Goal: Task Accomplishment & Management: Manage account settings

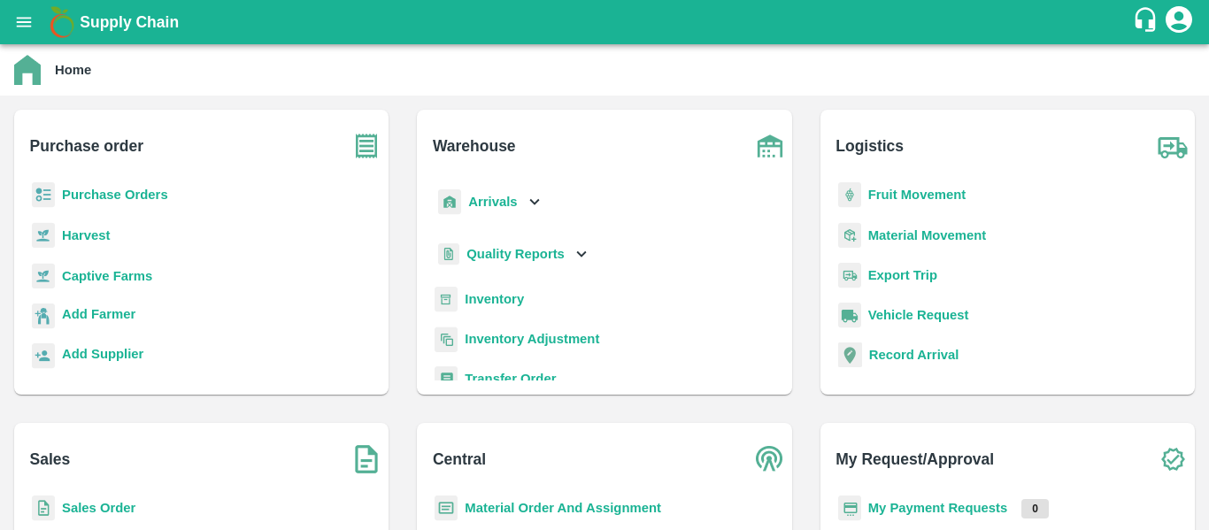
click at [882, 197] on b "Fruit Movement" at bounding box center [917, 195] width 98 height 14
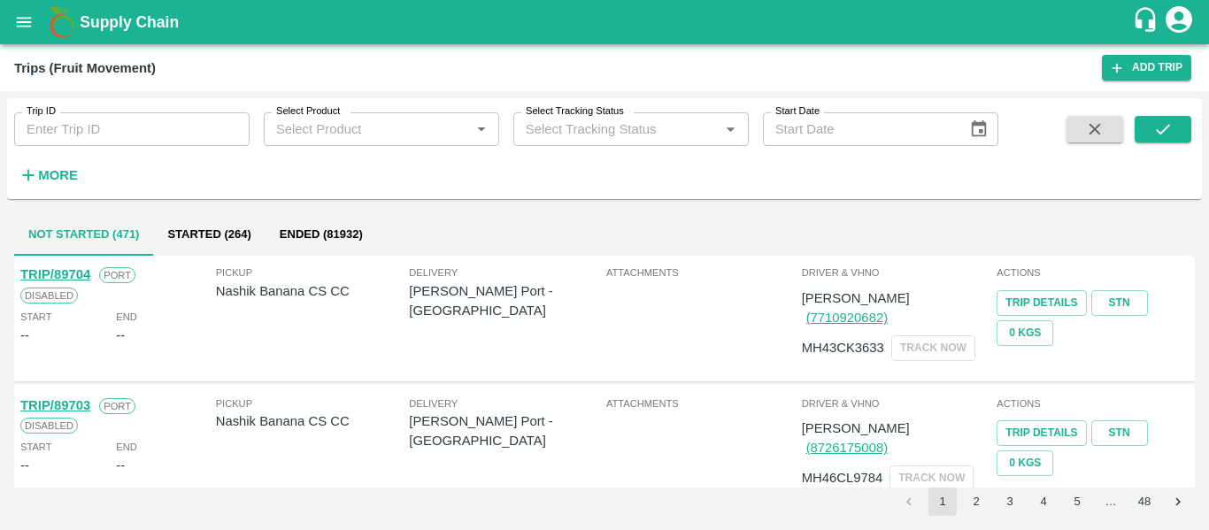
click at [120, 133] on input "Trip ID" at bounding box center [131, 129] width 235 height 34
paste input "89667"
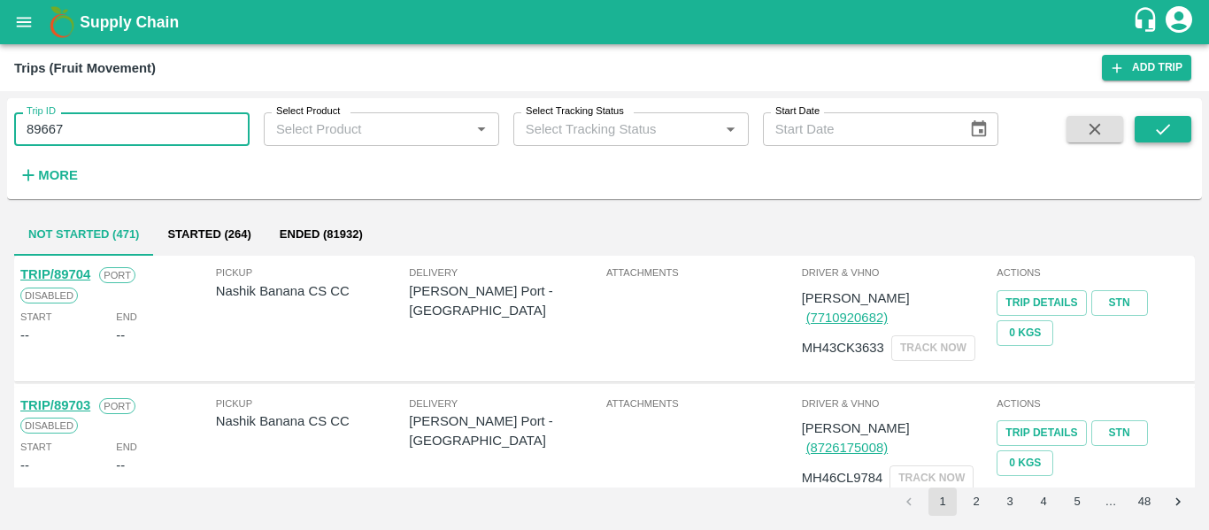
type input "89667"
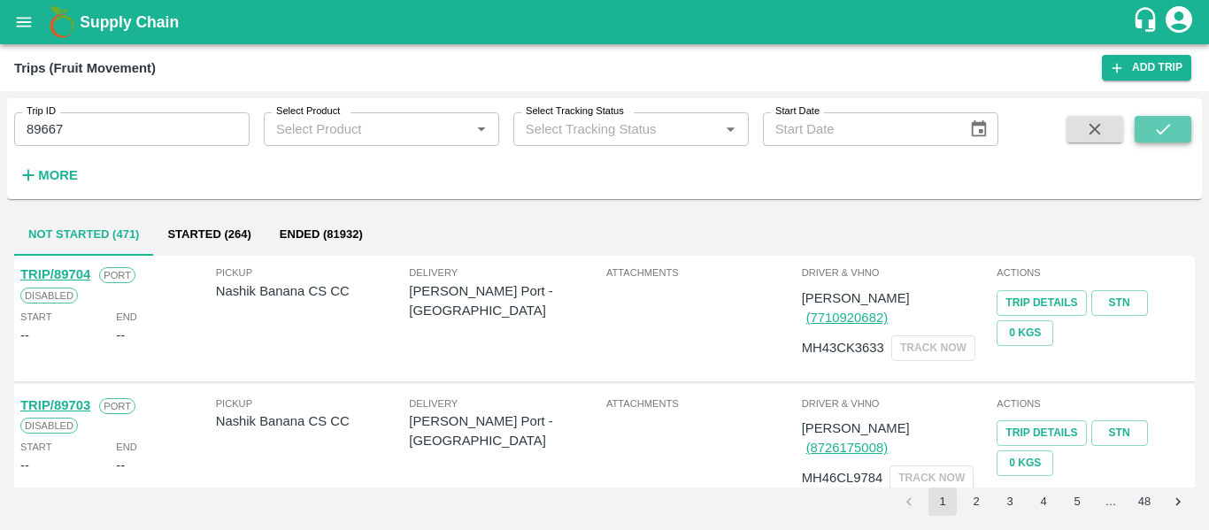
click at [1147, 143] on button "submit" at bounding box center [1163, 129] width 57 height 27
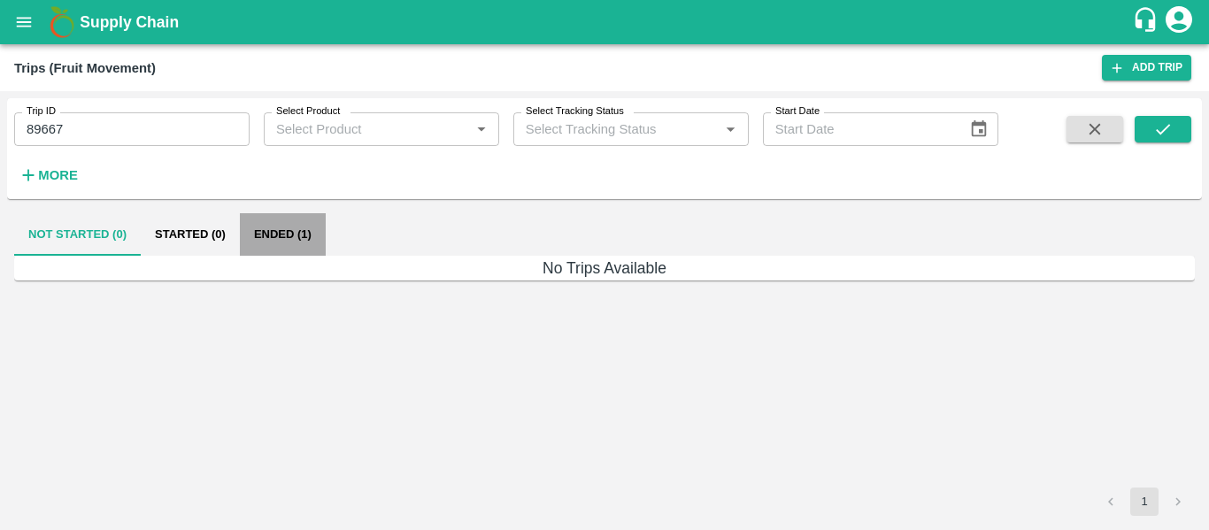
click at [270, 246] on button "Ended (1)" at bounding box center [283, 234] width 86 height 42
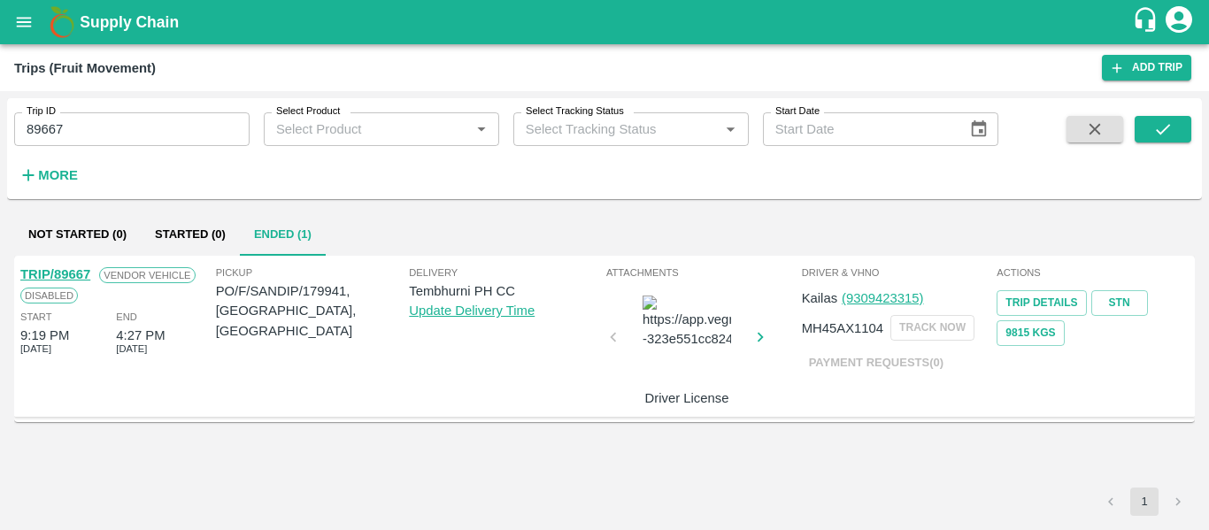
click at [84, 271] on link "TRIP/89667" at bounding box center [55, 274] width 70 height 14
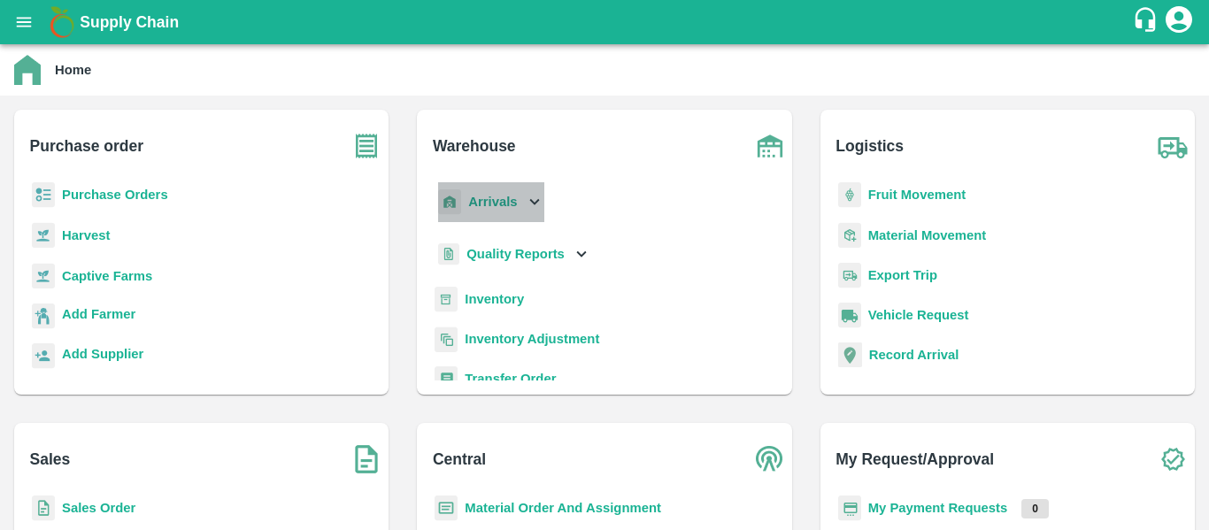
click at [499, 201] on b "Arrivals" at bounding box center [492, 202] width 49 height 14
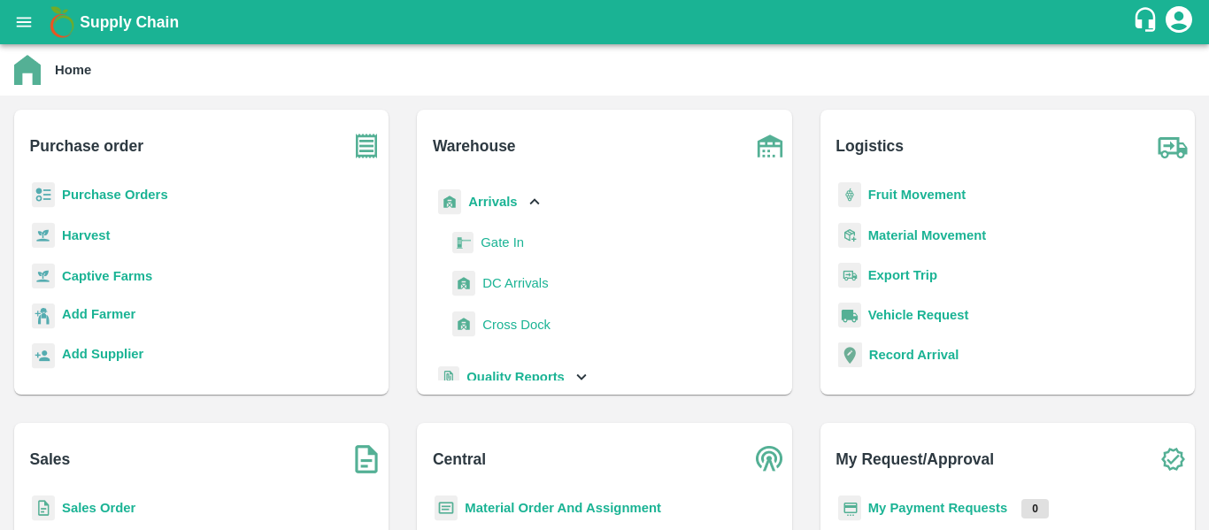
click at [499, 275] on span "DC Arrivals" at bounding box center [515, 283] width 66 height 19
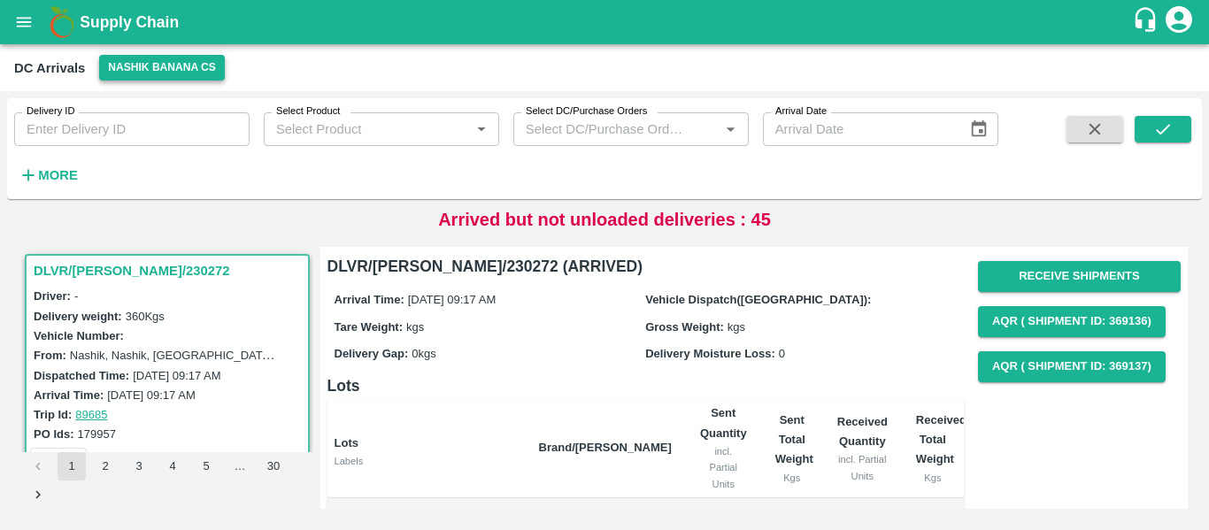
click at [147, 59] on button "Nashik Banana CS" at bounding box center [162, 68] width 126 height 26
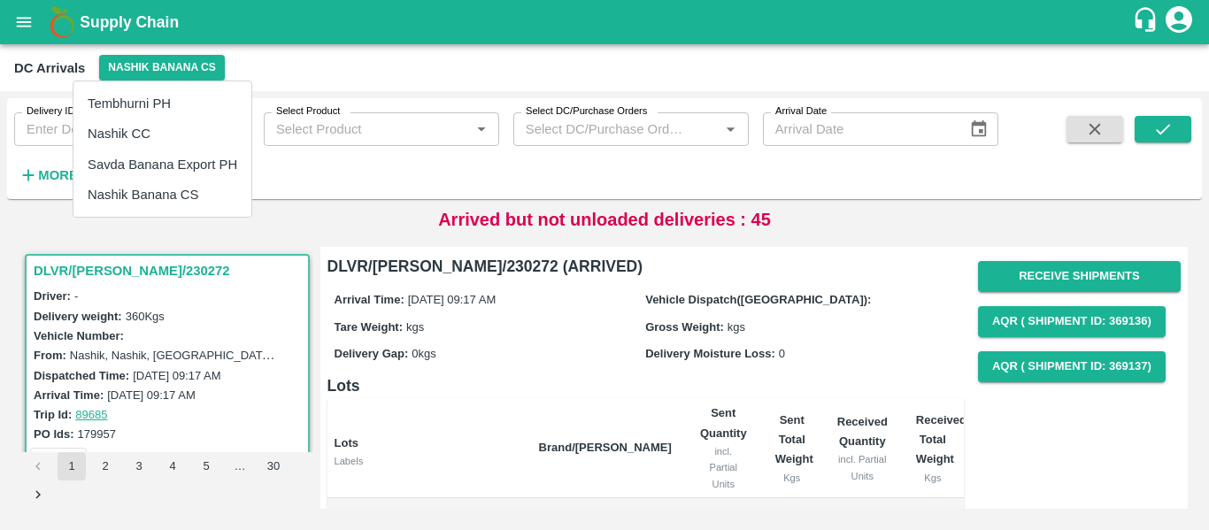
click at [136, 109] on li "Tembhurni PH" at bounding box center [162, 104] width 178 height 30
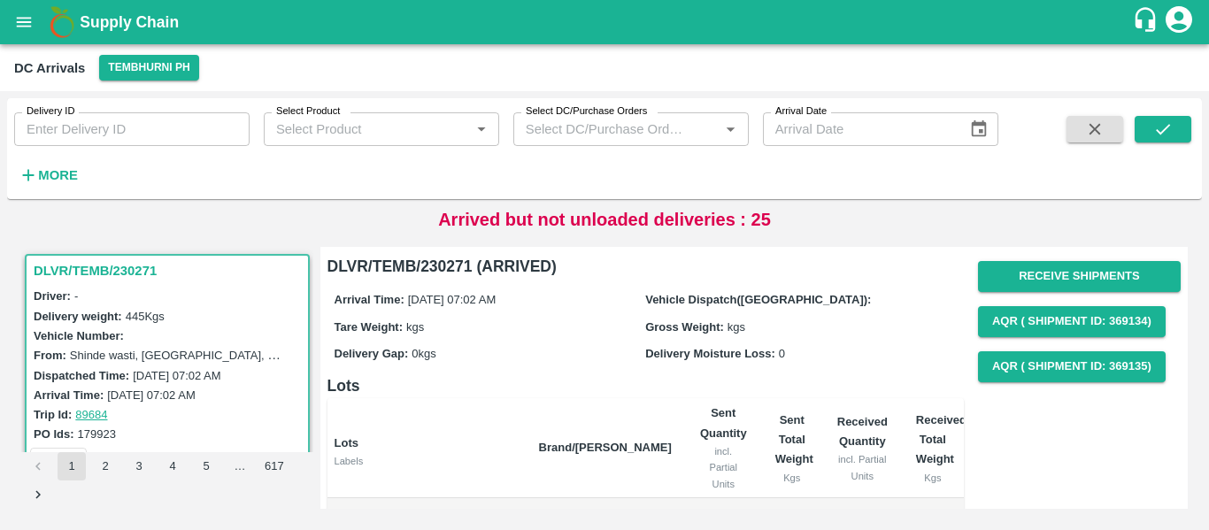
click at [43, 175] on strong "More" at bounding box center [58, 175] width 40 height 14
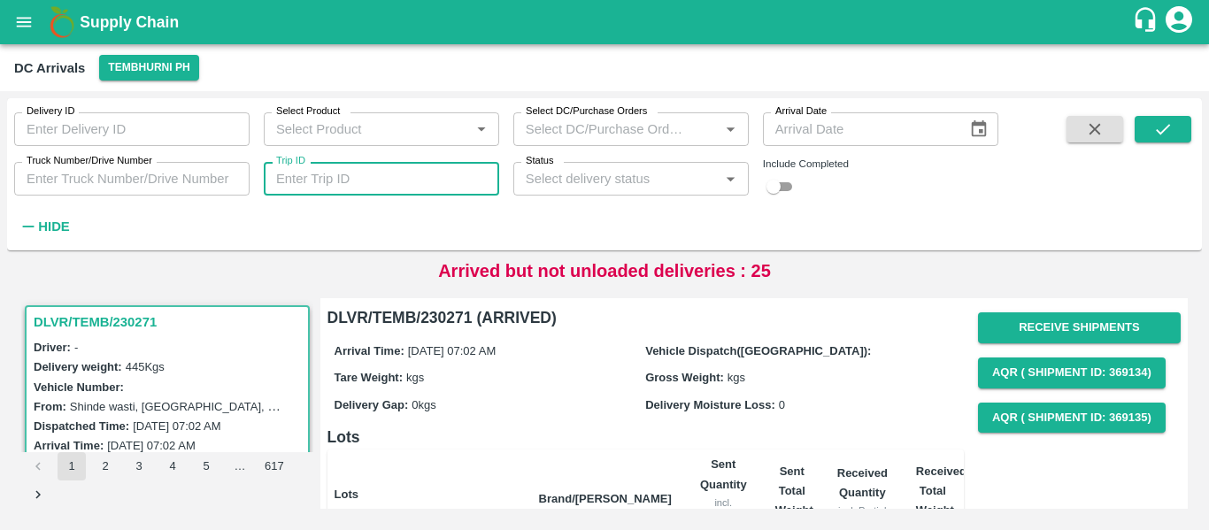
click at [381, 180] on input "Trip ID" at bounding box center [381, 179] width 235 height 34
paste input "89669"
type input "89669"
click at [1148, 125] on button "submit" at bounding box center [1163, 129] width 57 height 27
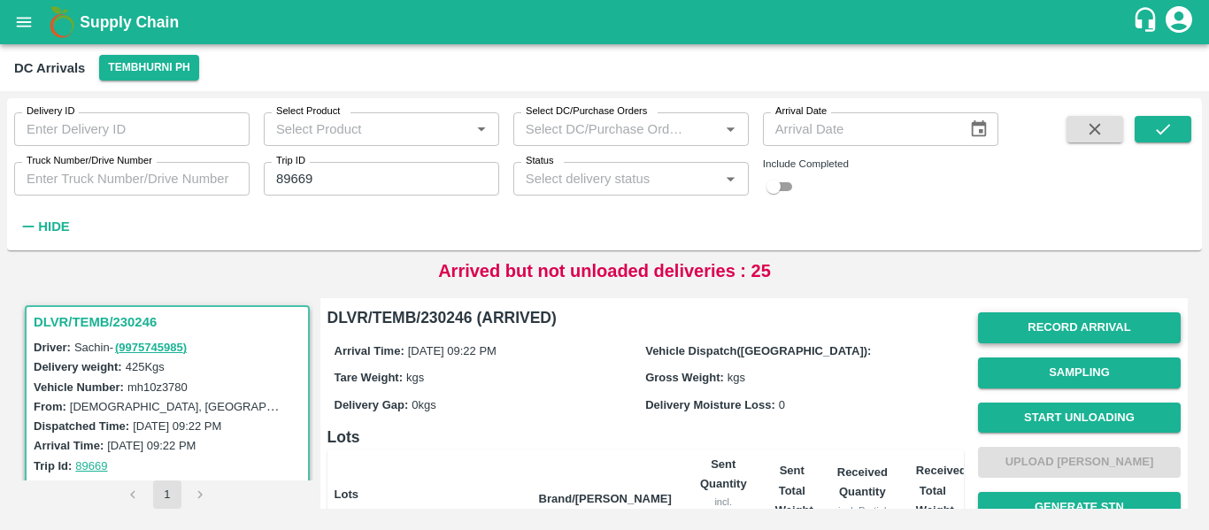
click at [1074, 325] on button "Record Arrival" at bounding box center [1079, 327] width 203 height 31
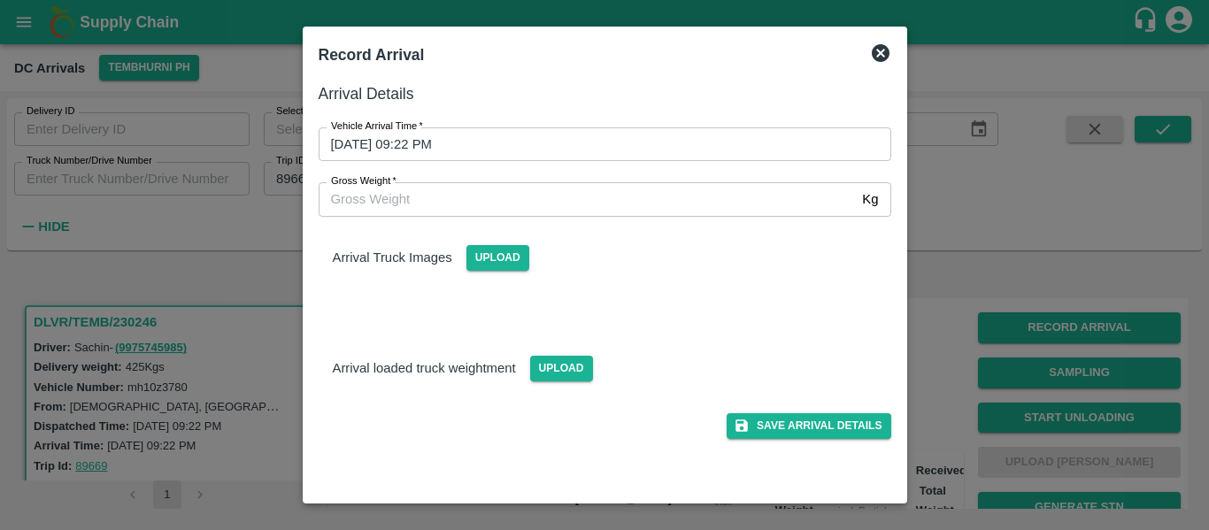
click at [538, 138] on input "08/10/2025 09:22 PM" at bounding box center [599, 144] width 560 height 34
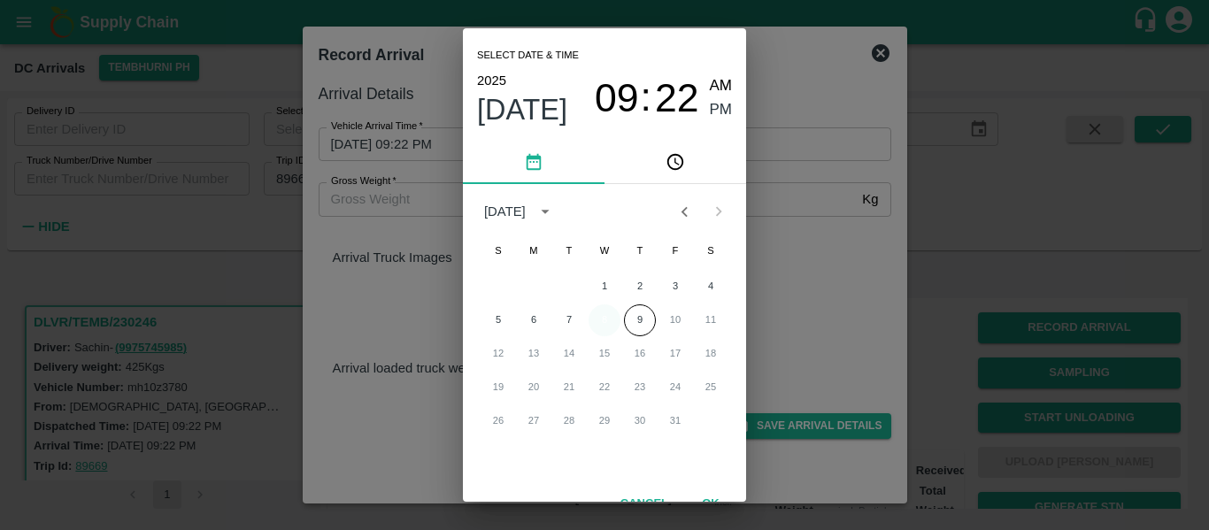
click at [600, 327] on button "8" at bounding box center [605, 321] width 32 height 32
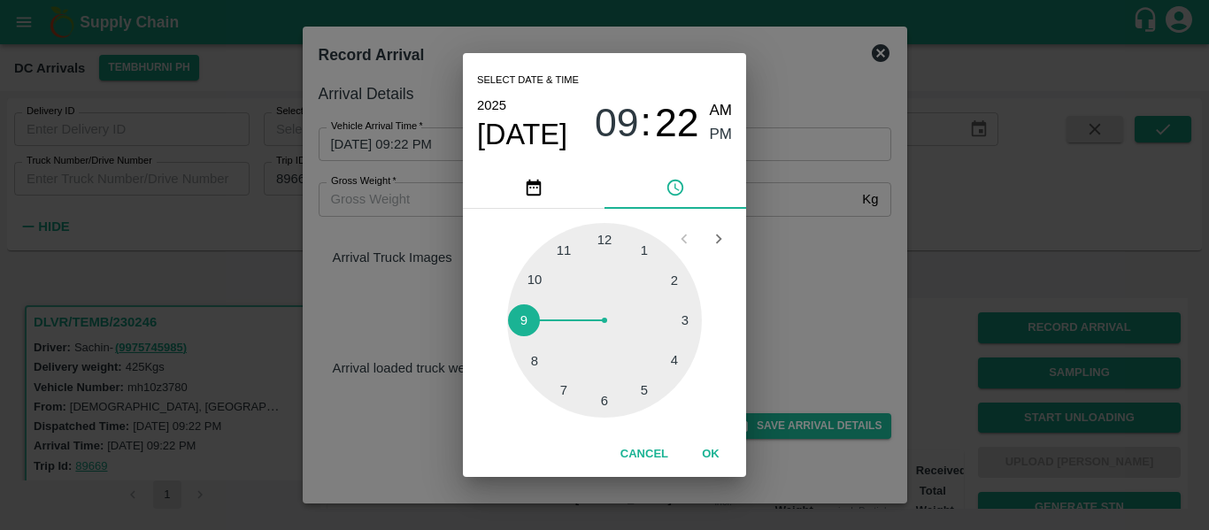
click at [674, 363] on div at bounding box center [604, 320] width 195 height 195
click at [629, 386] on div at bounding box center [604, 320] width 195 height 195
type input "08/10/2025 04:27 PM"
click at [724, 134] on span "PM" at bounding box center [721, 135] width 23 height 24
click at [710, 446] on button "OK" at bounding box center [711, 454] width 57 height 31
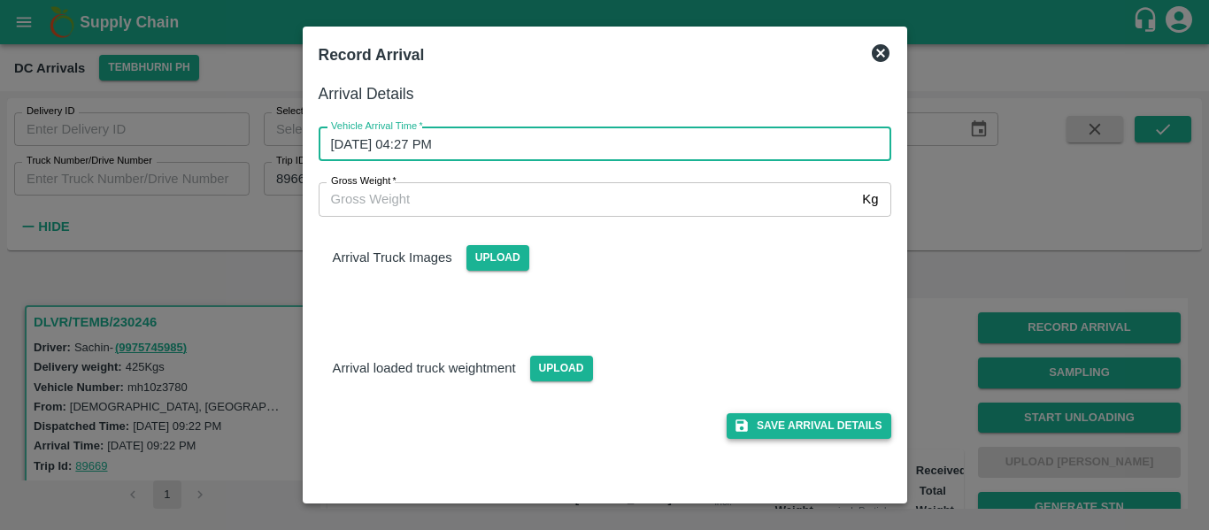
click at [775, 430] on button "Save Arrival Details" at bounding box center [809, 426] width 164 height 26
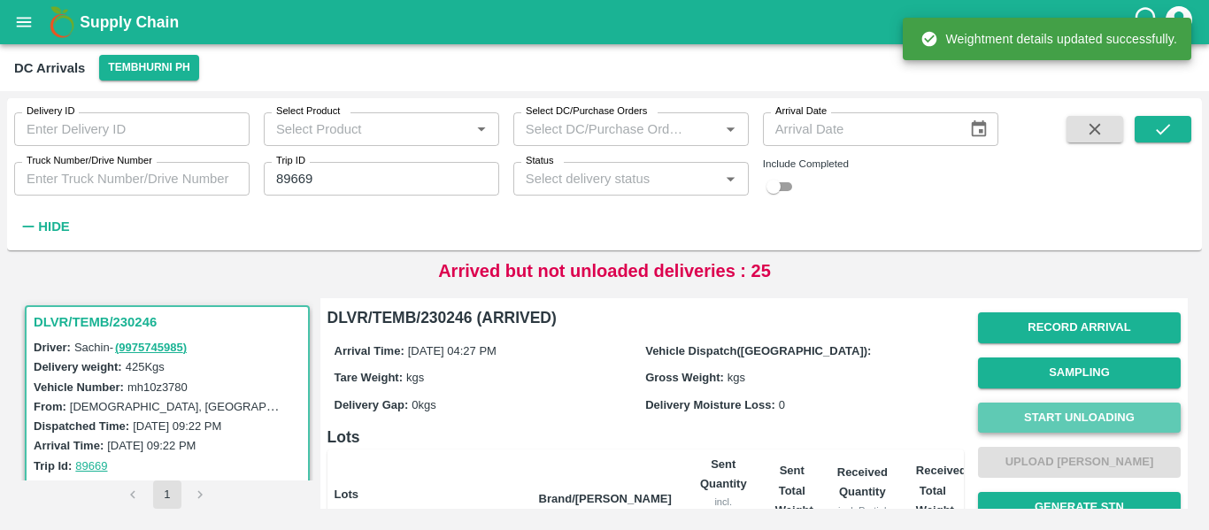
click at [1042, 422] on button "Start Unloading" at bounding box center [1079, 418] width 203 height 31
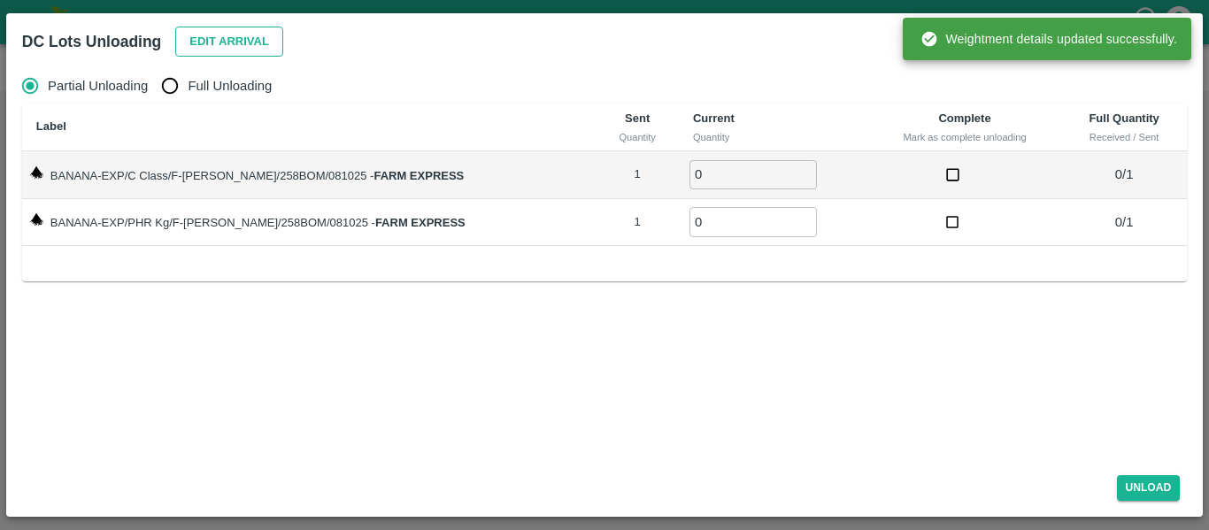
click at [229, 50] on button "Edit Arrival" at bounding box center [229, 42] width 108 height 31
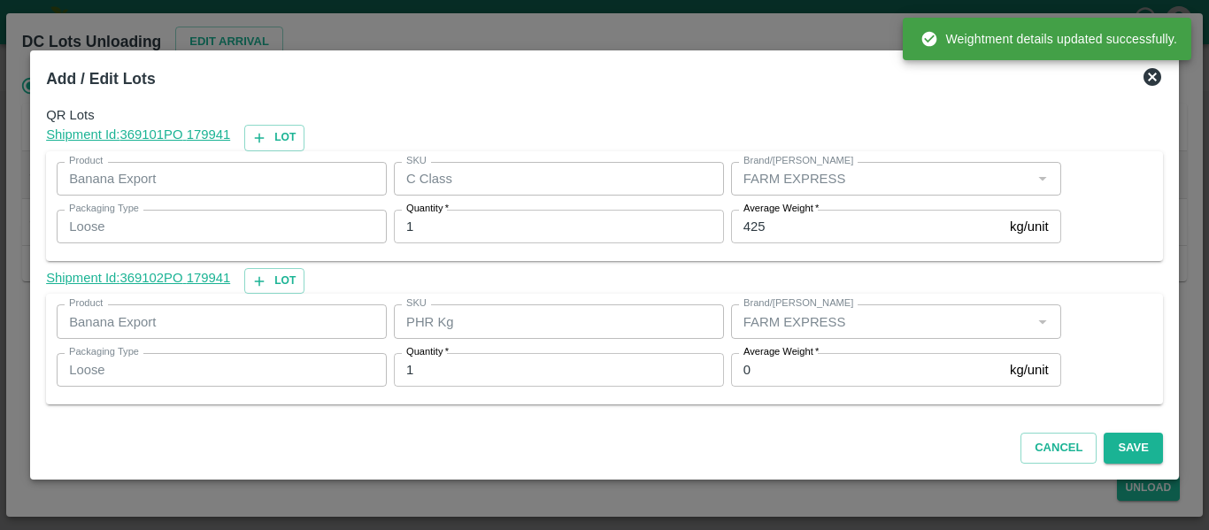
click at [752, 365] on input "0" at bounding box center [867, 370] width 272 height 34
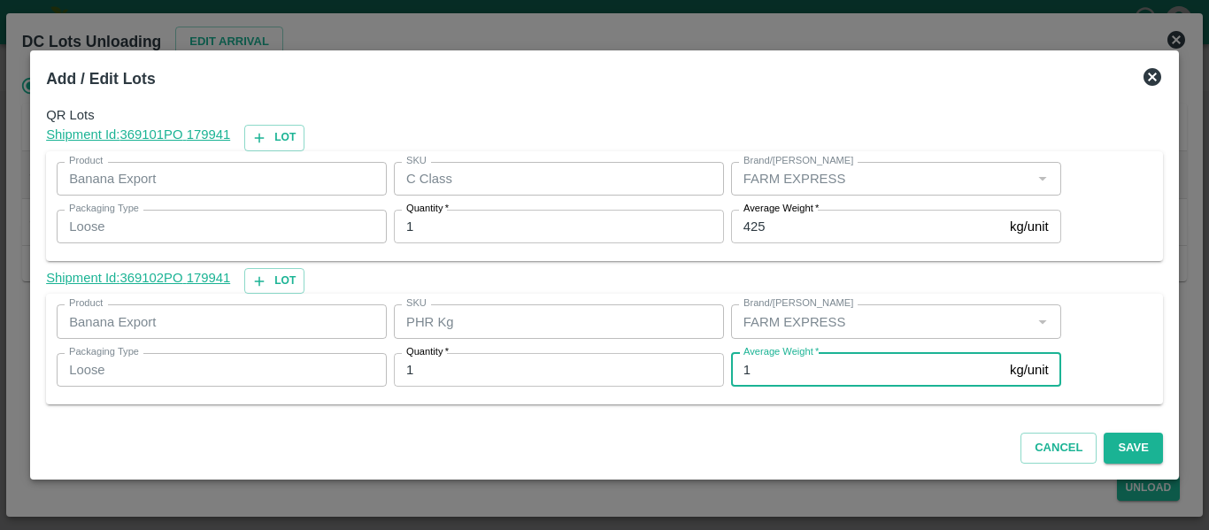
type input "1"
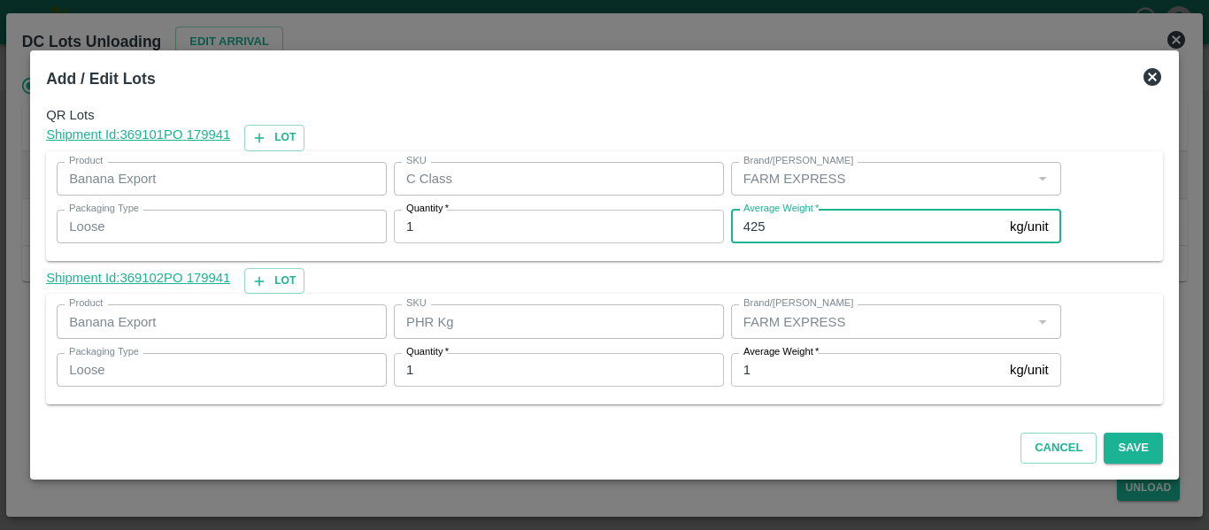
click at [775, 233] on input "425" at bounding box center [867, 227] width 272 height 34
type input "4"
type input "334"
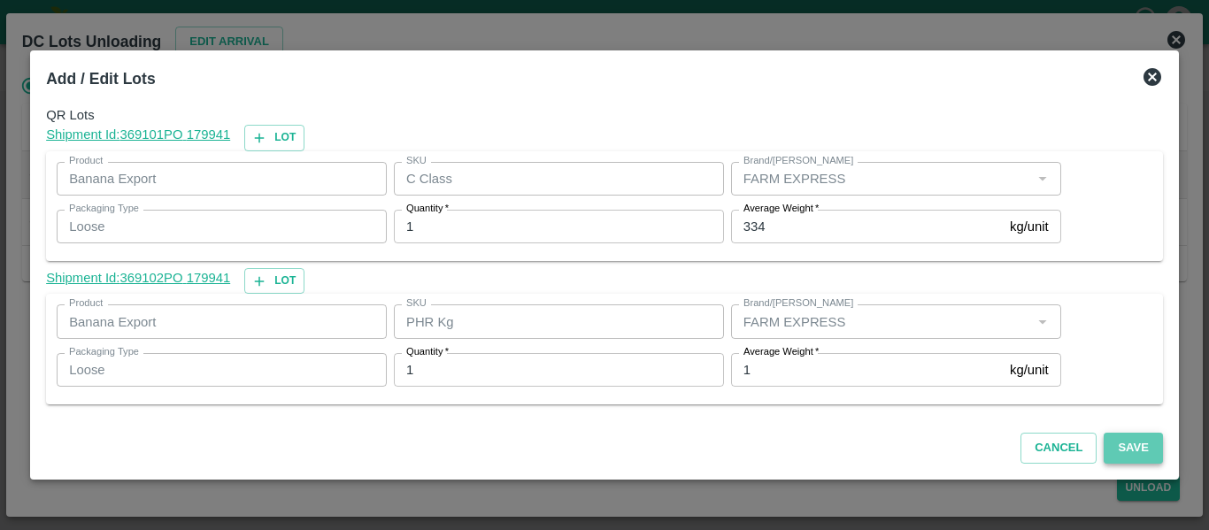
click at [1143, 441] on button "Save" at bounding box center [1133, 448] width 58 height 31
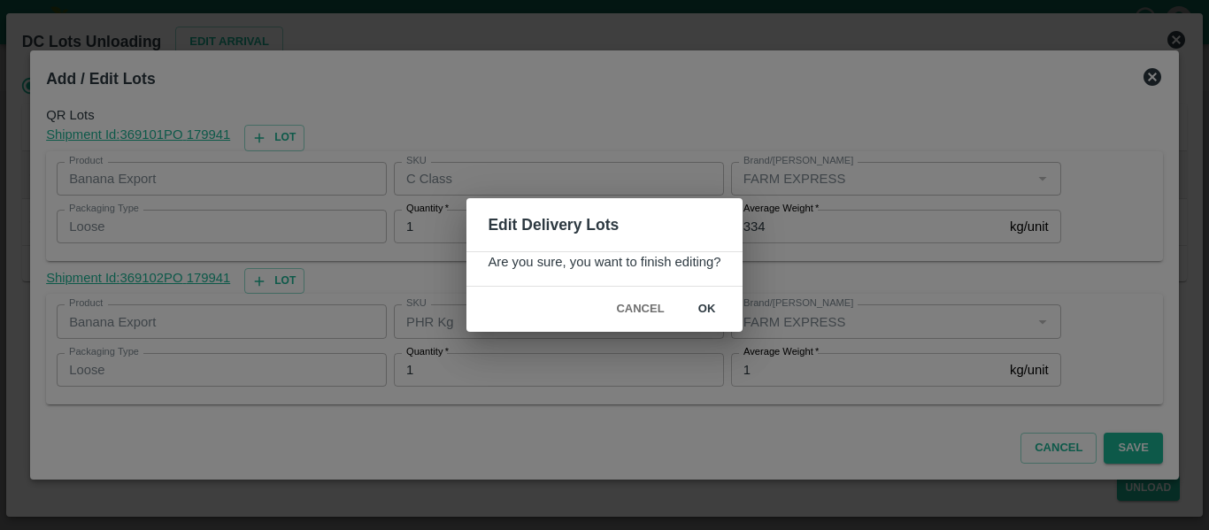
click at [709, 320] on button "ok" at bounding box center [707, 309] width 57 height 31
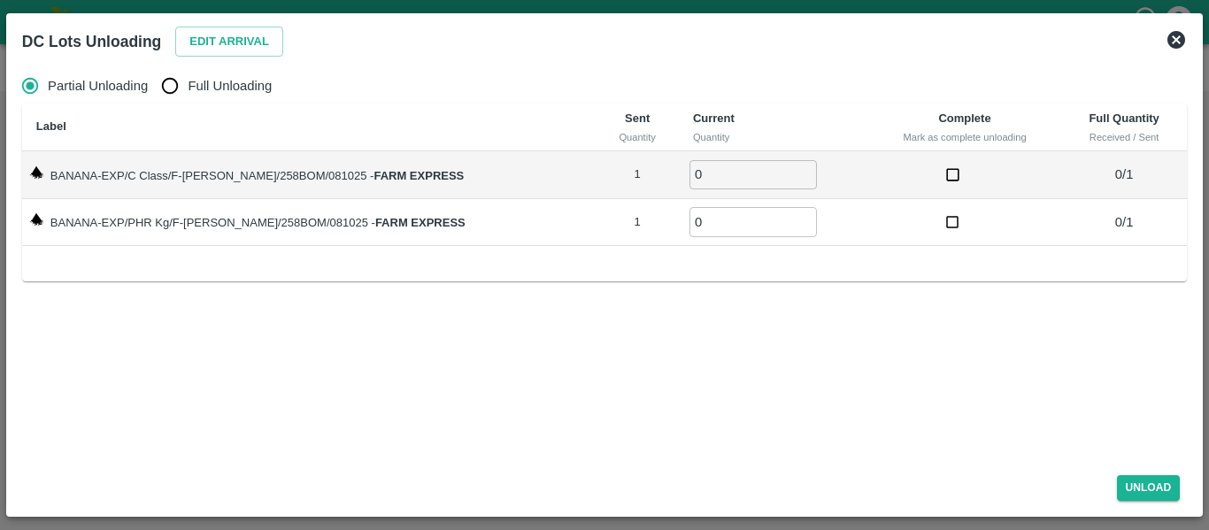
click at [204, 90] on span "Full Unloading" at bounding box center [230, 85] width 84 height 19
click at [188, 90] on input "Full Unloading" at bounding box center [169, 85] width 35 height 35
radio input "true"
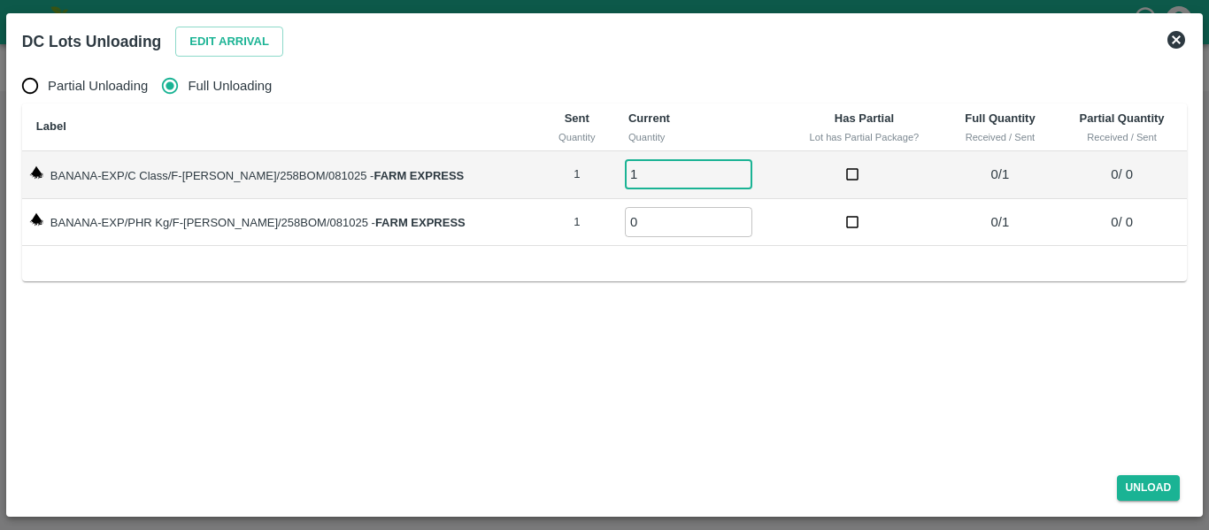
type input "1"
click at [721, 170] on input "1" at bounding box center [688, 174] width 127 height 29
type input "1"
click at [721, 220] on input "1" at bounding box center [688, 221] width 127 height 29
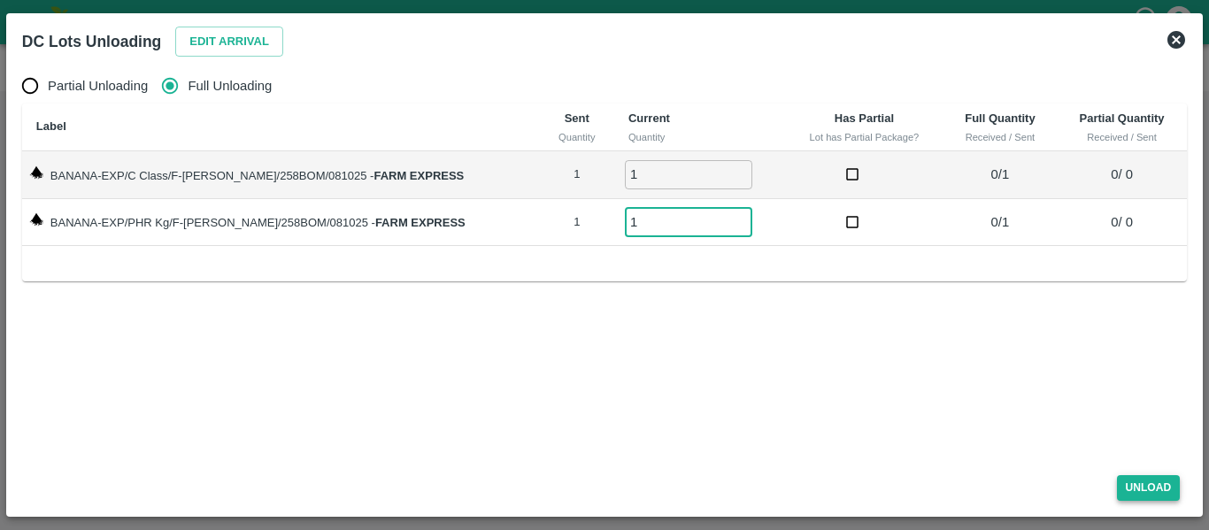
click at [1162, 481] on button "Unload" at bounding box center [1149, 488] width 64 height 26
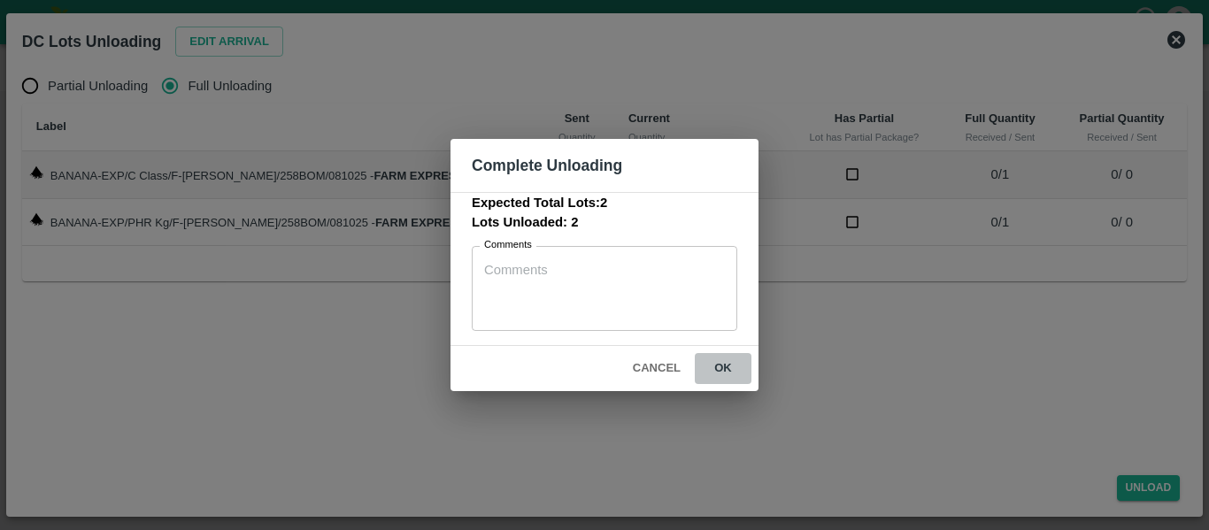
click at [721, 374] on button "ok" at bounding box center [723, 368] width 57 height 31
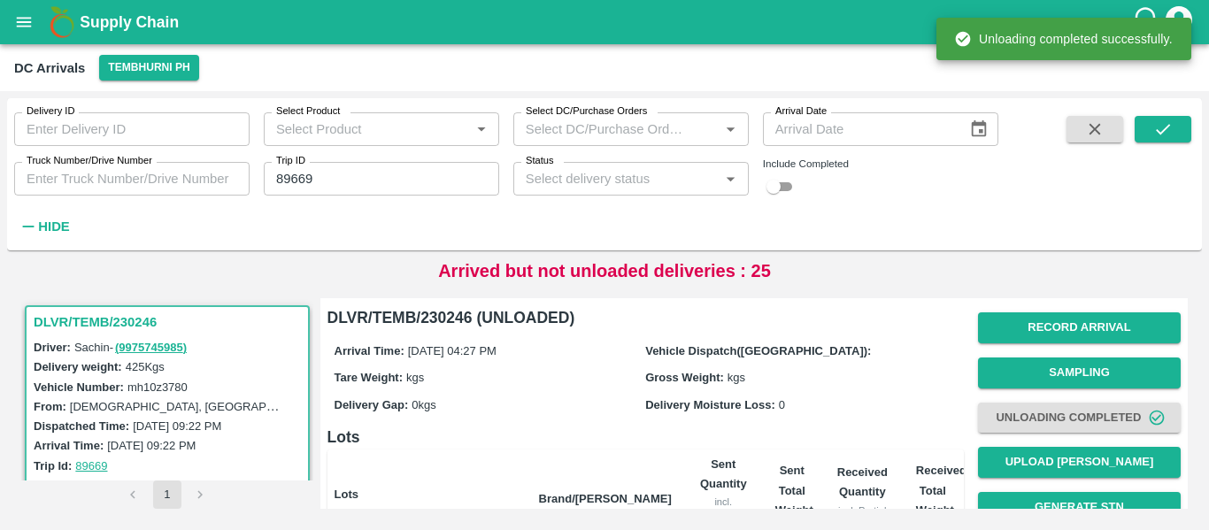
scroll to position [227, 0]
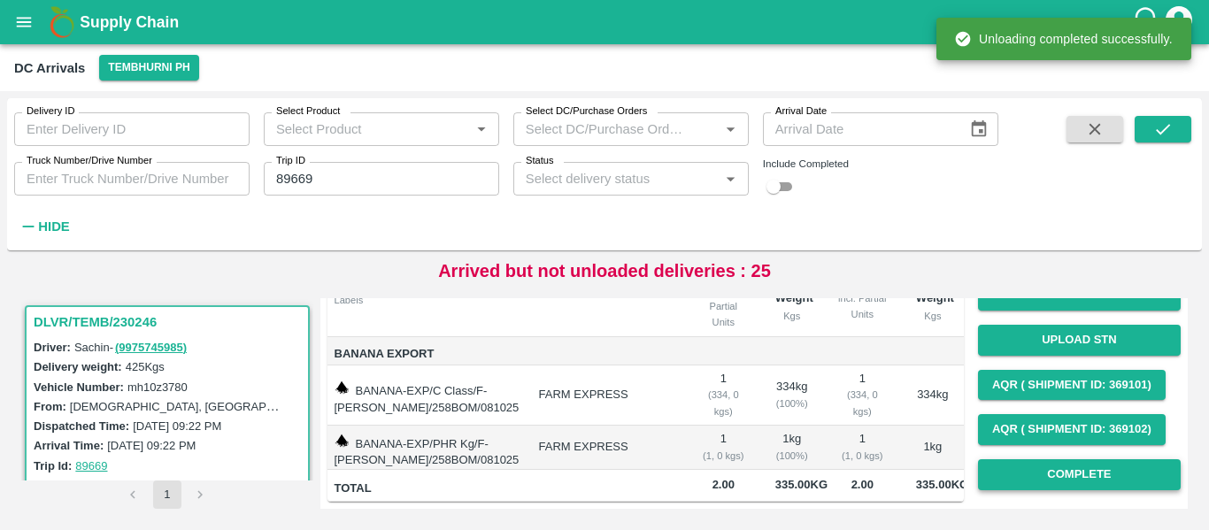
click at [1052, 459] on button "Complete" at bounding box center [1079, 474] width 203 height 31
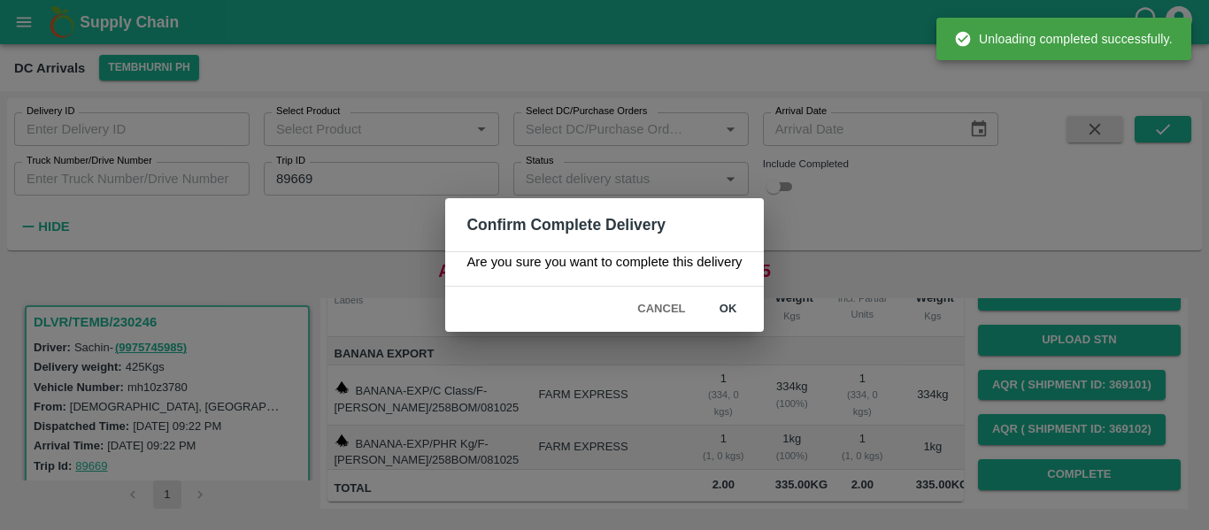
click at [731, 305] on button "ok" at bounding box center [728, 309] width 57 height 31
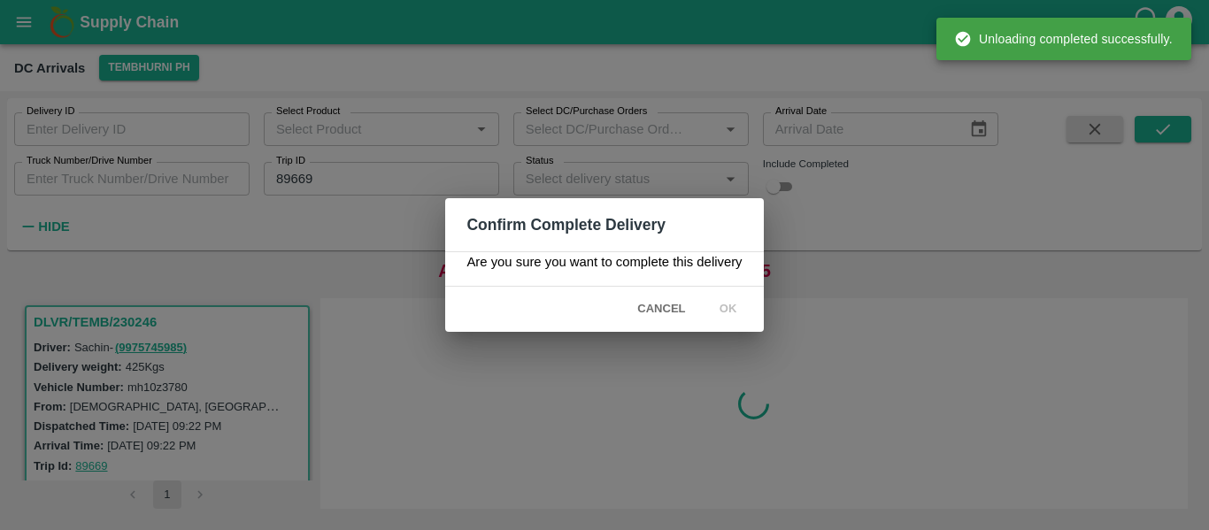
scroll to position [0, 0]
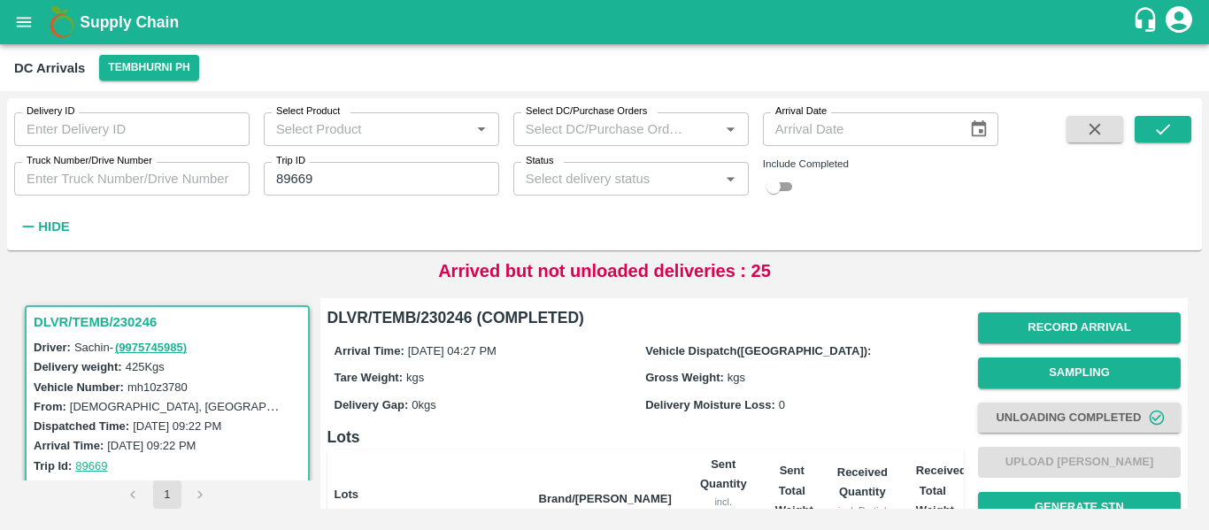
click at [331, 182] on input "89669" at bounding box center [381, 179] width 235 height 34
paste input "text"
type input "89661"
click at [1157, 129] on icon "submit" at bounding box center [1162, 129] width 19 height 19
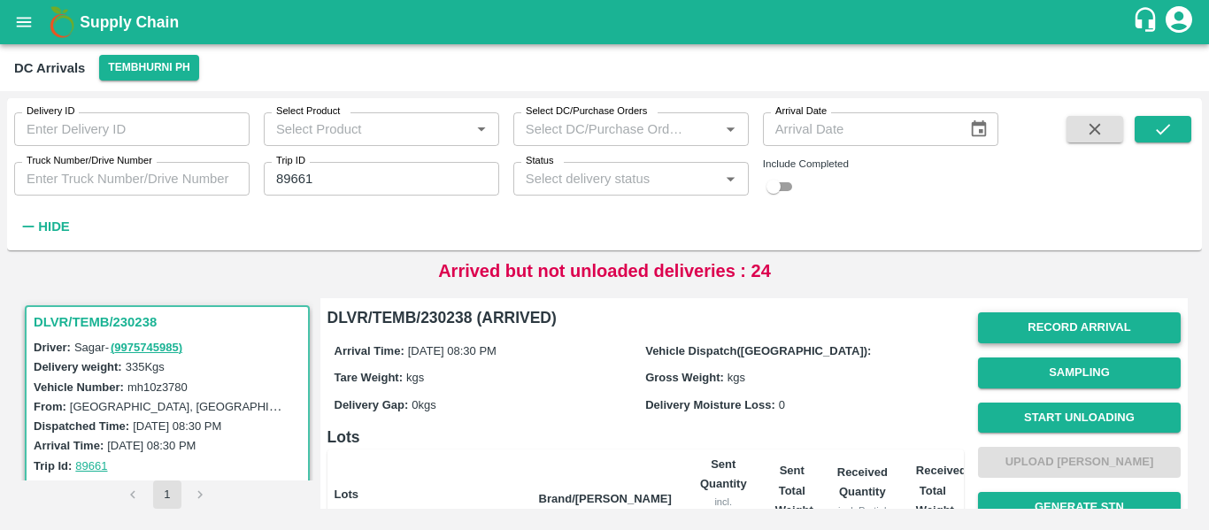
click at [1061, 342] on button "Record Arrival" at bounding box center [1079, 327] width 203 height 31
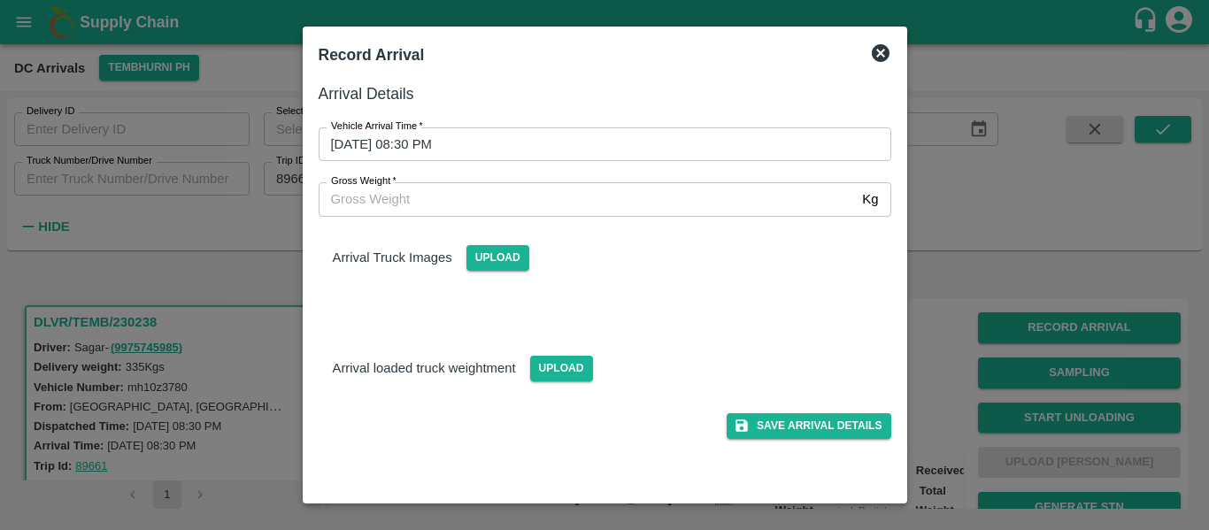
click at [413, 141] on input "08/10/2025 08:30 PM" at bounding box center [599, 144] width 560 height 34
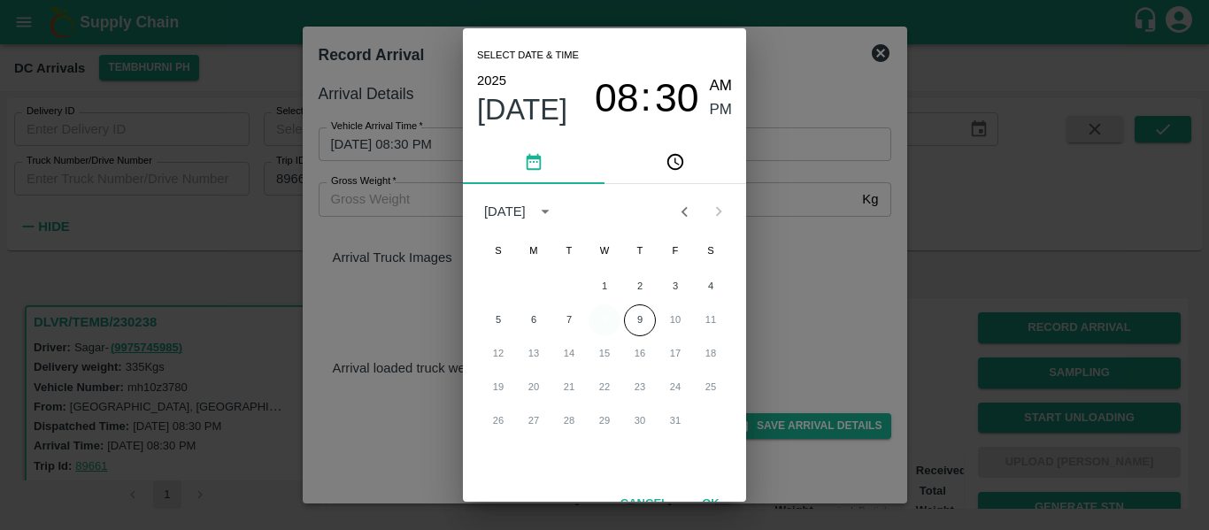
click at [600, 321] on button "8" at bounding box center [605, 321] width 32 height 32
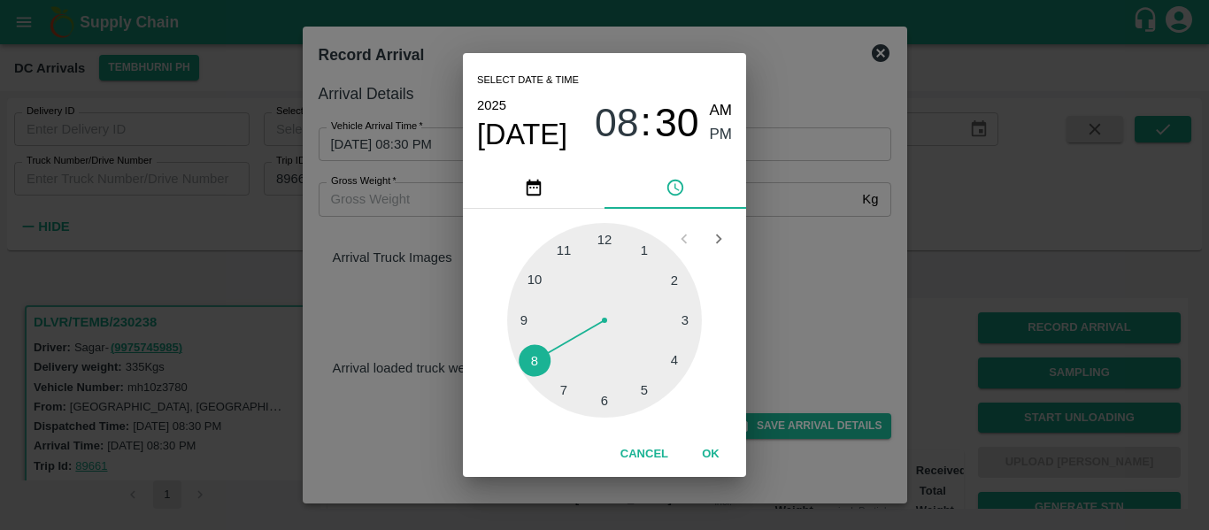
click at [646, 388] on div at bounding box center [604, 320] width 195 height 195
type input "08/10/2025 05:25 PM"
click at [728, 135] on span "PM" at bounding box center [721, 135] width 23 height 24
click at [716, 455] on button "OK" at bounding box center [711, 454] width 57 height 31
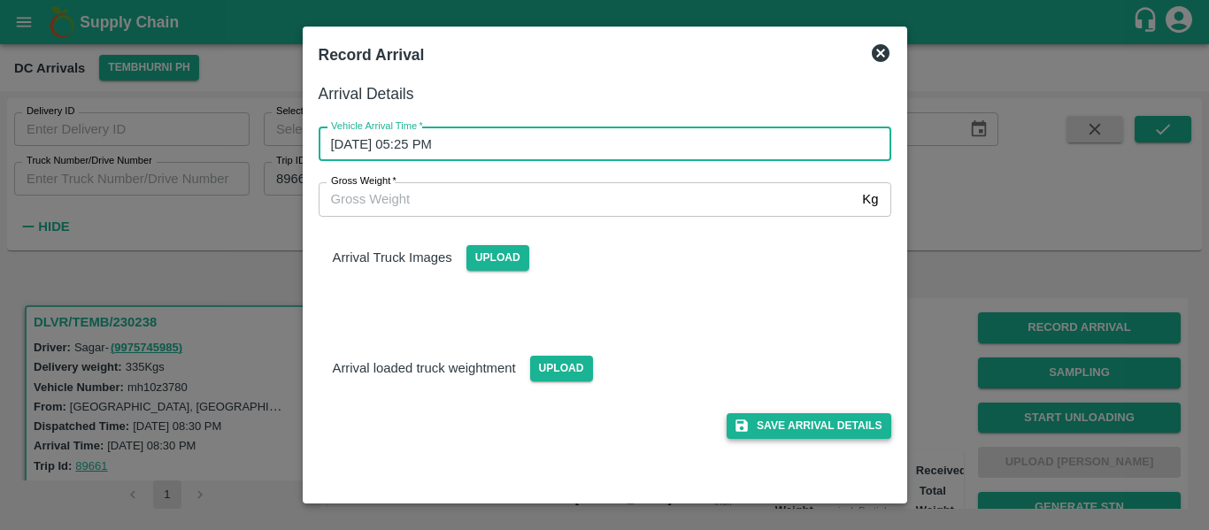
click at [791, 424] on button "Save Arrival Details" at bounding box center [809, 426] width 164 height 26
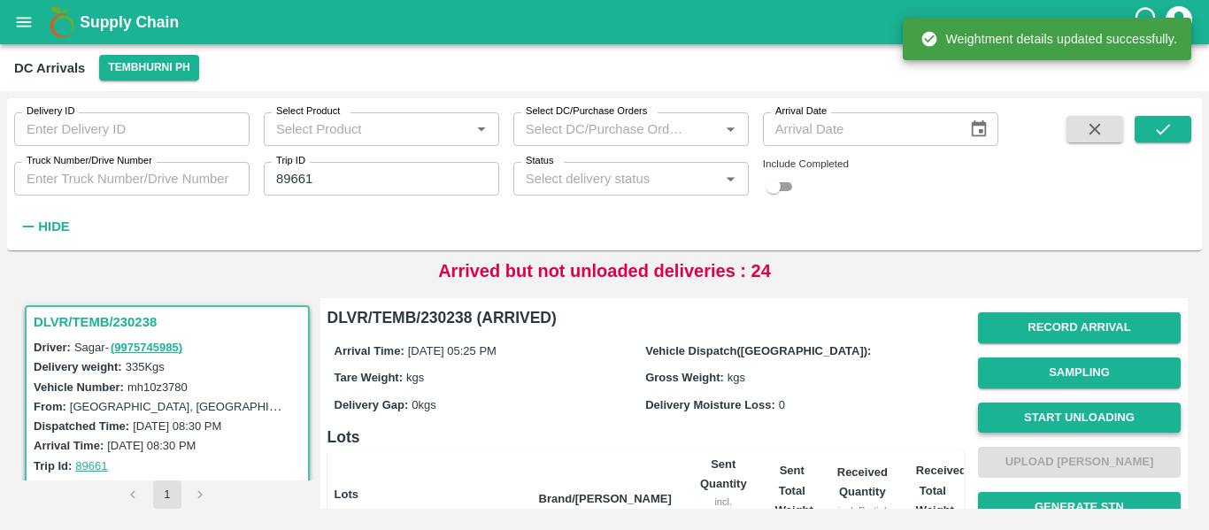
click at [1085, 421] on button "Start Unloading" at bounding box center [1079, 418] width 203 height 31
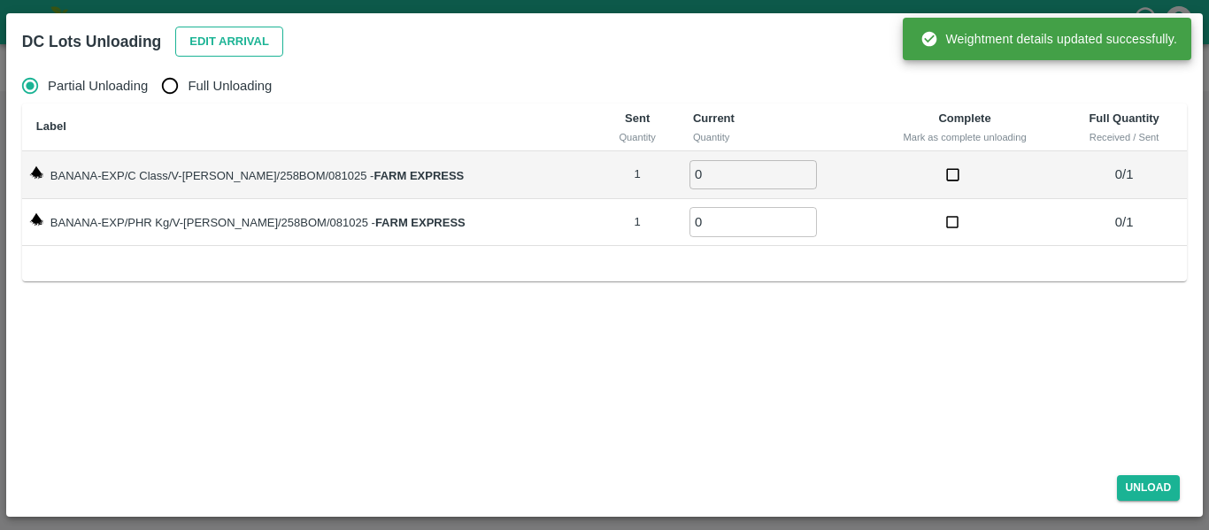
click at [223, 38] on button "Edit Arrival" at bounding box center [229, 42] width 108 height 31
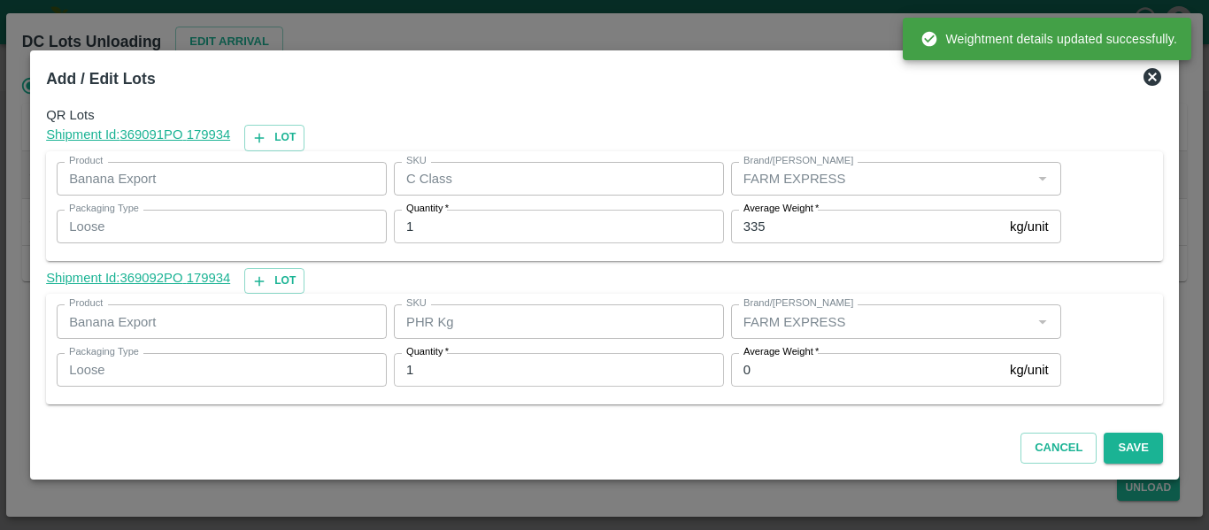
click at [771, 361] on input "0" at bounding box center [867, 370] width 272 height 34
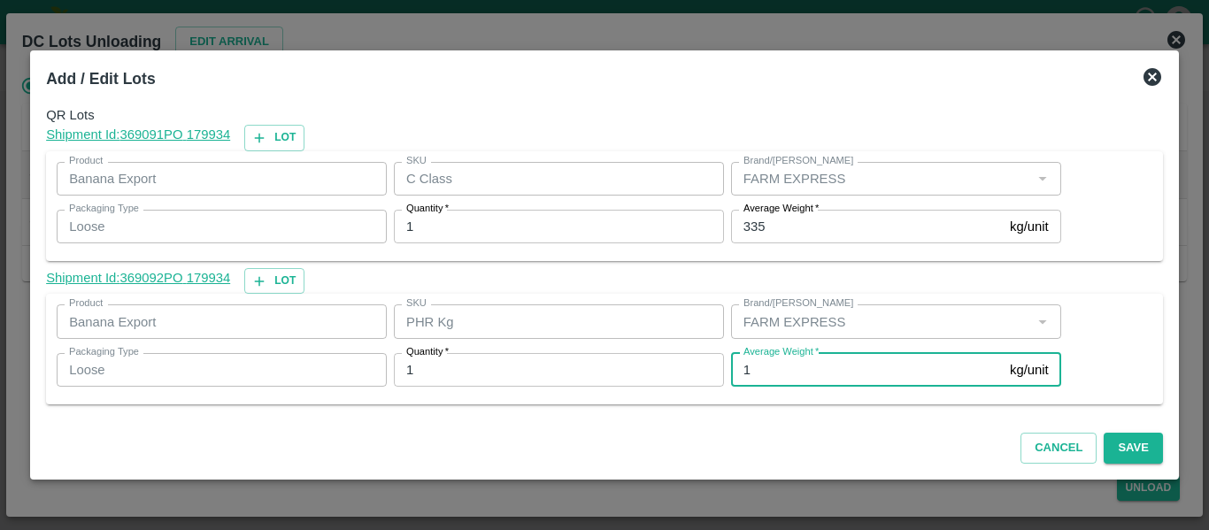
type input "1"
click at [767, 248] on div "Average Weight   * 335 kg/unit Average Weight" at bounding box center [892, 227] width 337 height 48
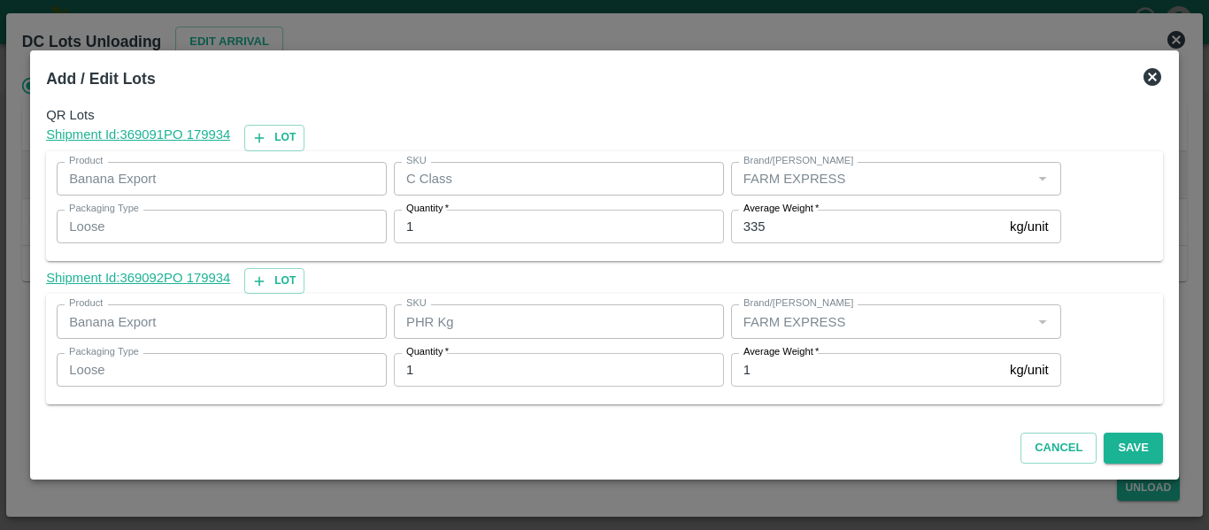
click at [770, 229] on input "335" at bounding box center [867, 227] width 272 height 34
type input "3"
type input "262"
click at [1115, 445] on button "Save" at bounding box center [1133, 448] width 58 height 31
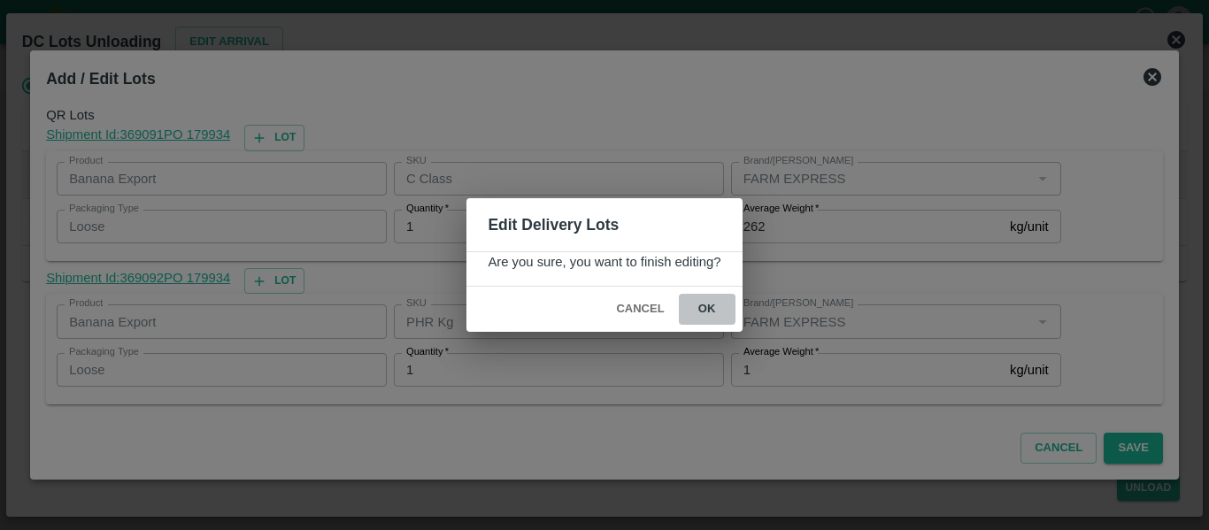
click at [710, 317] on button "ok" at bounding box center [707, 309] width 57 height 31
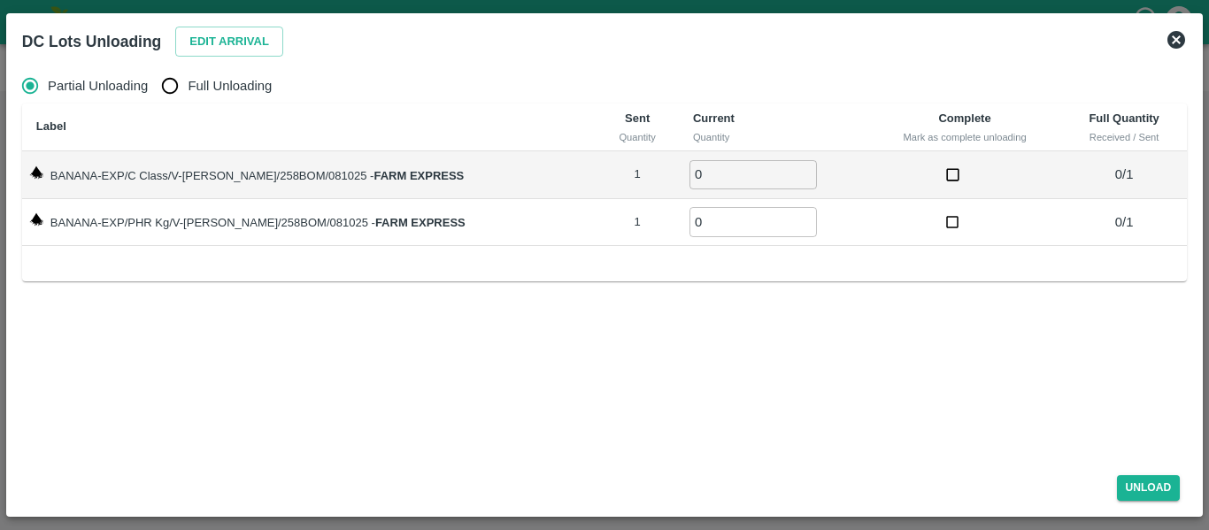
click at [228, 98] on label "Full Unloading" at bounding box center [212, 85] width 120 height 35
click at [188, 98] on input "Full Unloading" at bounding box center [169, 85] width 35 height 35
radio input "true"
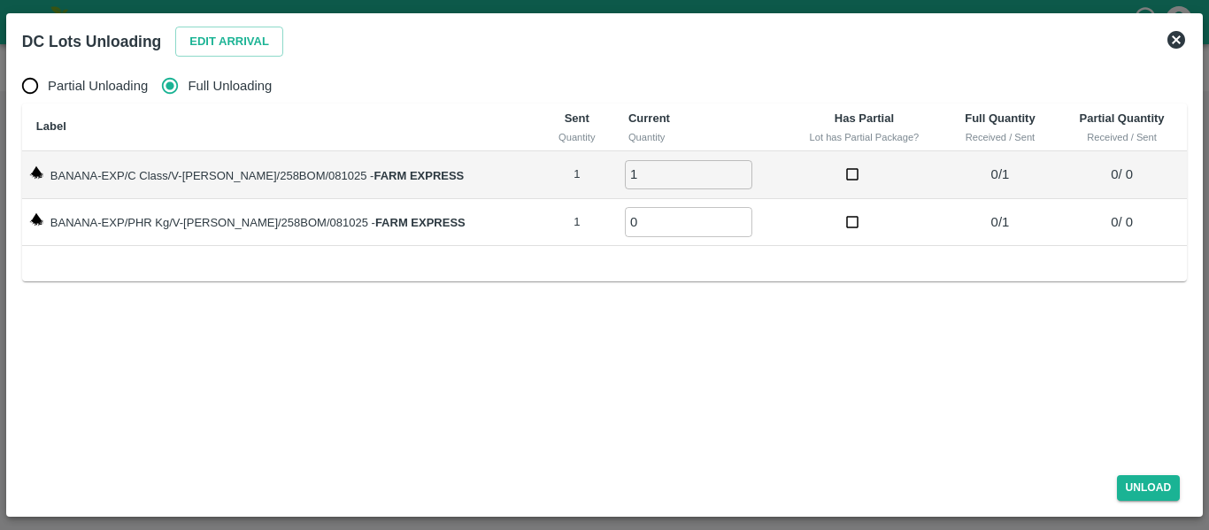
type input "1"
click at [727, 172] on input "1" at bounding box center [688, 174] width 127 height 29
type input "1"
click at [725, 216] on input "1" at bounding box center [688, 221] width 127 height 29
click at [1143, 485] on button "Unload" at bounding box center [1149, 488] width 64 height 26
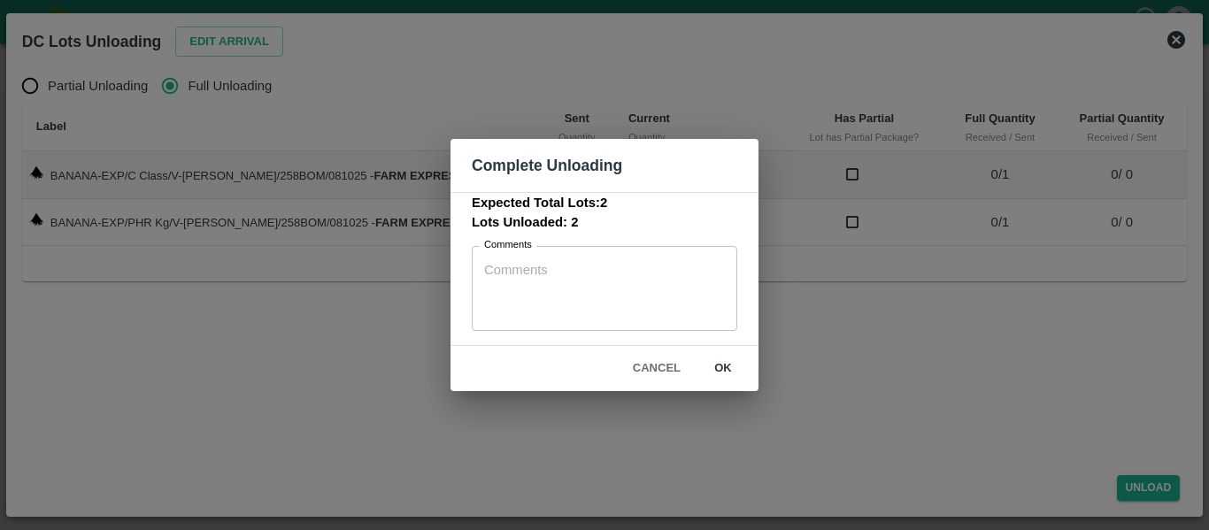
click at [737, 360] on button "ok" at bounding box center [723, 368] width 57 height 31
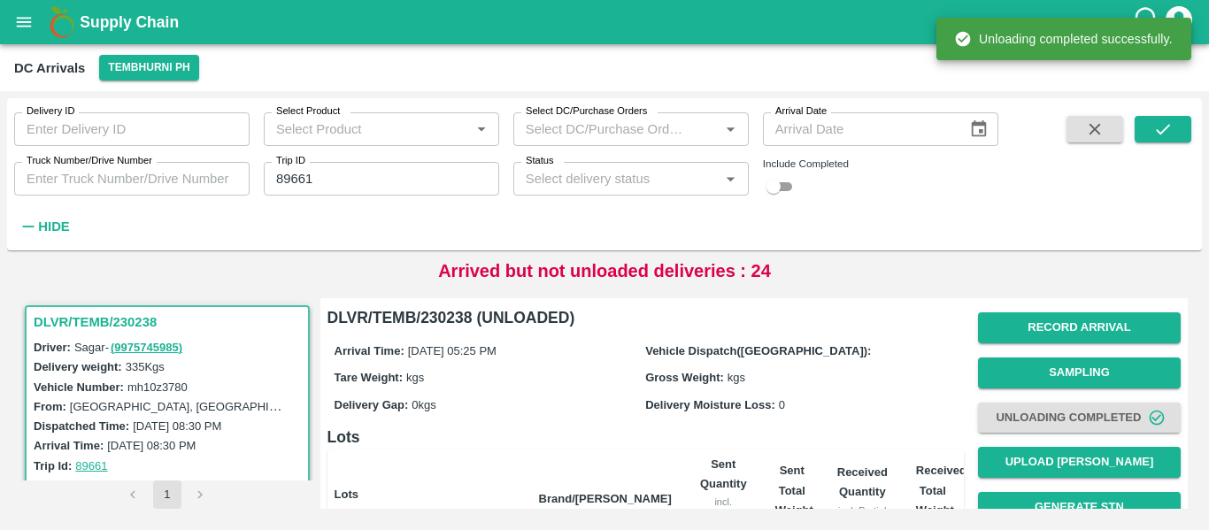
scroll to position [227, 0]
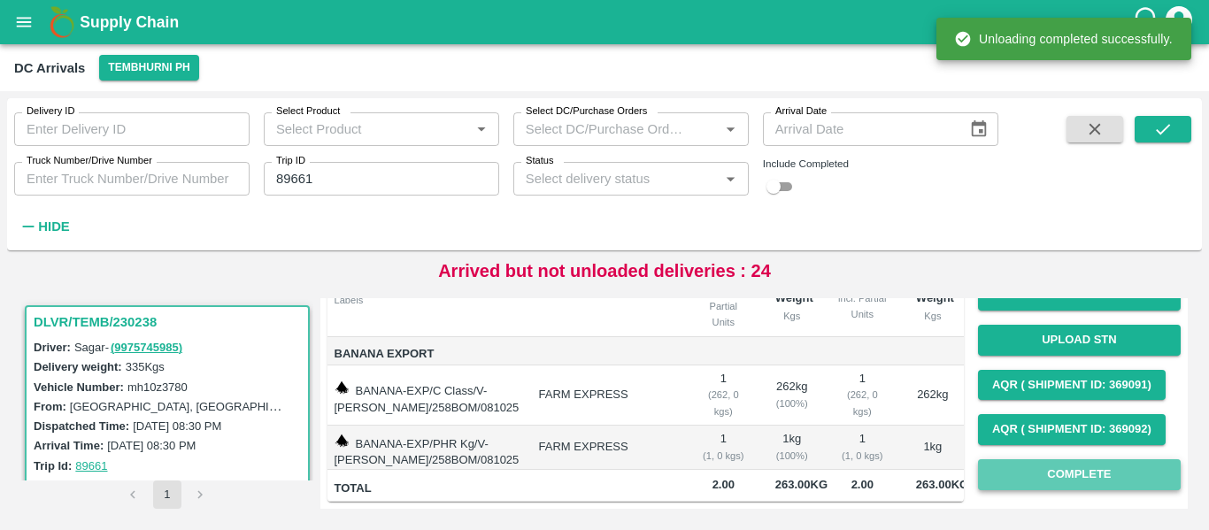
click at [1090, 474] on button "Complete" at bounding box center [1079, 474] width 203 height 31
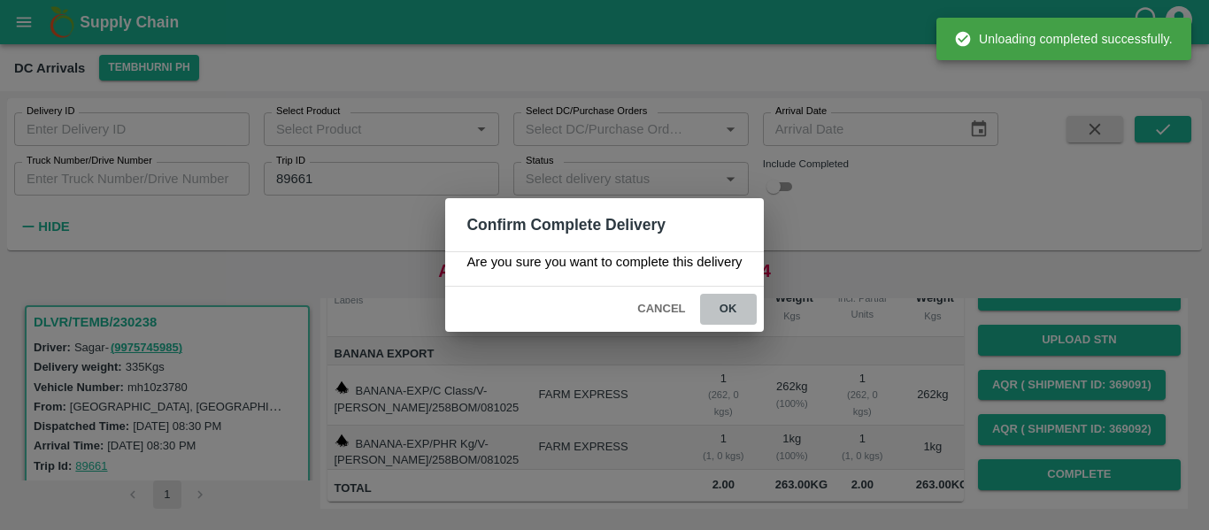
click at [741, 303] on button "ok" at bounding box center [728, 309] width 57 height 31
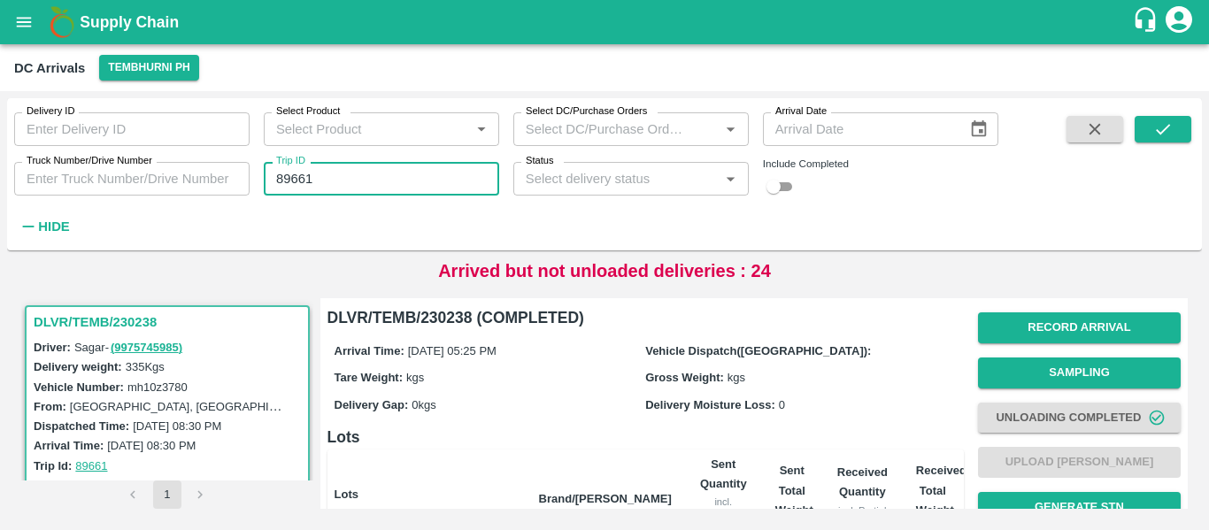
click at [309, 185] on input "89661" at bounding box center [381, 179] width 235 height 34
paste input "text"
type input "89668"
click at [1144, 131] on button "submit" at bounding box center [1163, 129] width 57 height 27
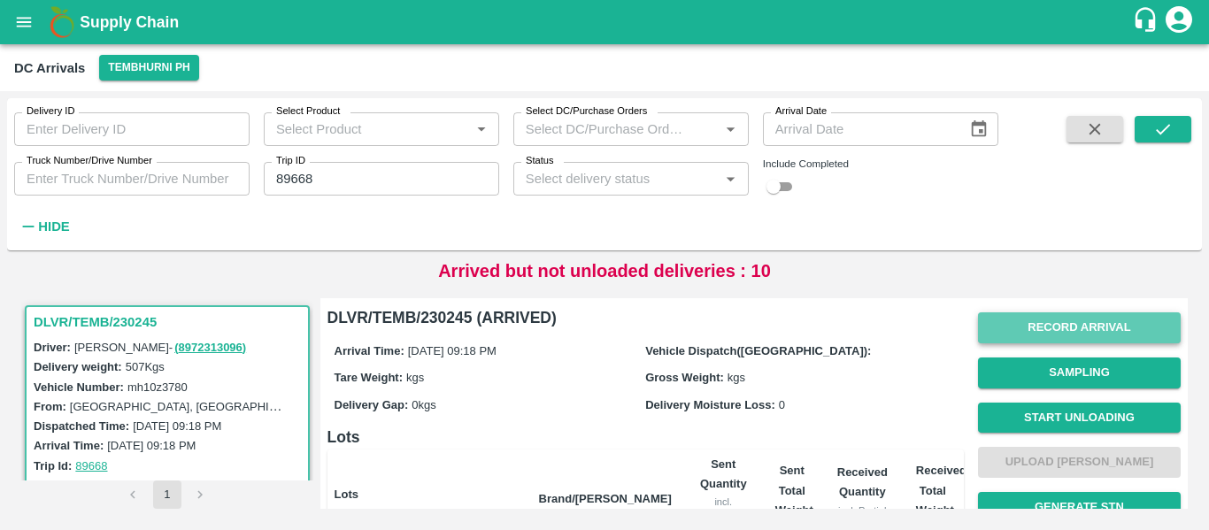
click at [1050, 335] on button "Record Arrival" at bounding box center [1079, 327] width 203 height 31
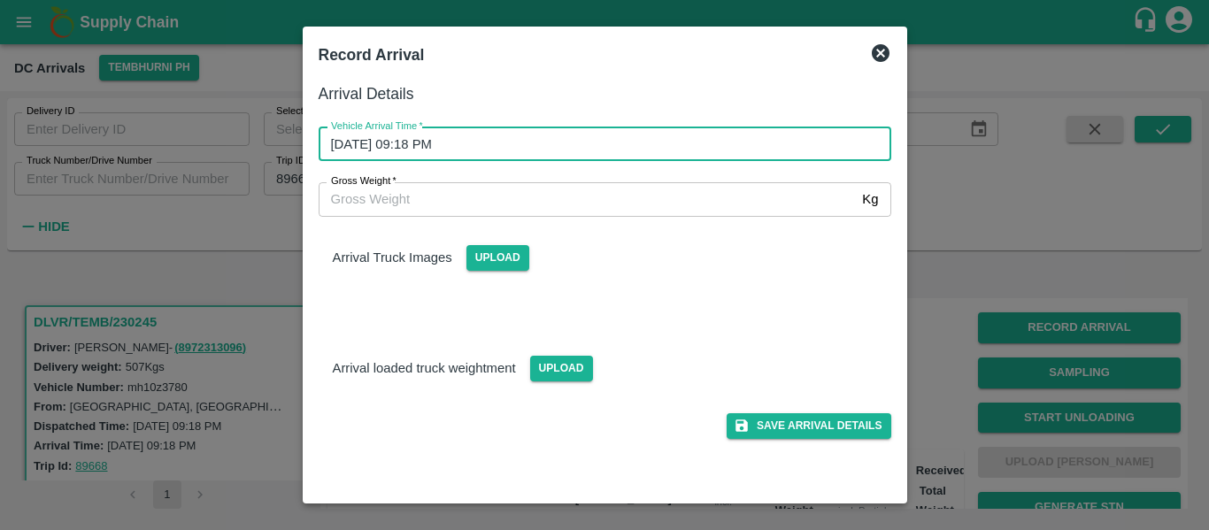
click at [492, 148] on input "08/10/2025 09:18 PM" at bounding box center [599, 144] width 560 height 34
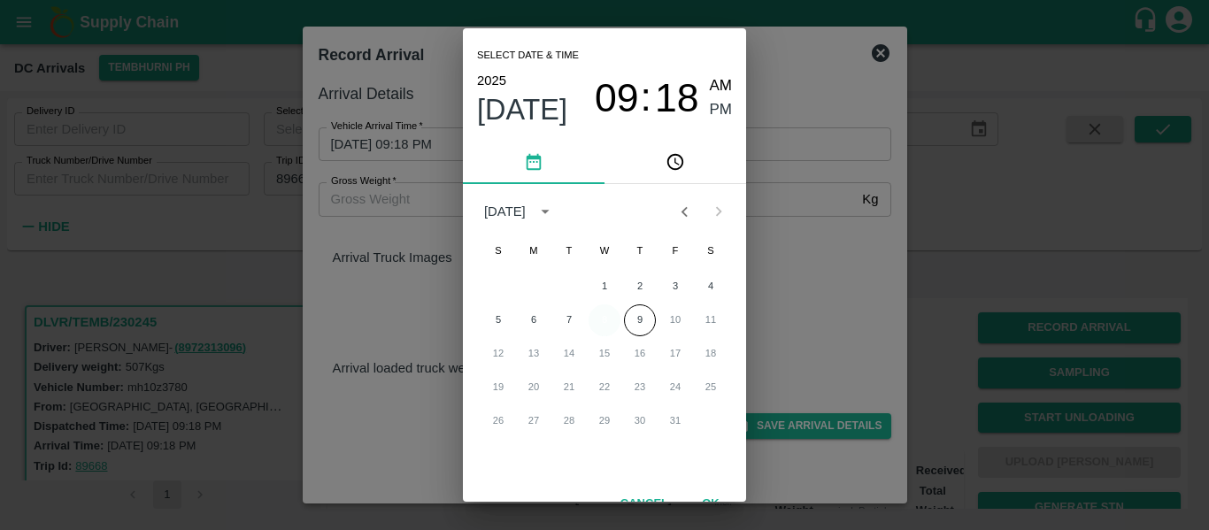
click at [606, 323] on button "8" at bounding box center [605, 321] width 32 height 32
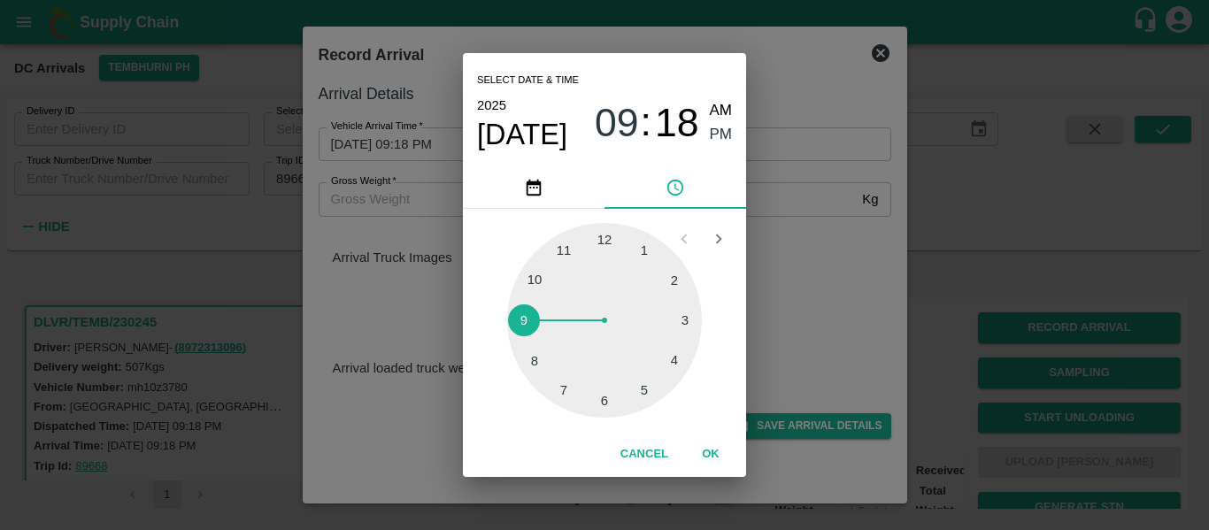
click at [561, 387] on div at bounding box center [604, 320] width 195 height 195
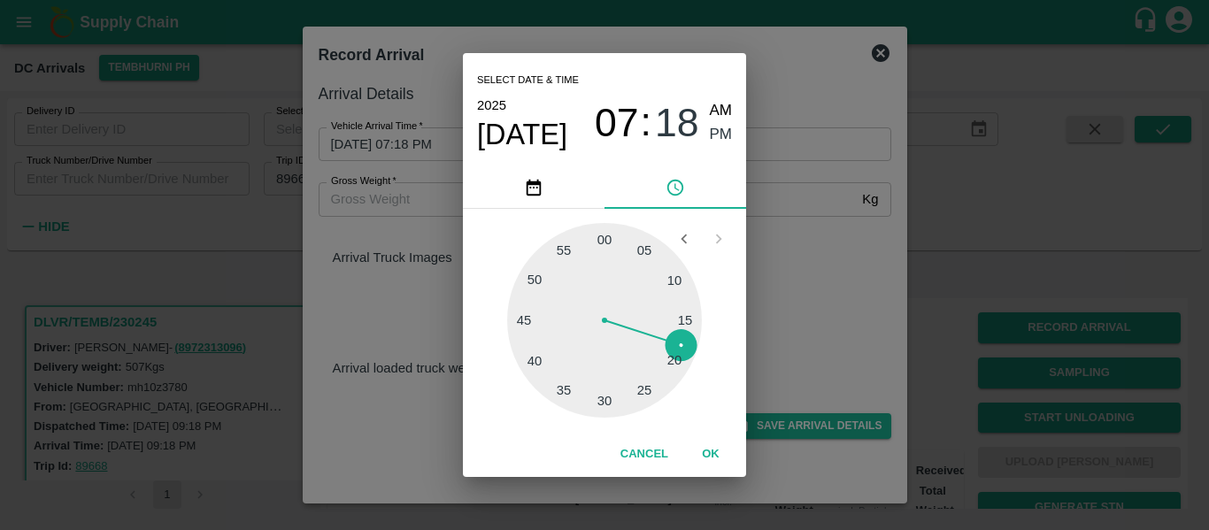
click at [561, 387] on div at bounding box center [604, 320] width 195 height 195
type input "08/10/2025 07:36 PM"
click at [726, 134] on span "PM" at bounding box center [721, 135] width 23 height 24
click at [710, 443] on button "OK" at bounding box center [711, 454] width 57 height 31
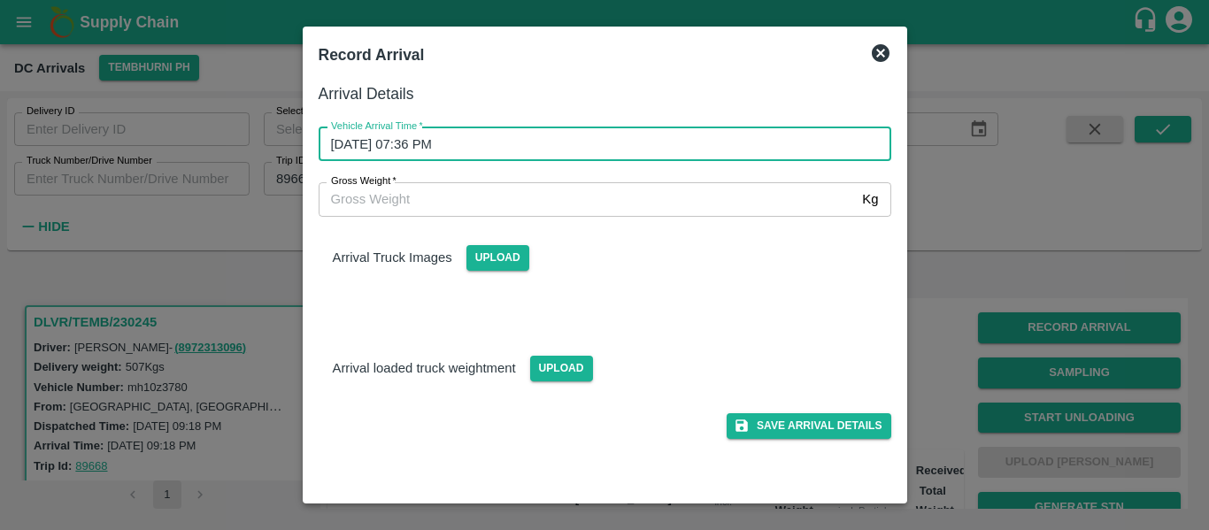
click at [825, 411] on div "Save Arrival Details" at bounding box center [598, 419] width 587 height 40
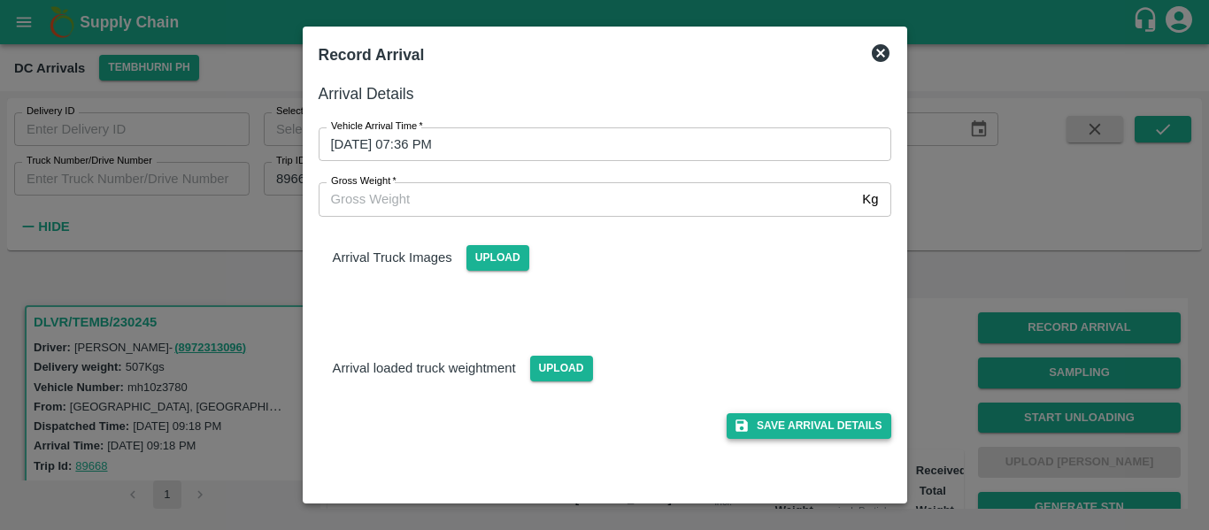
click at [829, 423] on button "Save Arrival Details" at bounding box center [809, 426] width 164 height 26
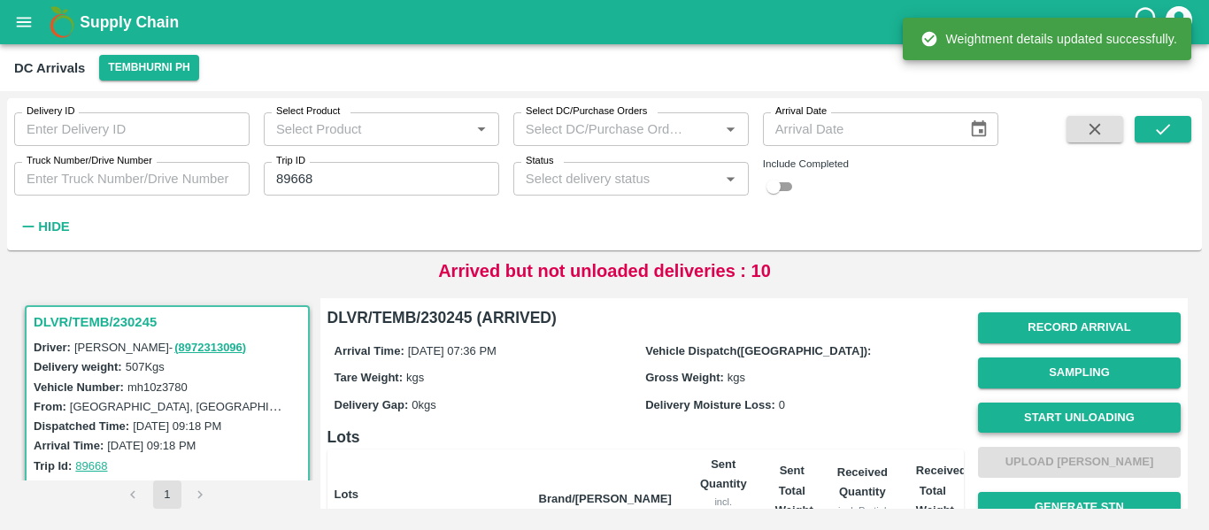
click at [1064, 416] on button "Start Unloading" at bounding box center [1079, 418] width 203 height 31
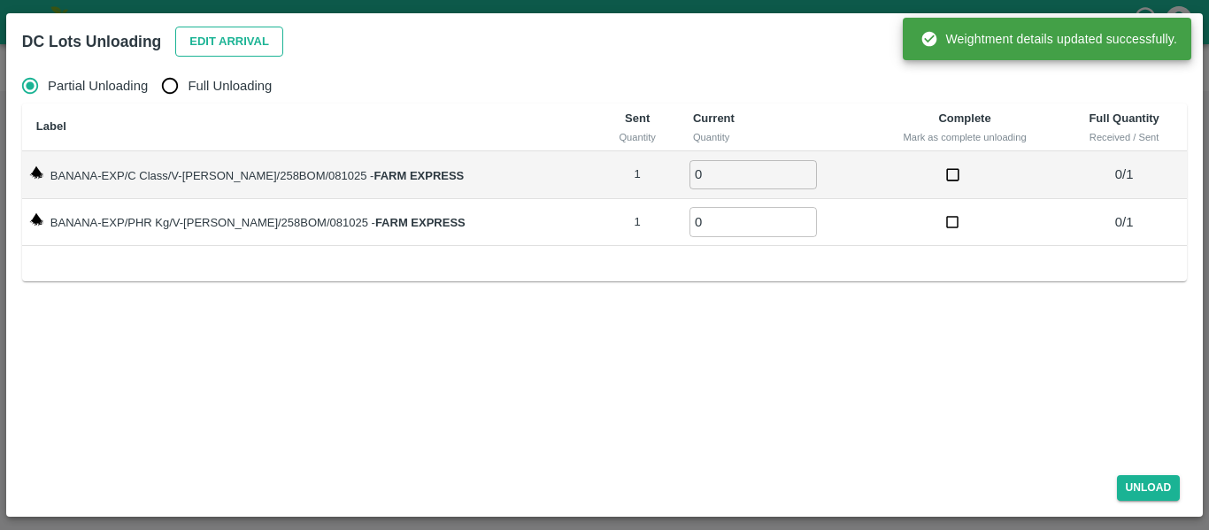
click at [233, 40] on button "Edit Arrival" at bounding box center [229, 42] width 108 height 31
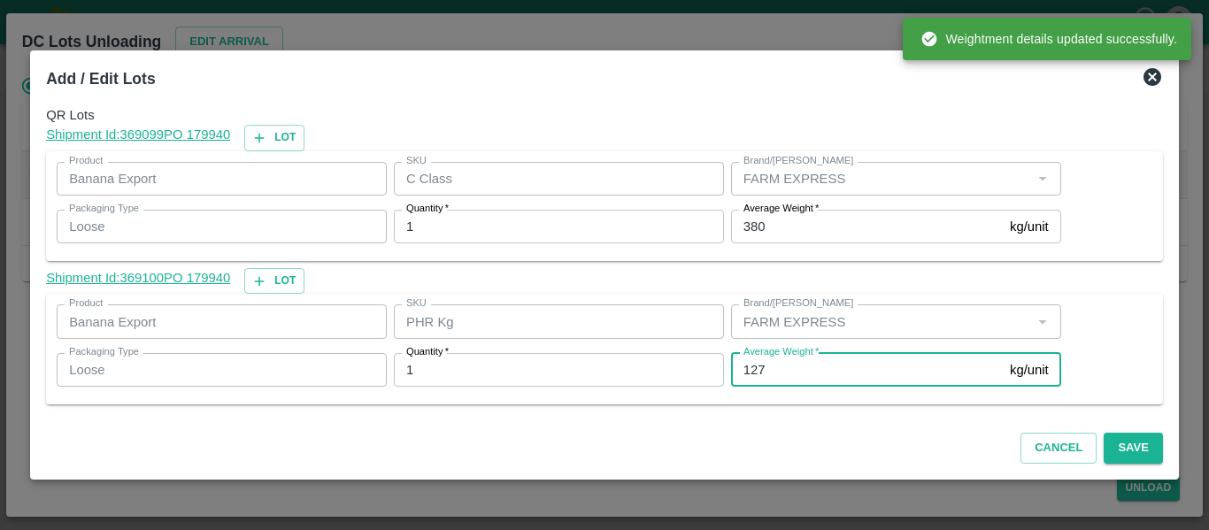
click at [782, 366] on input "127" at bounding box center [867, 370] width 272 height 34
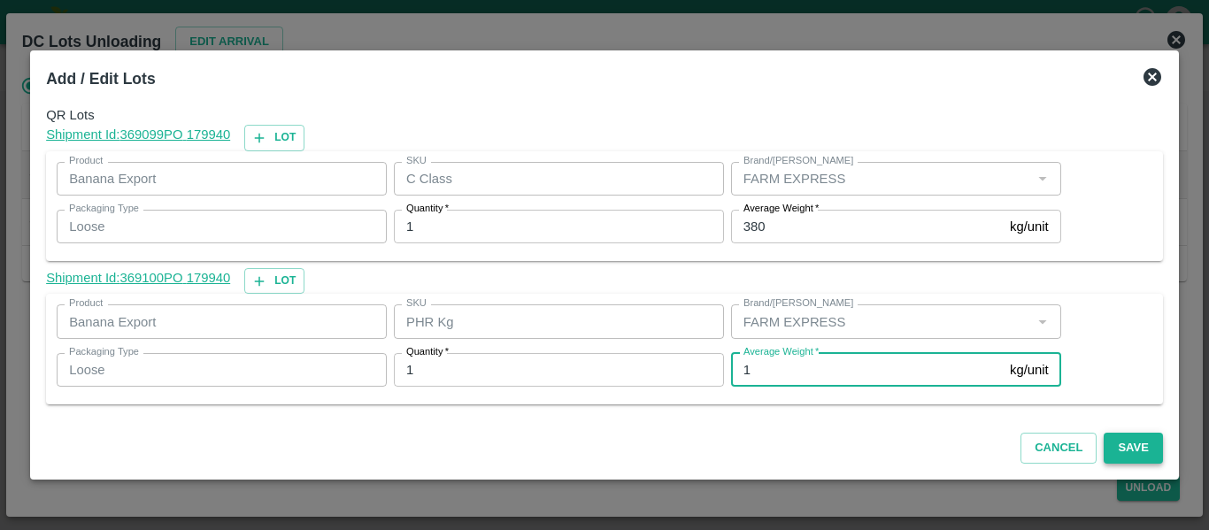
type input "1"
click at [1151, 444] on button "Save" at bounding box center [1133, 448] width 58 height 31
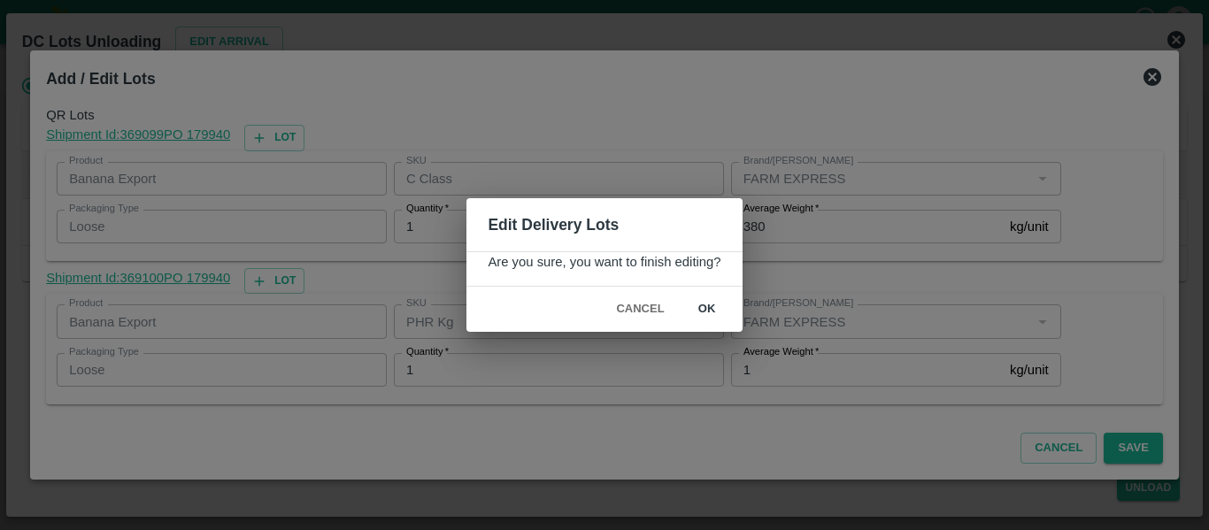
click at [701, 298] on button "ok" at bounding box center [707, 309] width 57 height 31
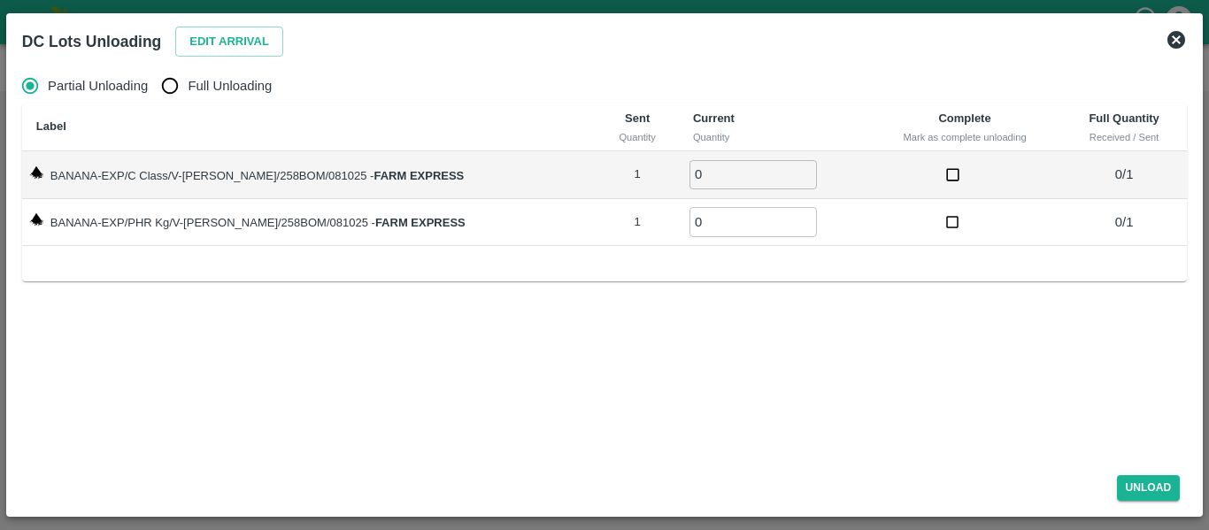
click at [161, 96] on input "Full Unloading" at bounding box center [169, 85] width 35 height 35
radio input "true"
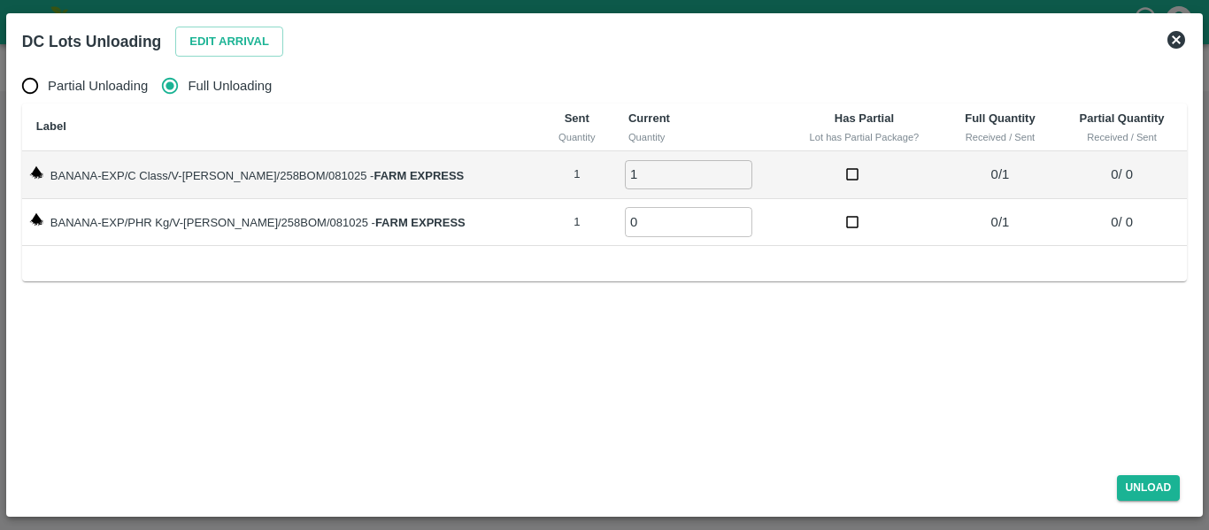
type input "1"
click at [716, 167] on input "1" at bounding box center [688, 174] width 127 height 29
type input "1"
click at [719, 219] on input "1" at bounding box center [688, 221] width 127 height 29
click at [1145, 477] on button "Unload" at bounding box center [1149, 488] width 64 height 26
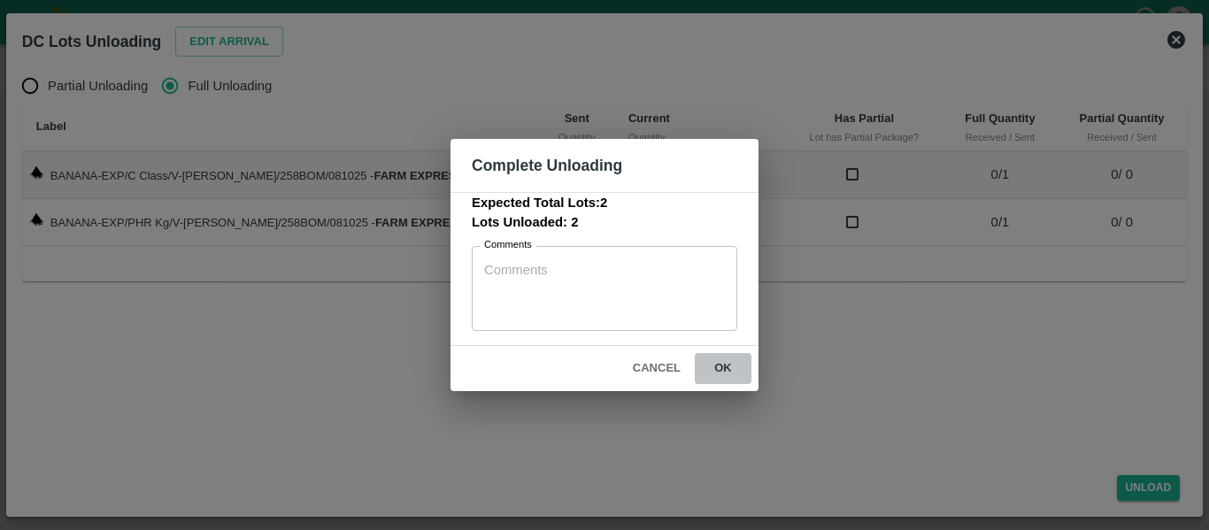
click at [728, 368] on button "ok" at bounding box center [723, 368] width 57 height 31
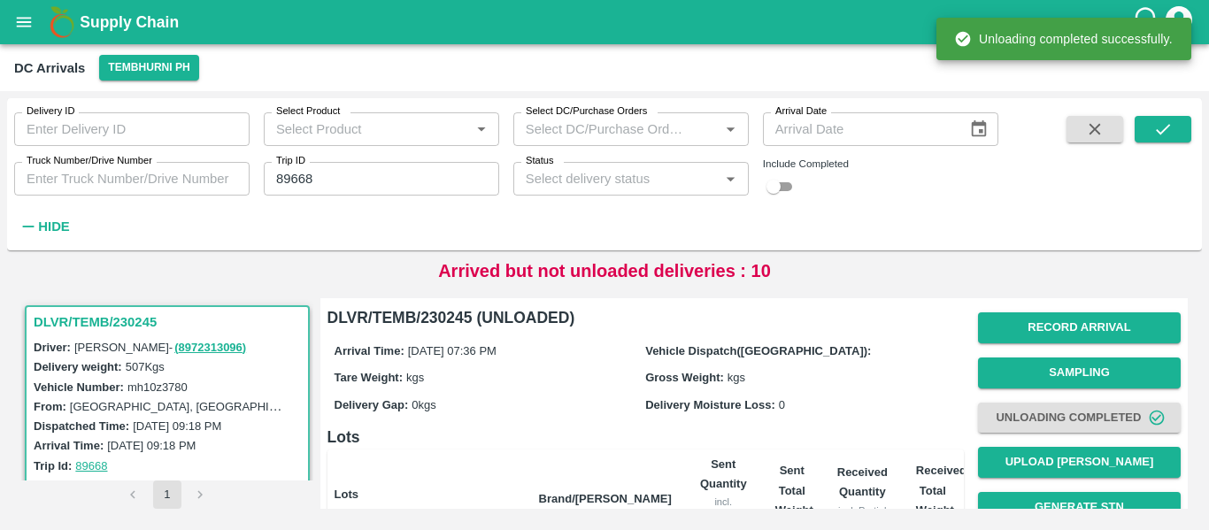
scroll to position [227, 0]
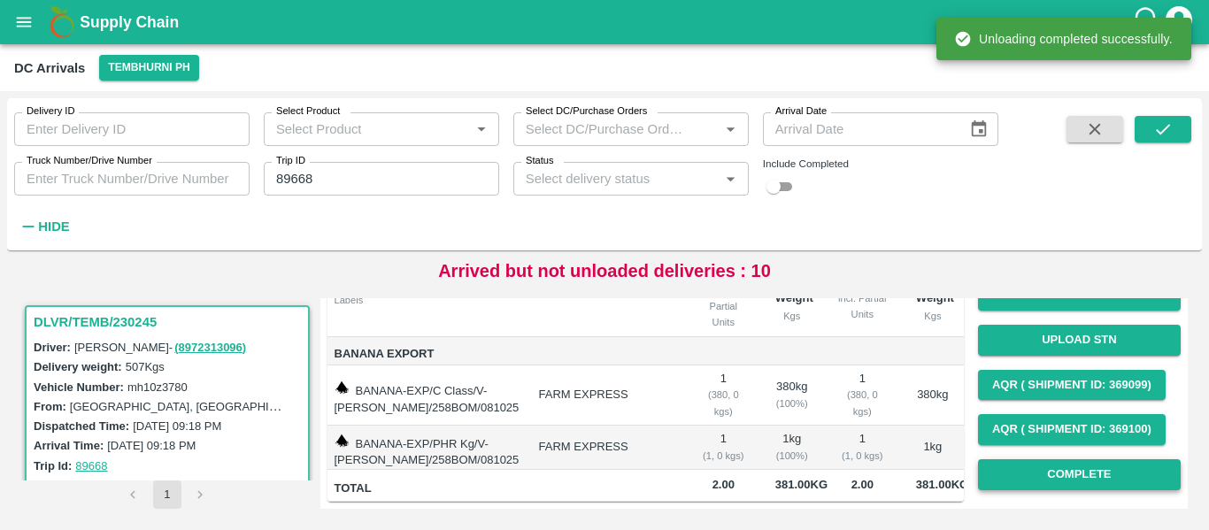
click at [1136, 466] on button "Complete" at bounding box center [1079, 474] width 203 height 31
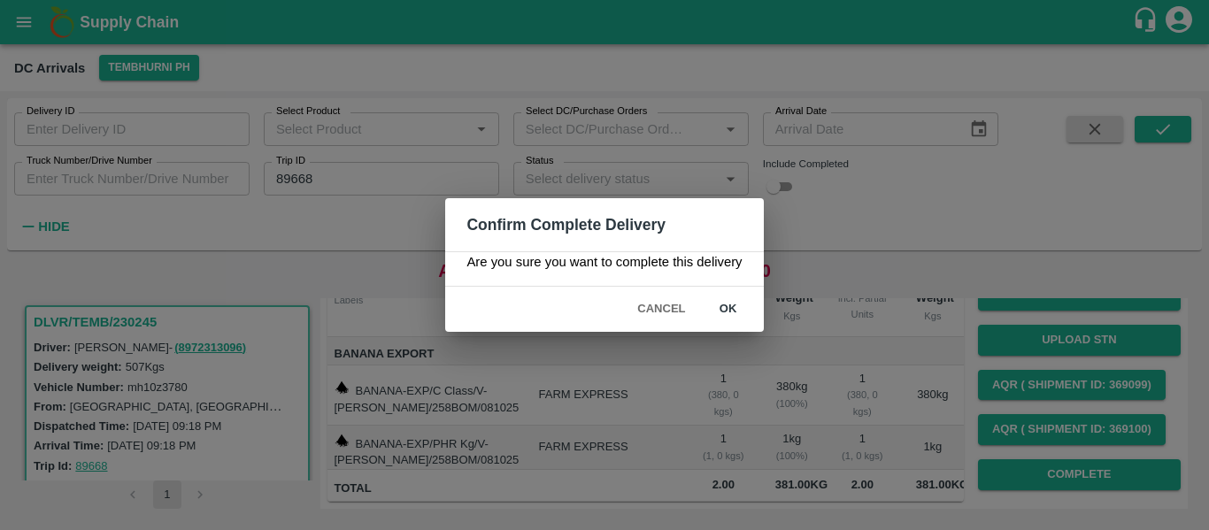
click at [716, 305] on button "ok" at bounding box center [728, 309] width 57 height 31
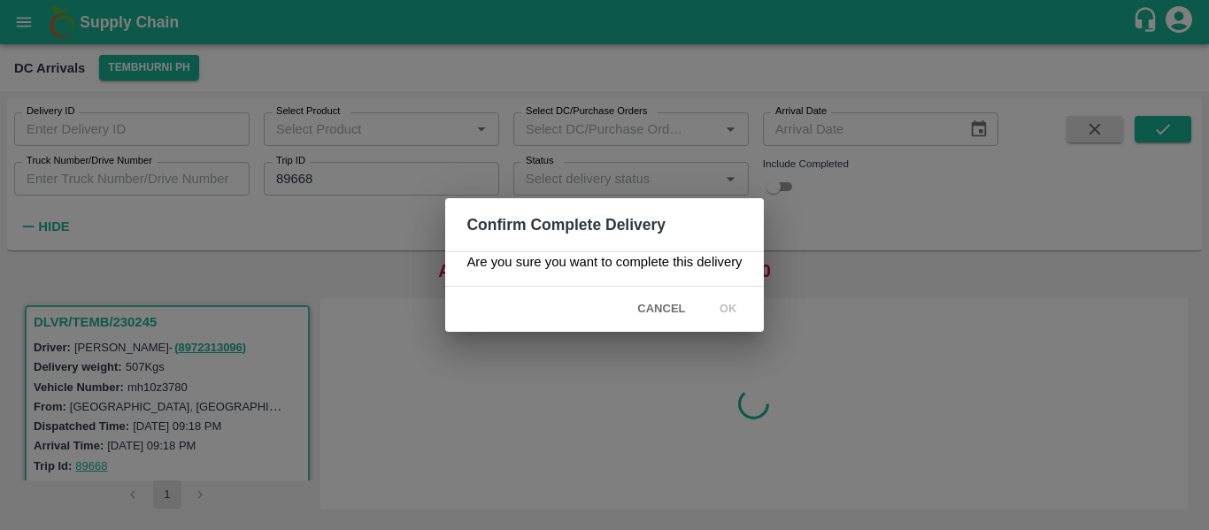
scroll to position [0, 0]
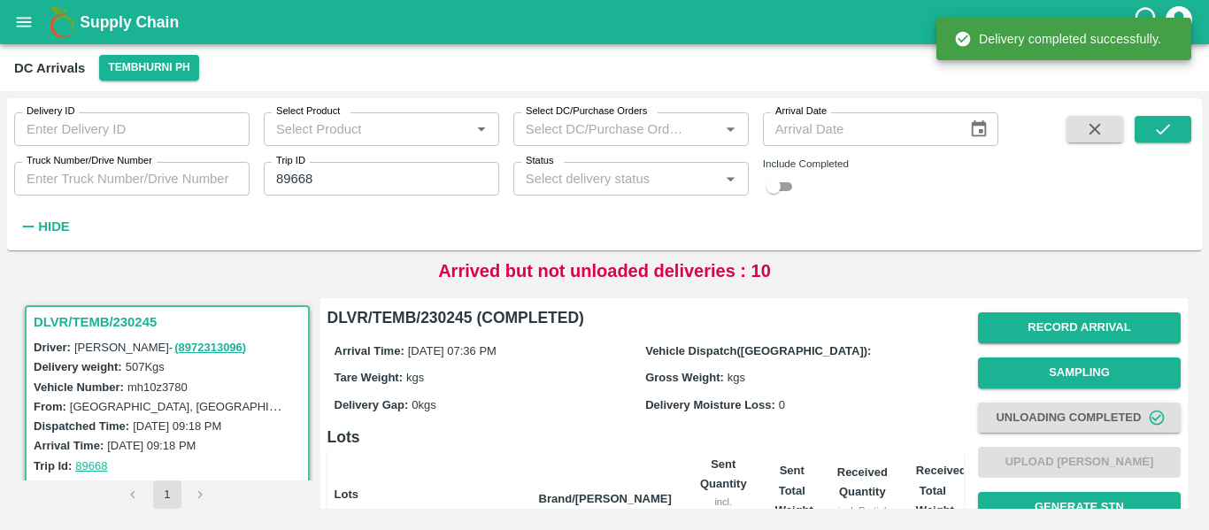
click at [323, 198] on div "Delivery ID Delivery ID Select Product Select Product   * Select DC/Purchase Or…" at bounding box center [499, 169] width 999 height 143
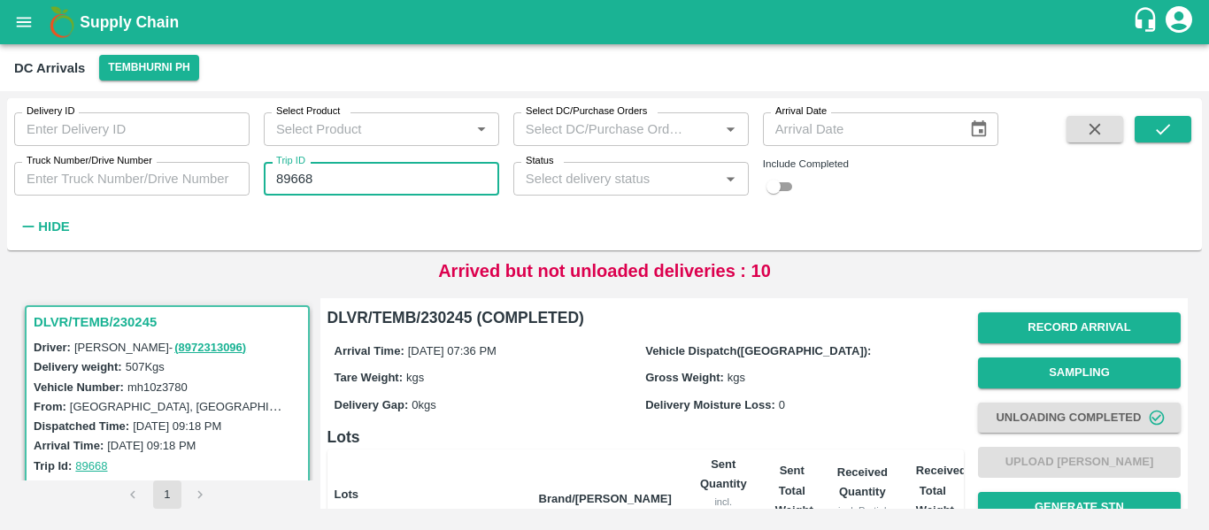
click at [291, 177] on input "89668" at bounding box center [381, 179] width 235 height 34
paste input "text"
type input "89662"
click at [1157, 133] on icon "submit" at bounding box center [1162, 129] width 19 height 19
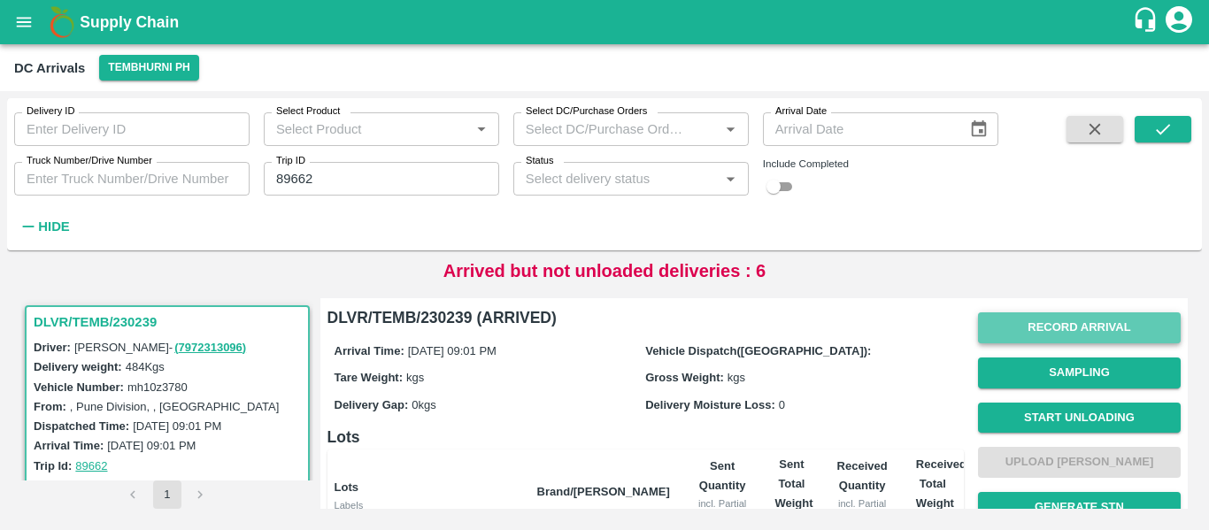
click at [1044, 335] on button "Record Arrival" at bounding box center [1079, 327] width 203 height 31
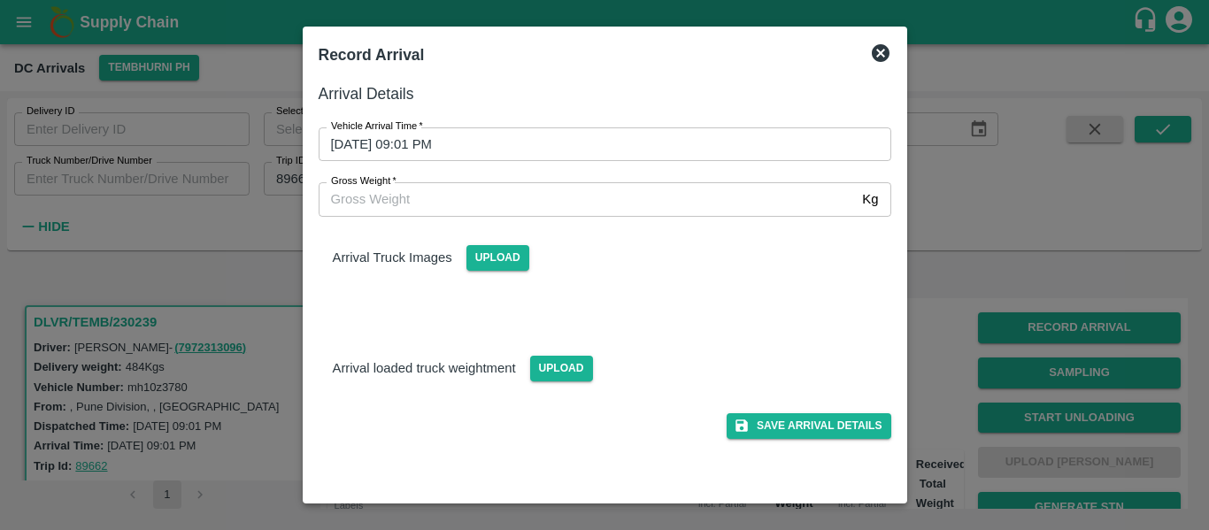
click at [425, 145] on input "08/10/2025 09:01 PM" at bounding box center [599, 144] width 560 height 34
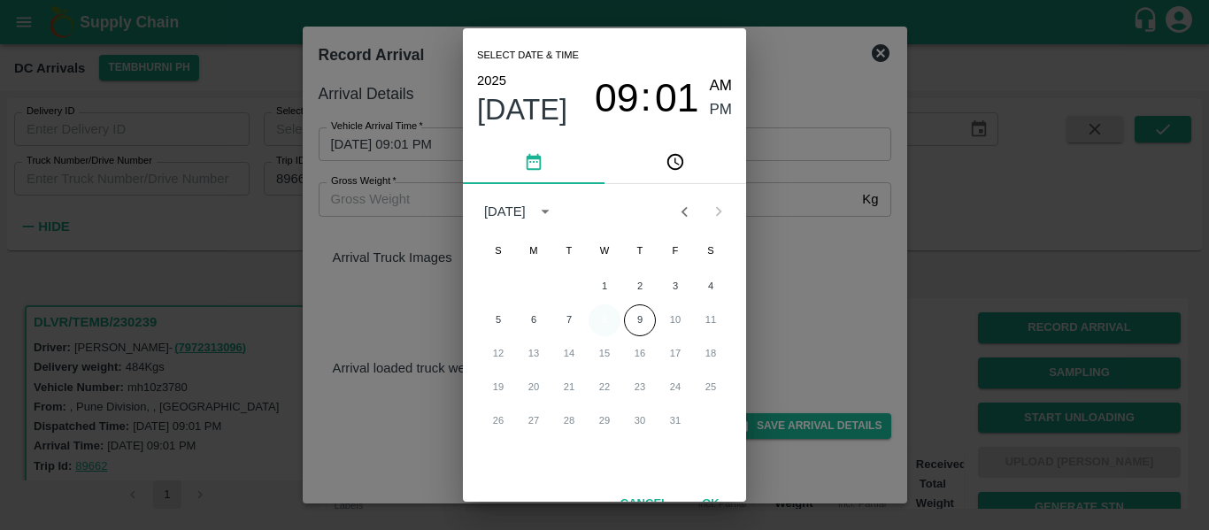
click at [606, 320] on button "8" at bounding box center [605, 321] width 32 height 32
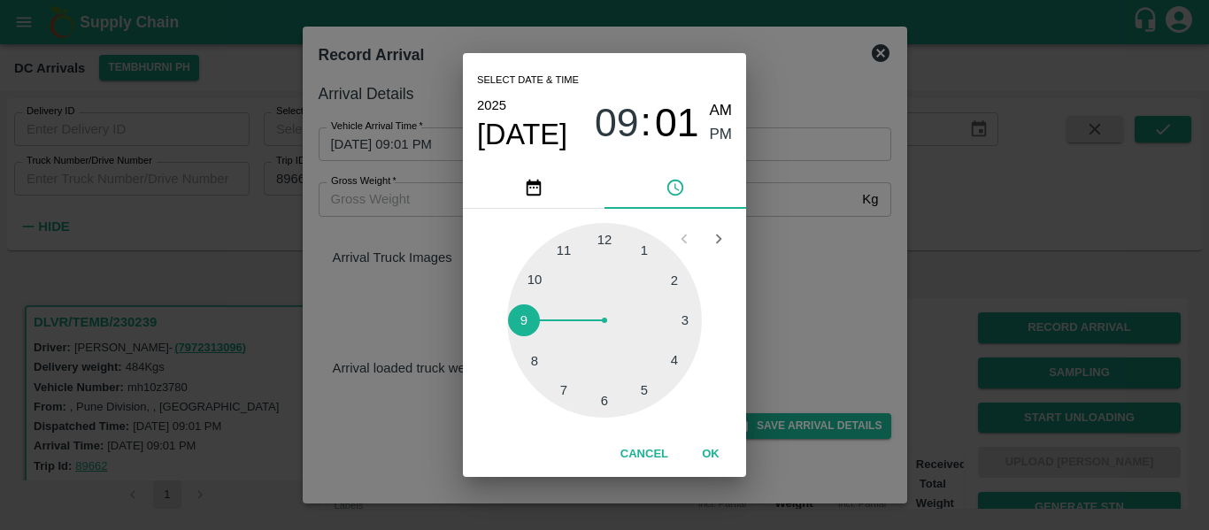
click at [598, 410] on div at bounding box center [604, 320] width 195 height 195
click at [679, 357] on div at bounding box center [604, 320] width 195 height 195
type input "08/10/2025 06:19 PM"
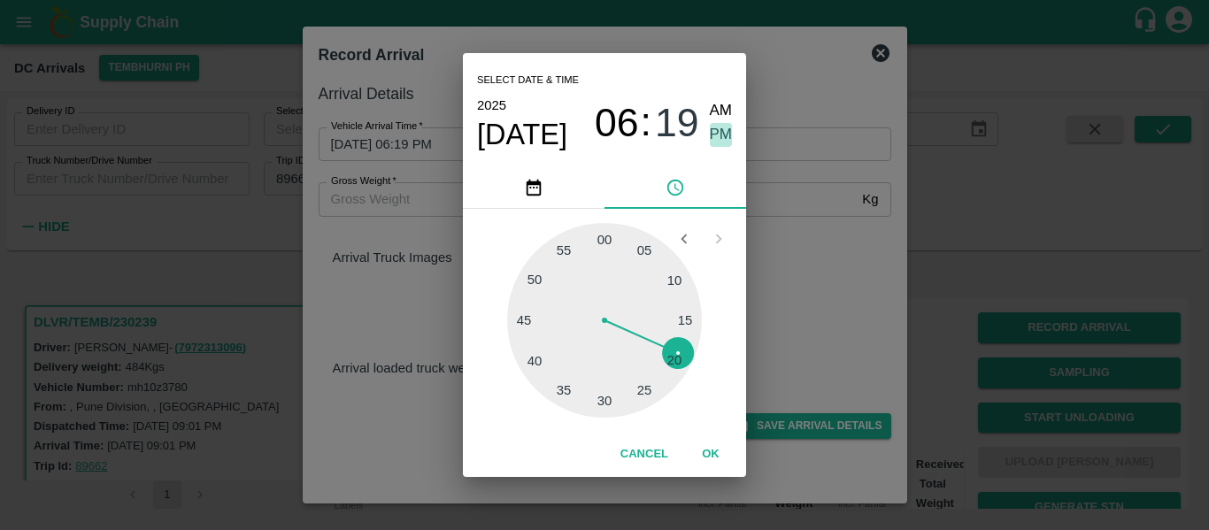
click at [719, 140] on span "PM" at bounding box center [721, 135] width 23 height 24
click at [709, 458] on button "OK" at bounding box center [711, 454] width 57 height 31
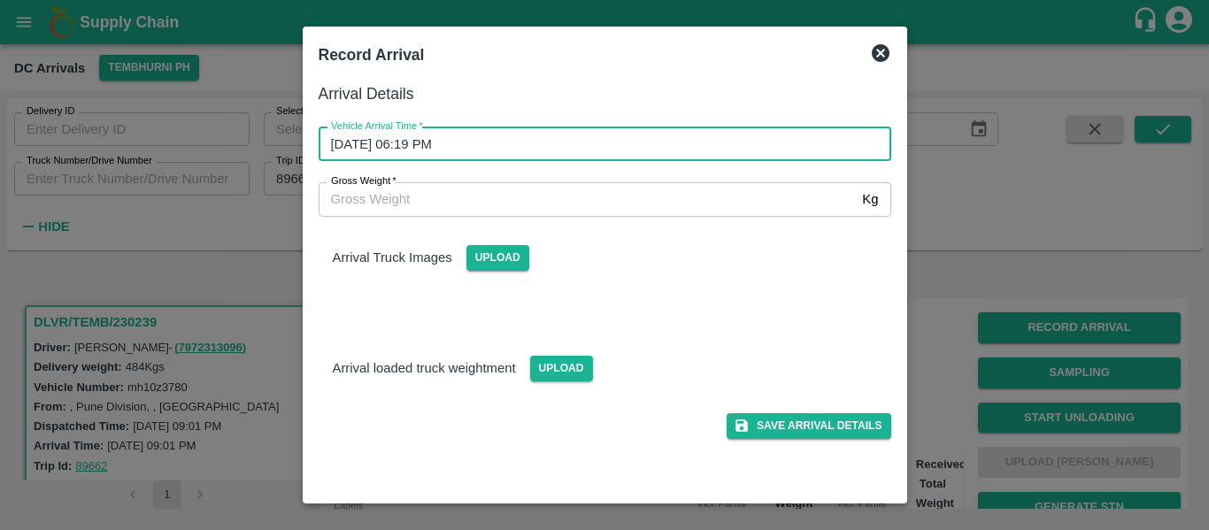
click at [816, 442] on div "Arrival Details Vehicle Arrival Time   * 08/10/2025 06:19 PM Vehicle Arrival Ti…" at bounding box center [605, 284] width 587 height 420
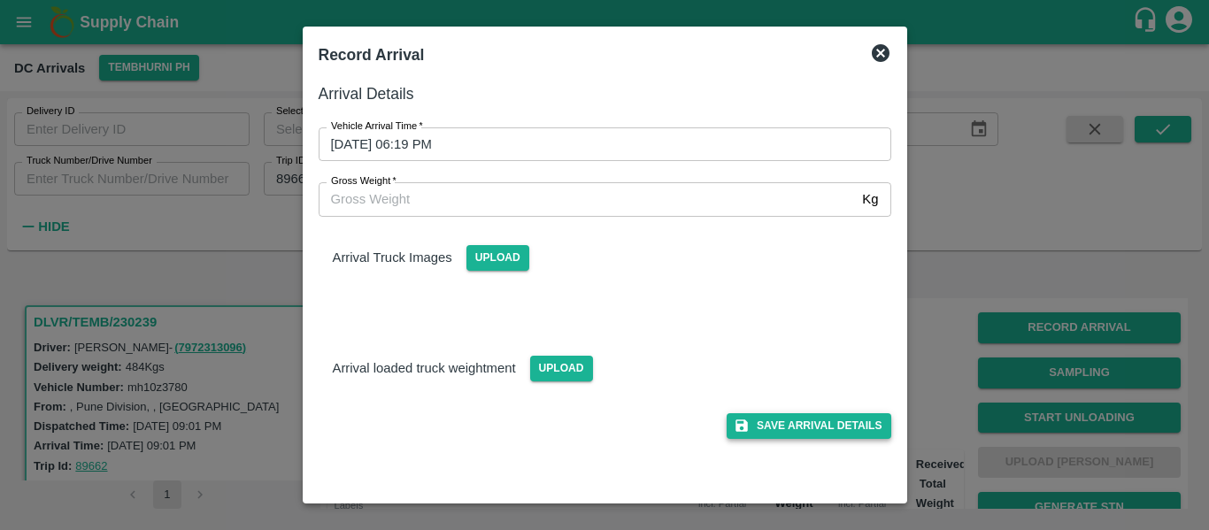
click at [815, 433] on button "Save Arrival Details" at bounding box center [809, 426] width 164 height 26
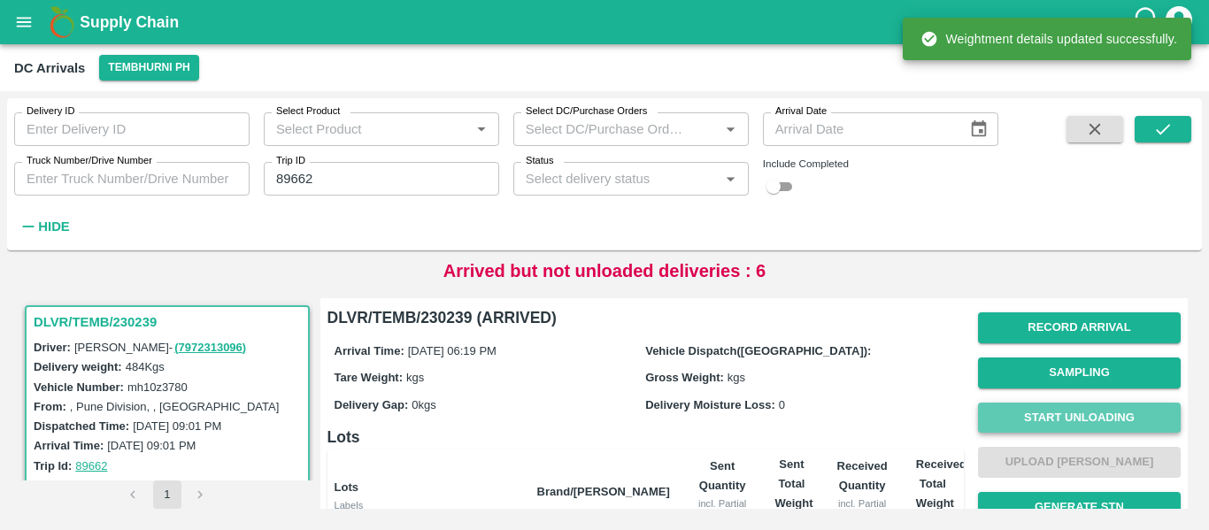
click at [1045, 416] on button "Start Unloading" at bounding box center [1079, 418] width 203 height 31
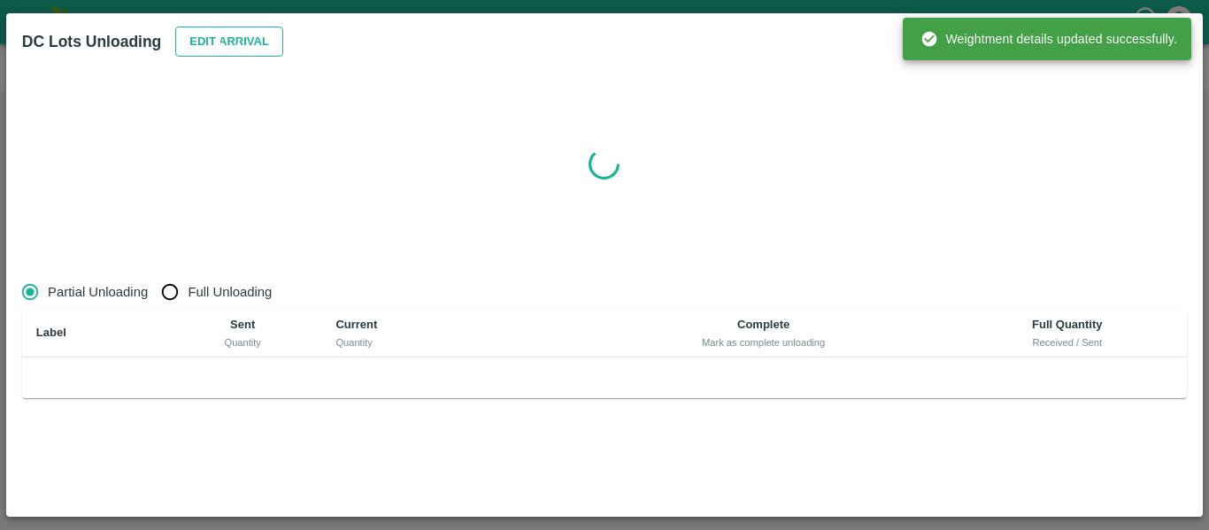
click at [212, 40] on button "Edit Arrival" at bounding box center [229, 42] width 108 height 31
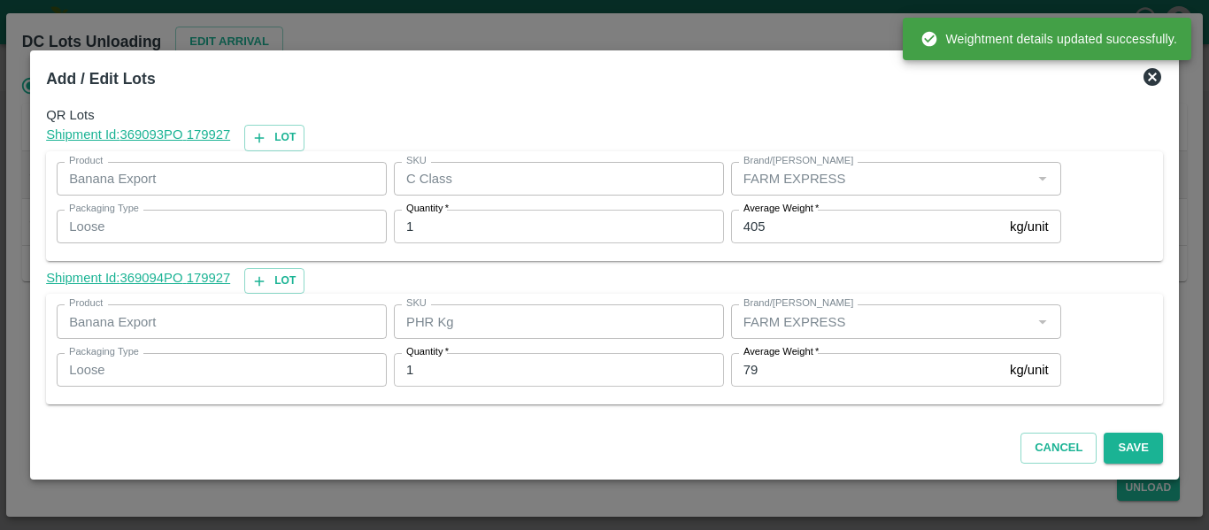
click at [780, 361] on input "79" at bounding box center [867, 370] width 272 height 34
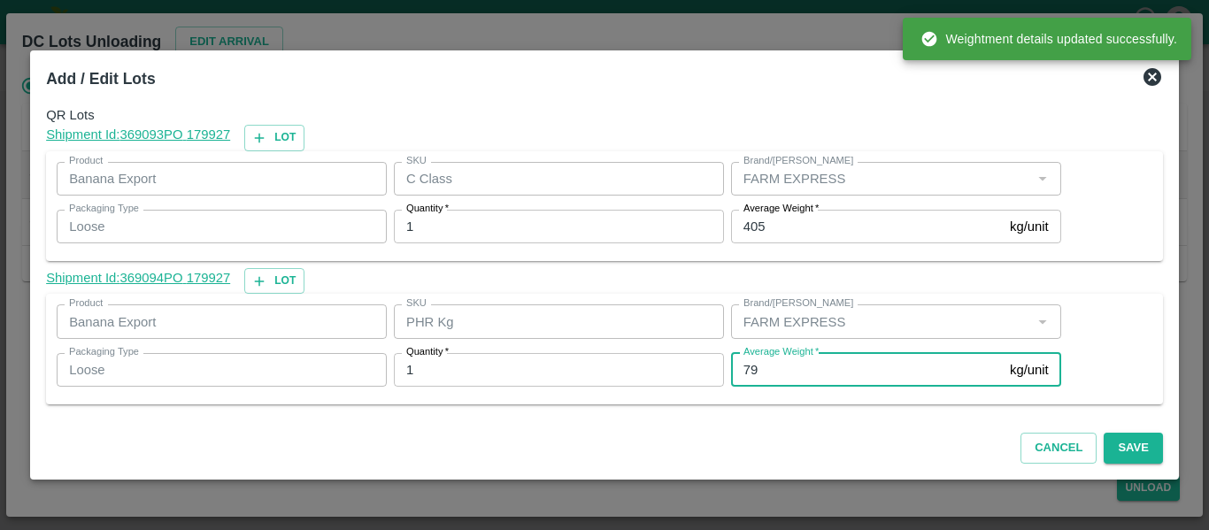
type input "7"
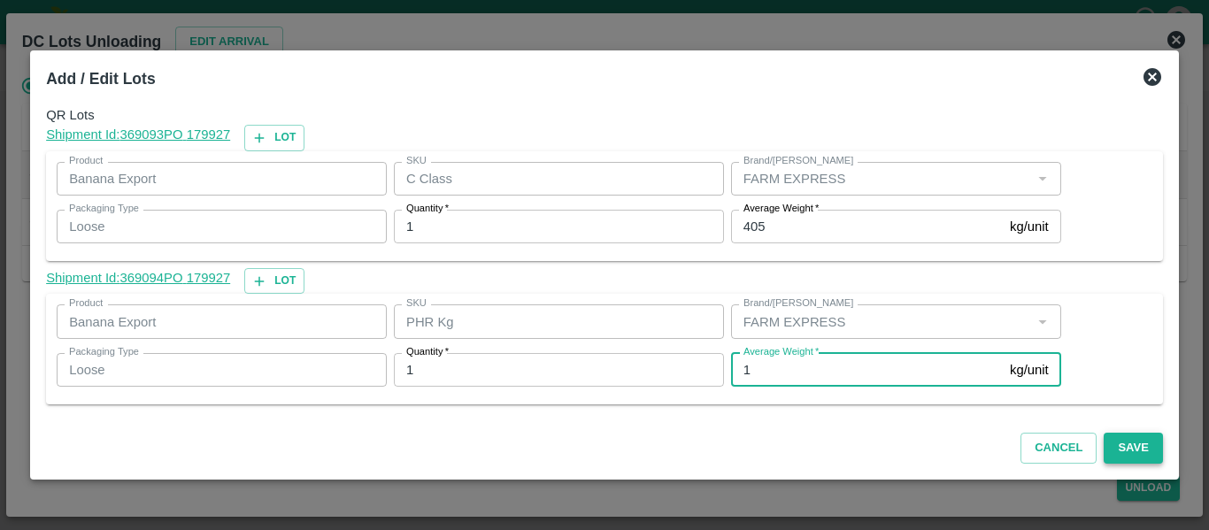
type input "1"
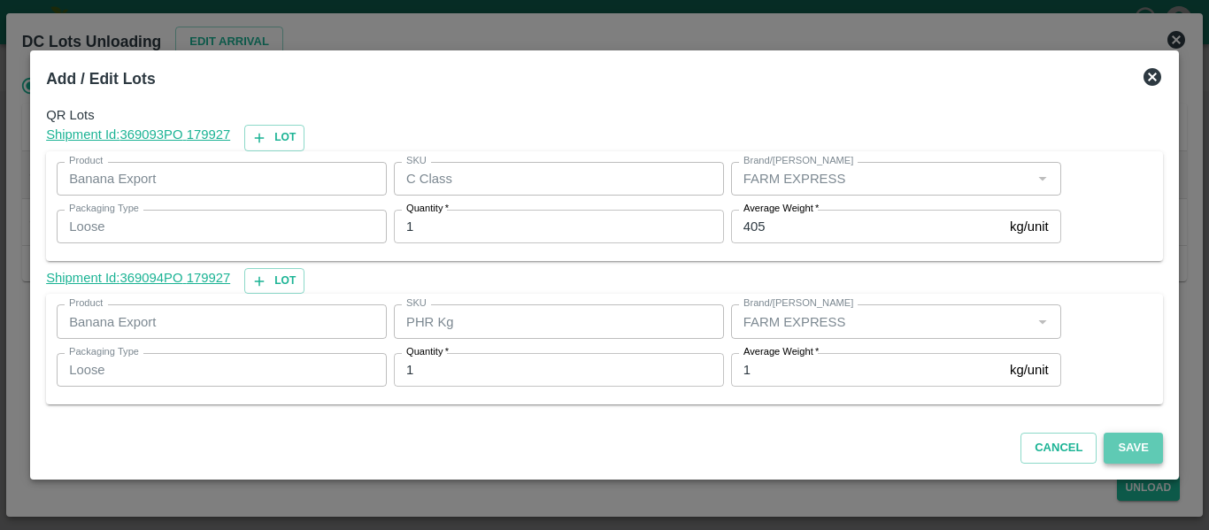
click at [1134, 453] on button "Save" at bounding box center [1133, 448] width 58 height 31
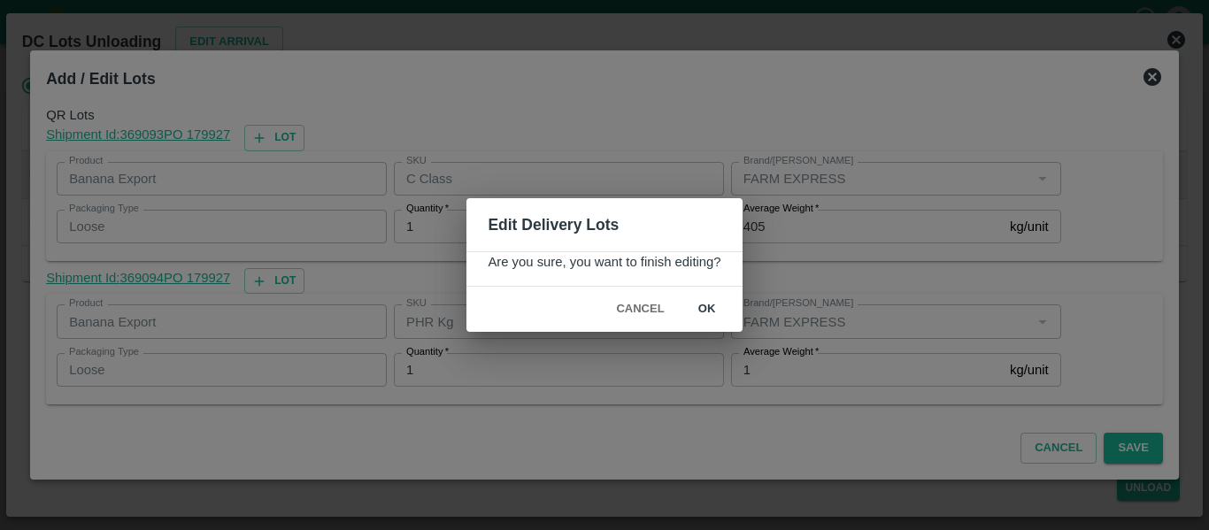
click at [711, 314] on button "ok" at bounding box center [707, 309] width 57 height 31
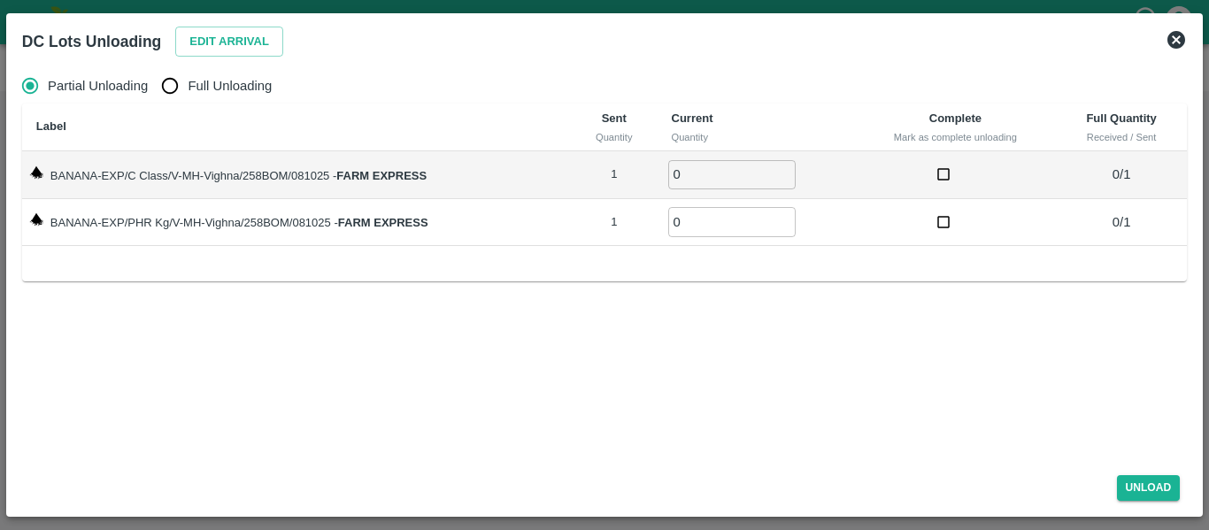
click at [197, 91] on span "Full Unloading" at bounding box center [230, 85] width 84 height 19
click at [188, 91] on input "Full Unloading" at bounding box center [169, 85] width 35 height 35
radio input "true"
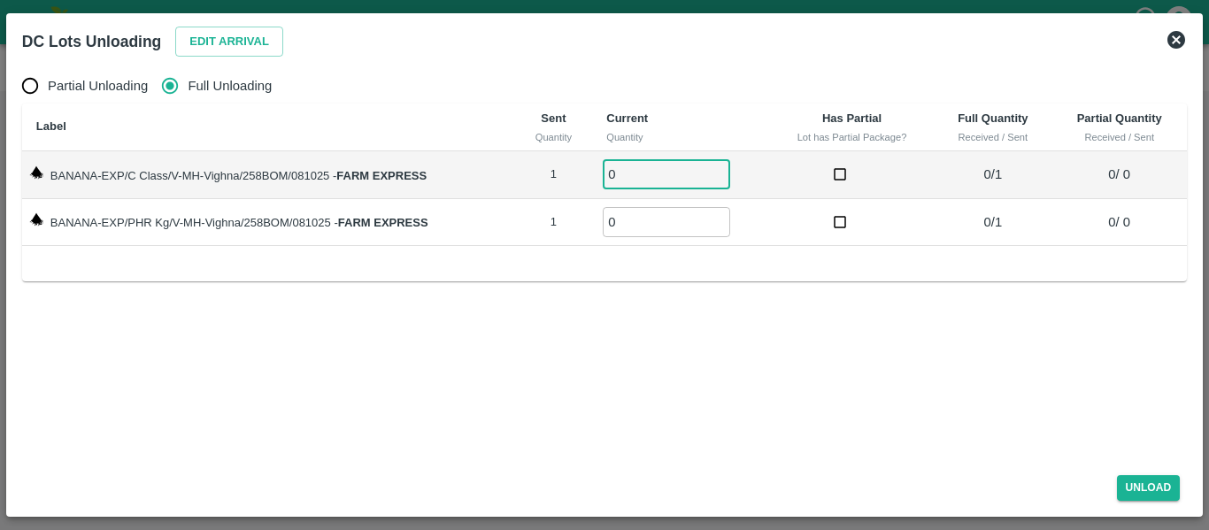
click at [718, 164] on input "0" at bounding box center [666, 174] width 127 height 29
type input "1"
click at [721, 168] on input "1" at bounding box center [666, 174] width 127 height 29
type input "1"
click at [721, 217] on input "1" at bounding box center [666, 221] width 127 height 29
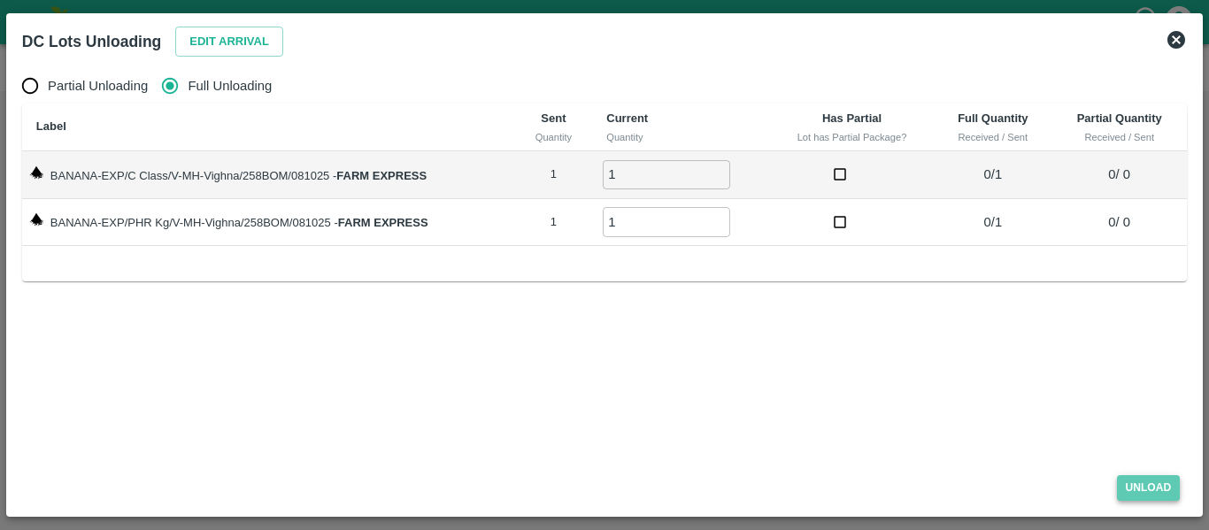
click at [1135, 490] on button "Unload" at bounding box center [1149, 488] width 64 height 26
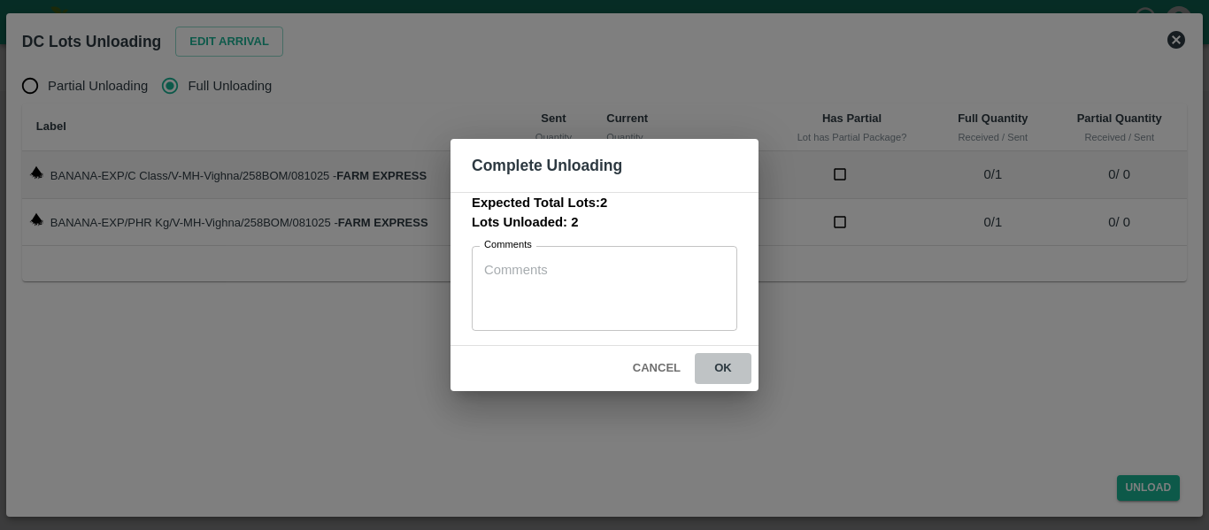
click at [746, 365] on button "ok" at bounding box center [723, 368] width 57 height 31
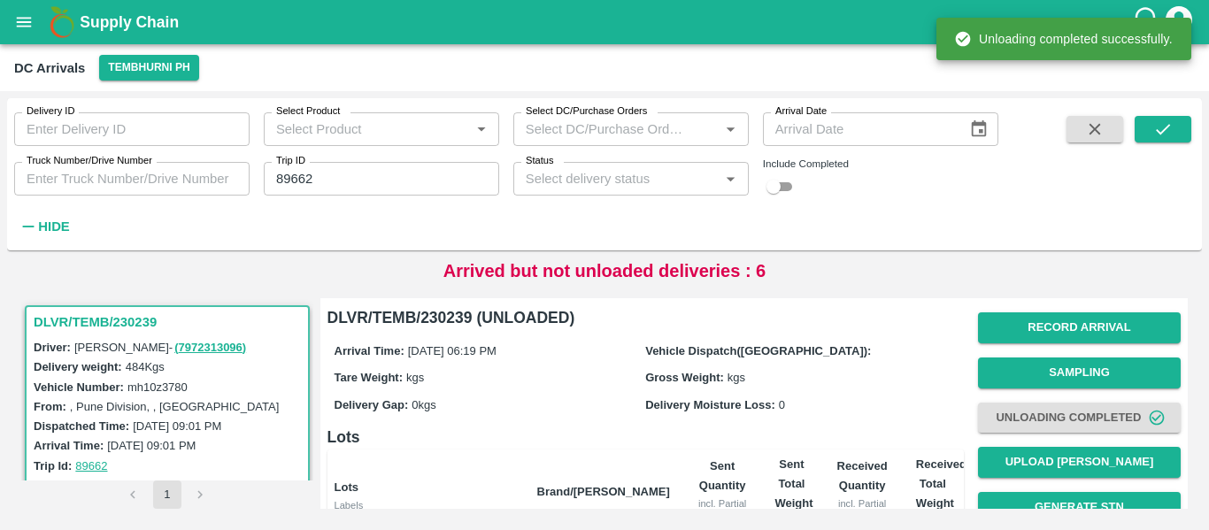
scroll to position [227, 0]
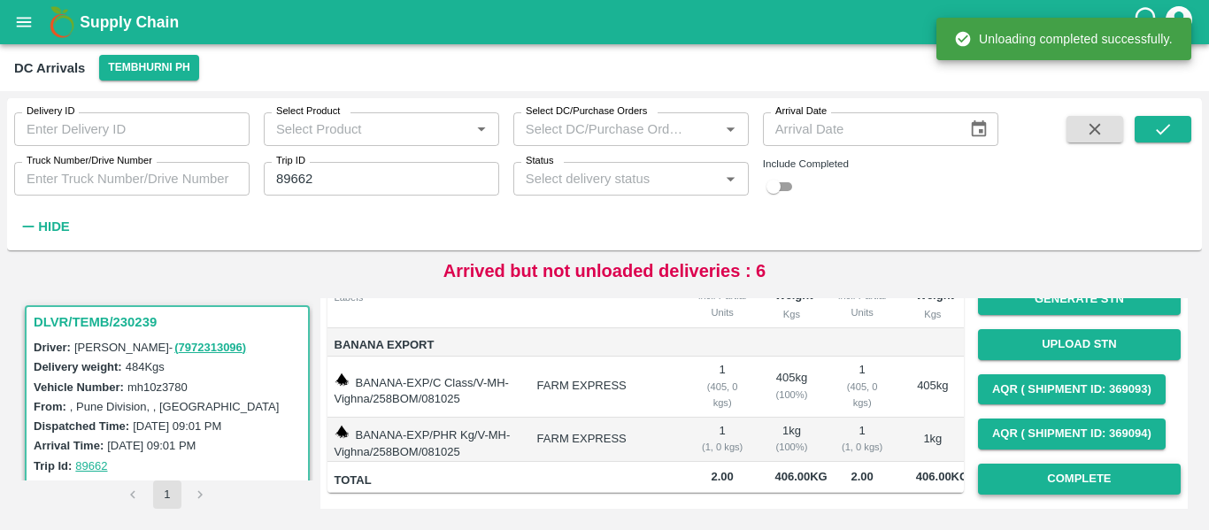
click at [1080, 464] on button "Complete" at bounding box center [1079, 479] width 203 height 31
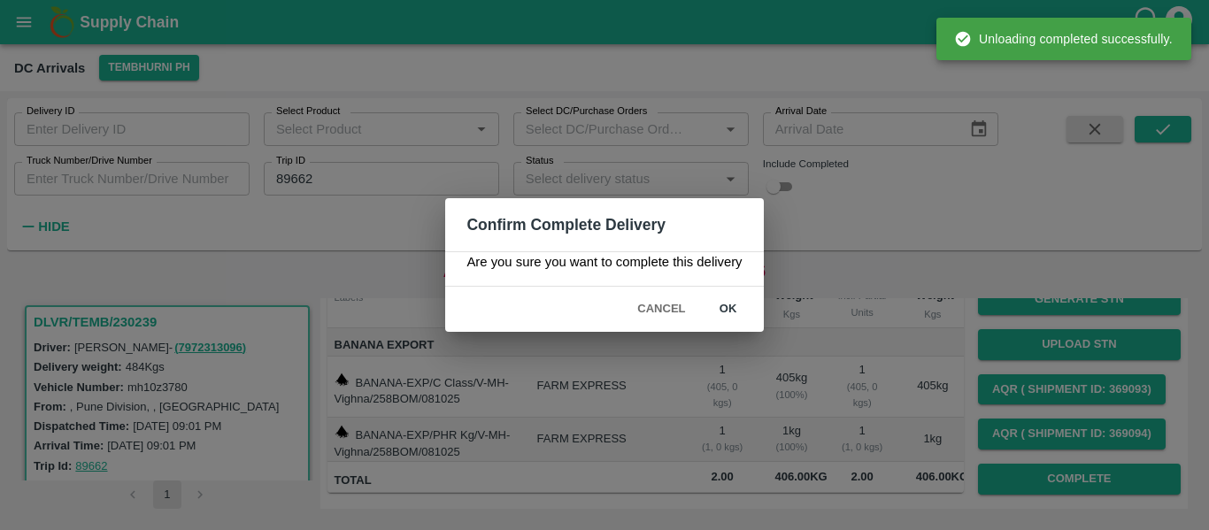
click at [714, 290] on div "Cancel ok" at bounding box center [604, 309] width 318 height 45
click at [728, 309] on button "ok" at bounding box center [728, 309] width 57 height 31
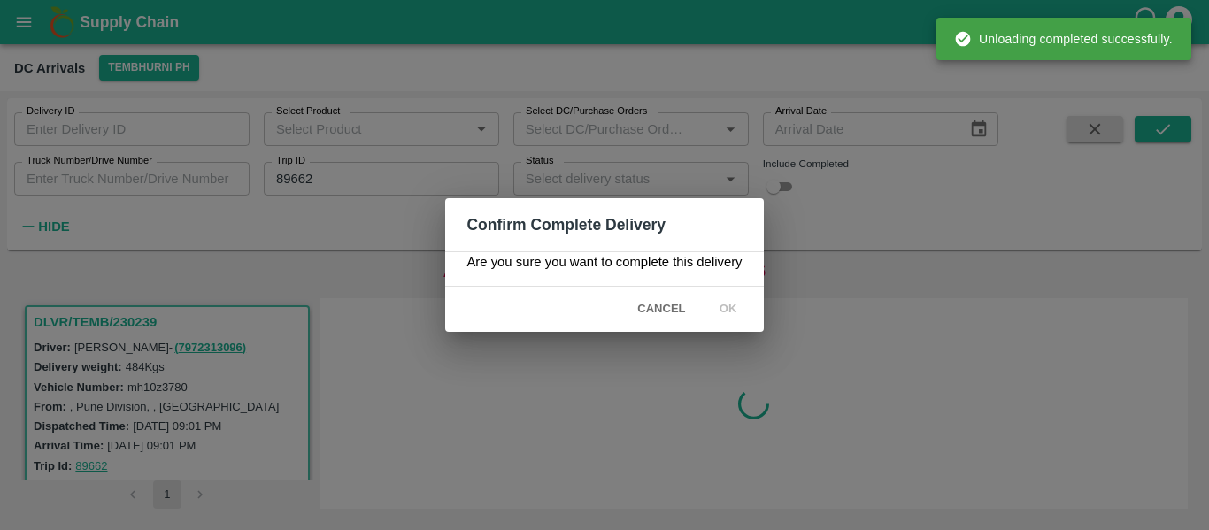
scroll to position [0, 0]
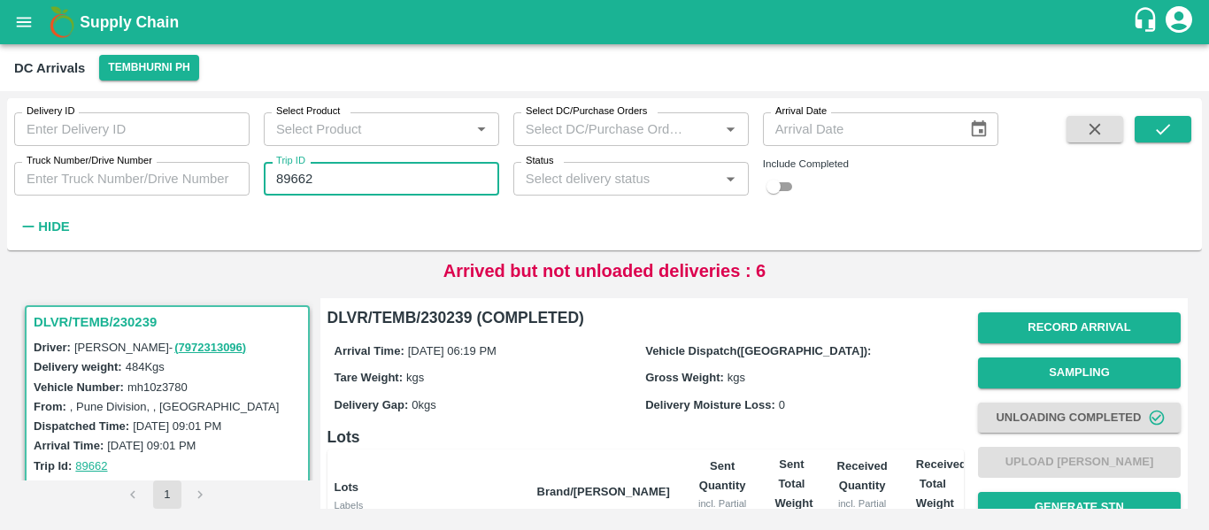
click at [336, 189] on input "89662" at bounding box center [381, 179] width 235 height 34
paste input "text"
type input "89657"
click at [1161, 131] on icon "submit" at bounding box center [1162, 129] width 19 height 19
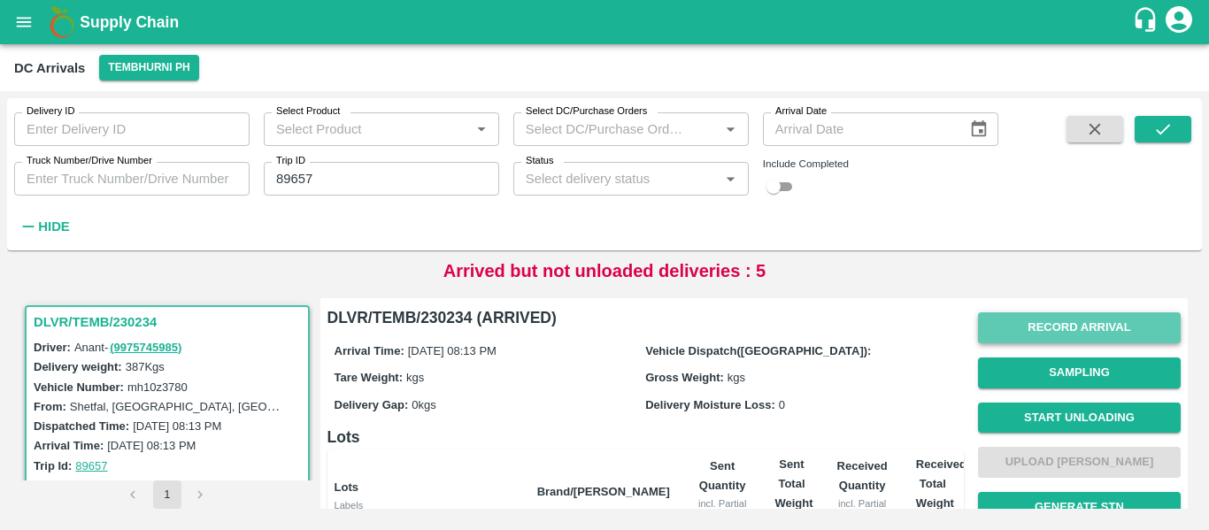
click at [1070, 333] on button "Record Arrival" at bounding box center [1079, 327] width 203 height 31
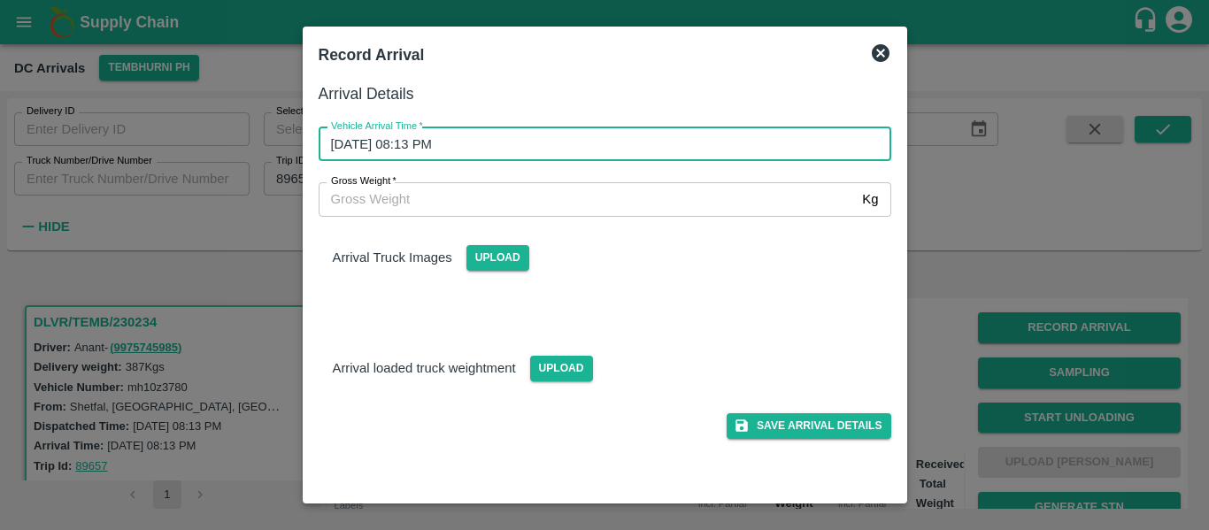
click at [505, 138] on input "08/10/2025 08:13 PM" at bounding box center [599, 144] width 560 height 34
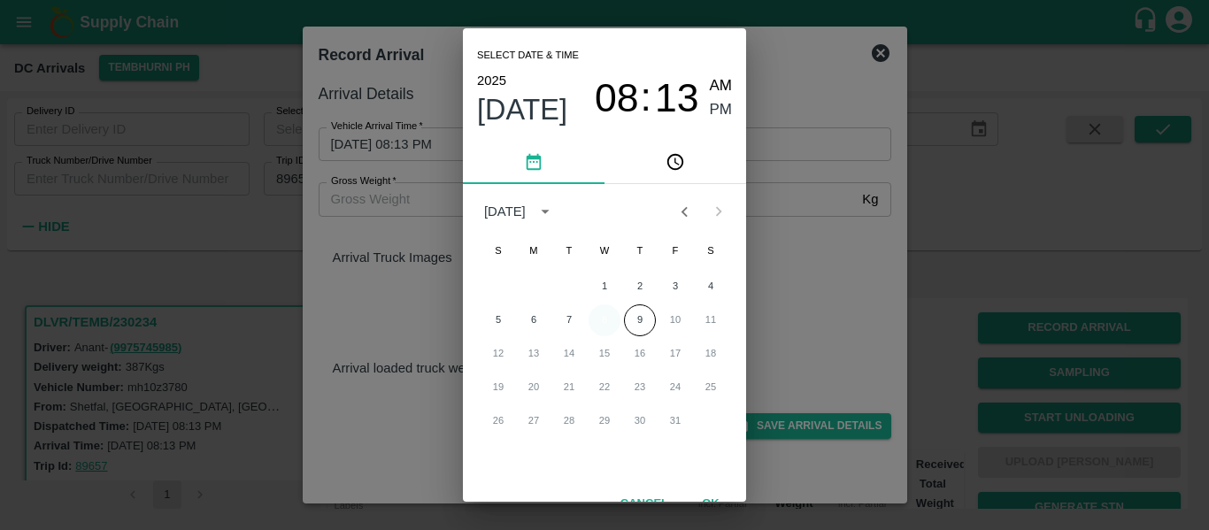
click at [601, 320] on button "8" at bounding box center [605, 321] width 32 height 32
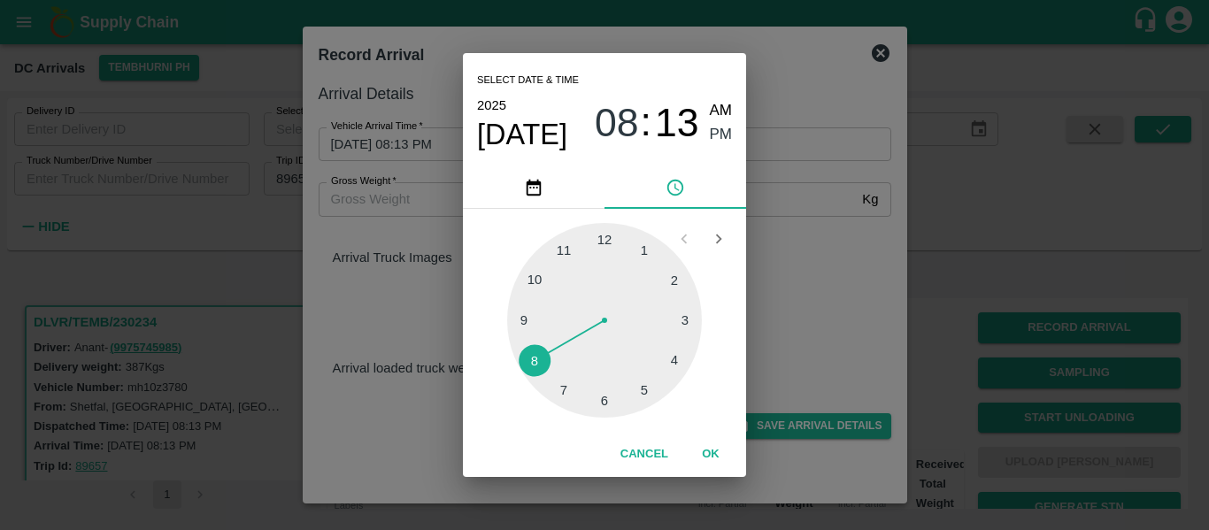
click at [658, 390] on div at bounding box center [604, 320] width 195 height 195
click at [505, 315] on div "05 10 15 20 25 30 35 40 45 50 55 00" at bounding box center [604, 320] width 255 height 195
click at [528, 322] on div at bounding box center [604, 320] width 195 height 195
type input "08/10/2025 05:45 PM"
click at [723, 141] on span "PM" at bounding box center [721, 135] width 23 height 24
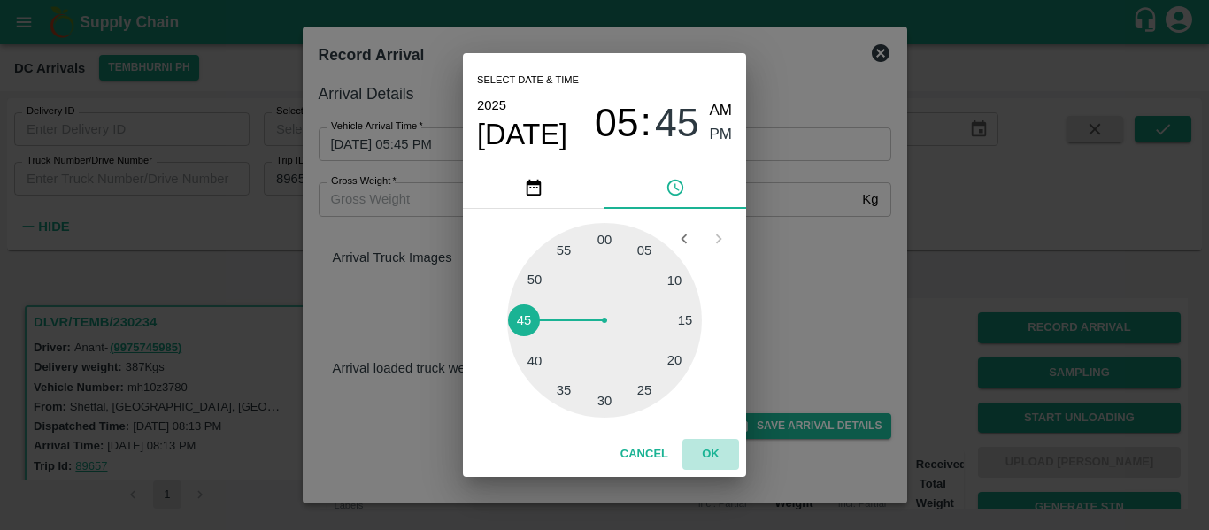
click at [714, 451] on button "OK" at bounding box center [711, 454] width 57 height 31
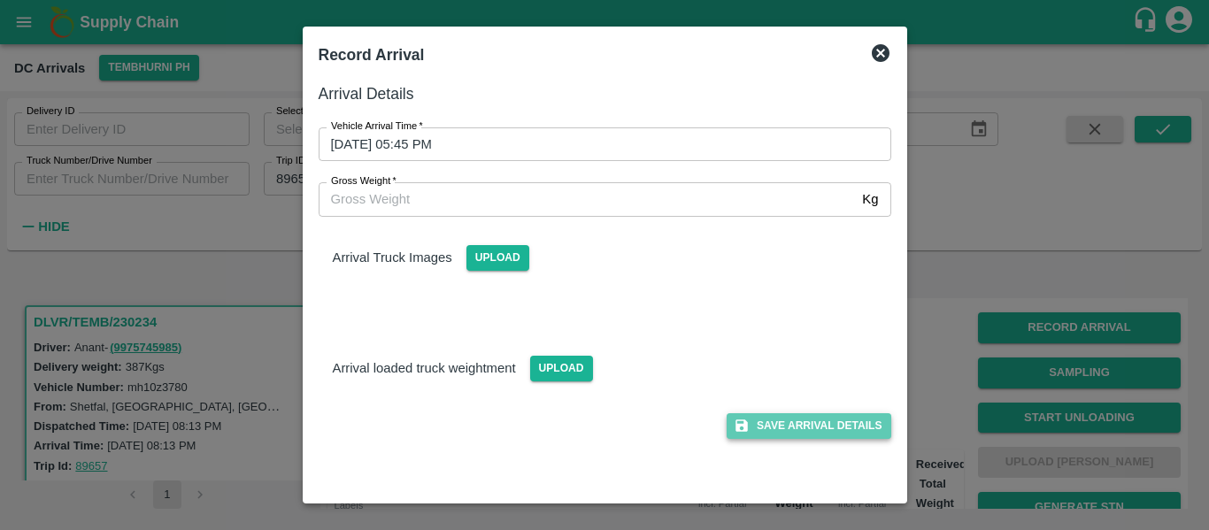
click at [816, 416] on button "Save Arrival Details" at bounding box center [809, 426] width 164 height 26
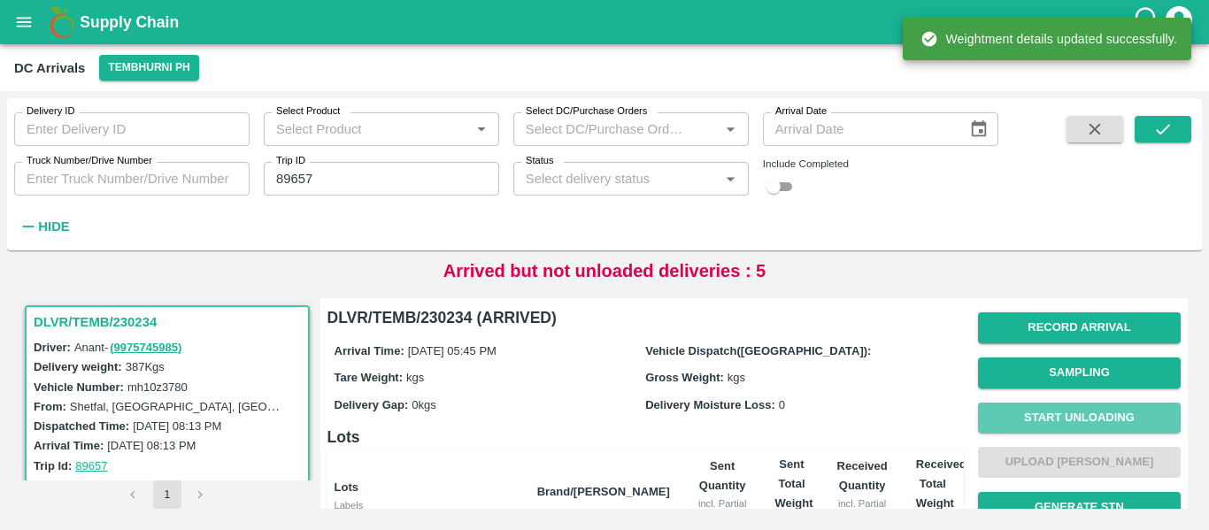
click at [1070, 428] on button "Start Unloading" at bounding box center [1079, 418] width 203 height 31
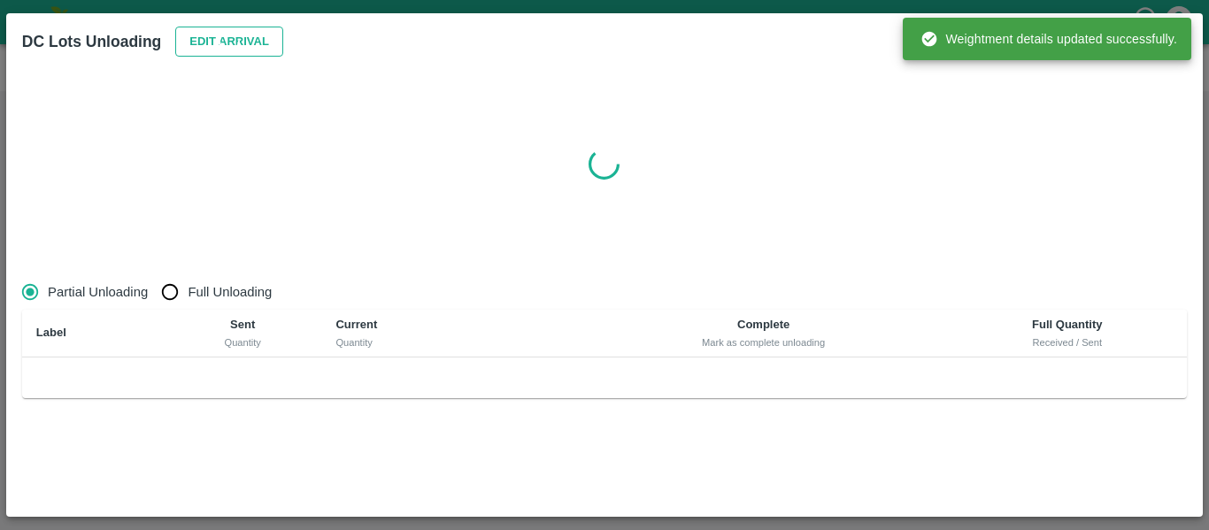
click at [185, 31] on button "Edit Arrival" at bounding box center [229, 42] width 108 height 31
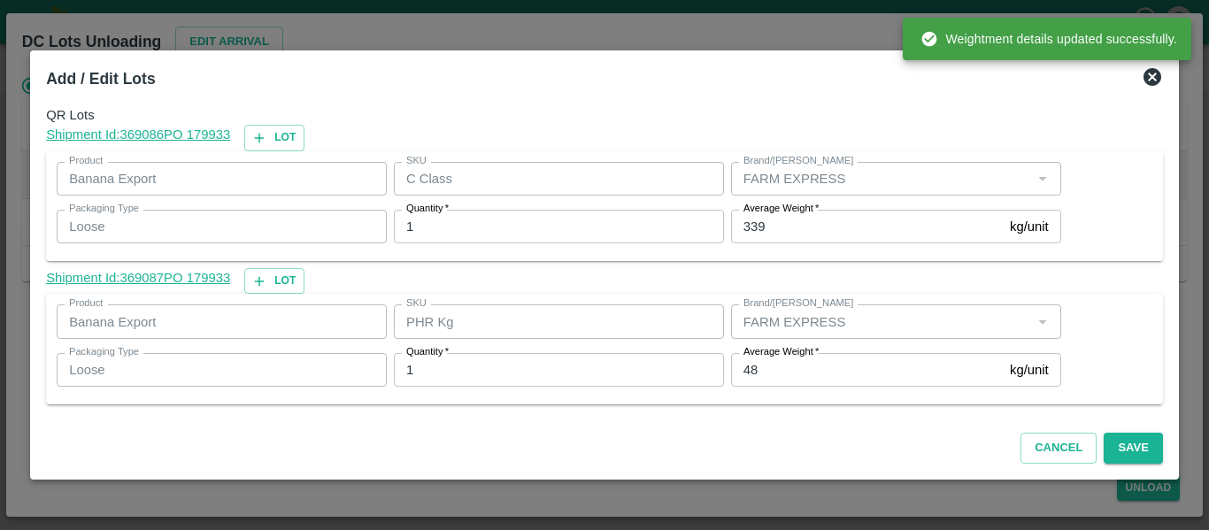
click at [781, 382] on input "48" at bounding box center [867, 370] width 272 height 34
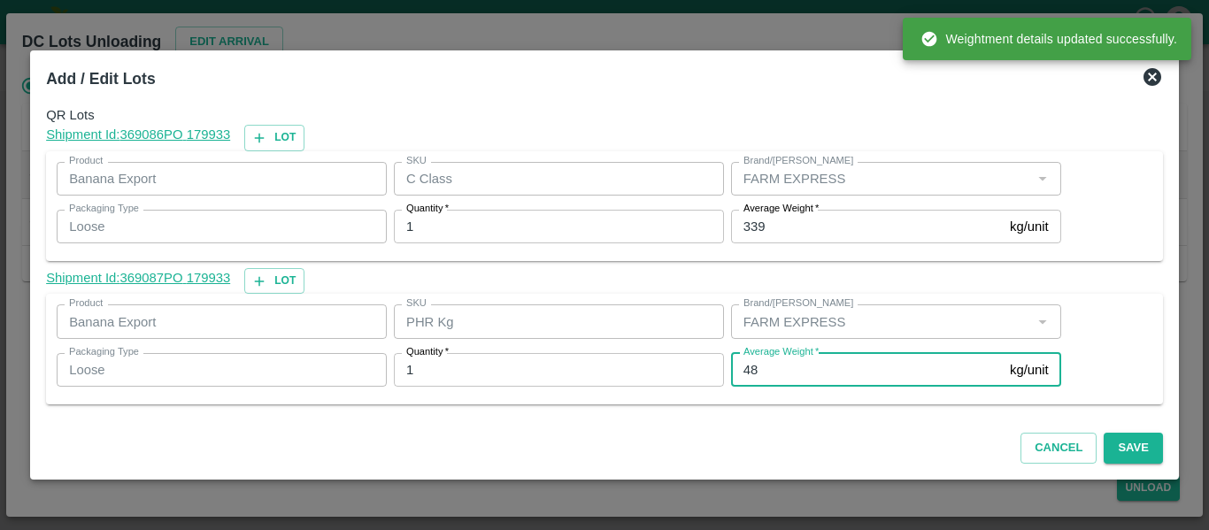
type input "4"
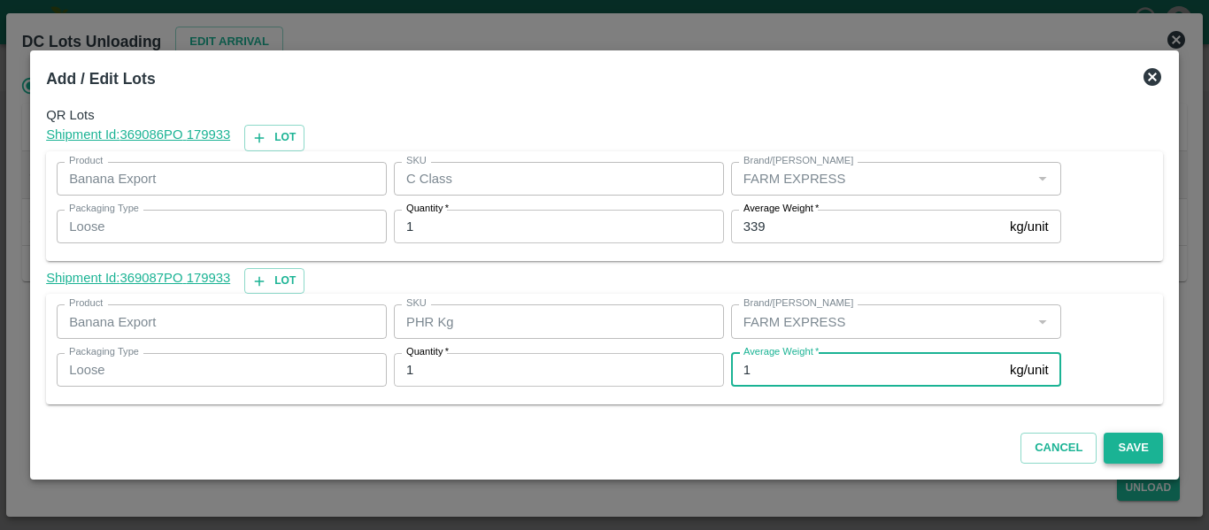
type input "1"
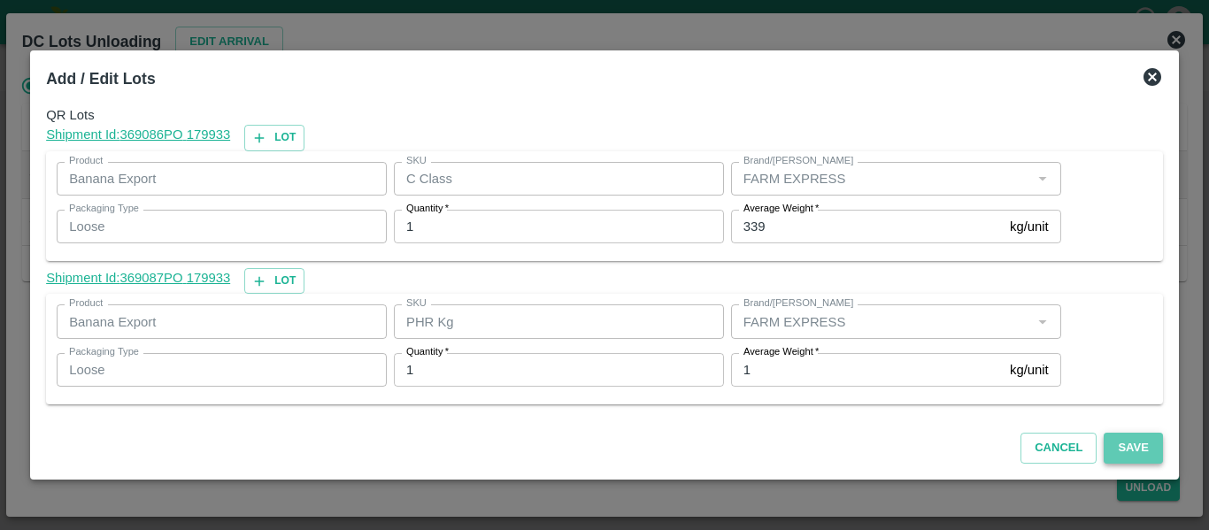
click at [1119, 447] on button "Save" at bounding box center [1133, 448] width 58 height 31
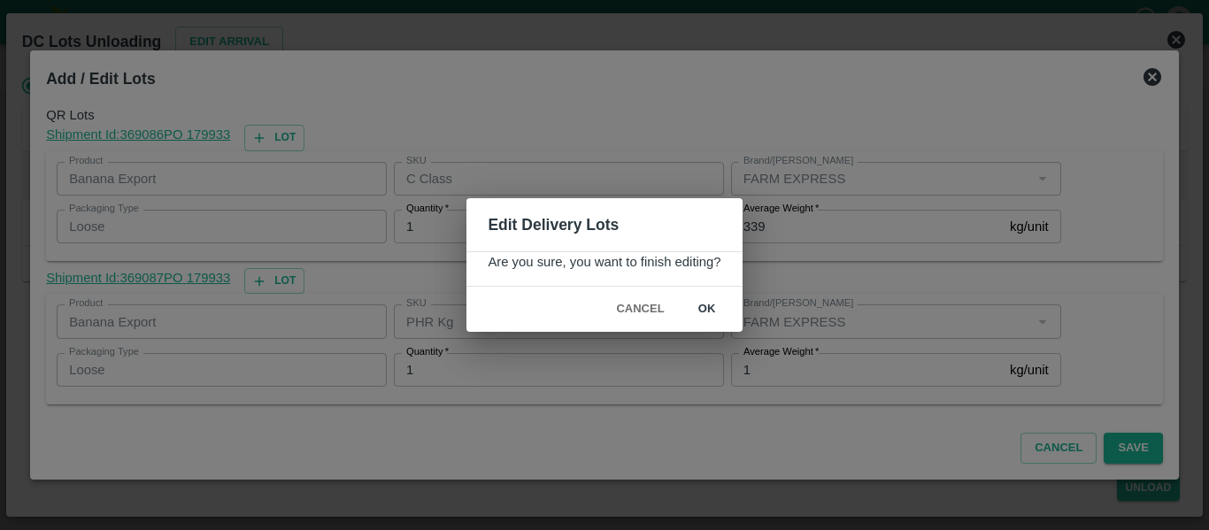
click at [703, 313] on button "ok" at bounding box center [707, 309] width 57 height 31
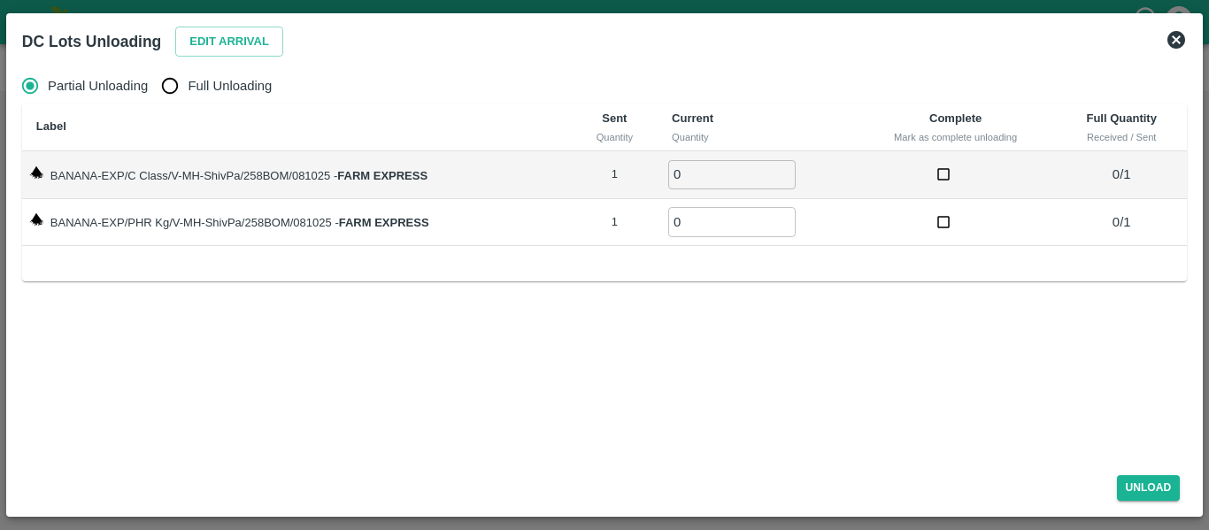
click at [240, 81] on span "Full Unloading" at bounding box center [230, 85] width 84 height 19
click at [188, 81] on input "Full Unloading" at bounding box center [169, 85] width 35 height 35
radio input "true"
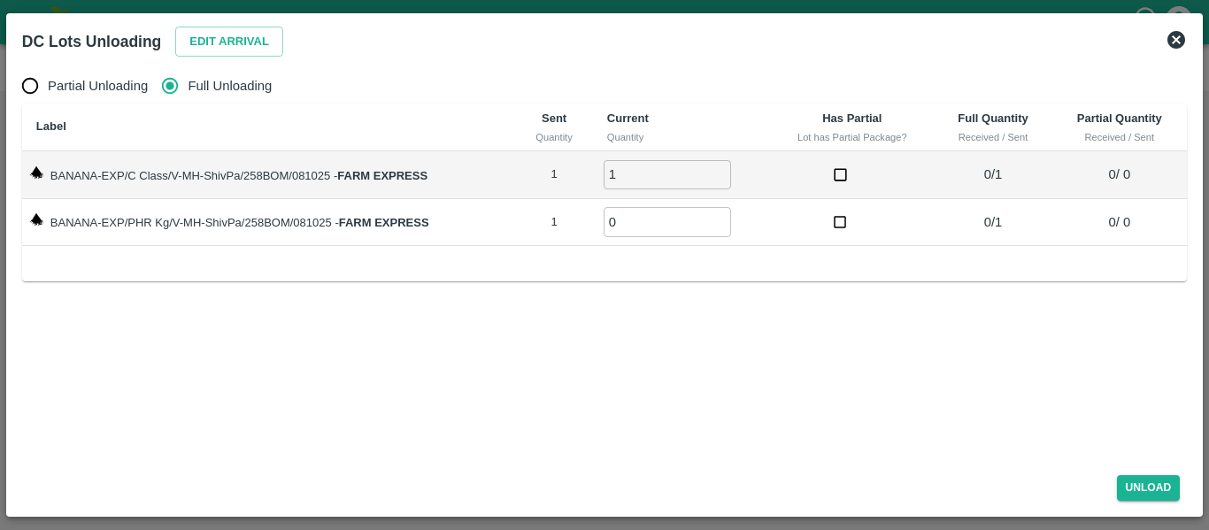
type input "1"
click at [720, 167] on input "1" at bounding box center [667, 174] width 127 height 29
type input "1"
click at [720, 219] on input "1" at bounding box center [667, 221] width 127 height 29
click at [1154, 492] on button "Unload" at bounding box center [1149, 488] width 64 height 26
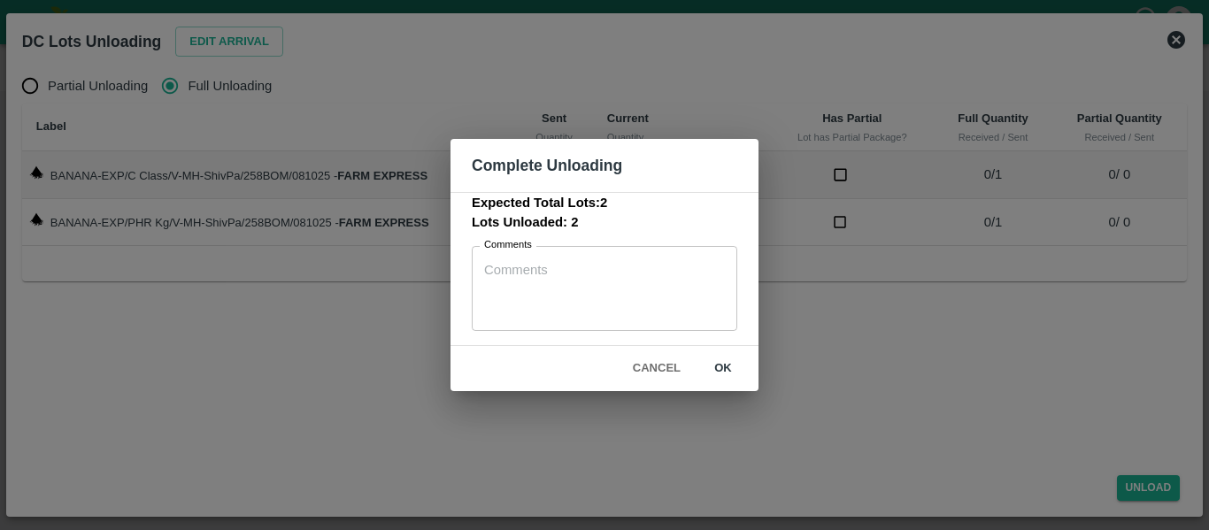
click at [728, 367] on button "ok" at bounding box center [723, 368] width 57 height 31
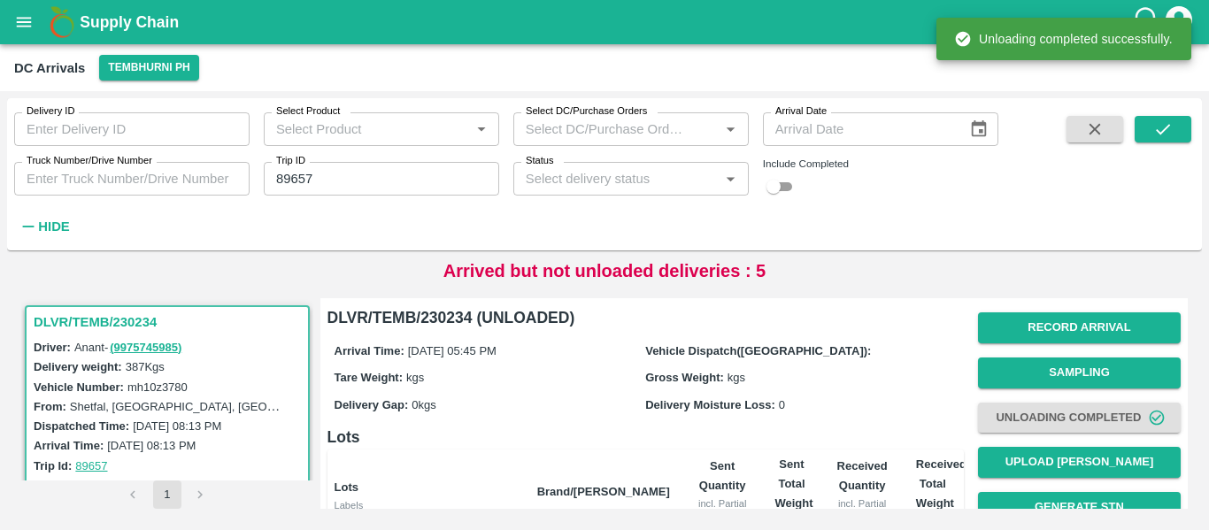
scroll to position [227, 0]
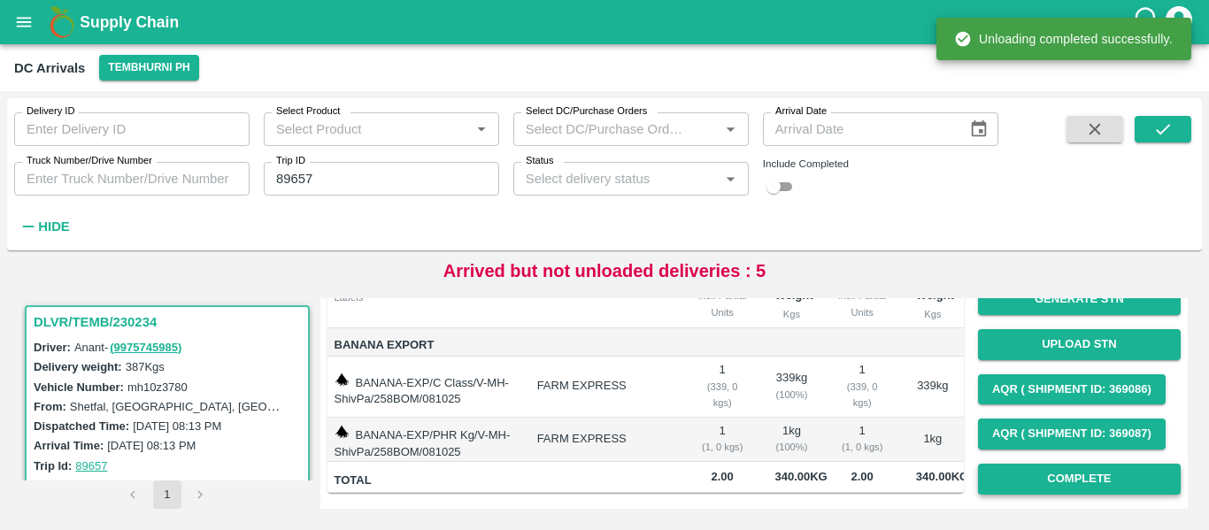
click at [1040, 467] on button "Complete" at bounding box center [1079, 479] width 203 height 31
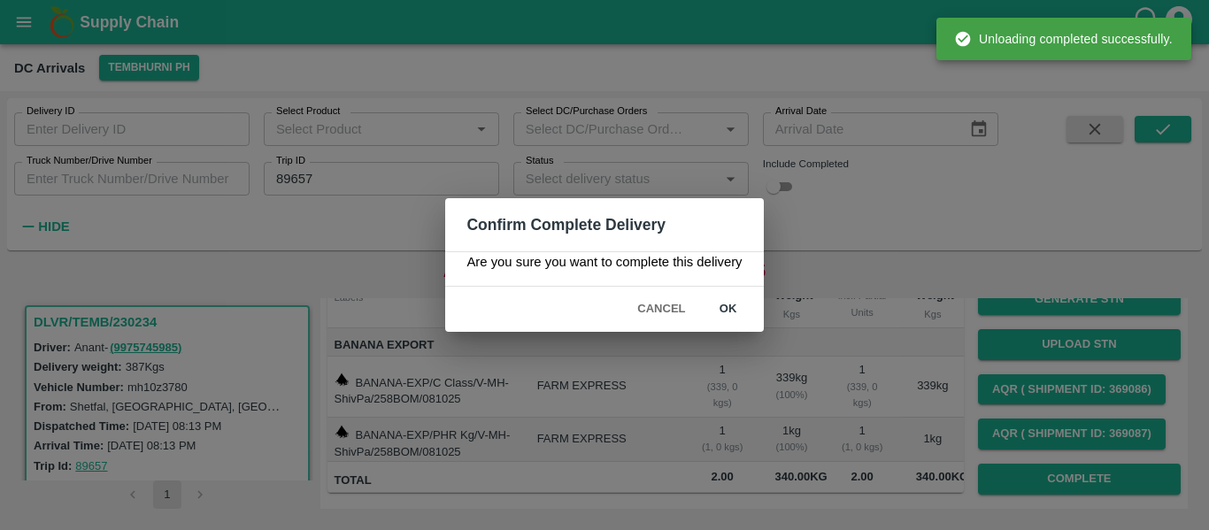
click at [717, 308] on button "ok" at bounding box center [728, 309] width 57 height 31
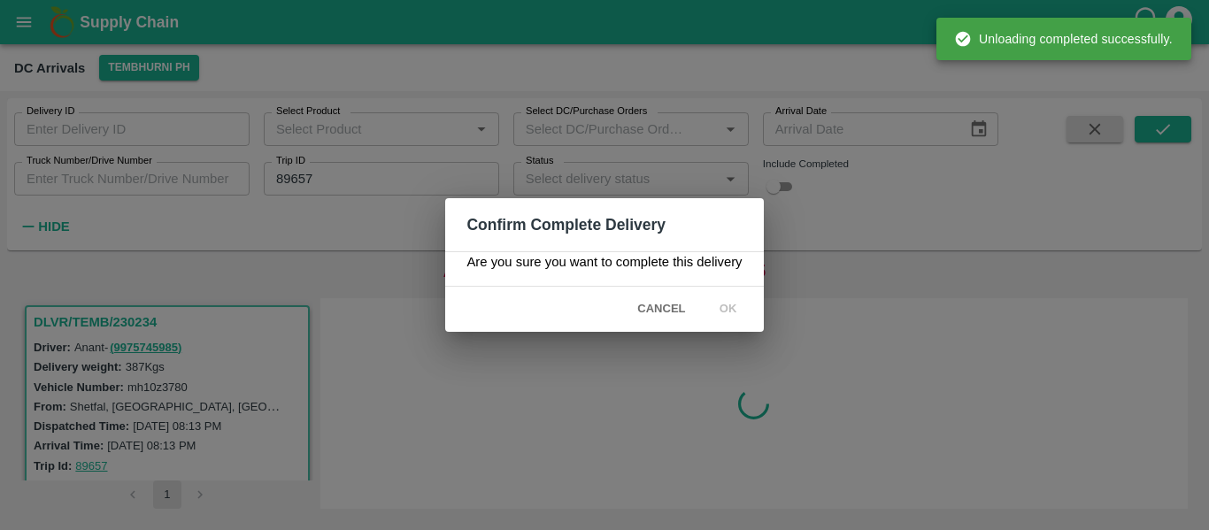
scroll to position [0, 0]
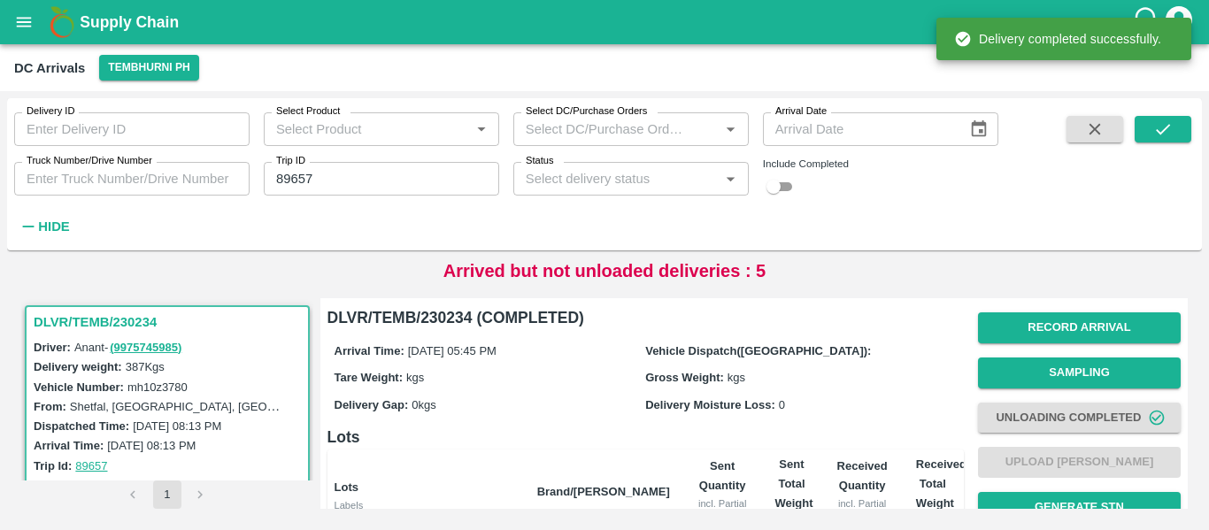
click at [345, 170] on input "89657" at bounding box center [381, 179] width 235 height 34
paste input "text"
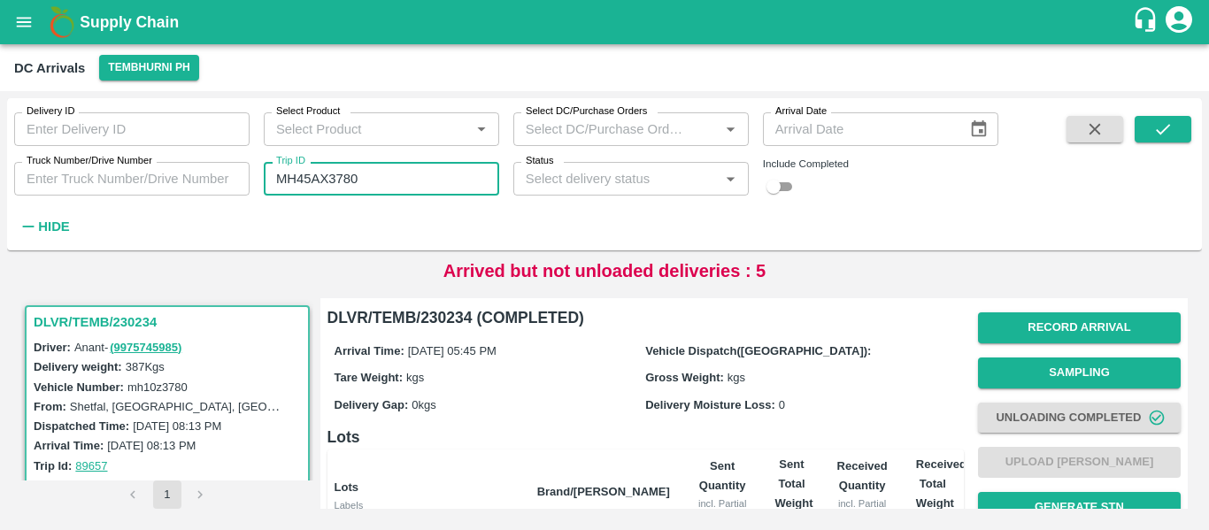
click at [329, 183] on input "MH45AX3780" at bounding box center [381, 179] width 235 height 34
paste input "text"
type input "89684"
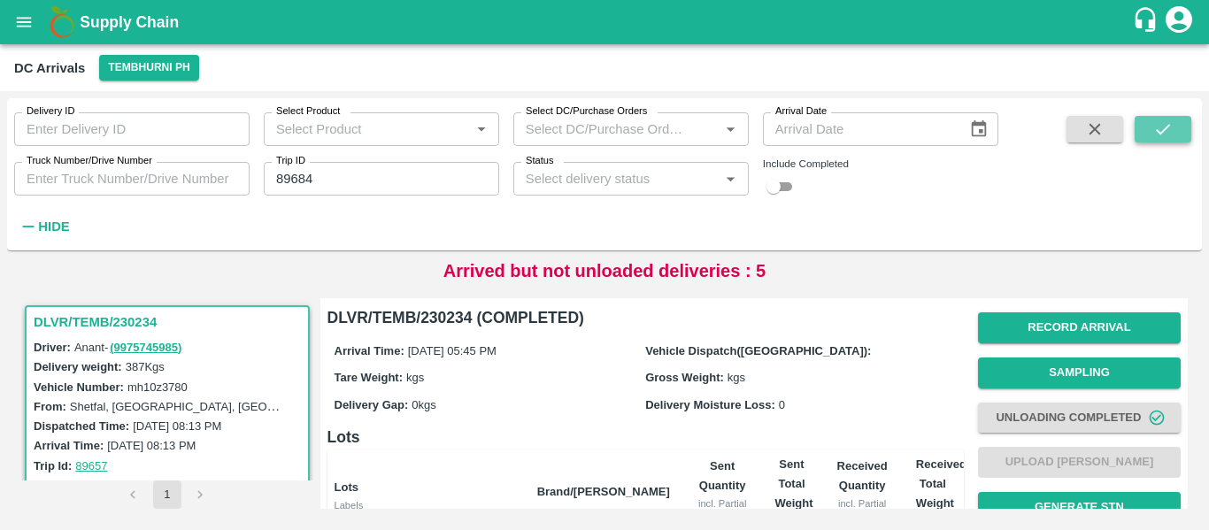
click at [1154, 137] on icon "submit" at bounding box center [1162, 129] width 19 height 19
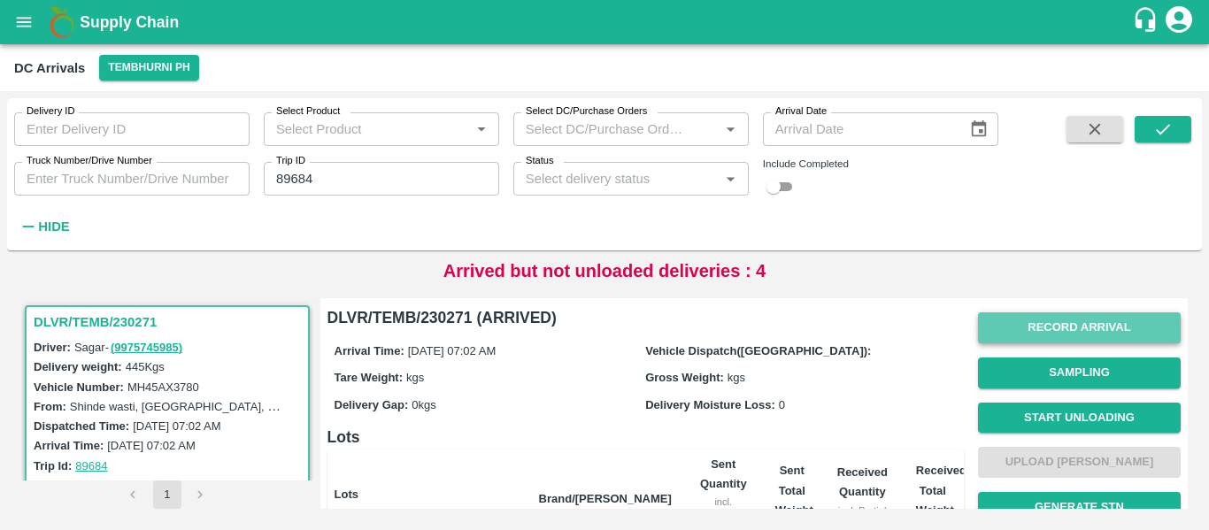
click at [1053, 321] on button "Record Arrival" at bounding box center [1079, 327] width 203 height 31
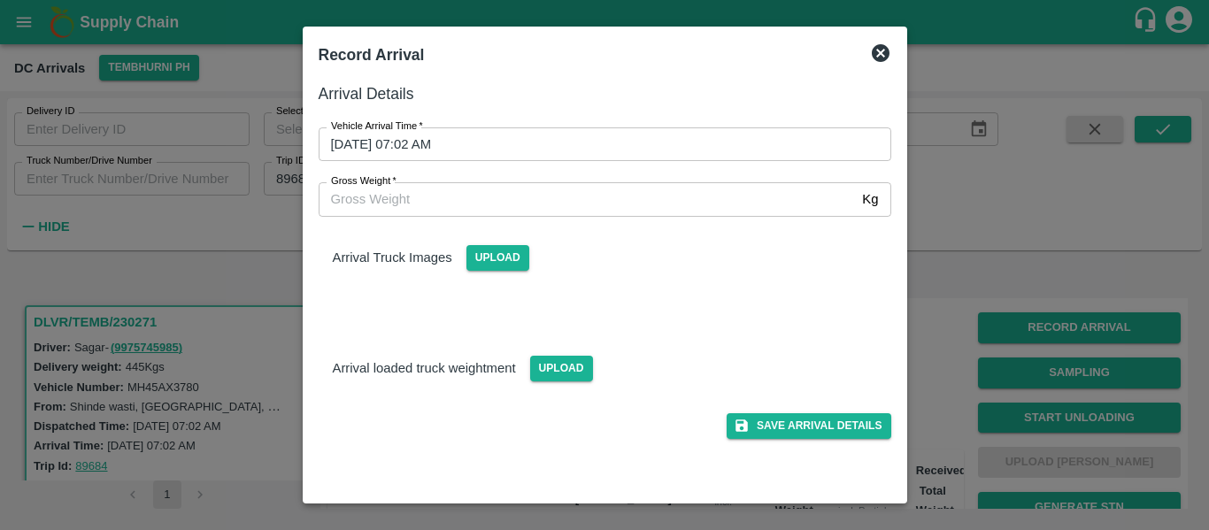
click at [438, 142] on input "09/10/2025 07:02 AM" at bounding box center [599, 144] width 560 height 34
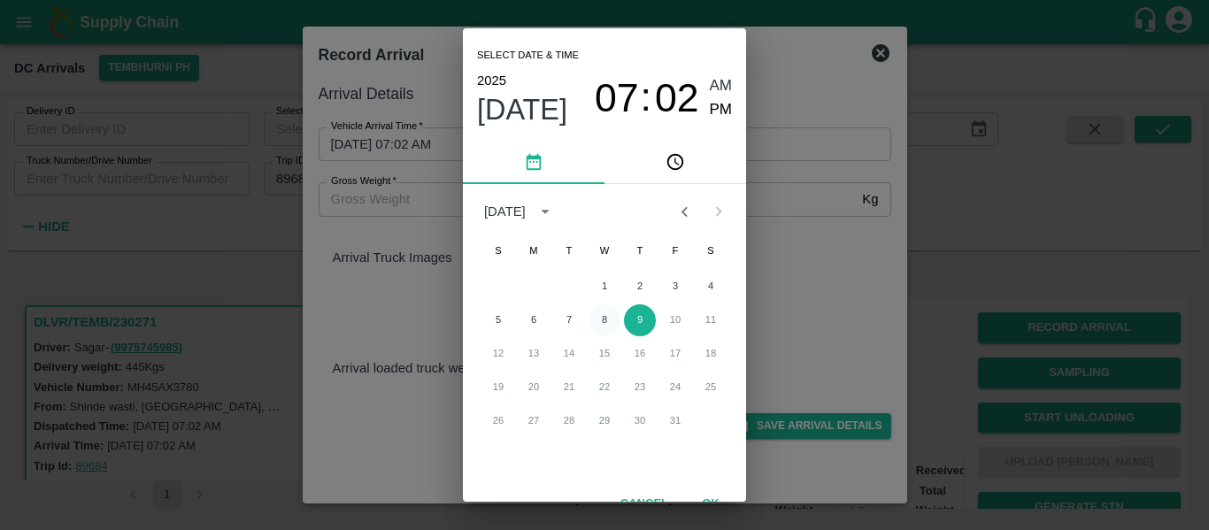
click at [595, 314] on button "8" at bounding box center [605, 321] width 32 height 32
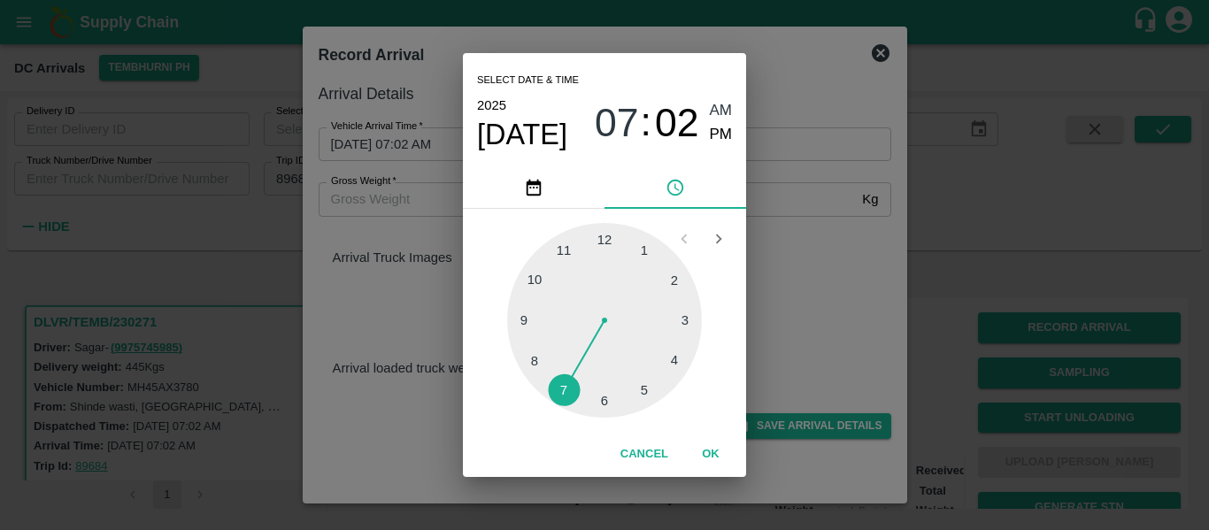
click at [646, 377] on div at bounding box center [604, 320] width 195 height 195
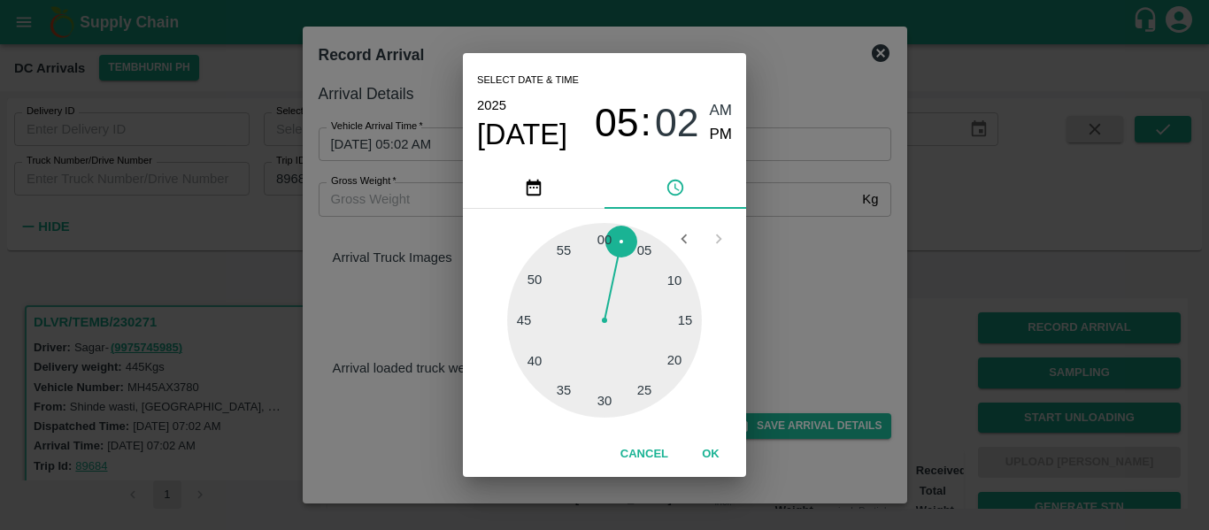
click at [646, 377] on div at bounding box center [604, 320] width 195 height 195
click at [725, 130] on span "PM" at bounding box center [721, 135] width 23 height 24
type input "08/10/2025 05:24 PM"
click at [711, 456] on button "OK" at bounding box center [711, 454] width 57 height 31
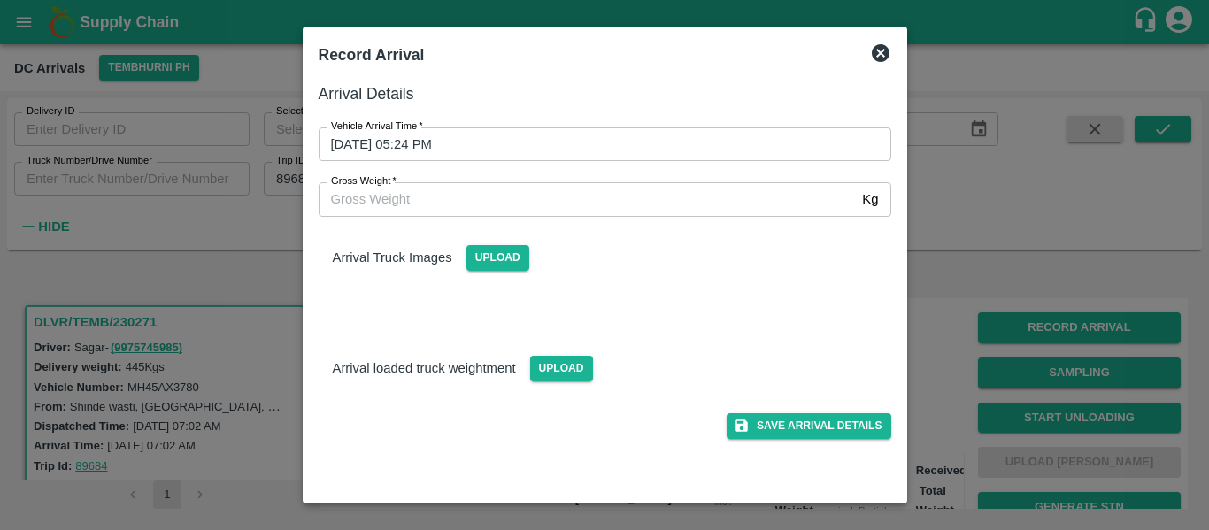
click at [835, 405] on div "Save Arrival Details" at bounding box center [598, 419] width 587 height 40
click at [835, 413] on button "Save Arrival Details" at bounding box center [809, 426] width 164 height 26
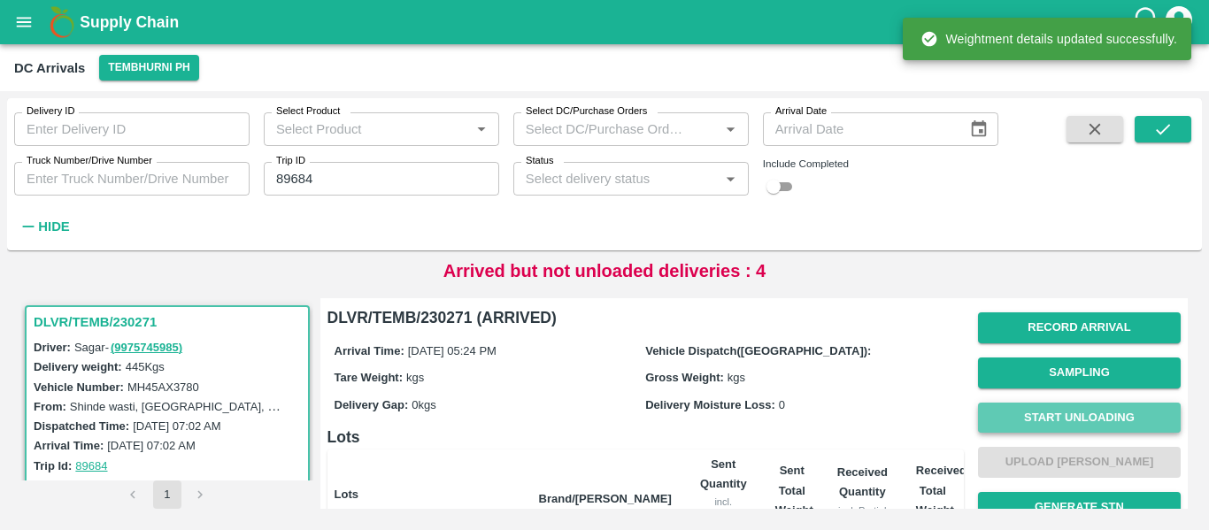
click at [1101, 417] on button "Start Unloading" at bounding box center [1079, 418] width 203 height 31
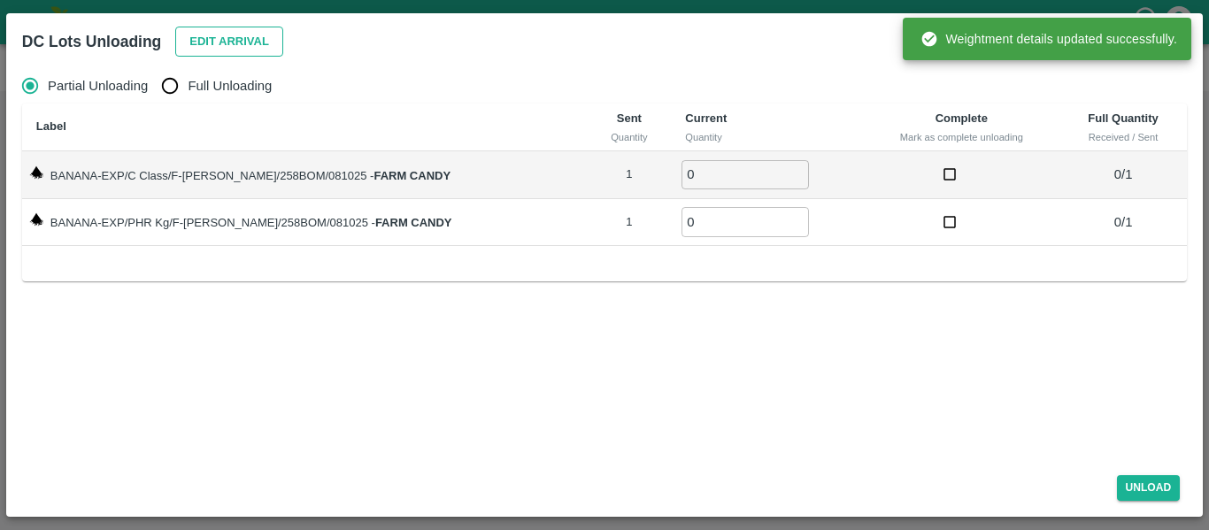
click at [198, 45] on button "Edit Arrival" at bounding box center [229, 42] width 108 height 31
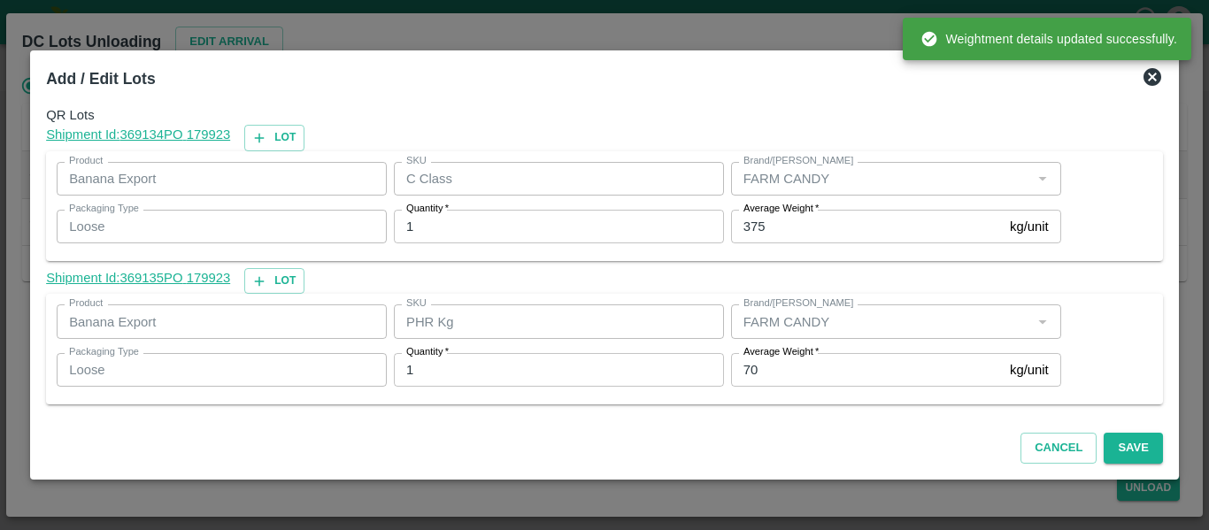
click at [771, 383] on input "70" at bounding box center [867, 370] width 272 height 34
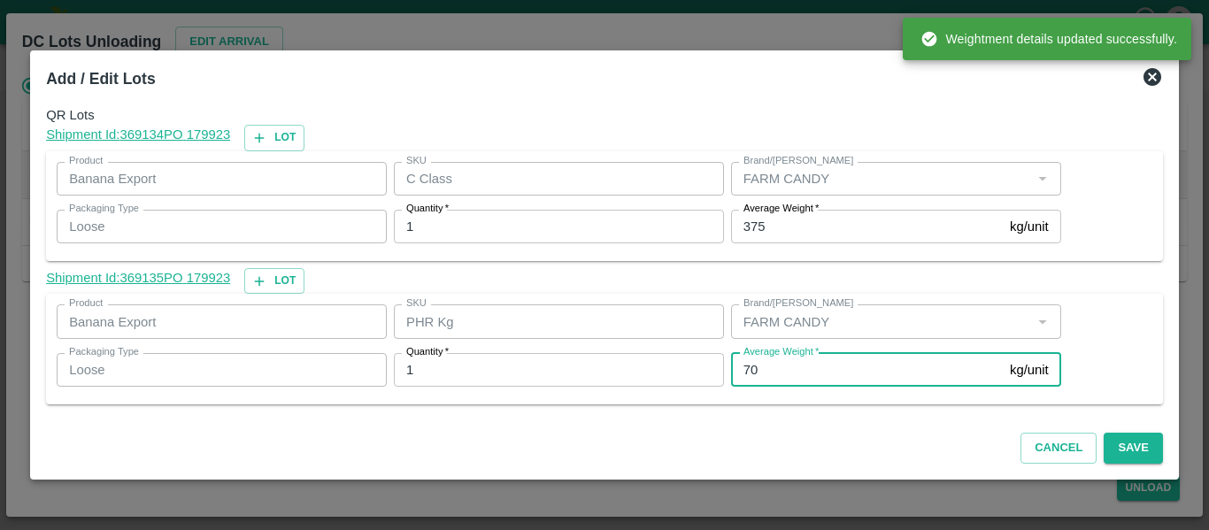
type input "7"
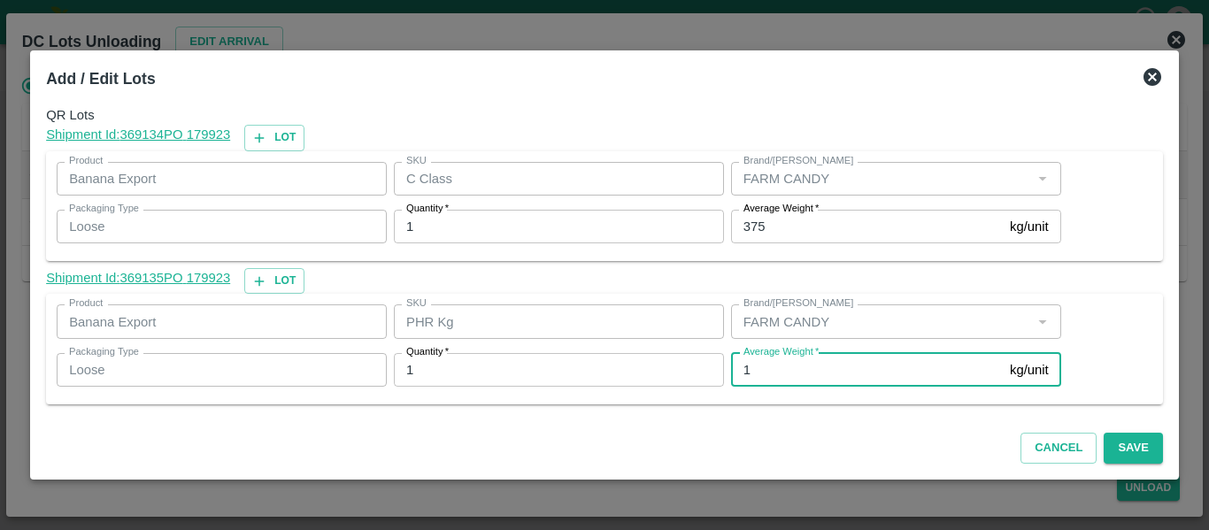
type input "1"
click at [776, 234] on input "375" at bounding box center [867, 227] width 272 height 34
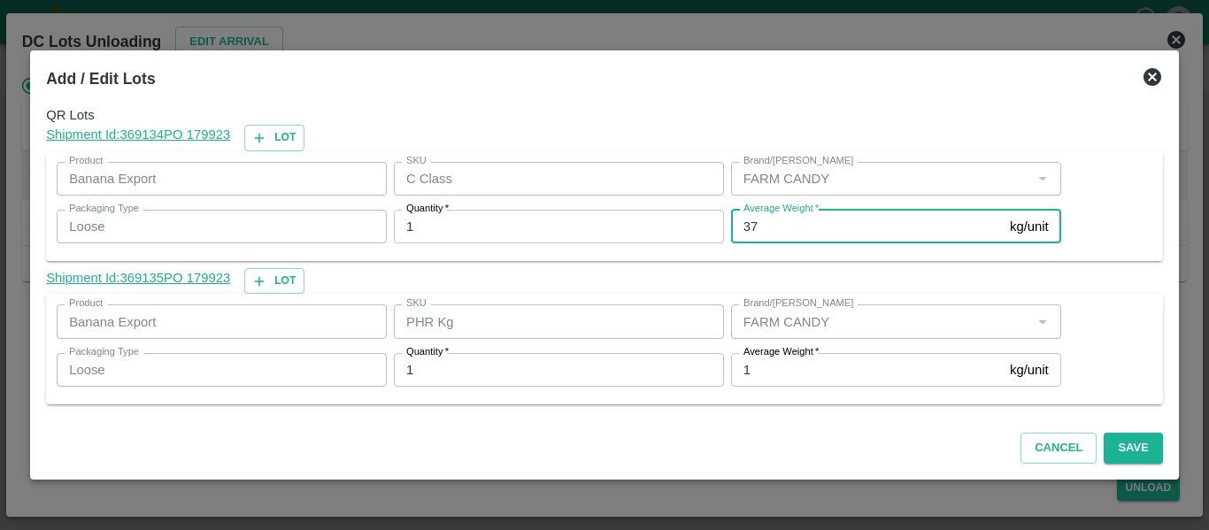
type input "3"
type input "444"
click at [1119, 448] on button "Save" at bounding box center [1133, 448] width 58 height 31
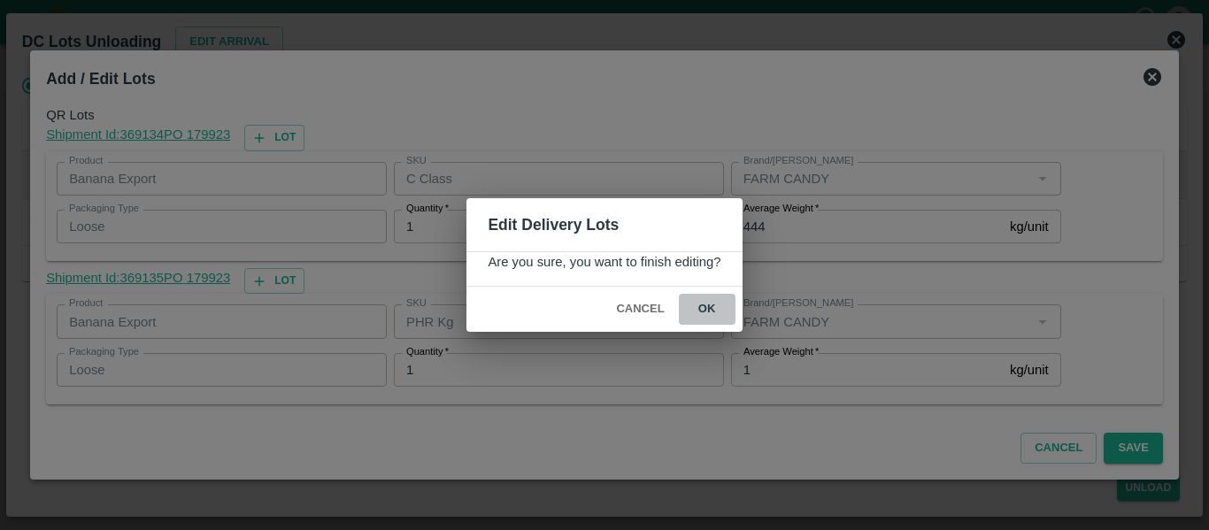
click at [714, 313] on button "ok" at bounding box center [707, 309] width 57 height 31
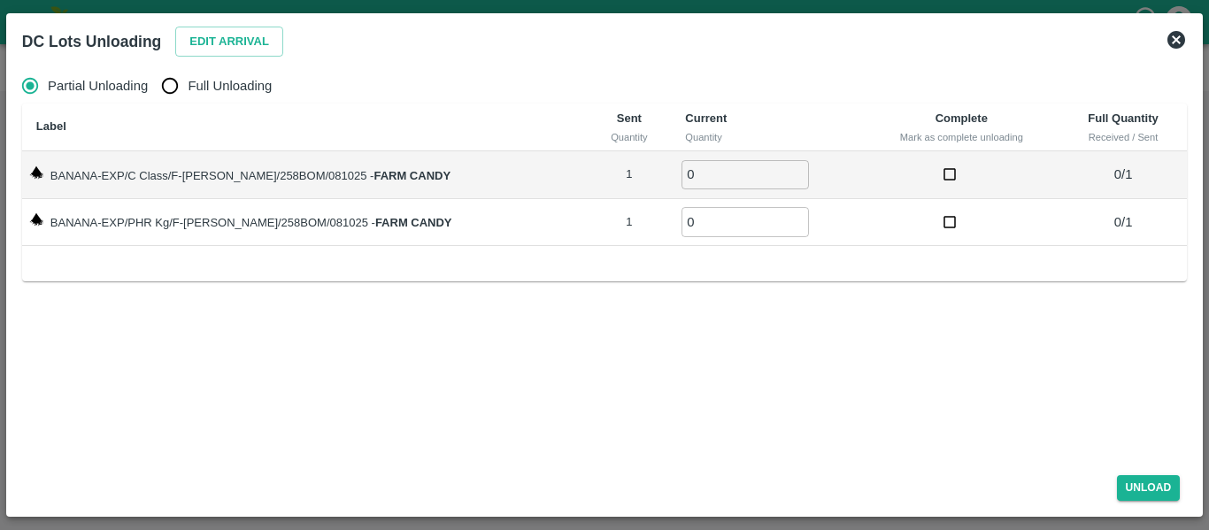
click at [206, 89] on span "Full Unloading" at bounding box center [230, 85] width 84 height 19
click at [188, 89] on input "Full Unloading" at bounding box center [169, 85] width 35 height 35
radio input "true"
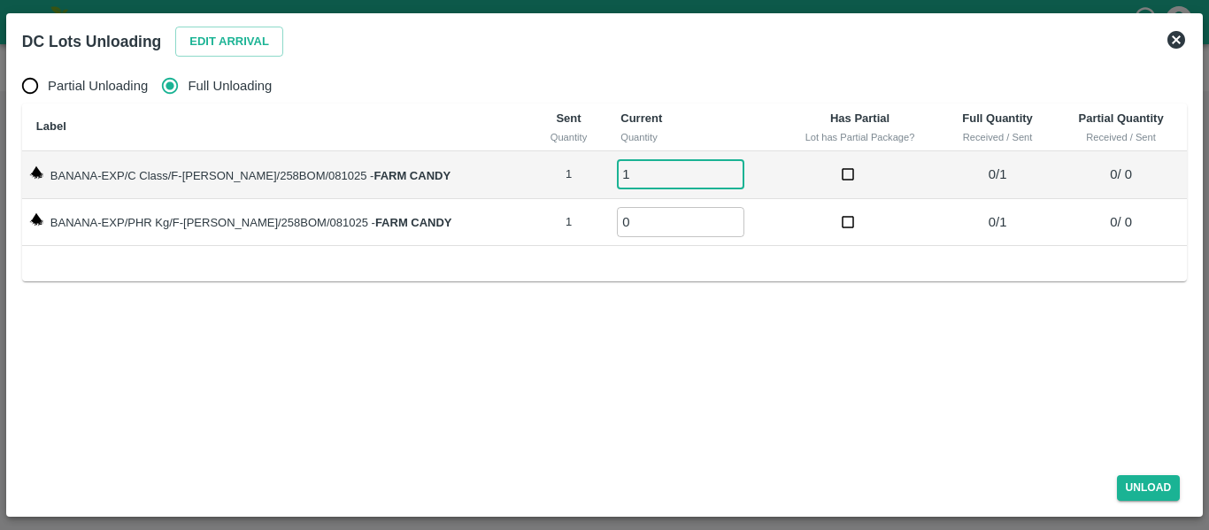
type input "1"
click at [714, 173] on input "1" at bounding box center [680, 174] width 127 height 29
type input "1"
click at [714, 218] on input "1" at bounding box center [680, 221] width 127 height 29
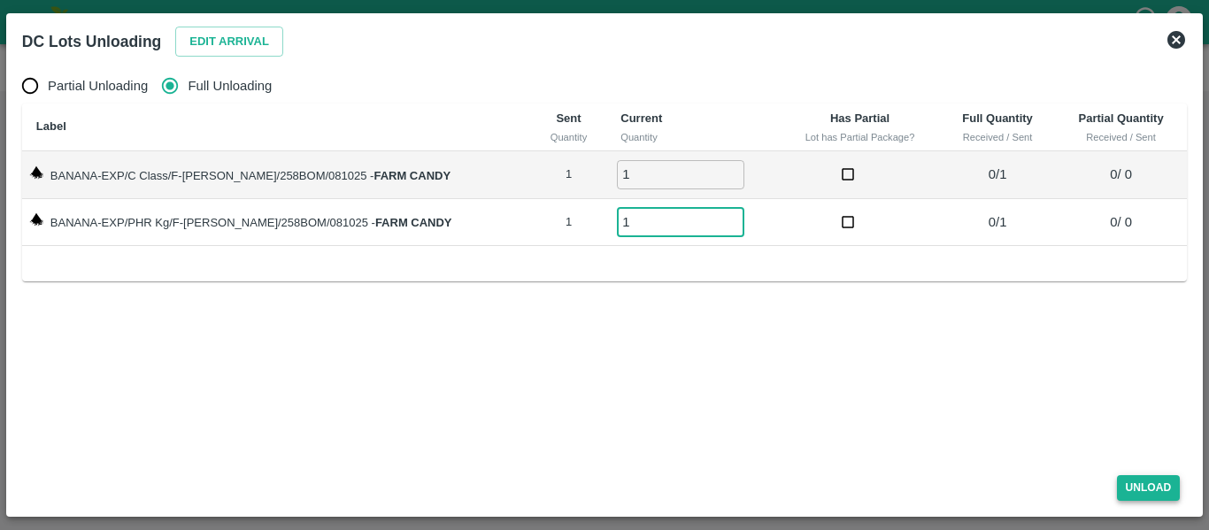
click at [1136, 489] on button "Unload" at bounding box center [1149, 488] width 64 height 26
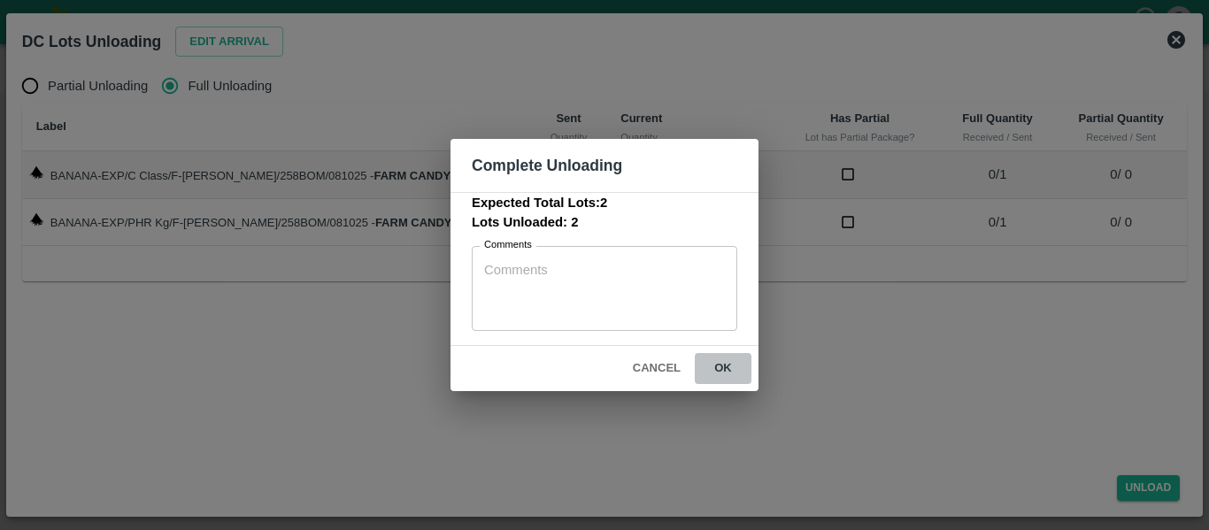
click at [718, 373] on button "ok" at bounding box center [723, 368] width 57 height 31
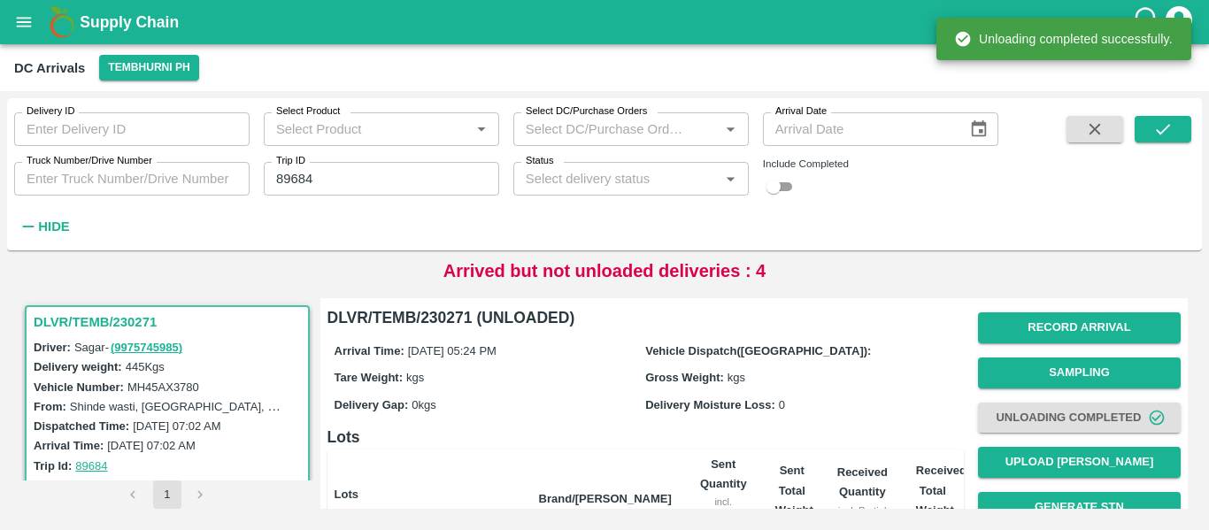
scroll to position [227, 0]
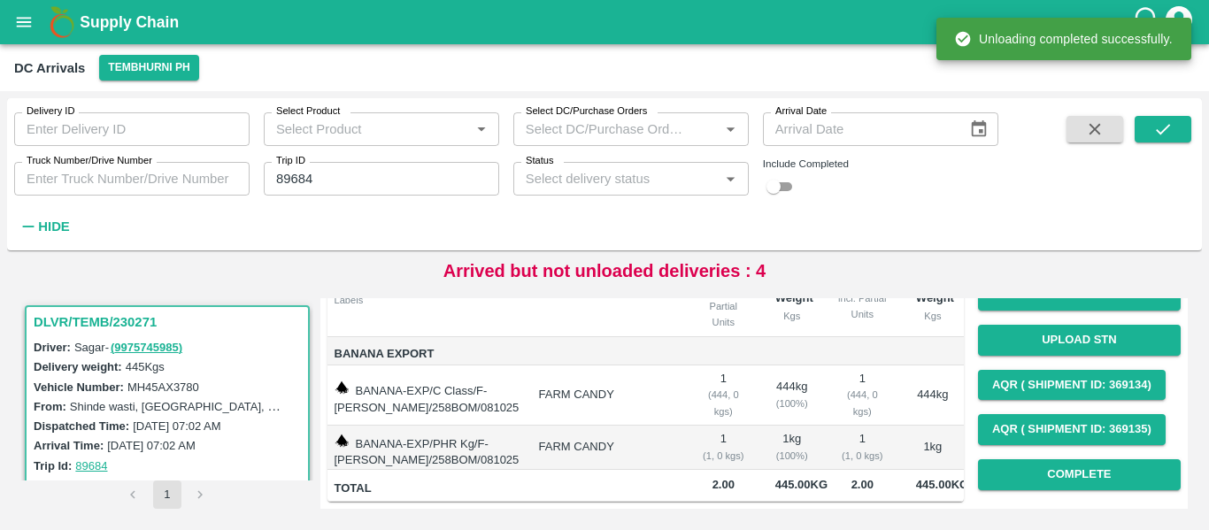
click at [1087, 476] on div "Record Arrival Sampling Unloading Completed Upload Tare Weight Generate STN Upl…" at bounding box center [1079, 295] width 203 height 405
click at [1070, 471] on button "Complete" at bounding box center [1079, 474] width 203 height 31
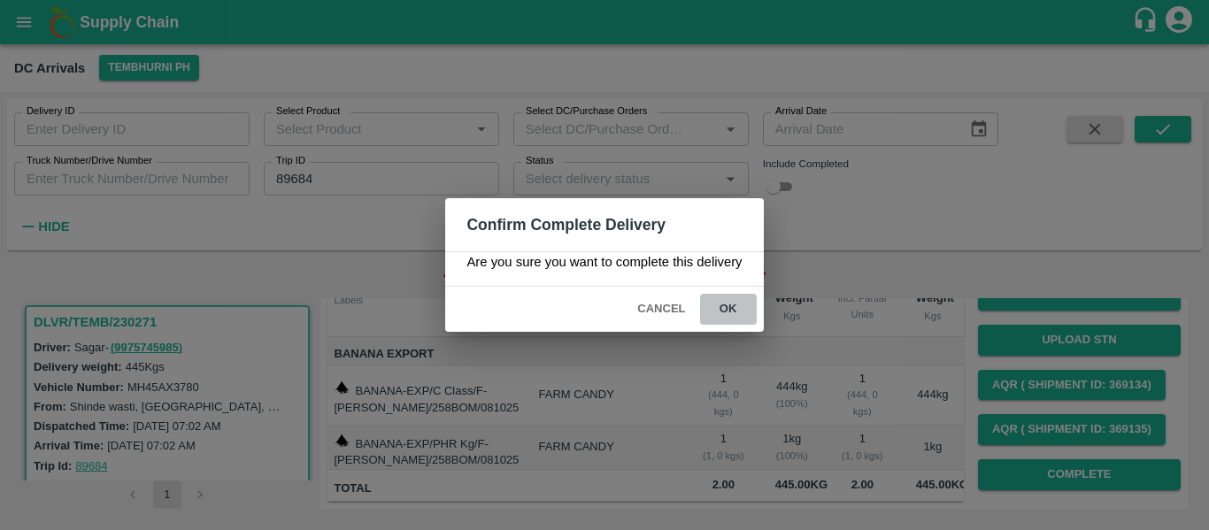
click at [726, 306] on button "ok" at bounding box center [728, 309] width 57 height 31
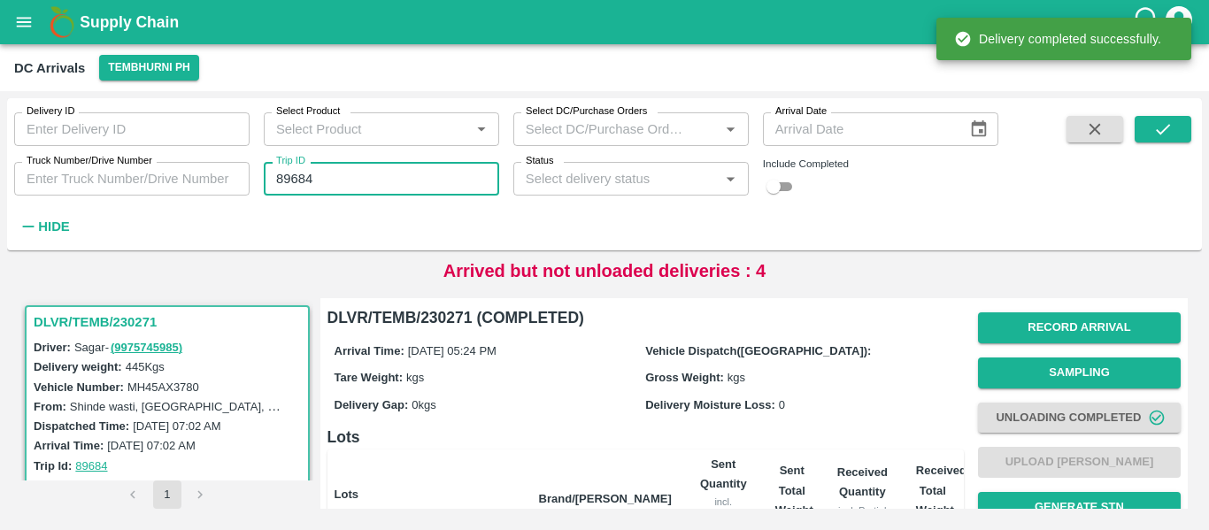
click at [284, 176] on input "89684" at bounding box center [381, 179] width 235 height 34
paste input "text"
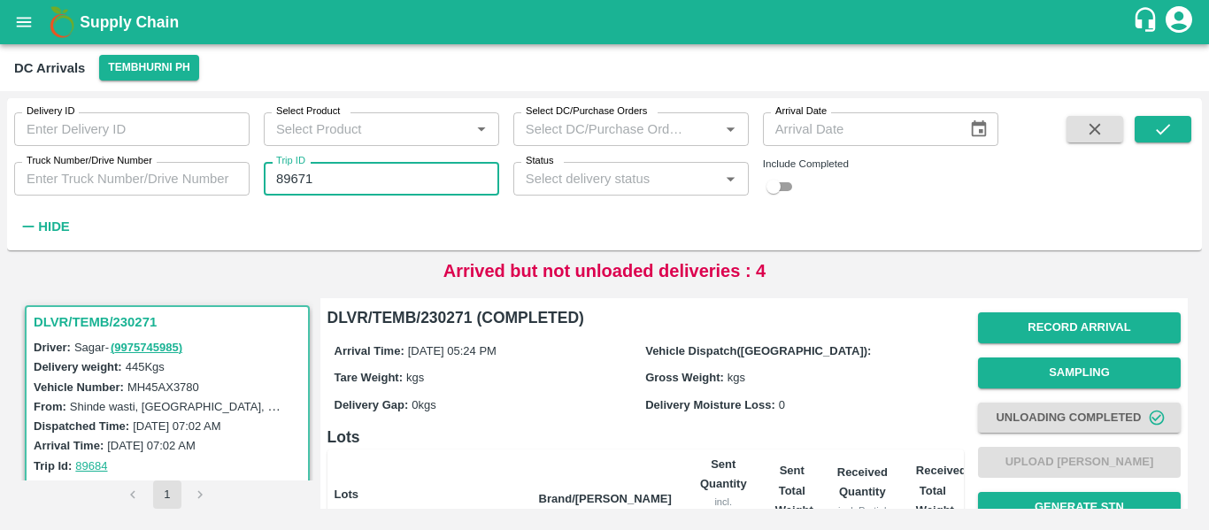
type input "89671"
click at [1170, 113] on div "Delivery ID Delivery ID Select Product Select Product   * Select DC/Purchase Or…" at bounding box center [604, 174] width 1195 height 138
click at [1180, 135] on button "submit" at bounding box center [1163, 129] width 57 height 27
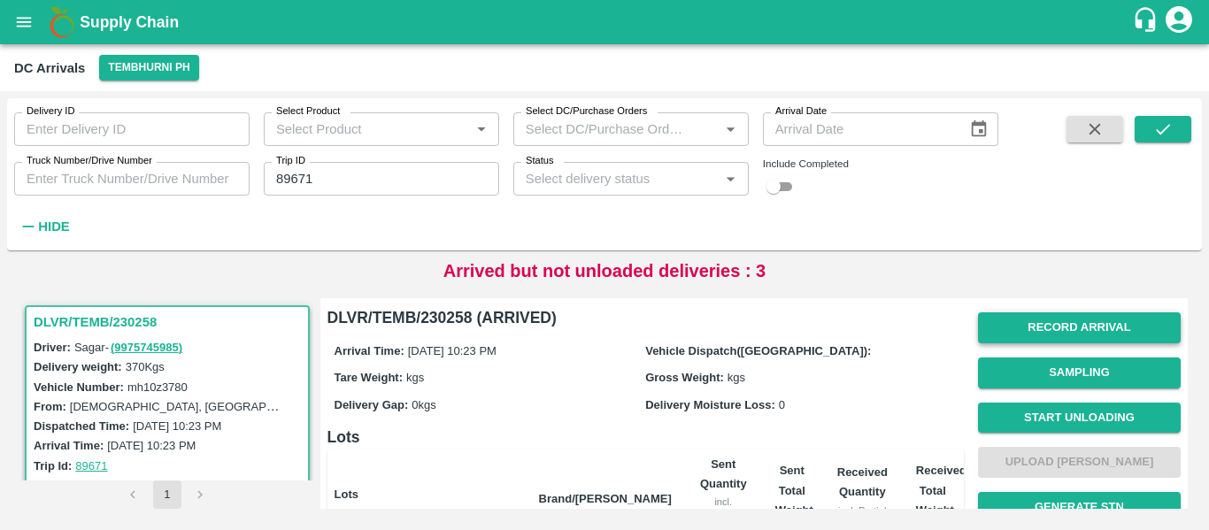
click at [1021, 323] on button "Record Arrival" at bounding box center [1079, 327] width 203 height 31
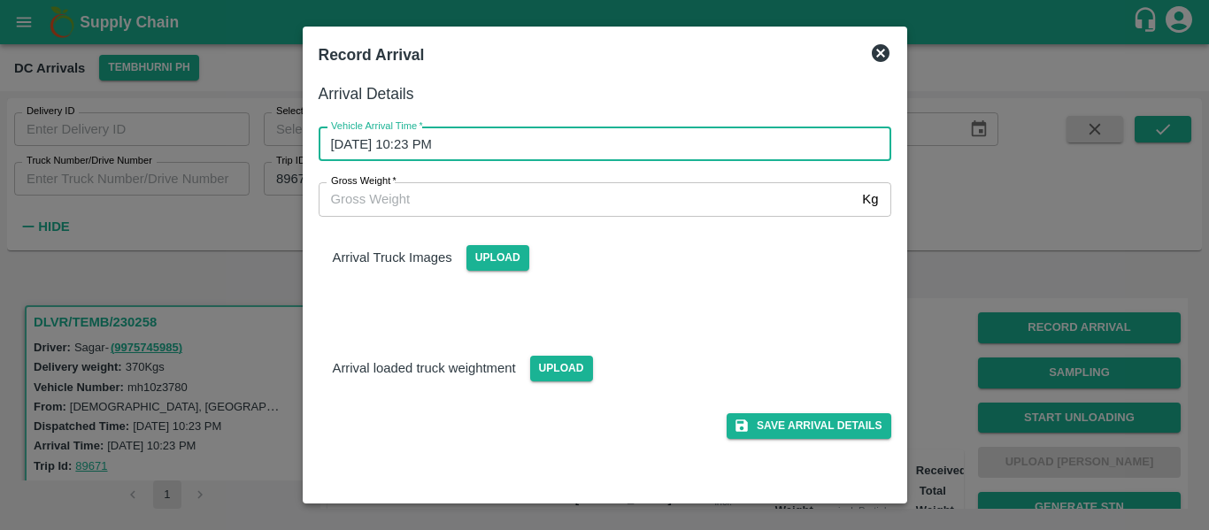
click at [442, 147] on input "08/10/2025 10:23 PM" at bounding box center [599, 144] width 560 height 34
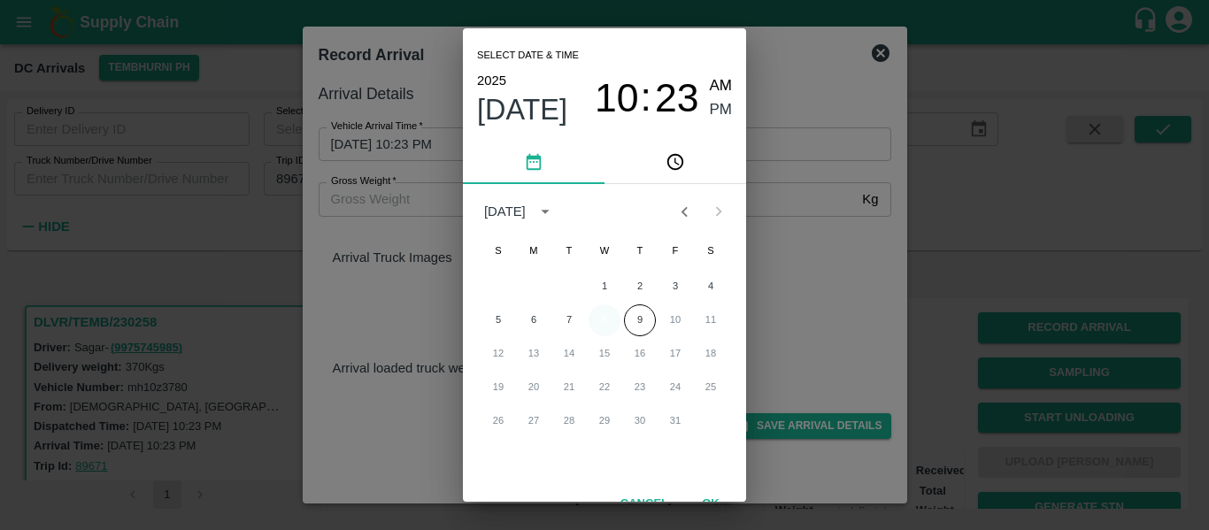
click at [610, 324] on button "8" at bounding box center [605, 321] width 32 height 32
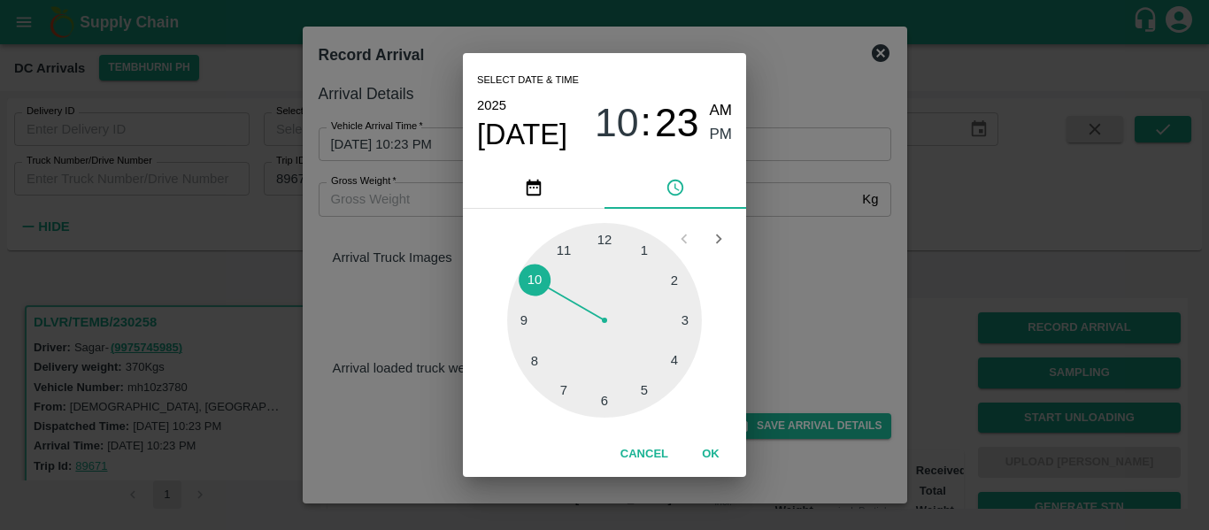
click at [649, 387] on div at bounding box center [604, 320] width 195 height 195
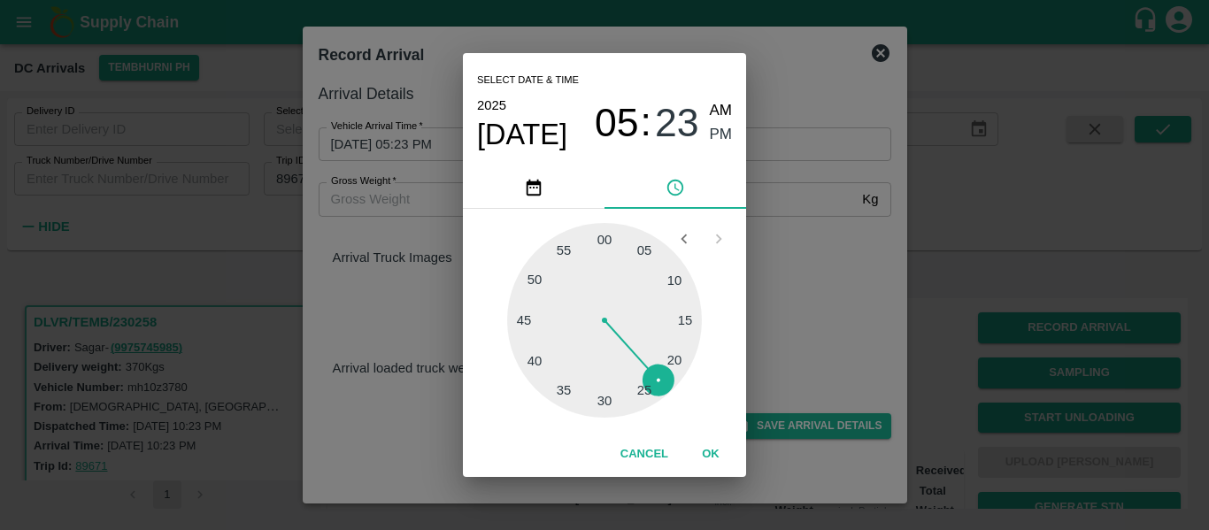
click at [649, 387] on div at bounding box center [604, 320] width 195 height 195
type input "08/10/2025 05:24 PM"
click at [714, 147] on div "2025 Oct 8 05 : 24 AM PM" at bounding box center [604, 123] width 255 height 58
click at [714, 138] on span "PM" at bounding box center [721, 135] width 23 height 24
click at [718, 446] on button "OK" at bounding box center [711, 454] width 57 height 31
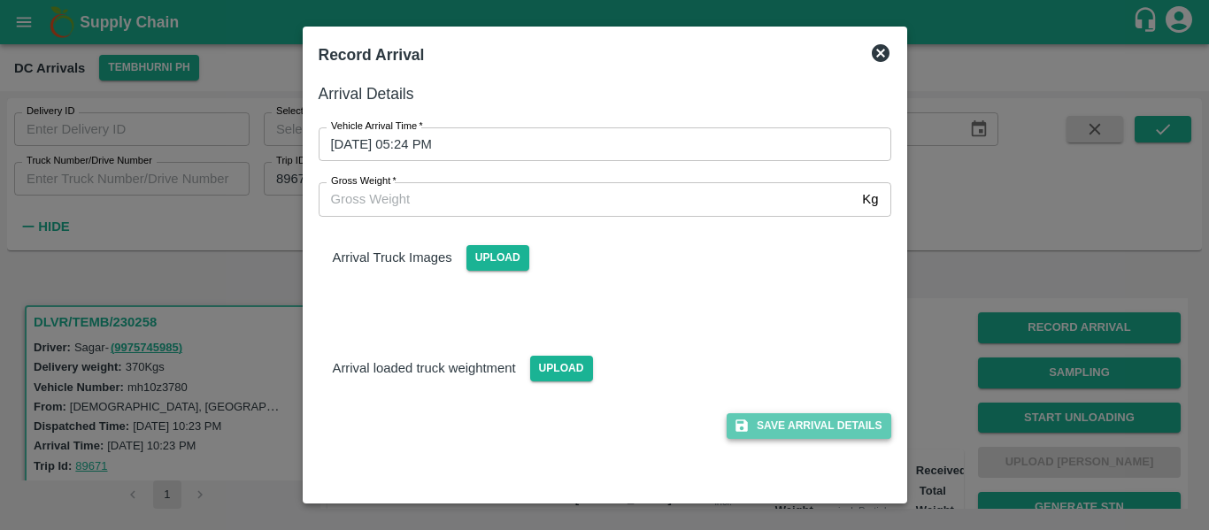
click at [826, 425] on button "Save Arrival Details" at bounding box center [809, 426] width 164 height 26
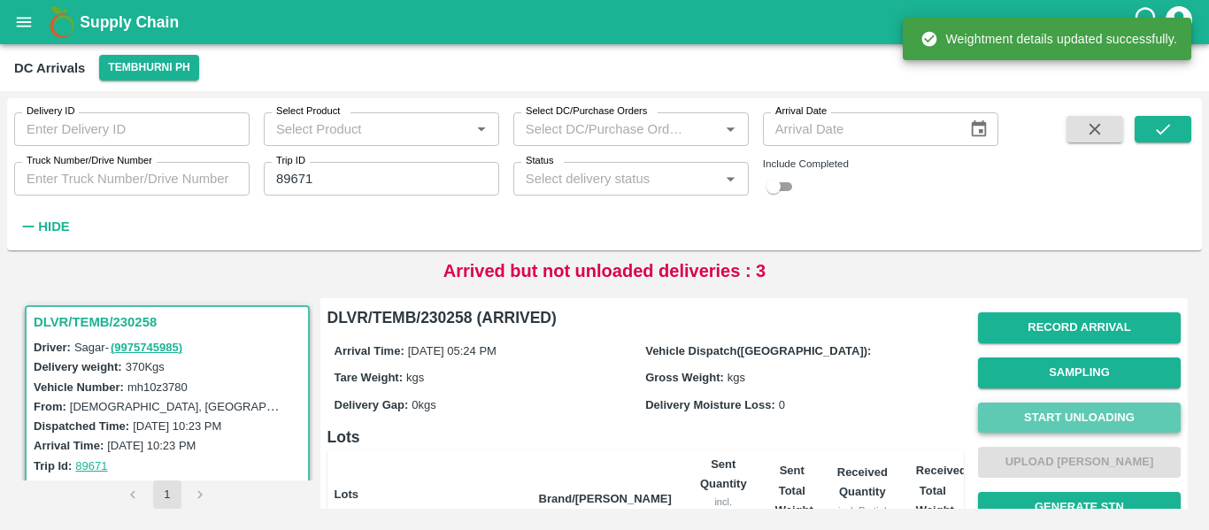
click at [1029, 420] on button "Start Unloading" at bounding box center [1079, 418] width 203 height 31
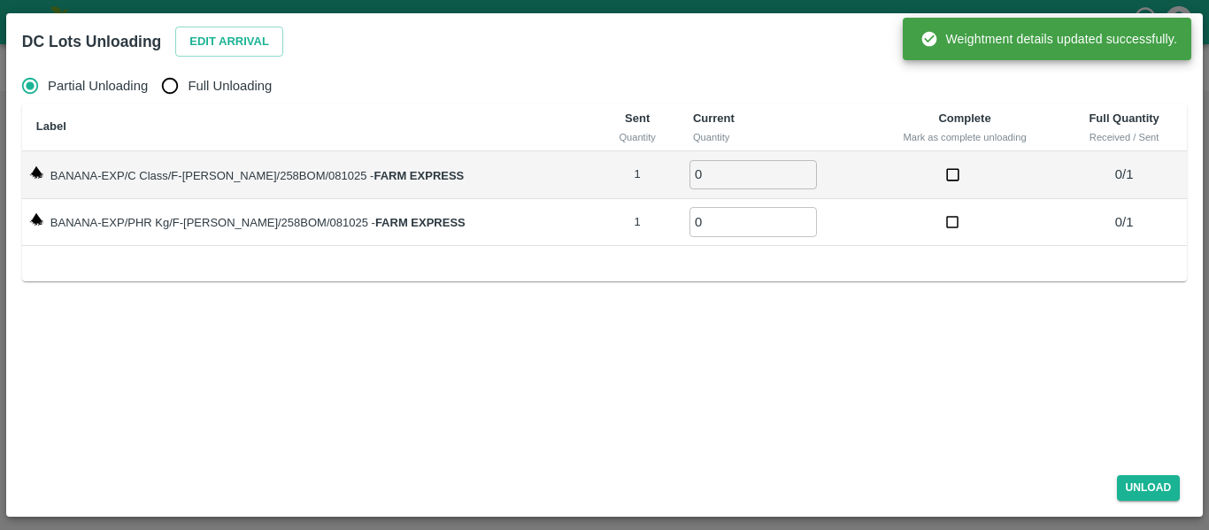
click at [243, 66] on div "Partial Unloading Full Unloading Label Sent Quantity Current Quantity Complete …" at bounding box center [604, 261] width 1179 height 400
click at [220, 50] on button "Edit Arrival" at bounding box center [229, 42] width 108 height 31
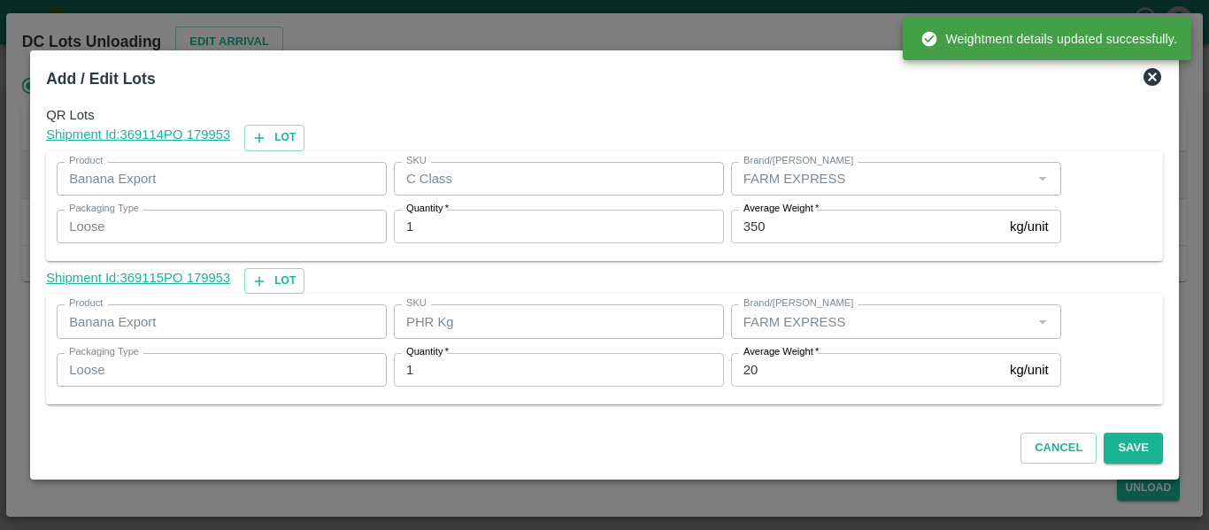
click at [775, 225] on input "350" at bounding box center [867, 227] width 272 height 34
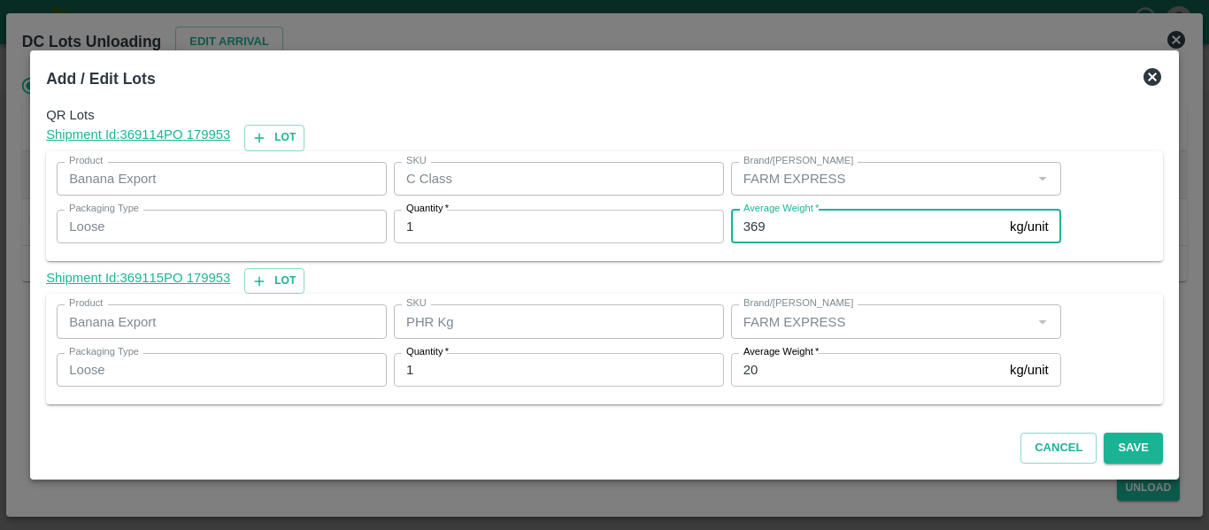
type input "369"
click at [778, 346] on label "Average Weight   *" at bounding box center [781, 352] width 75 height 14
click at [778, 353] on input "20" at bounding box center [867, 370] width 272 height 34
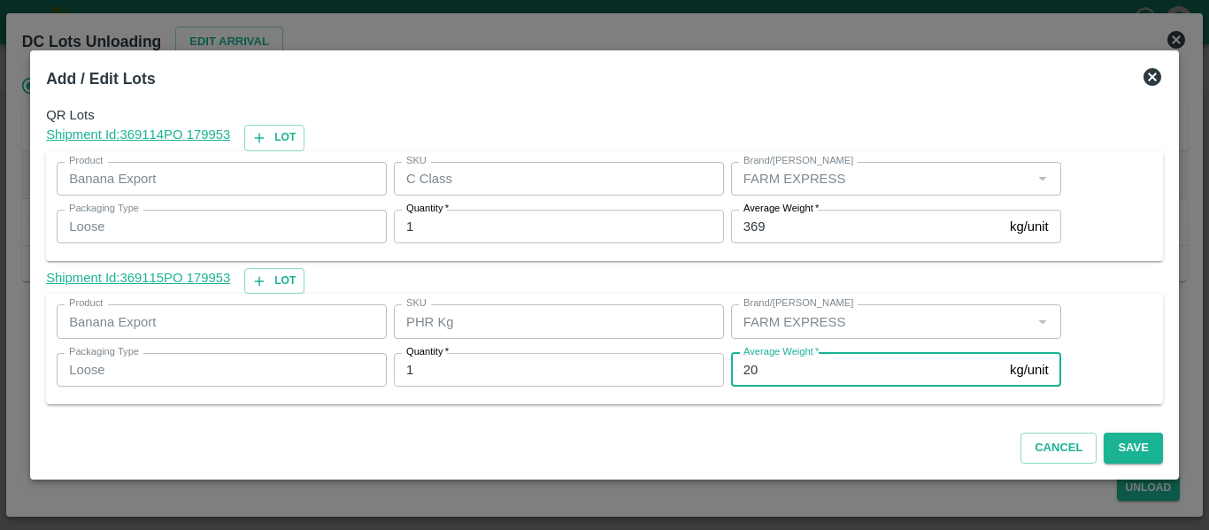
type input "2"
type input "1"
click at [1138, 450] on button "Save" at bounding box center [1133, 448] width 58 height 31
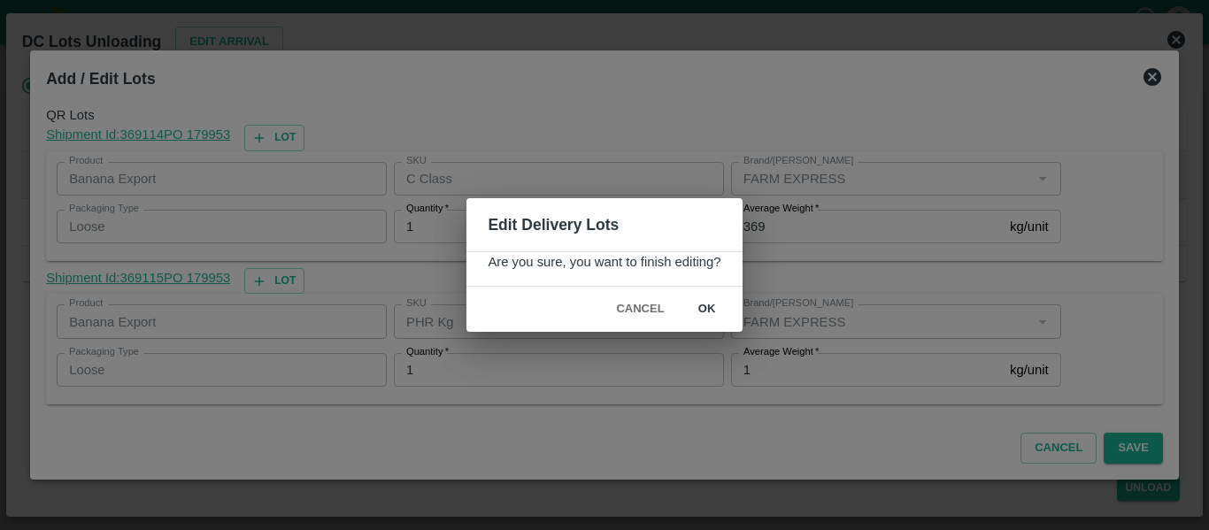
click at [712, 311] on button "ok" at bounding box center [707, 309] width 57 height 31
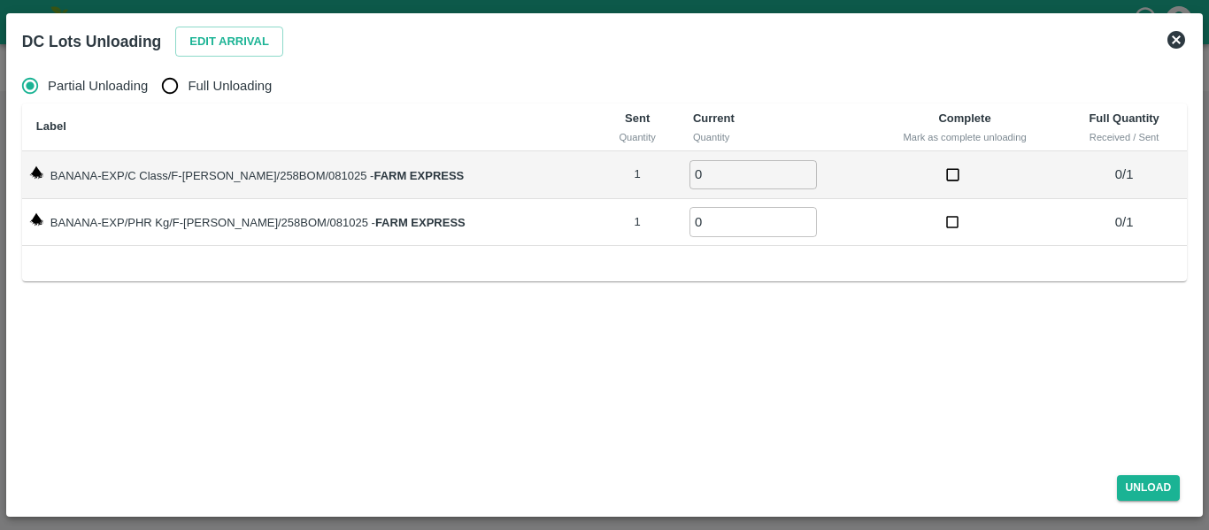
click at [197, 91] on span "Full Unloading" at bounding box center [230, 85] width 84 height 19
click at [188, 91] on input "Full Unloading" at bounding box center [169, 85] width 35 height 35
radio input "true"
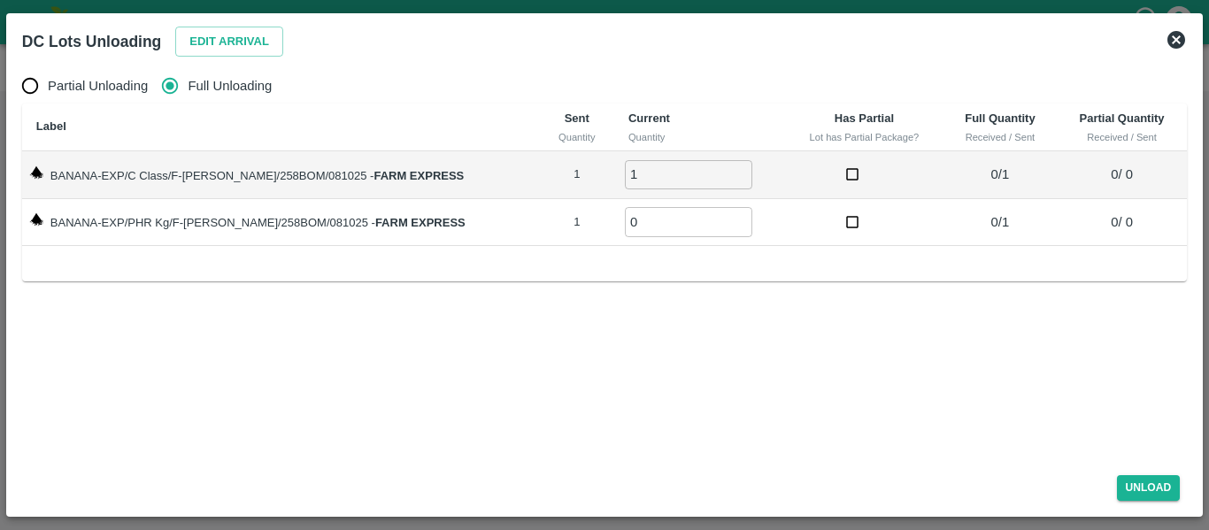
type input "1"
click at [720, 171] on input "1" at bounding box center [688, 174] width 127 height 29
type input "1"
click at [723, 220] on input "1" at bounding box center [688, 221] width 127 height 29
click at [1132, 475] on button "Unload" at bounding box center [1149, 488] width 64 height 26
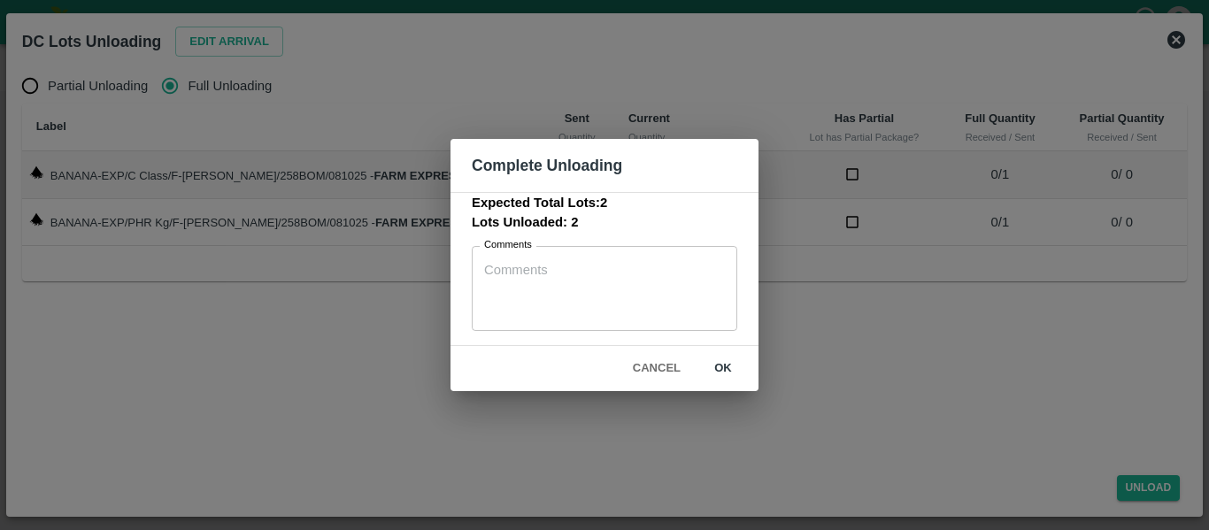
click at [730, 366] on button "ok" at bounding box center [723, 368] width 57 height 31
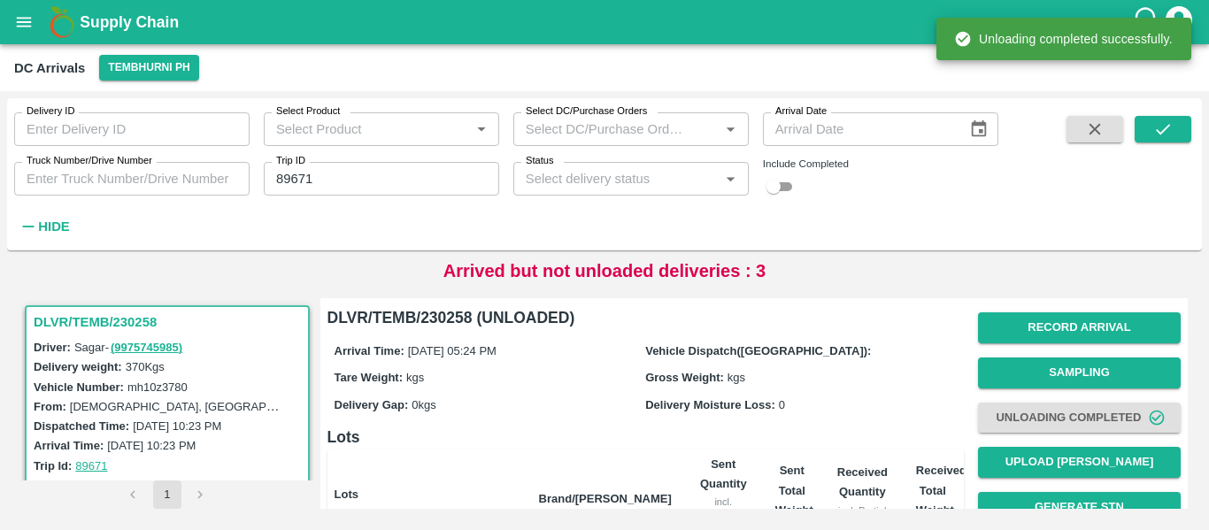
scroll to position [227, 0]
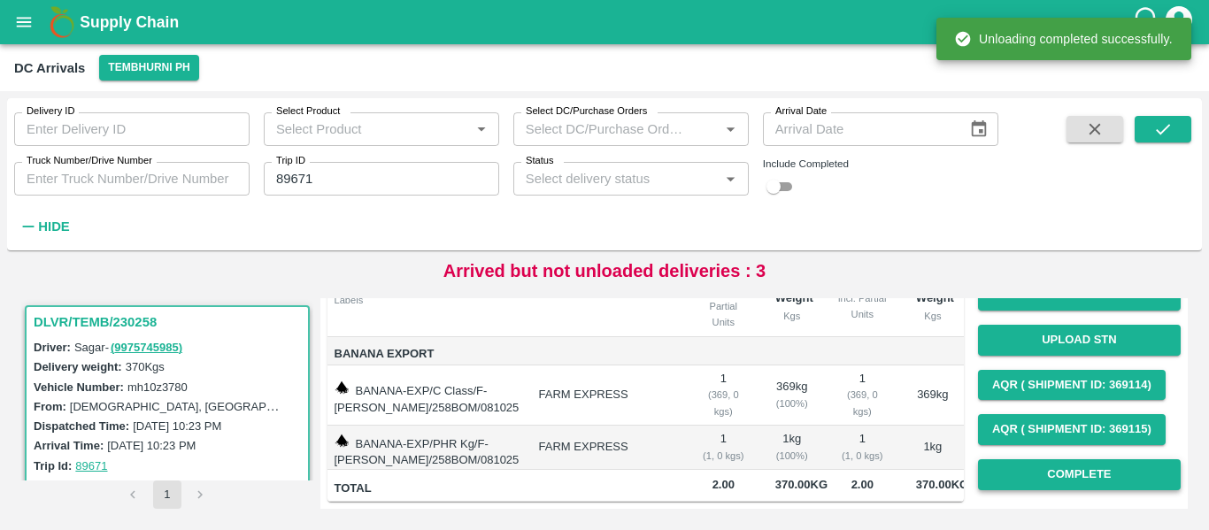
click at [1097, 459] on button "Complete" at bounding box center [1079, 474] width 203 height 31
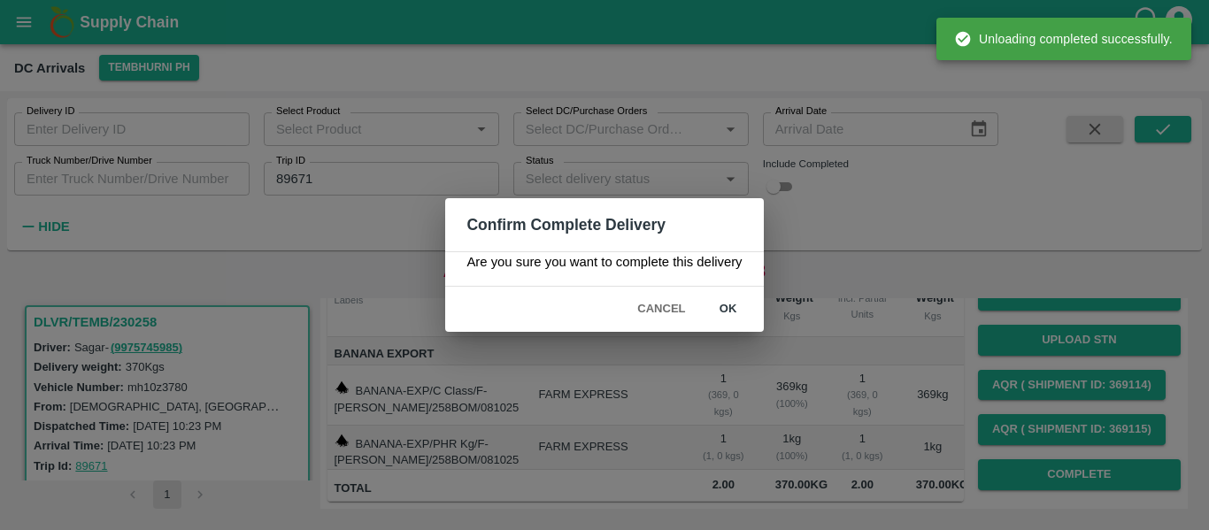
click at [724, 319] on button "ok" at bounding box center [728, 309] width 57 height 31
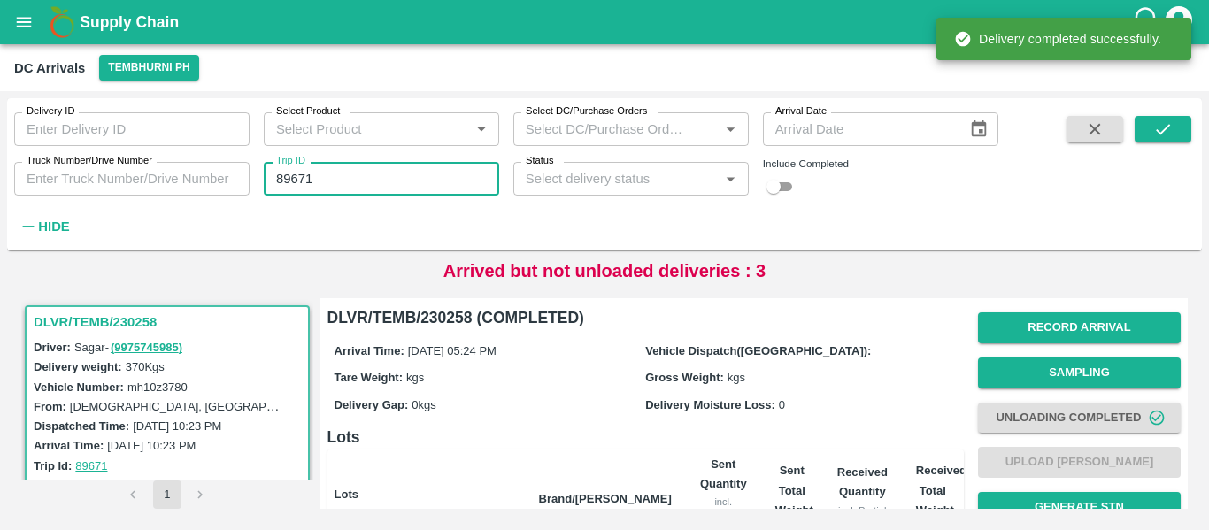
click at [319, 184] on input "89671" at bounding box center [381, 179] width 235 height 34
paste input "text"
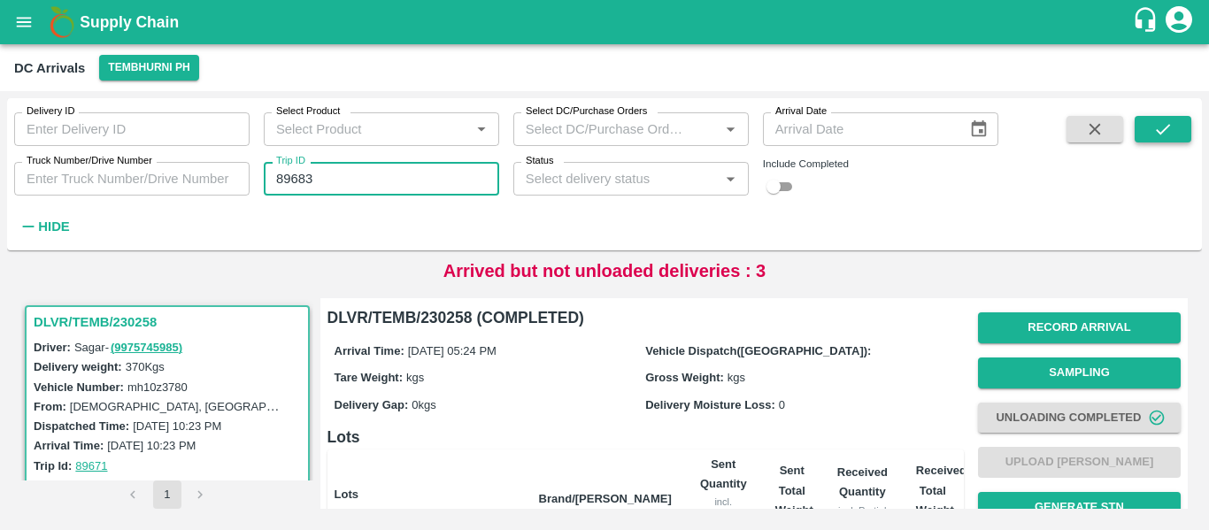
type input "89683"
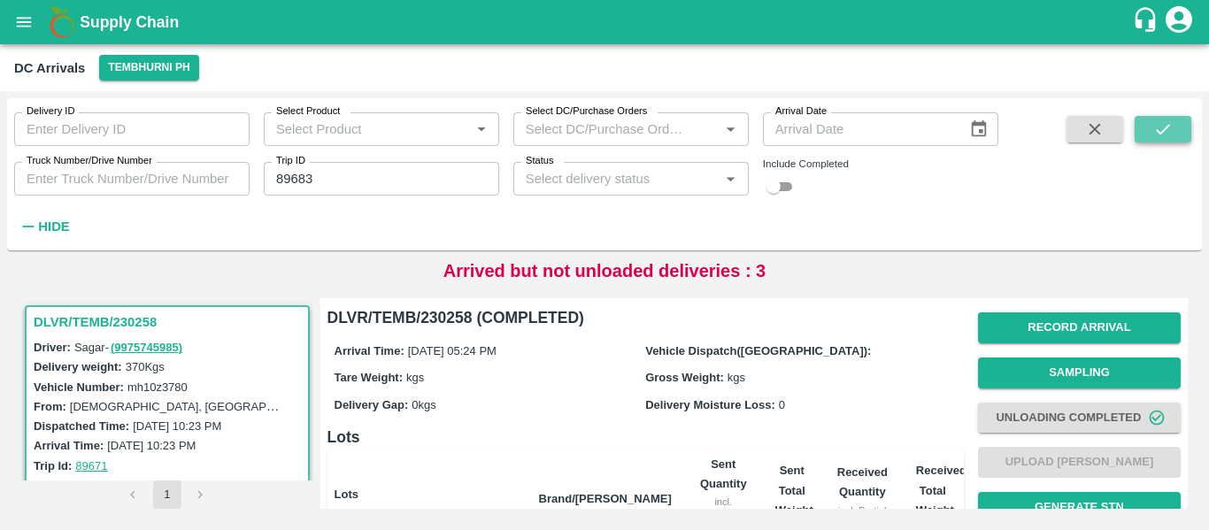
click at [1153, 126] on icon "submit" at bounding box center [1162, 129] width 19 height 19
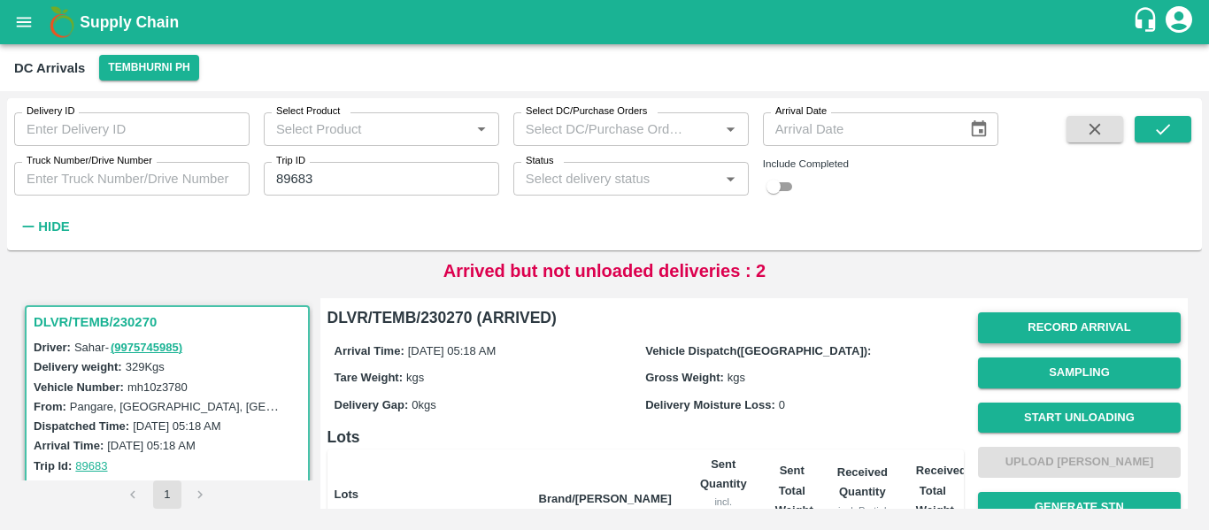
click at [1062, 333] on button "Record Arrival" at bounding box center [1079, 327] width 203 height 31
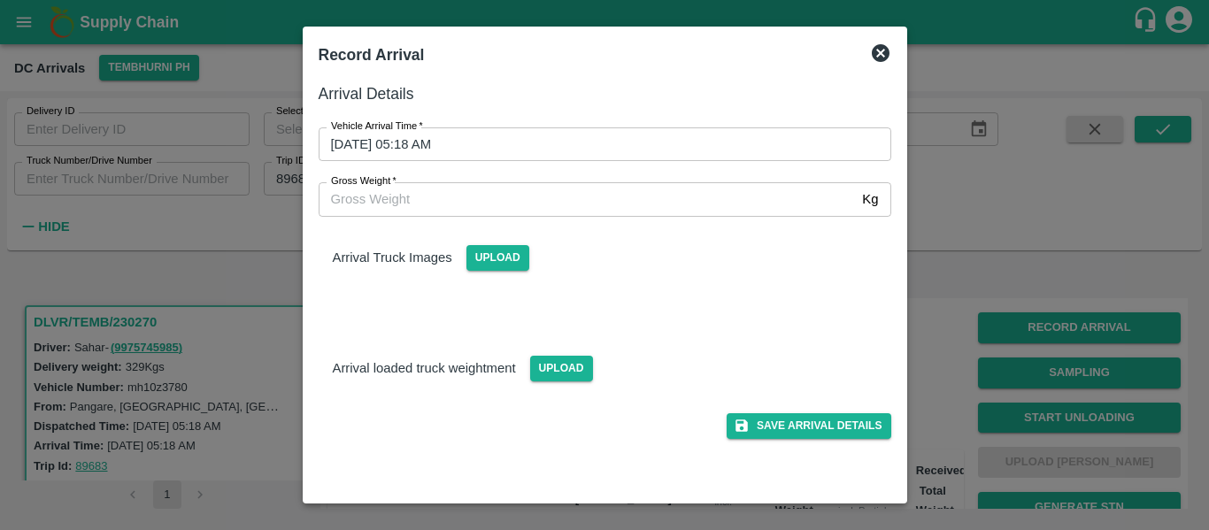
click at [465, 139] on input "09/10/2025 05:18 AM" at bounding box center [599, 144] width 560 height 34
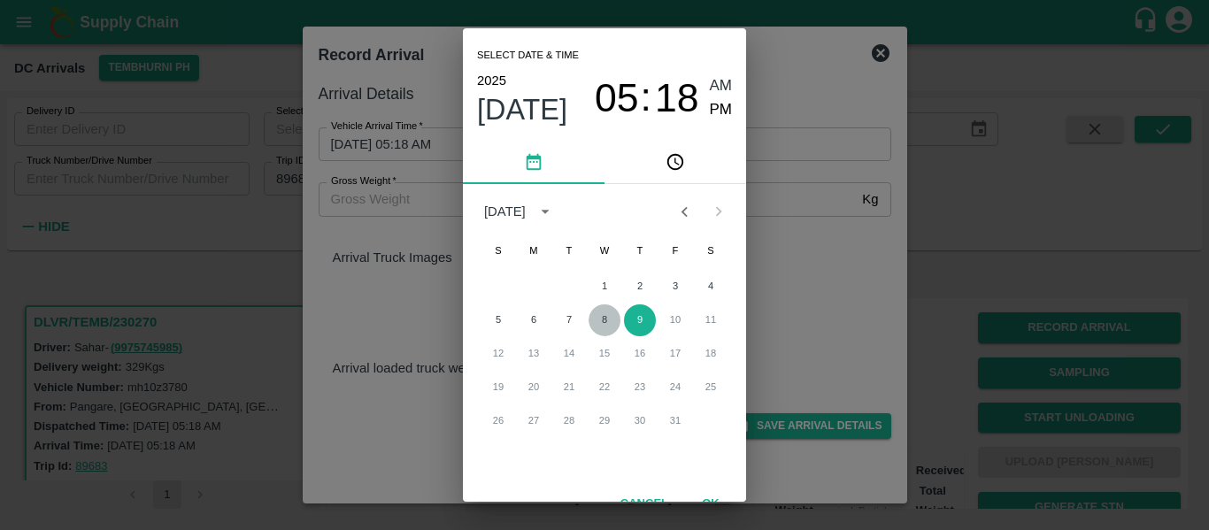
click at [596, 317] on button "8" at bounding box center [605, 321] width 32 height 32
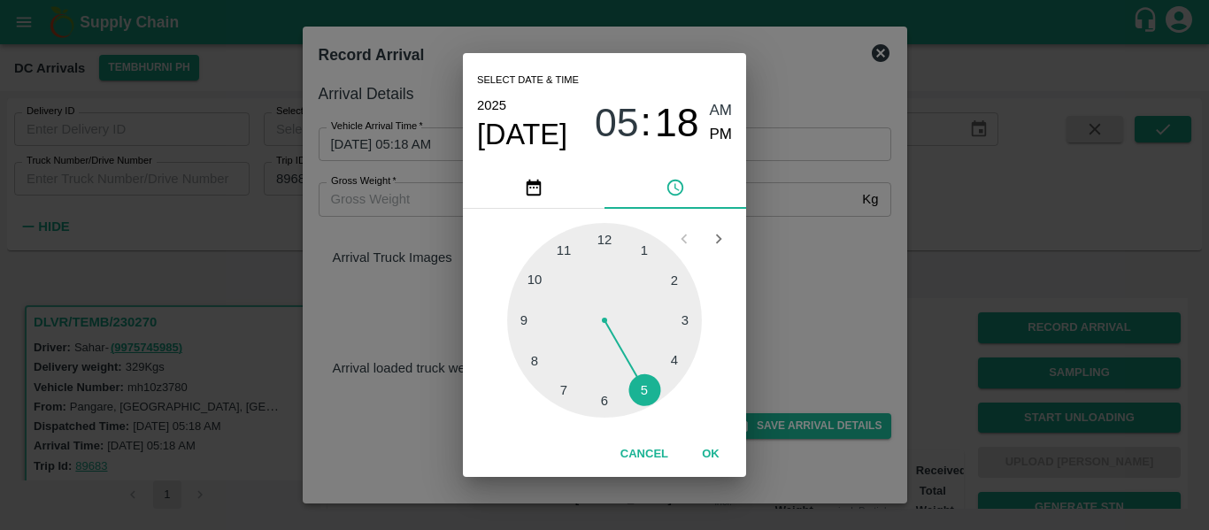
click at [671, 363] on div at bounding box center [604, 320] width 195 height 195
click at [706, 137] on div "04 : 20 AM PM" at bounding box center [663, 122] width 137 height 47
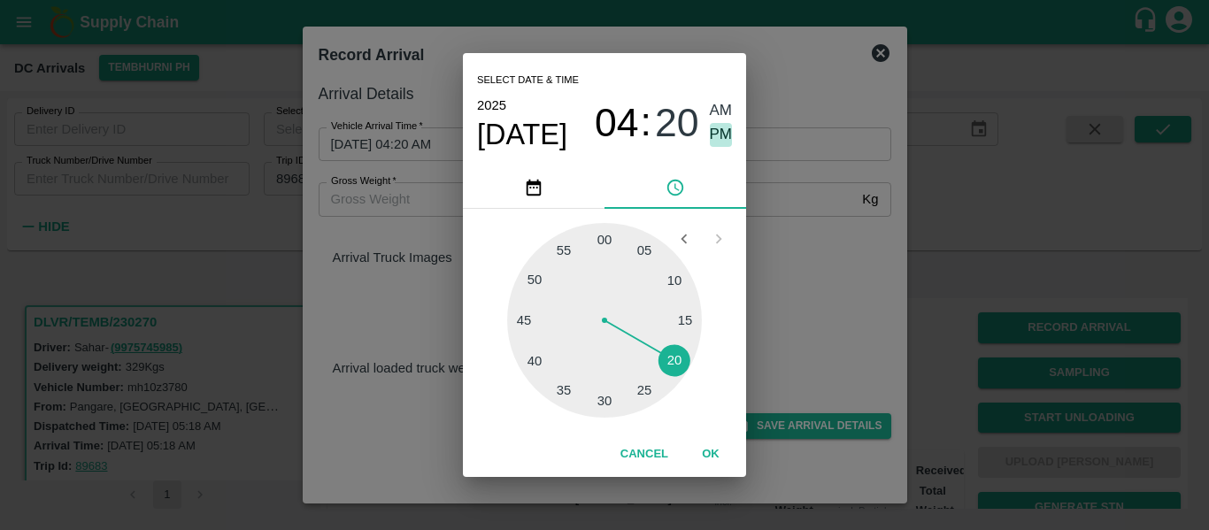
click at [710, 136] on span "PM" at bounding box center [721, 135] width 23 height 24
type input "08/10/2025 04:20 PM"
click at [715, 446] on button "OK" at bounding box center [711, 454] width 57 height 31
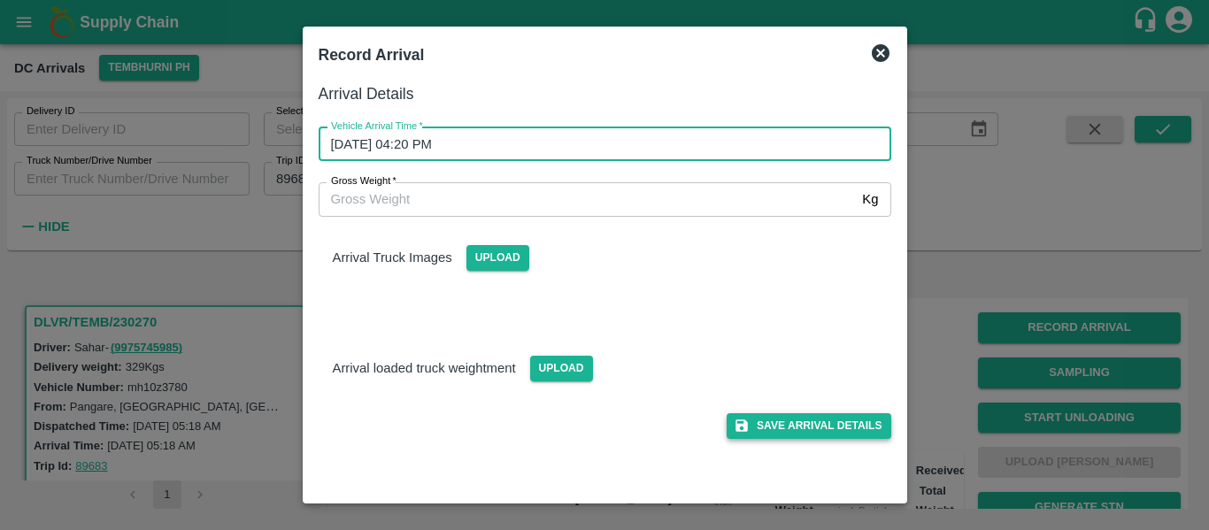
click at [783, 432] on button "Save Arrival Details" at bounding box center [809, 426] width 164 height 26
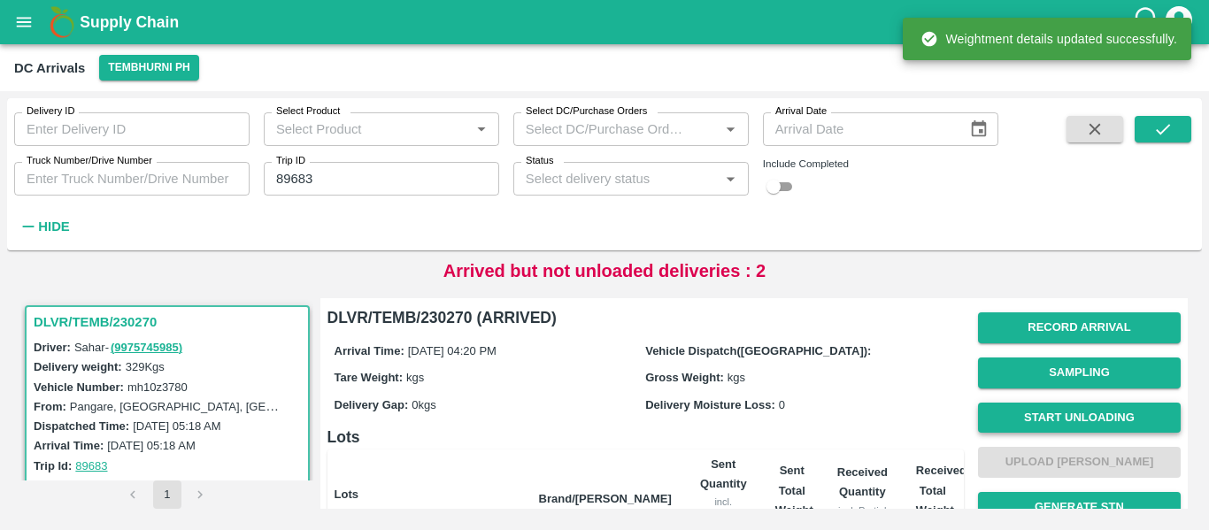
click at [1080, 426] on button "Start Unloading" at bounding box center [1079, 418] width 203 height 31
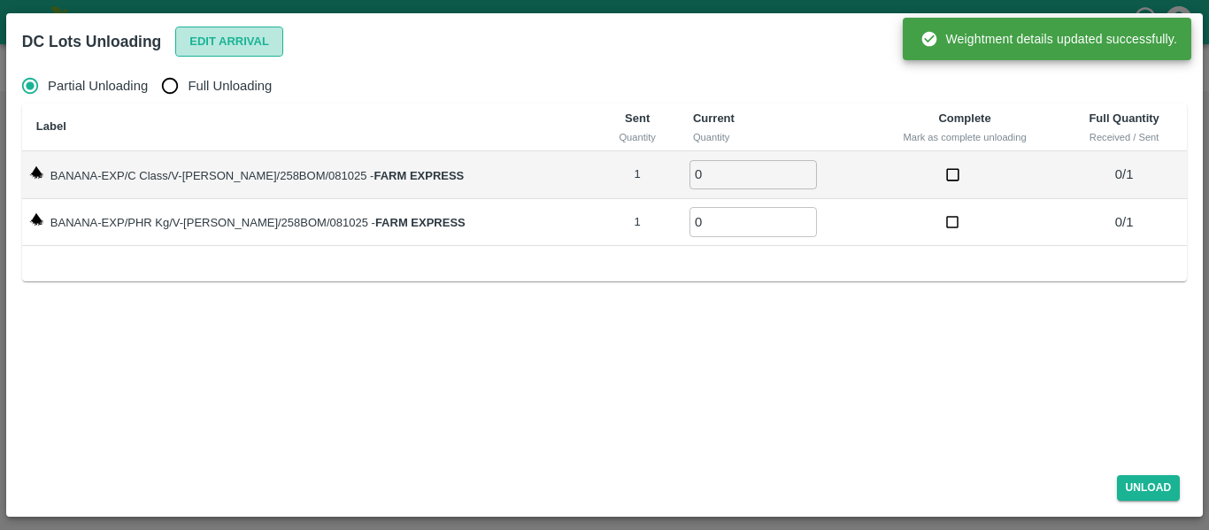
click at [239, 46] on button "Edit Arrival" at bounding box center [229, 42] width 108 height 31
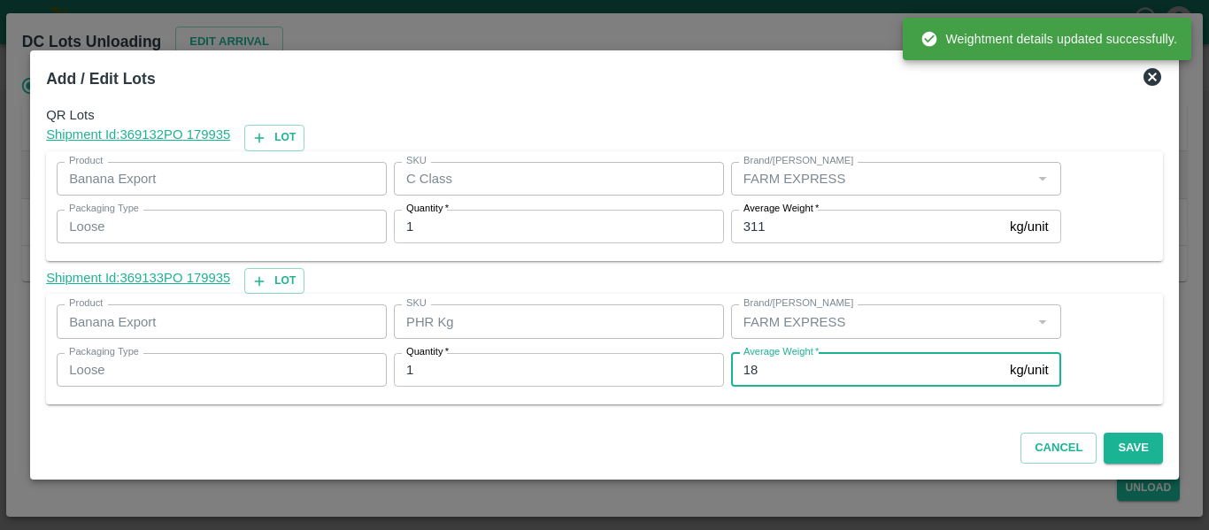
click at [808, 364] on input "18" at bounding box center [867, 370] width 272 height 34
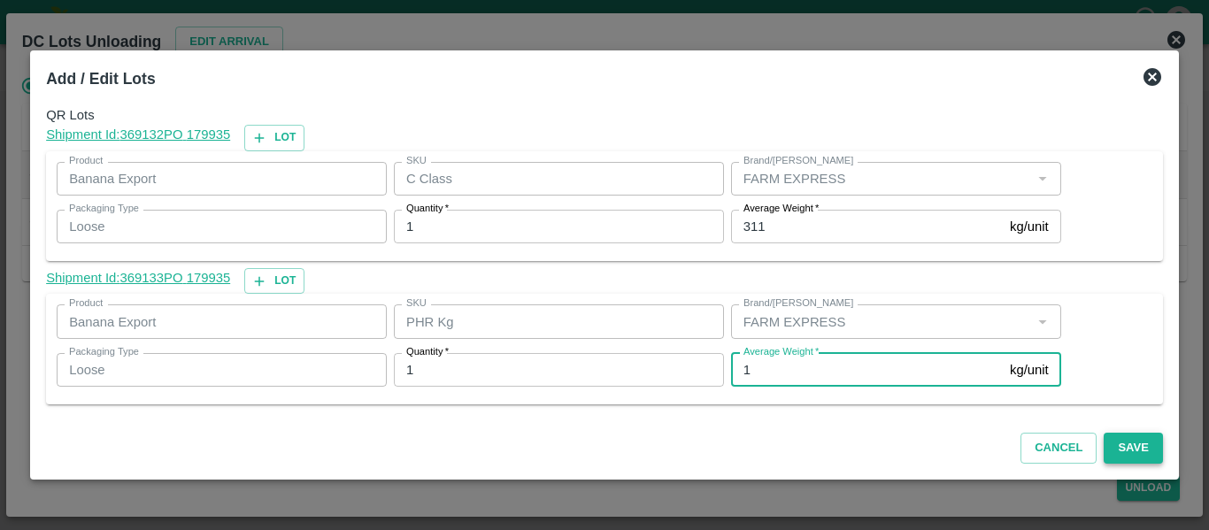
type input "1"
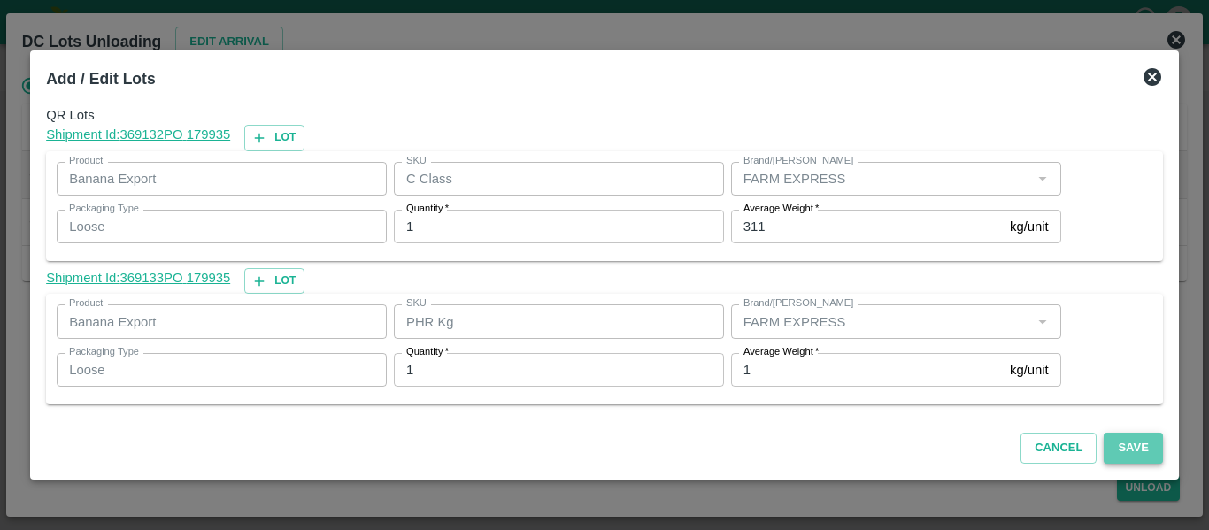
click at [1133, 440] on button "Save" at bounding box center [1133, 448] width 58 height 31
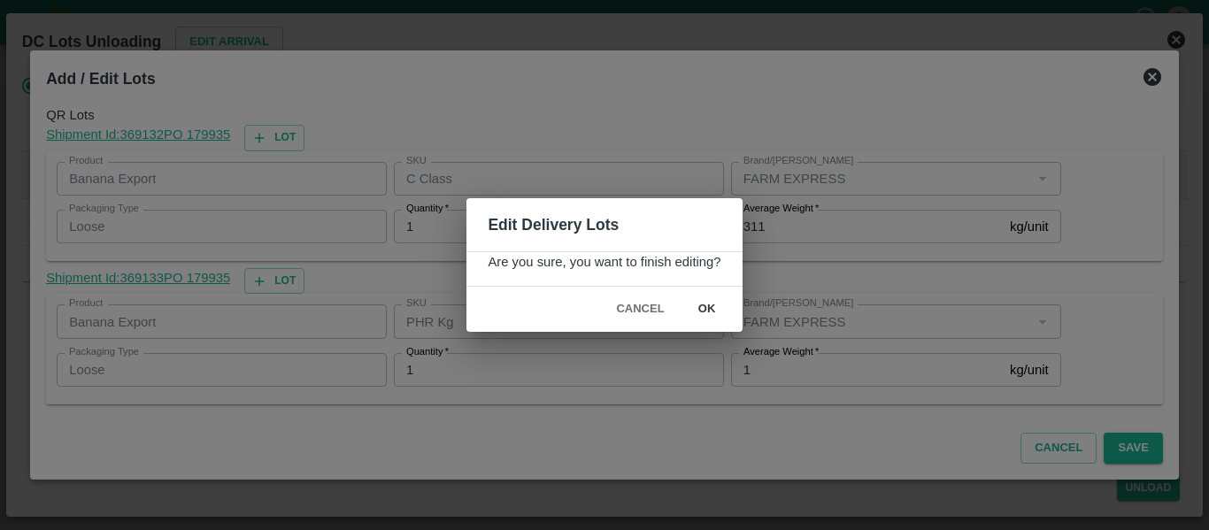
click at [706, 318] on button "ok" at bounding box center [707, 309] width 57 height 31
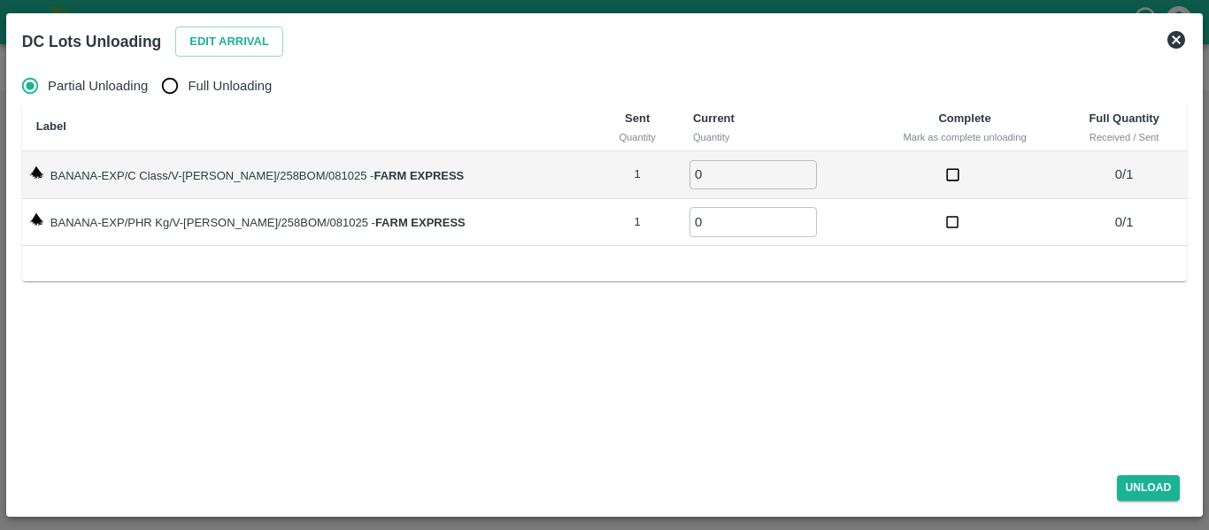
click at [218, 90] on span "Full Unloading" at bounding box center [230, 85] width 84 height 19
click at [188, 90] on input "Full Unloading" at bounding box center [169, 85] width 35 height 35
radio input "true"
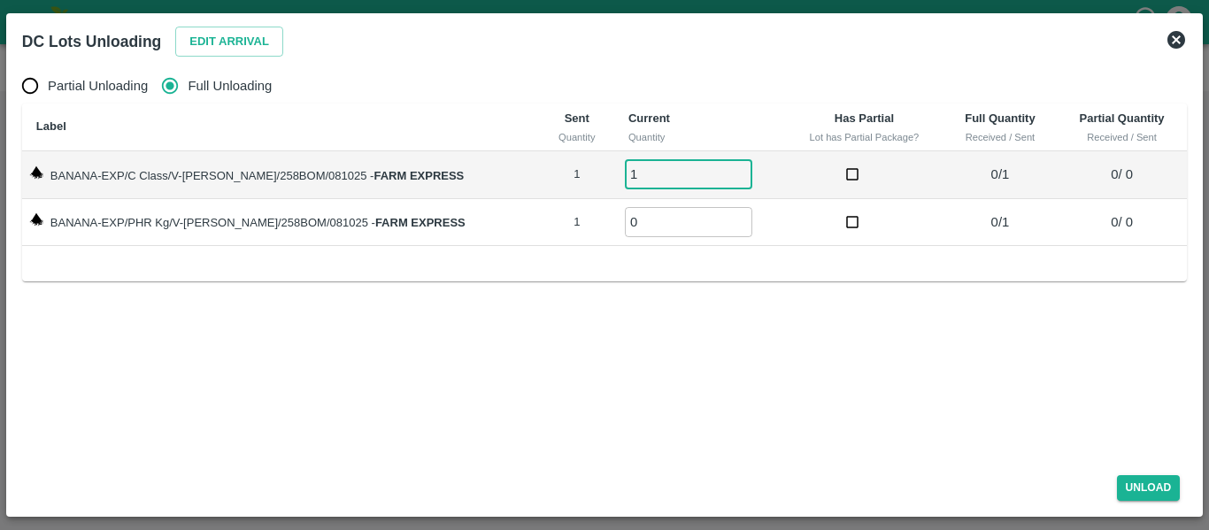
type input "1"
click at [725, 169] on input "1" at bounding box center [688, 174] width 127 height 29
type input "1"
click at [720, 218] on input "1" at bounding box center [688, 221] width 127 height 29
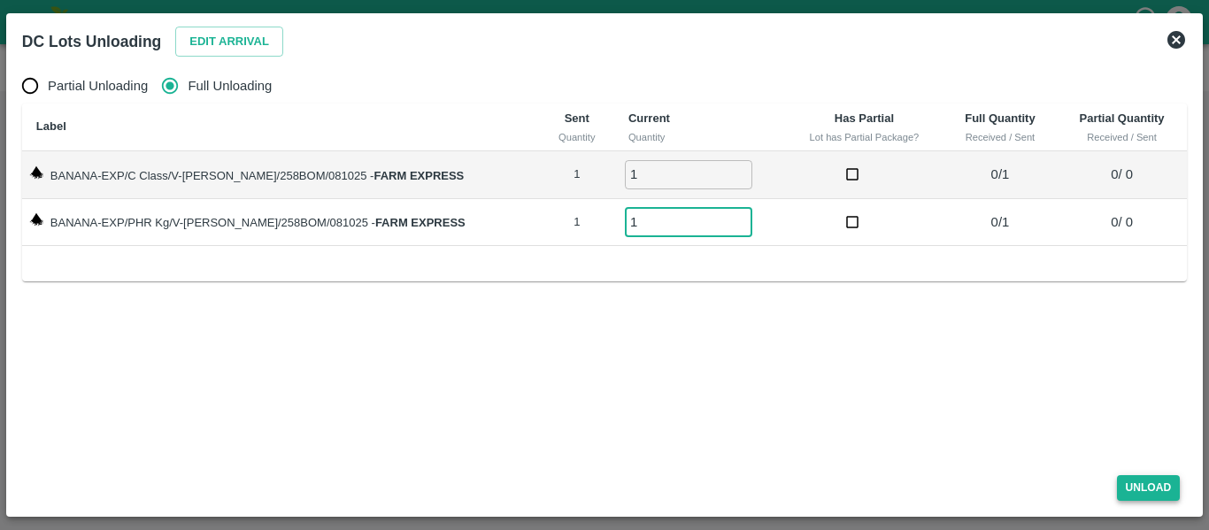
click at [1149, 501] on button "Unload" at bounding box center [1149, 488] width 64 height 26
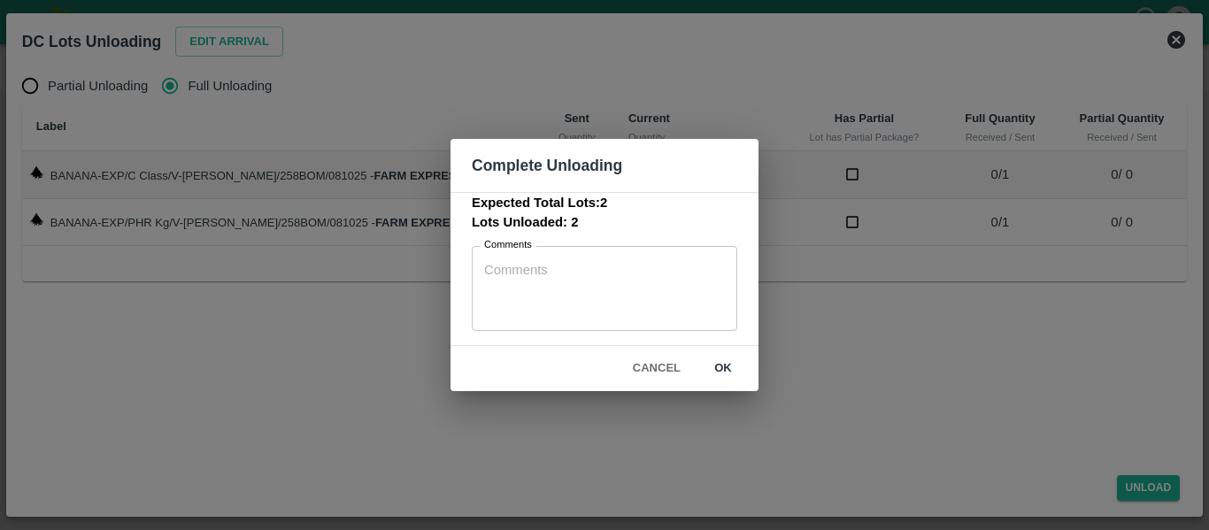
click at [719, 375] on button "ok" at bounding box center [723, 368] width 57 height 31
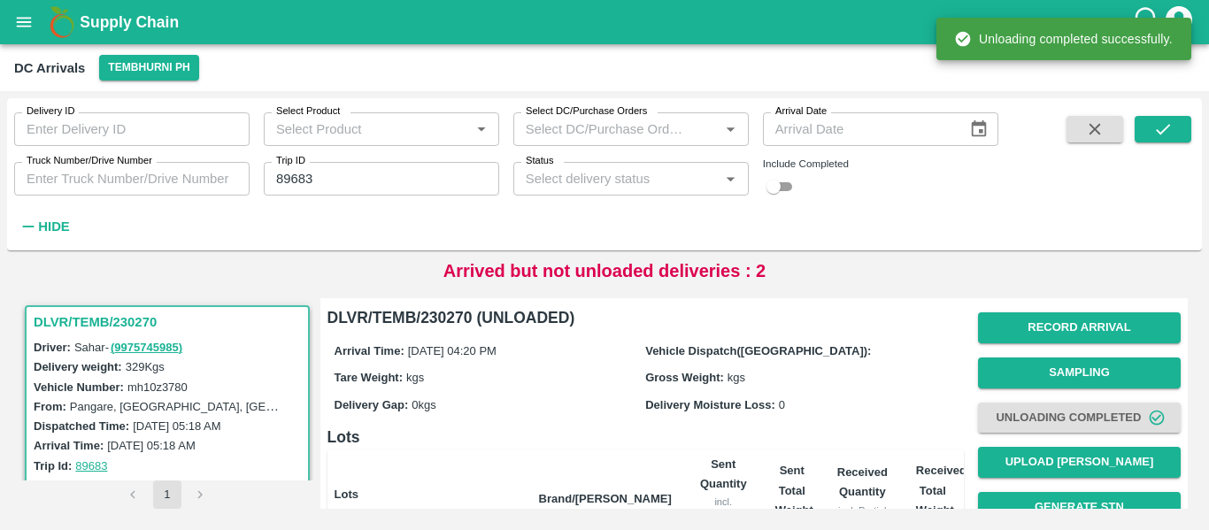
scroll to position [227, 0]
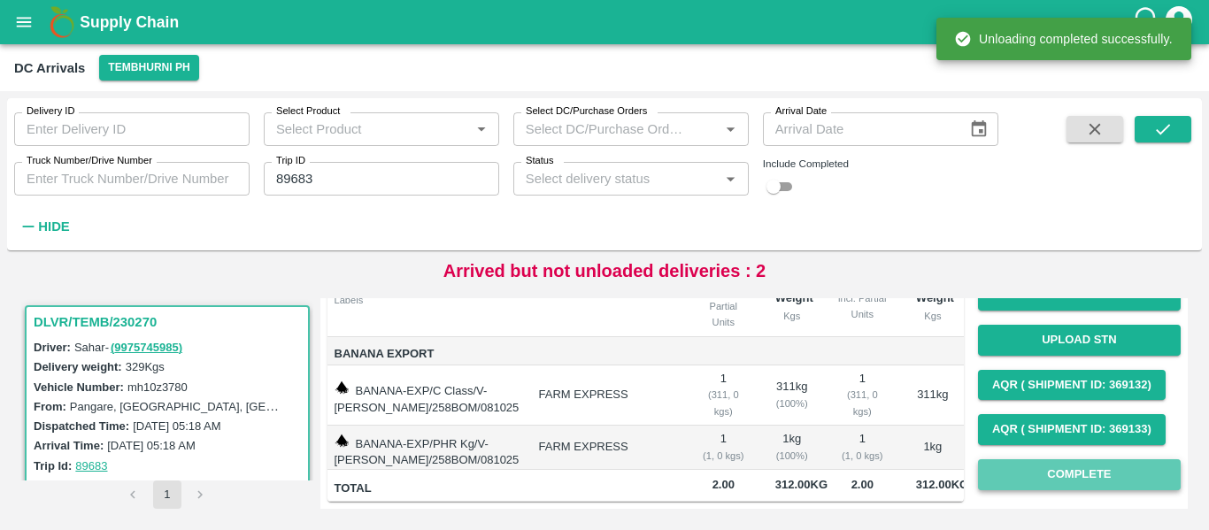
click at [1031, 459] on button "Complete" at bounding box center [1079, 474] width 203 height 31
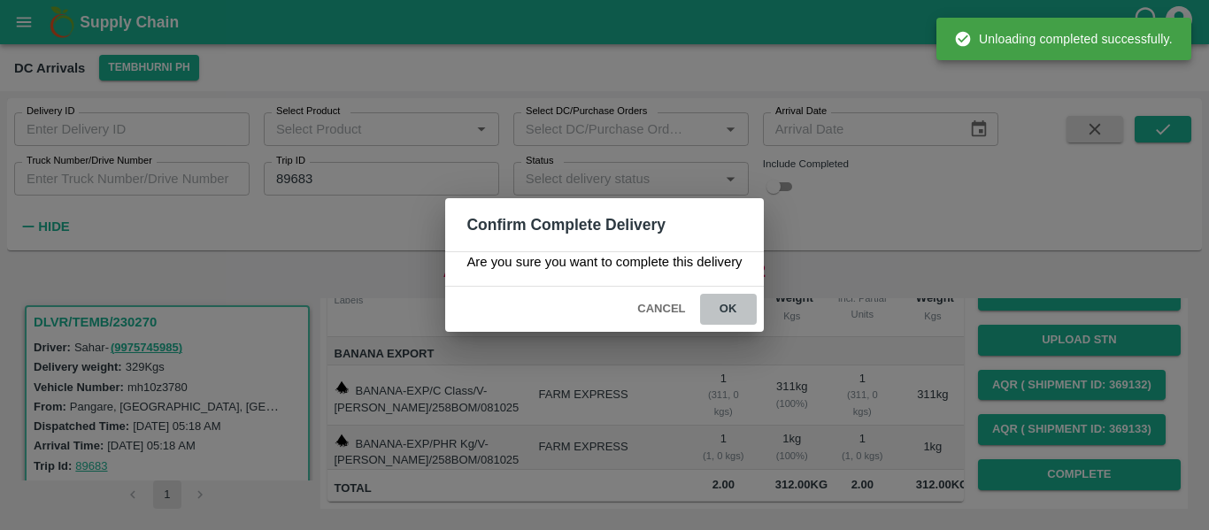
click at [738, 308] on button "ok" at bounding box center [728, 309] width 57 height 31
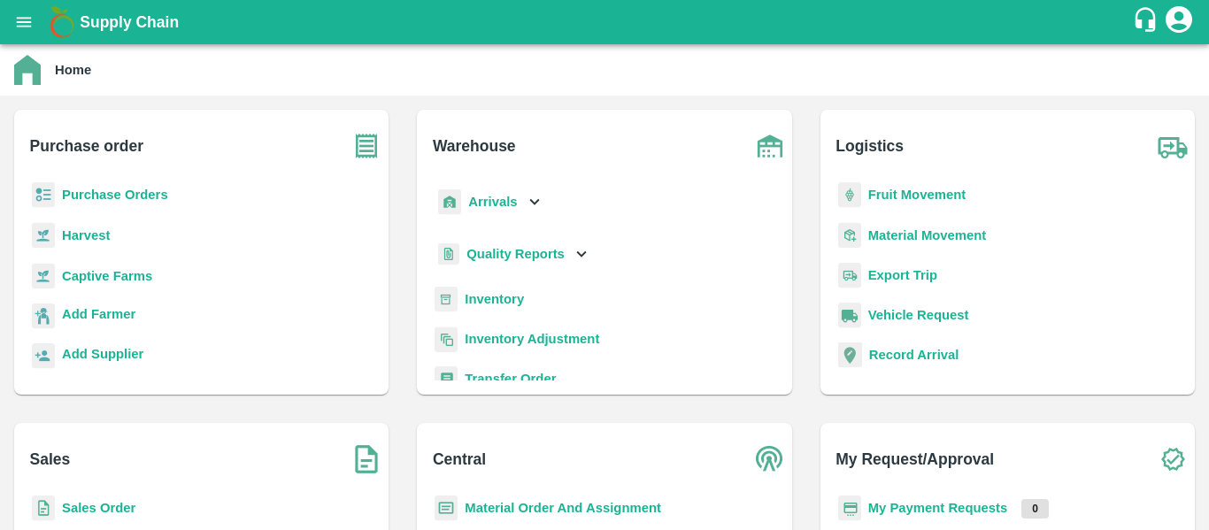
click at [137, 194] on b "Purchase Orders" at bounding box center [115, 195] width 106 height 14
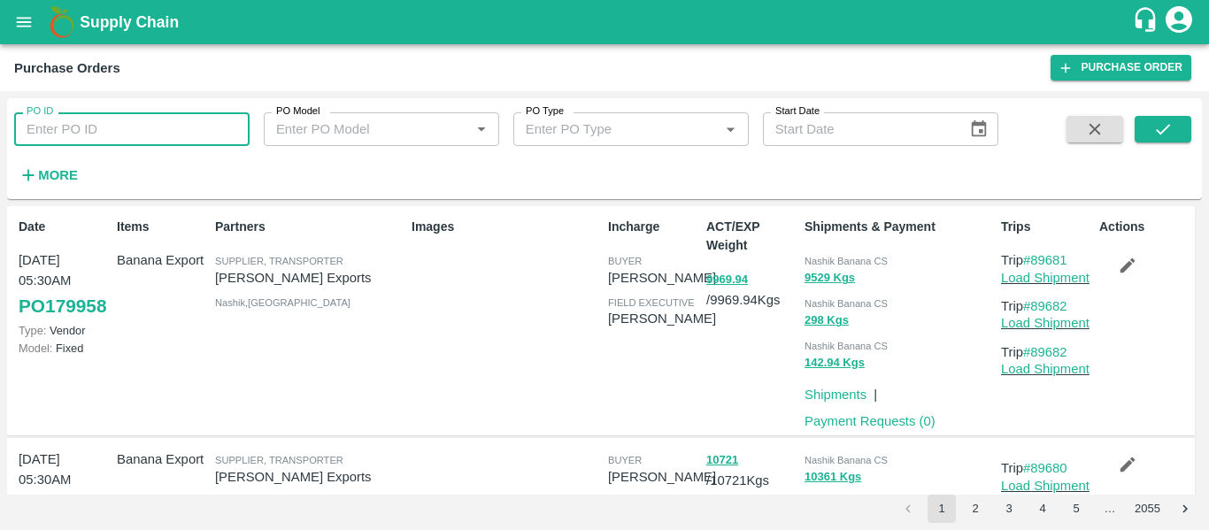
click at [75, 137] on input "PO ID" at bounding box center [131, 129] width 235 height 34
paste input "179938"
click at [1138, 135] on button "submit" at bounding box center [1163, 129] width 57 height 27
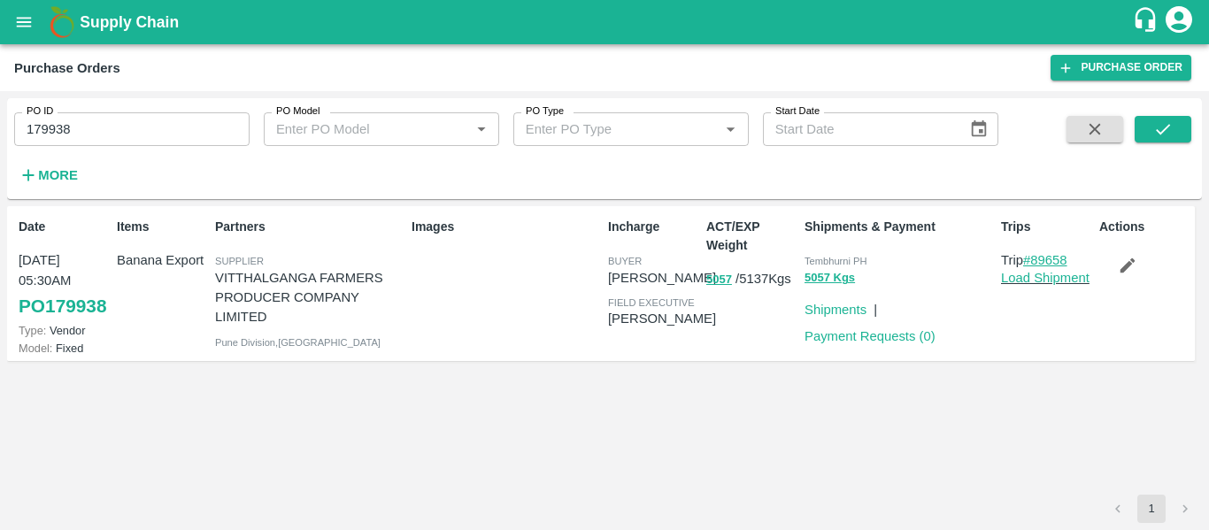
click at [1046, 259] on link "#89658" at bounding box center [1045, 260] width 44 height 14
click at [107, 147] on div "PO ID 179938 PO ID PO Model PO Model   * PO Type PO Type   * Start Date Start D…" at bounding box center [499, 144] width 999 height 92
click at [93, 137] on input "179938" at bounding box center [131, 129] width 235 height 34
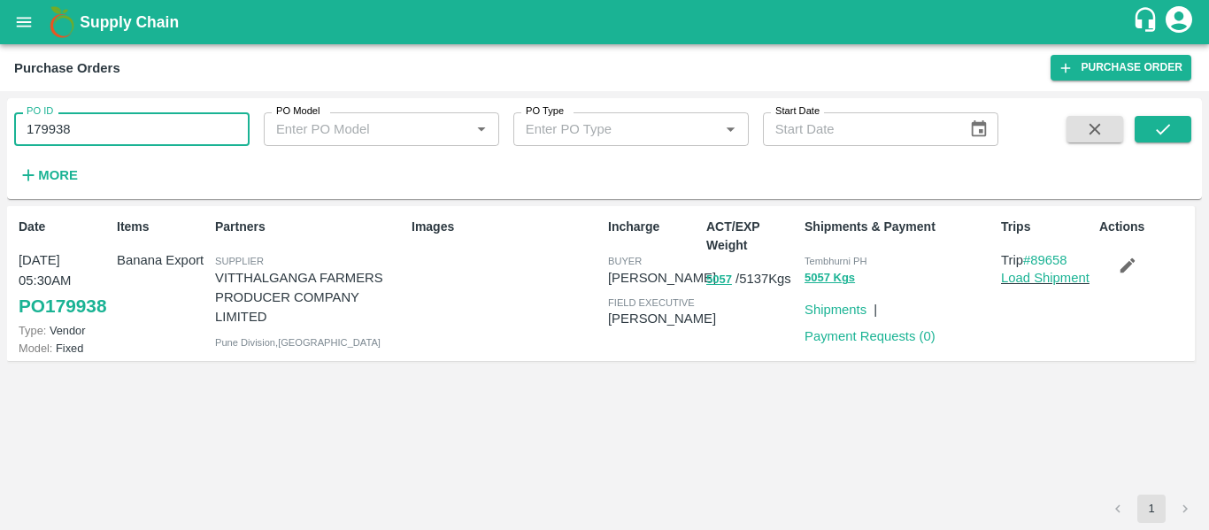
paste input "text"
click at [93, 137] on input "179941" at bounding box center [131, 129] width 235 height 34
type input "179941"
click at [1158, 132] on icon "submit" at bounding box center [1163, 129] width 14 height 11
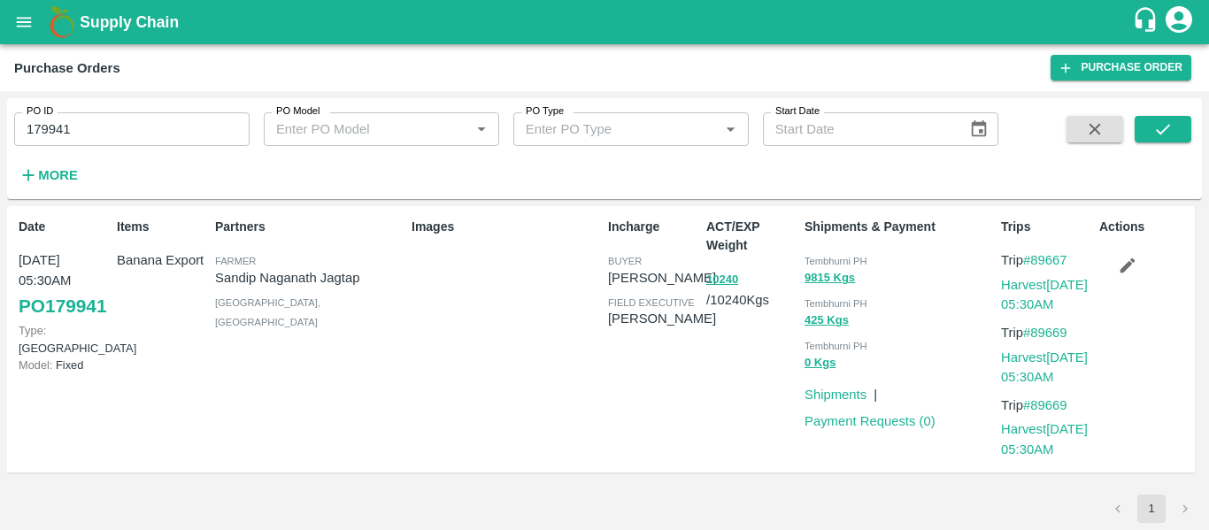
click at [1123, 274] on icon "button" at bounding box center [1127, 265] width 19 height 19
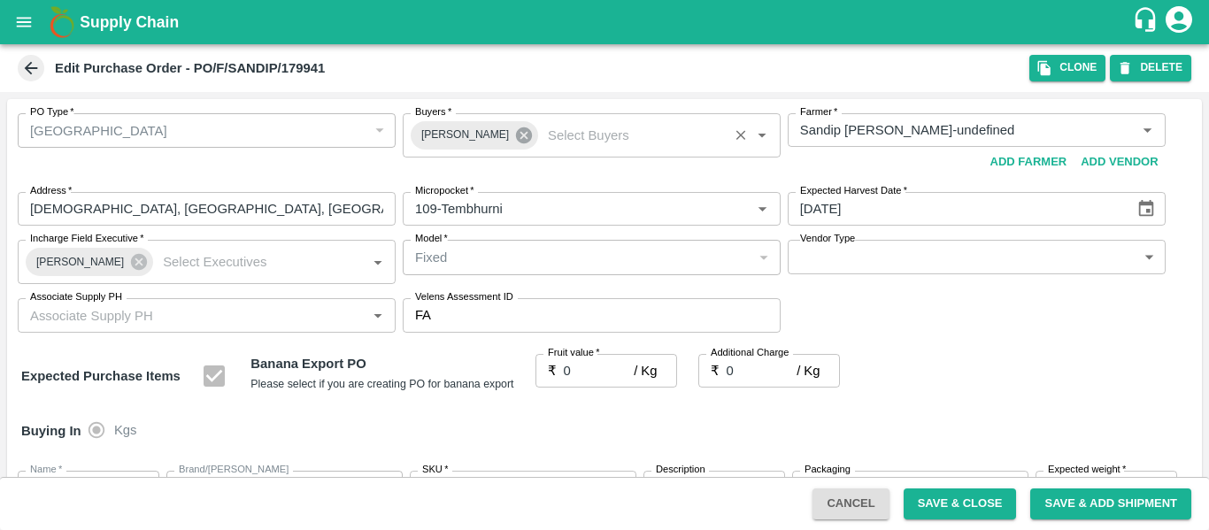
click at [516, 137] on icon at bounding box center [524, 135] width 16 height 16
click at [454, 131] on input "Buyers   *" at bounding box center [577, 130] width 338 height 23
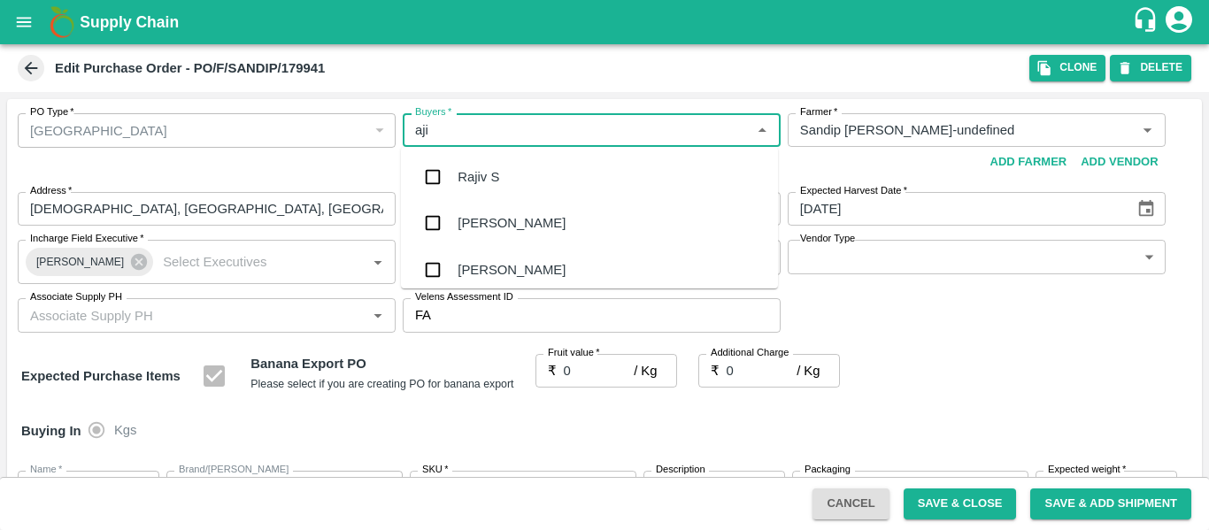
type input "ajit"
click at [460, 182] on div "Ajit Otari" at bounding box center [512, 176] width 108 height 19
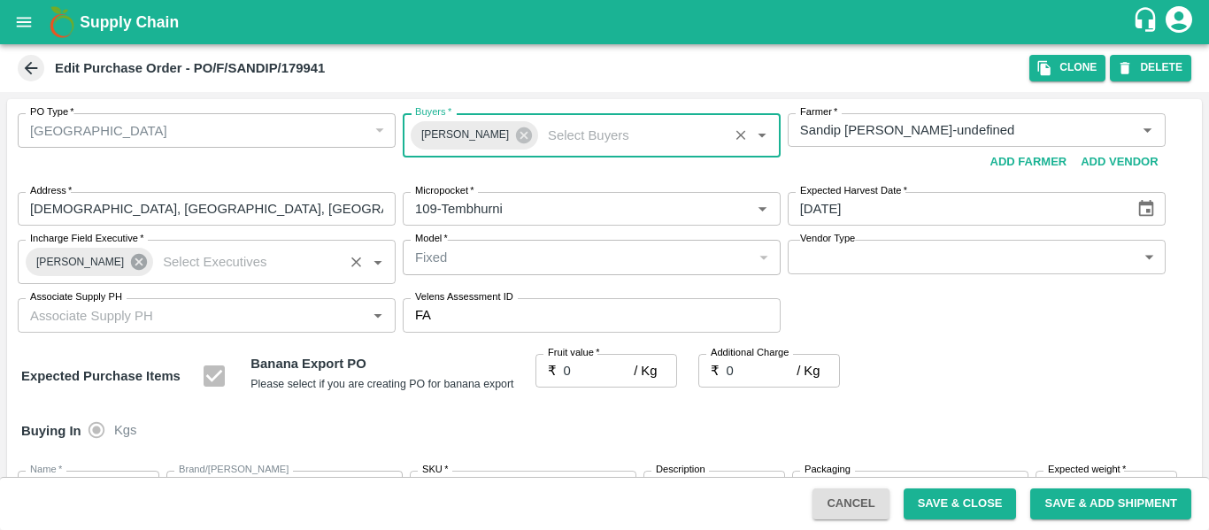
click at [131, 261] on icon at bounding box center [139, 262] width 16 height 16
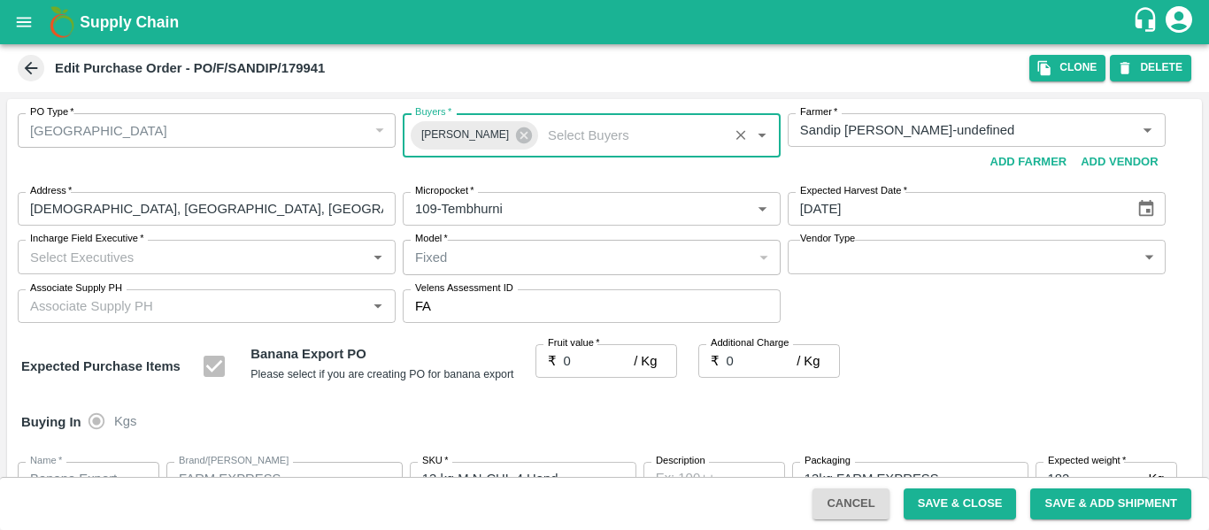
click at [78, 260] on input "Incharge Field Executive   *" at bounding box center [192, 256] width 338 height 23
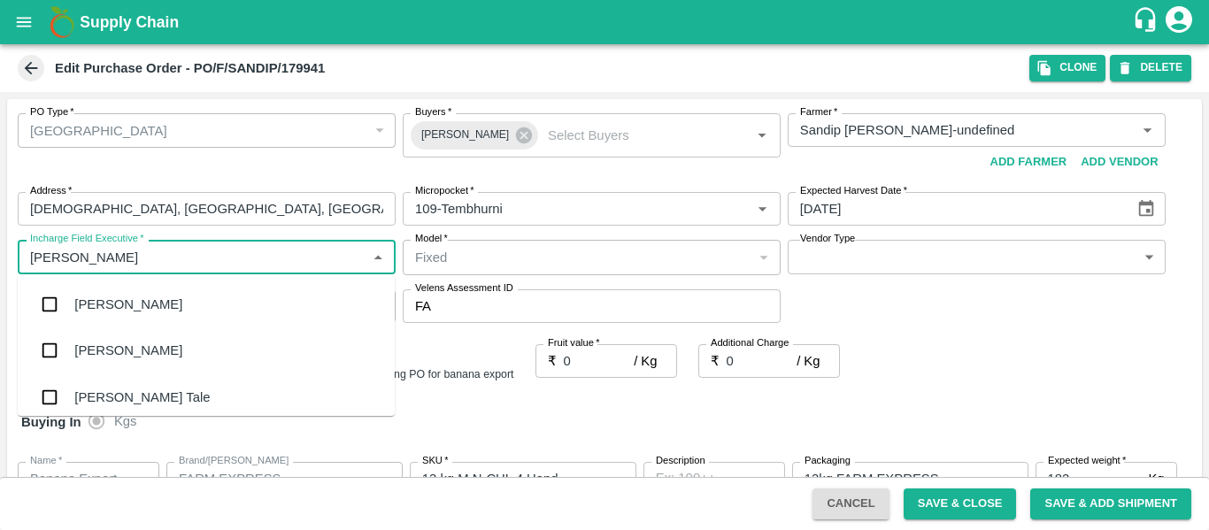
type input "jayd"
click at [89, 315] on div "jaydip Tale" at bounding box center [206, 305] width 377 height 46
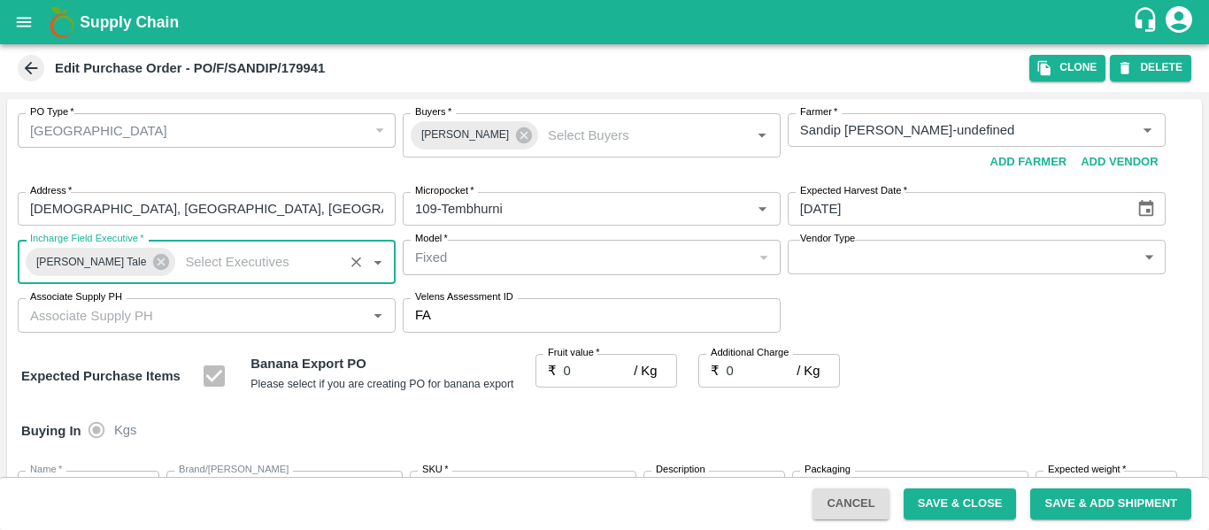
click at [575, 389] on div "Fruit value   * ₹ 0 / Kg Fruit value" at bounding box center [607, 376] width 142 height 45
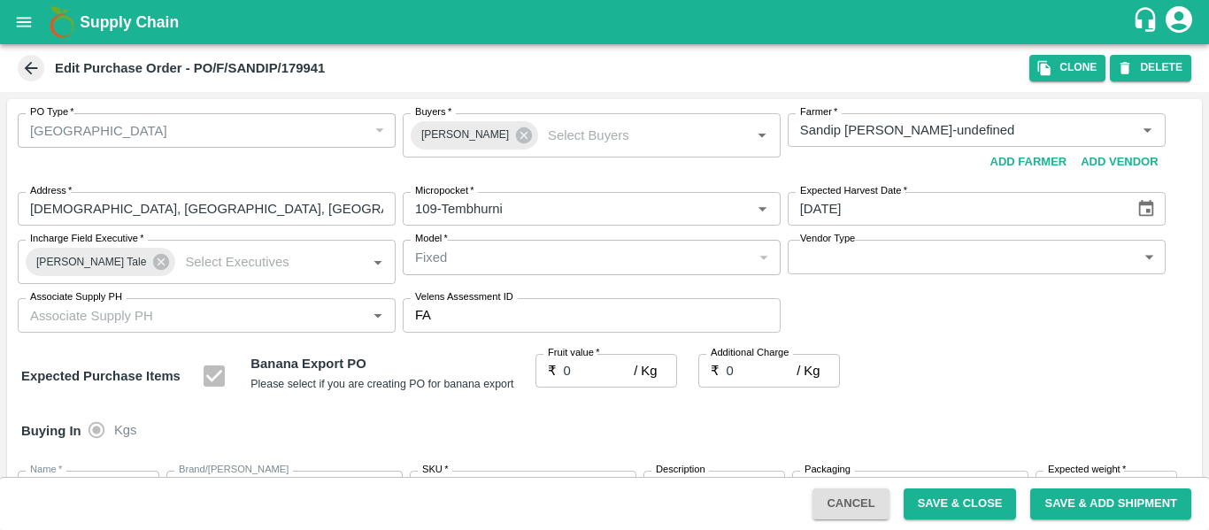
click at [579, 373] on input "0" at bounding box center [599, 371] width 71 height 34
type input "2"
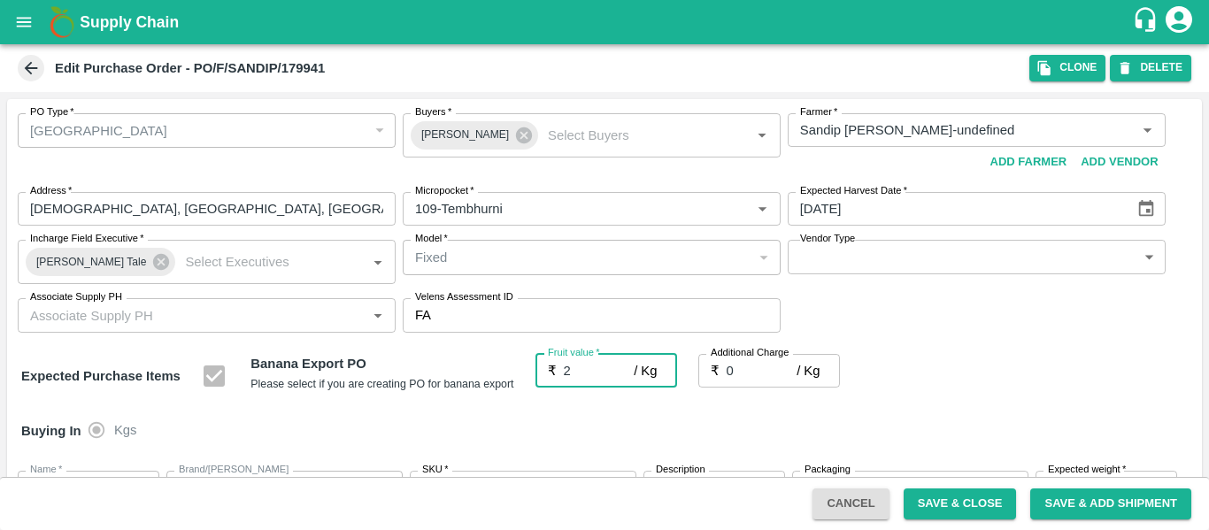
type input "2"
type input "25"
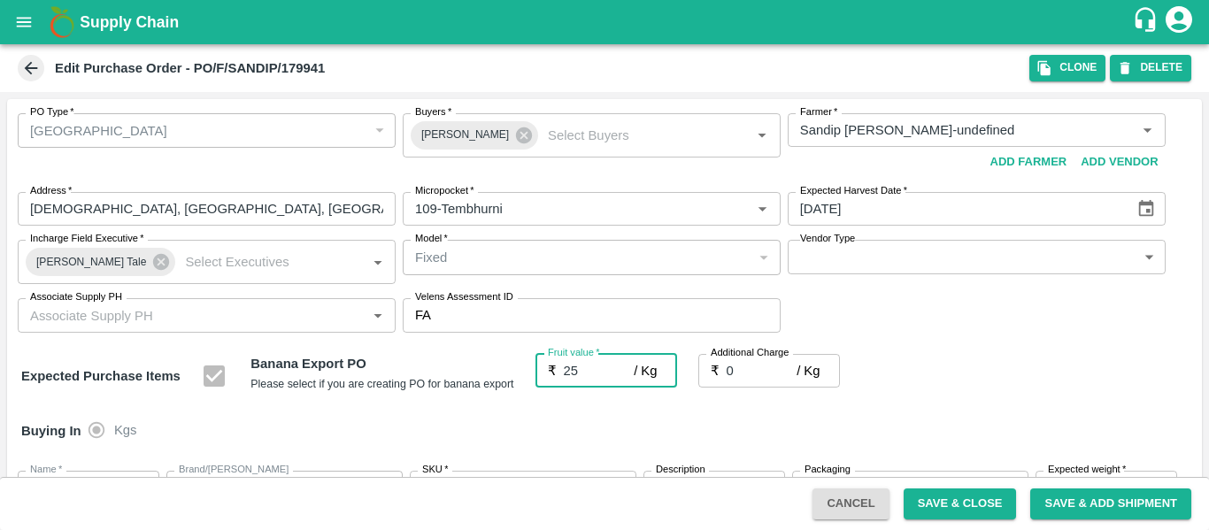
type input "25"
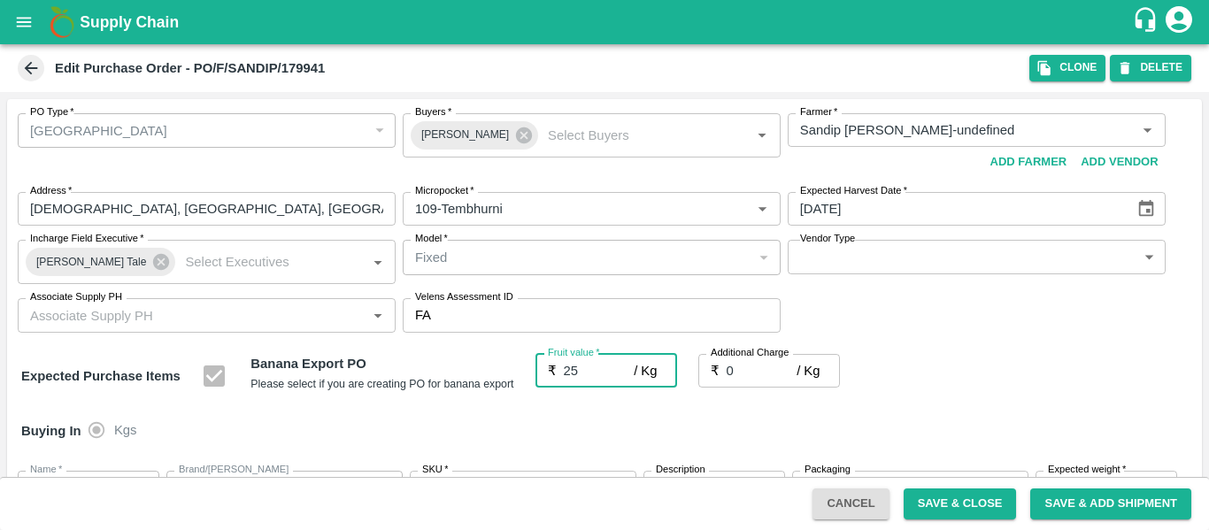
type input "25"
click at [750, 376] on input "0" at bounding box center [762, 371] width 71 height 34
type input "2"
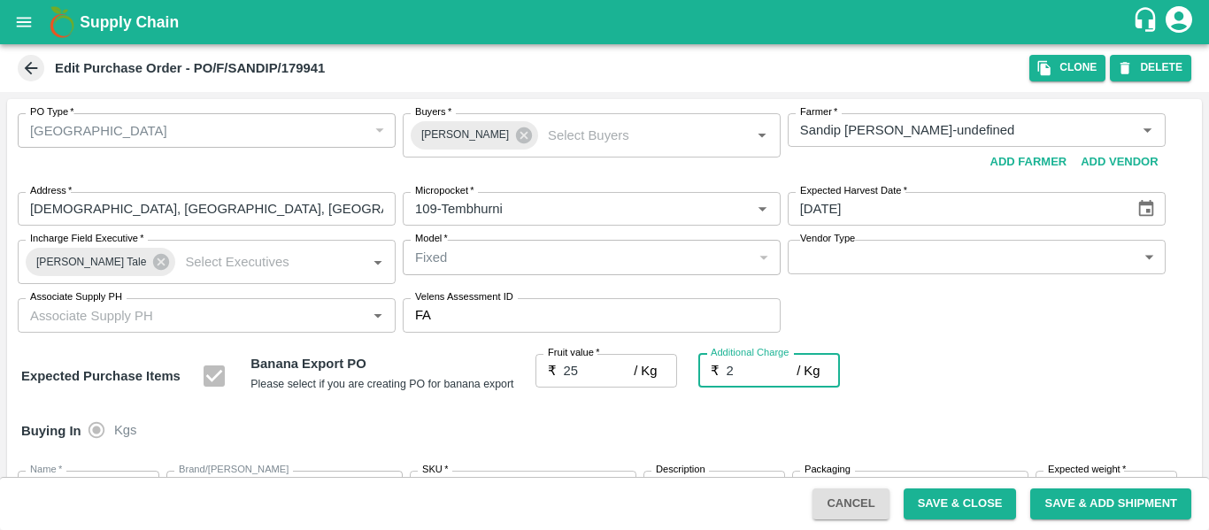
type input "27"
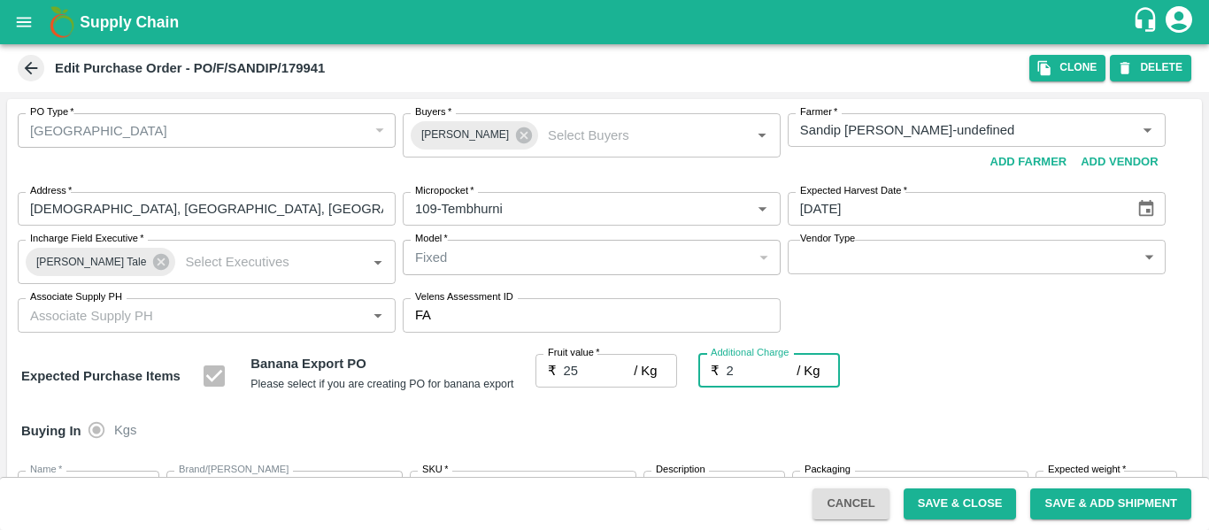
type input "2.7"
type input "27.7"
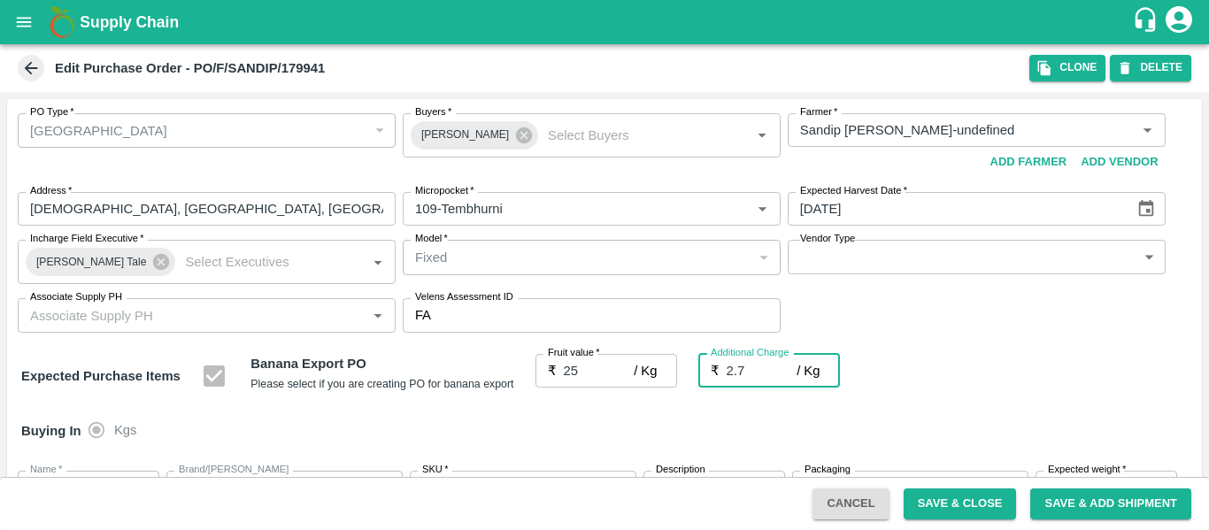
type input "27.7"
type input "2.75"
type input "27.75"
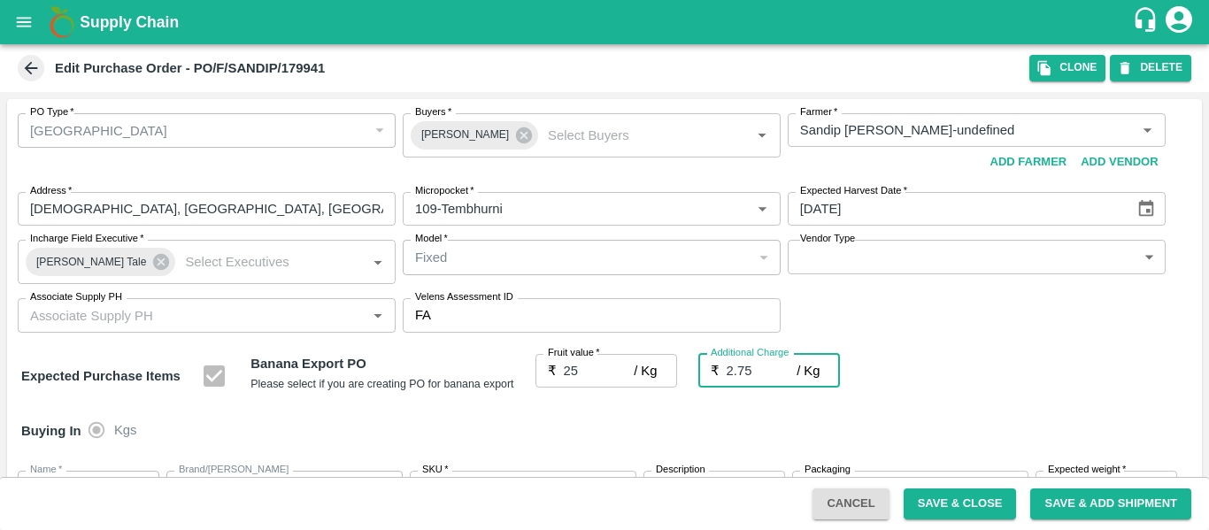
type input "27.75"
type input "2.75"
click at [921, 384] on div "Expected Purchase Items Banana Export PO Please select if you are creating PO f…" at bounding box center [604, 376] width 1167 height 45
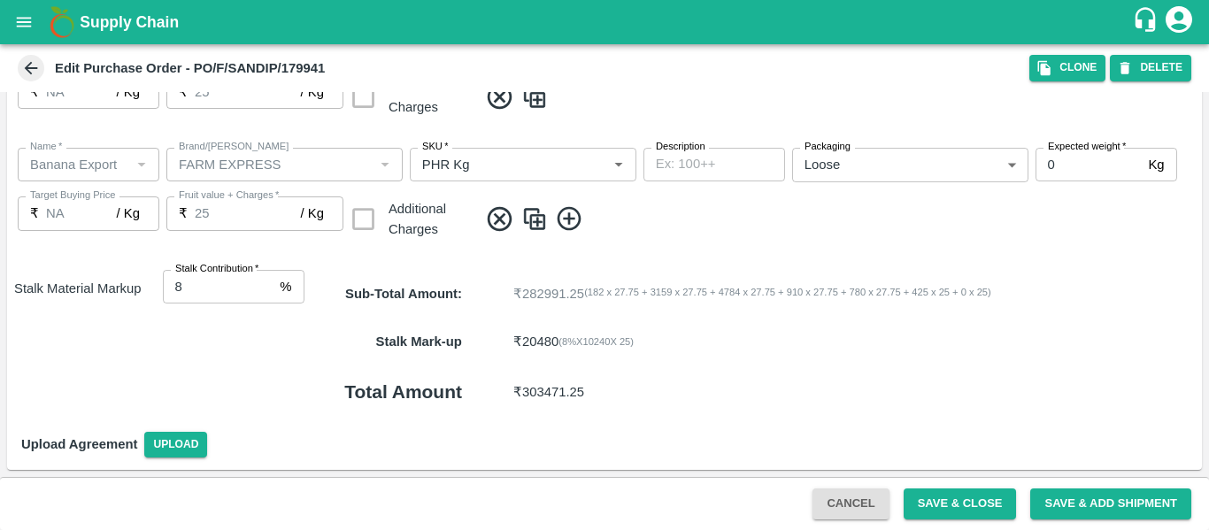
click at [927, 504] on button "Save & Close" at bounding box center [960, 504] width 113 height 31
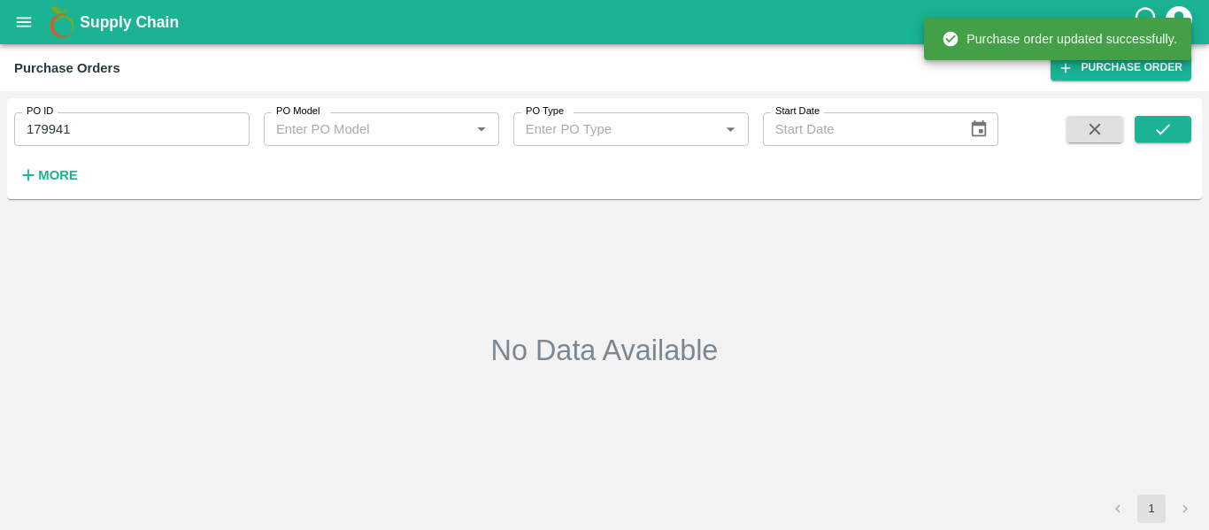
type input "179941"
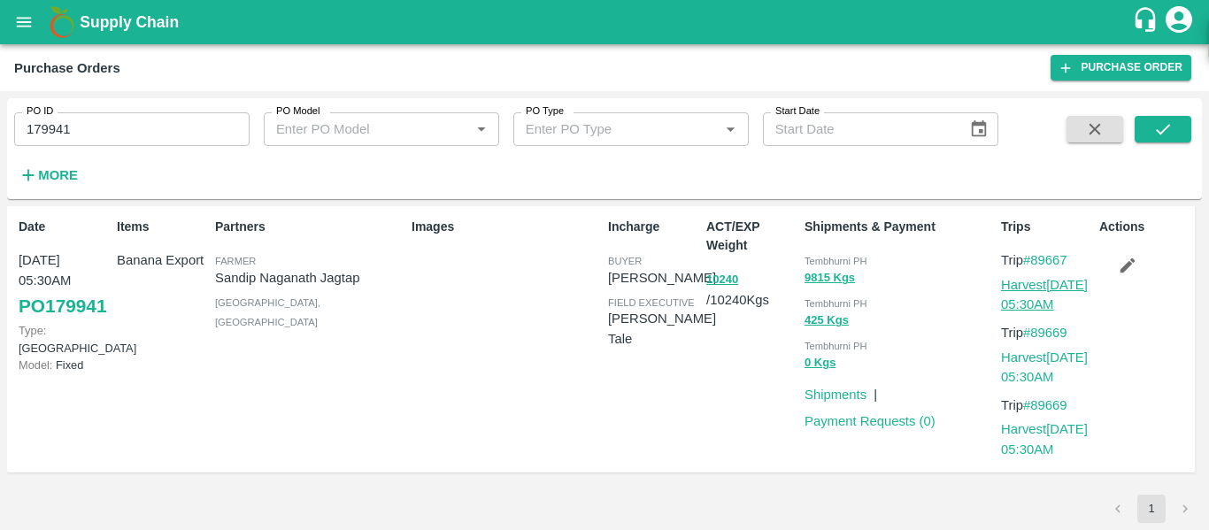
click at [1050, 297] on link "Harvest 08 Oct, 05:30AM" at bounding box center [1044, 295] width 87 height 34
drag, startPoint x: 1076, startPoint y: 258, endPoint x: 1035, endPoint y: 261, distance: 40.9
click at [1035, 261] on p "Trip #89667" at bounding box center [1046, 260] width 91 height 19
copy link "89667"
drag, startPoint x: 1082, startPoint y: 326, endPoint x: 1037, endPoint y: 334, distance: 45.8
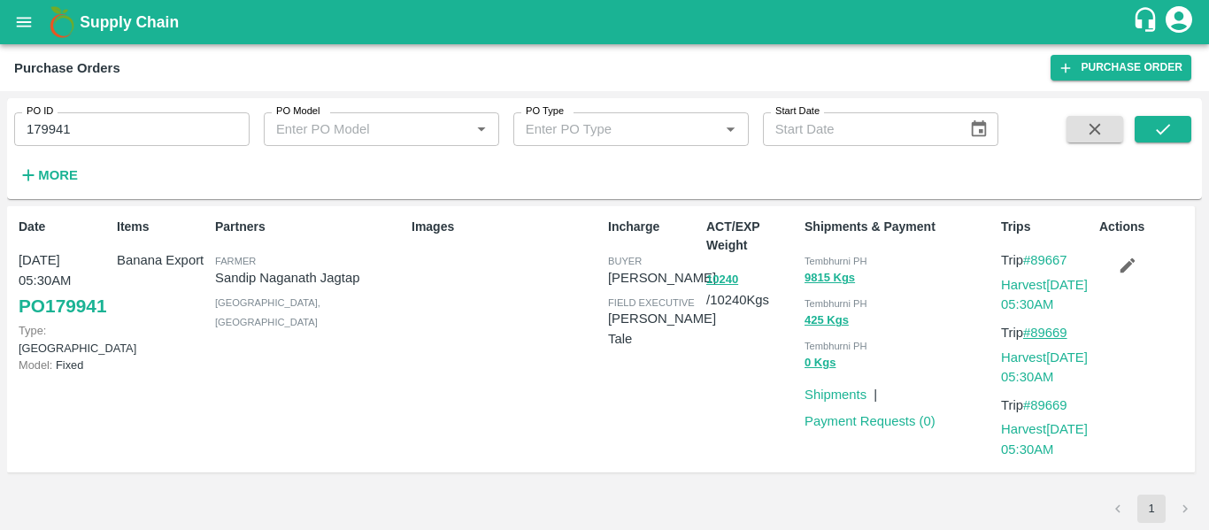
click at [1037, 334] on p "Trip #89669" at bounding box center [1046, 332] width 91 height 19
copy link "89669"
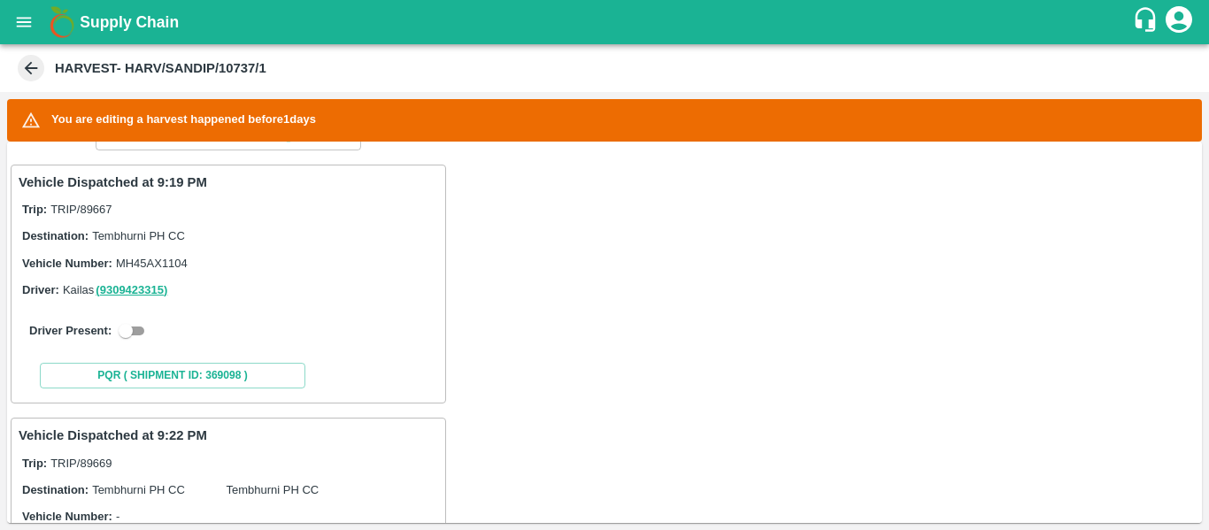
scroll to position [281, 0]
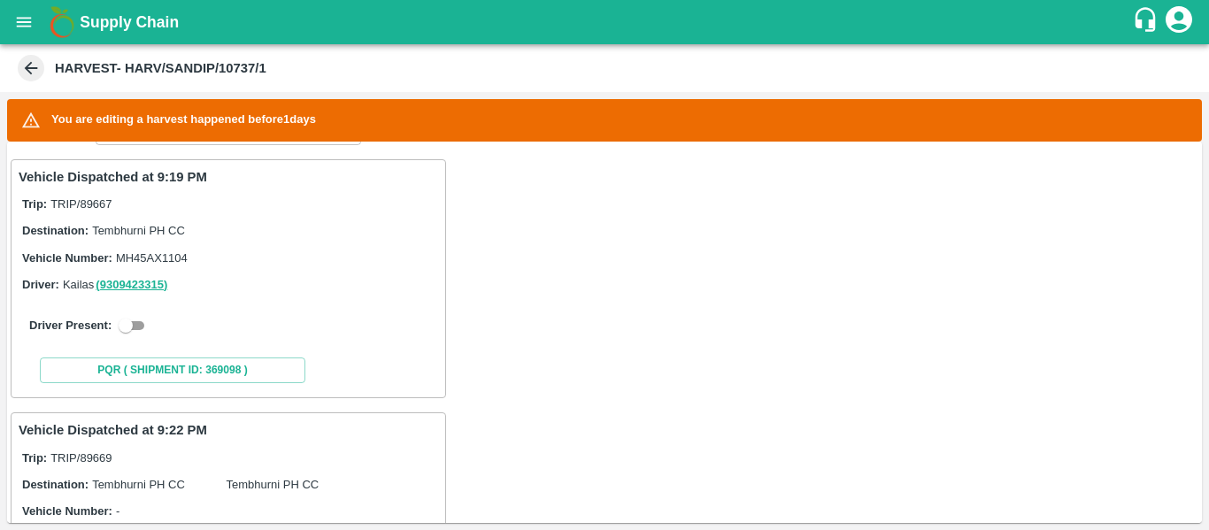
click at [138, 325] on input "checkbox" at bounding box center [126, 325] width 64 height 21
checkbox input "true"
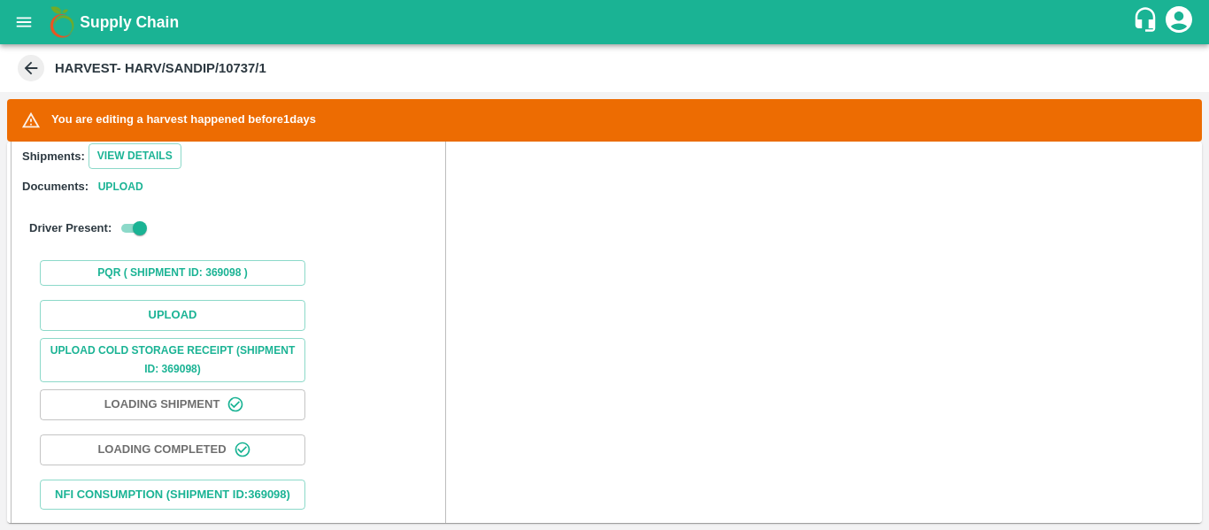
scroll to position [544, 0]
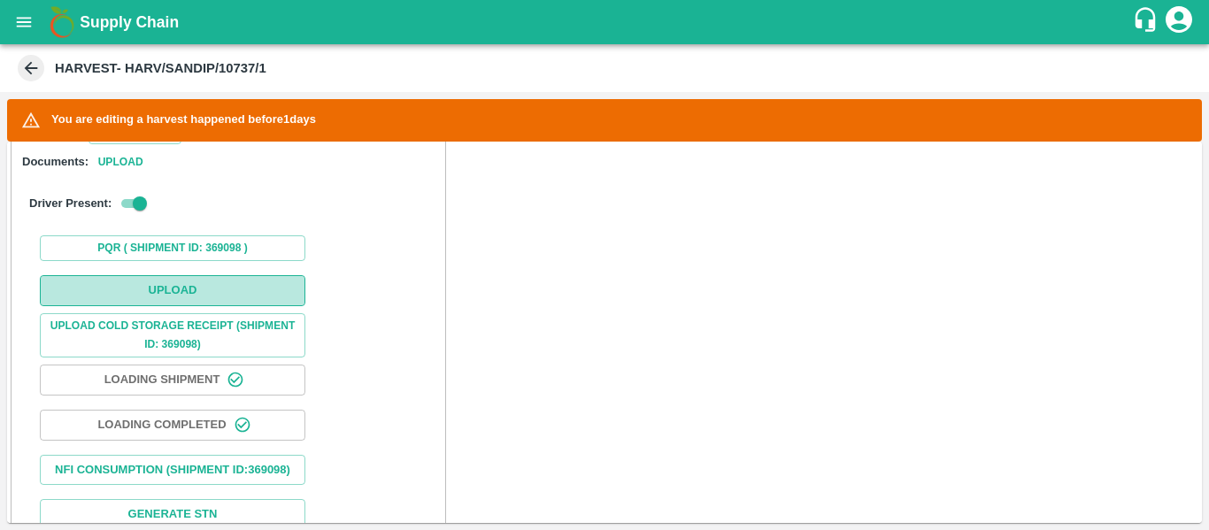
click at [208, 288] on button "Upload" at bounding box center [173, 290] width 266 height 31
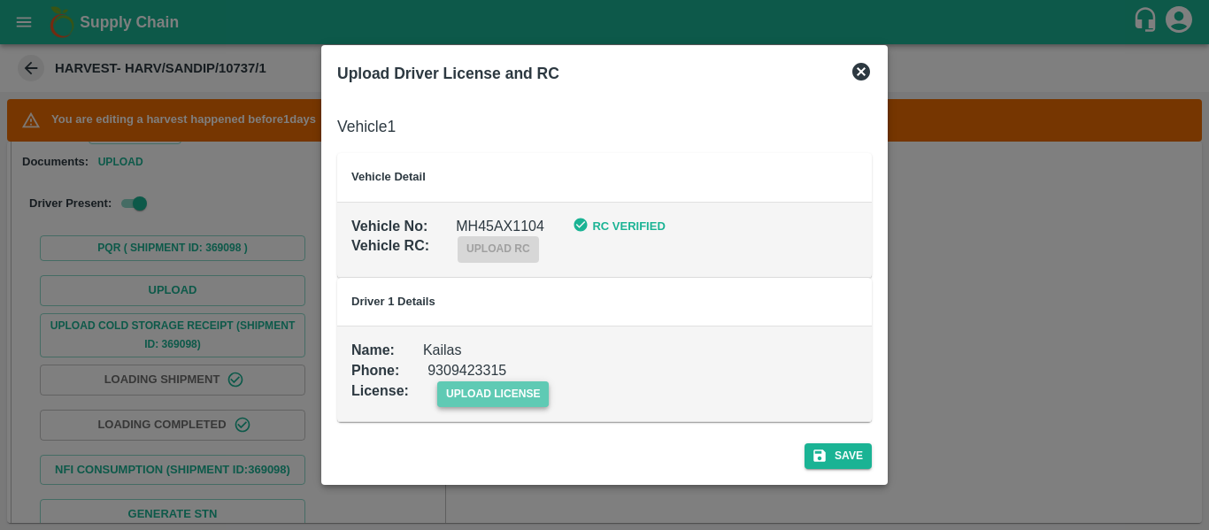
click at [499, 393] on span "upload license" at bounding box center [493, 395] width 112 height 26
click at [0, 0] on input "upload license" at bounding box center [0, 0] width 0 height 0
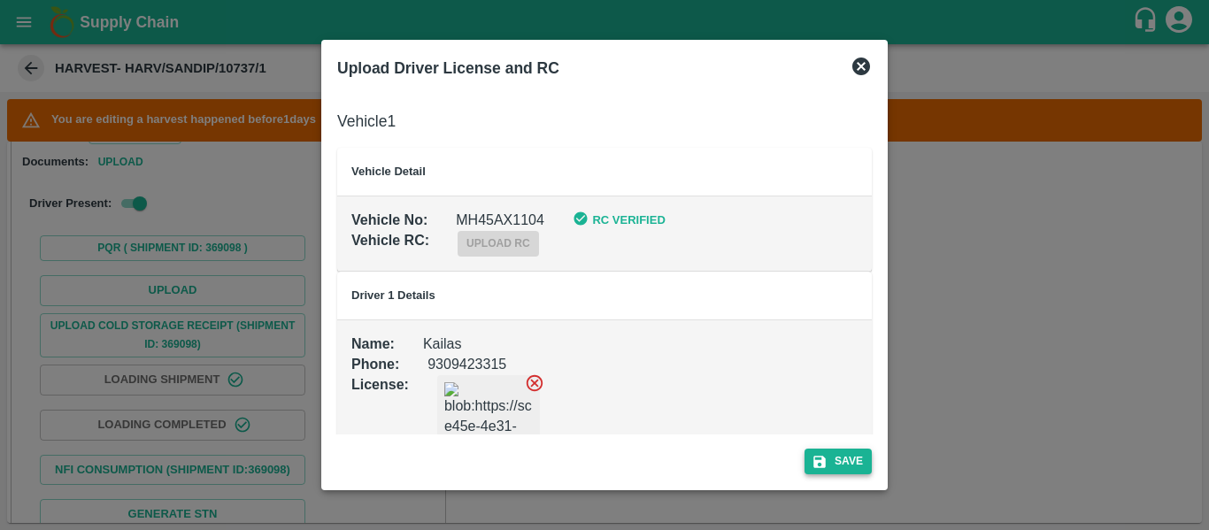
click at [850, 459] on button "Save" at bounding box center [838, 462] width 67 height 26
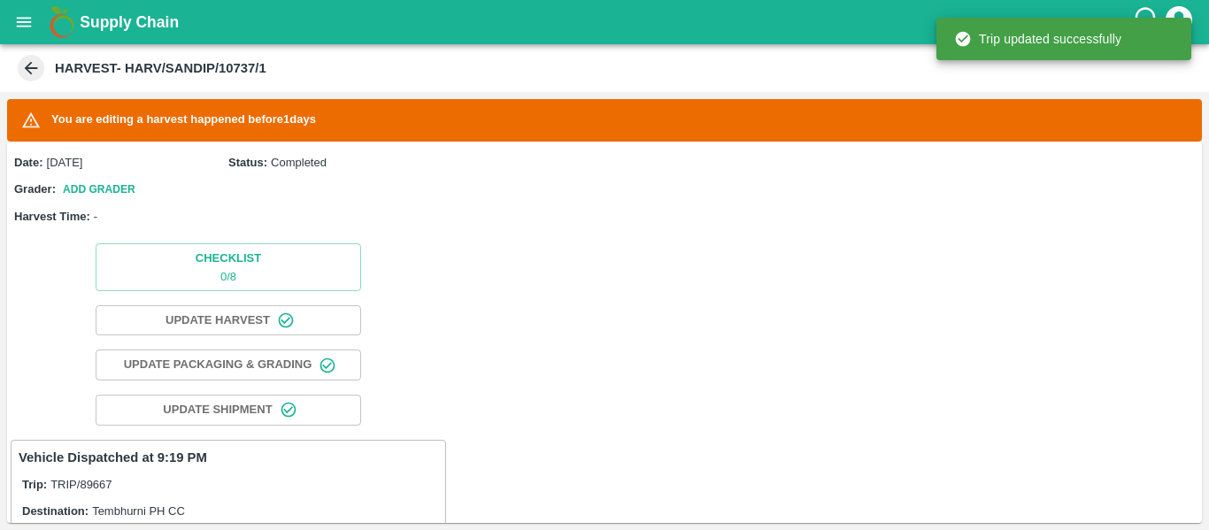
scroll to position [455, 0]
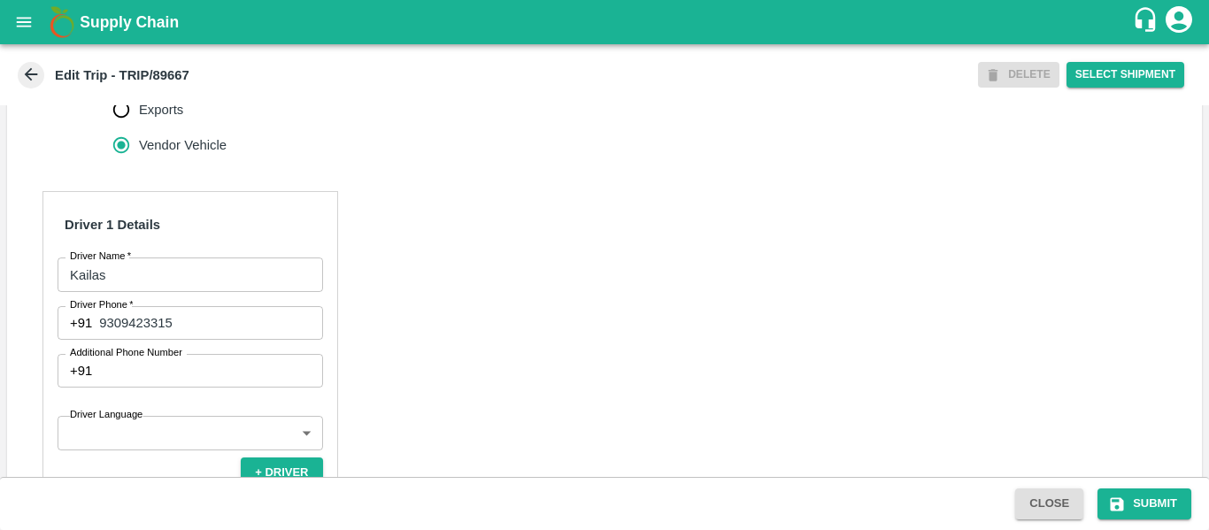
scroll to position [753, 0]
drag, startPoint x: 213, startPoint y: 319, endPoint x: 96, endPoint y: 320, distance: 116.9
click at [96, 320] on div "[PHONE_NUMBER] Driver Phone" at bounding box center [191, 322] width 266 height 34
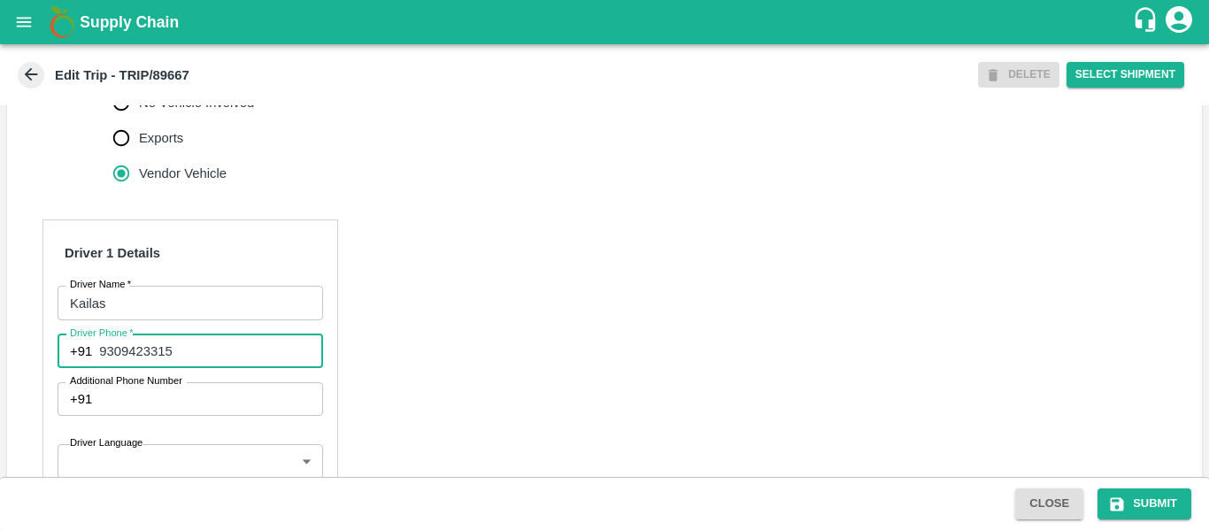
scroll to position [397, 0]
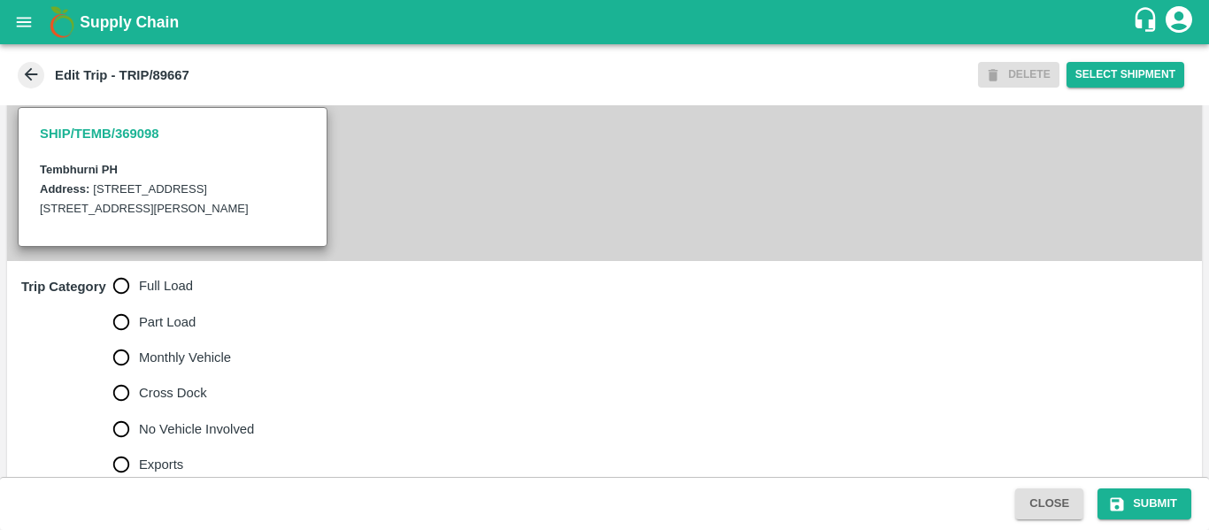
click at [170, 276] on span "Full Load" at bounding box center [166, 285] width 54 height 19
click at [139, 276] on input "Full Load" at bounding box center [121, 285] width 35 height 35
radio input "true"
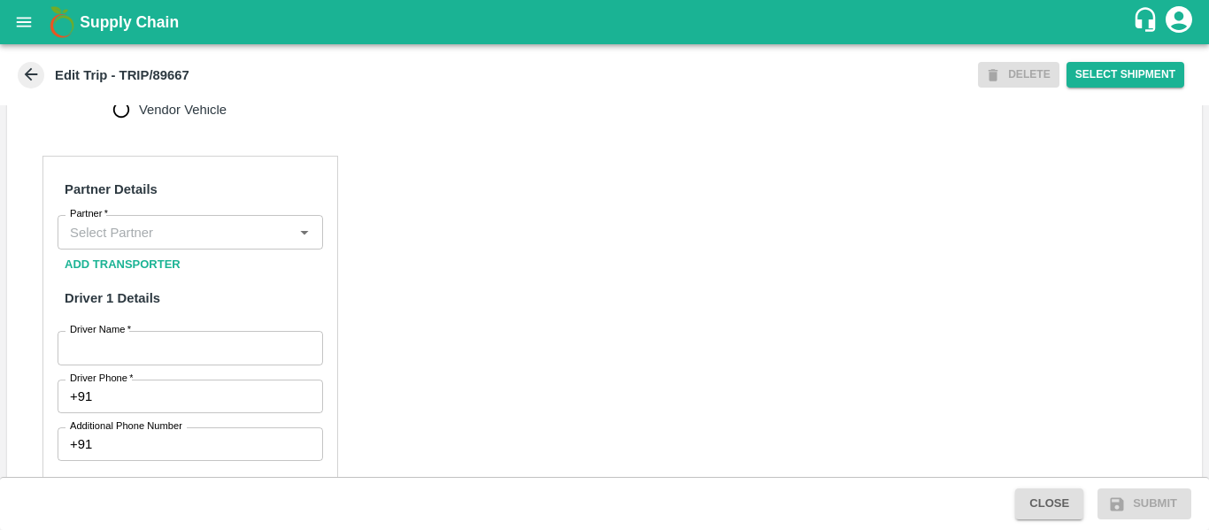
scroll to position [805, 0]
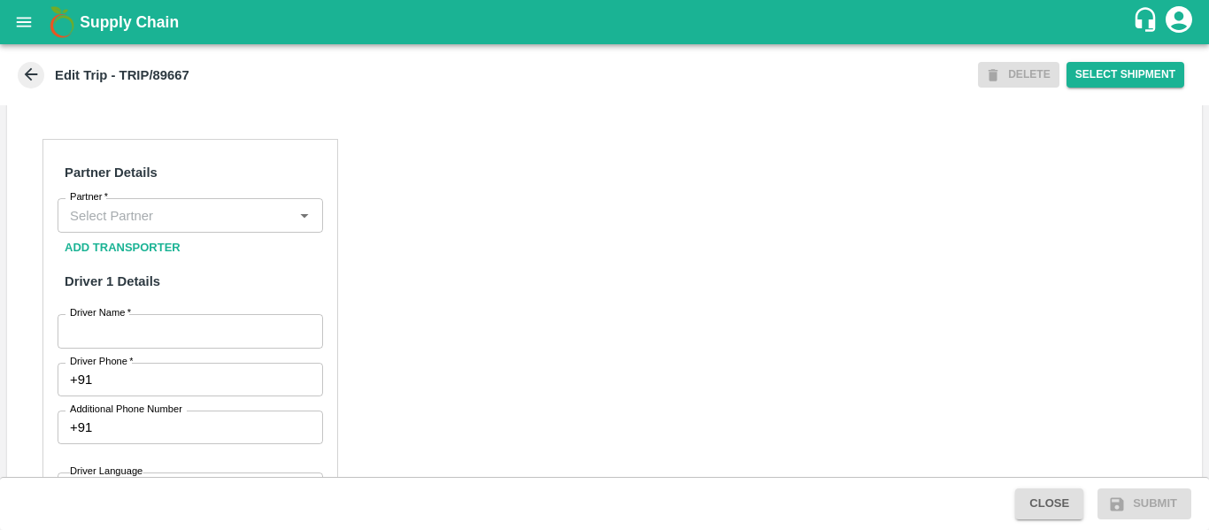
click at [171, 225] on input "Partner   *" at bounding box center [176, 215] width 226 height 23
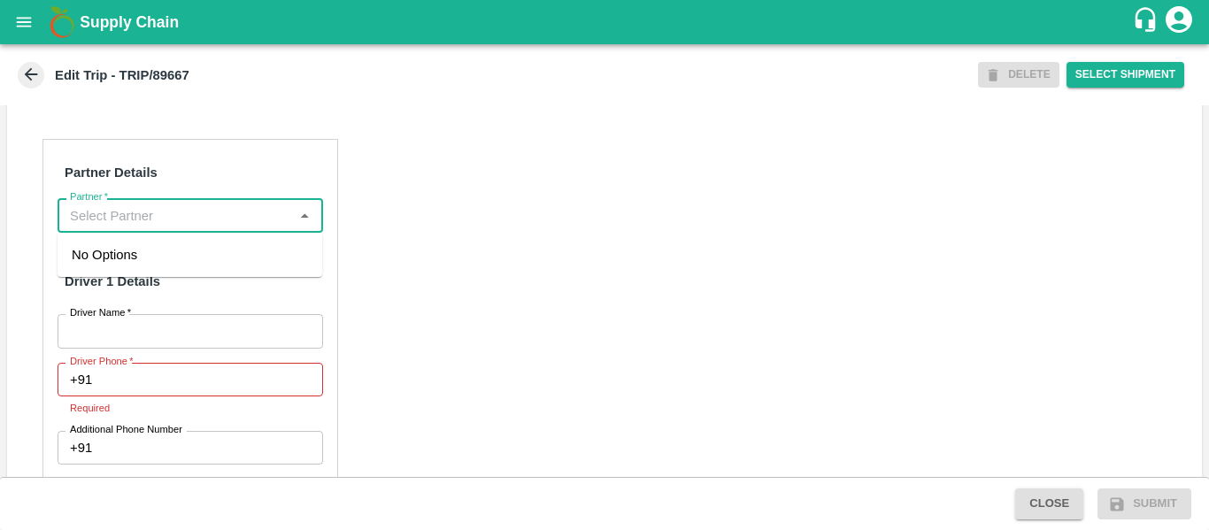
type input "k"
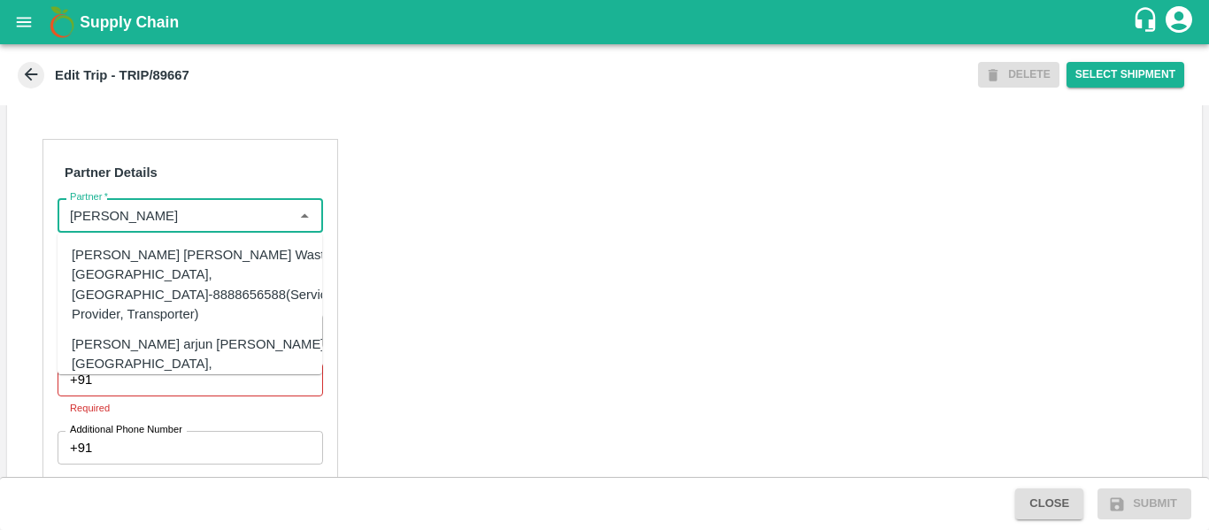
click at [146, 274] on div "[PERSON_NAME] [PERSON_NAME] Wasti, [GEOGRAPHIC_DATA], [GEOGRAPHIC_DATA]-8888656…" at bounding box center [203, 284] width 262 height 79
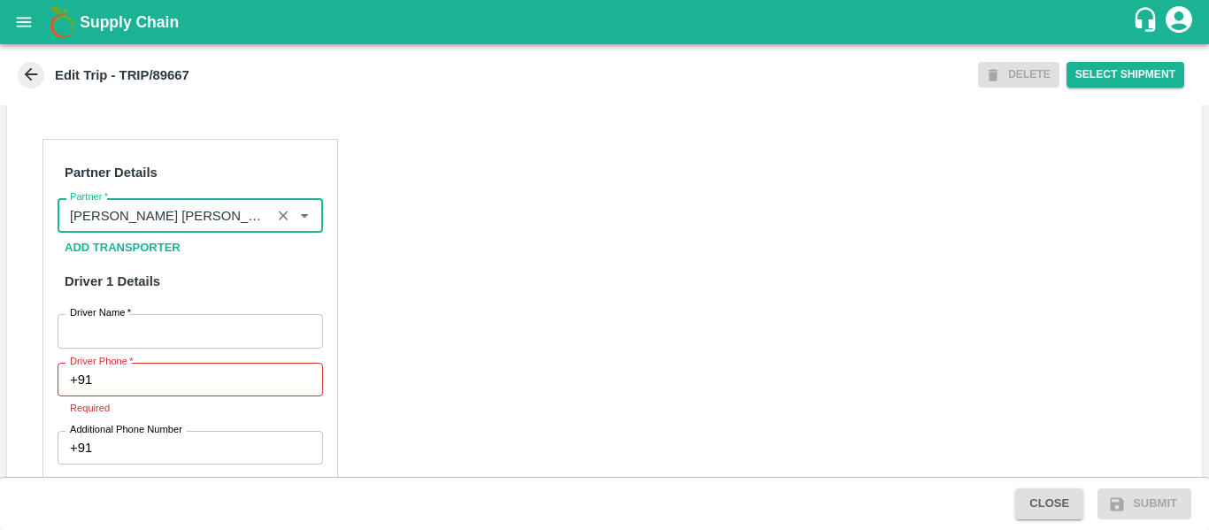
type input "[PERSON_NAME] [PERSON_NAME] Wasti, [GEOGRAPHIC_DATA], [GEOGRAPHIC_DATA]-8888656…"
click at [149, 343] on input "Driver Name   *" at bounding box center [191, 331] width 266 height 34
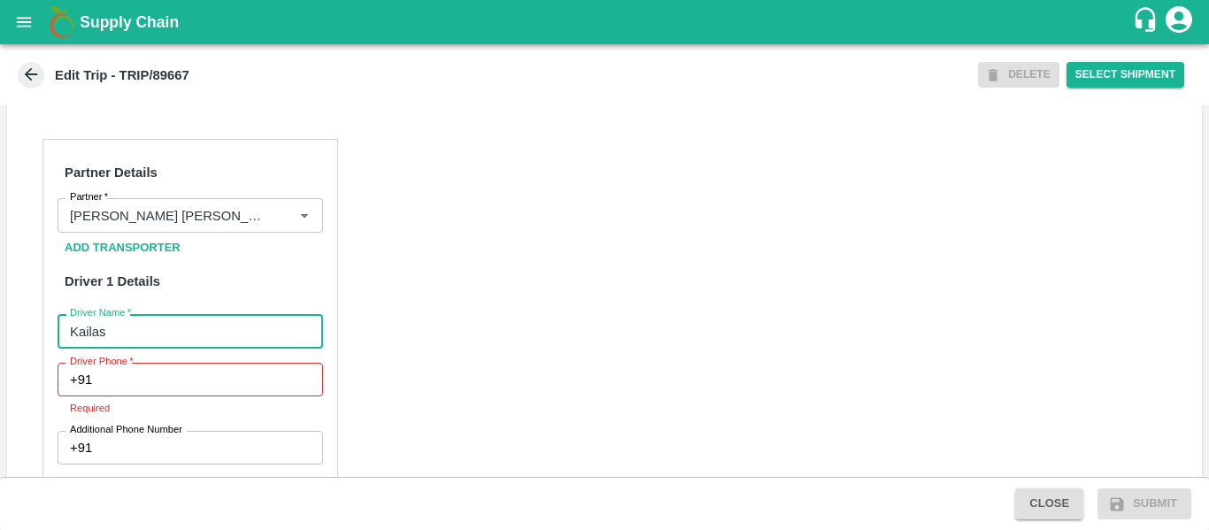
type input "Kailas"
click at [150, 385] on input "Driver Phone   *" at bounding box center [210, 380] width 223 height 34
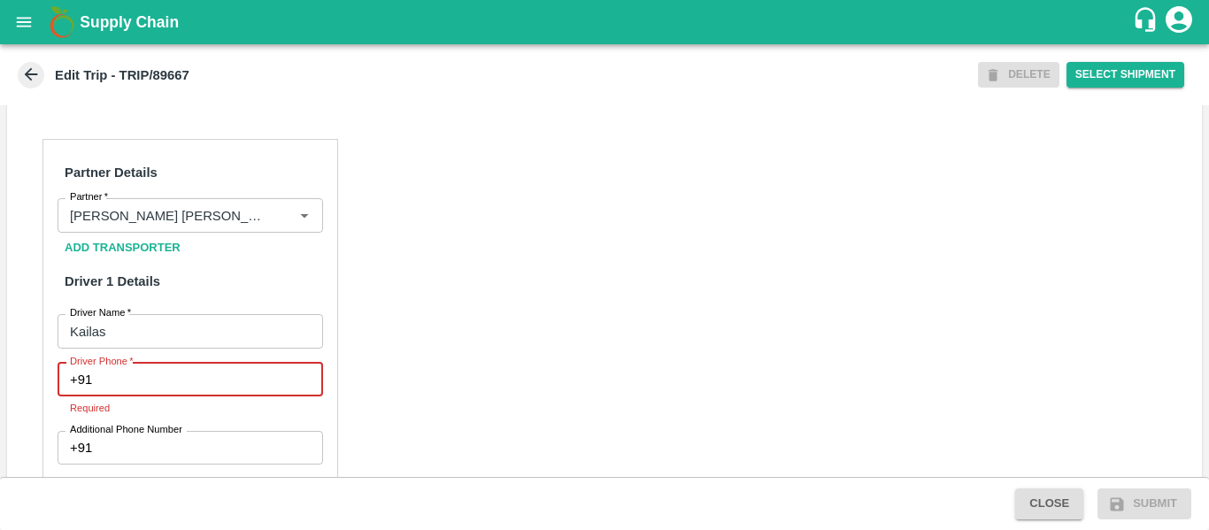
paste input "9309423315"
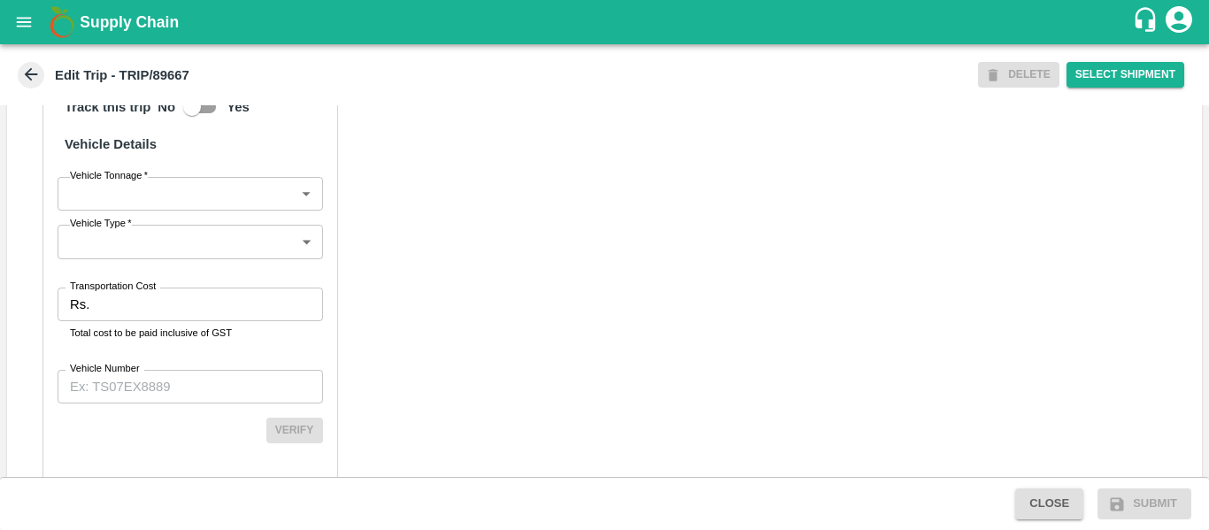
scroll to position [1304, 0]
type input "9309423315"
click at [89, 303] on p "Rs." at bounding box center [79, 303] width 19 height 19
click at [132, 305] on input "Transportation Cost" at bounding box center [209, 304] width 226 height 34
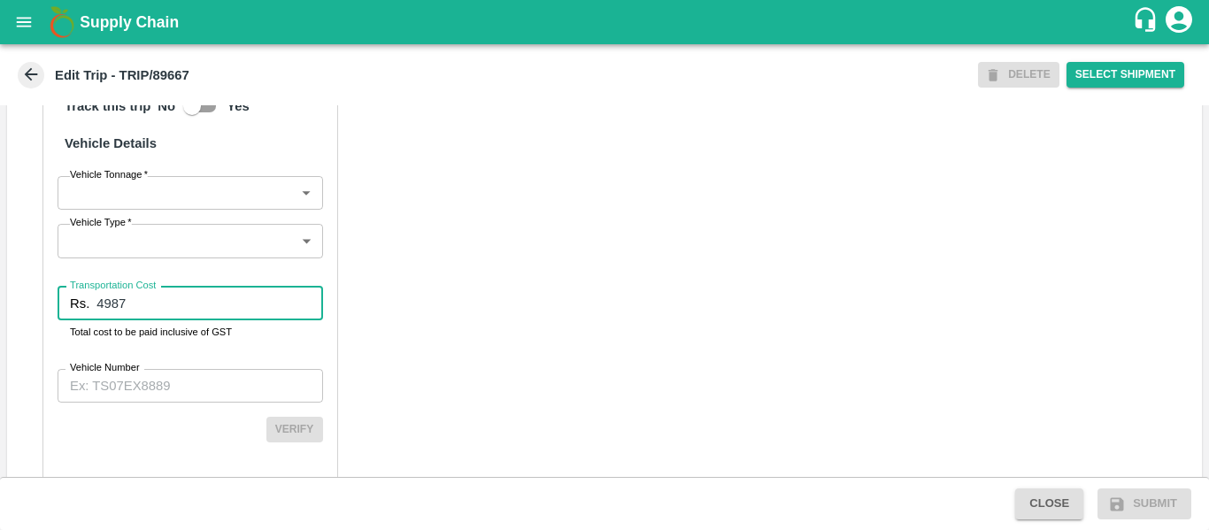
type input "4987"
click at [195, 387] on input "Vehicle Number" at bounding box center [191, 386] width 266 height 34
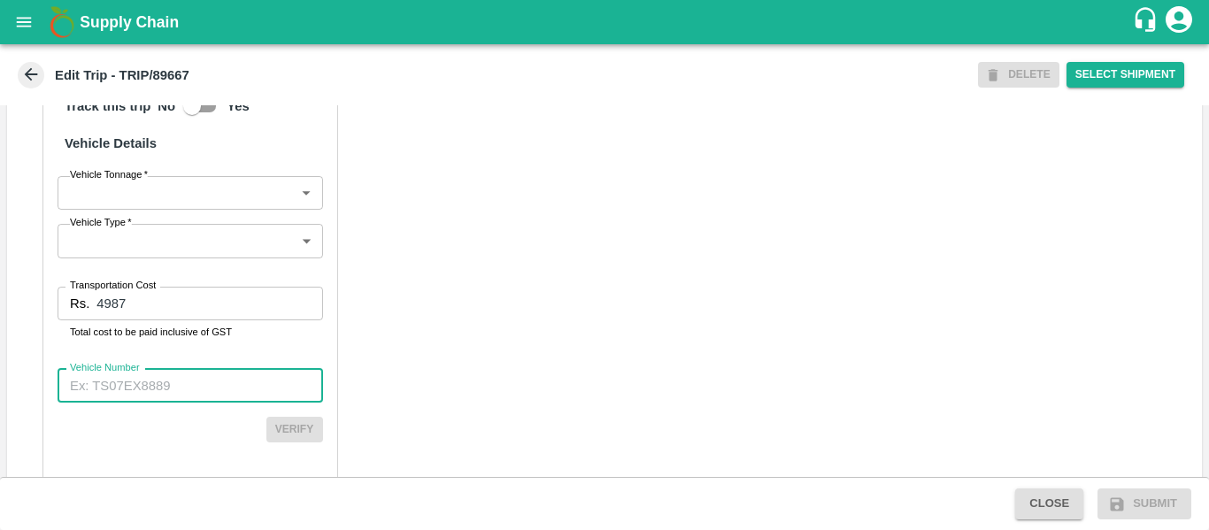
paste input "MH45AX1104"
type input "MH45AX1104"
click at [302, 420] on button "Verify" at bounding box center [294, 430] width 57 height 26
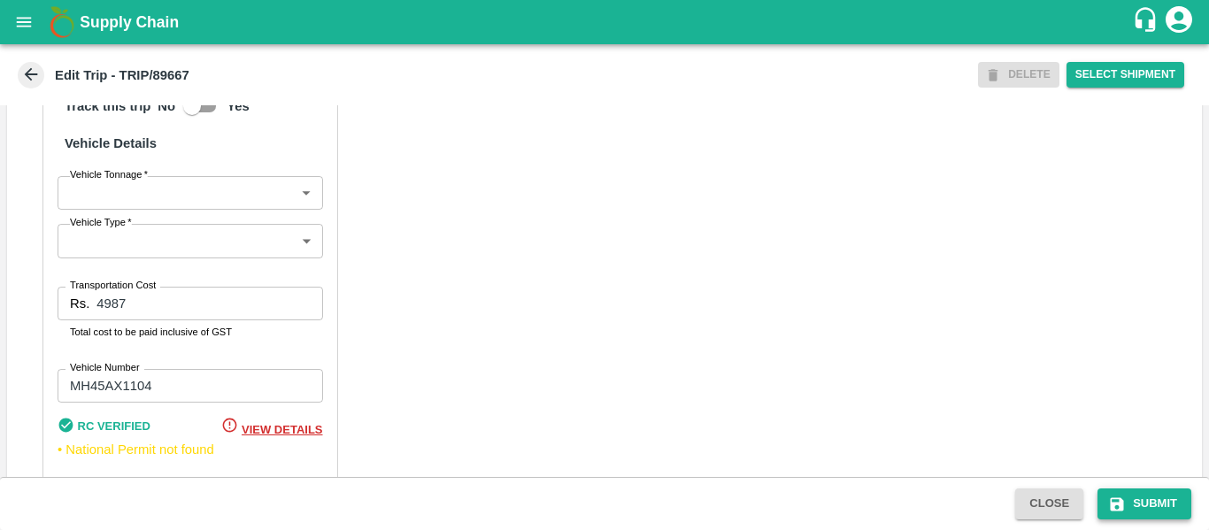
click at [1136, 499] on button "Submit" at bounding box center [1145, 504] width 94 height 31
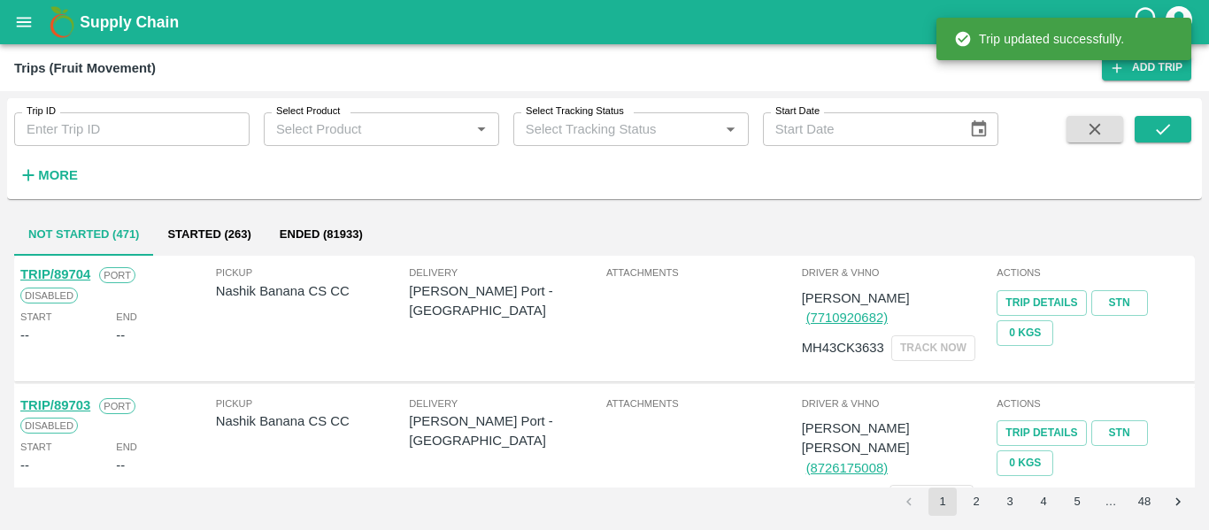
click at [67, 133] on input "Trip ID" at bounding box center [131, 129] width 235 height 34
paste input "89669"
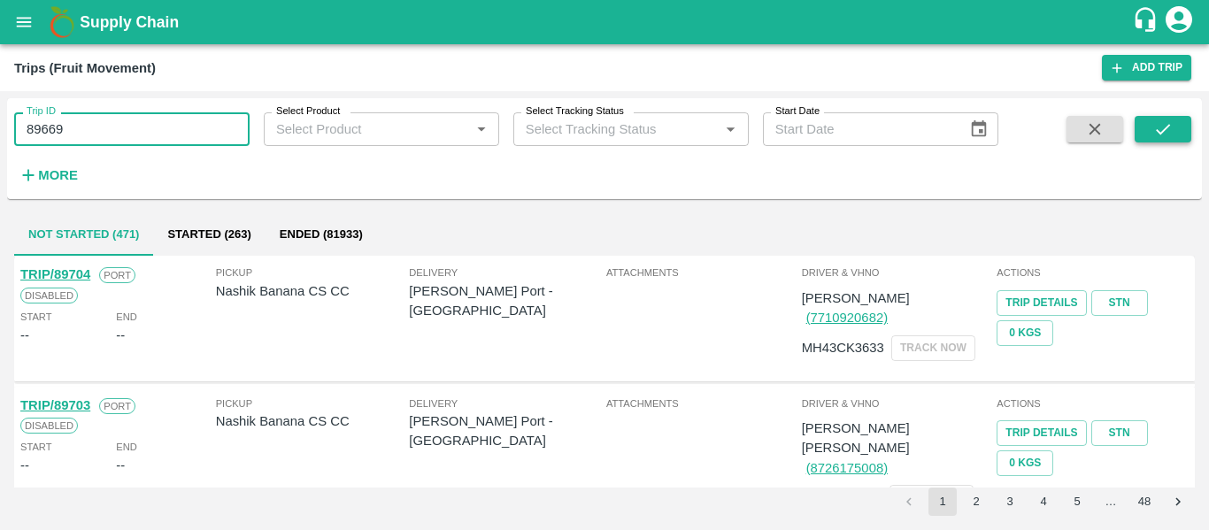
type input "89669"
click at [1152, 126] on button "submit" at bounding box center [1163, 129] width 57 height 27
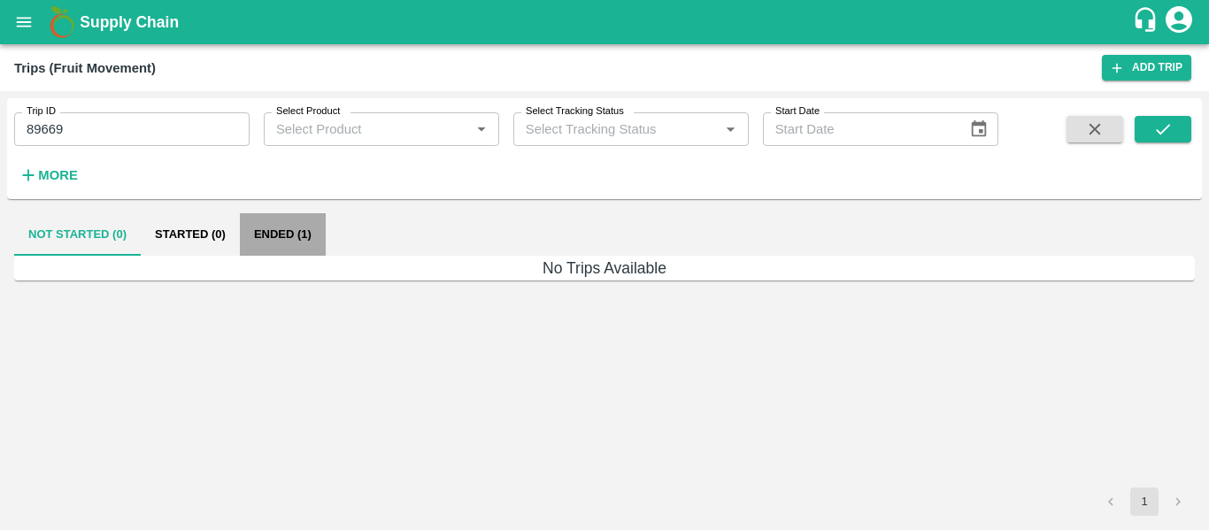
click at [294, 239] on button "Ended (1)" at bounding box center [283, 234] width 86 height 42
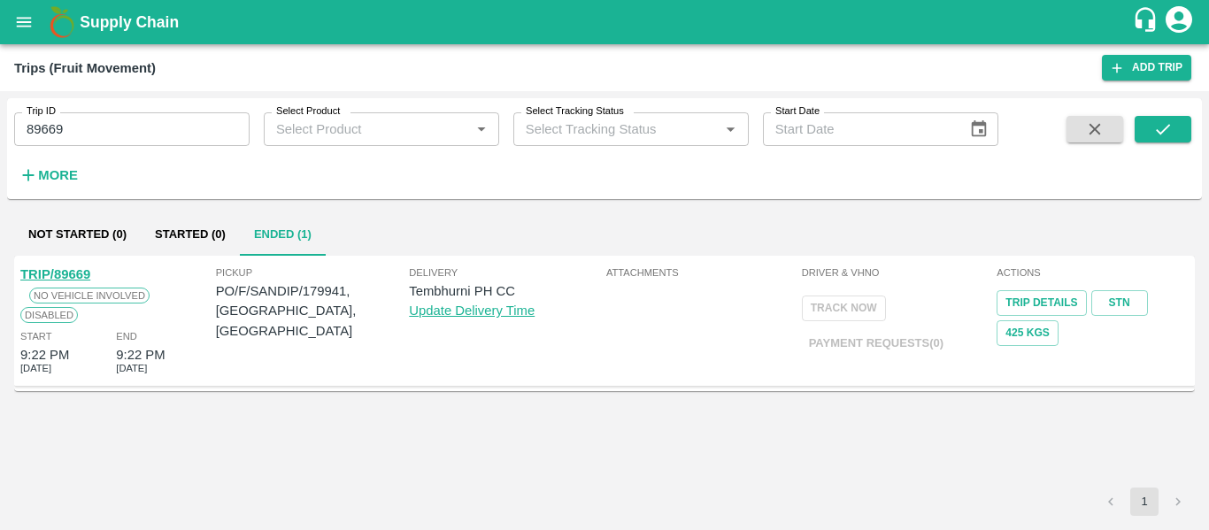
click at [73, 274] on link "TRIP/89669" at bounding box center [55, 274] width 70 height 14
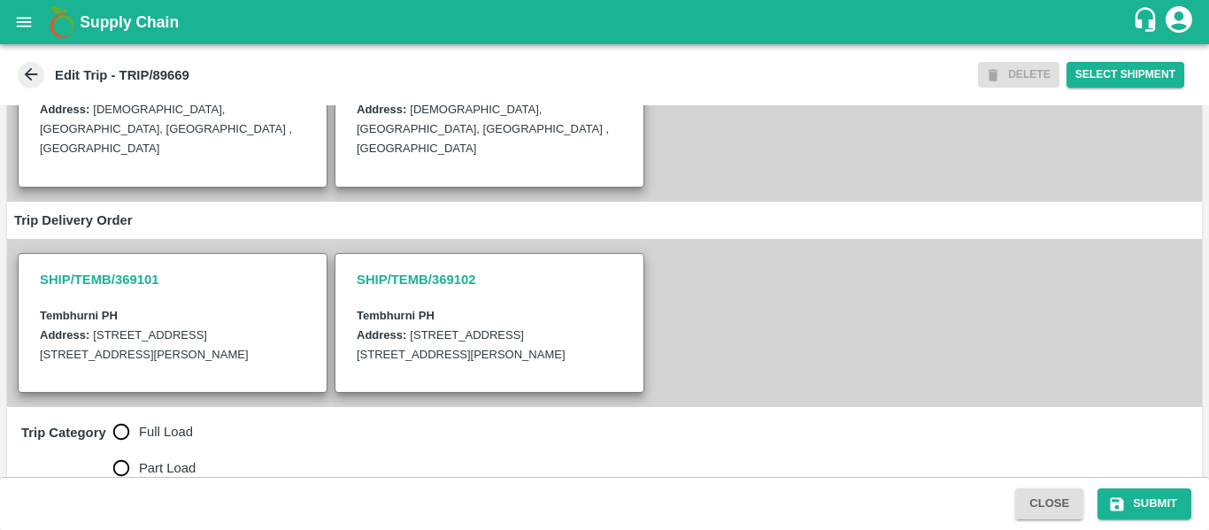
scroll to position [355, 0]
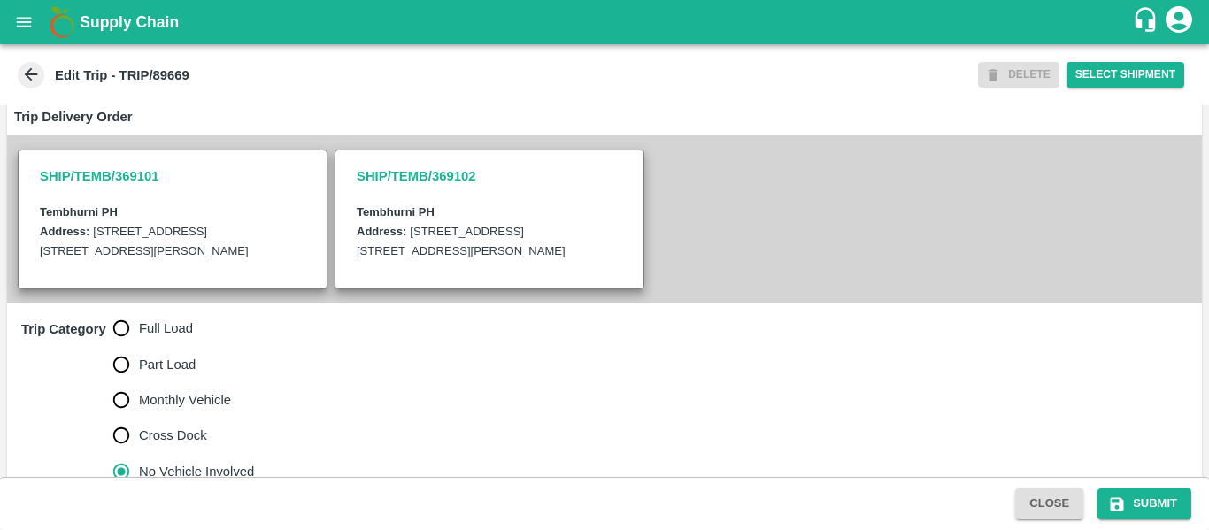
click at [181, 314] on label "Full Load" at bounding box center [179, 328] width 151 height 35
click at [139, 314] on input "Full Load" at bounding box center [121, 328] width 35 height 35
radio input "true"
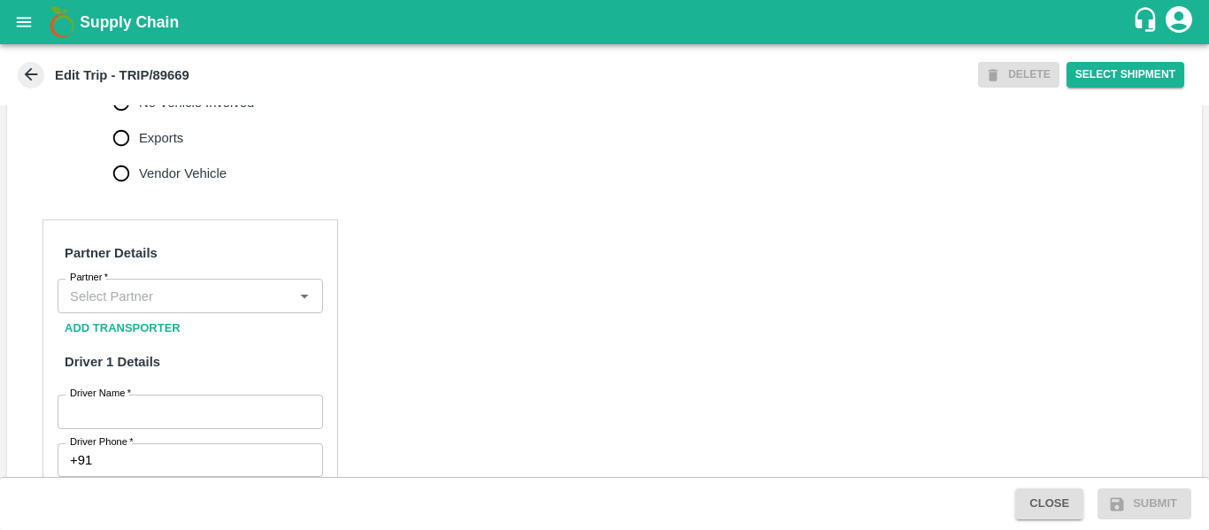
scroll to position [723, 0]
click at [210, 294] on input "Partner   *" at bounding box center [176, 296] width 226 height 23
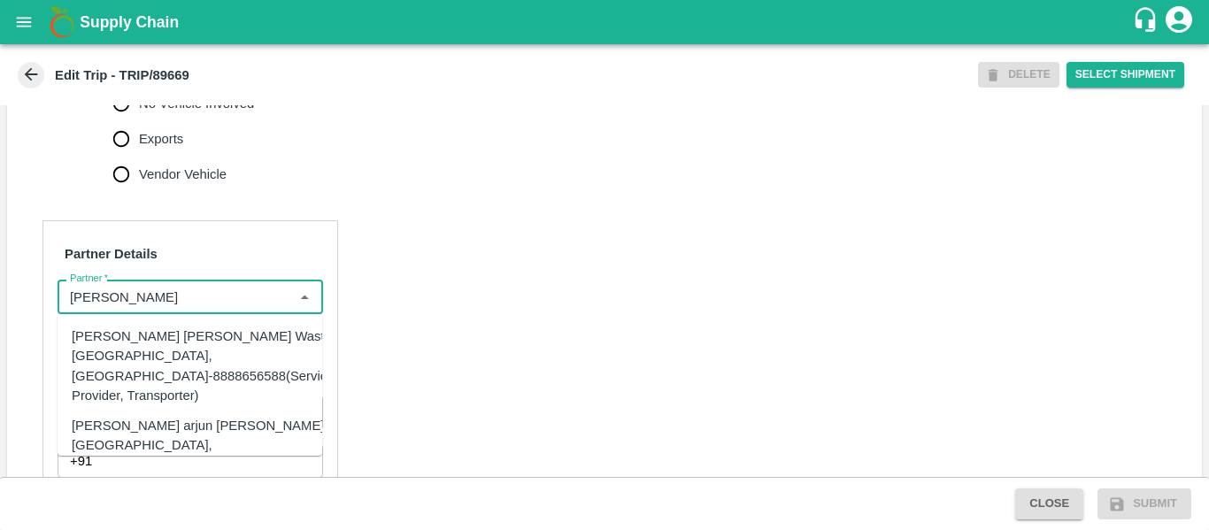
click at [173, 354] on div "[PERSON_NAME] [PERSON_NAME] Wasti, [GEOGRAPHIC_DATA], [GEOGRAPHIC_DATA]-8888656…" at bounding box center [203, 366] width 262 height 79
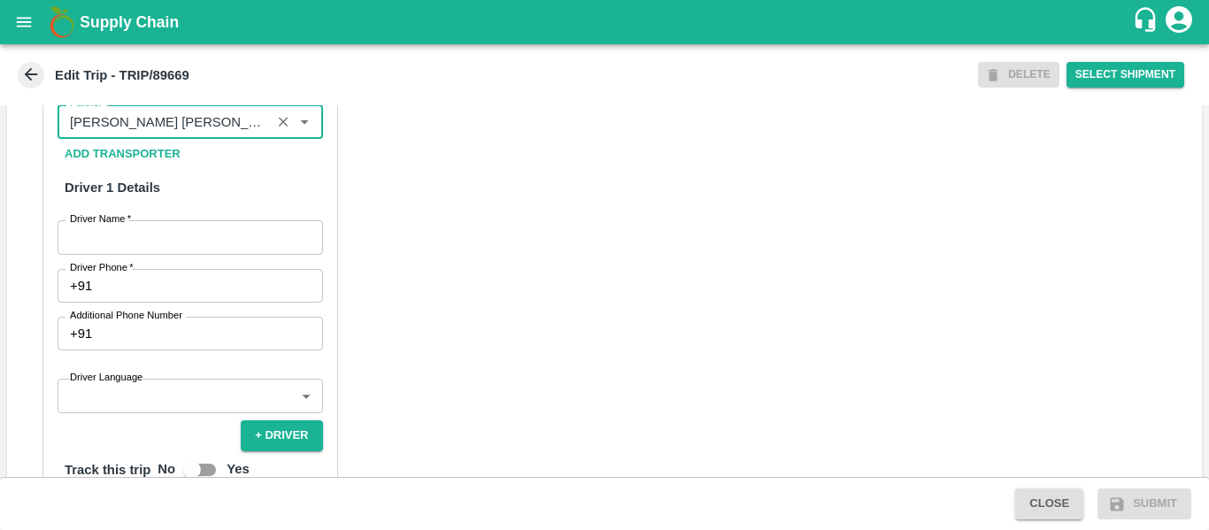
scroll to position [899, 0]
type input "[PERSON_NAME] [PERSON_NAME] Wasti, [GEOGRAPHIC_DATA], [GEOGRAPHIC_DATA]-8888656…"
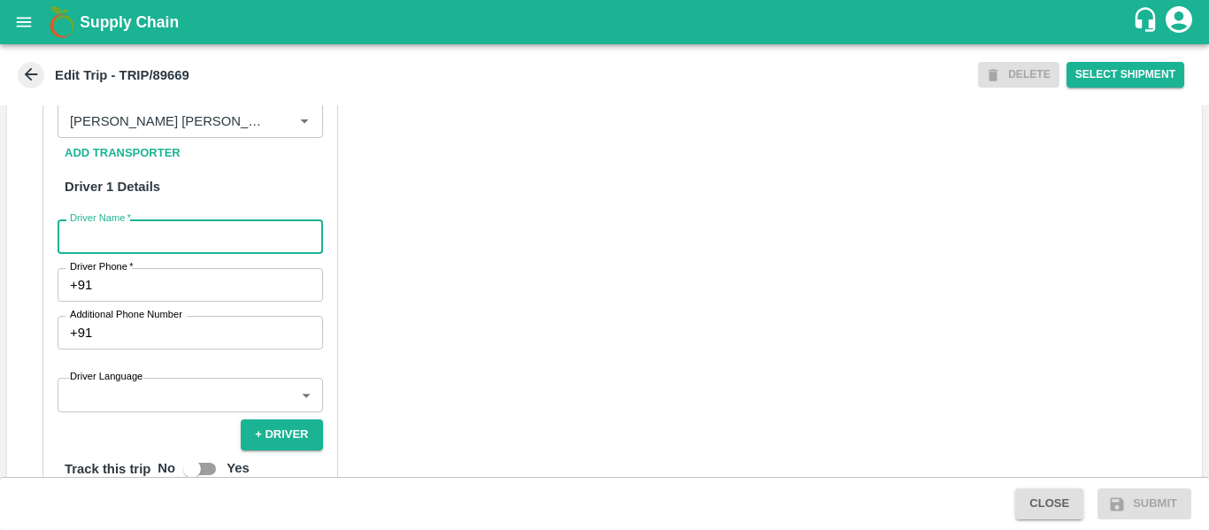
click at [216, 239] on input "Driver Name   *" at bounding box center [191, 237] width 266 height 34
type input "Sachin"
click at [219, 282] on input "Driver Phone   *" at bounding box center [210, 285] width 223 height 34
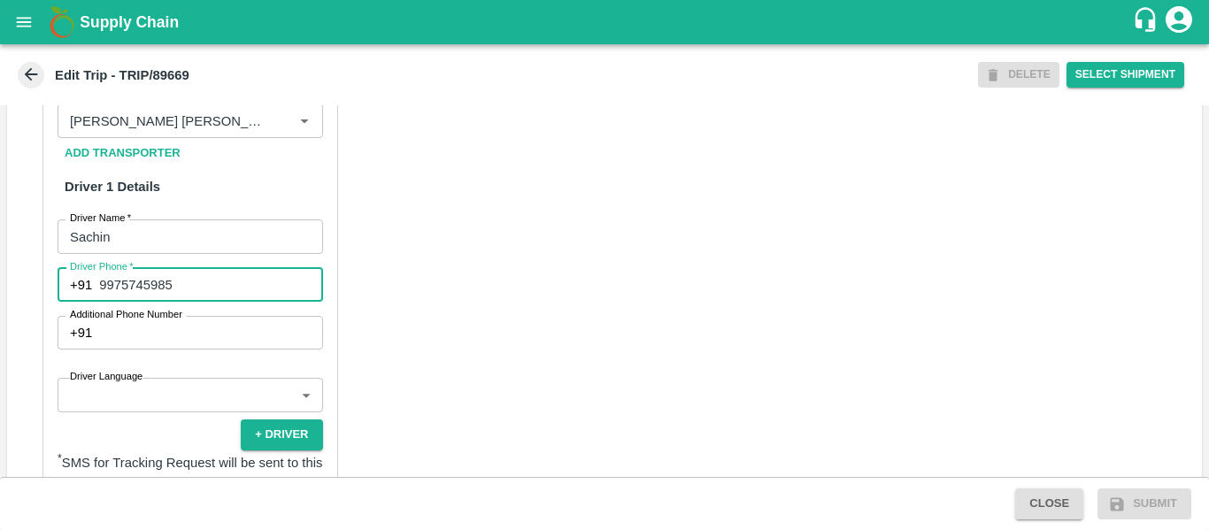
type input "9975745985"
click at [468, 294] on div "Partner Details Partner   * Partner Add Transporter Driver 1 Details Driver Nam…" at bounding box center [604, 467] width 1195 height 889
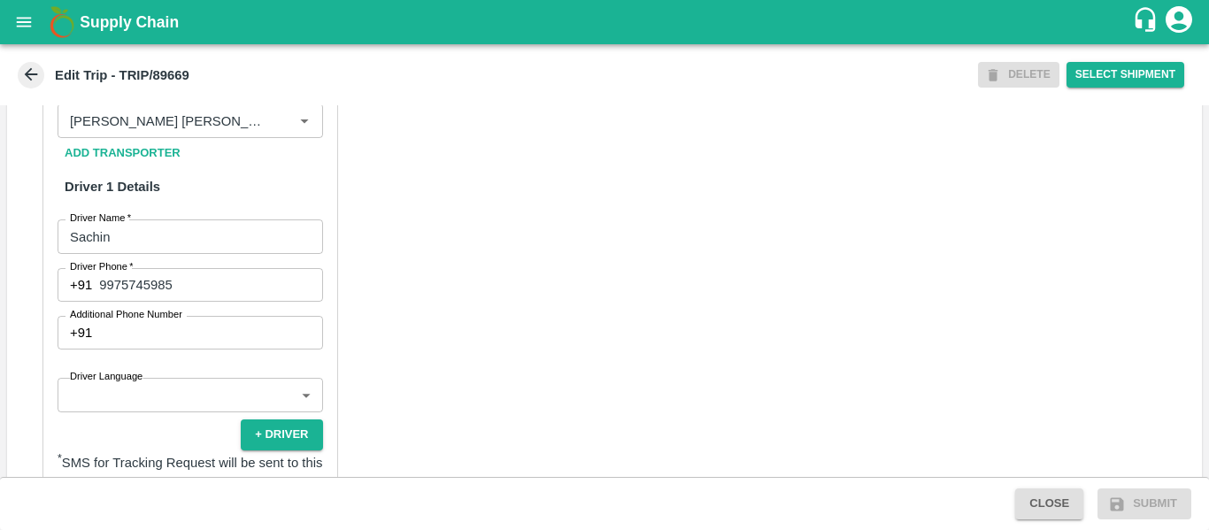
scroll to position [1341, 0]
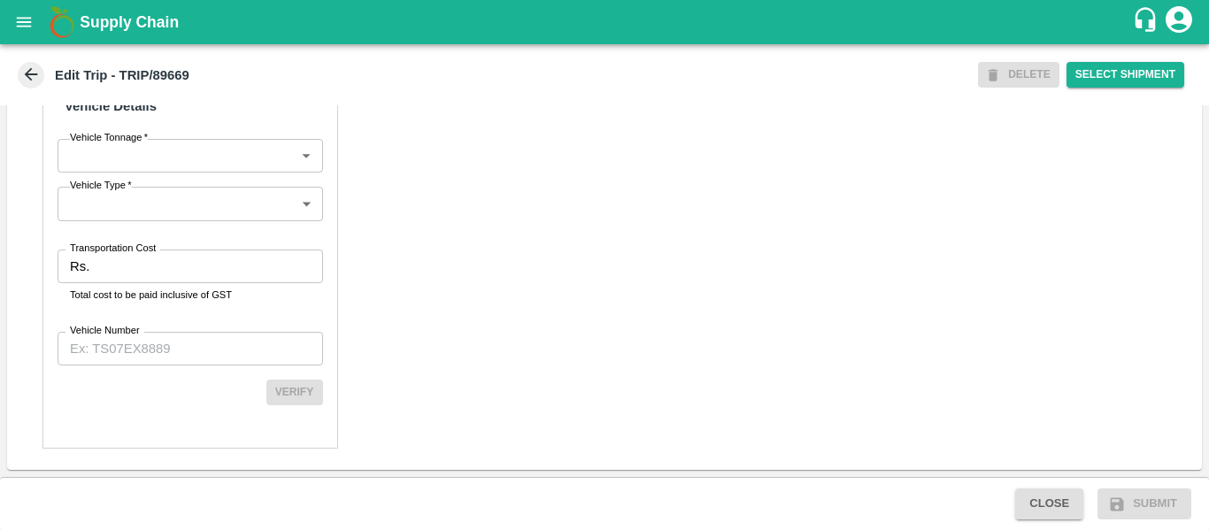
click at [193, 276] on input "Transportation Cost" at bounding box center [209, 267] width 226 height 34
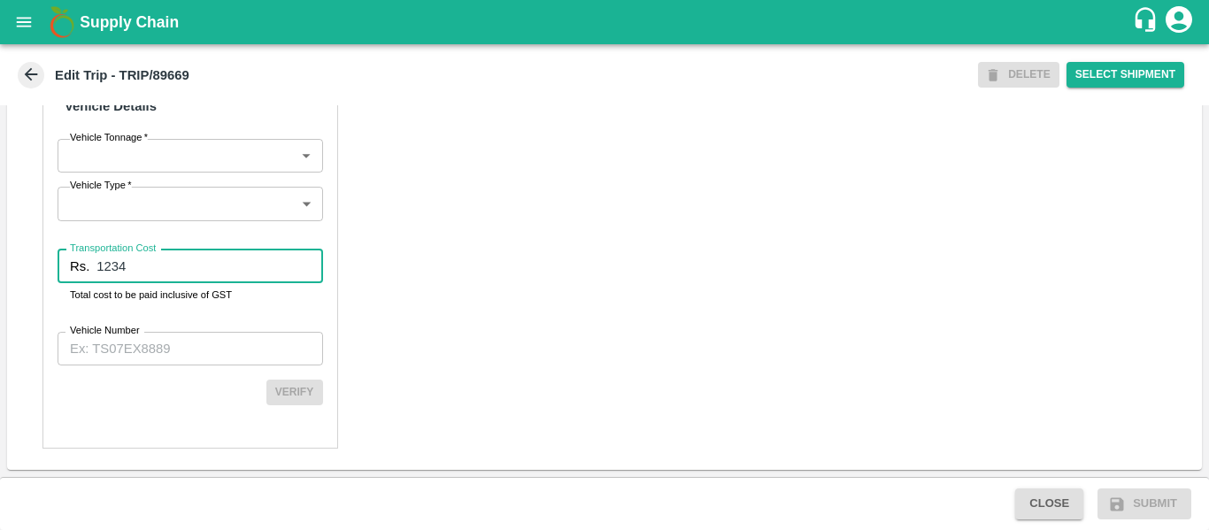
type input "1234"
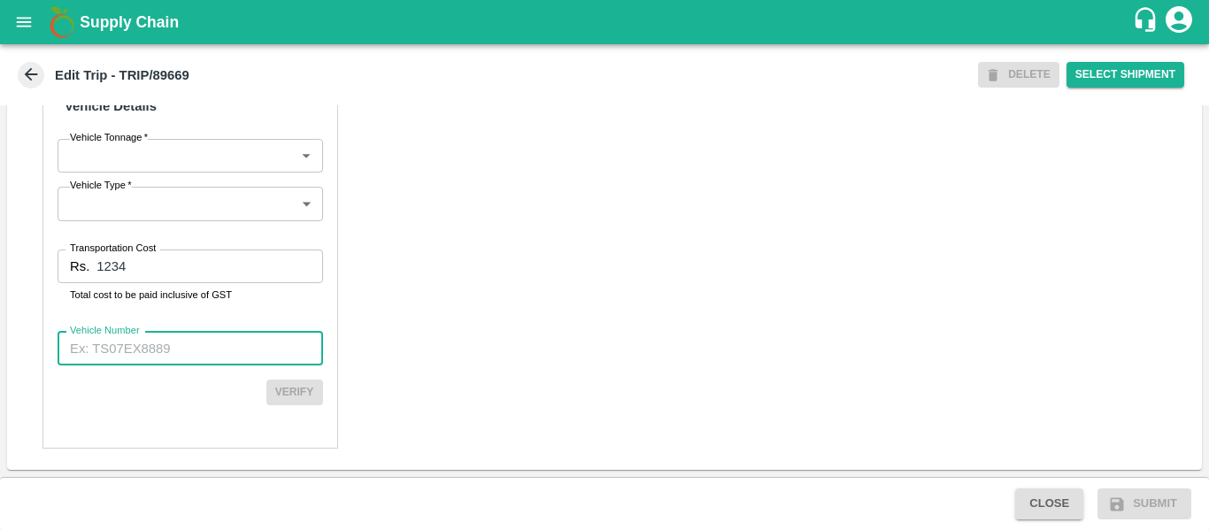
click at [181, 350] on input "Vehicle Number" at bounding box center [191, 349] width 266 height 34
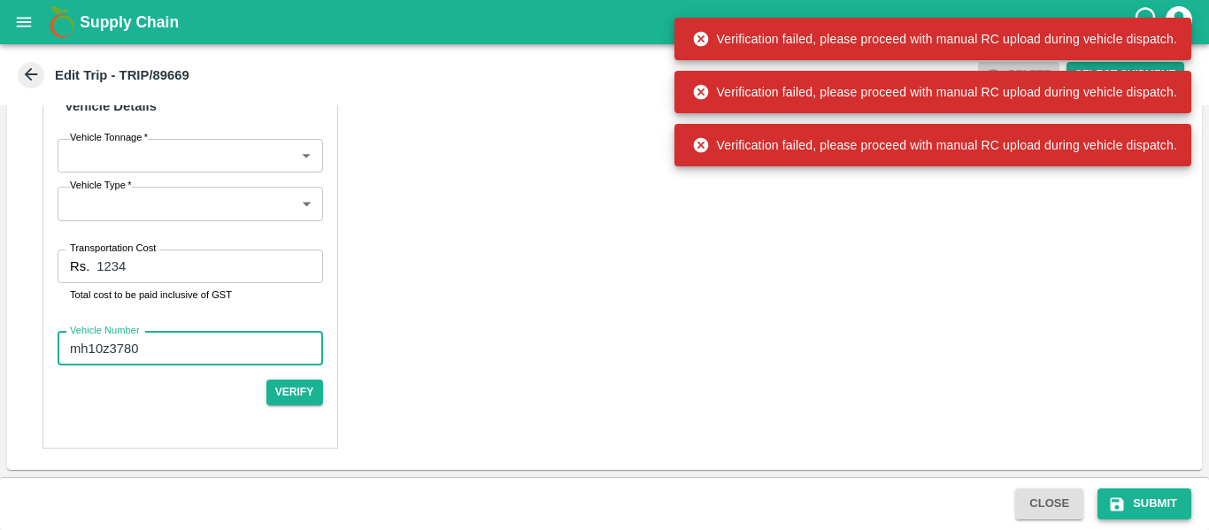
type input "mh10z3780"
click at [1137, 508] on button "Submit" at bounding box center [1145, 504] width 94 height 31
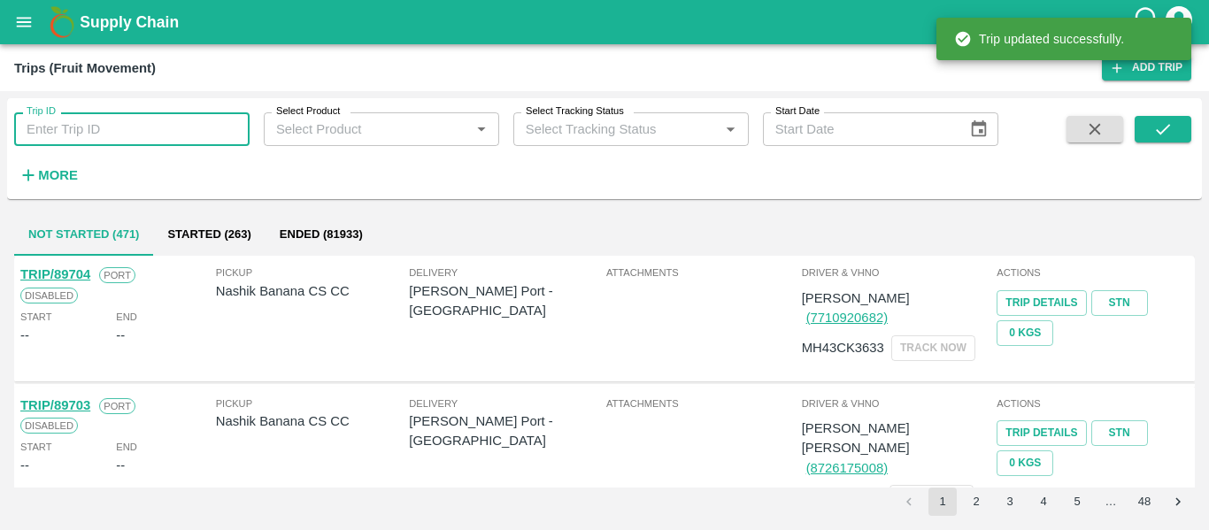
click at [125, 135] on input "Trip ID" at bounding box center [131, 129] width 235 height 34
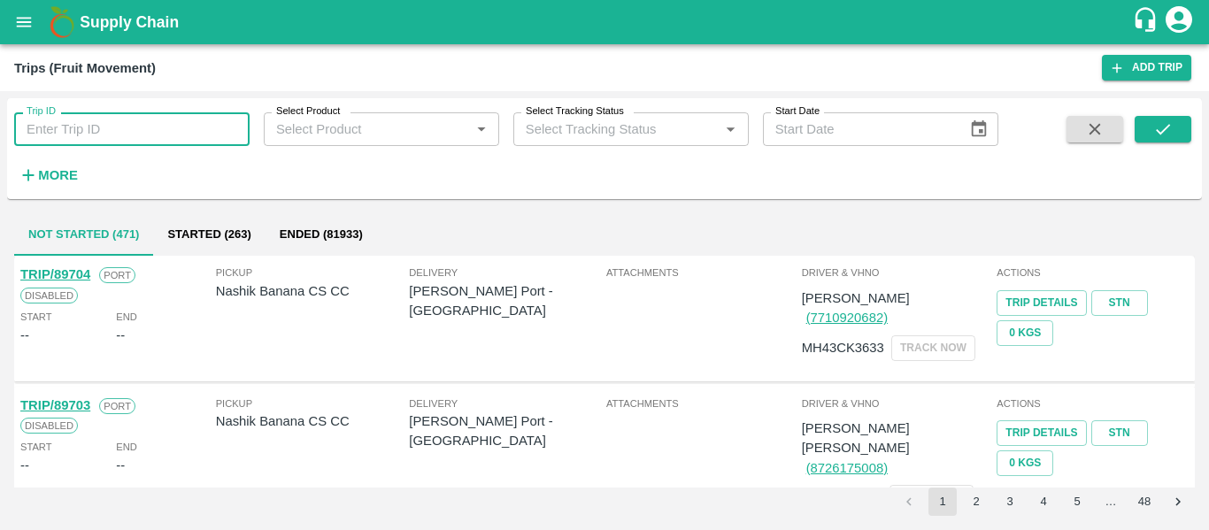
paste input "89669"
type input "89669"
click at [1158, 126] on icon "submit" at bounding box center [1162, 129] width 19 height 19
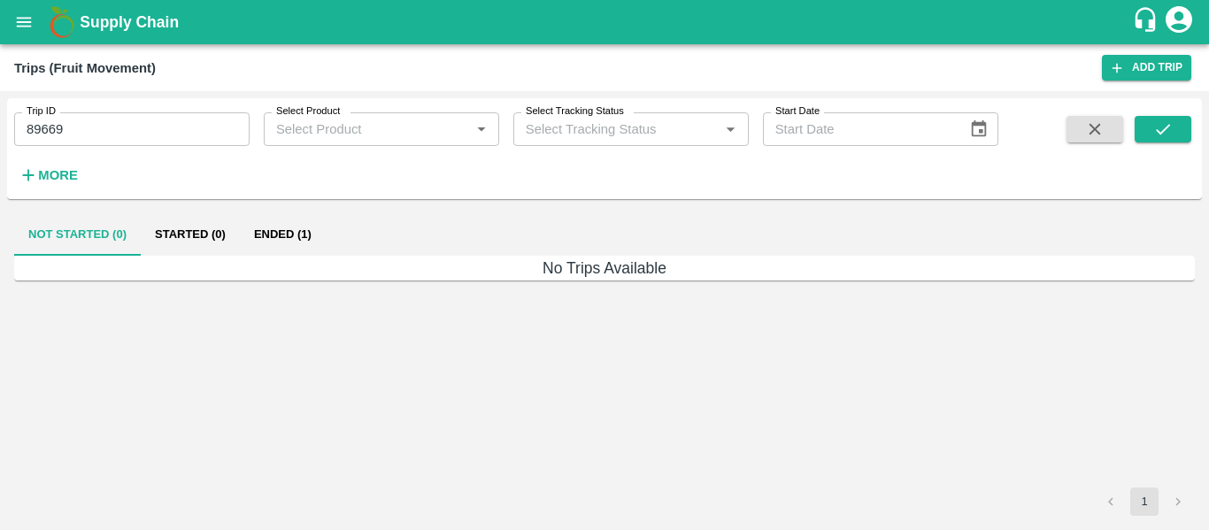
click at [288, 220] on button "Ended (1)" at bounding box center [283, 234] width 86 height 42
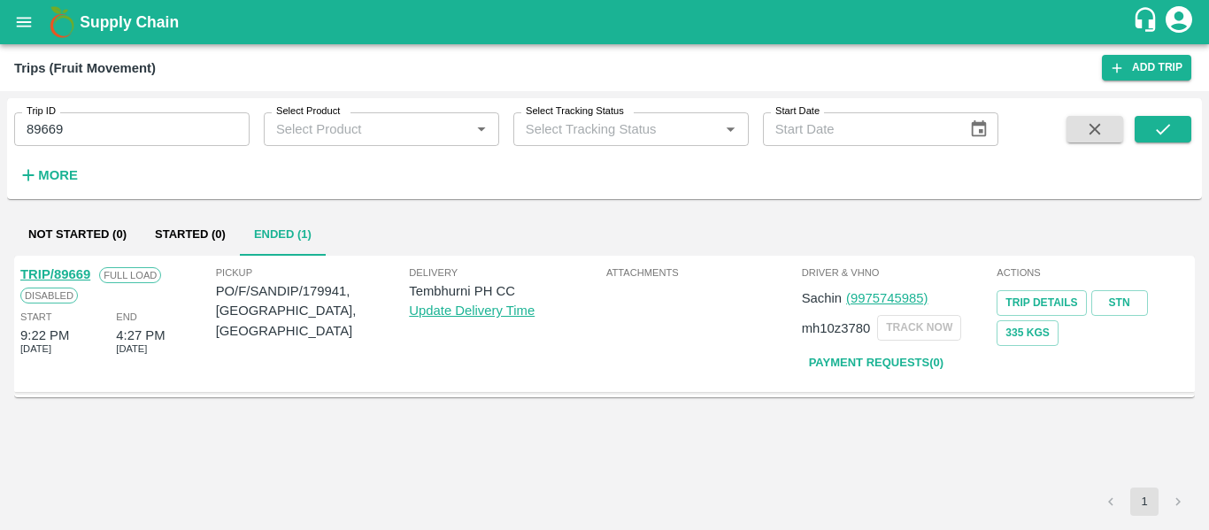
click at [63, 280] on link "TRIP/89669" at bounding box center [55, 274] width 70 height 14
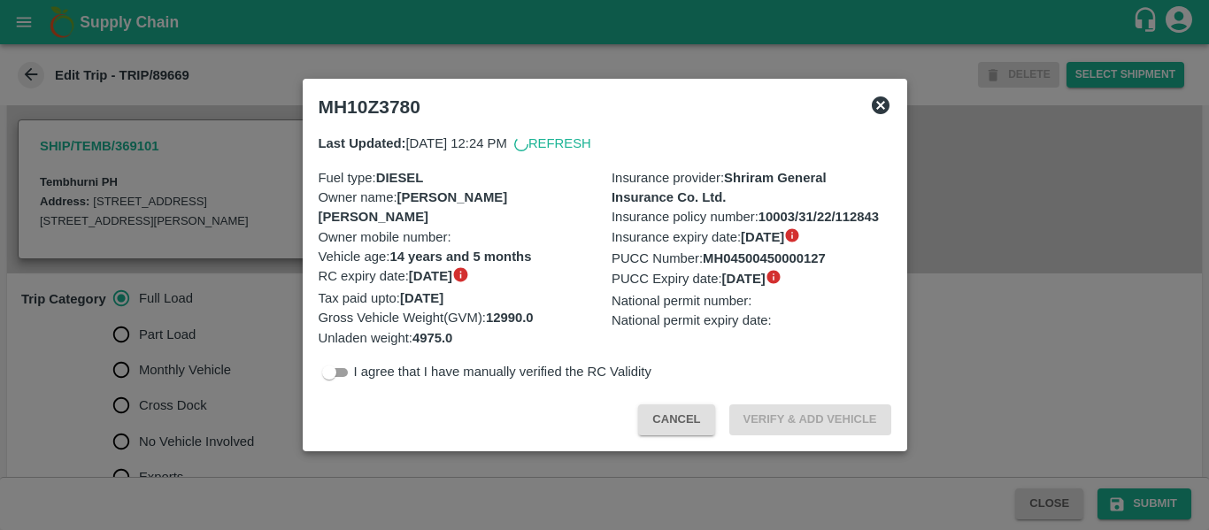
scroll to position [429, 0]
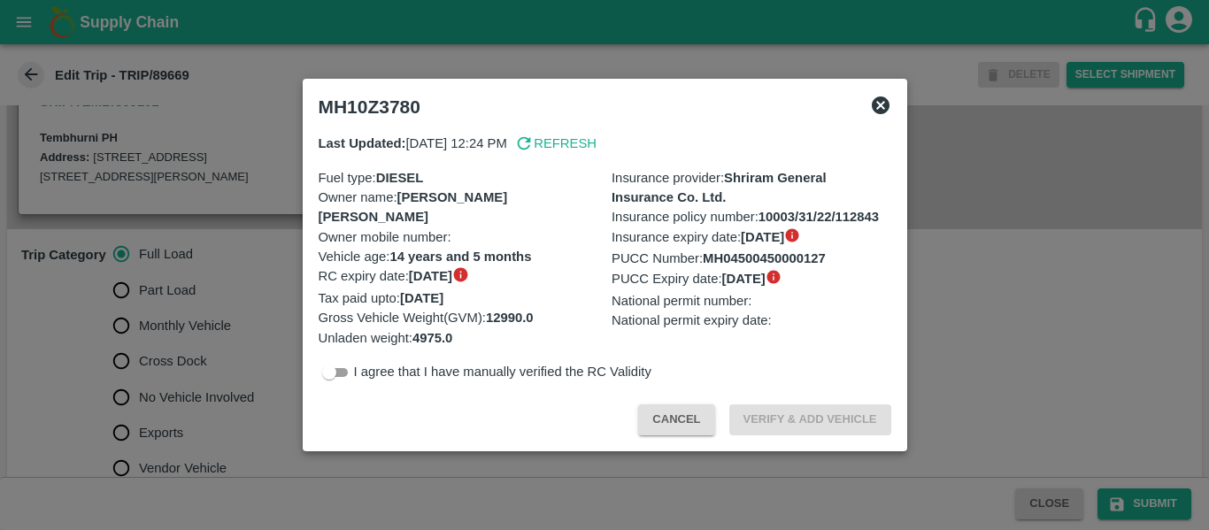
click at [183, 387] on div at bounding box center [604, 265] width 1209 height 530
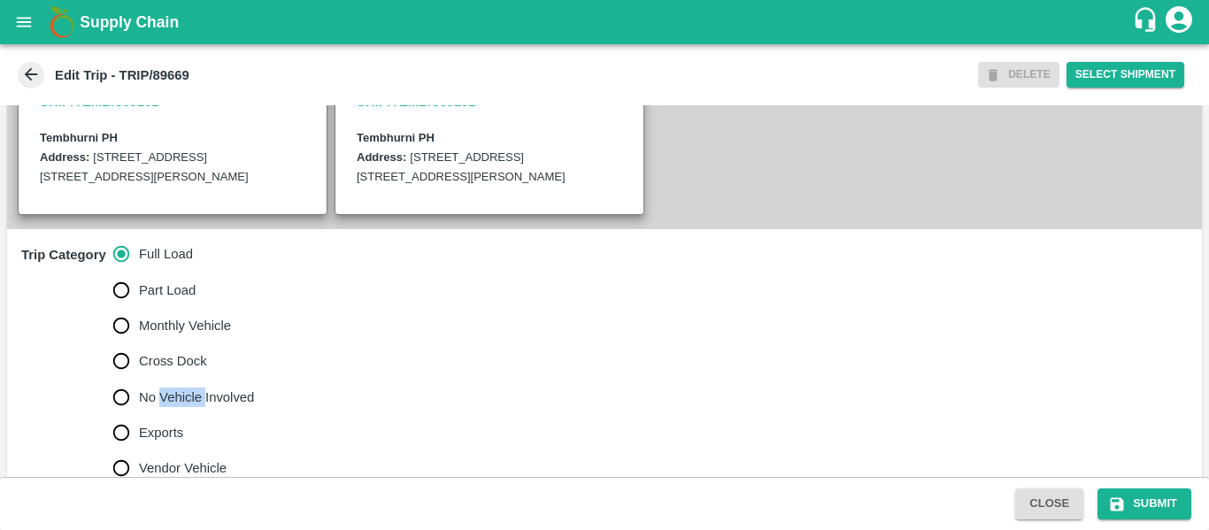
click at [183, 388] on span "No Vehicle Involved" at bounding box center [196, 397] width 115 height 19
click at [139, 387] on input "No Vehicle Involved" at bounding box center [121, 397] width 35 height 35
radio input "true"
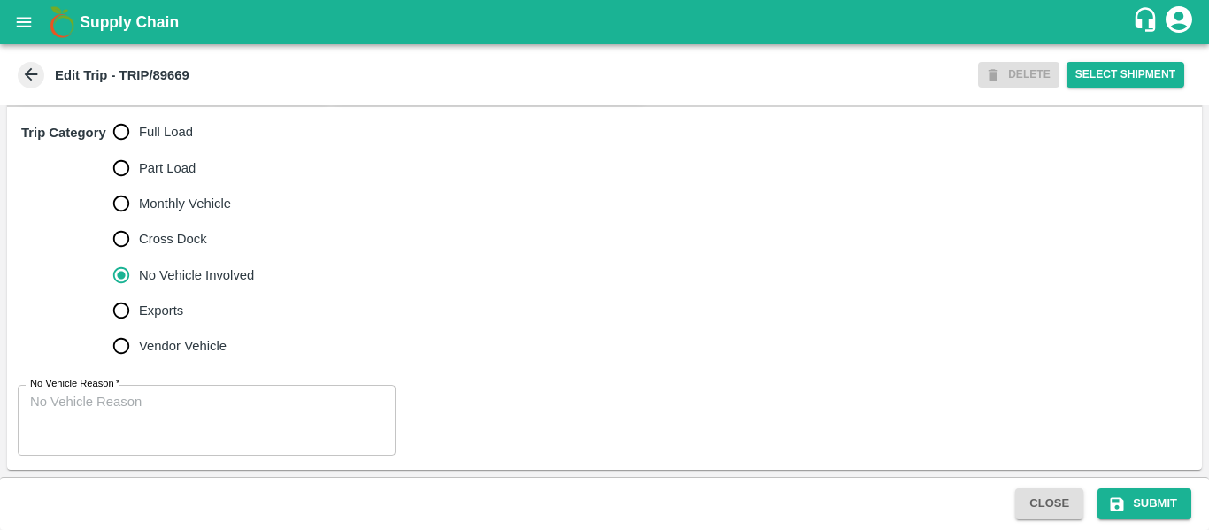
click at [105, 420] on textarea "No Vehicle Reason   *" at bounding box center [206, 421] width 353 height 56
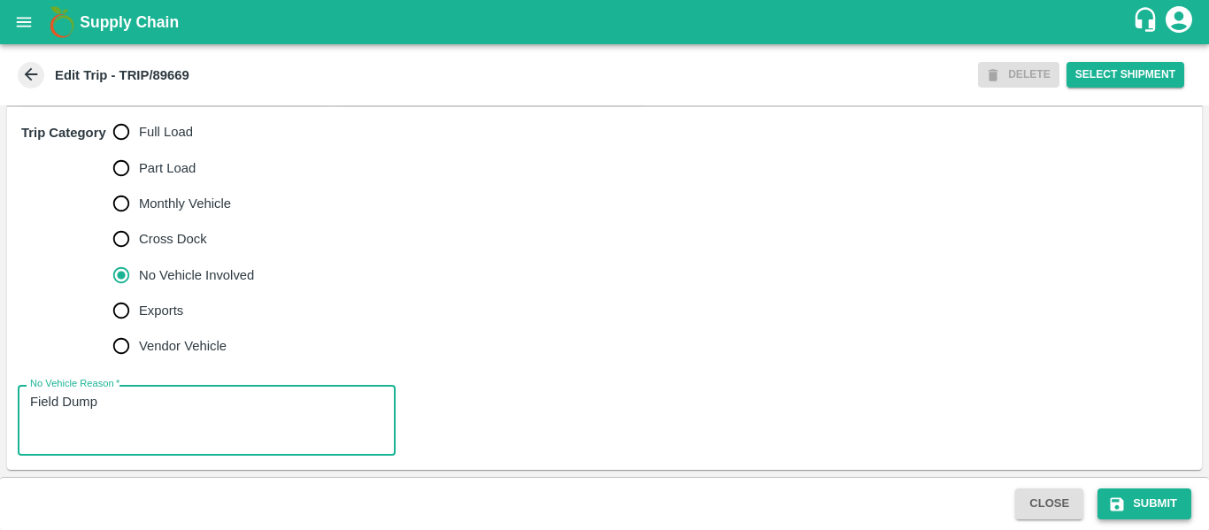
type textarea "Field Dump"
click at [1114, 490] on button "Submit" at bounding box center [1145, 504] width 94 height 31
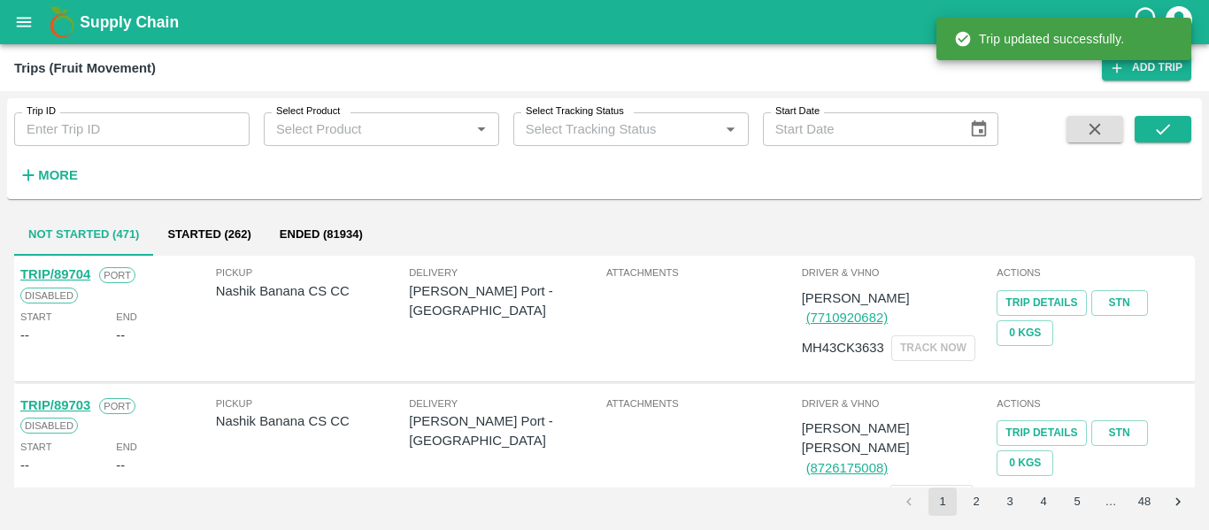
click at [150, 135] on input "Trip ID" at bounding box center [131, 129] width 235 height 34
paste input "89653"
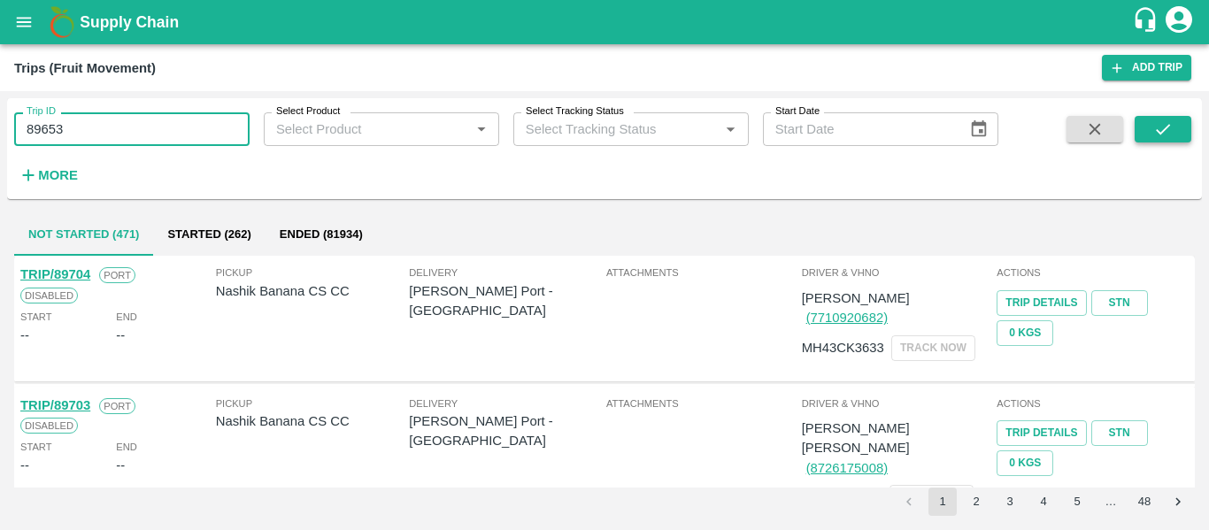
type input "89653"
click at [1179, 128] on button "submit" at bounding box center [1163, 129] width 57 height 27
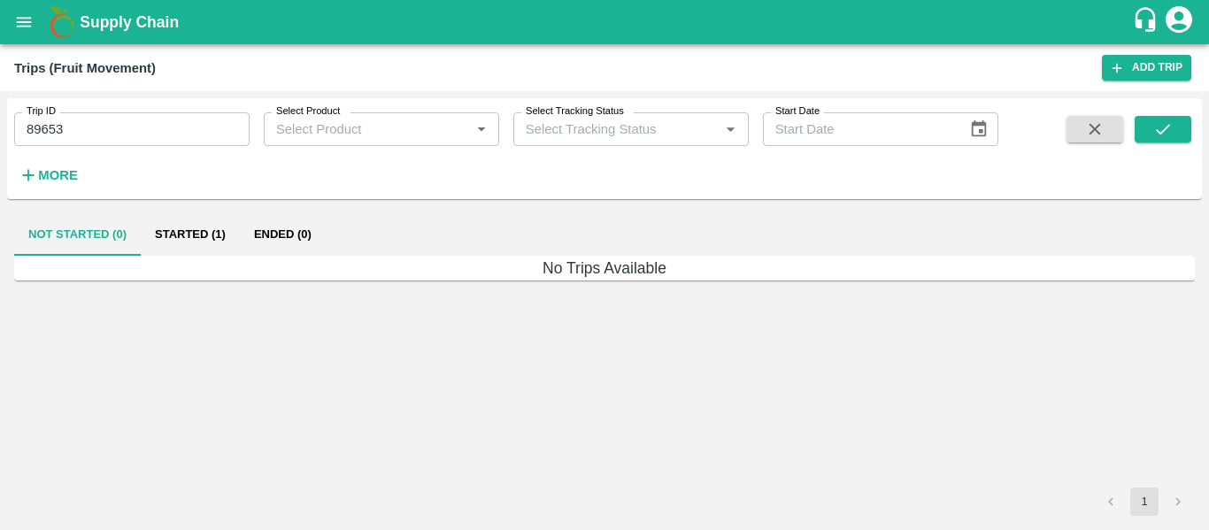
click at [204, 237] on button "Started (1)" at bounding box center [190, 234] width 99 height 42
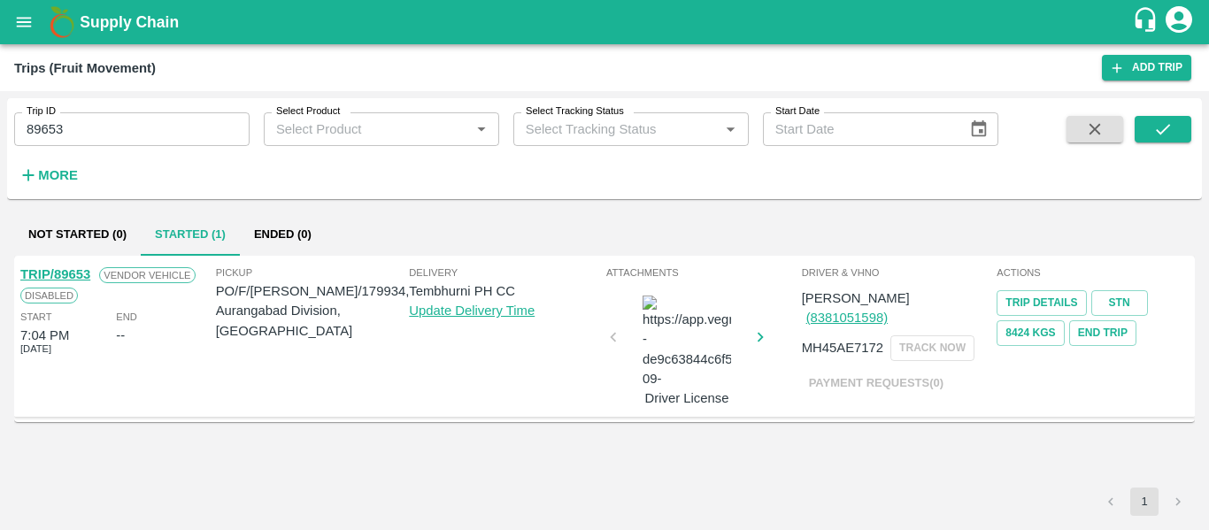
click at [66, 271] on link "TRIP/89653" at bounding box center [55, 274] width 70 height 14
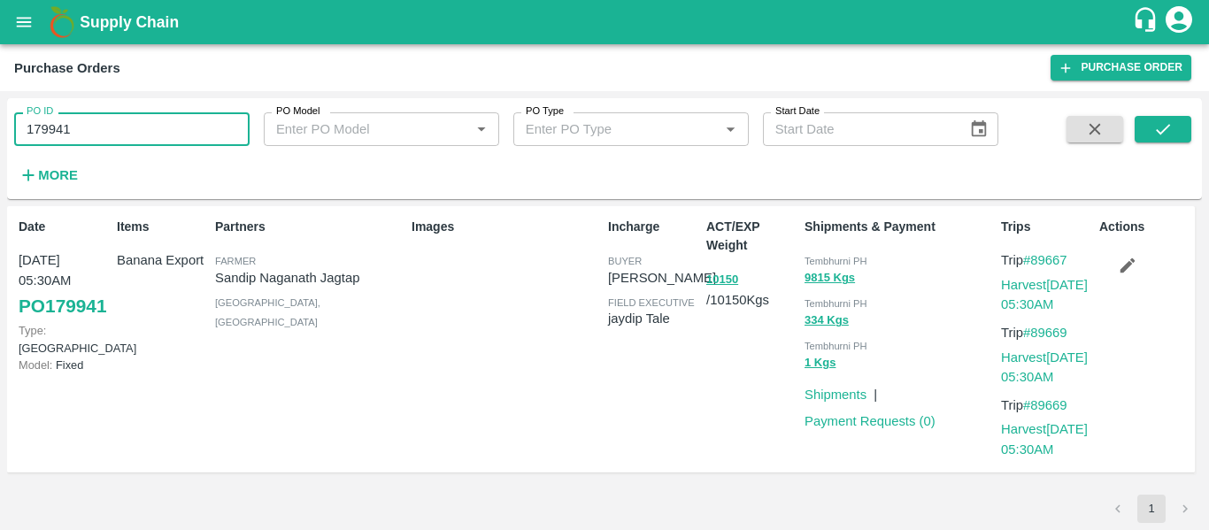
click at [79, 122] on input "179941" at bounding box center [131, 129] width 235 height 34
paste input "text"
type input "179934"
click at [1173, 118] on button "submit" at bounding box center [1163, 129] width 57 height 27
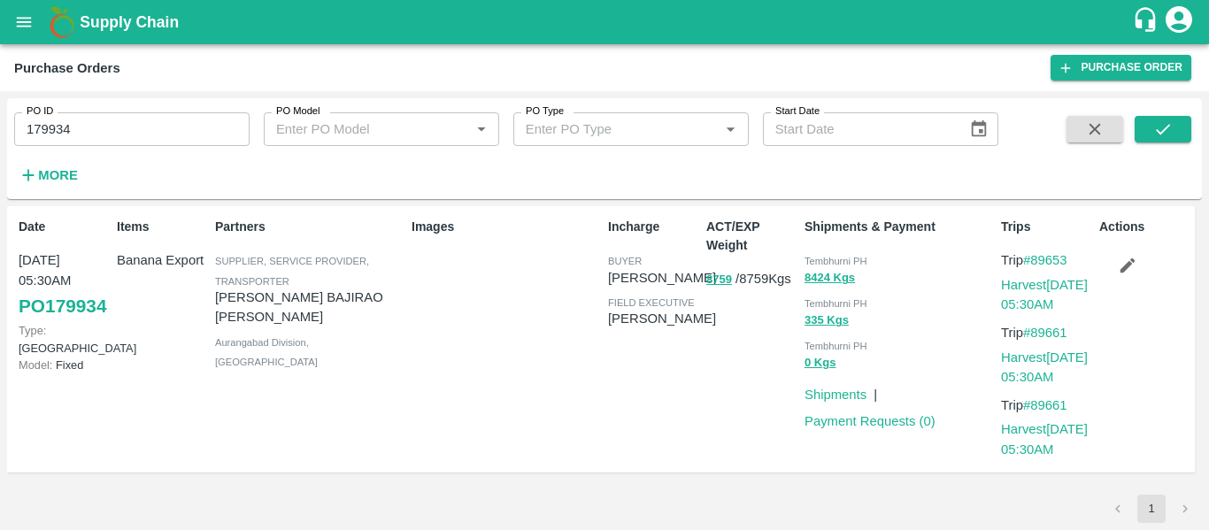
click at [1135, 268] on icon "button" at bounding box center [1127, 265] width 19 height 19
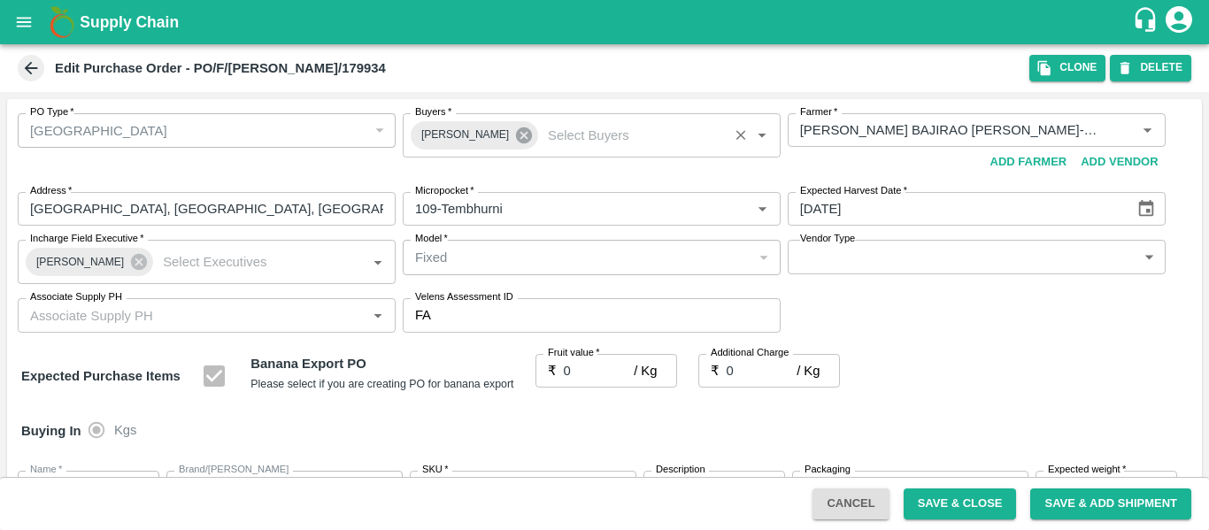
click at [518, 126] on icon at bounding box center [523, 135] width 19 height 19
click at [514, 129] on input "Buyers   *" at bounding box center [577, 130] width 338 height 23
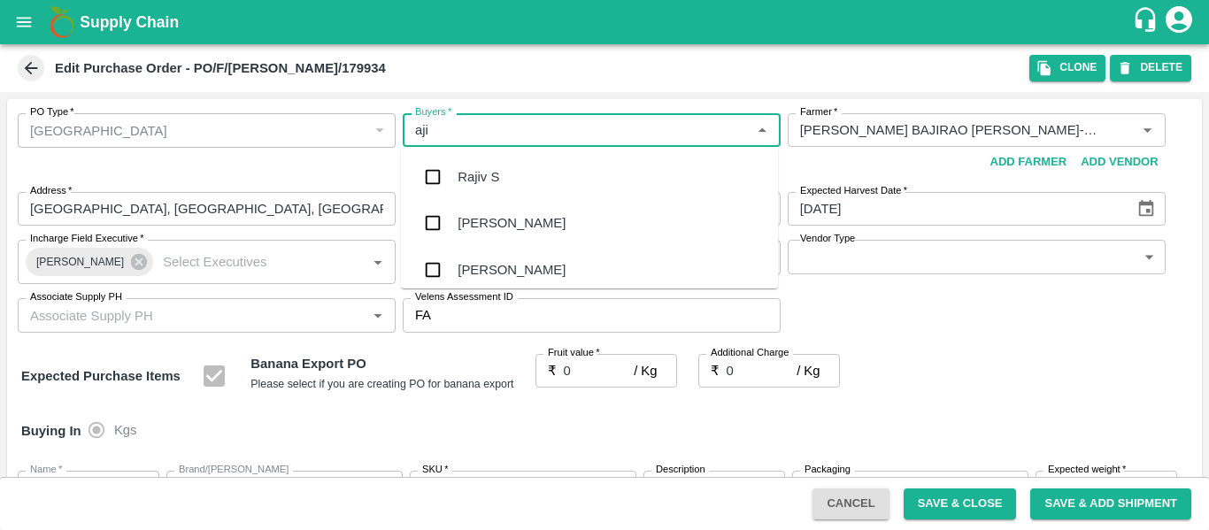
type input "ajit"
click at [504, 181] on div "[PERSON_NAME]" at bounding box center [512, 176] width 108 height 19
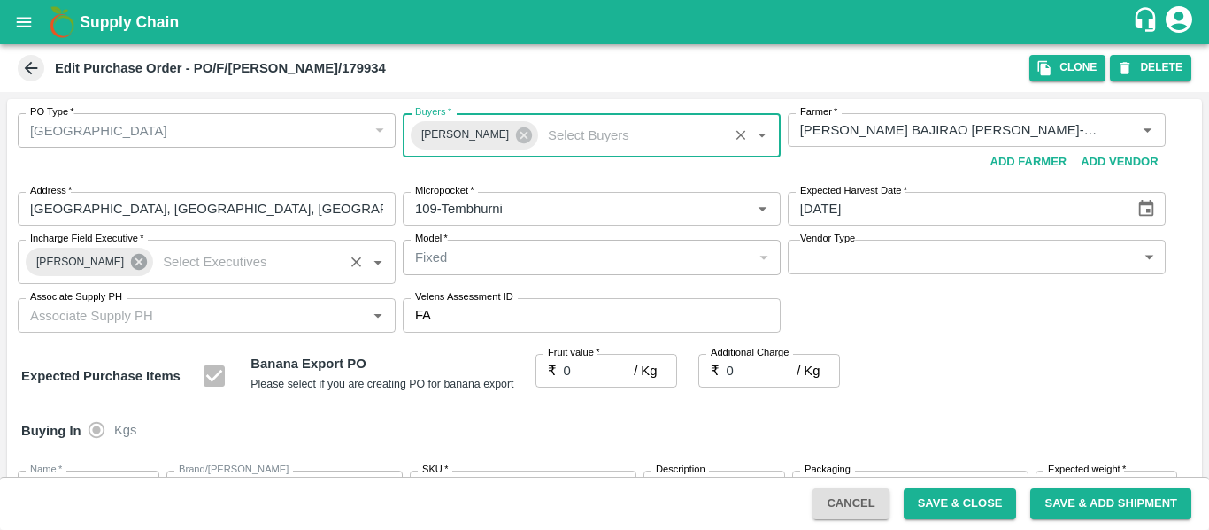
click at [131, 264] on icon at bounding box center [139, 262] width 16 height 16
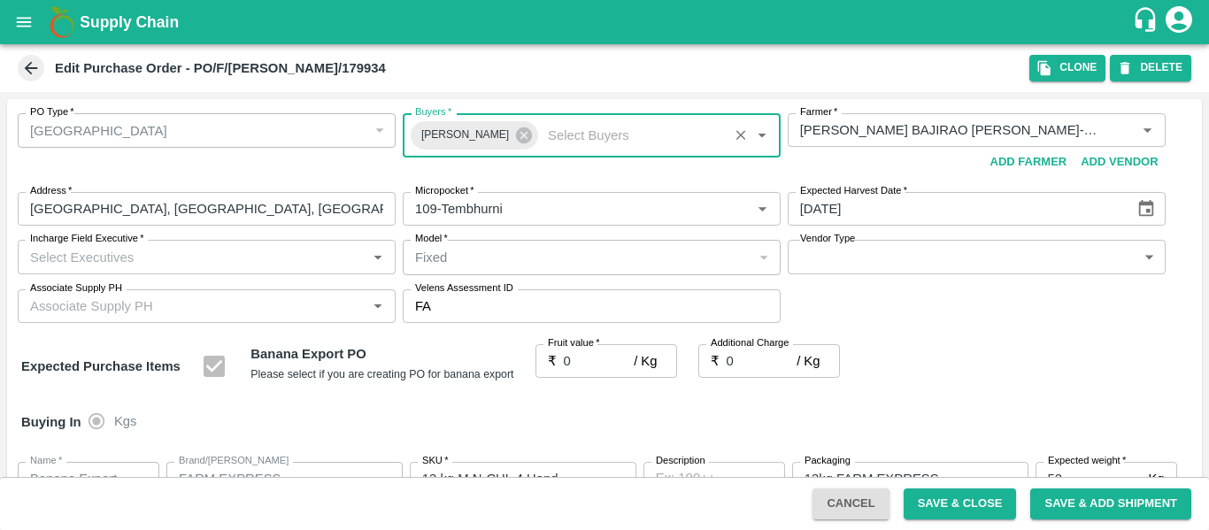
click at [64, 259] on input "Incharge Field Executive   *" at bounding box center [192, 256] width 338 height 23
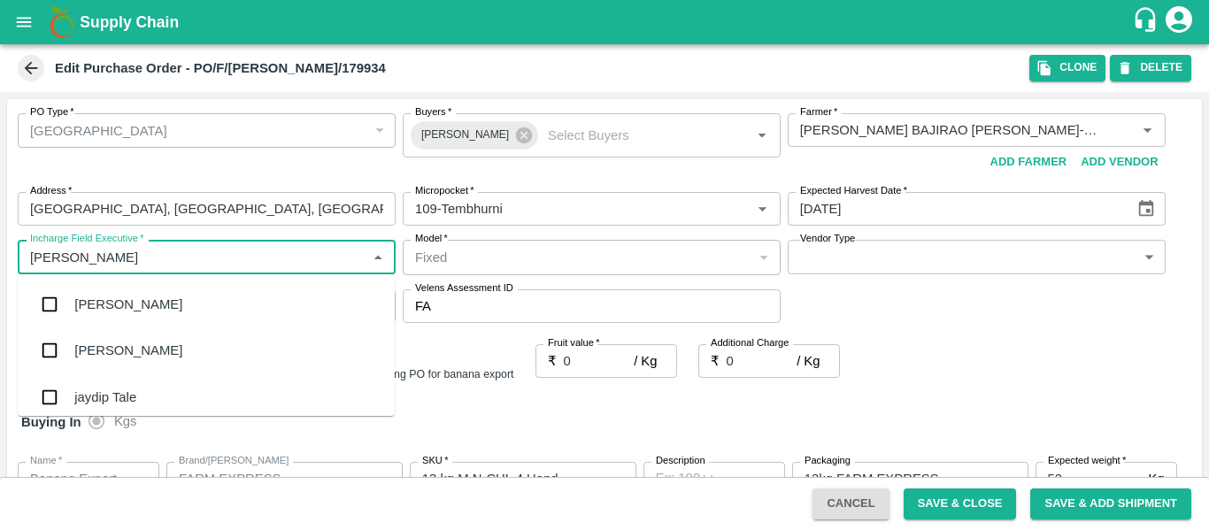
type input "jayd"
click at [78, 294] on div "jaydip Tale" at bounding box center [206, 305] width 377 height 46
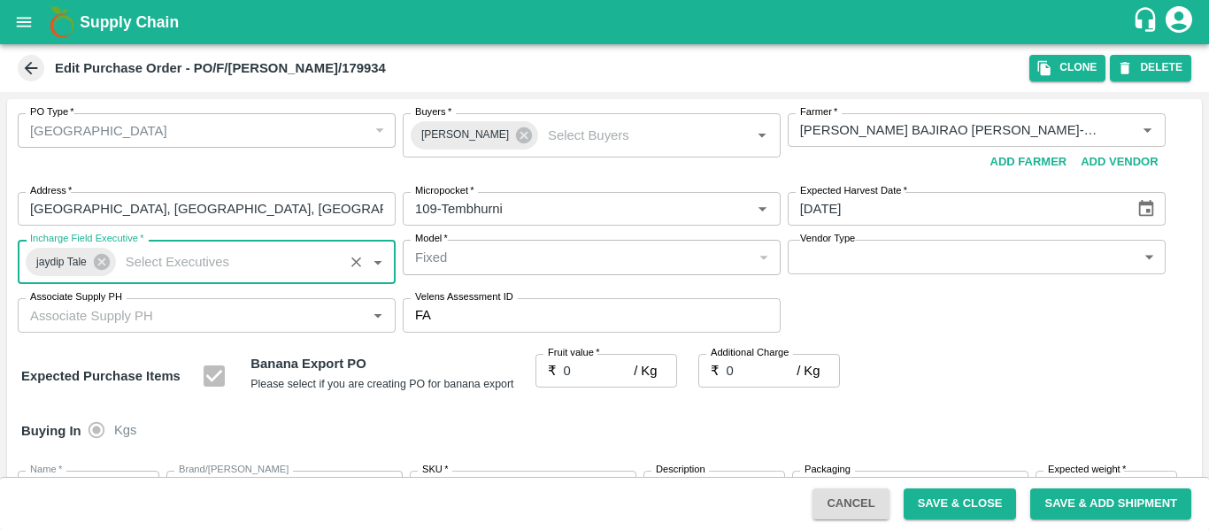
click at [594, 364] on input "0" at bounding box center [599, 371] width 71 height 34
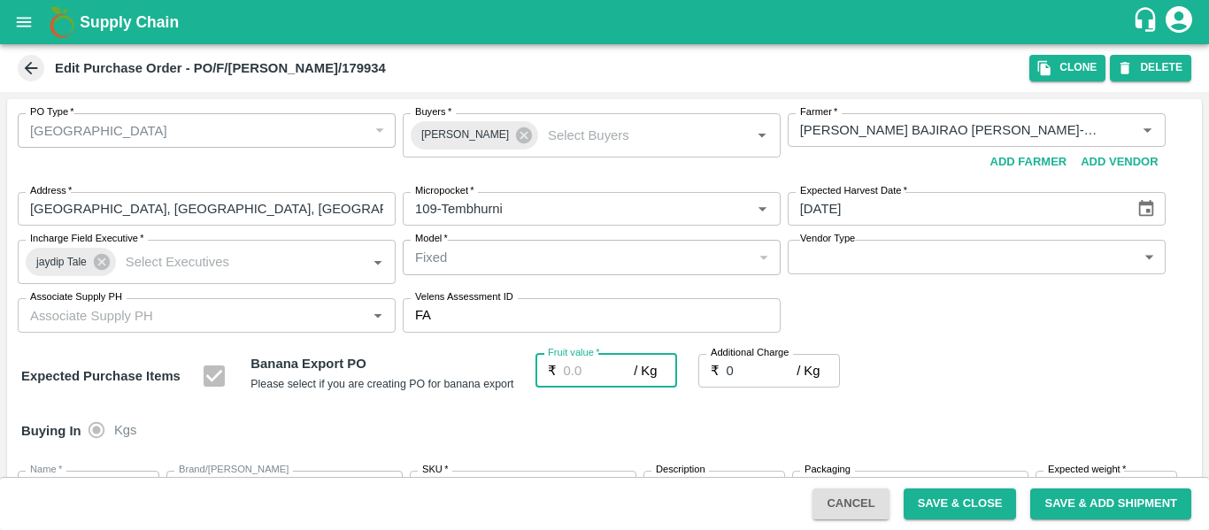
type input "2"
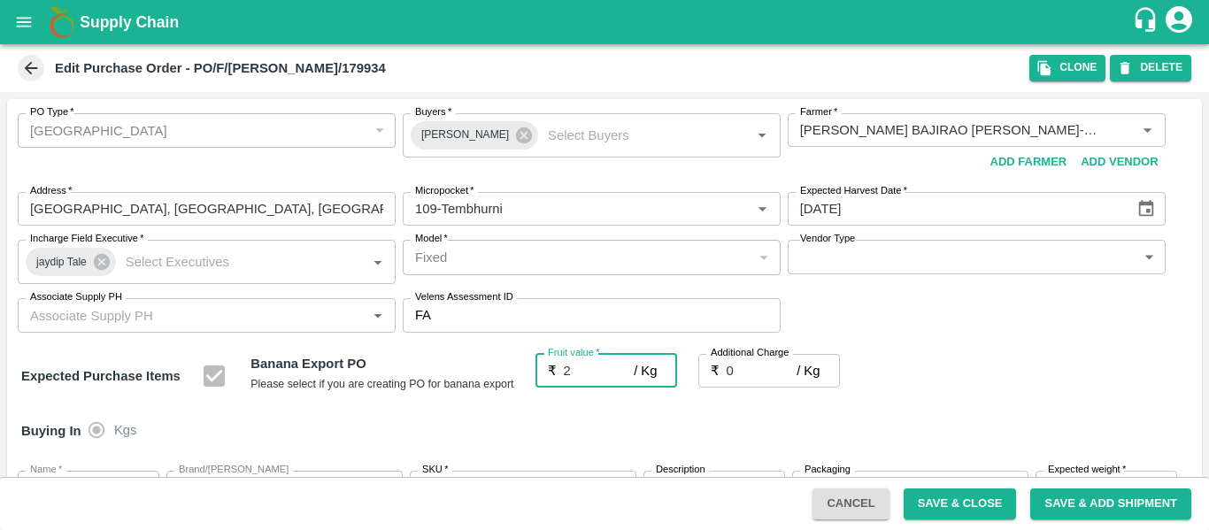
type input "2"
type input "21"
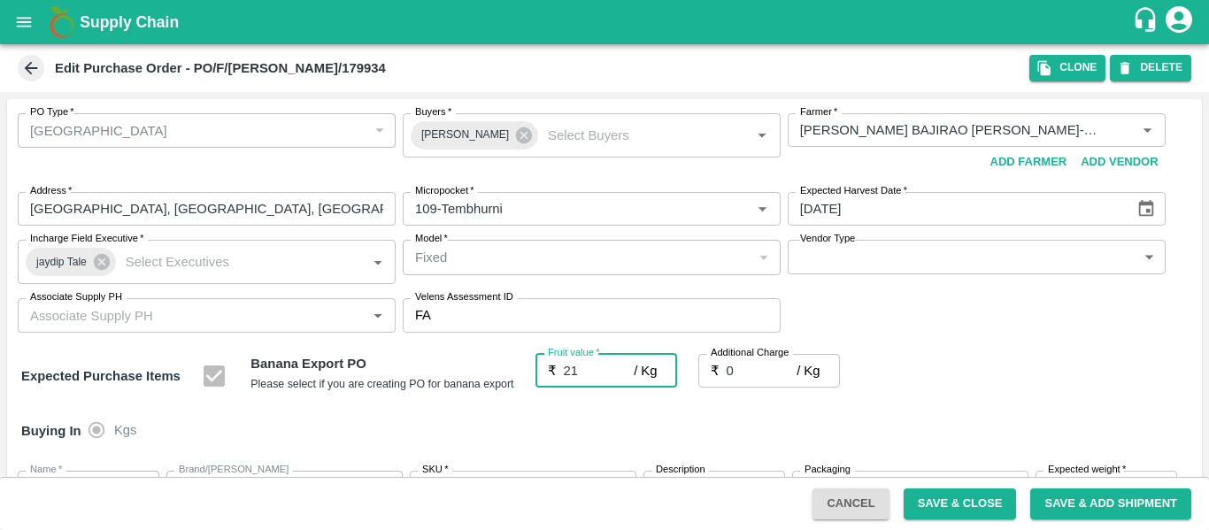
type input "21"
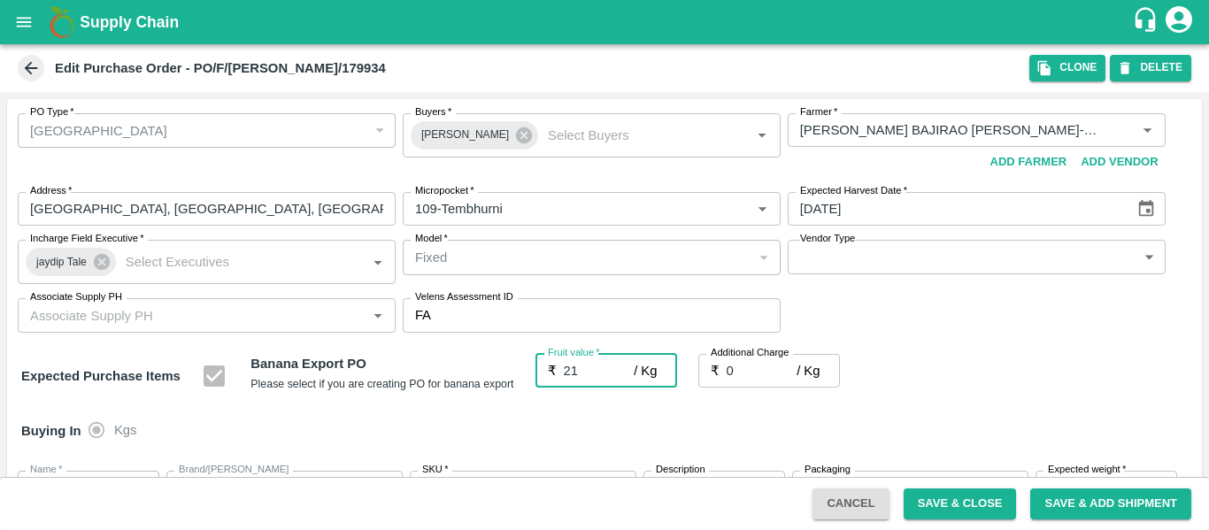
type input "21"
click at [941, 345] on div "PO Type   * Farm Gate 1 PO Type Buyers   * Ajit Otari Buyers   * Farmer   * Far…" at bounding box center [604, 223] width 1195 height 248
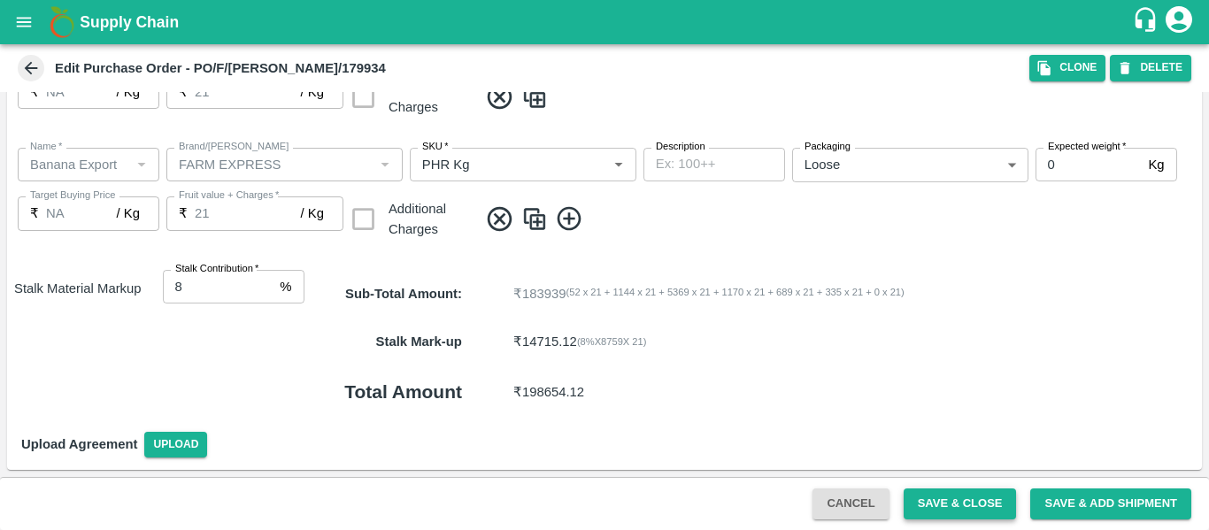
click at [979, 516] on button "Save & Close" at bounding box center [960, 504] width 113 height 31
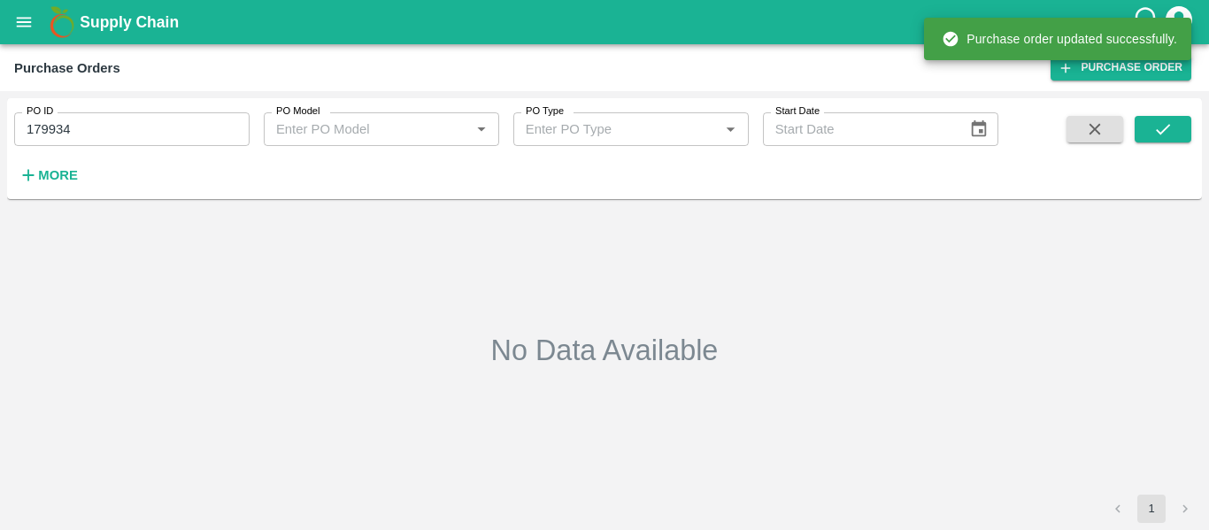
type input "179934"
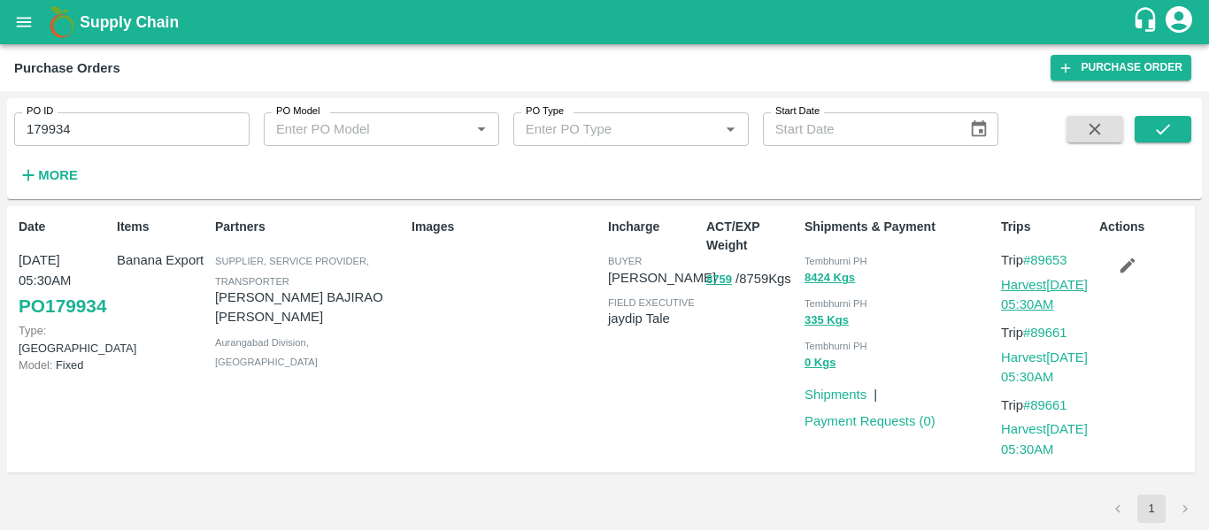
click at [1049, 284] on link "Harvest 08 Oct, 05:30AM" at bounding box center [1044, 295] width 87 height 34
drag, startPoint x: 1082, startPoint y: 254, endPoint x: 1033, endPoint y: 258, distance: 48.9
click at [1033, 258] on p "Trip #89653" at bounding box center [1046, 260] width 91 height 19
copy link "89653"
drag, startPoint x: 1076, startPoint y: 334, endPoint x: 1038, endPoint y: 334, distance: 38.1
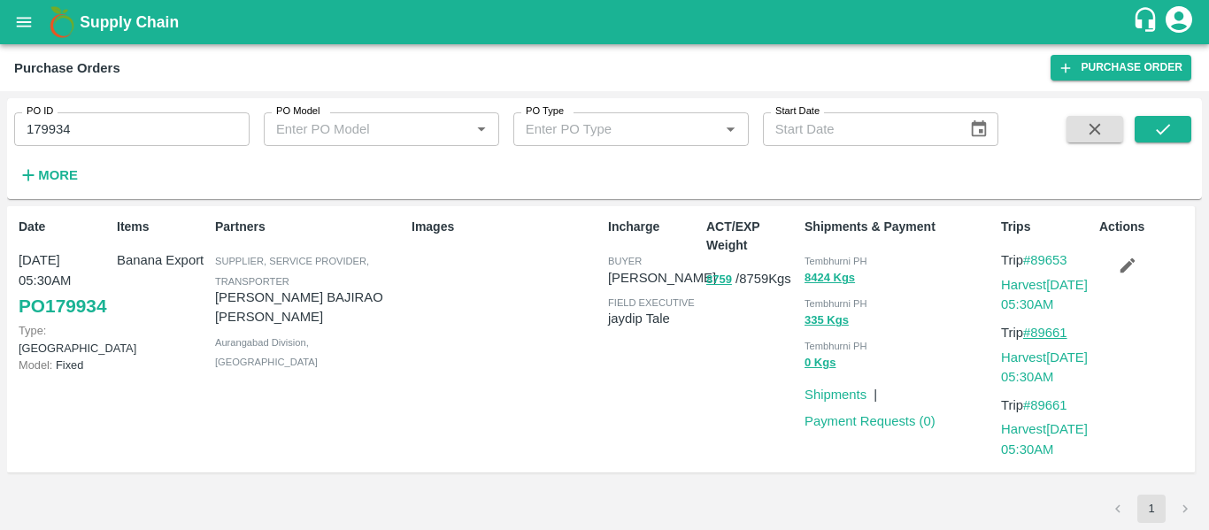
click at [1038, 334] on p "Trip #89661" at bounding box center [1046, 332] width 91 height 19
copy link "89661"
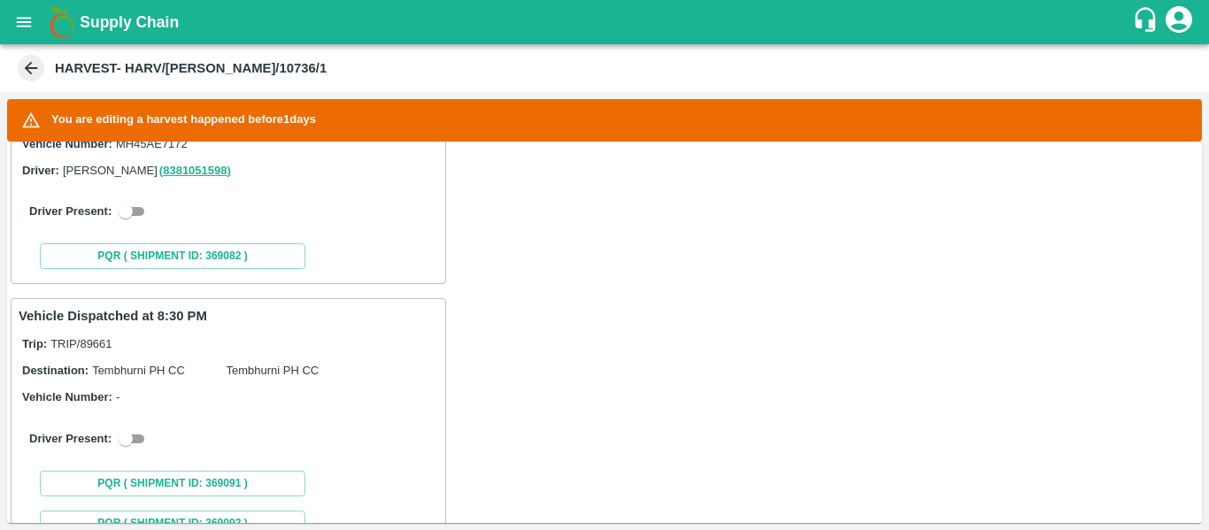
scroll to position [406, 0]
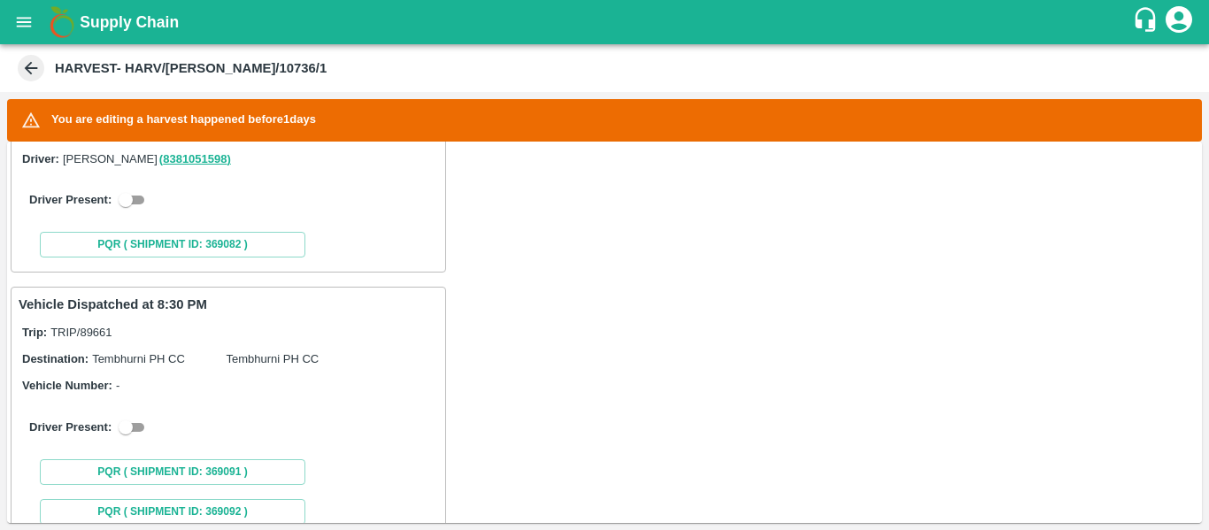
click at [139, 201] on input "checkbox" at bounding box center [126, 199] width 64 height 21
checkbox input "true"
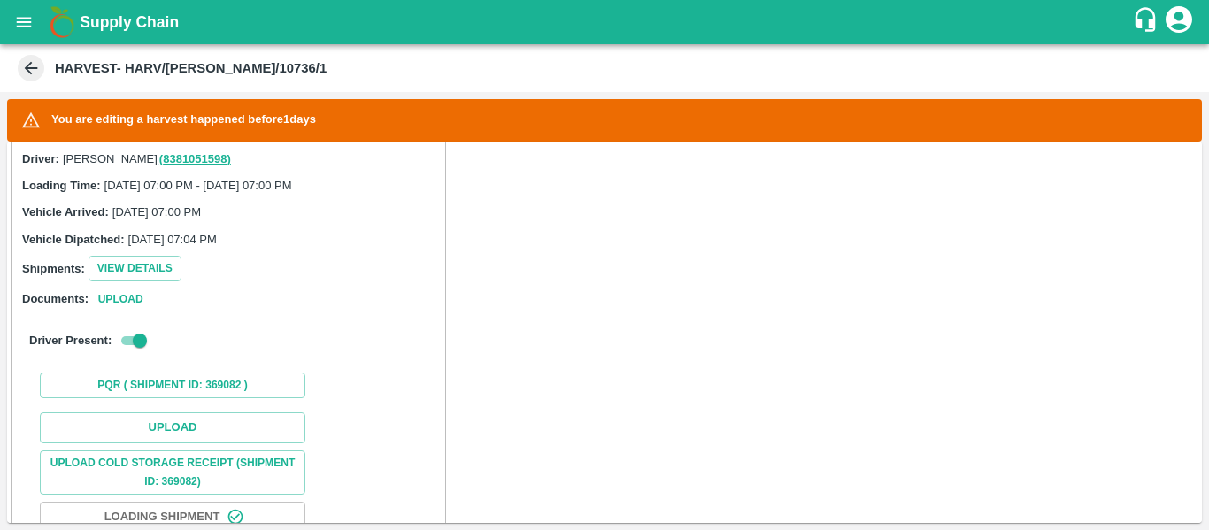
click at [204, 411] on div "Upload Upload Cold Storage Receipt (SHIPMENT ID: 369082) Loading Shipment Loadi…" at bounding box center [229, 539] width 420 height 269
click at [203, 416] on button "Upload" at bounding box center [173, 428] width 266 height 31
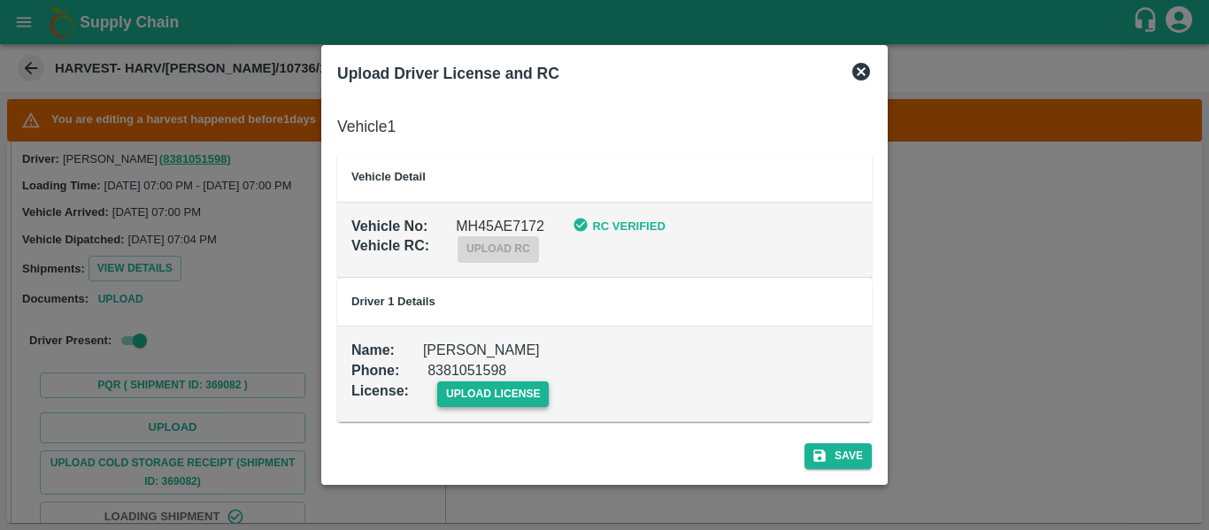
click at [459, 397] on span "upload license" at bounding box center [493, 395] width 112 height 26
click at [0, 0] on input "upload license" at bounding box center [0, 0] width 0 height 0
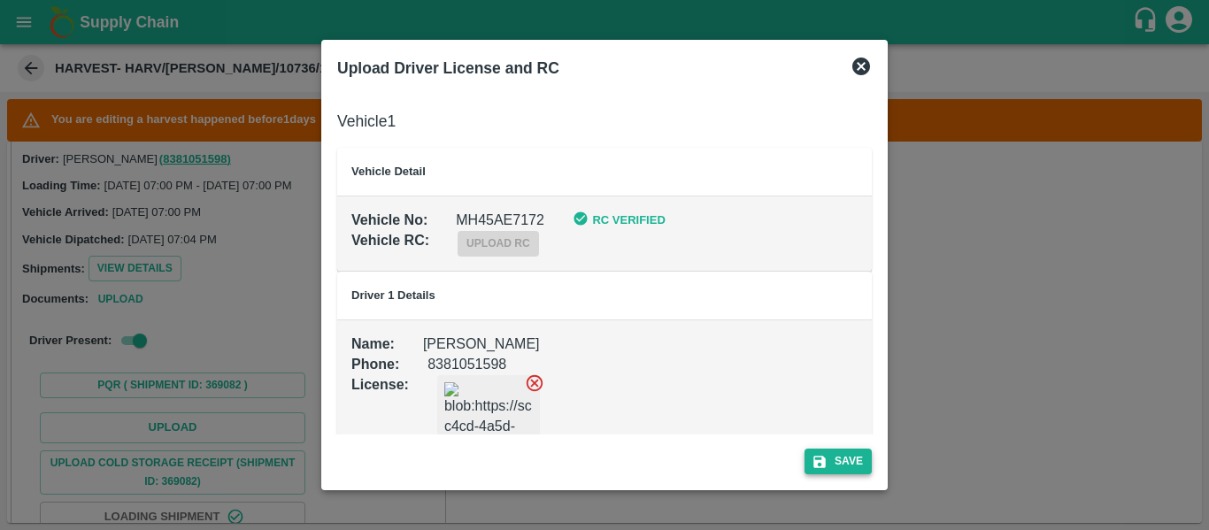
click at [854, 451] on button "Save" at bounding box center [838, 462] width 67 height 26
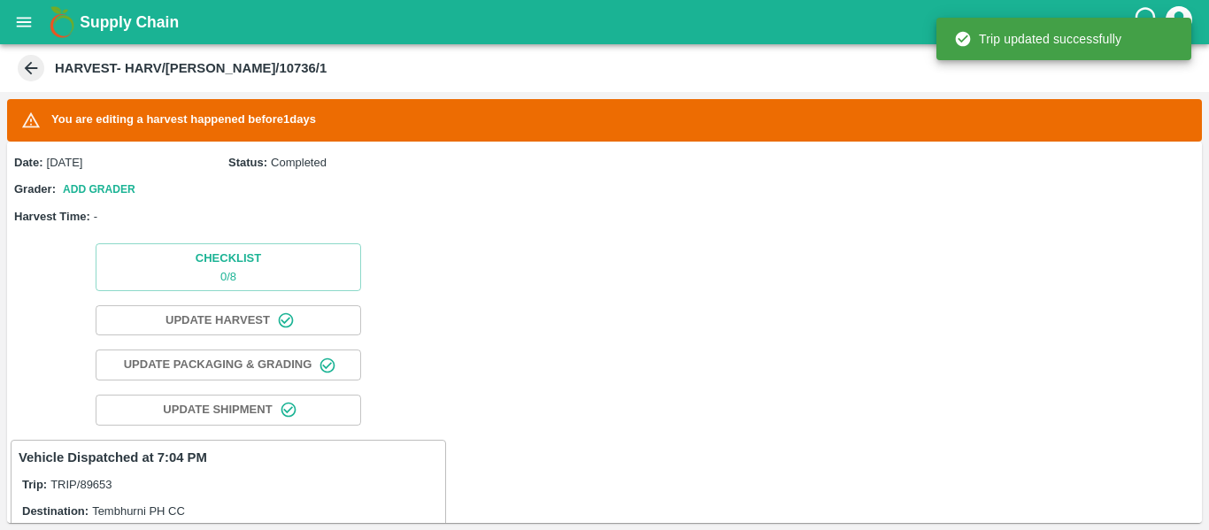
scroll to position [455, 0]
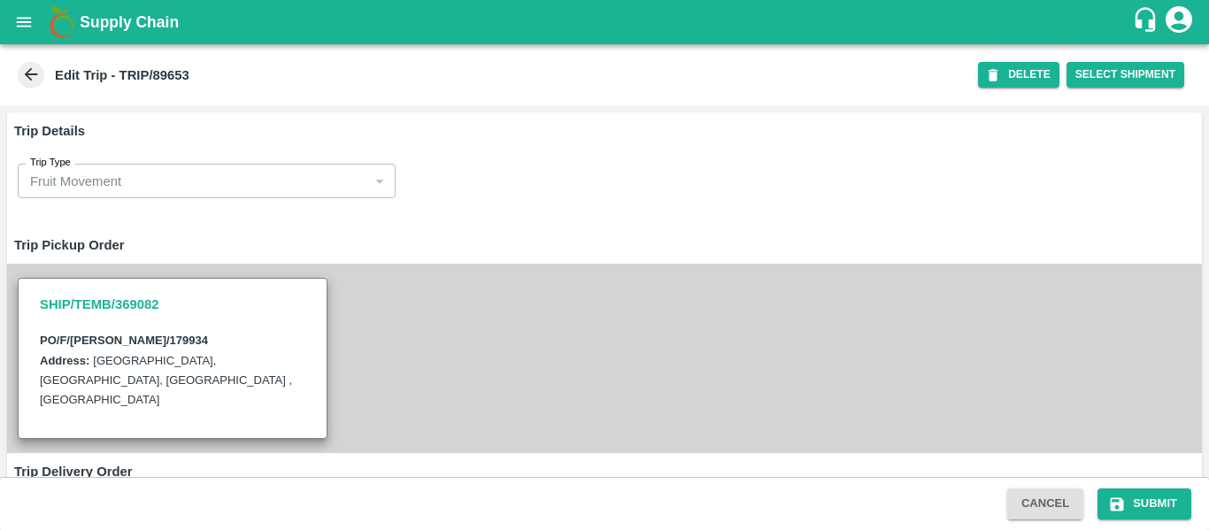
click at [419, 293] on div "SHIP/TEMB/369082 PO/F/[PERSON_NAME]/179934 Address: [GEOGRAPHIC_DATA] , [GEOGRA…" at bounding box center [604, 358] width 1195 height 189
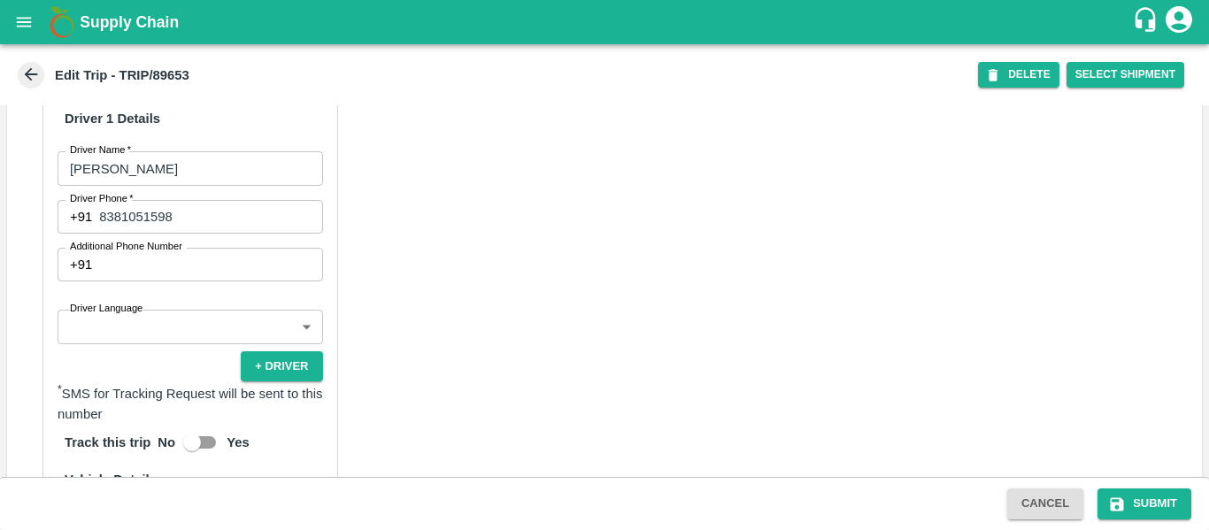
scroll to position [860, 0]
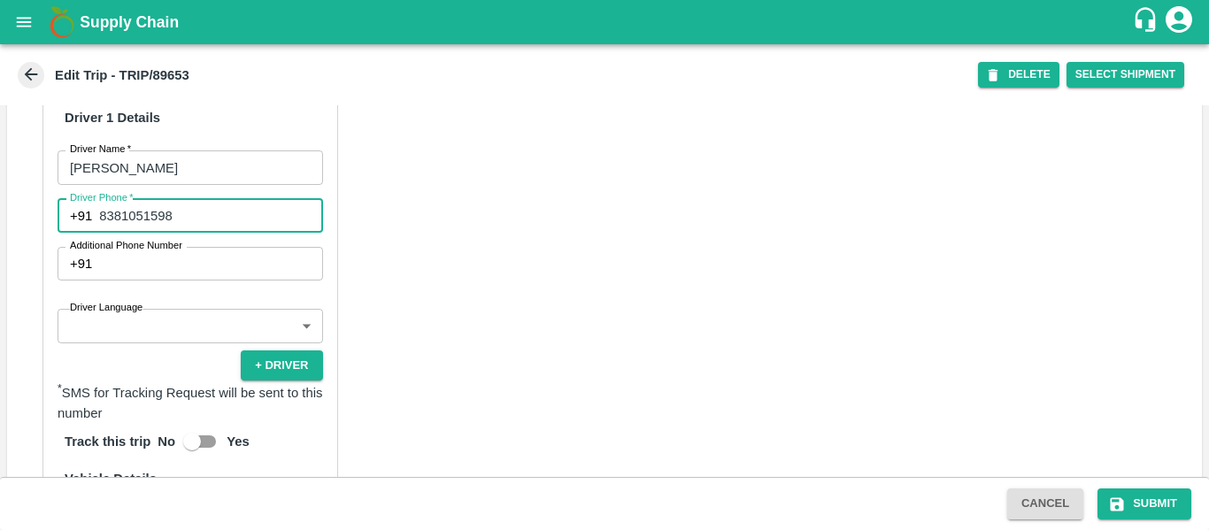
drag, startPoint x: 189, startPoint y: 233, endPoint x: 98, endPoint y: 232, distance: 90.3
click at [98, 232] on div "[PHONE_NUMBER] Driver Phone" at bounding box center [191, 216] width 266 height 34
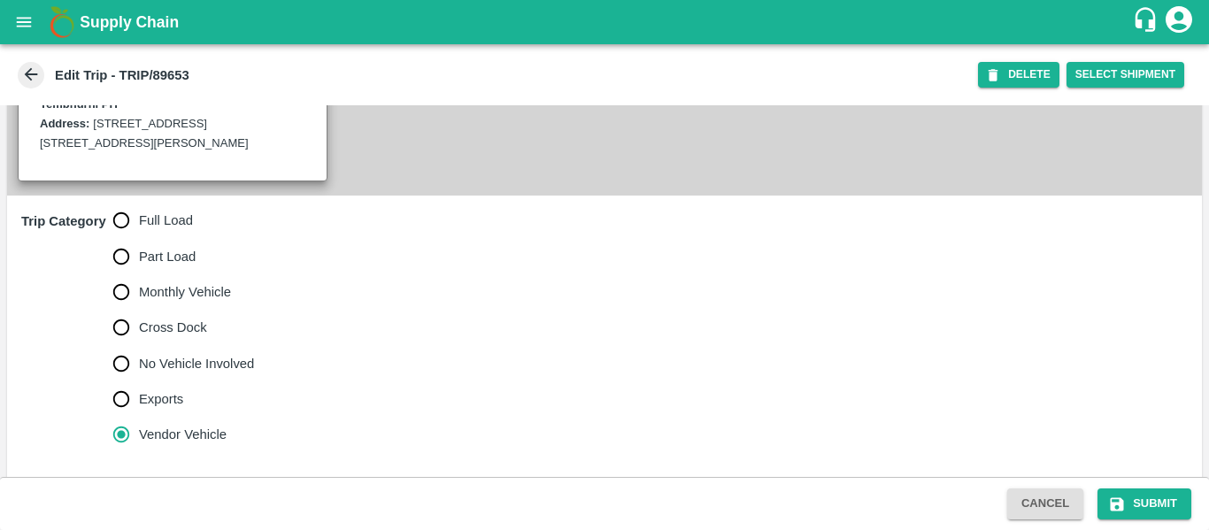
scroll to position [464, 0]
click at [154, 229] on span "Full Load" at bounding box center [166, 219] width 54 height 19
click at [139, 237] on input "Full Load" at bounding box center [121, 219] width 35 height 35
radio input "true"
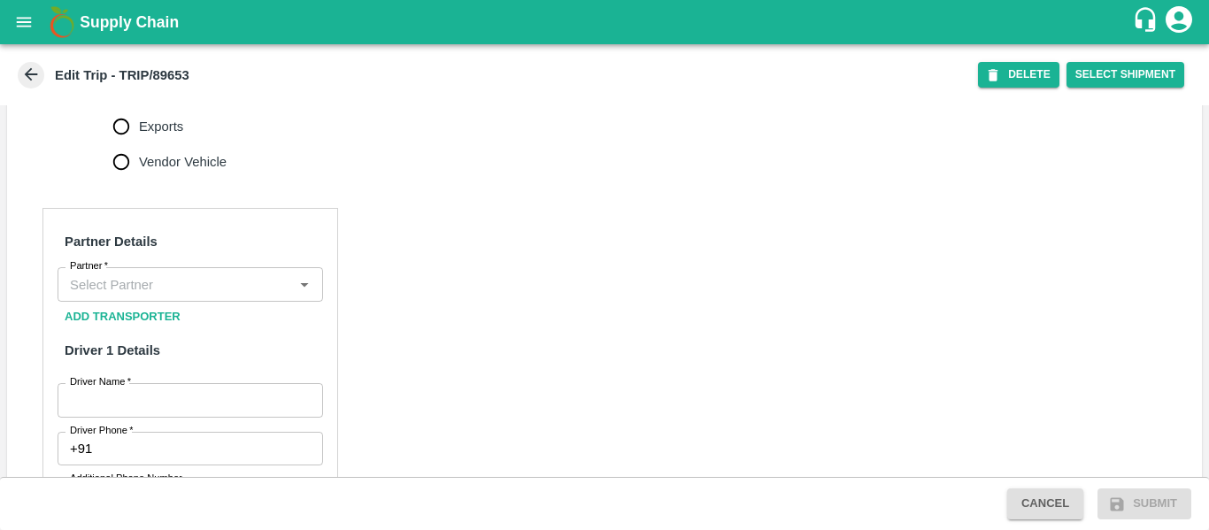
scroll to position [737, 0]
click at [156, 295] on input "Partner   *" at bounding box center [176, 283] width 226 height 23
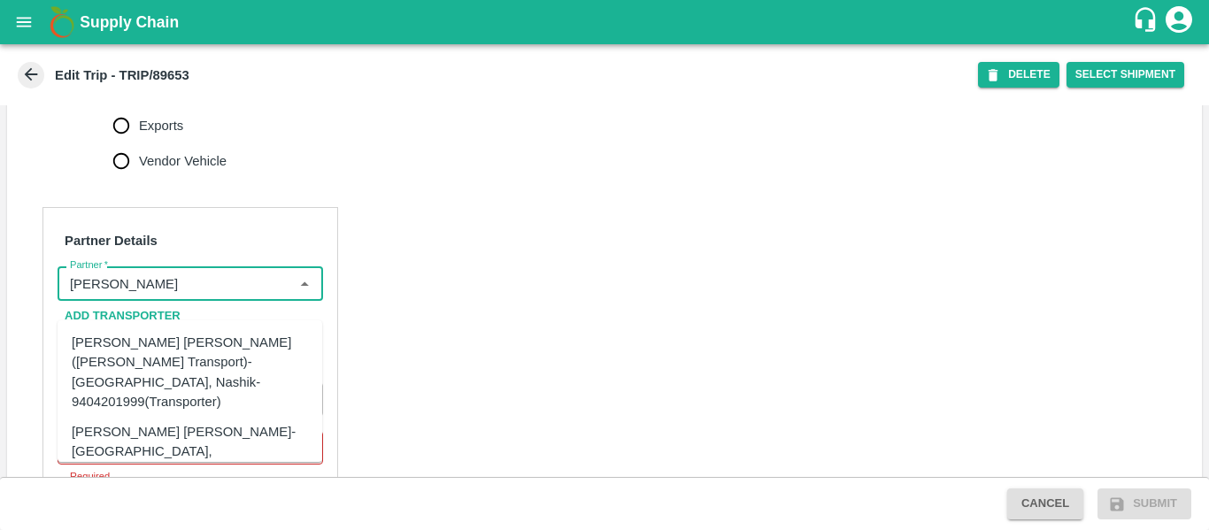
click at [172, 422] on div "[PERSON_NAME] [PERSON_NAME]-[GEOGRAPHIC_DATA], [GEOGRAPHIC_DATA]-9730316755(Tra…" at bounding box center [217, 451] width 290 height 59
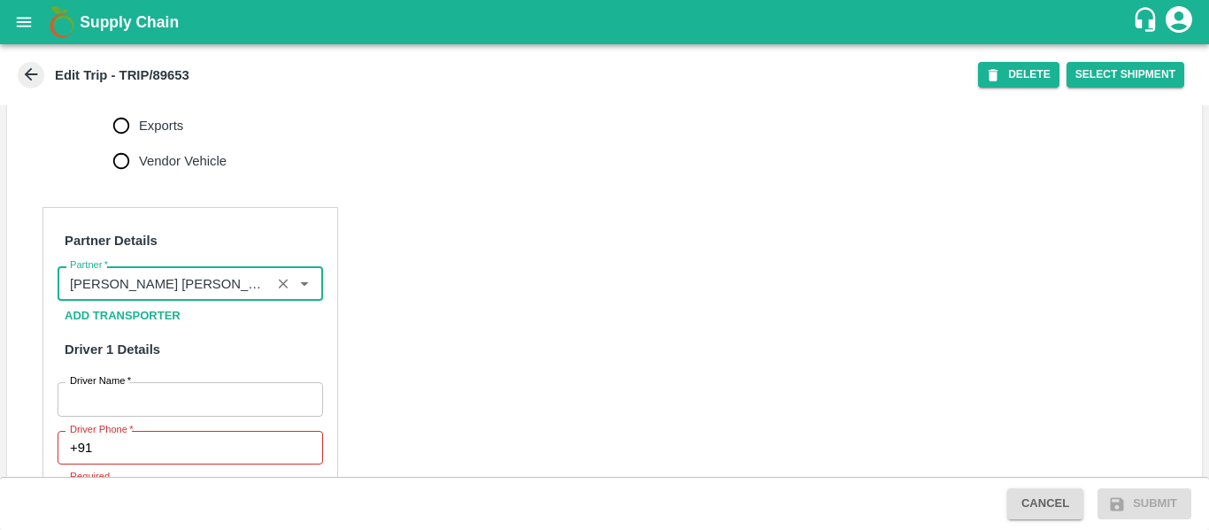
type input "[PERSON_NAME] [PERSON_NAME]-[GEOGRAPHIC_DATA], [GEOGRAPHIC_DATA]-9730316755(Tra…"
click at [166, 416] on input "Driver Name   *" at bounding box center [191, 399] width 266 height 34
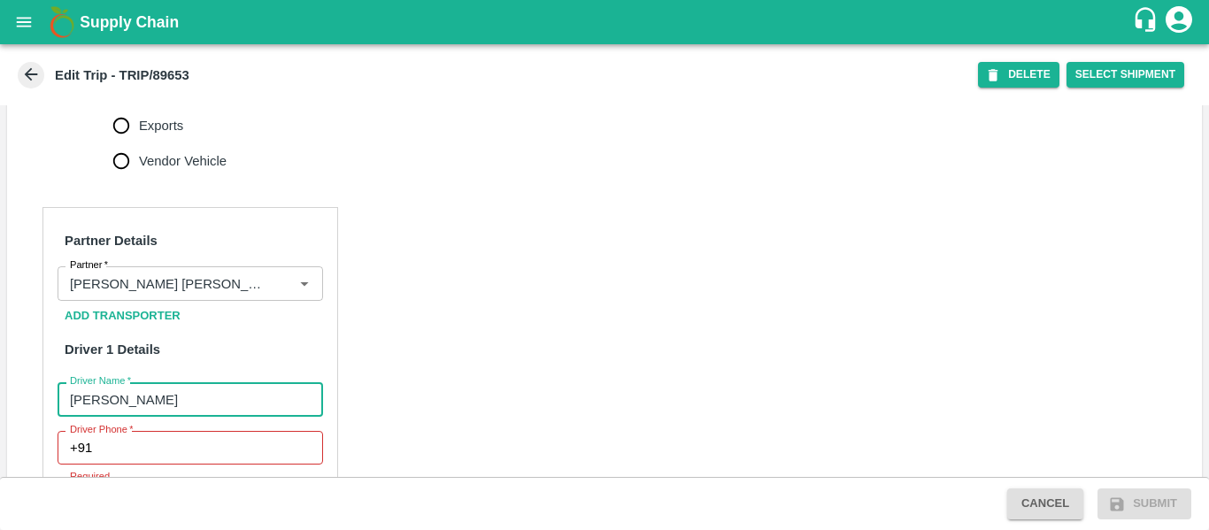
type input "Gosavi"
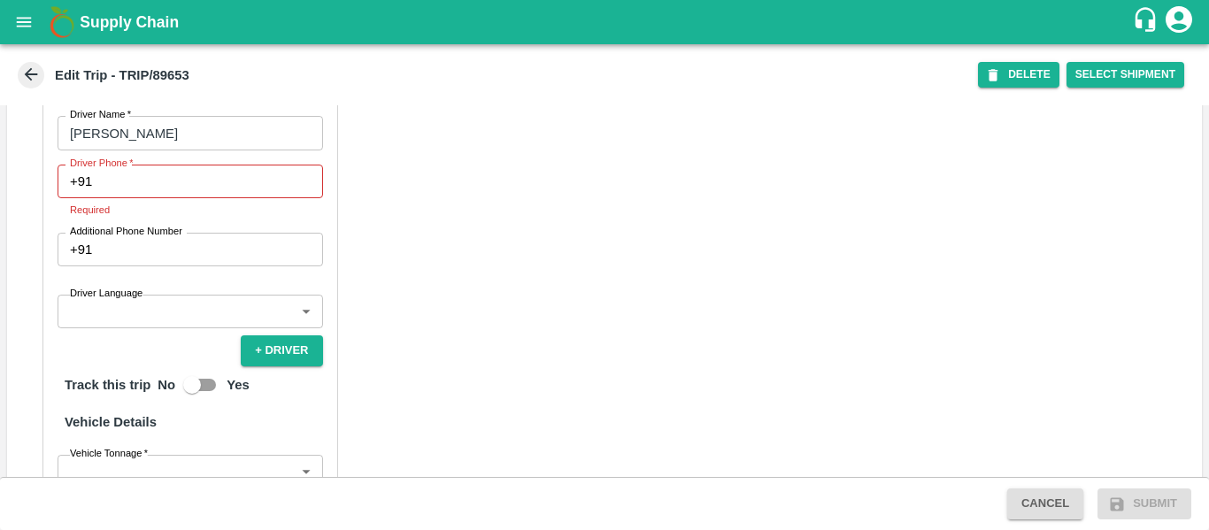
scroll to position [1004, 0]
click at [143, 197] on input "Driver Phone   *" at bounding box center [210, 181] width 223 height 34
paste input "8381051598"
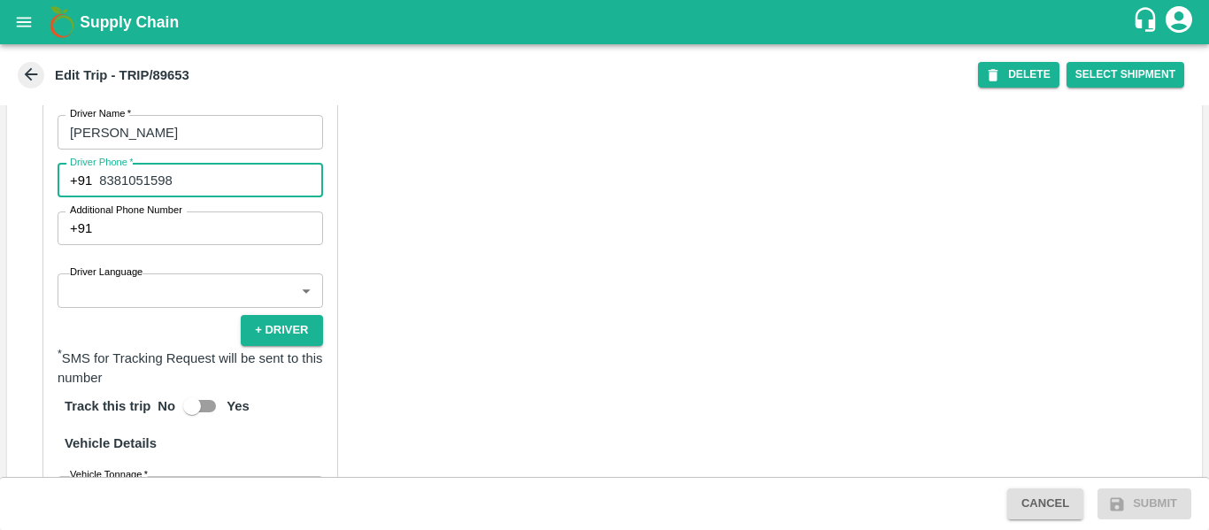
type input "8381051598"
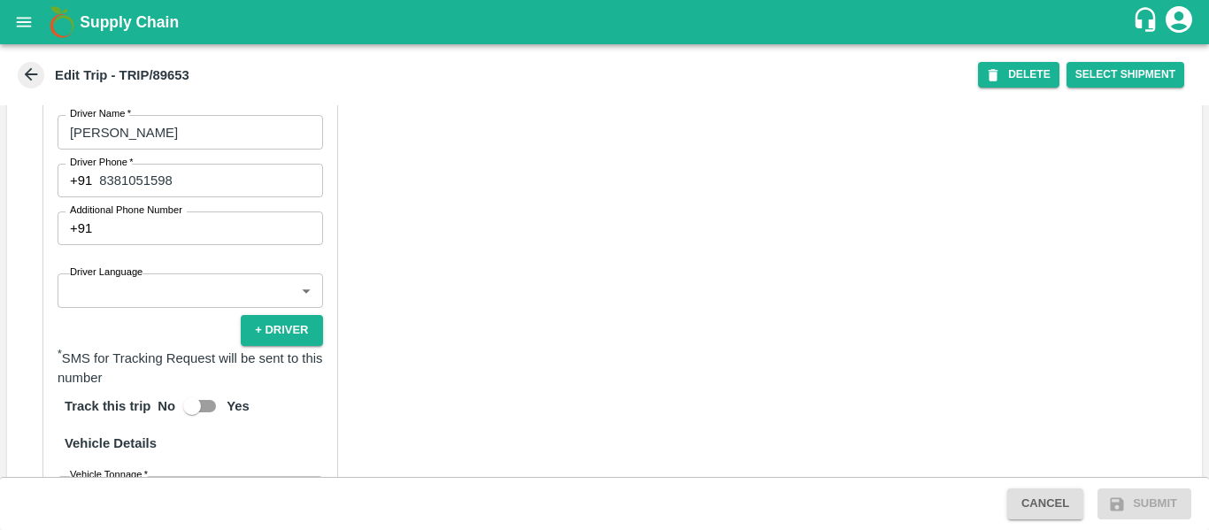
click at [418, 321] on div "Partner Details Partner   * Partner Add Transporter Driver 1 Details Driver Nam…" at bounding box center [604, 363] width 1195 height 889
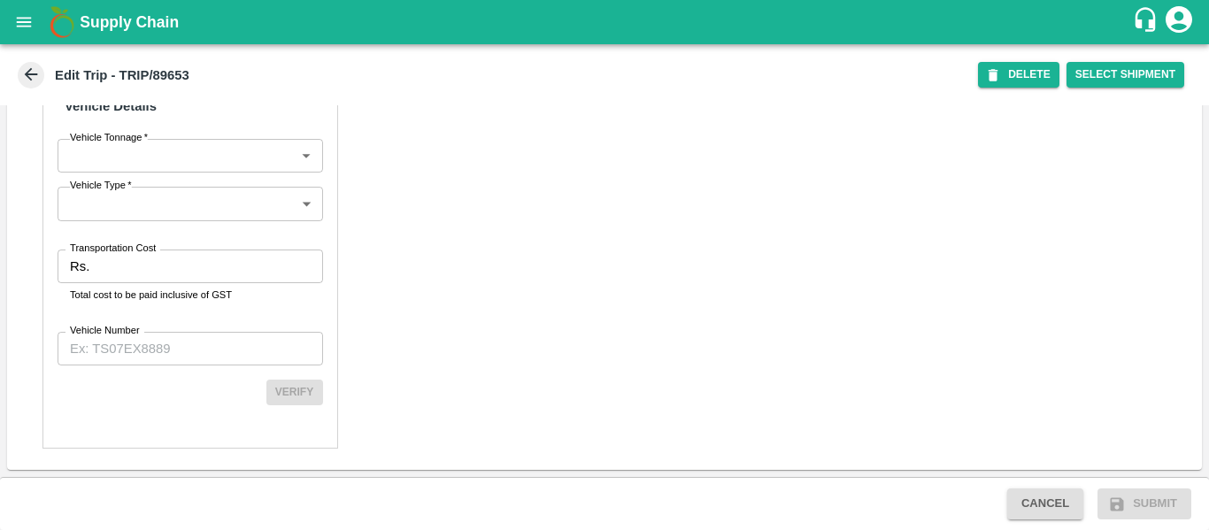
scroll to position [1360, 0]
click at [124, 258] on input "Transportation Cost" at bounding box center [209, 267] width 226 height 34
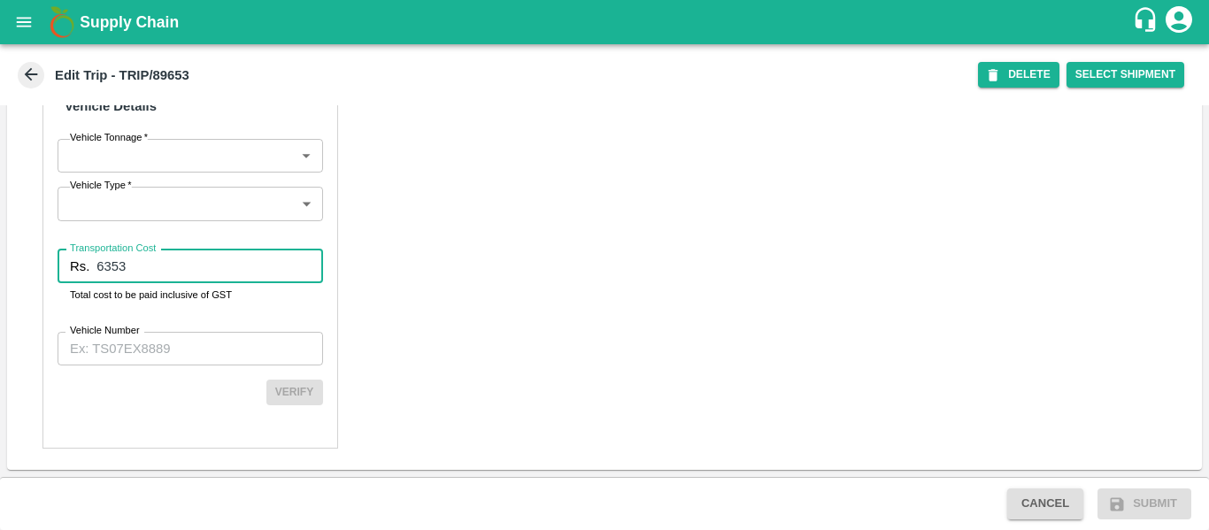
type input "6353"
click at [117, 333] on label "Vehicle Number" at bounding box center [105, 331] width 70 height 14
click at [117, 333] on input "Vehicle Number" at bounding box center [191, 349] width 266 height 34
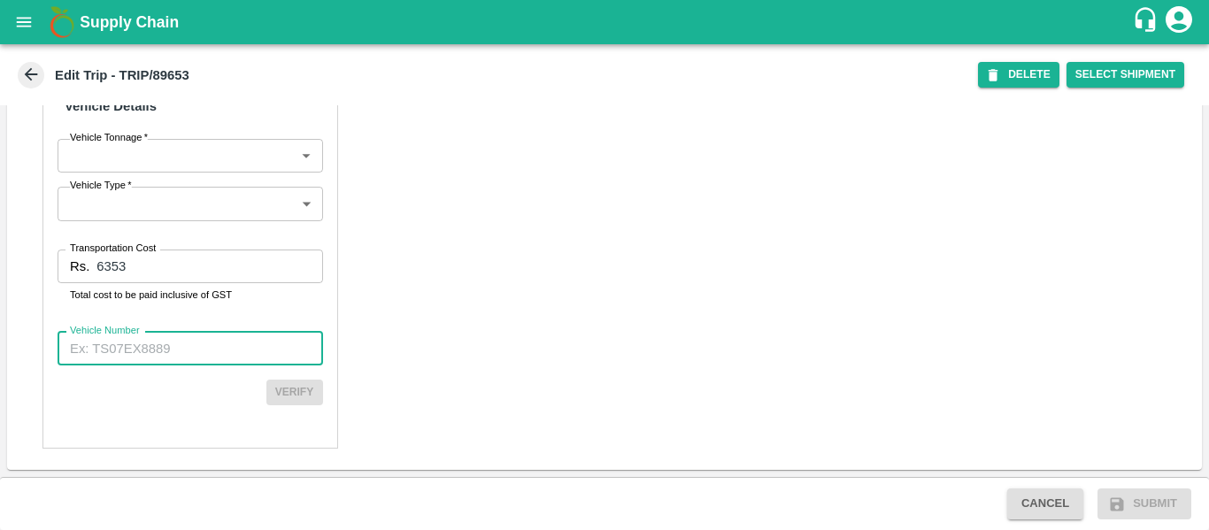
paste input "MH45AE7172"
type input "MH45AE7172"
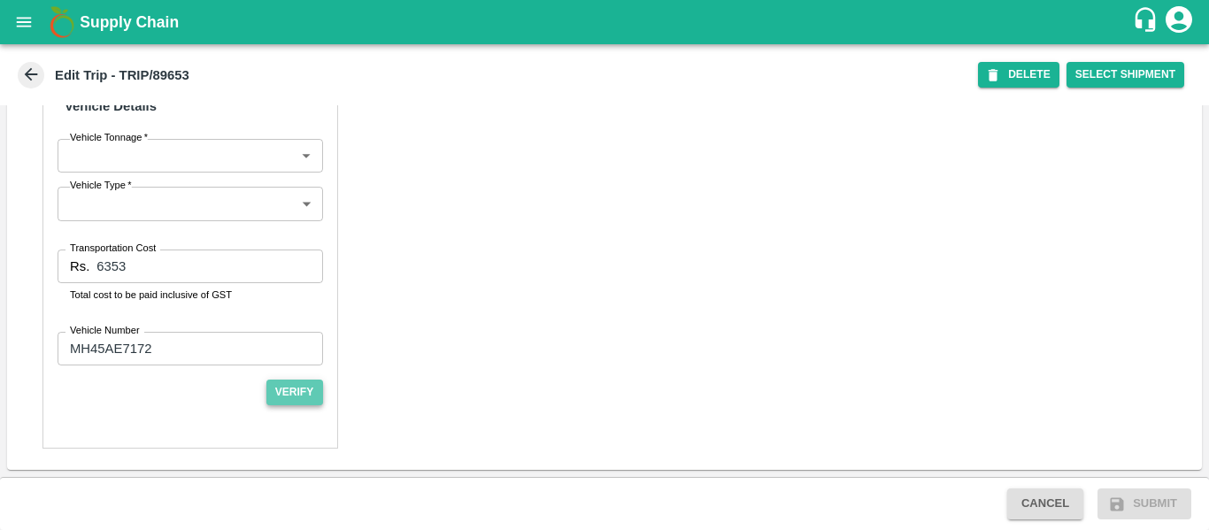
click at [299, 389] on button "Verify" at bounding box center [294, 393] width 57 height 26
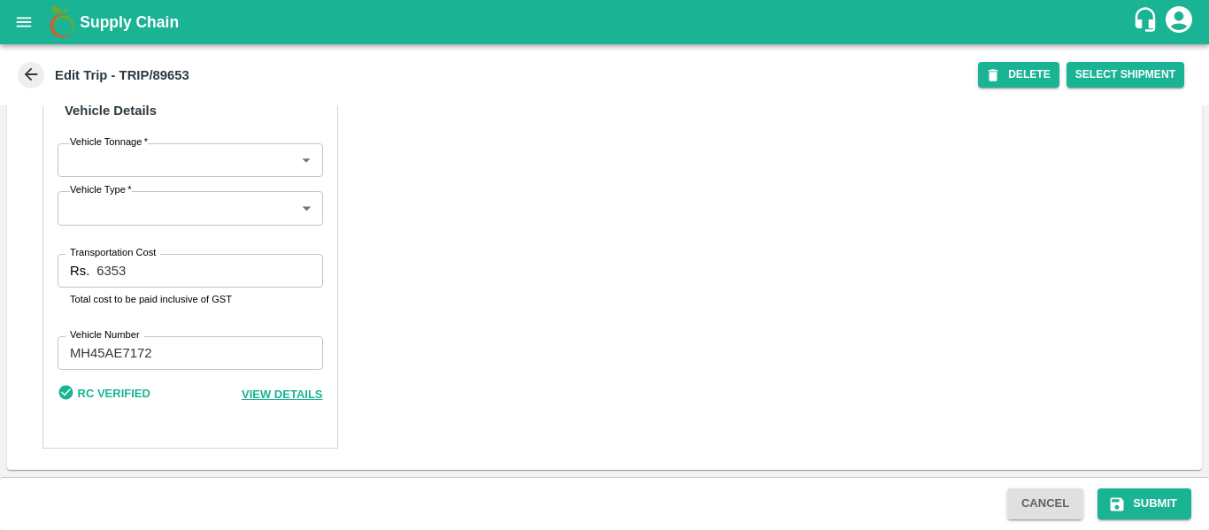
scroll to position [1356, 0]
click at [1146, 498] on button "Submit" at bounding box center [1145, 504] width 94 height 31
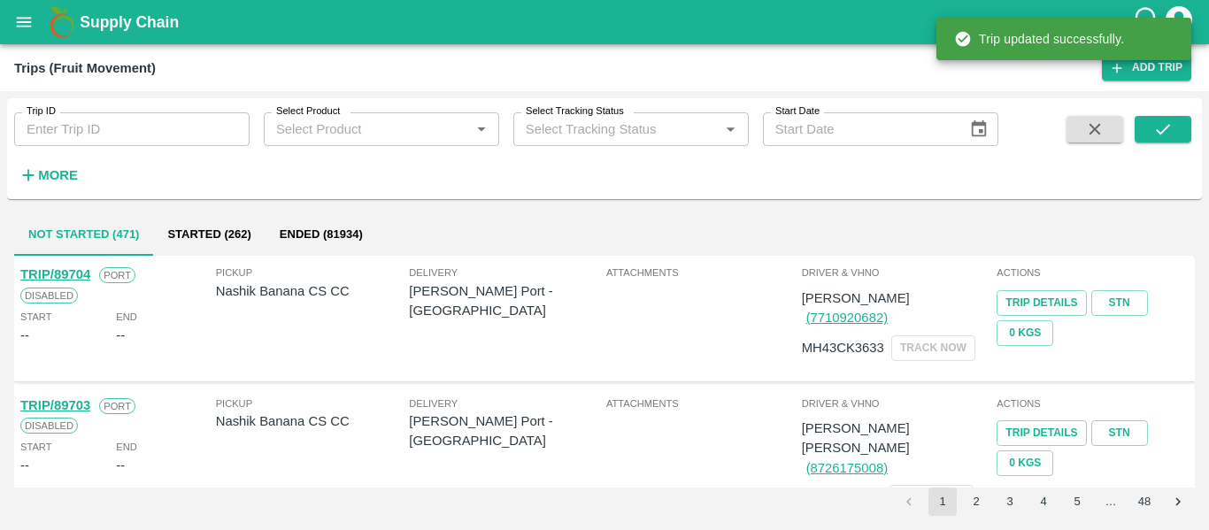
click at [123, 124] on input "Trip ID" at bounding box center [131, 129] width 235 height 34
paste input "89661"
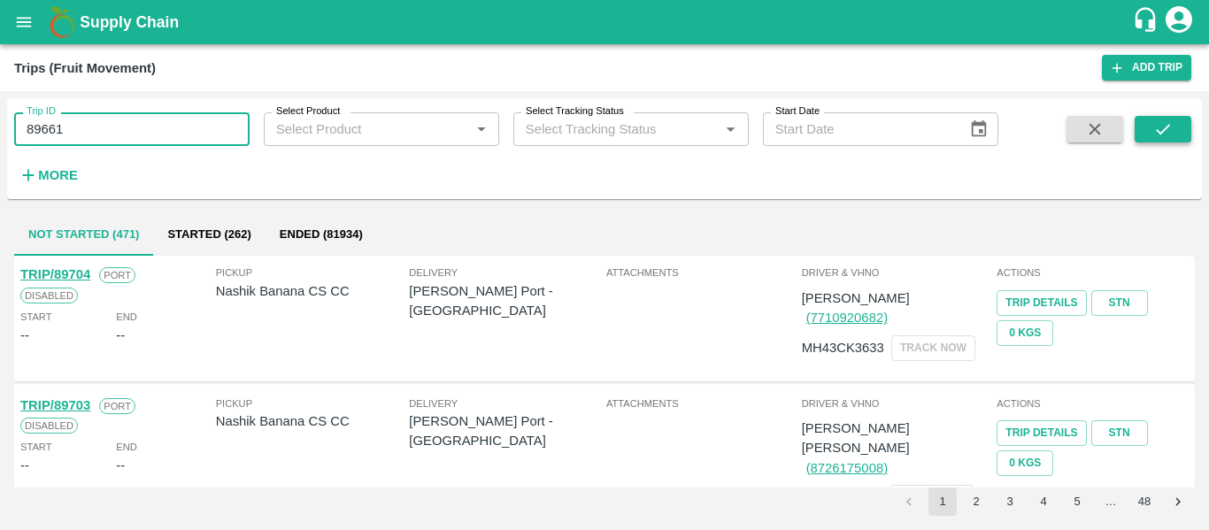
type input "89661"
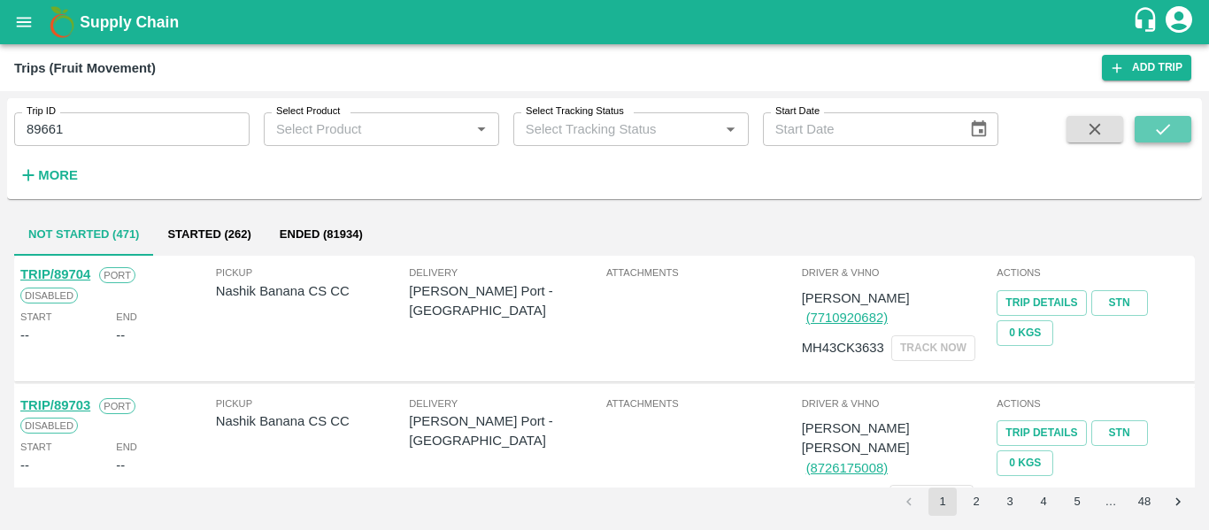
click at [1159, 140] on button "submit" at bounding box center [1163, 129] width 57 height 27
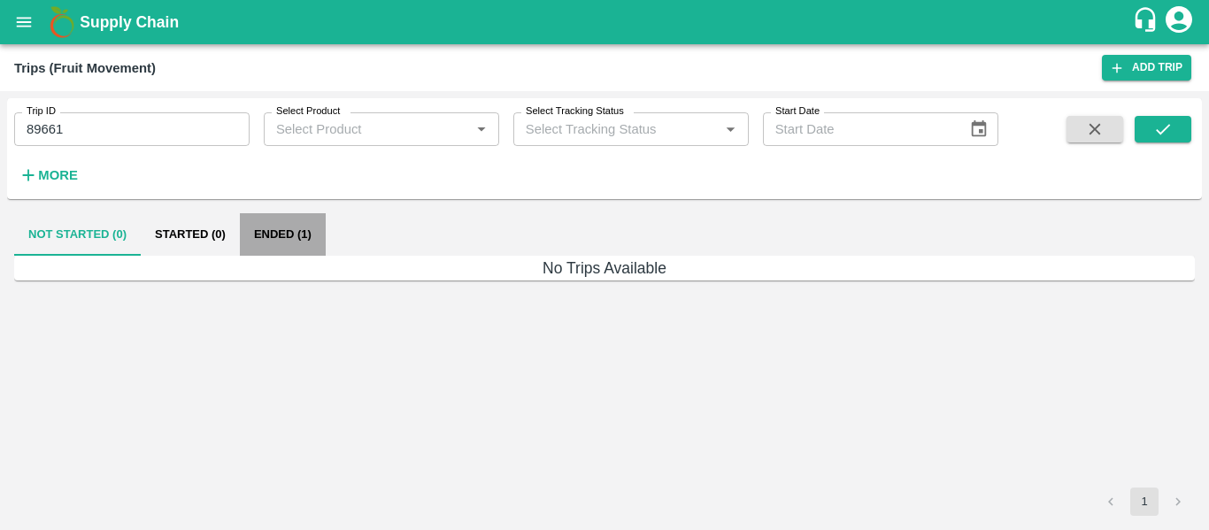
click at [296, 238] on button "Ended (1)" at bounding box center [283, 234] width 86 height 42
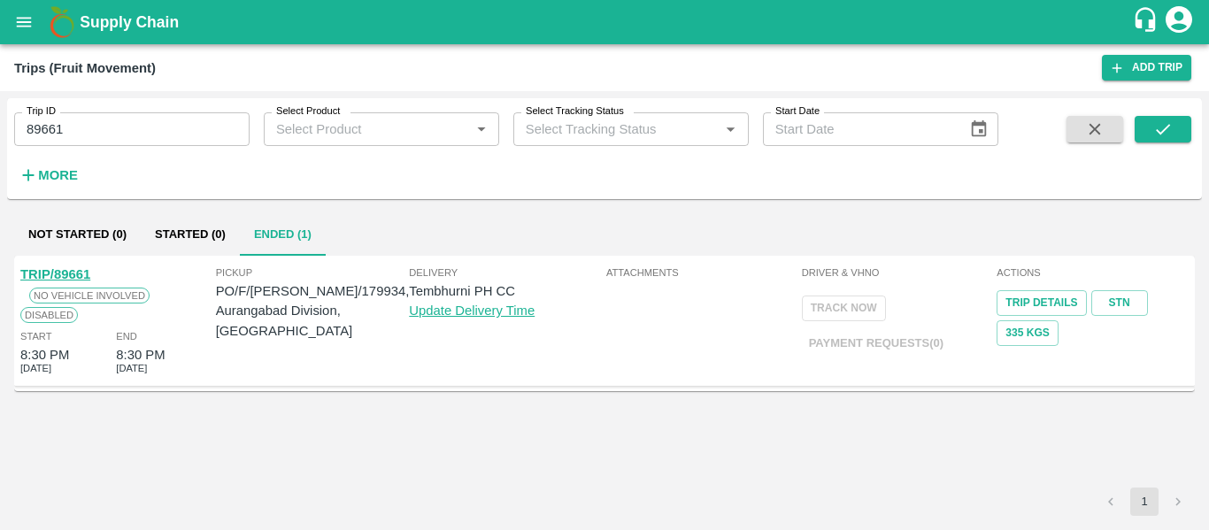
click at [73, 268] on link "TRIP/89661" at bounding box center [55, 274] width 70 height 14
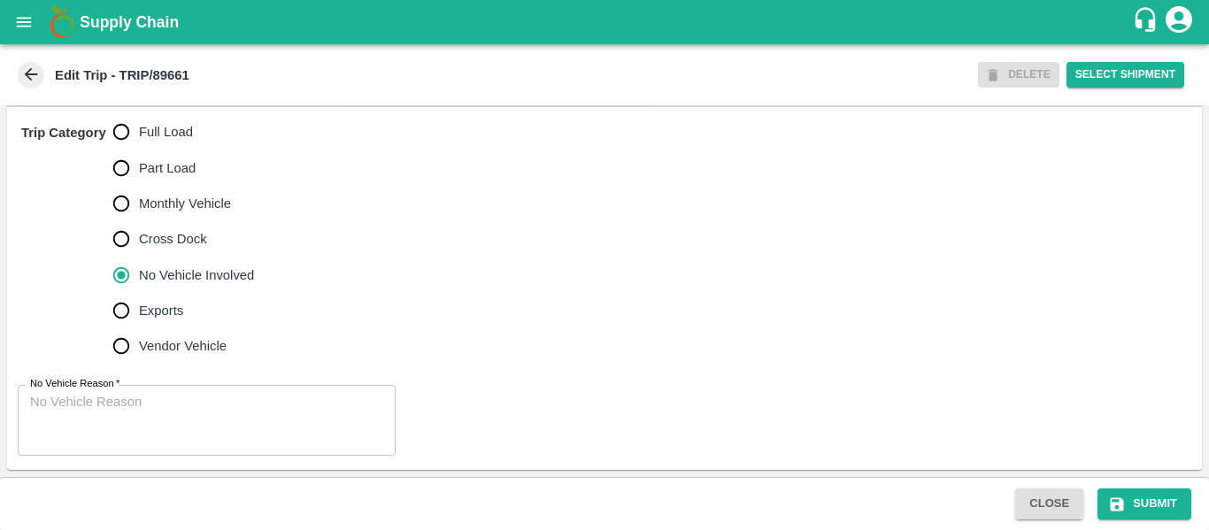
scroll to position [554, 0]
click at [159, 142] on span "Full Load" at bounding box center [166, 131] width 54 height 19
click at [139, 144] on input "Full Load" at bounding box center [121, 131] width 35 height 35
radio input "true"
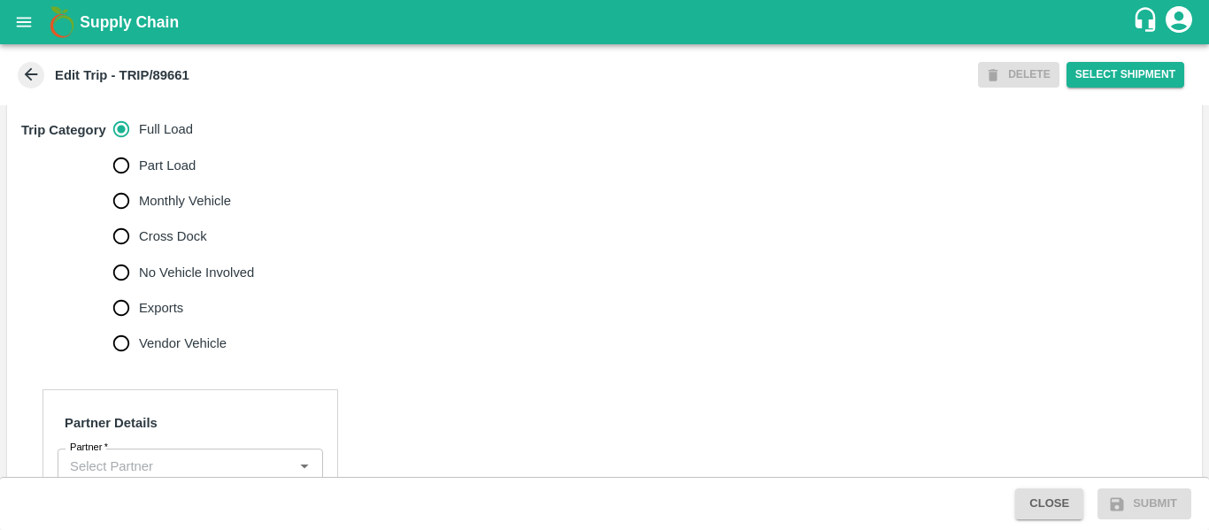
scroll to position [790, 0]
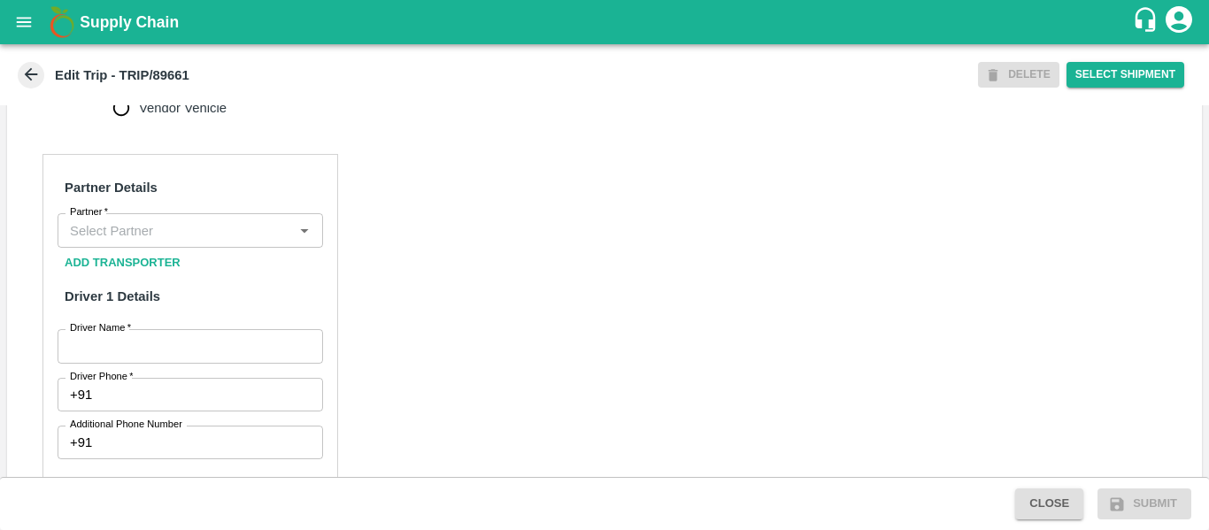
click at [164, 242] on input "Partner   *" at bounding box center [176, 230] width 226 height 23
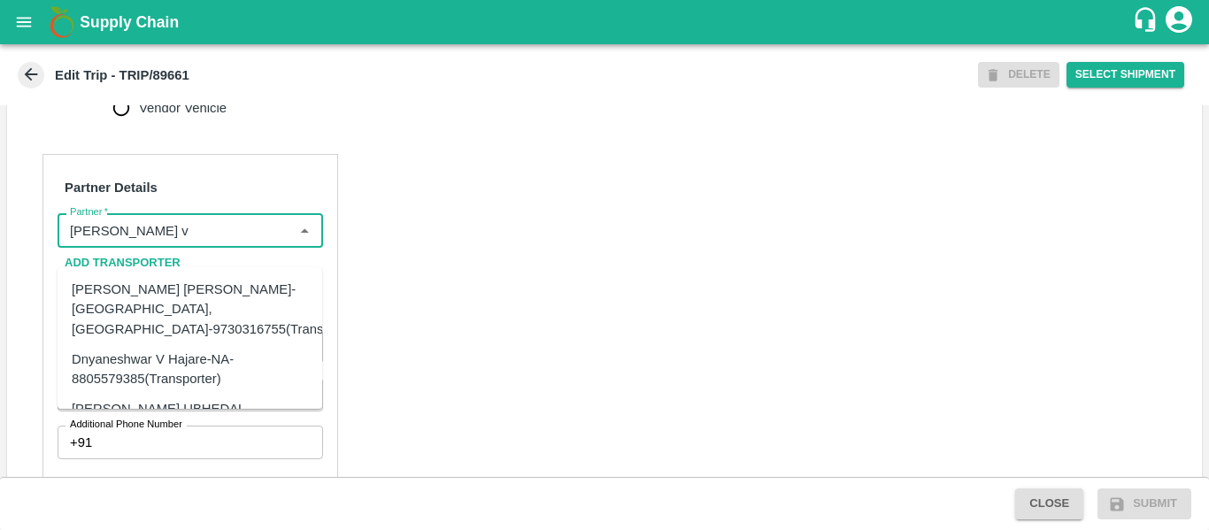
click at [189, 350] on div "Dnyaneshwar V Hajare-NA-8805579385(Transporter)" at bounding box center [190, 370] width 236 height 40
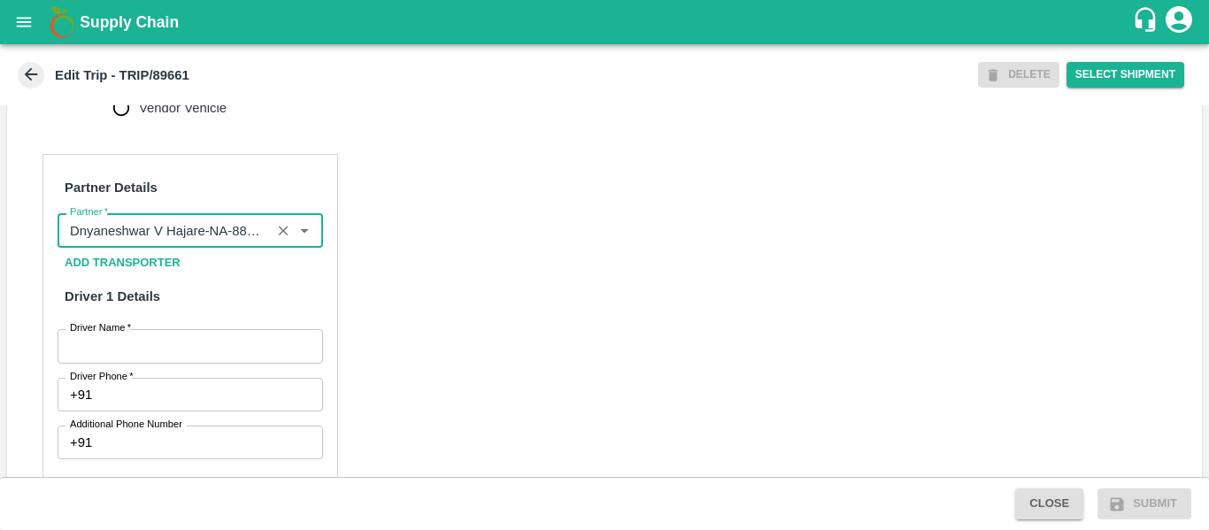
type input "Dnyaneshwar V Hajare-NA-8805579385(Transporter)"
click at [200, 363] on input "Driver Name   *" at bounding box center [191, 346] width 266 height 34
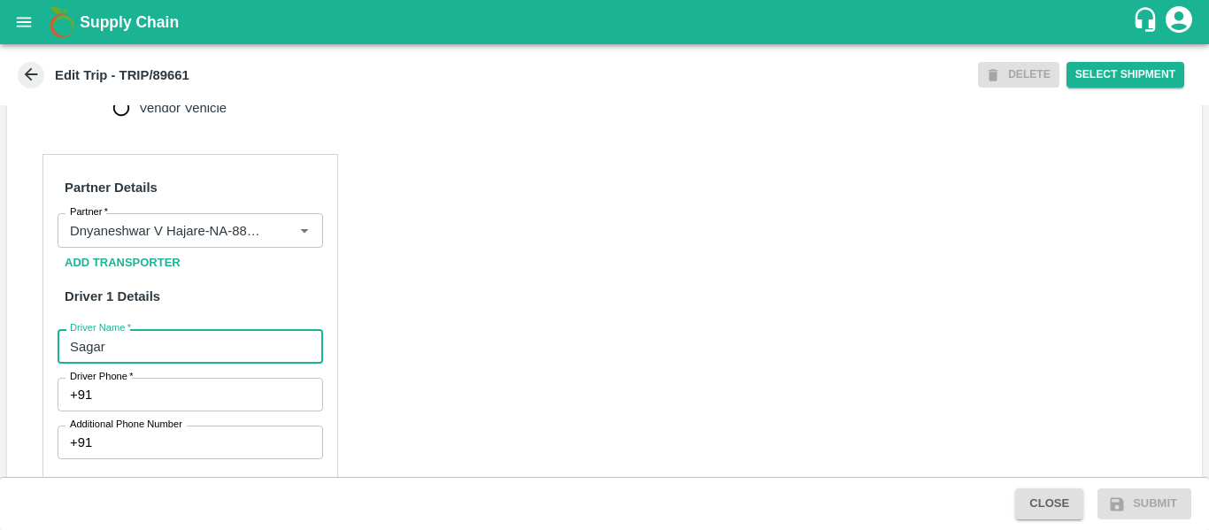
type input "Sagar"
click at [204, 412] on input "Driver Phone   *" at bounding box center [210, 395] width 223 height 34
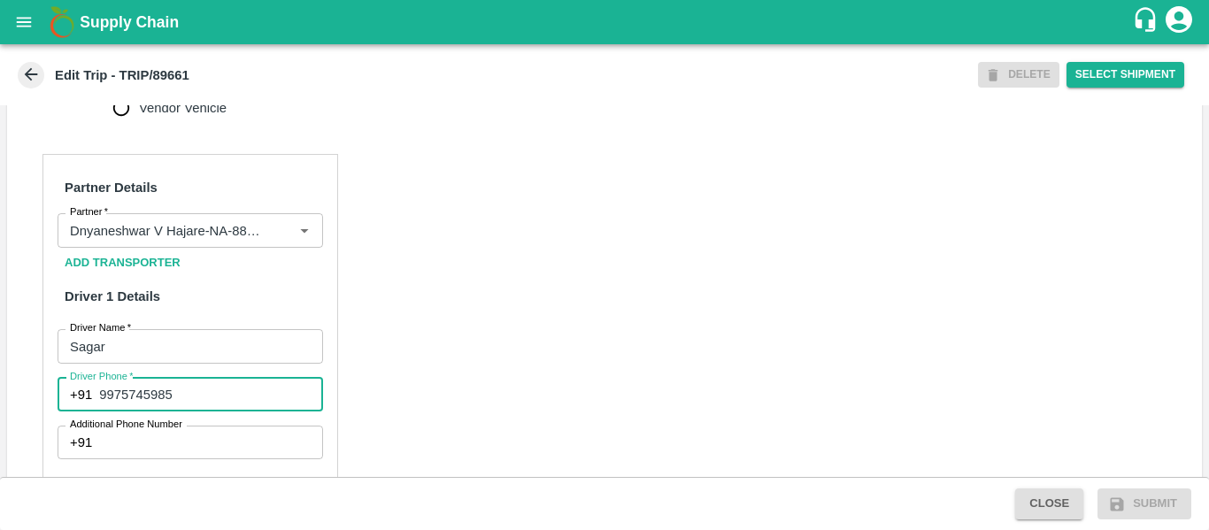
type input "9975745985"
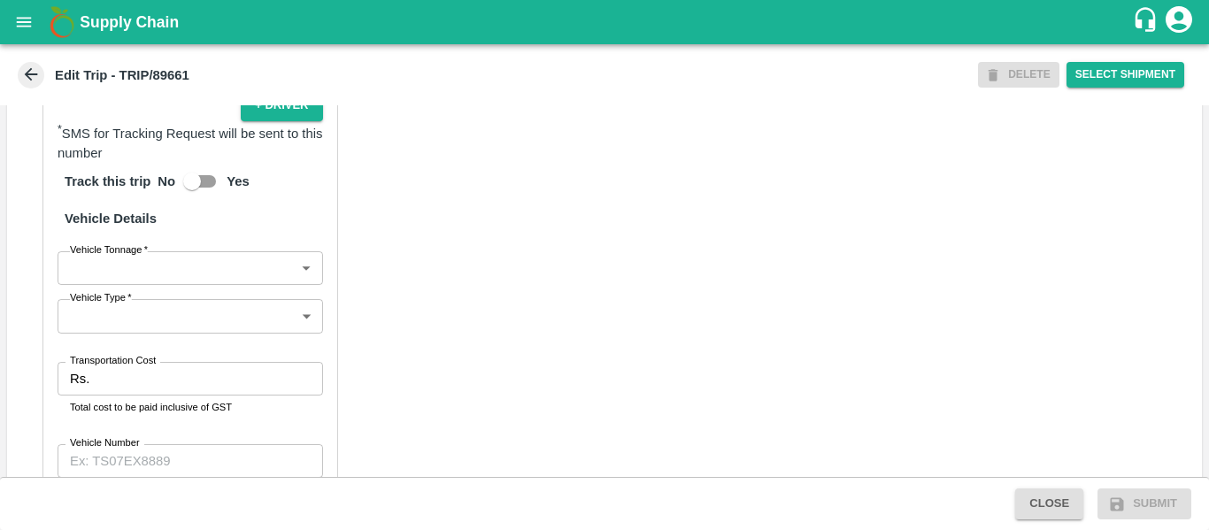
scroll to position [1361, 0]
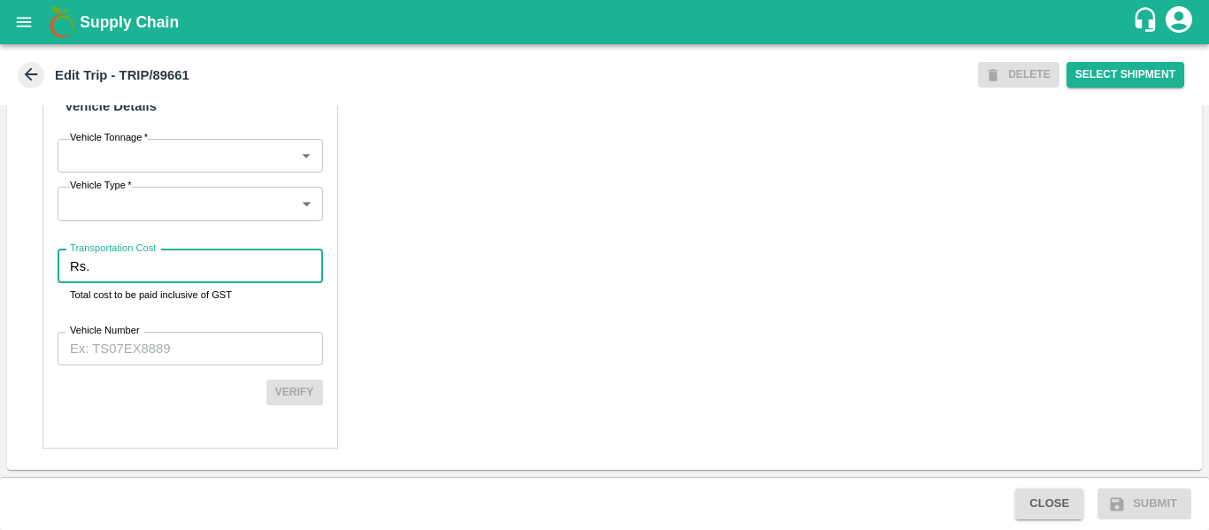
click at [97, 281] on input "Transportation Cost" at bounding box center [209, 267] width 226 height 34
type input "1200"
click at [124, 341] on input "Vehicle Number" at bounding box center [191, 349] width 266 height 34
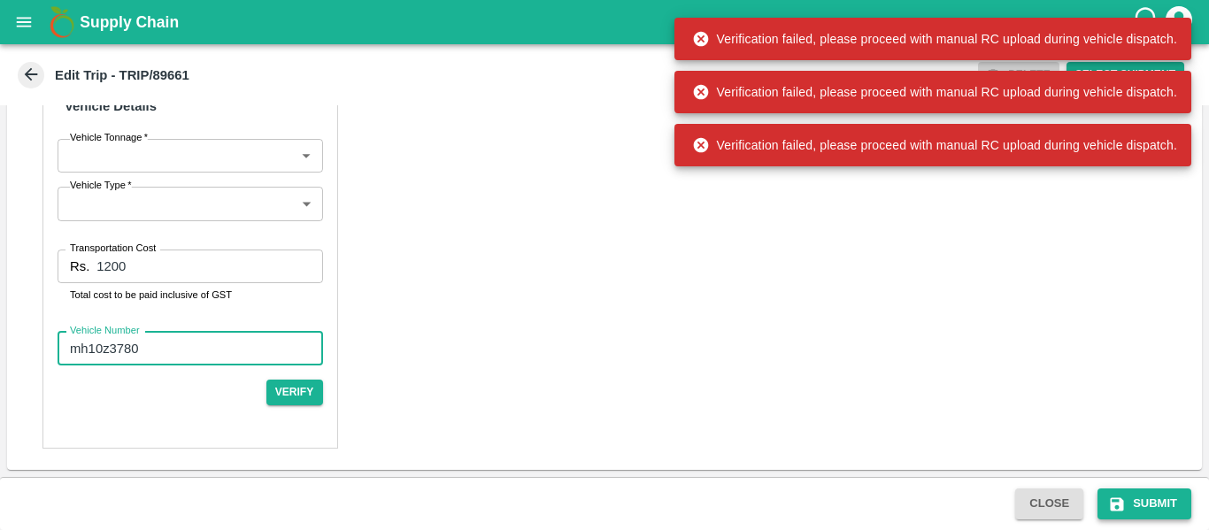
type input "mh10z3780"
click at [1142, 505] on button "Submit" at bounding box center [1145, 504] width 94 height 31
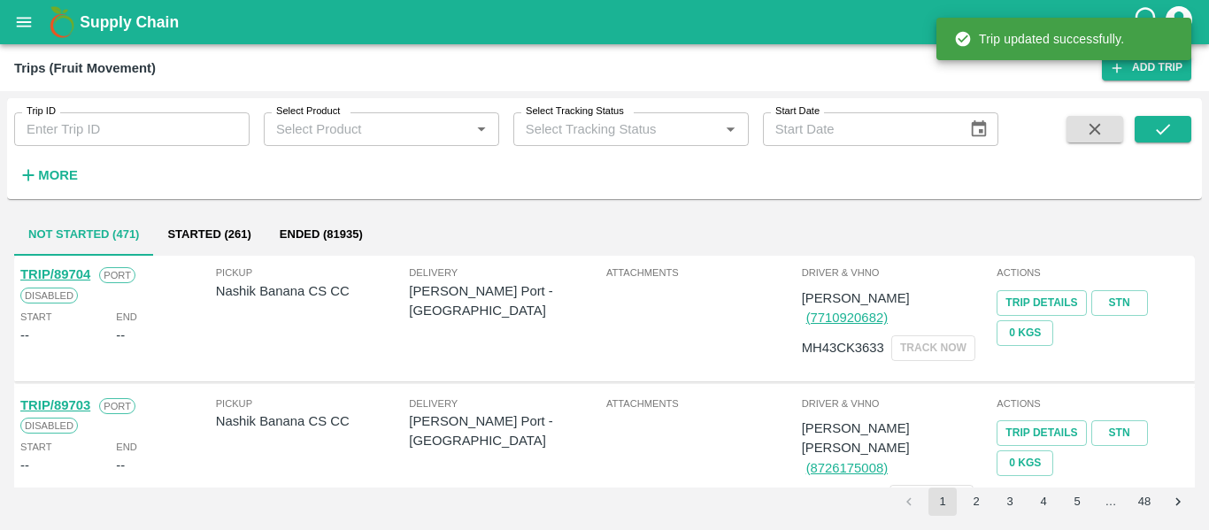
click at [104, 142] on input "Trip ID" at bounding box center [131, 129] width 235 height 34
paste input "89661"
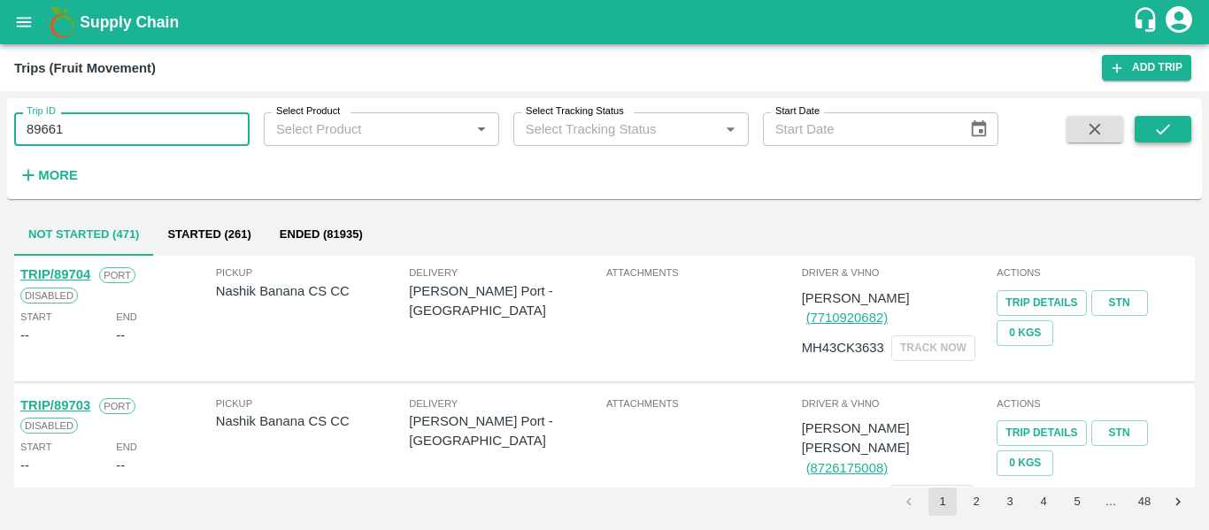
type input "89661"
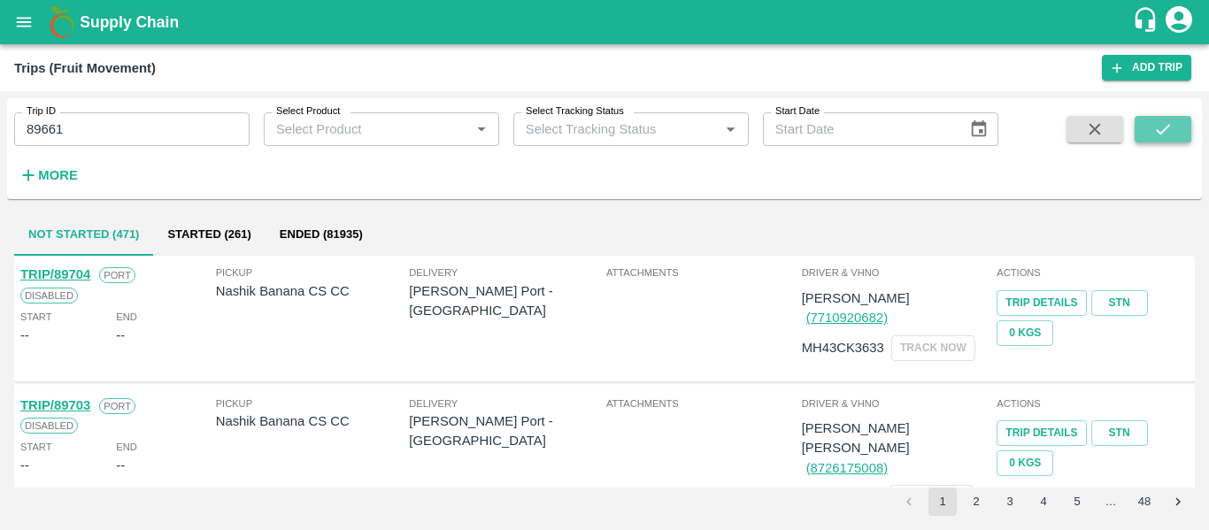
click at [1143, 123] on button "submit" at bounding box center [1163, 129] width 57 height 27
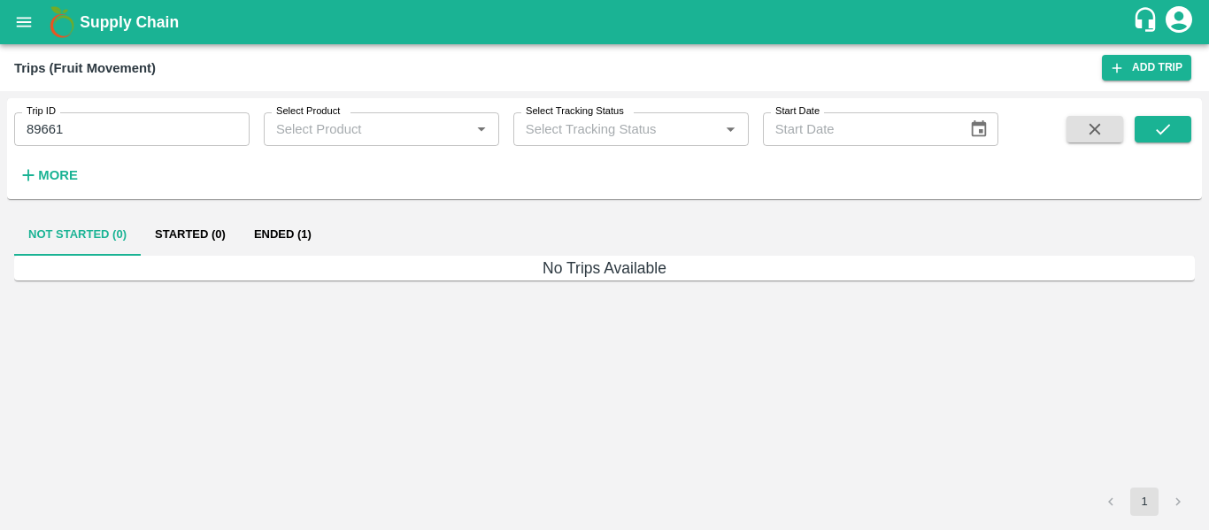
click at [313, 229] on button "Ended (1)" at bounding box center [283, 234] width 86 height 42
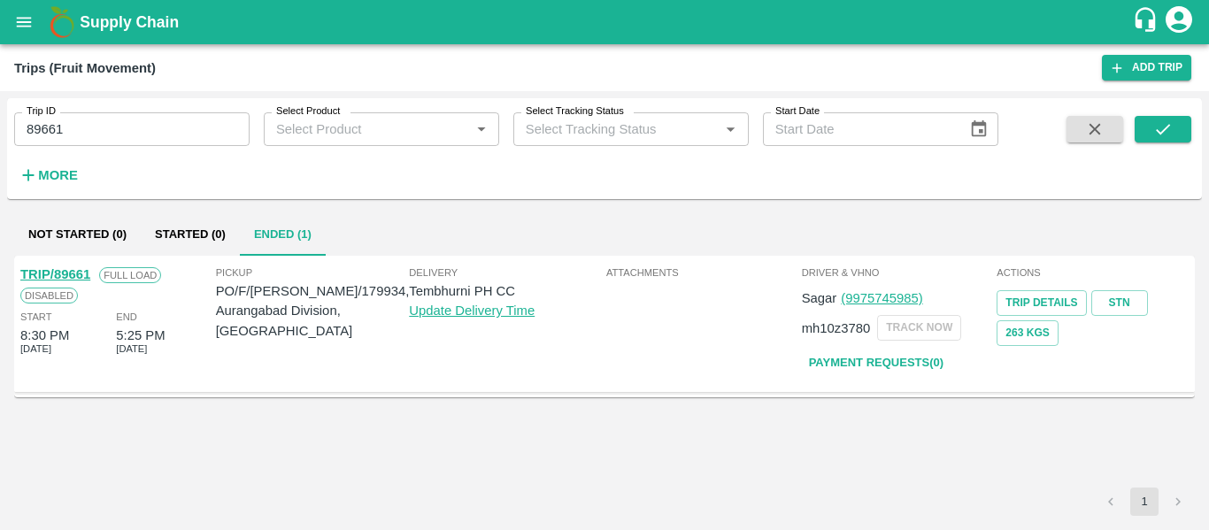
click at [67, 268] on link "TRIP/89661" at bounding box center [55, 274] width 70 height 14
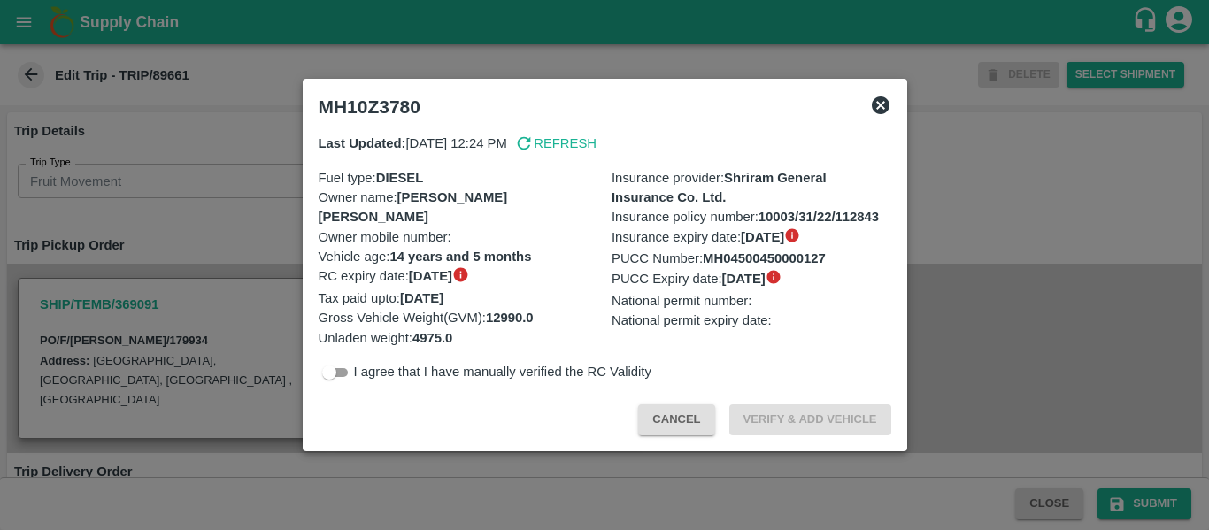
click at [193, 225] on div at bounding box center [604, 265] width 1209 height 530
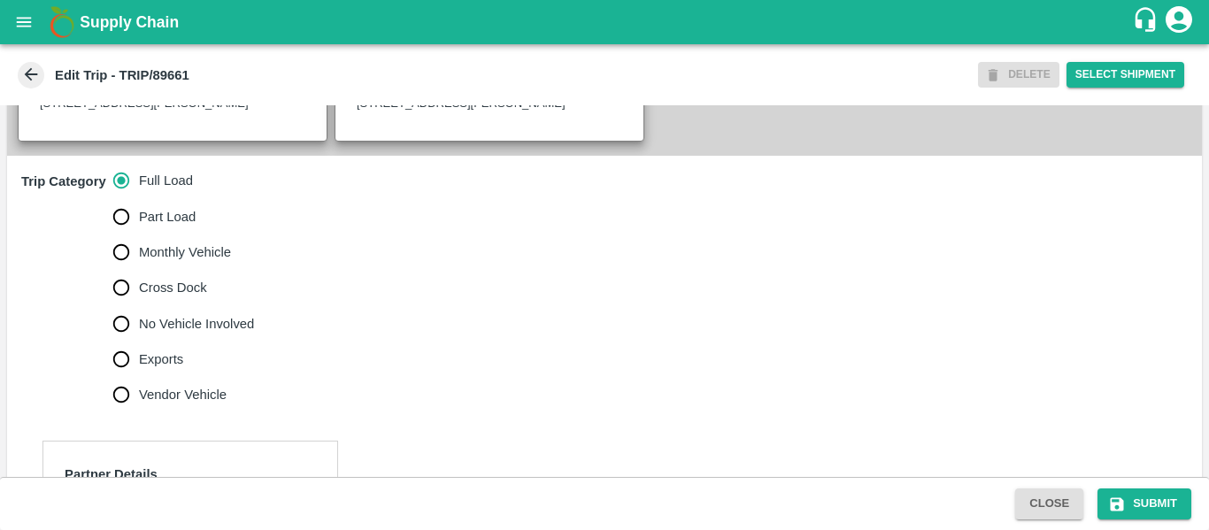
click at [198, 334] on span "No Vehicle Involved" at bounding box center [196, 323] width 115 height 19
click at [139, 339] on input "No Vehicle Involved" at bounding box center [121, 323] width 35 height 35
radio input "true"
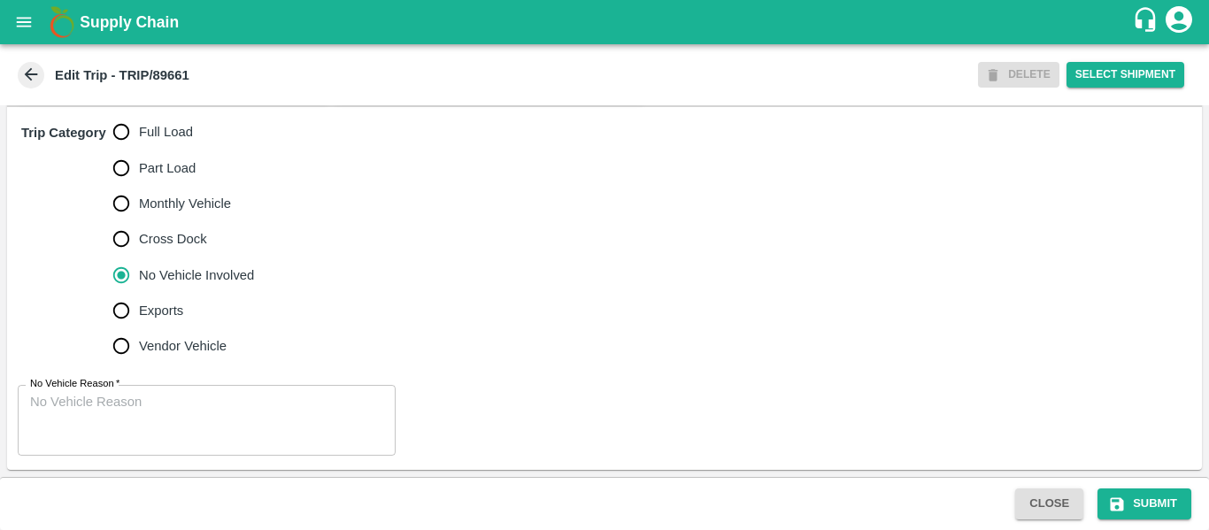
click at [129, 422] on textarea "No Vehicle Reason   *" at bounding box center [206, 421] width 353 height 56
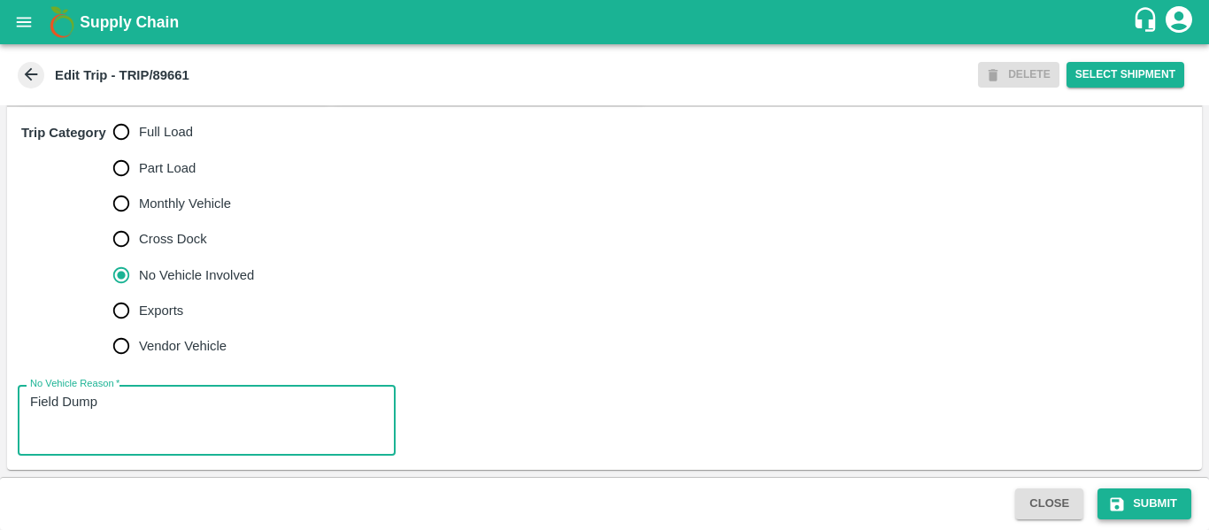
type textarea "Field Dump"
click at [1153, 511] on button "Submit" at bounding box center [1145, 504] width 94 height 31
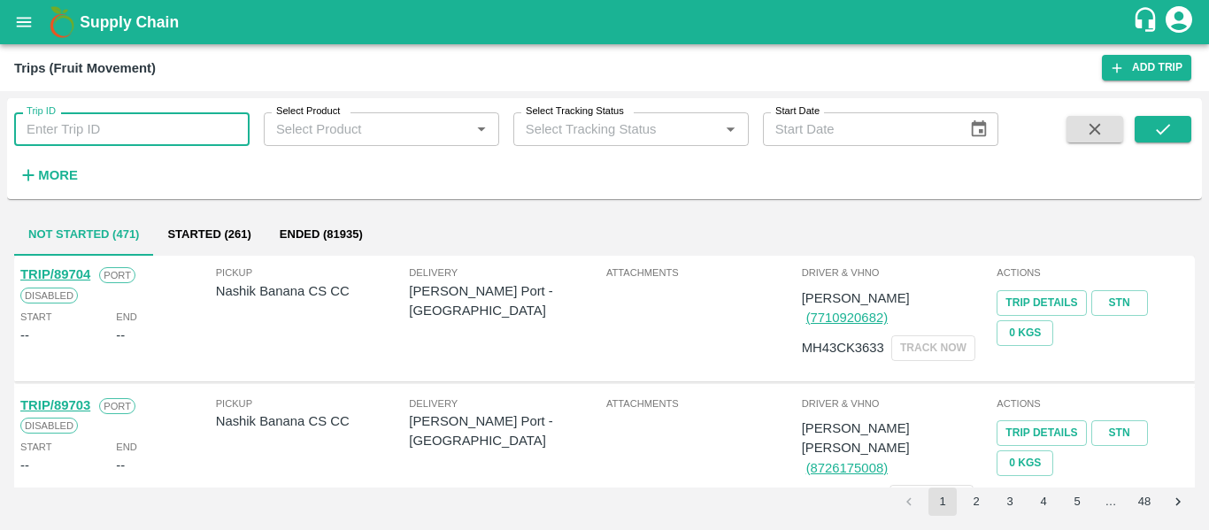
click at [191, 126] on input "Trip ID" at bounding box center [131, 129] width 235 height 34
paste input "89666"
type input "89666"
click at [1153, 131] on icon "submit" at bounding box center [1162, 129] width 19 height 19
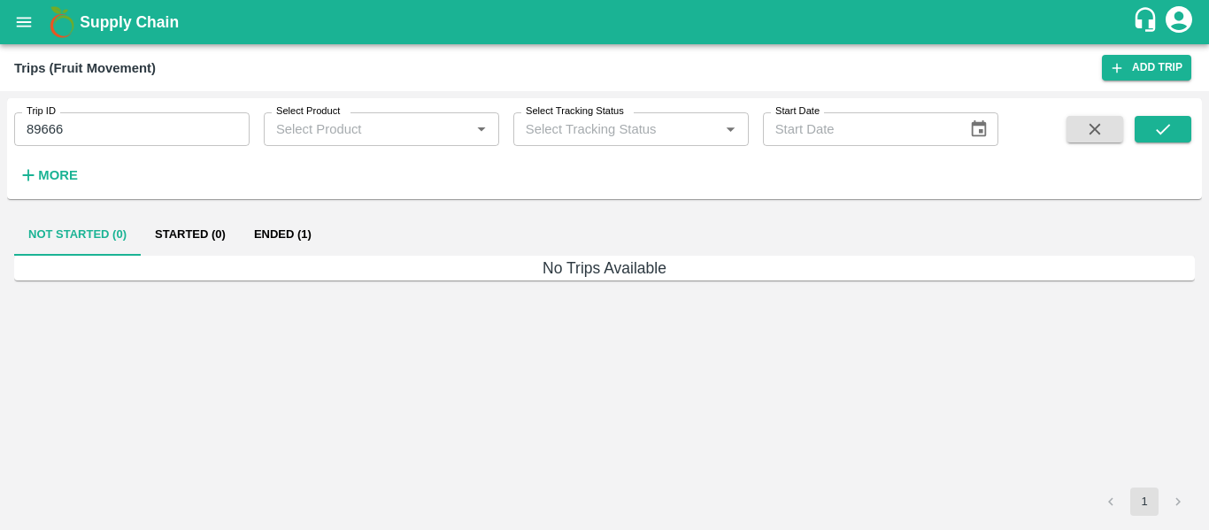
click at [282, 220] on button "Ended (1)" at bounding box center [283, 234] width 86 height 42
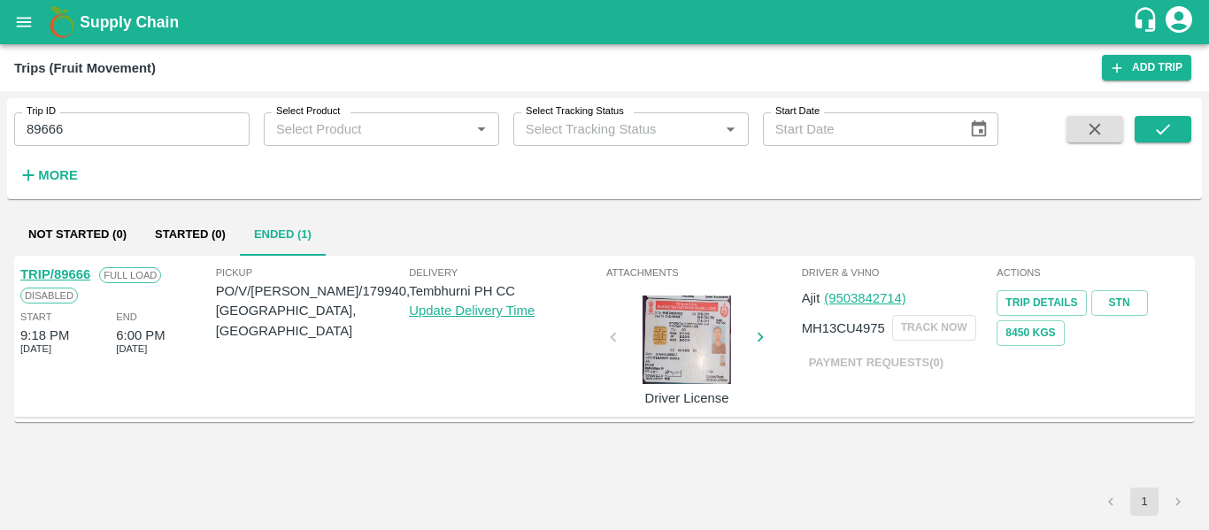
click at [65, 264] on div "TRIP/89666 Full Load Disabled Start 9:18 PM [DATE] End 6:00 PM [DATE]" at bounding box center [117, 336] width 196 height 152
click at [58, 275] on link "TRIP/89666" at bounding box center [55, 274] width 70 height 14
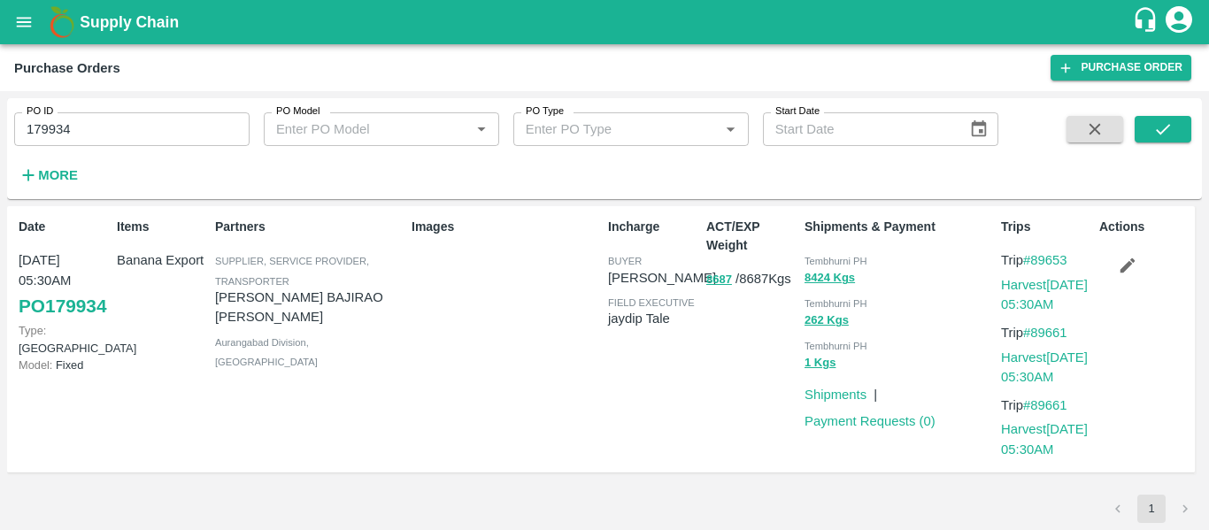
click at [44, 105] on label "PO ID" at bounding box center [40, 111] width 27 height 14
click at [44, 112] on input "179934" at bounding box center [131, 129] width 235 height 34
click at [44, 105] on label "PO ID" at bounding box center [40, 111] width 27 height 14
click at [44, 112] on input "179934" at bounding box center [131, 129] width 235 height 34
click at [53, 121] on input "179934" at bounding box center [131, 129] width 235 height 34
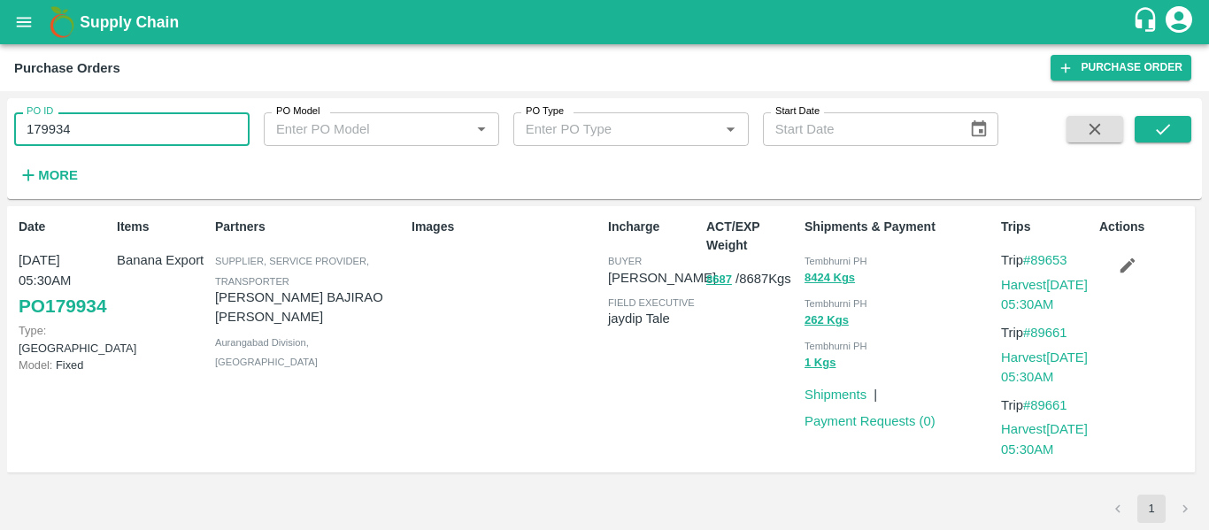
click at [53, 121] on input "179934" at bounding box center [131, 129] width 235 height 34
paste input "text"
type input "179940"
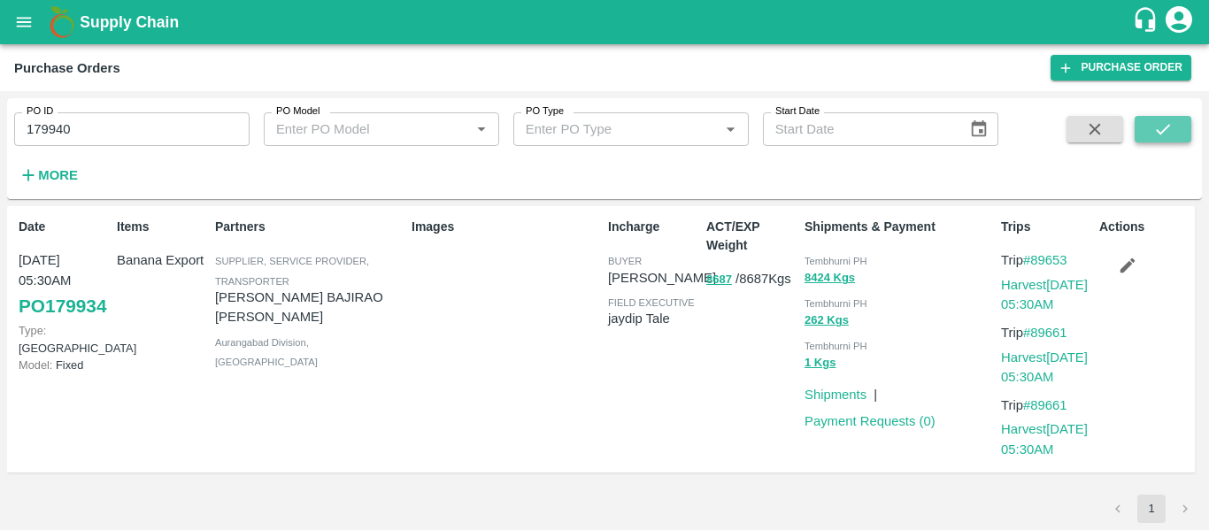
click at [1151, 128] on button "submit" at bounding box center [1163, 129] width 57 height 27
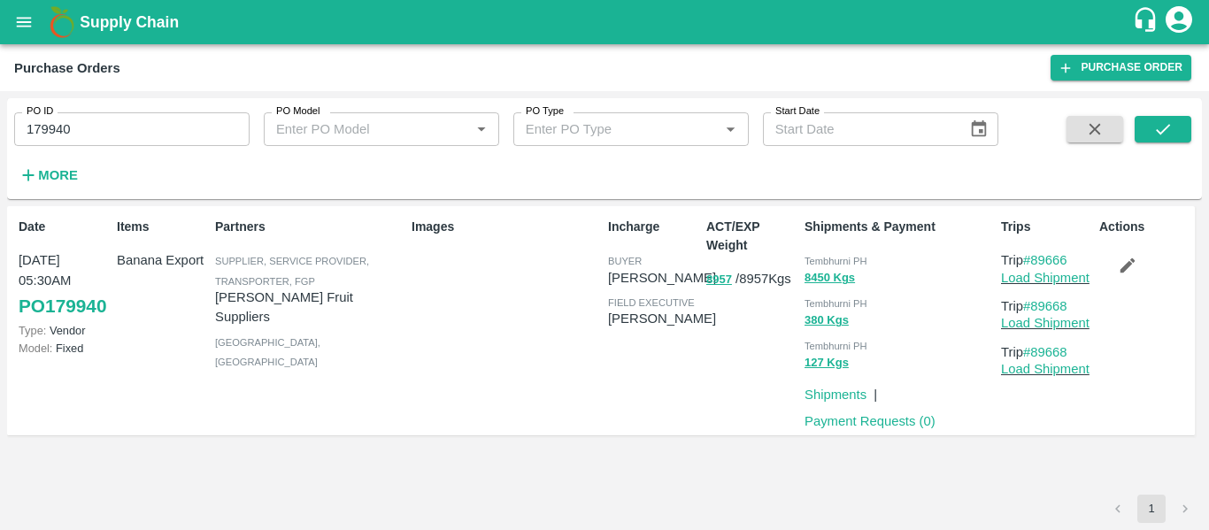
click at [1133, 264] on icon "button" at bounding box center [1127, 265] width 19 height 19
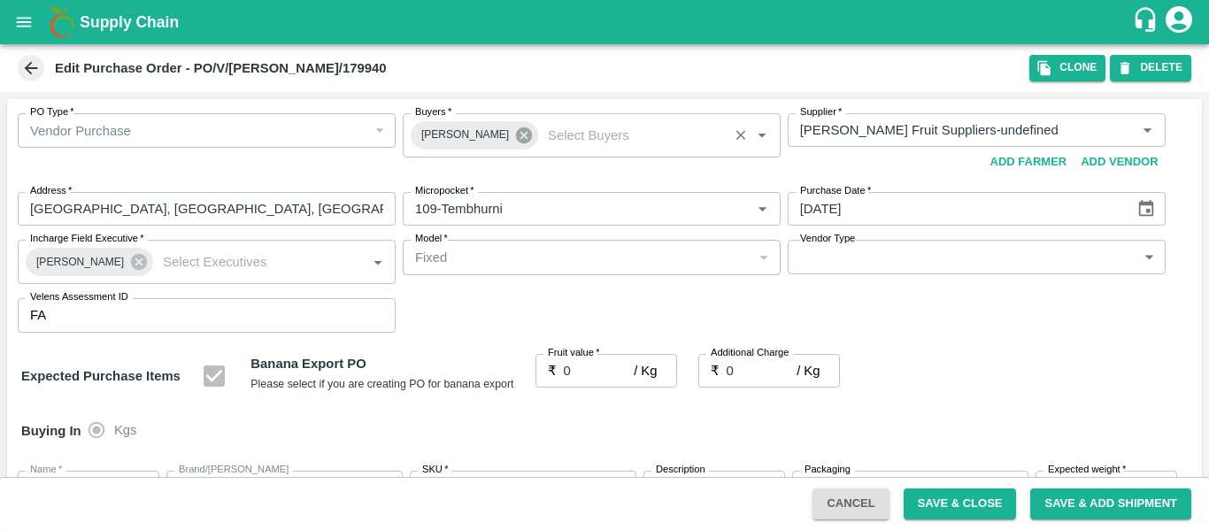
click at [516, 138] on icon at bounding box center [524, 135] width 16 height 16
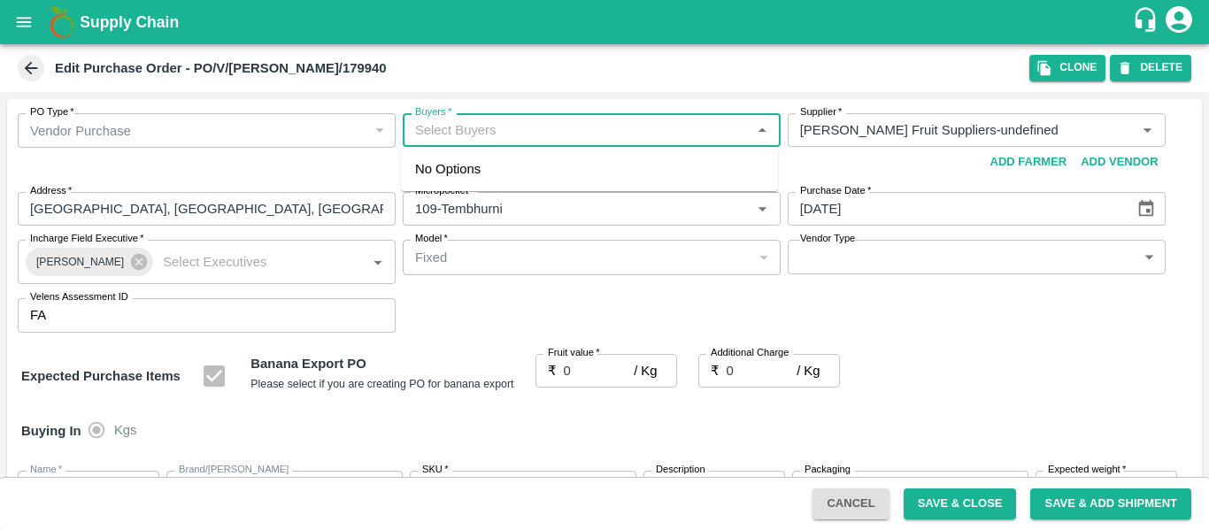
click at [447, 131] on input "Buyers   *" at bounding box center [577, 130] width 338 height 23
type input "ajit"
click at [453, 172] on div "Ajit Otari" at bounding box center [589, 177] width 377 height 46
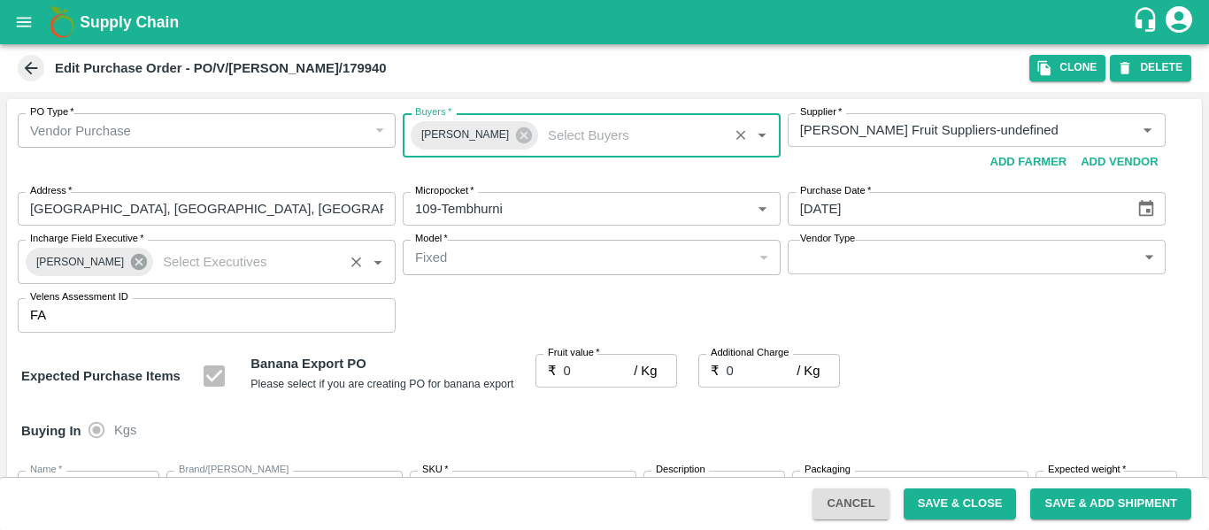
click at [131, 265] on icon at bounding box center [139, 262] width 16 height 16
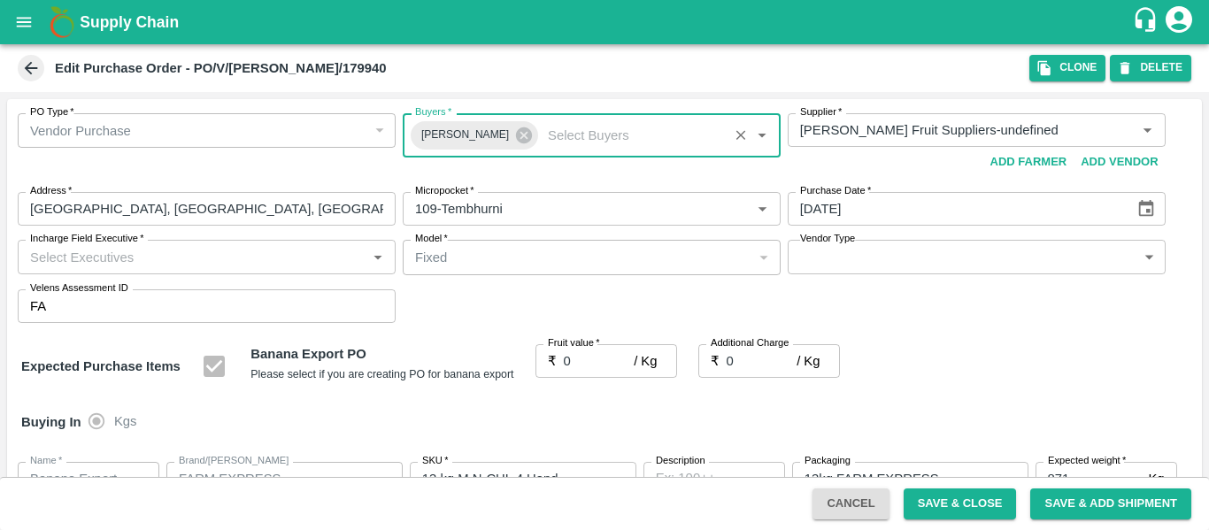
click at [75, 262] on input "Incharge Field Executive   *" at bounding box center [192, 256] width 338 height 23
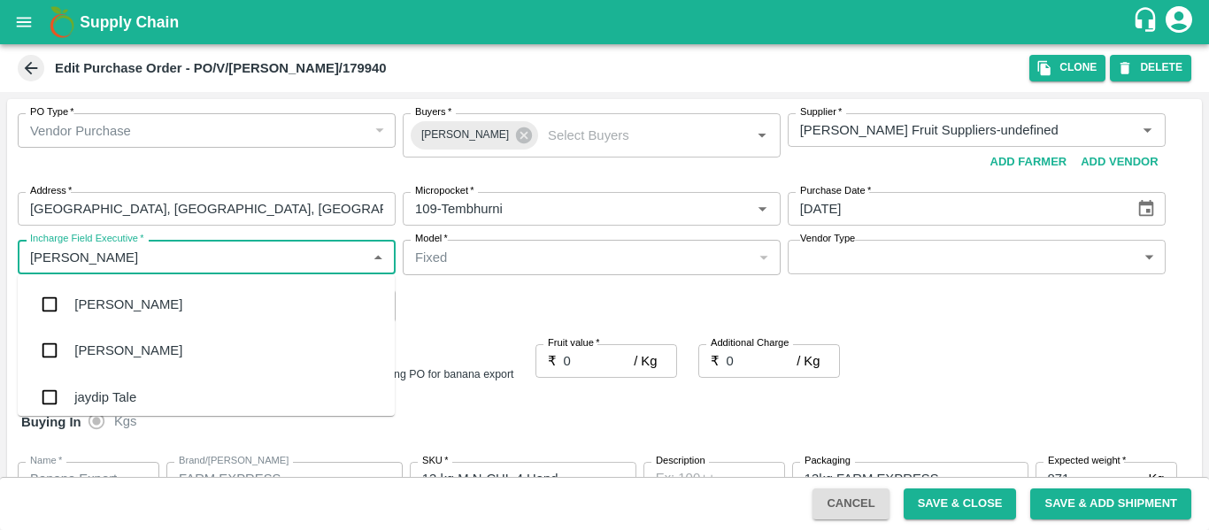
type input "jayd"
click at [90, 294] on div "jaydip Tale" at bounding box center [206, 305] width 377 height 46
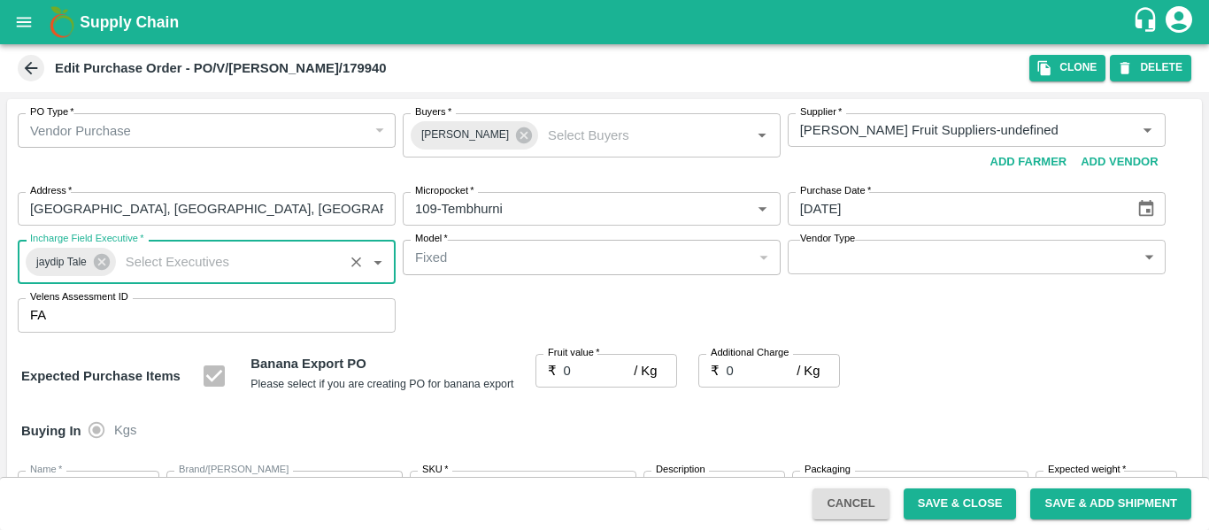
click at [580, 388] on input "0" at bounding box center [599, 371] width 71 height 34
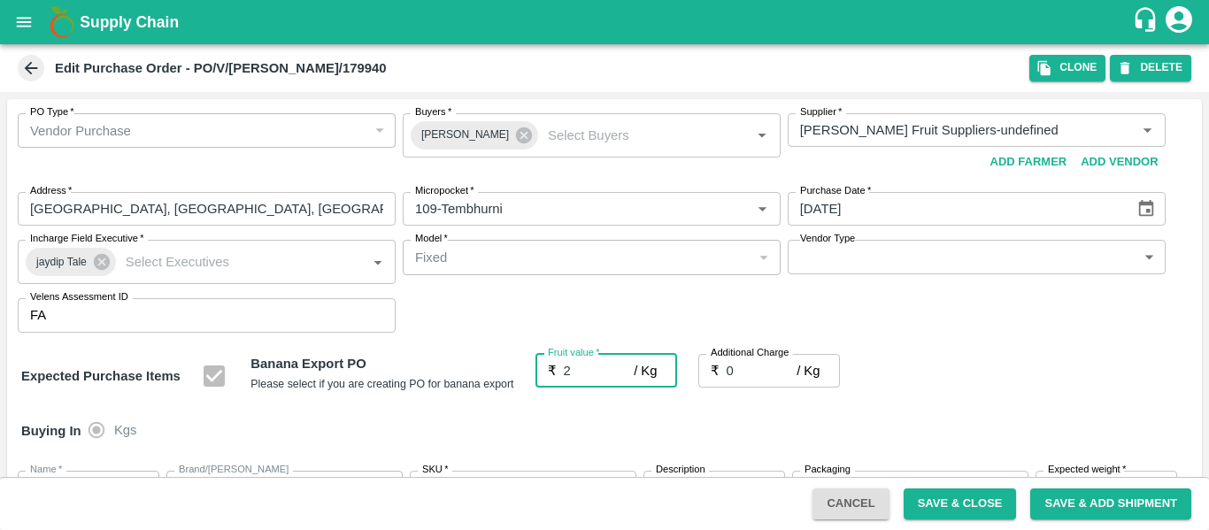
type input "22"
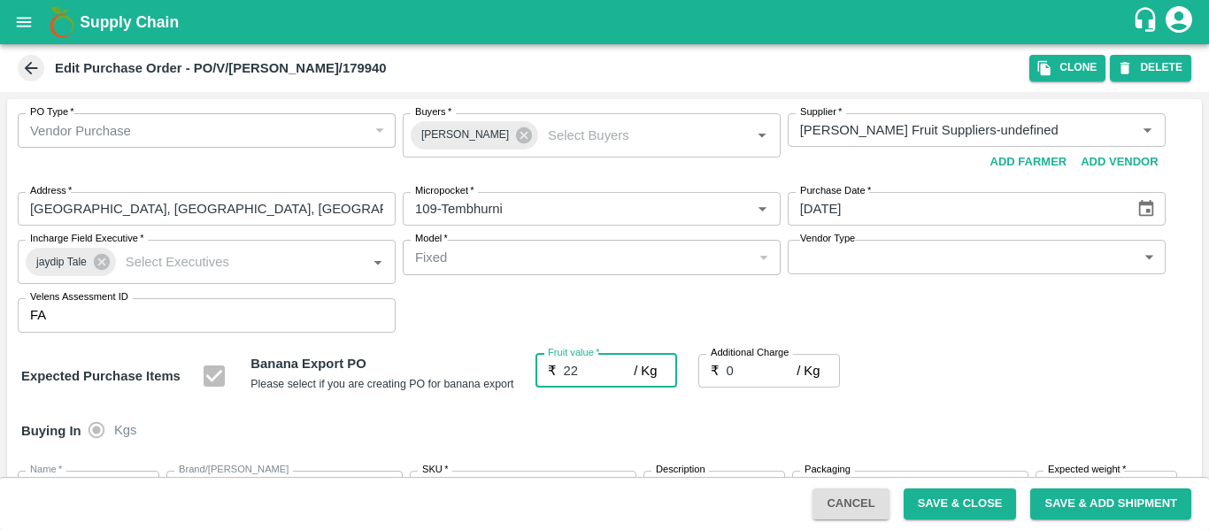
type input "22"
click at [738, 379] on input "0" at bounding box center [762, 371] width 71 height 34
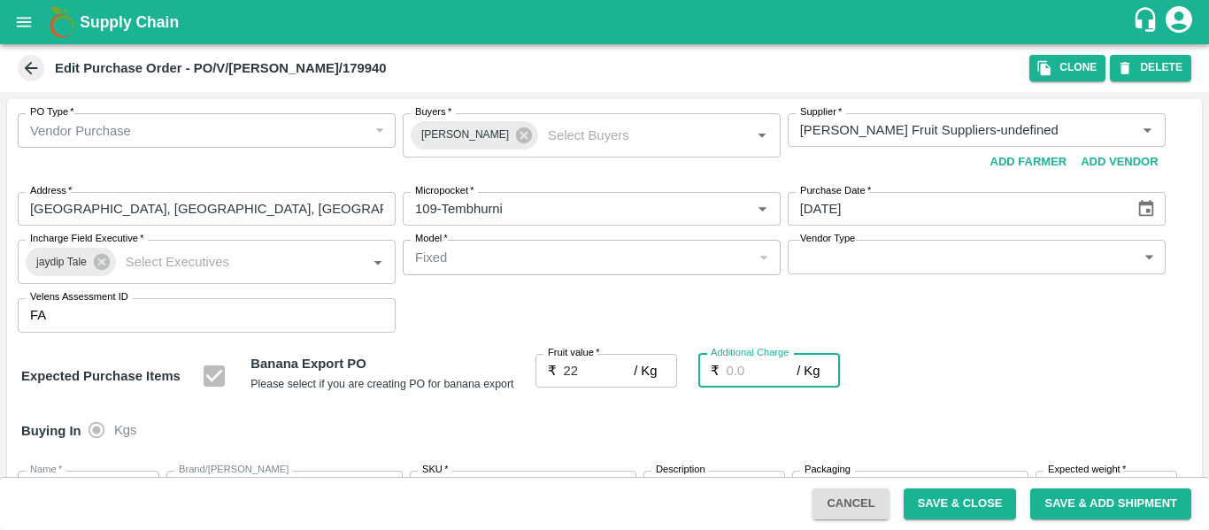
type input "2"
type input "24"
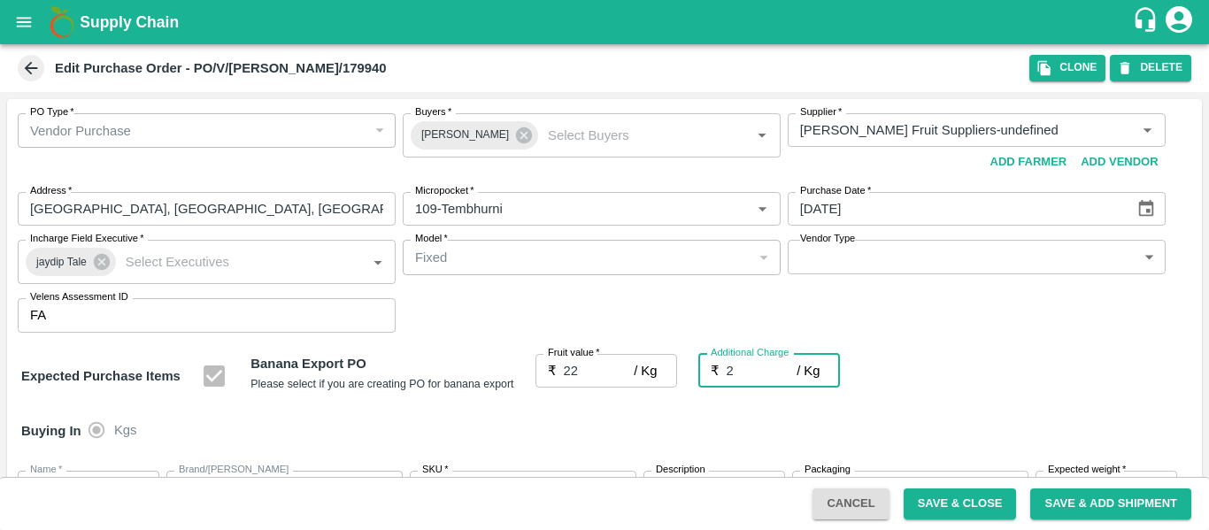
type input "24"
type input "2.7"
type input "24.7"
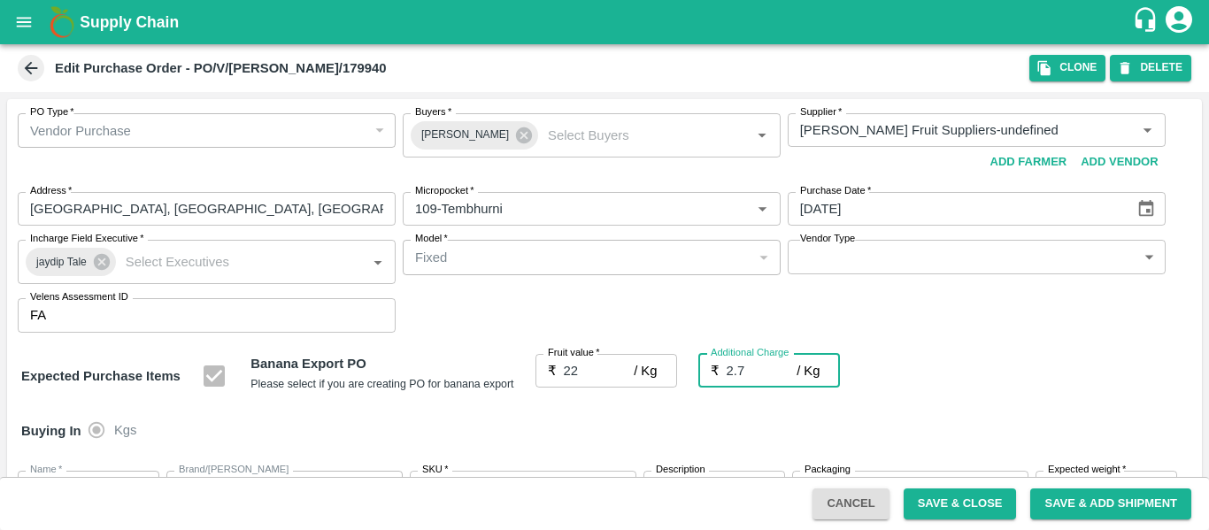
type input "24.7"
type input "2.75"
type input "24.75"
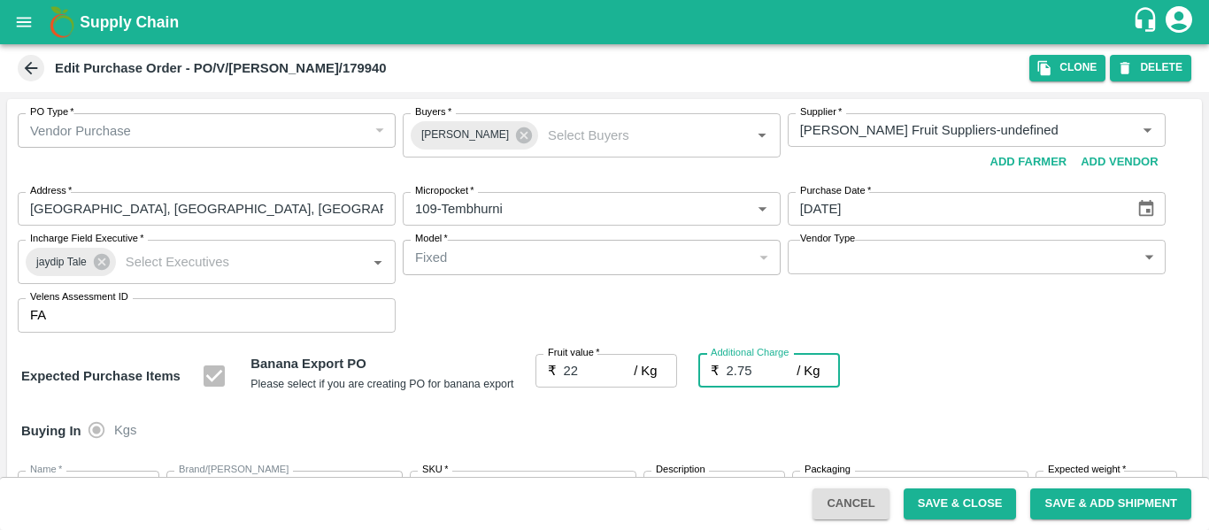
type input "24.75"
type input "2.75"
click at [962, 415] on div "Buying In Kgs" at bounding box center [604, 430] width 1195 height 51
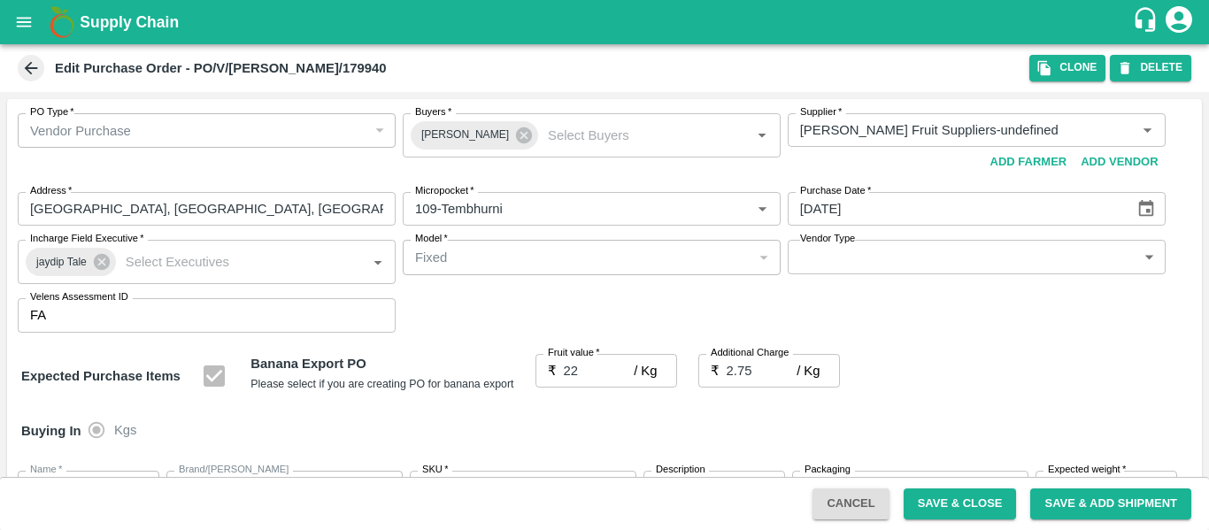
scroll to position [1055, 0]
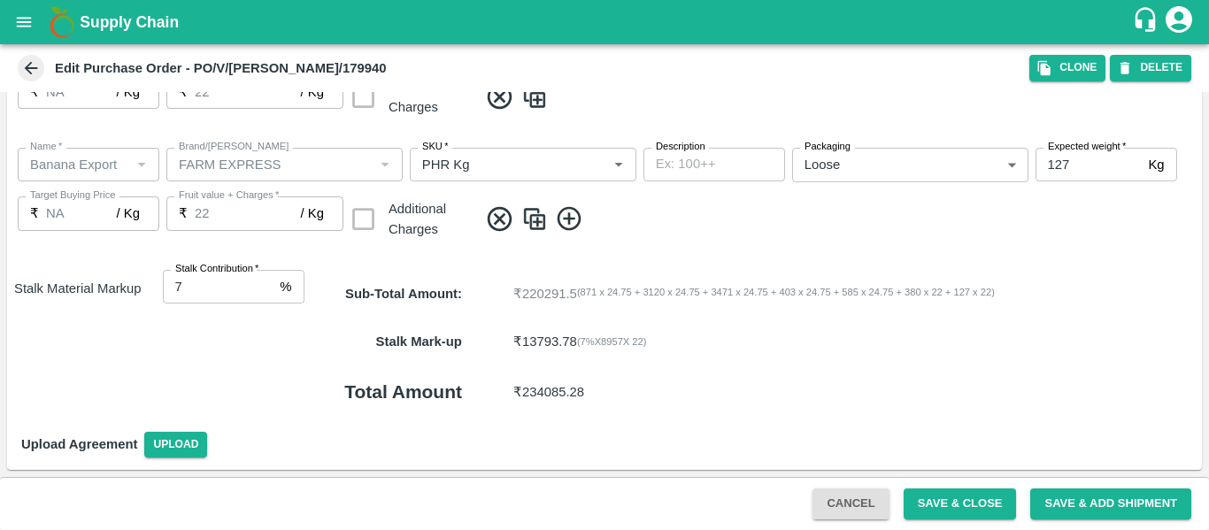
type input "8"
click at [266, 282] on input "8" at bounding box center [218, 287] width 111 height 34
click at [950, 504] on button "Save & Close" at bounding box center [960, 504] width 113 height 31
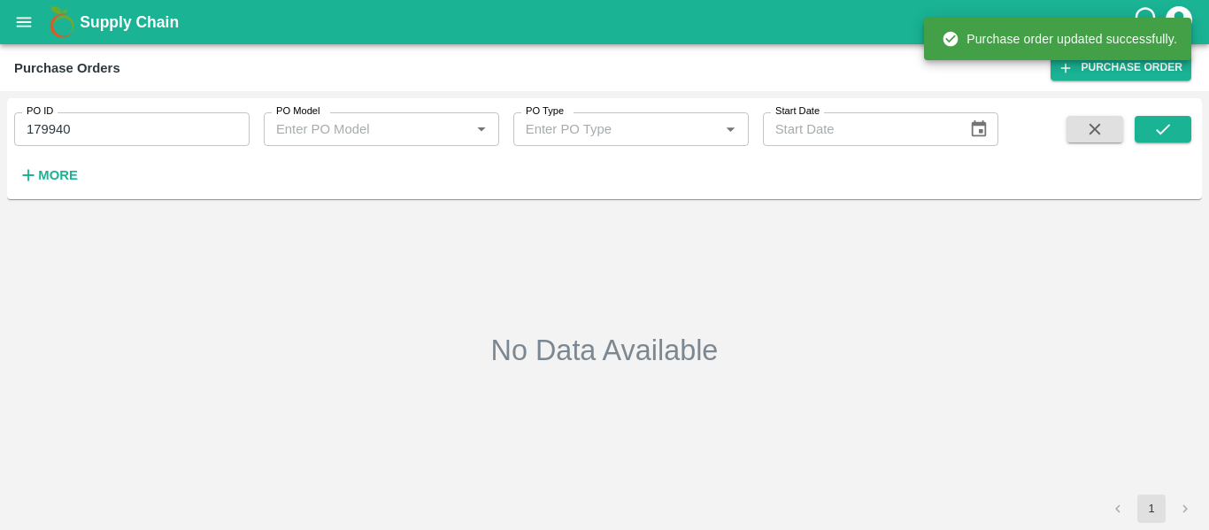
type input "179940"
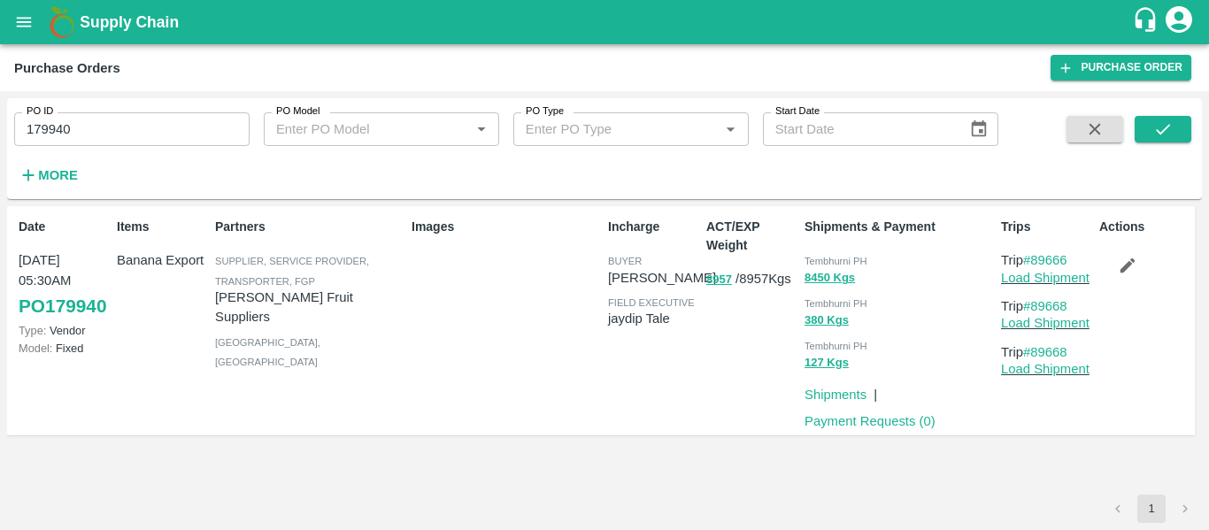
click at [1032, 285] on p "Load Shipment" at bounding box center [1046, 277] width 91 height 19
click at [1037, 274] on link "Load Shipment" at bounding box center [1045, 278] width 89 height 14
drag, startPoint x: 1076, startPoint y: 256, endPoint x: 1038, endPoint y: 259, distance: 39.1
click at [1038, 259] on p "Trip #89666" at bounding box center [1046, 260] width 91 height 19
copy link "89666"
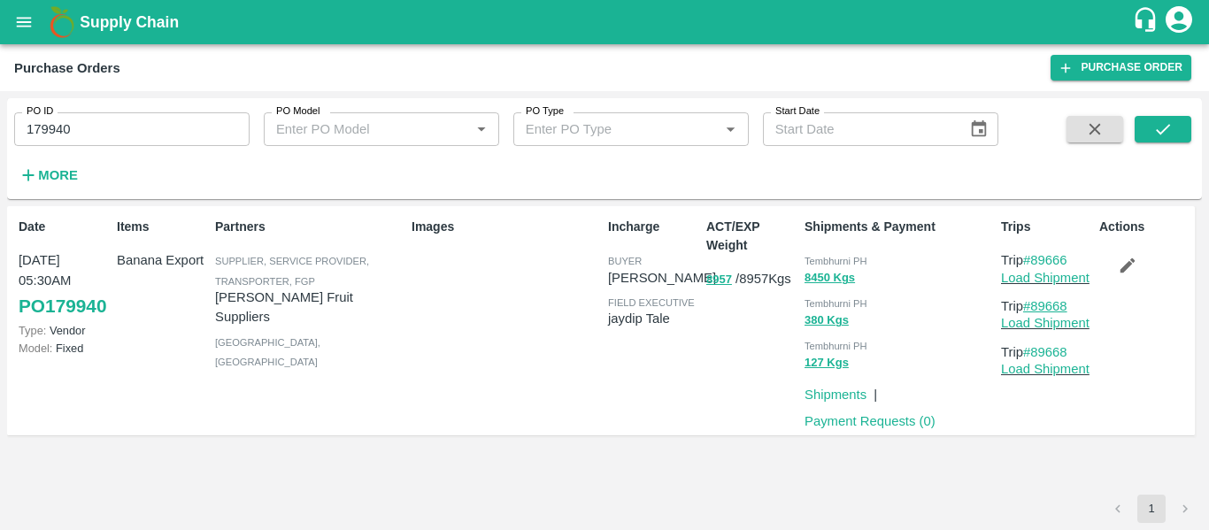
drag, startPoint x: 1078, startPoint y: 303, endPoint x: 1030, endPoint y: 300, distance: 48.8
click at [1030, 300] on p "Trip #89668" at bounding box center [1046, 306] width 91 height 19
click at [1083, 307] on p "Trip #89668" at bounding box center [1046, 306] width 91 height 19
drag, startPoint x: 1076, startPoint y: 298, endPoint x: 1037, endPoint y: 300, distance: 39.0
click at [1037, 300] on p "Trip #89668" at bounding box center [1046, 306] width 91 height 19
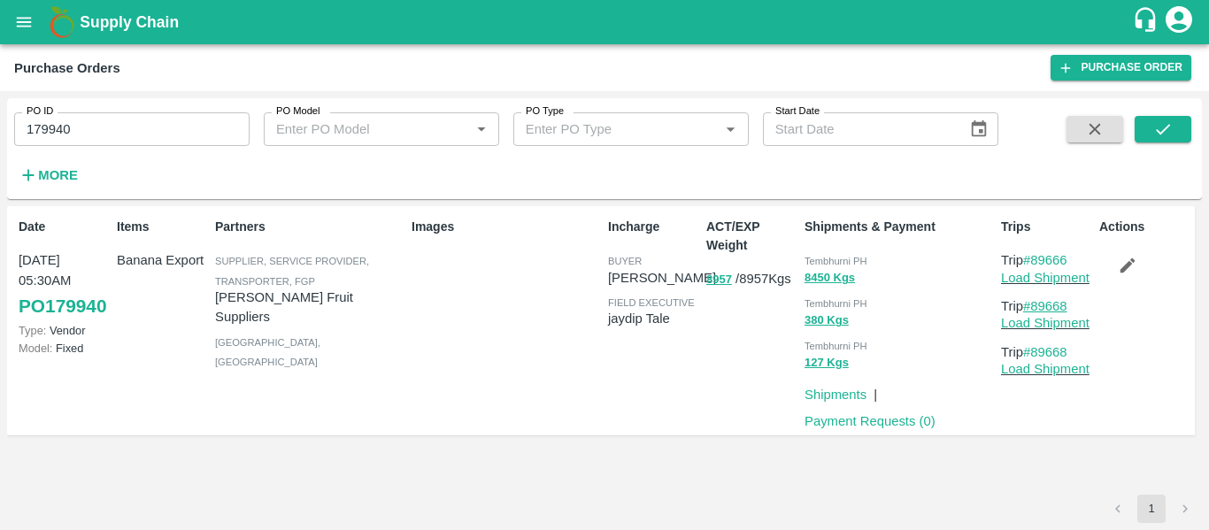
copy link "89668"
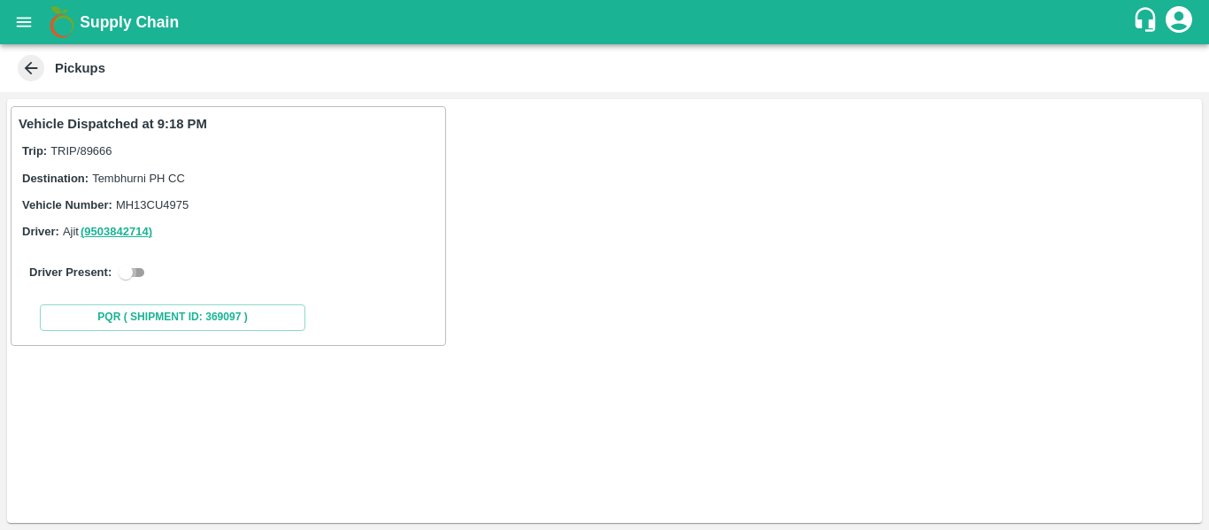
click at [135, 277] on input "checkbox" at bounding box center [126, 272] width 64 height 21
checkbox input "true"
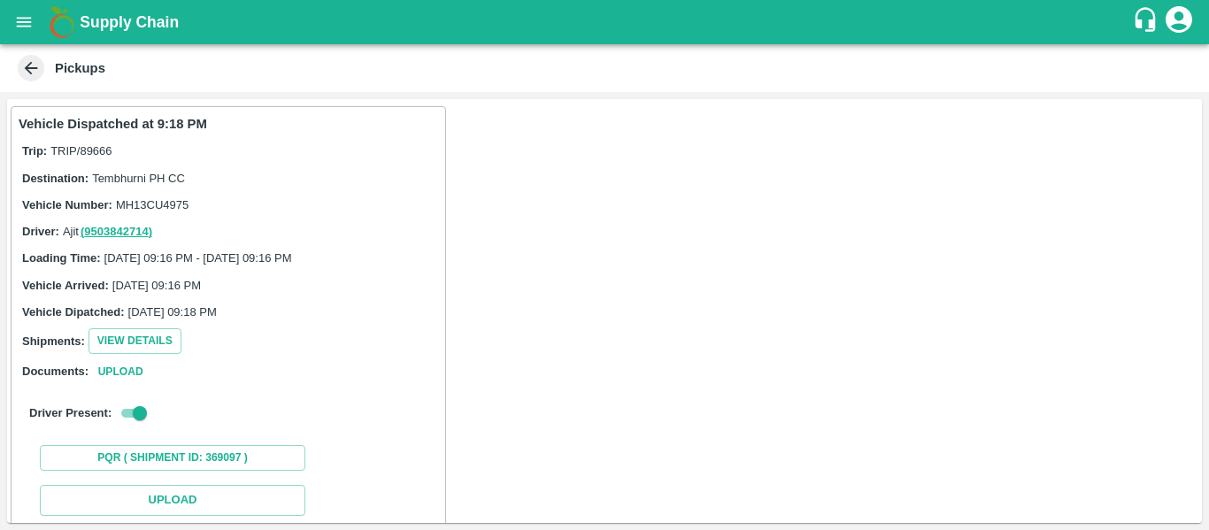
scroll to position [259, 0]
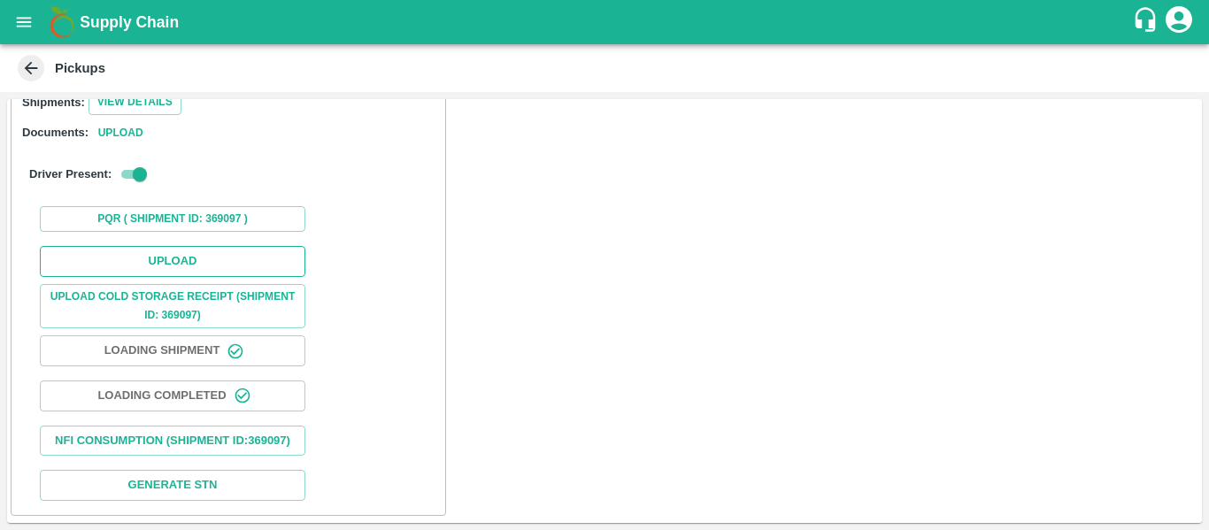
click at [178, 246] on button "Upload" at bounding box center [173, 261] width 266 height 31
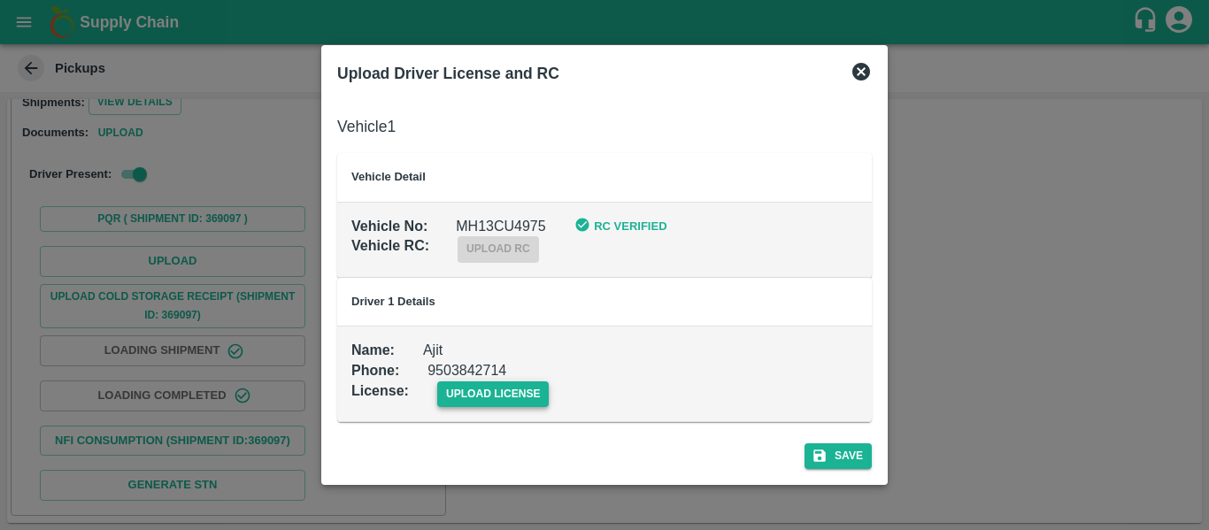
click at [494, 389] on span "upload license" at bounding box center [493, 395] width 112 height 26
click at [0, 0] on input "upload license" at bounding box center [0, 0] width 0 height 0
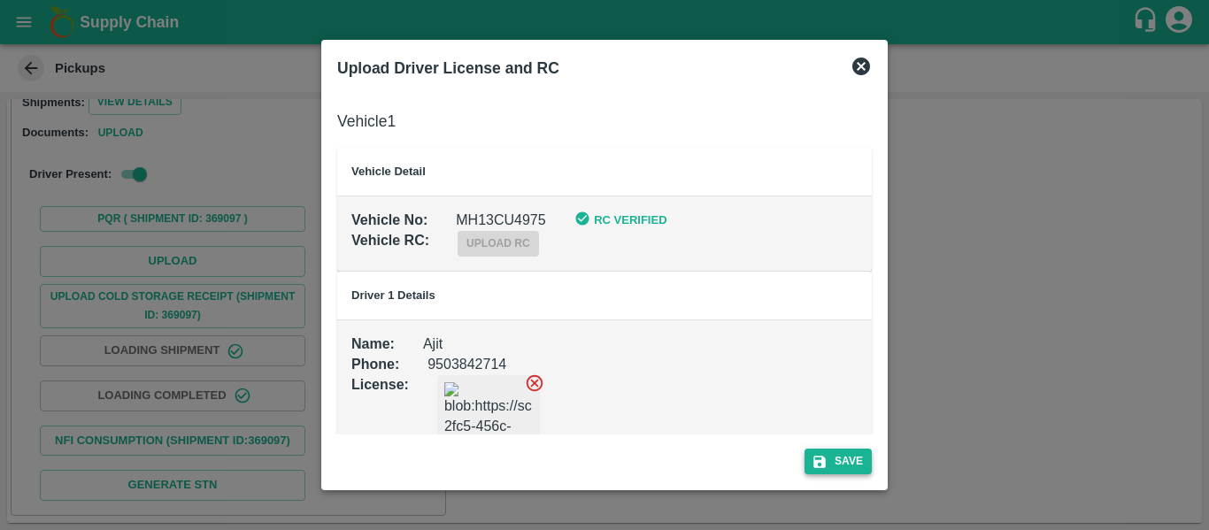
click at [868, 460] on button "Save" at bounding box center [838, 462] width 67 height 26
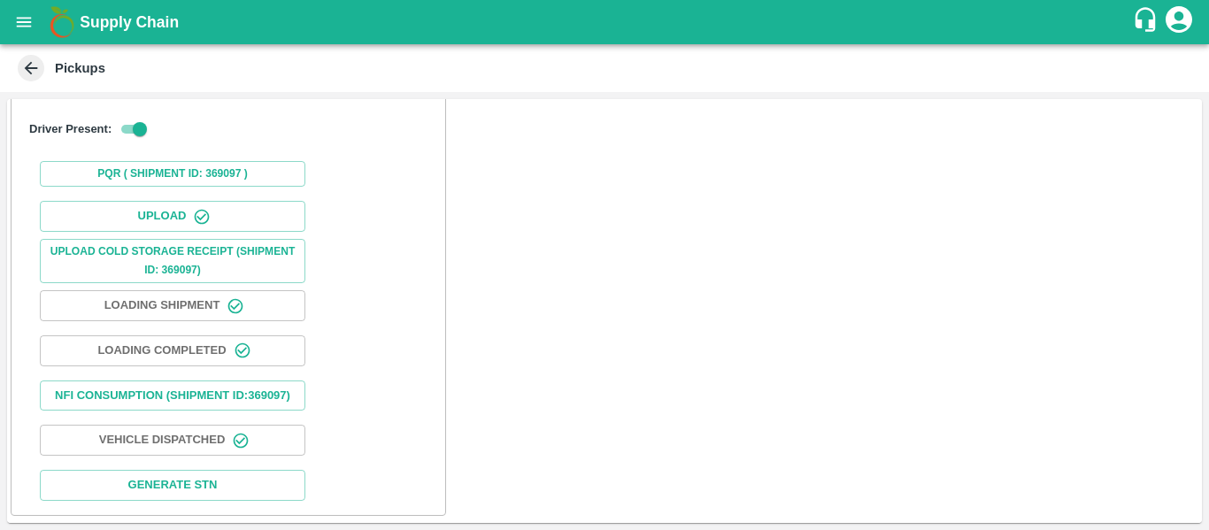
scroll to position [0, 0]
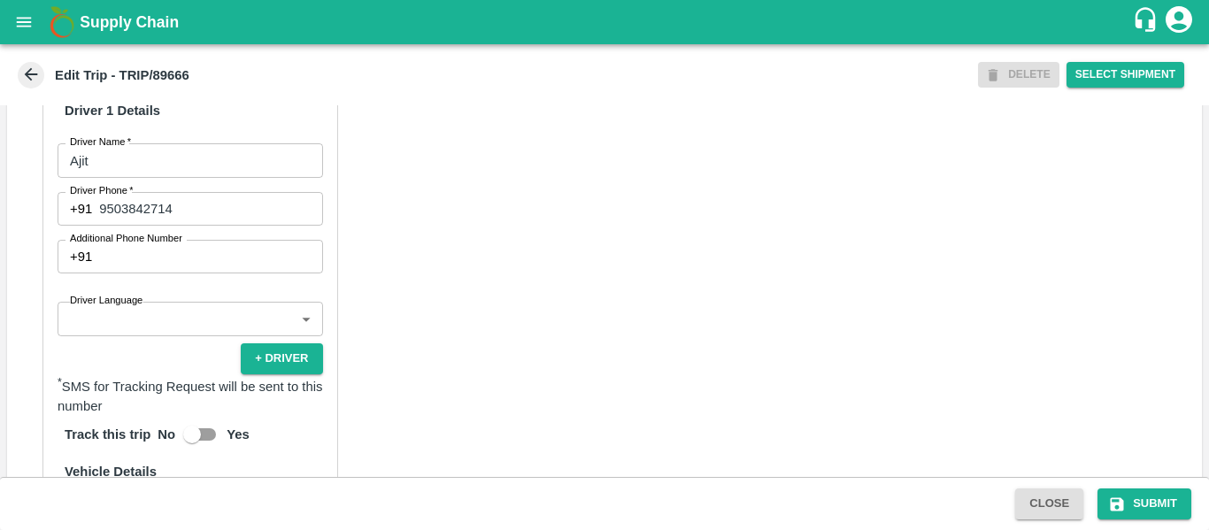
scroll to position [1357, 0]
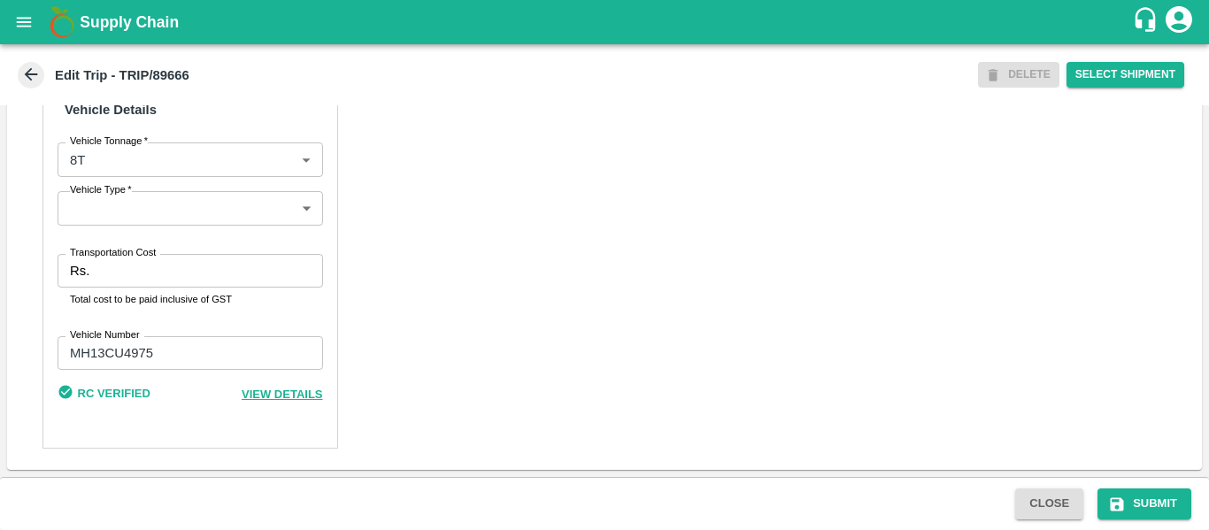
click at [200, 257] on input "Transportation Cost" at bounding box center [209, 271] width 226 height 34
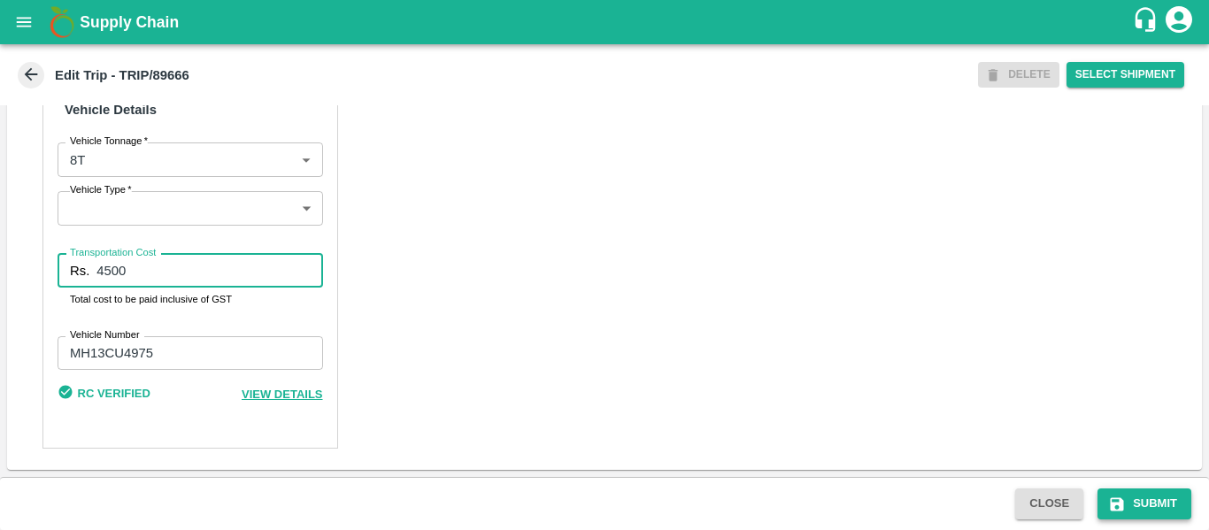
type input "4500"
click at [1133, 492] on button "Submit" at bounding box center [1145, 504] width 94 height 31
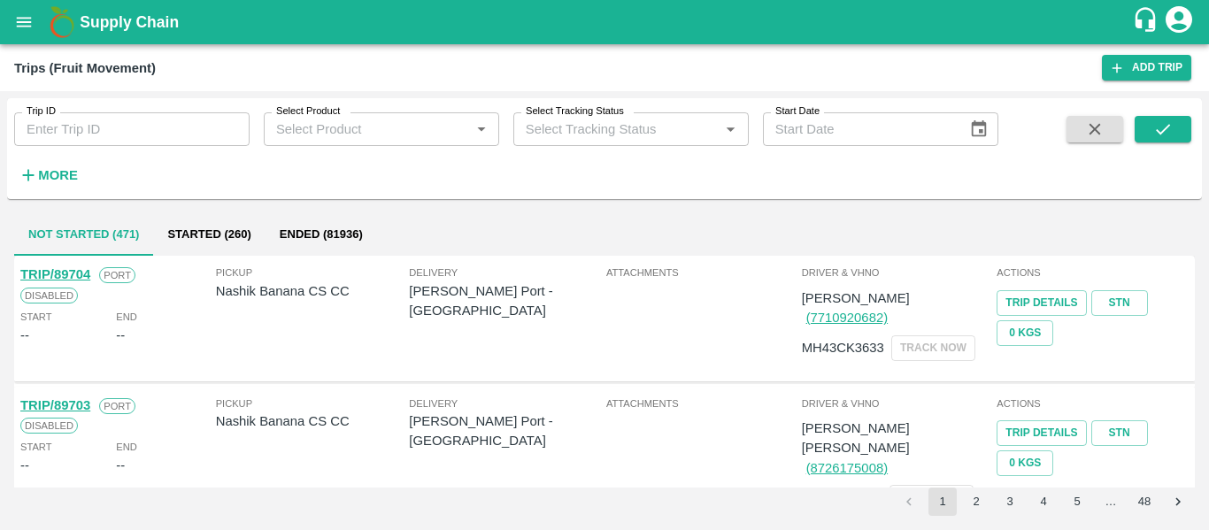
click at [136, 127] on input "Trip ID" at bounding box center [131, 129] width 235 height 34
paste input "89668"
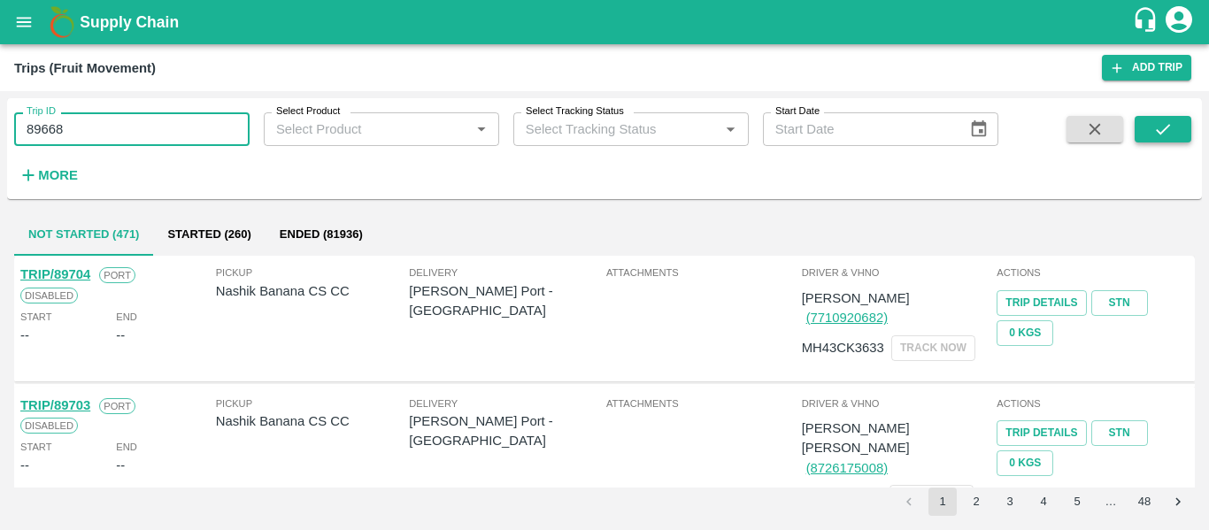
type input "89668"
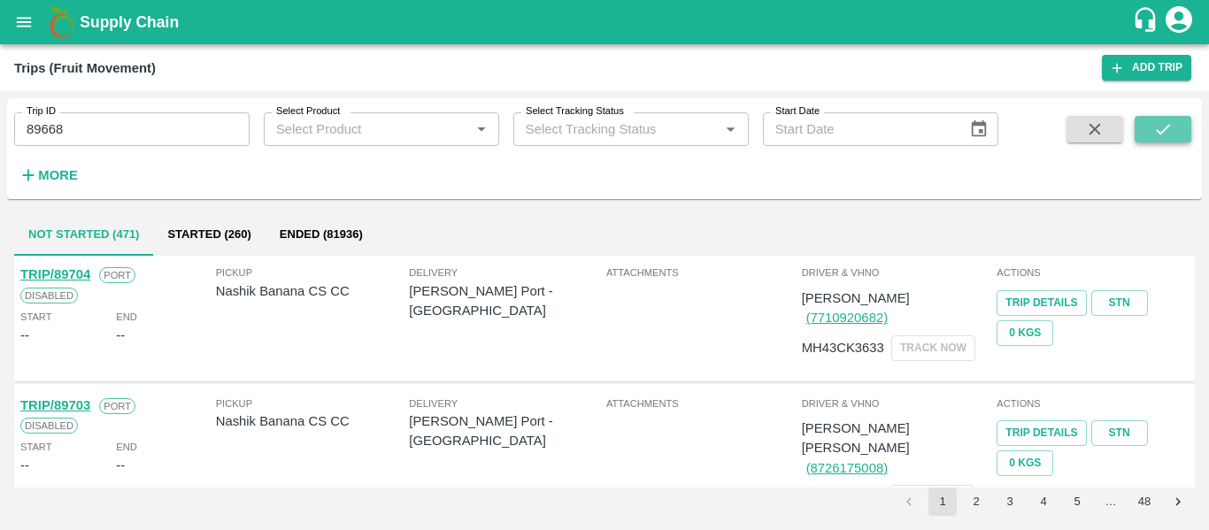
click at [1170, 120] on icon "submit" at bounding box center [1162, 129] width 19 height 19
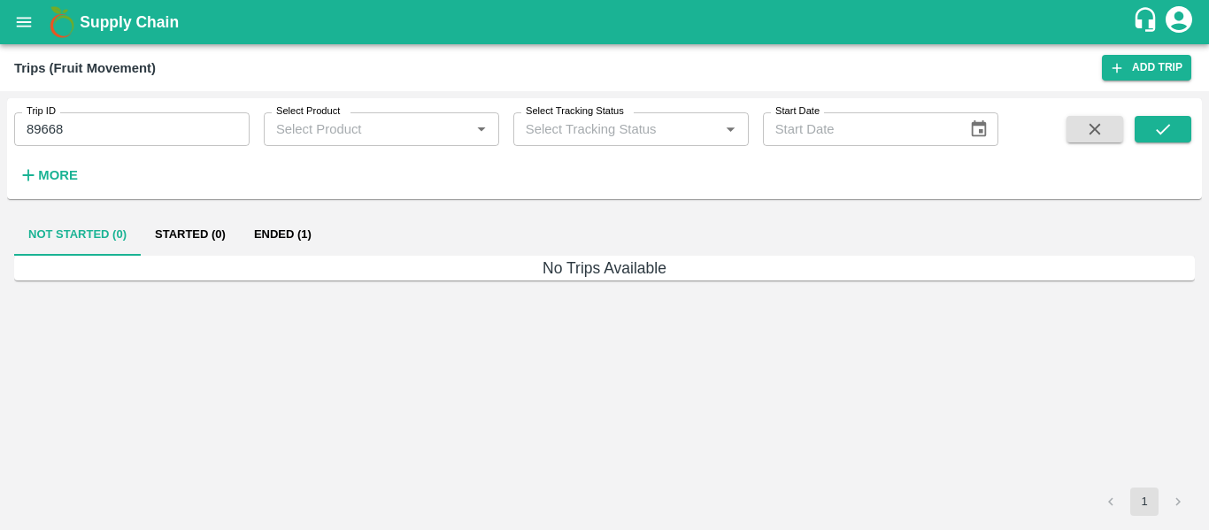
click at [294, 236] on button "Ended (1)" at bounding box center [283, 234] width 86 height 42
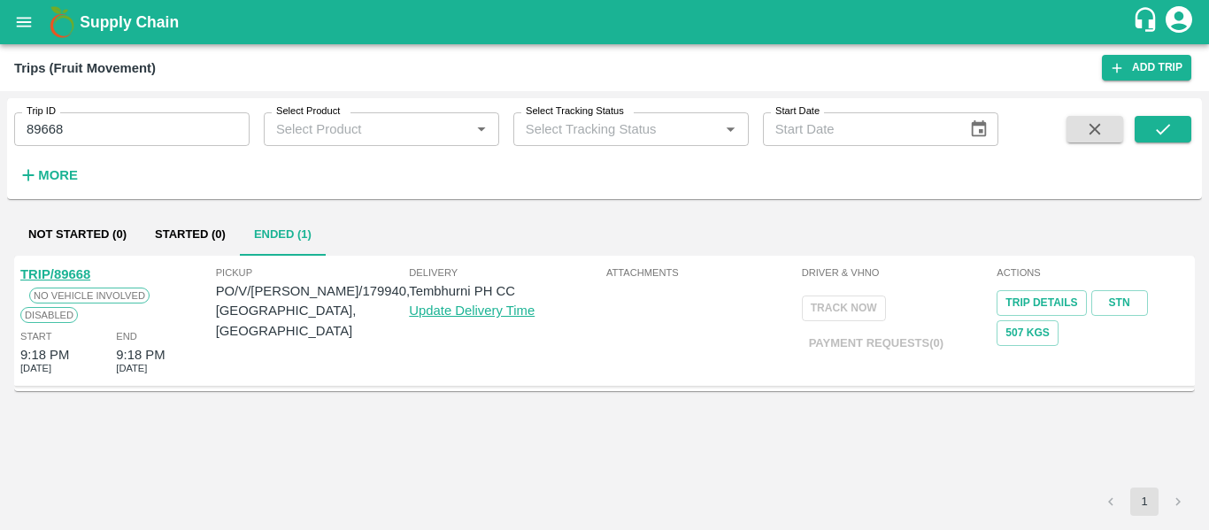
click at [73, 268] on link "TRIP/89668" at bounding box center [55, 274] width 70 height 14
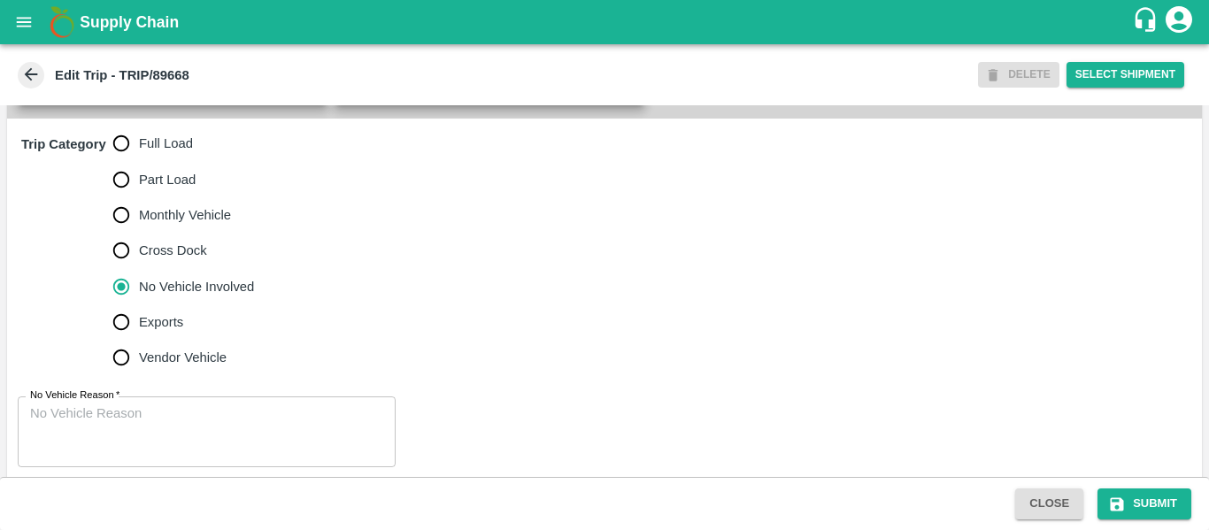
scroll to position [544, 0]
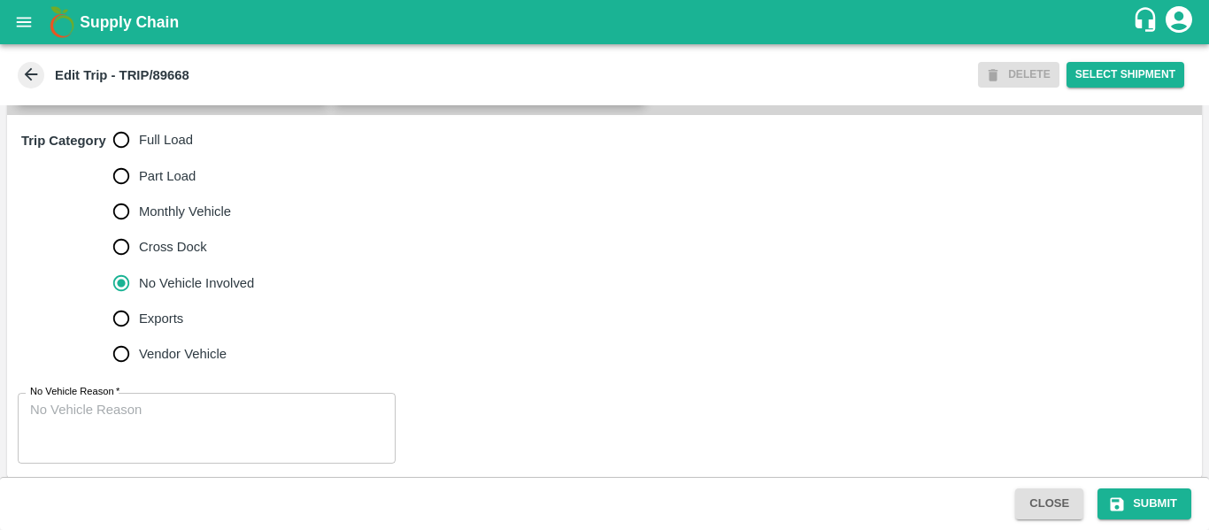
click at [148, 150] on span "Full Load" at bounding box center [166, 139] width 54 height 19
click at [139, 158] on input "Full Load" at bounding box center [121, 139] width 35 height 35
radio input "true"
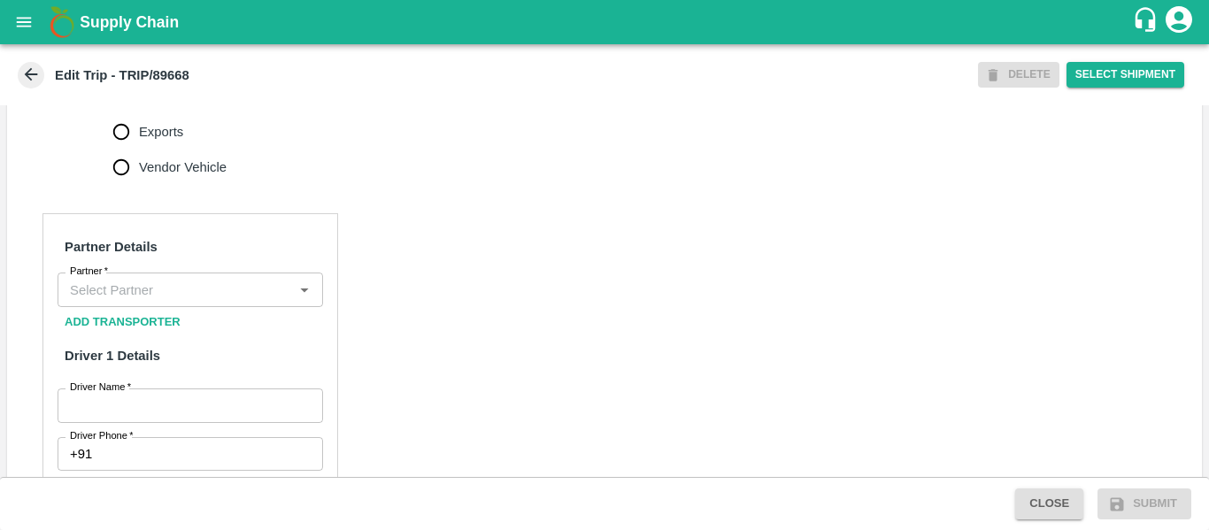
scroll to position [755, 0]
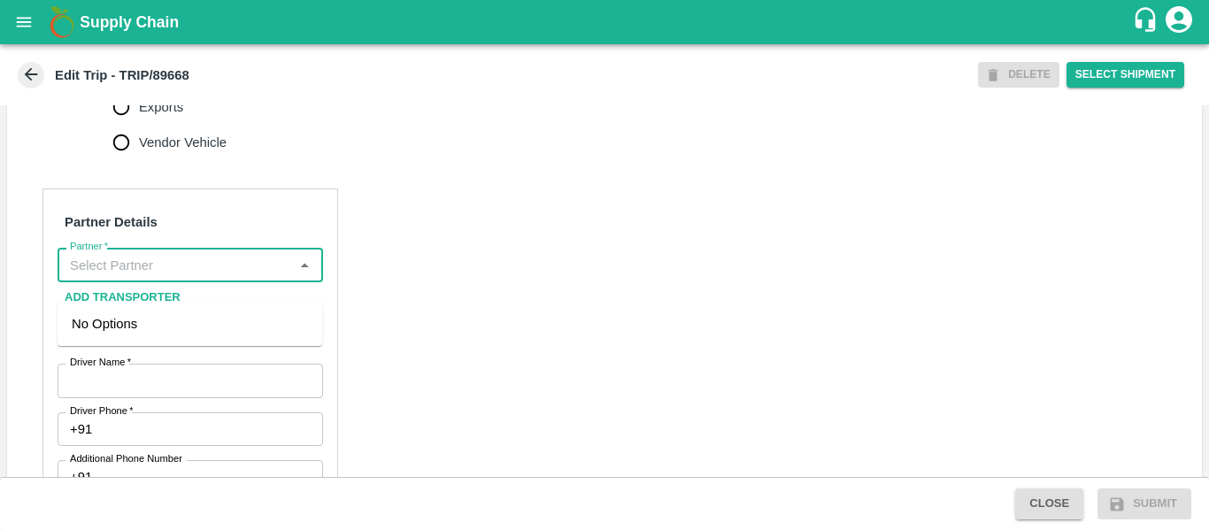
click at [164, 276] on input "Partner   *" at bounding box center [176, 264] width 226 height 23
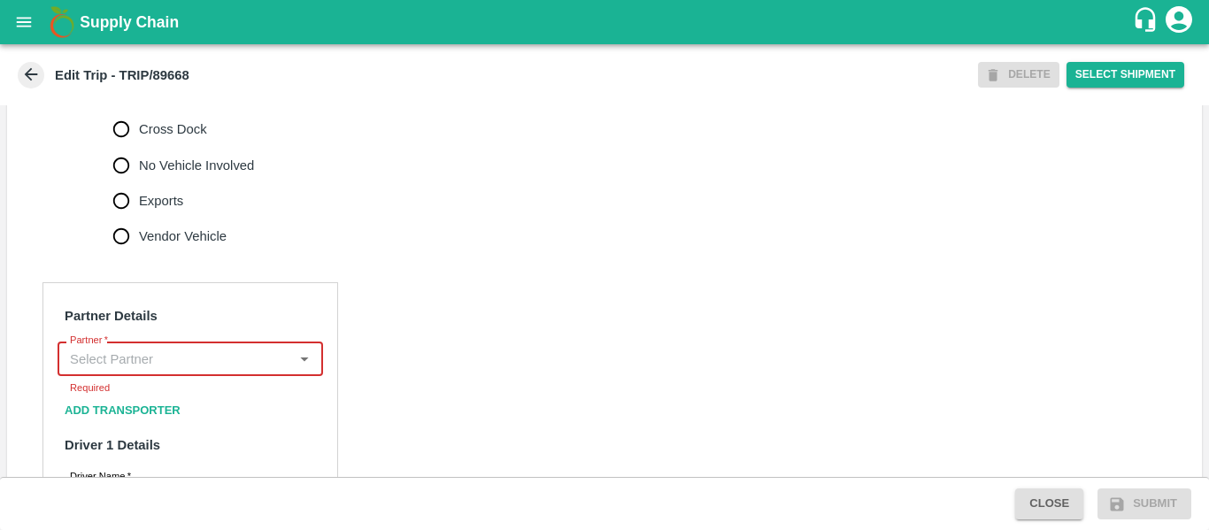
scroll to position [662, 0]
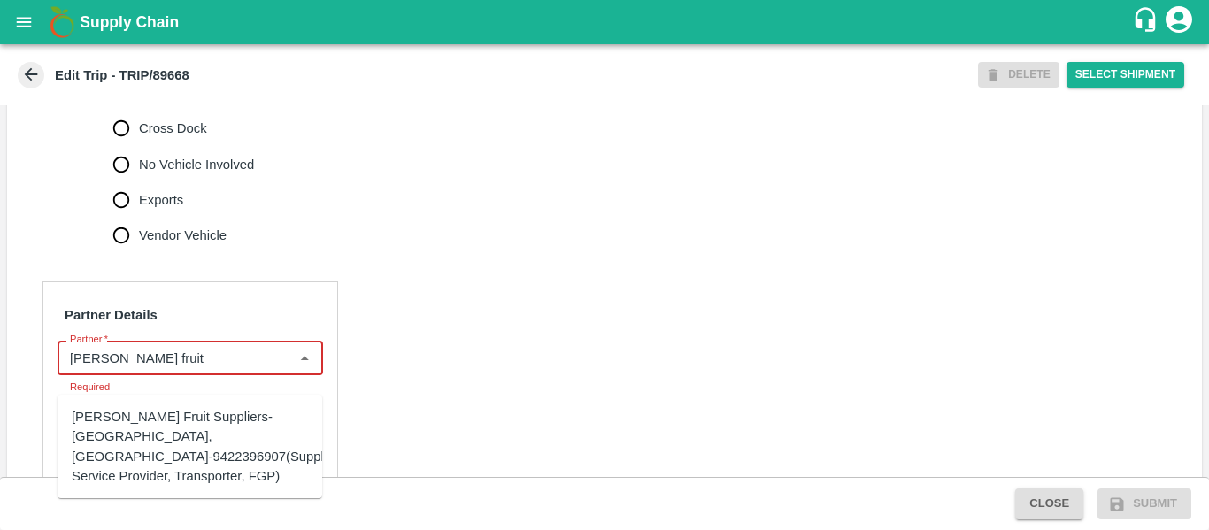
click at [183, 436] on div "[PERSON_NAME] Fruit Suppliers-[GEOGRAPHIC_DATA], [GEOGRAPHIC_DATA]-9422396907(S…" at bounding box center [207, 446] width 270 height 79
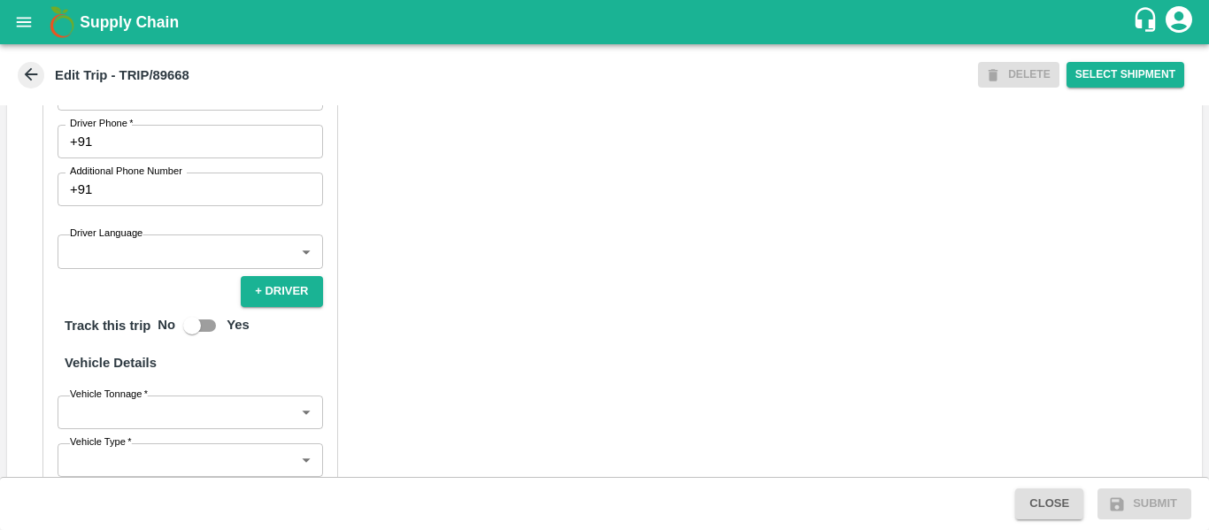
scroll to position [953, 0]
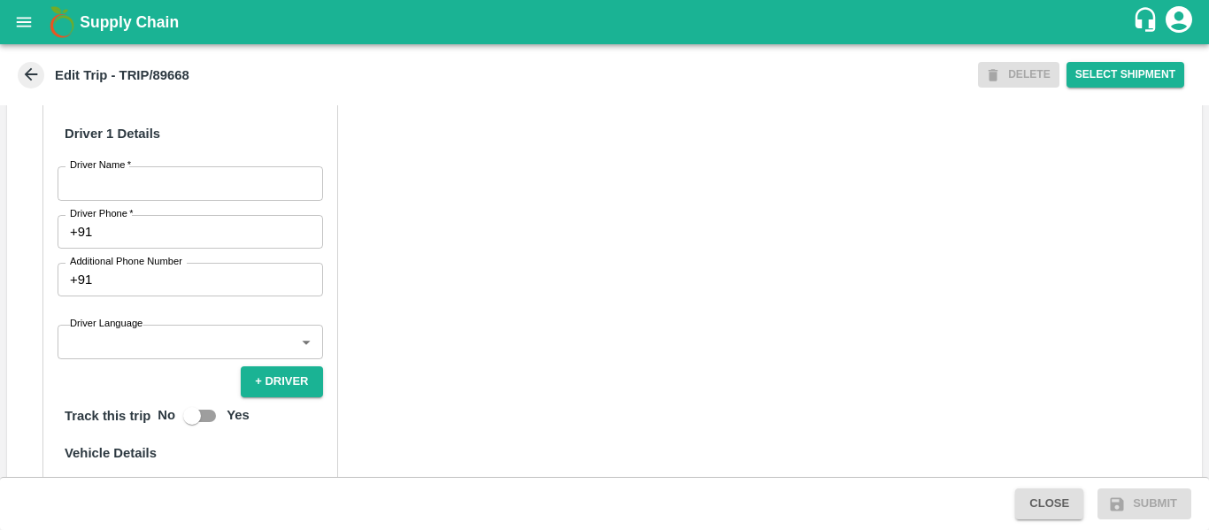
type input "[PERSON_NAME] Fruit Suppliers-[GEOGRAPHIC_DATA], [GEOGRAPHIC_DATA]-9422396907(S…"
click at [135, 200] on input "Driver Name   *" at bounding box center [191, 183] width 266 height 34
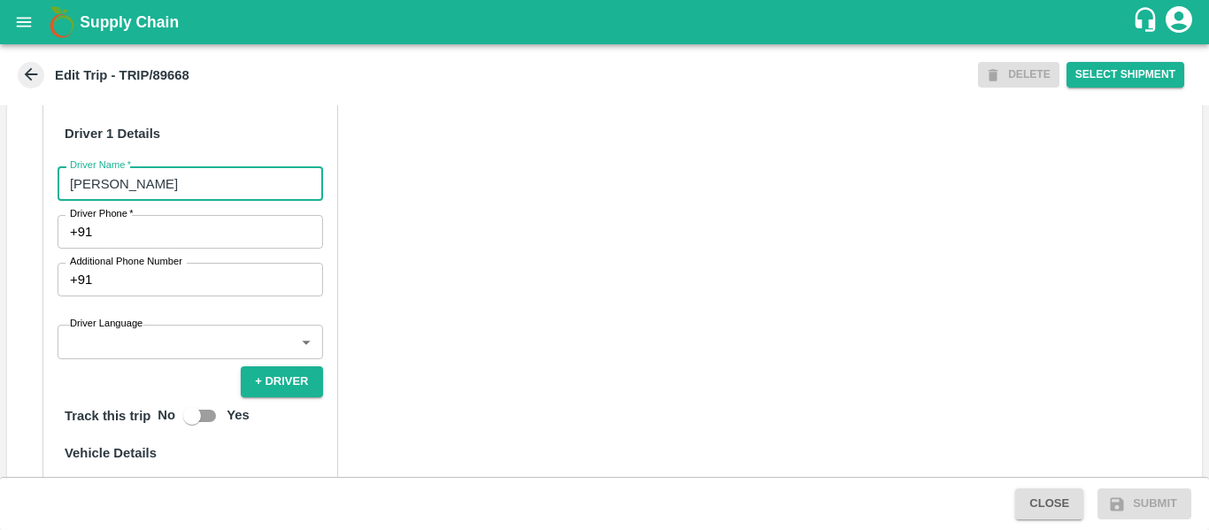
type input "[PERSON_NAME]"
click at [140, 249] on input "Driver Phone   *" at bounding box center [210, 232] width 223 height 34
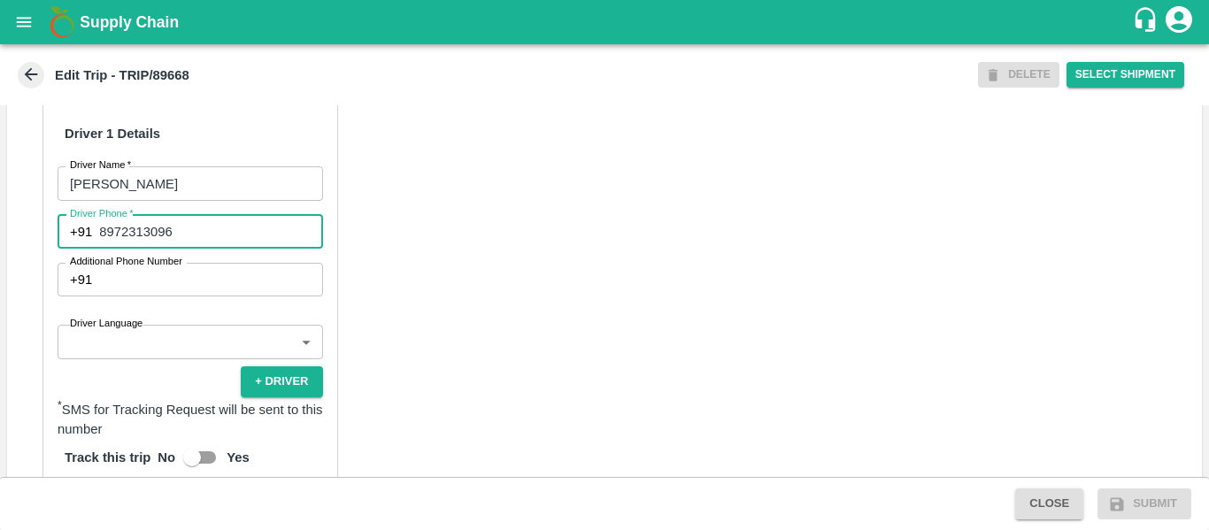
type input "8972313096"
click at [382, 290] on div "Partner Details Partner   * Partner Add Transporter Driver 1 Details Driver Nam…" at bounding box center [604, 414] width 1195 height 889
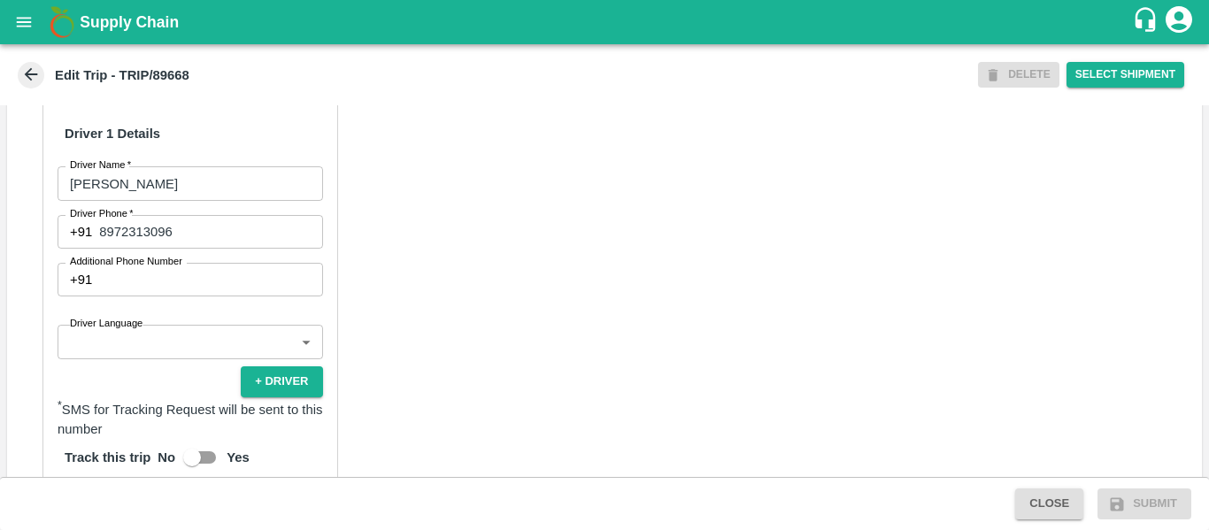
scroll to position [1361, 0]
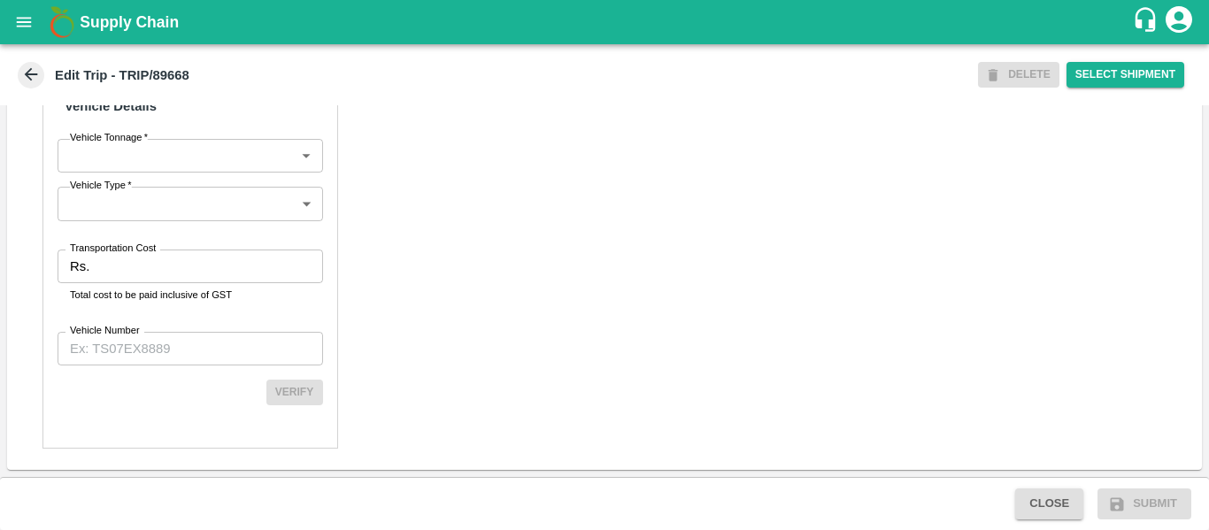
click at [149, 270] on input "Transportation Cost" at bounding box center [209, 267] width 226 height 34
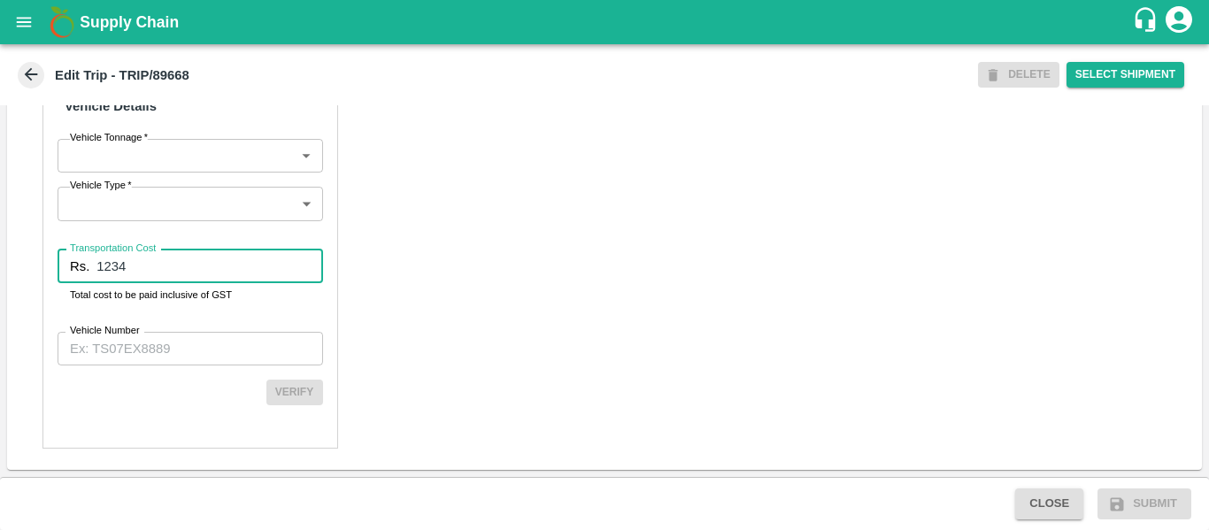
type input "1234"
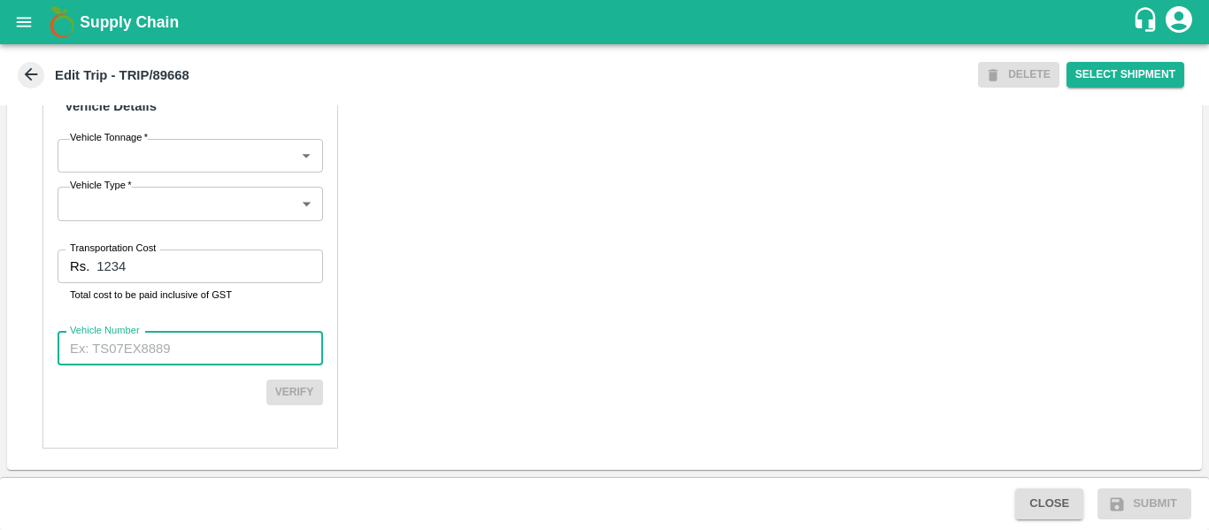
click at [156, 346] on input "Vehicle Number" at bounding box center [191, 349] width 266 height 34
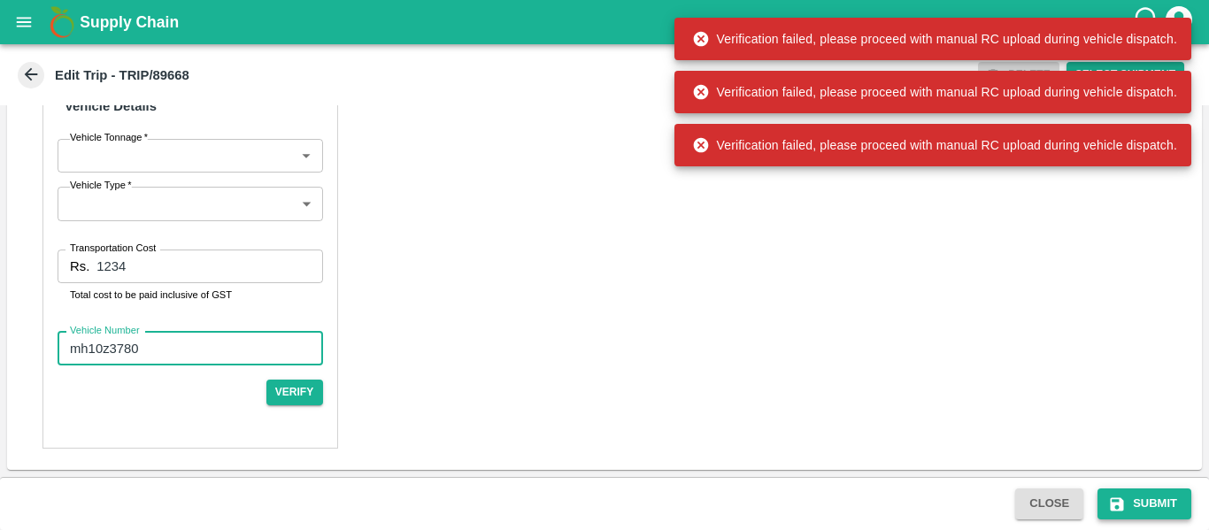
type input "mh10z3780"
click at [1135, 496] on button "Submit" at bounding box center [1145, 504] width 94 height 31
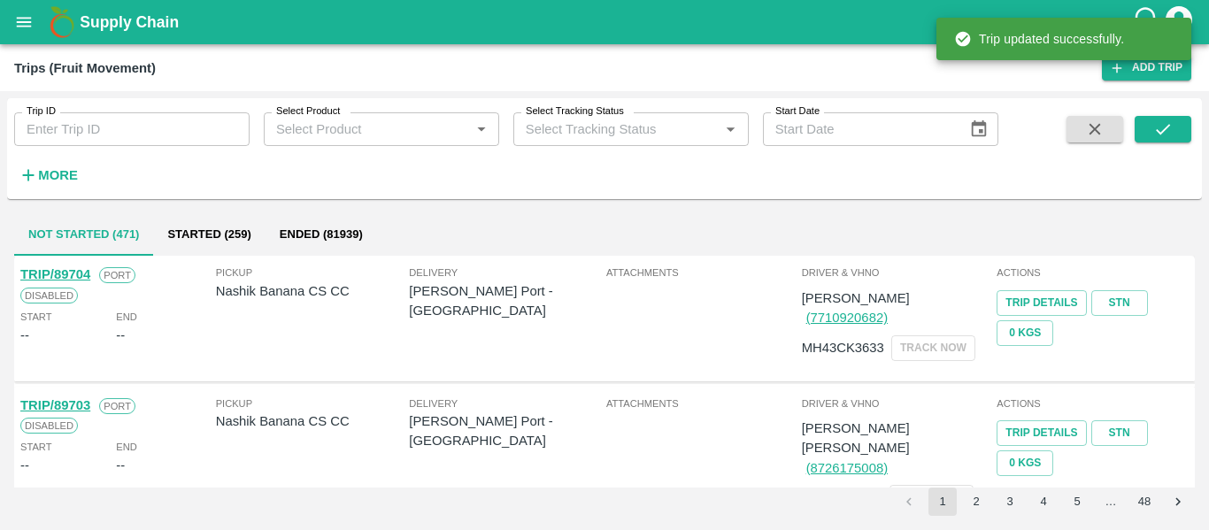
click at [180, 126] on input "Trip ID" at bounding box center [131, 129] width 235 height 34
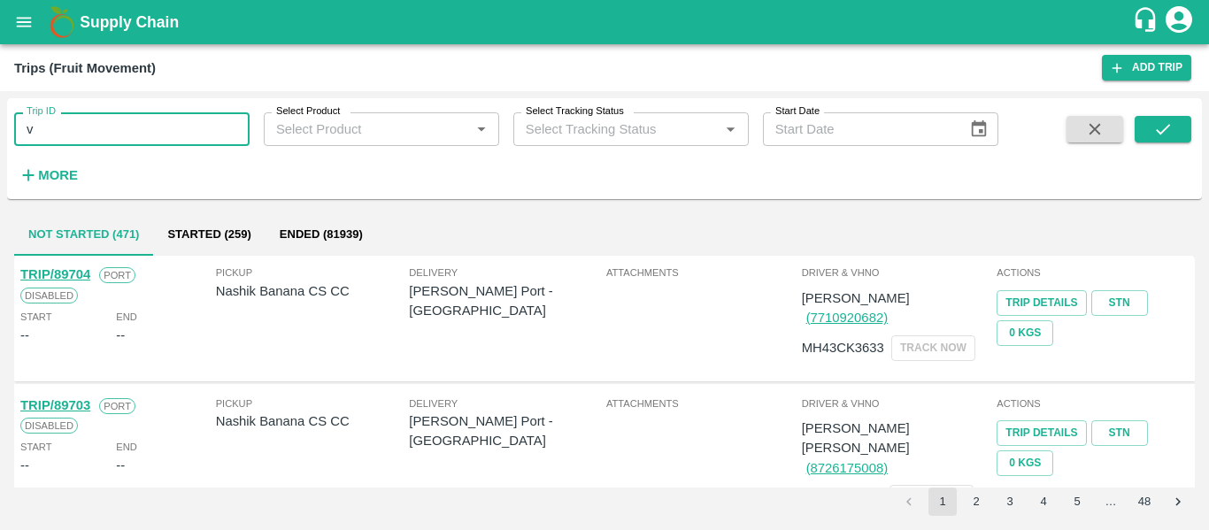
type input "v"
paste input "text"
type input "89668"
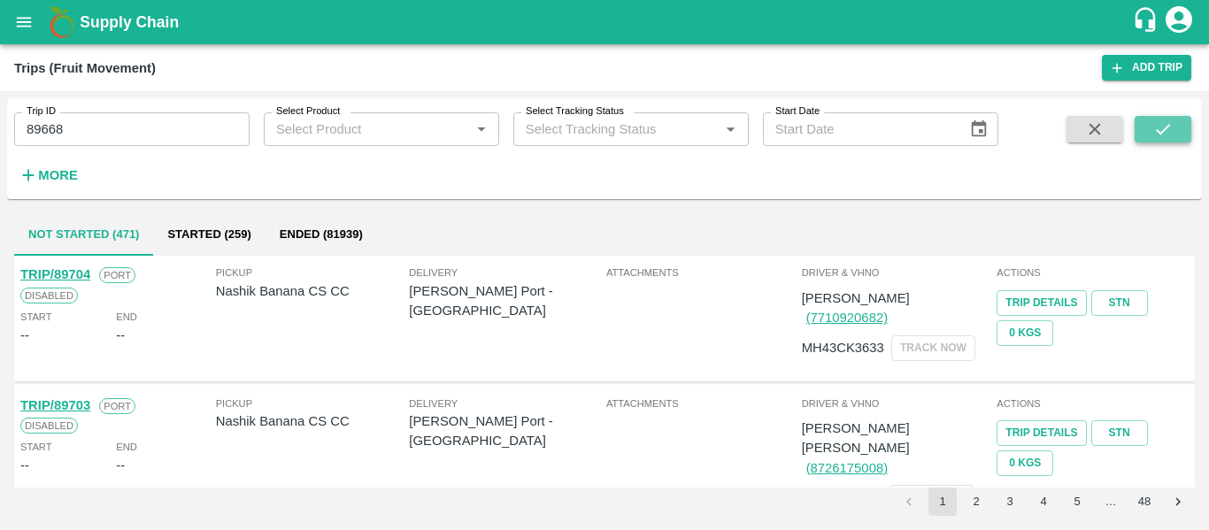
click at [1165, 130] on icon "submit" at bounding box center [1163, 129] width 14 height 11
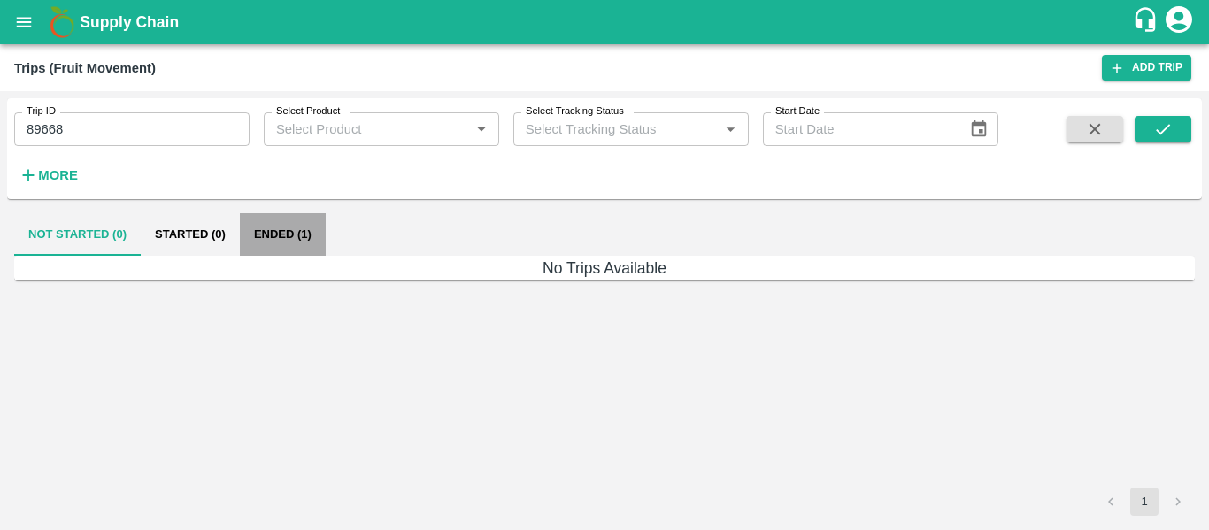
click at [276, 236] on button "Ended (1)" at bounding box center [283, 234] width 86 height 42
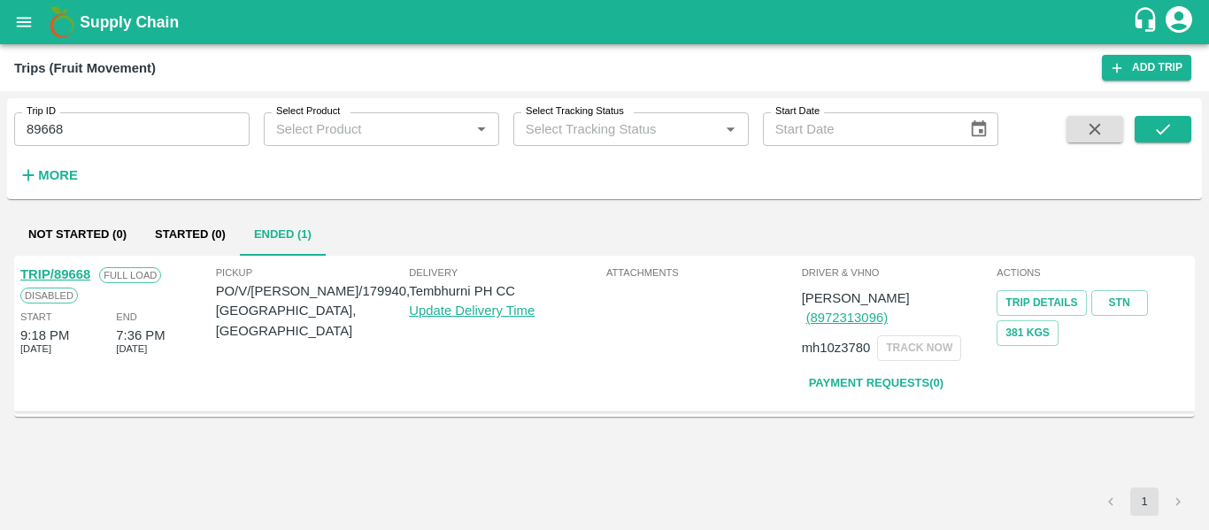
click at [74, 275] on link "TRIP/89668" at bounding box center [55, 274] width 70 height 14
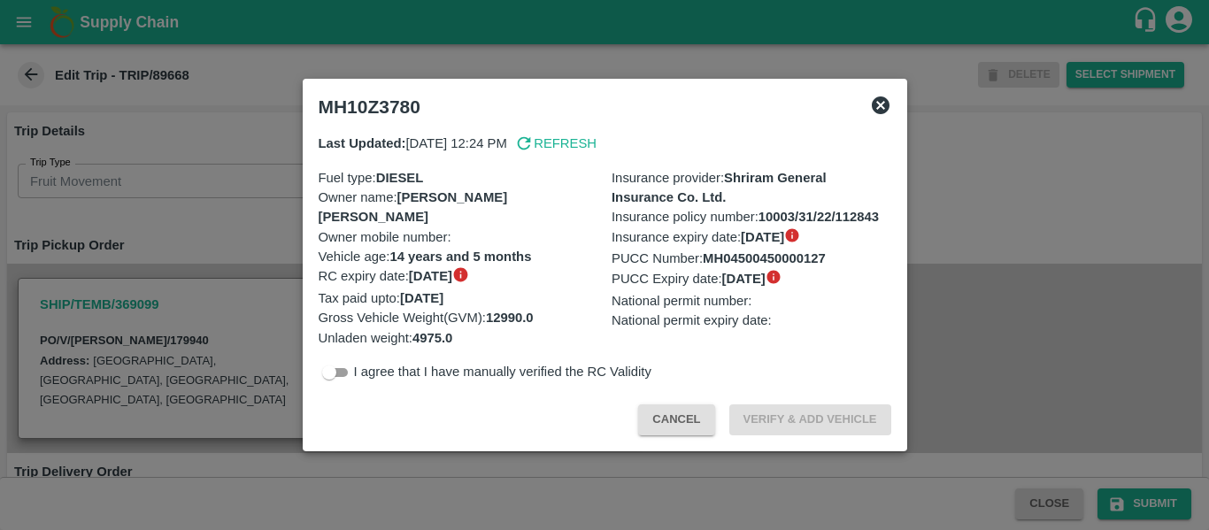
click at [197, 282] on div at bounding box center [604, 265] width 1209 height 530
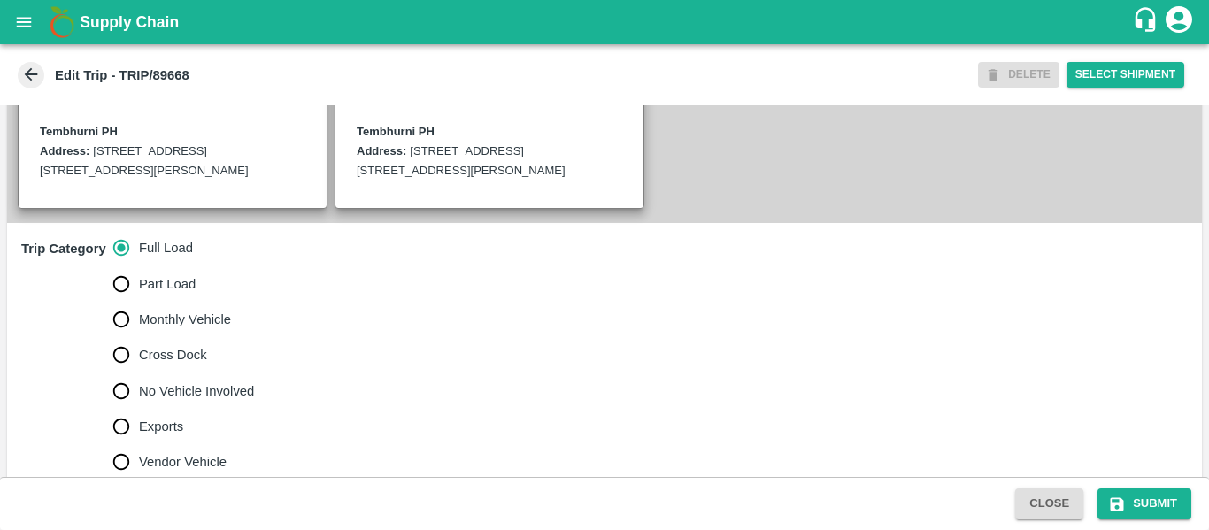
scroll to position [438, 0]
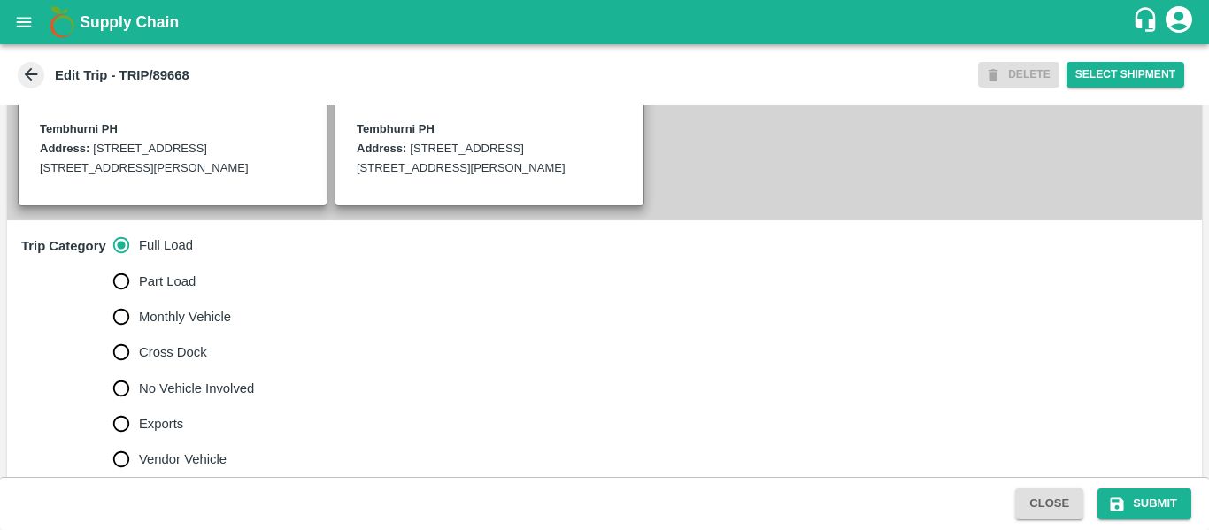
click at [170, 398] on span "No Vehicle Involved" at bounding box center [196, 388] width 115 height 19
click at [139, 401] on input "No Vehicle Involved" at bounding box center [121, 388] width 35 height 35
radio input "true"
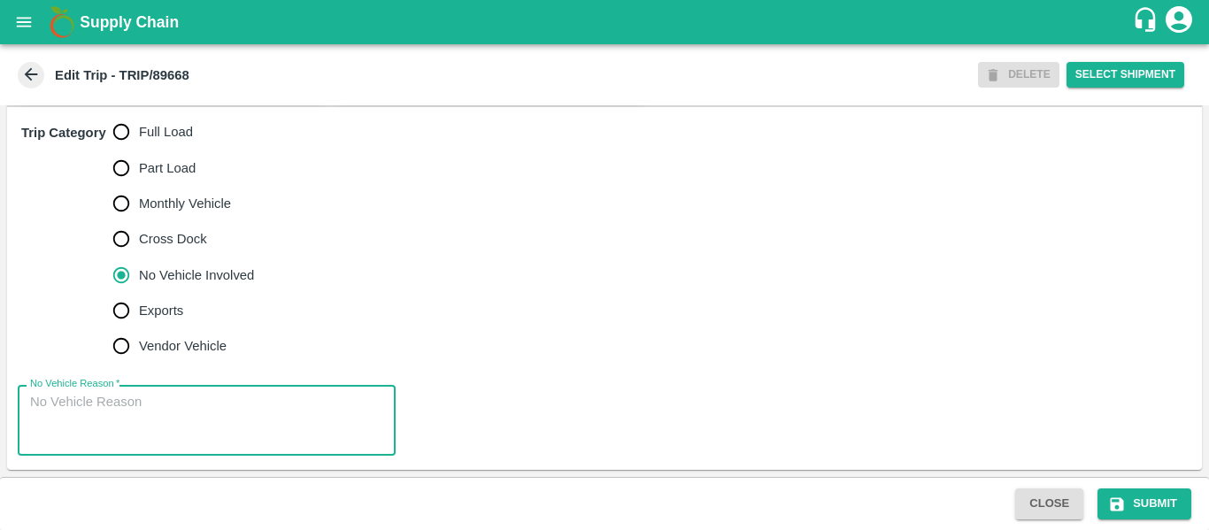
click at [198, 433] on textarea "No Vehicle Reason   *" at bounding box center [206, 421] width 353 height 56
type textarea "Field Dump"
click at [1115, 506] on icon "submit" at bounding box center [1117, 505] width 18 height 18
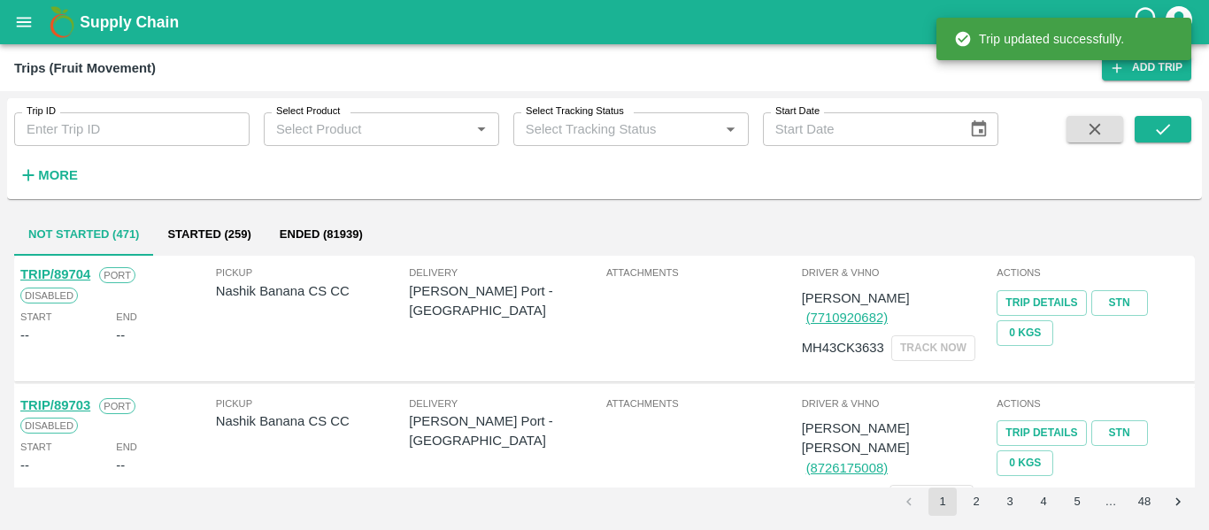
click at [55, 117] on label "Trip ID" at bounding box center [41, 111] width 29 height 14
click at [55, 117] on input "Trip ID" at bounding box center [131, 129] width 235 height 34
paste input "89642"
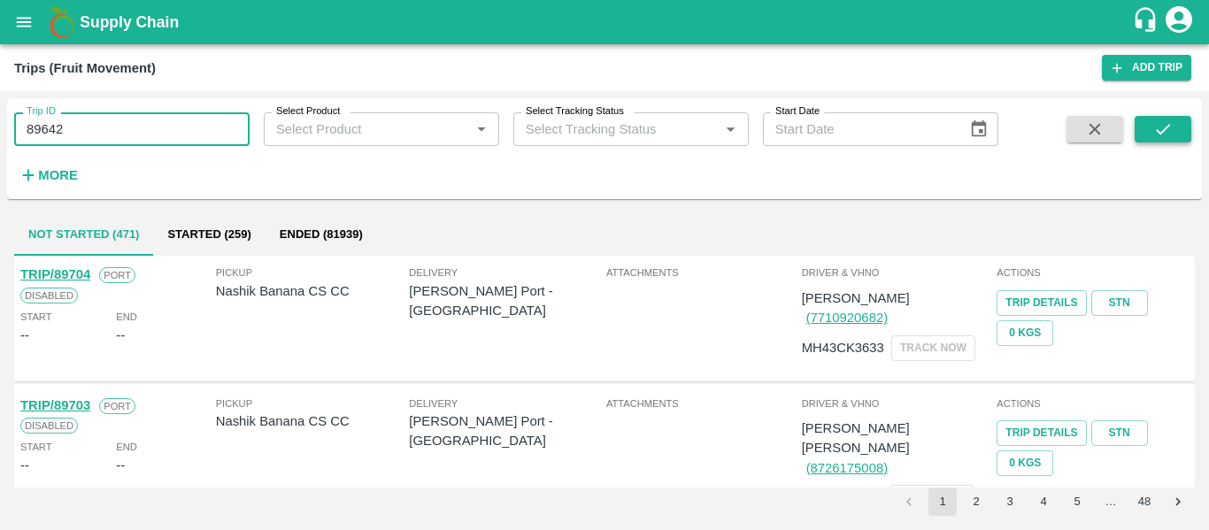
type input "89642"
click at [1144, 128] on button "submit" at bounding box center [1163, 129] width 57 height 27
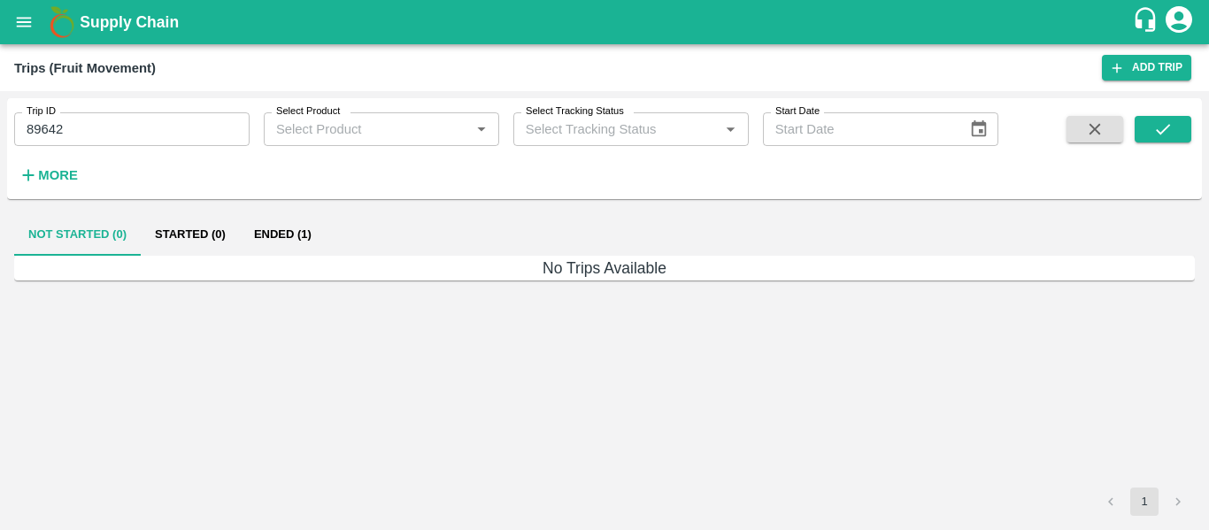
click at [282, 231] on button "Ended (1)" at bounding box center [283, 234] width 86 height 42
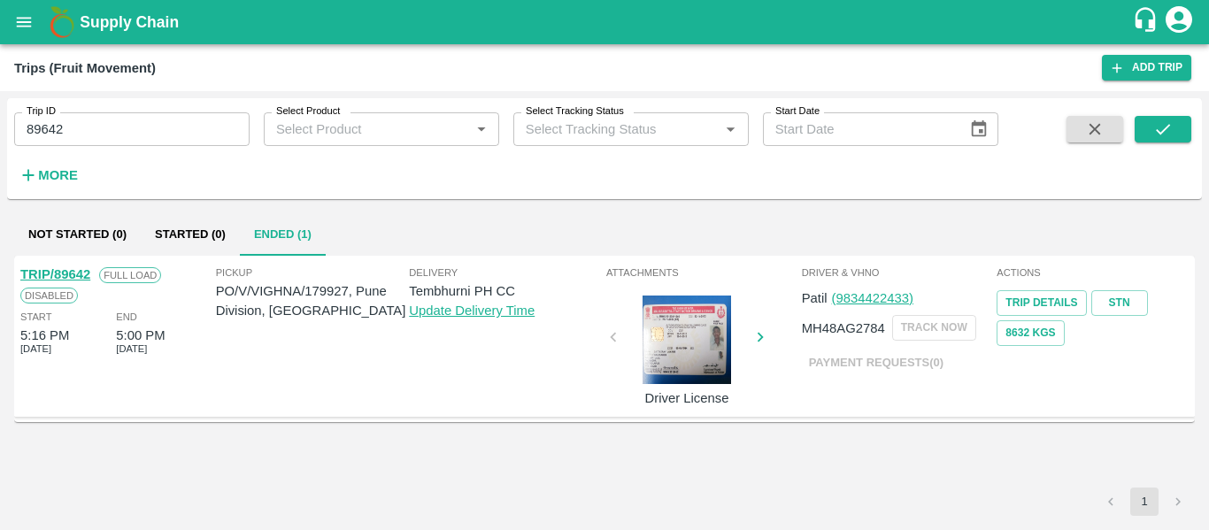
click at [57, 271] on link "TRIP/89642" at bounding box center [55, 274] width 70 height 14
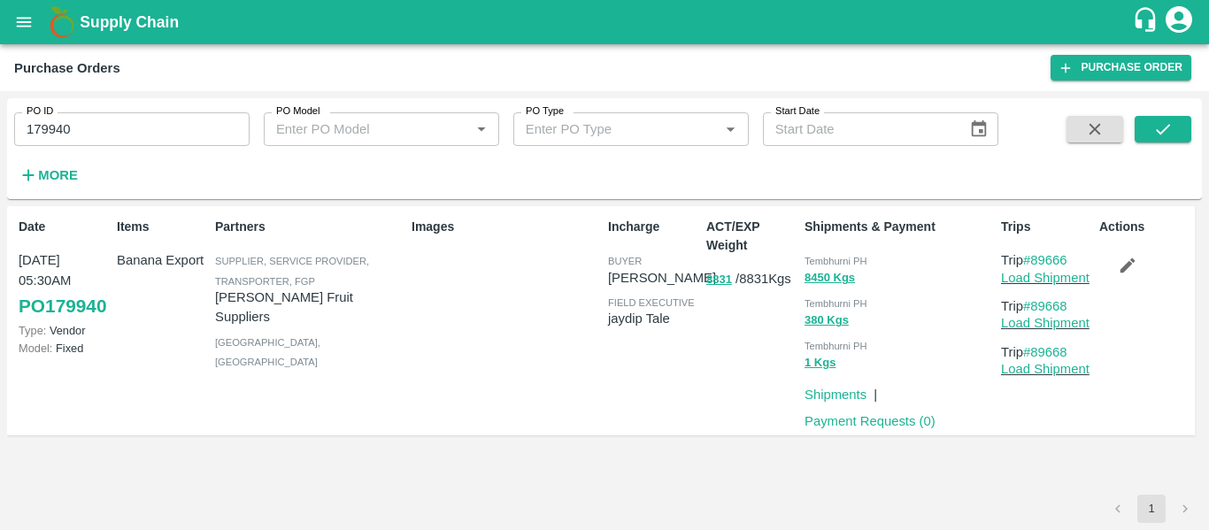
click at [81, 136] on input "179940" at bounding box center [131, 129] width 235 height 34
paste input "text"
click at [81, 136] on input "179927" at bounding box center [131, 129] width 235 height 34
type input "179927"
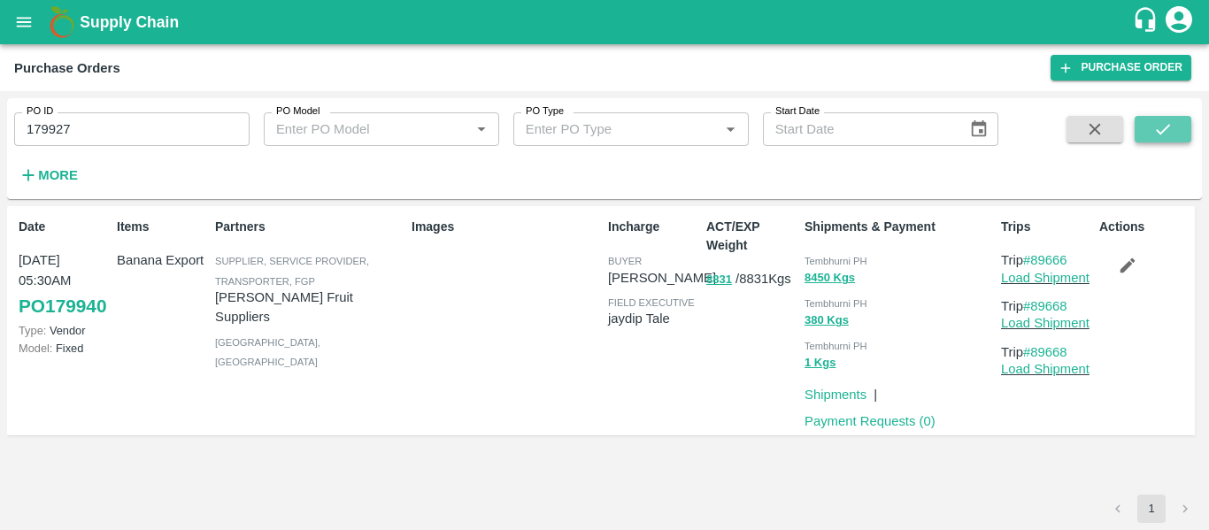
click at [1160, 119] on button "submit" at bounding box center [1163, 129] width 57 height 27
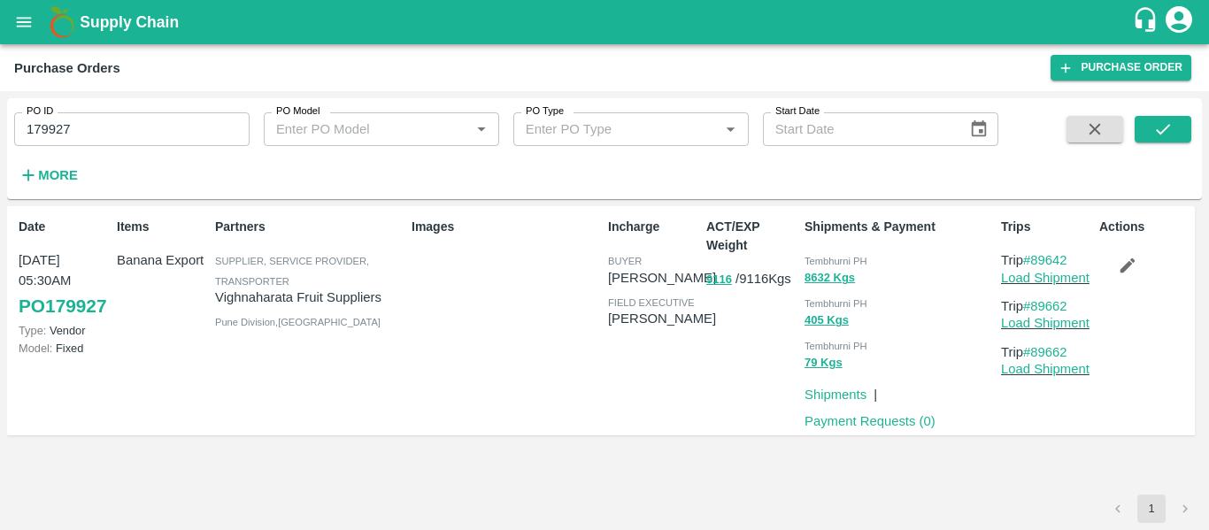
click at [1126, 263] on icon "button" at bounding box center [1127, 265] width 19 height 19
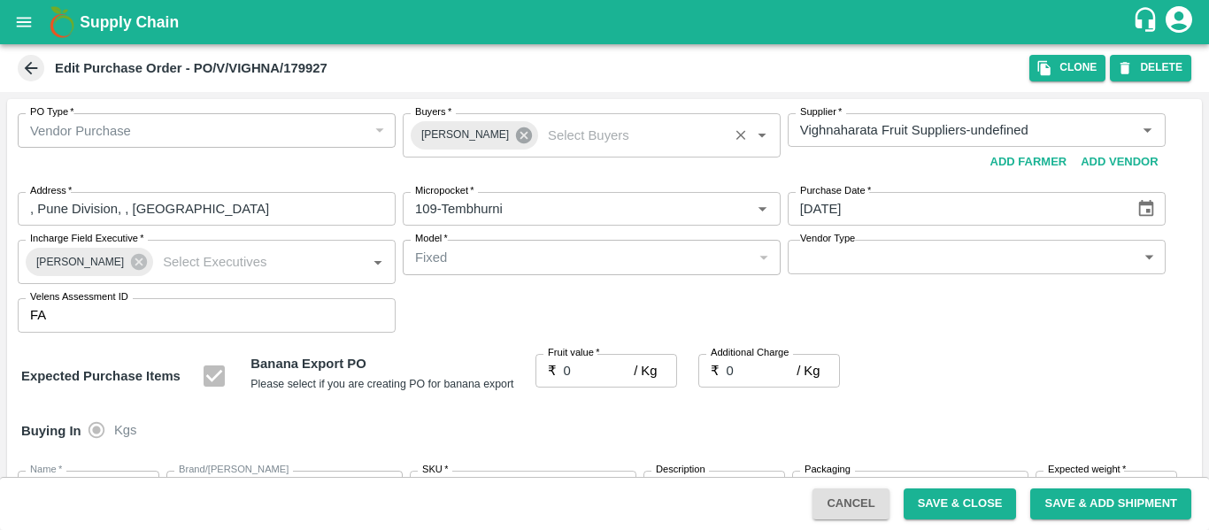
click at [518, 138] on icon at bounding box center [524, 135] width 16 height 16
click at [456, 139] on input "Buyers   *" at bounding box center [577, 130] width 338 height 23
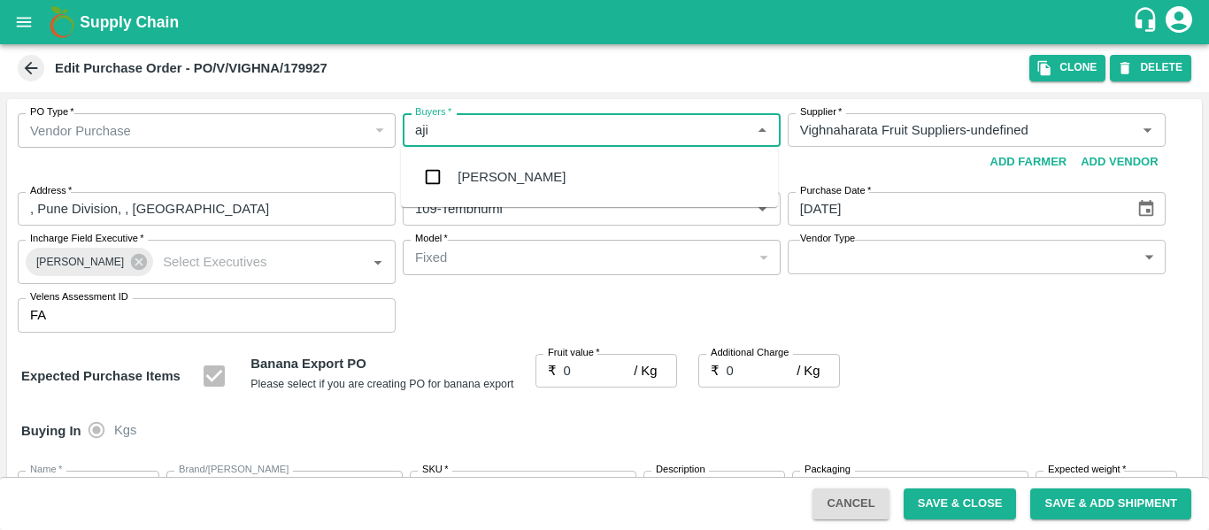
type input "ajit"
click at [466, 183] on div "Ajit Otari" at bounding box center [512, 176] width 108 height 19
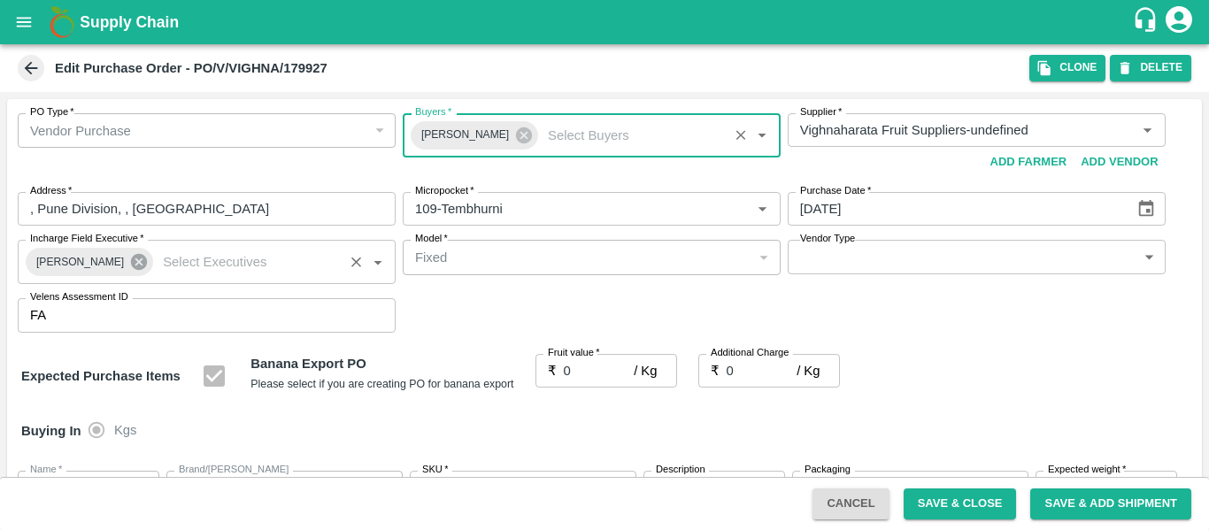
click at [131, 267] on icon at bounding box center [139, 262] width 16 height 16
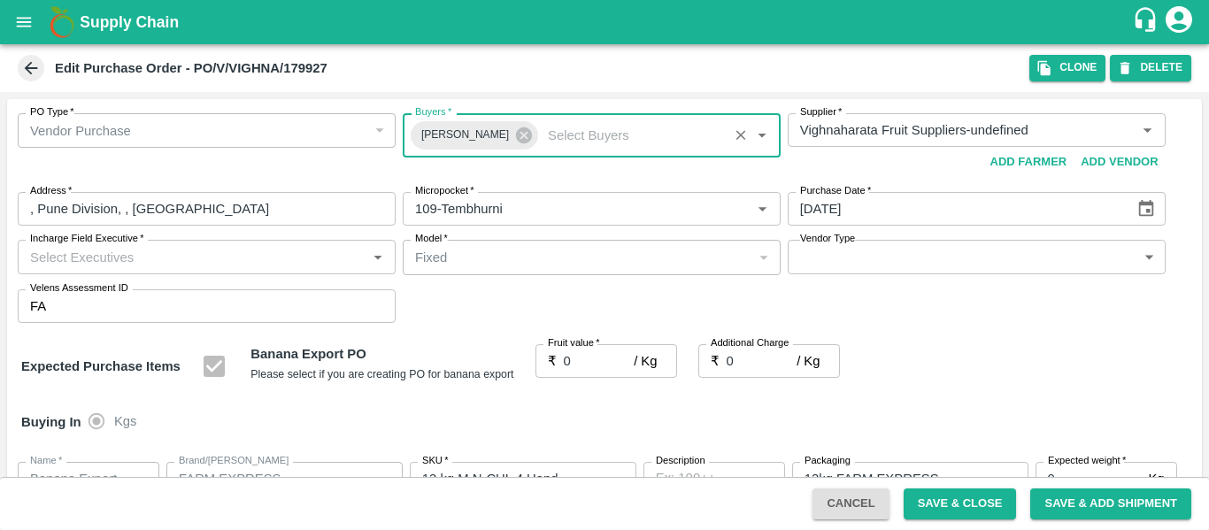
click at [71, 262] on input "Incharge Field Executive   *" at bounding box center [192, 256] width 338 height 23
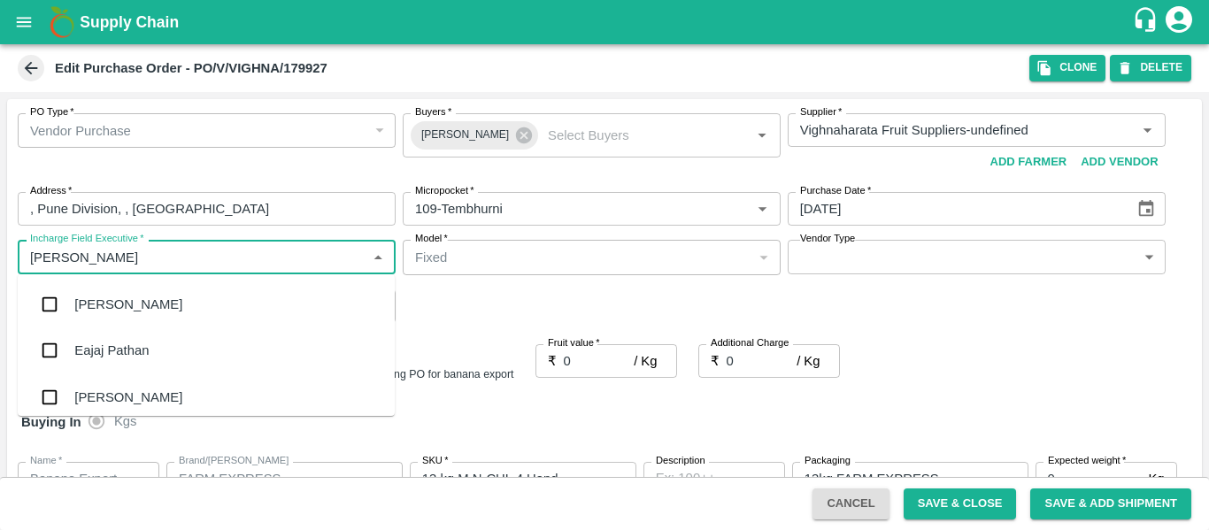
type input "jayd"
click at [89, 312] on div "jaydip Tale" at bounding box center [105, 304] width 62 height 19
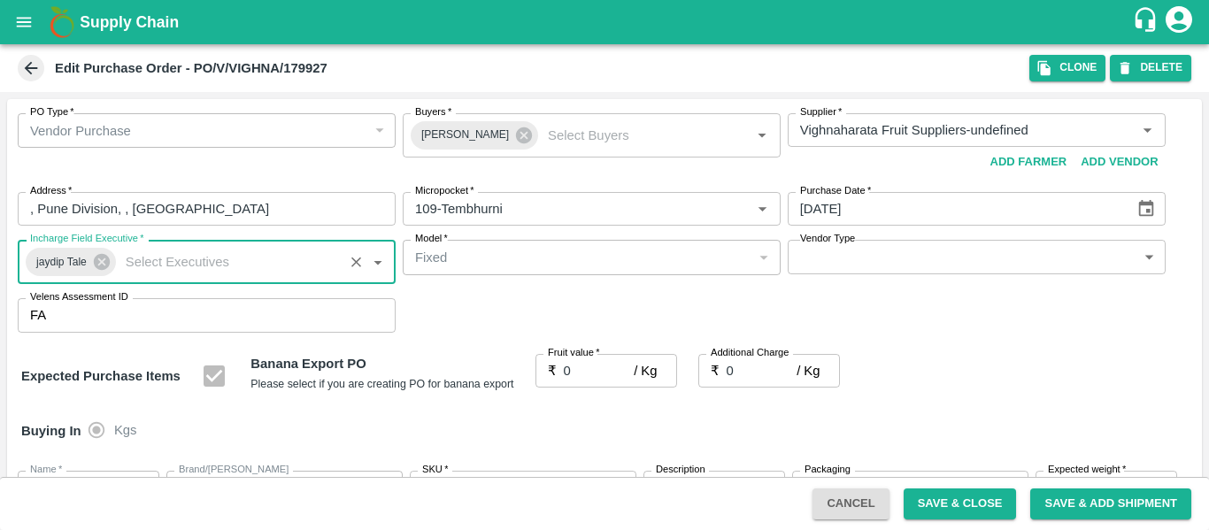
click at [575, 369] on input "0" at bounding box center [599, 371] width 71 height 34
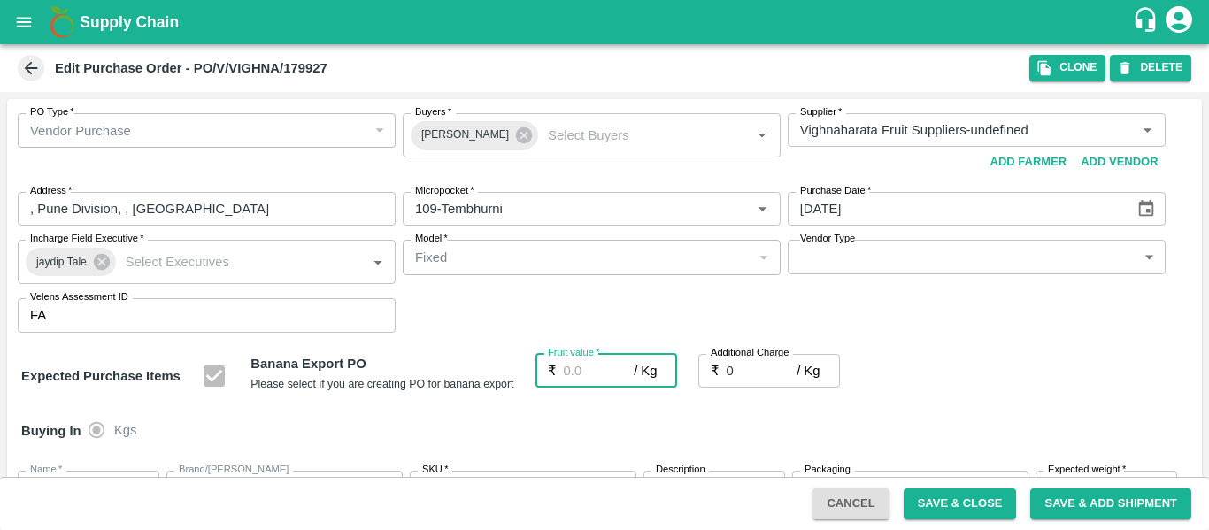
type input "2"
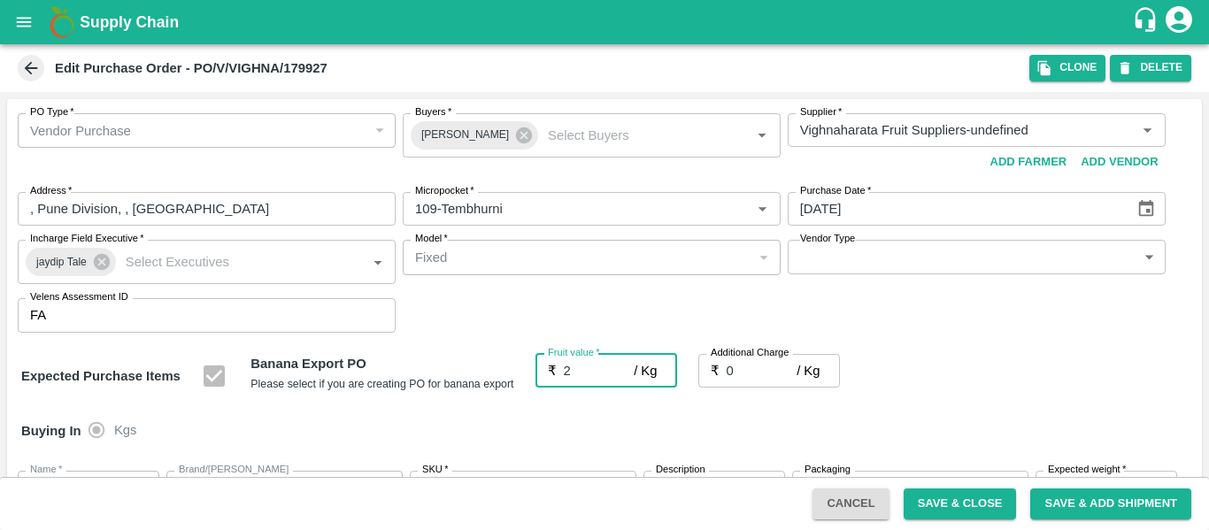
type input "2"
type input "22"
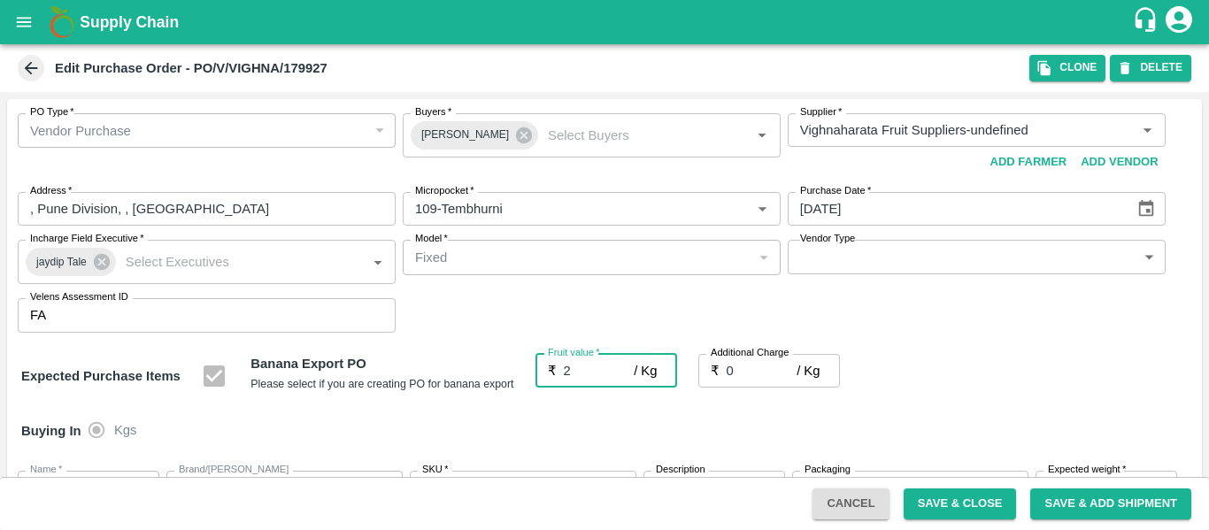
type input "22"
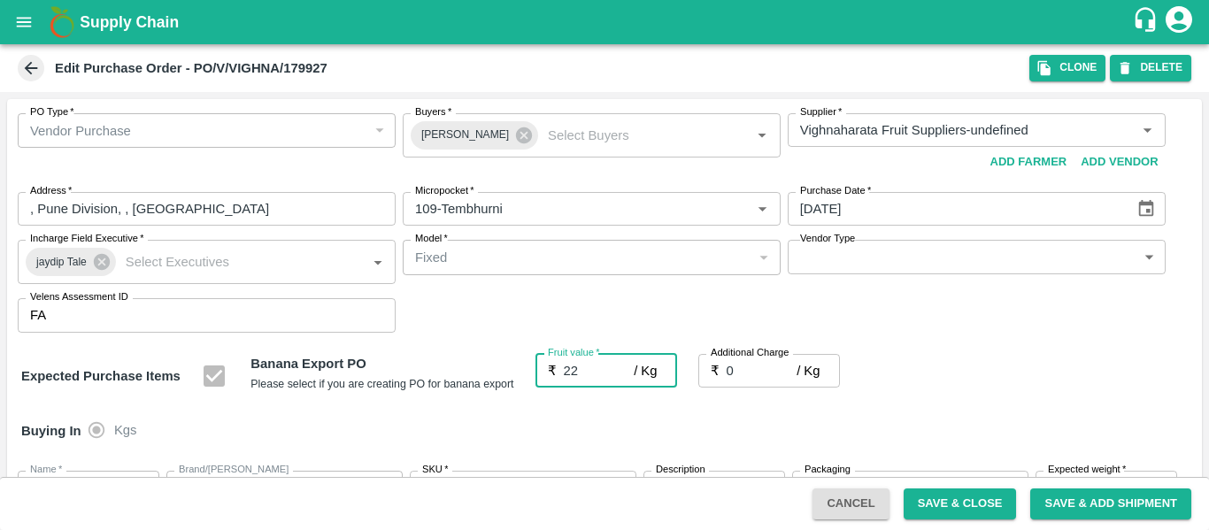
type input "22"
click at [738, 371] on input "0" at bounding box center [762, 371] width 71 height 34
type input "2"
type input "24"
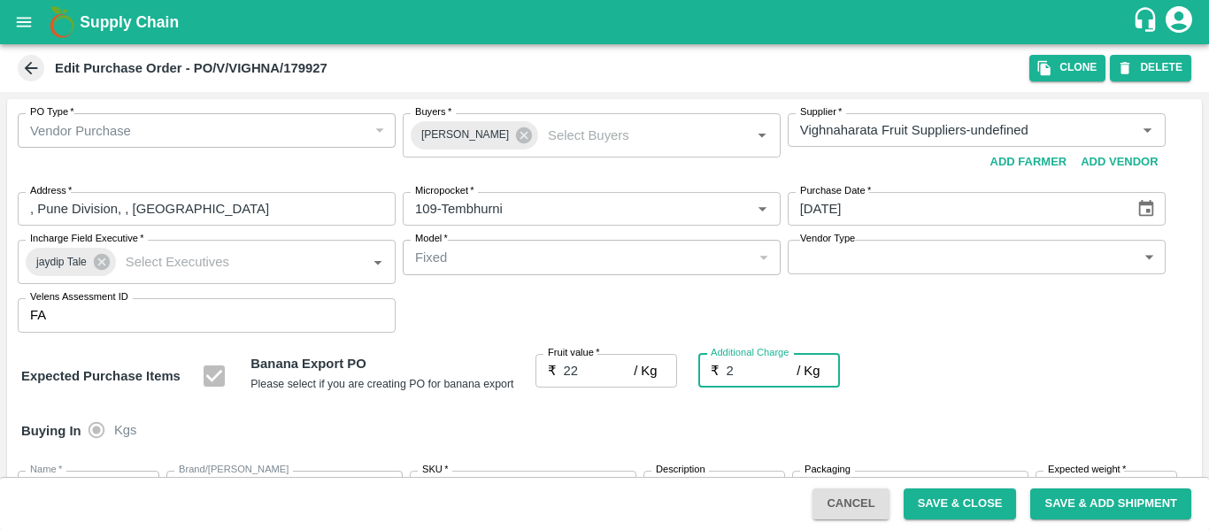
type input "24"
type input "2.7"
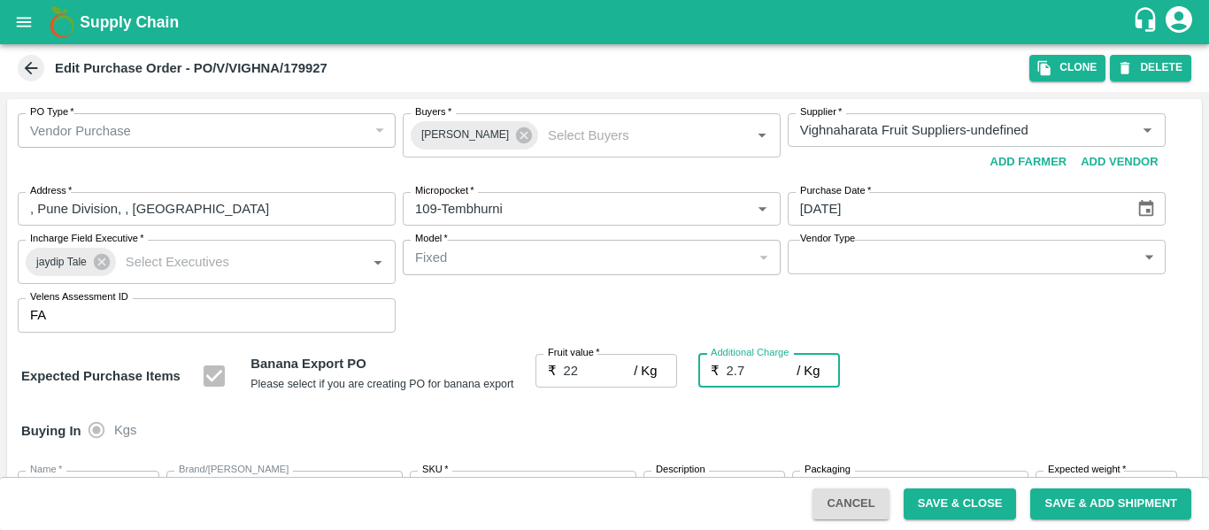
type input "24.7"
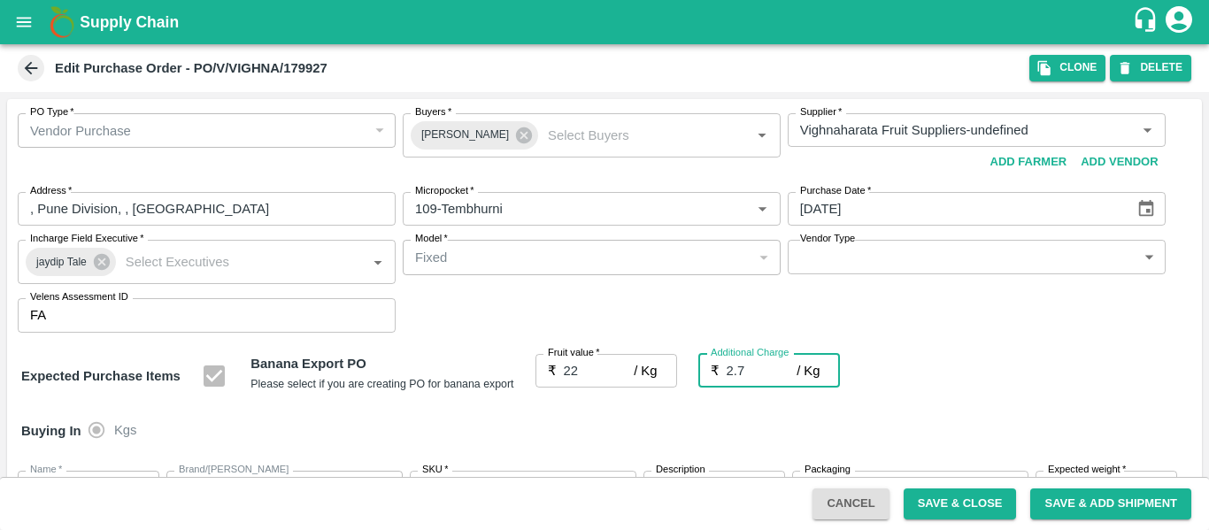
type input "2.75"
type input "24.75"
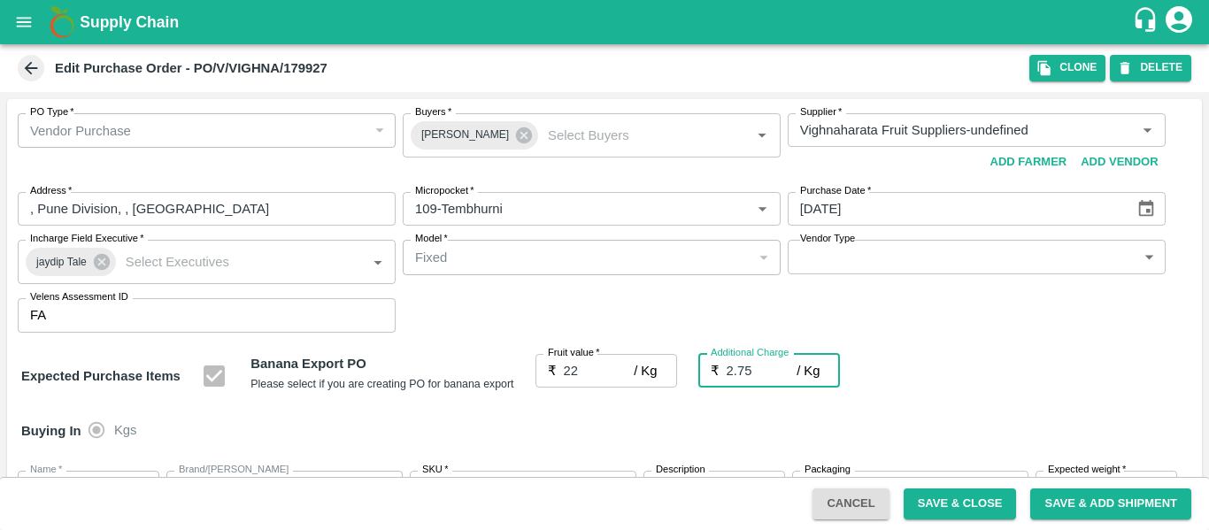
type input "24.75"
type input "2.75"
click at [1020, 393] on div "Expected Purchase Items Banana Export PO Please select if you are creating PO f…" at bounding box center [604, 376] width 1167 height 45
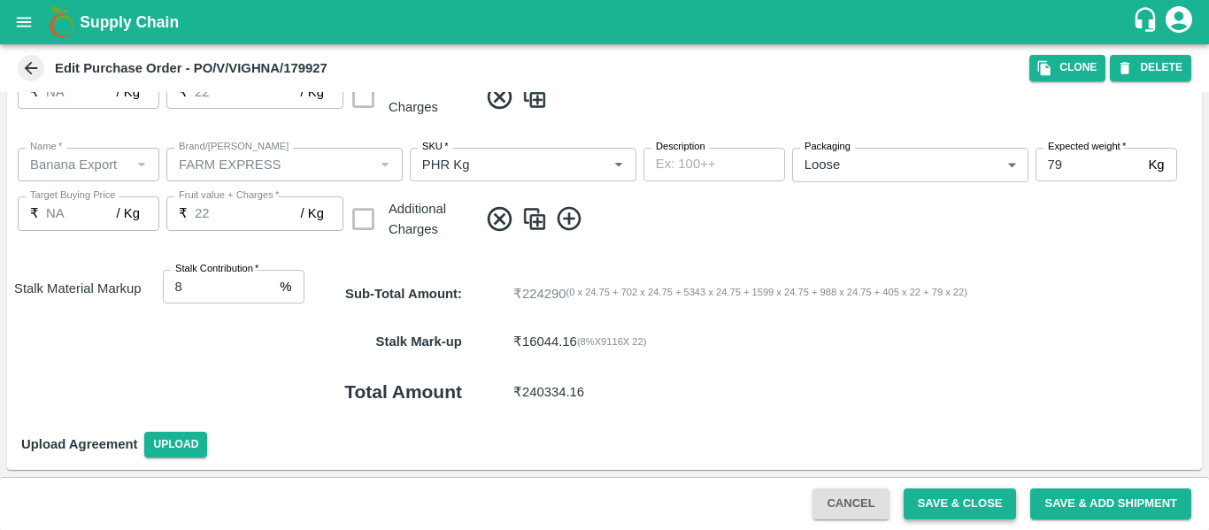
click at [958, 513] on button "Save & Close" at bounding box center [960, 504] width 113 height 31
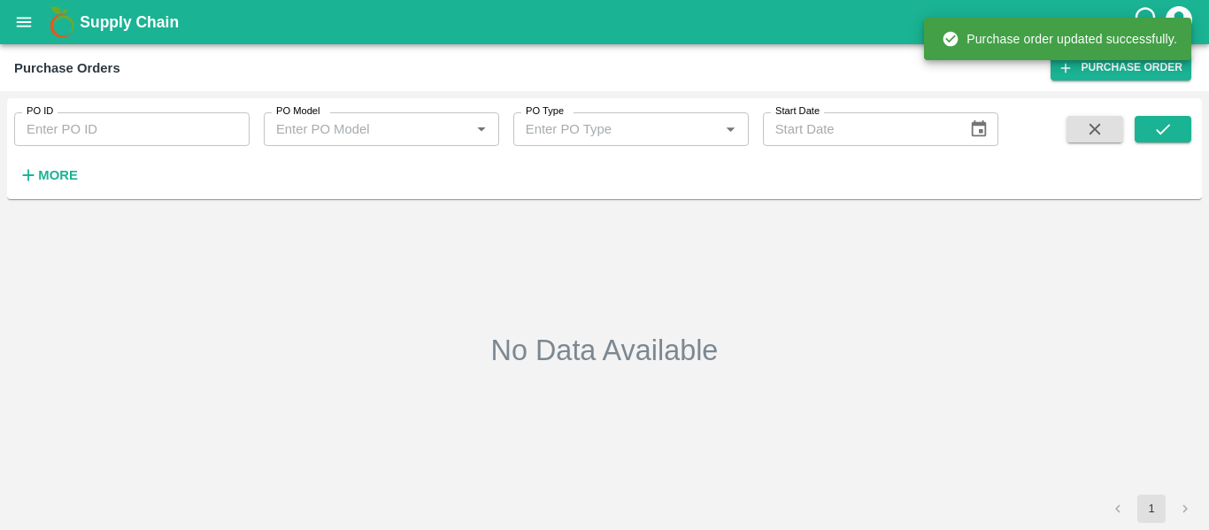
type input "179927"
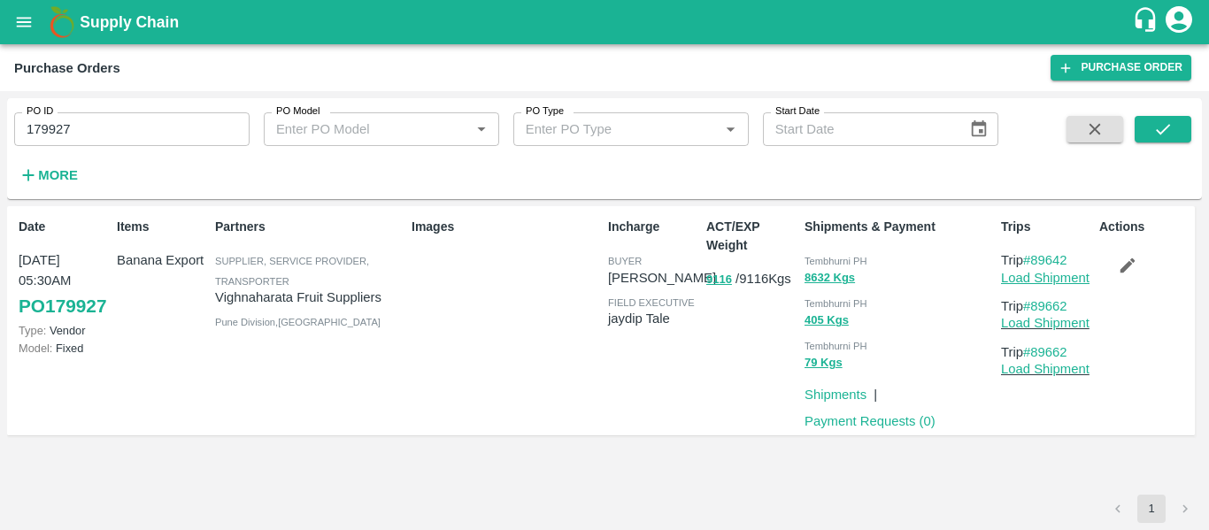
click at [1038, 277] on link "Load Shipment" at bounding box center [1045, 278] width 89 height 14
drag, startPoint x: 1081, startPoint y: 258, endPoint x: 1037, endPoint y: 261, distance: 44.4
click at [1037, 261] on p "Trip #89642" at bounding box center [1046, 260] width 91 height 19
copy link "89642"
drag, startPoint x: 1077, startPoint y: 308, endPoint x: 1037, endPoint y: 308, distance: 40.7
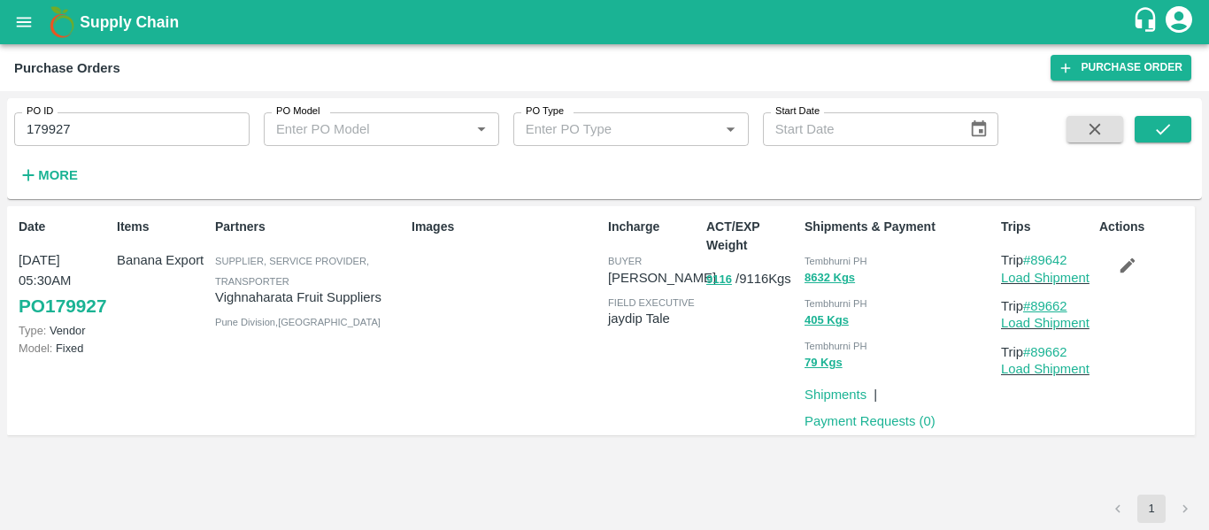
click at [1037, 308] on p "Trip #89662" at bounding box center [1046, 306] width 91 height 19
copy link "89662"
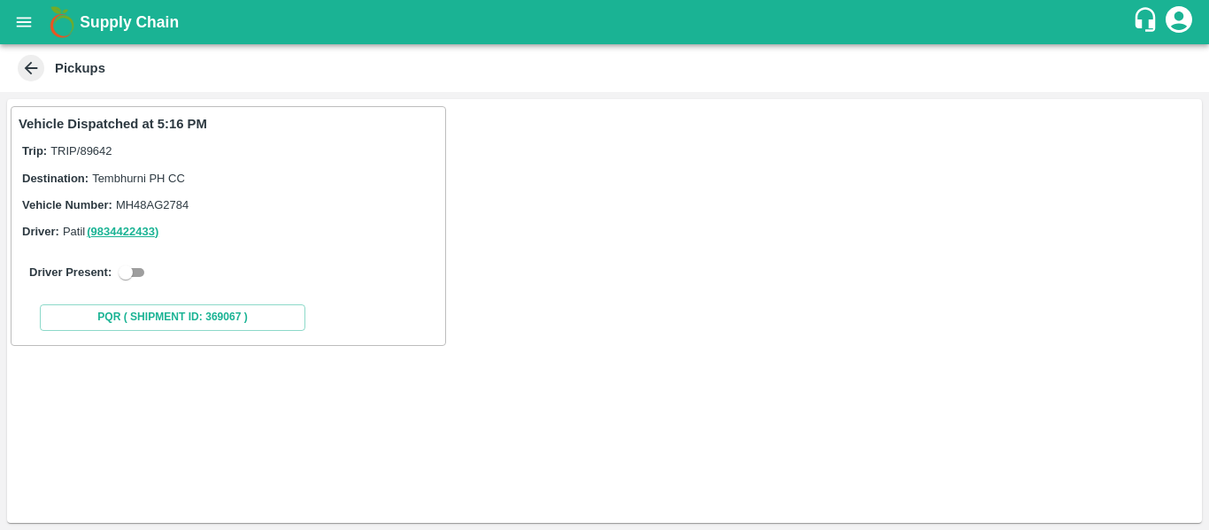
click at [143, 275] on input "checkbox" at bounding box center [126, 272] width 64 height 21
checkbox input "true"
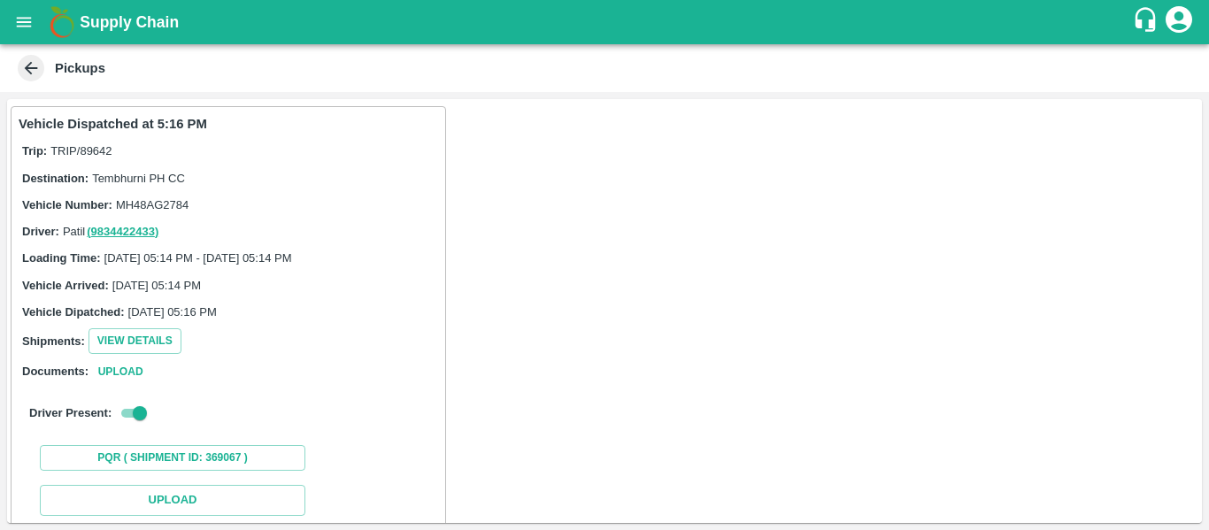
scroll to position [259, 0]
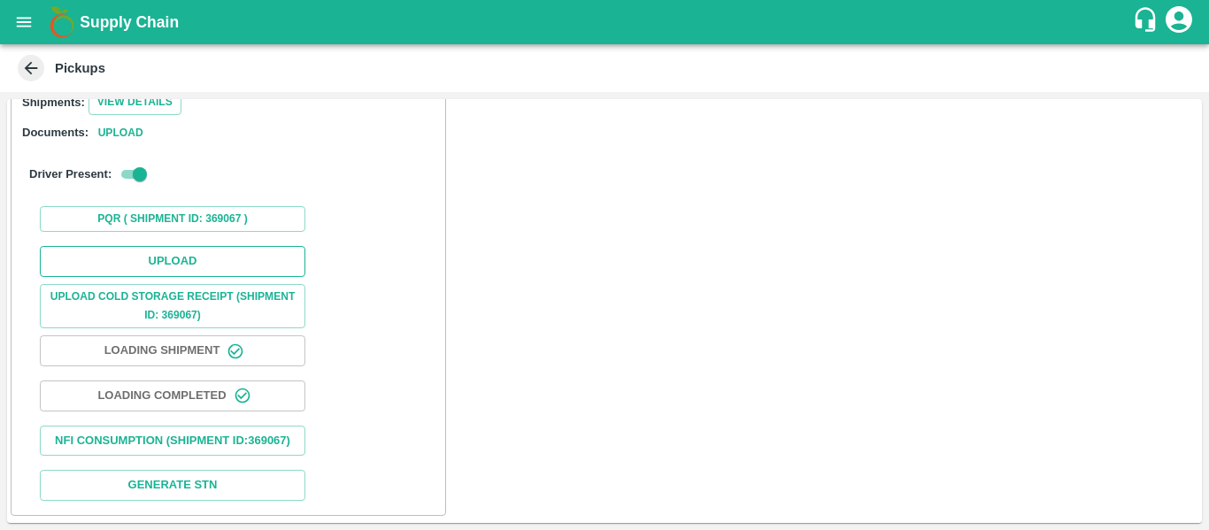
click at [156, 246] on button "Upload" at bounding box center [173, 261] width 266 height 31
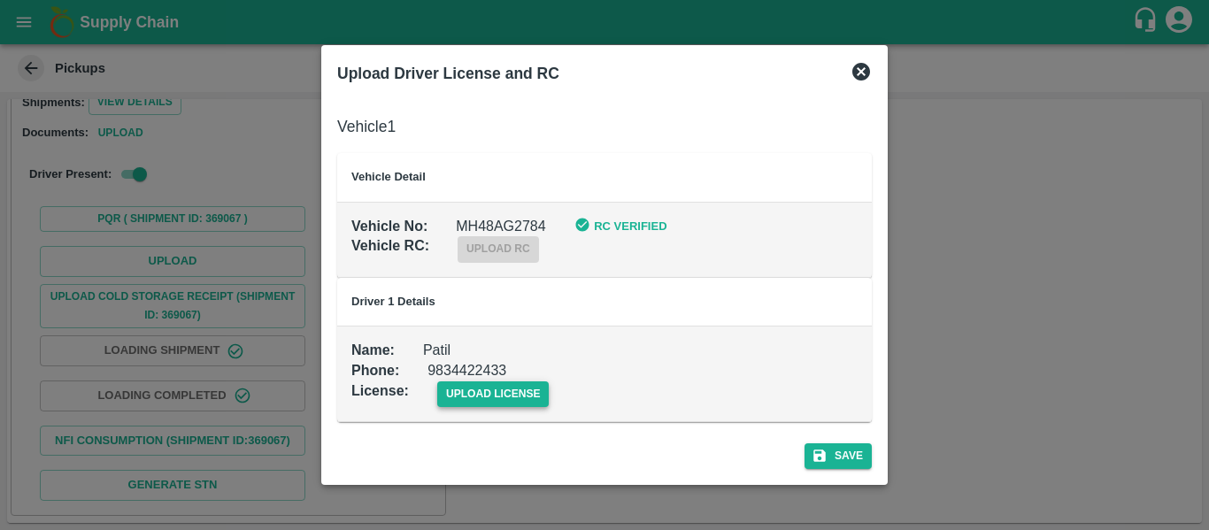
click at [456, 394] on span "upload license" at bounding box center [493, 395] width 112 height 26
click at [0, 0] on input "upload license" at bounding box center [0, 0] width 0 height 0
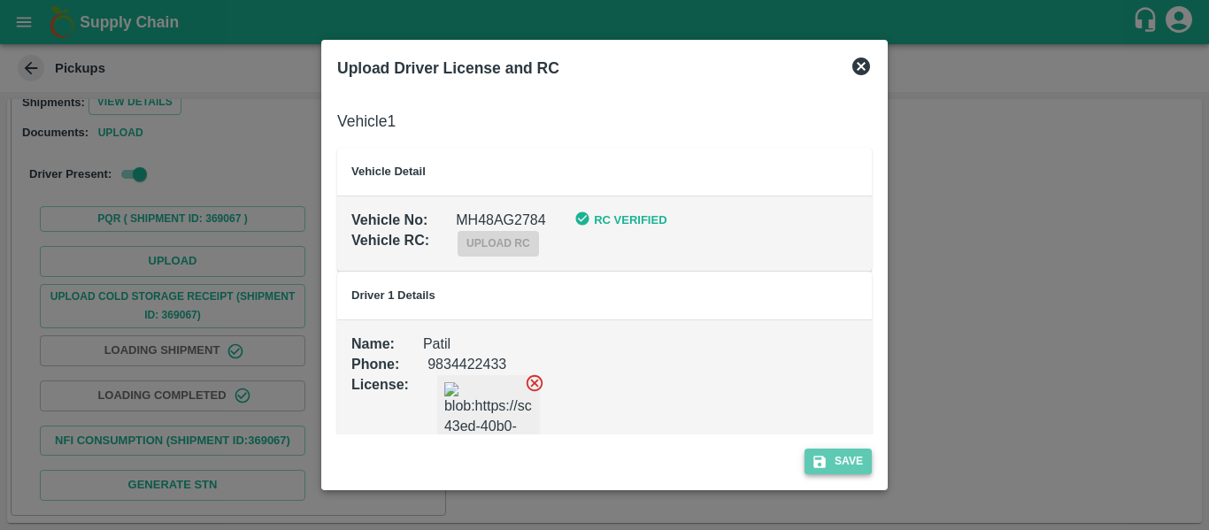
click at [829, 450] on button "Save" at bounding box center [838, 462] width 67 height 26
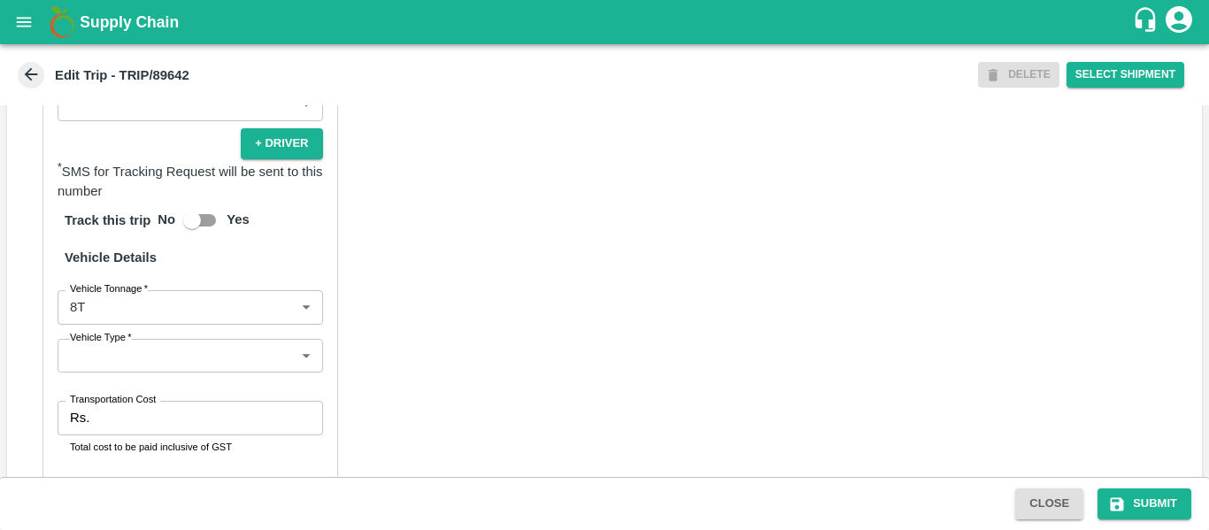
scroll to position [1338, 0]
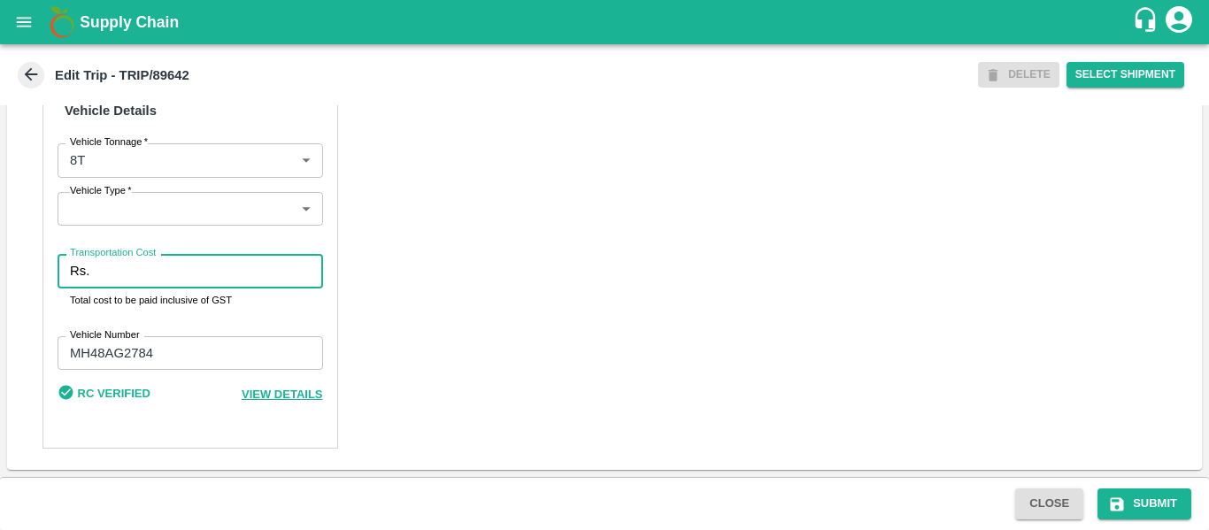
click at [114, 277] on input "Transportation Cost" at bounding box center [209, 271] width 226 height 34
type input "4000"
click at [1166, 497] on button "Submit" at bounding box center [1145, 504] width 94 height 31
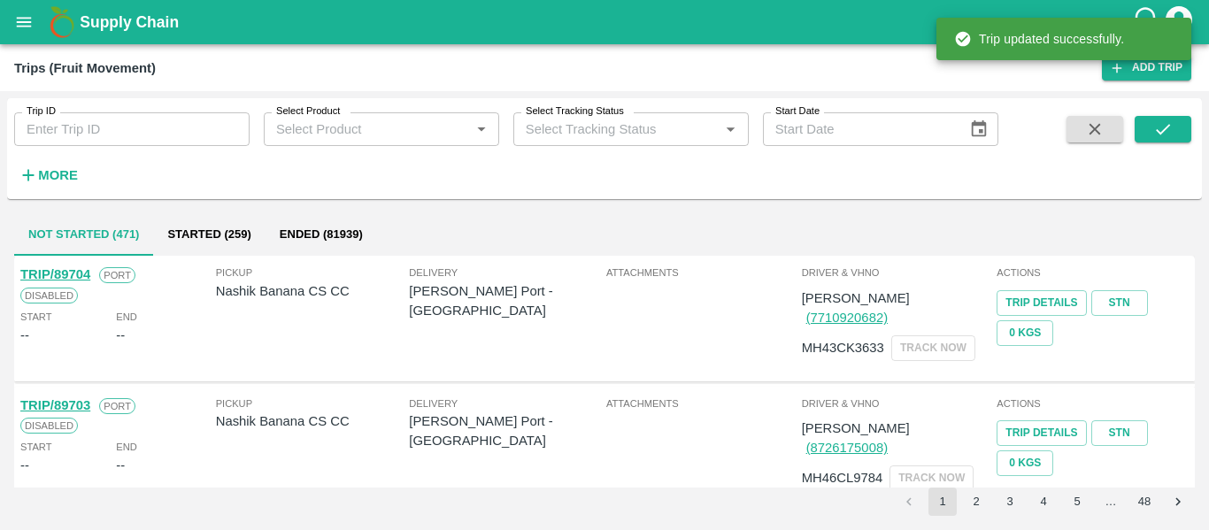
click at [62, 135] on input "Trip ID" at bounding box center [131, 129] width 235 height 34
paste input "89662"
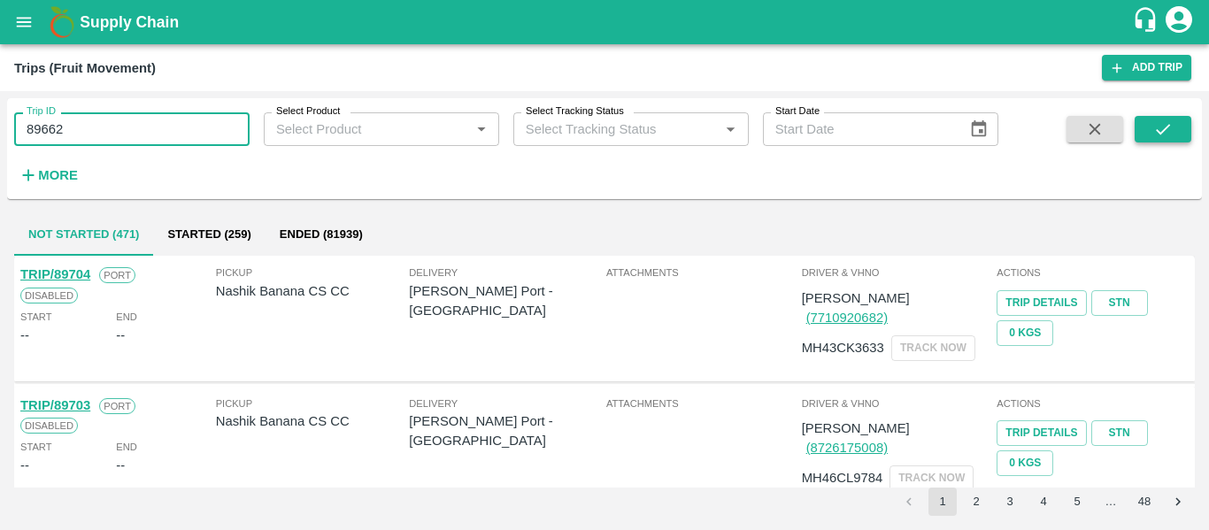
type input "89662"
click at [1144, 137] on button "submit" at bounding box center [1163, 129] width 57 height 27
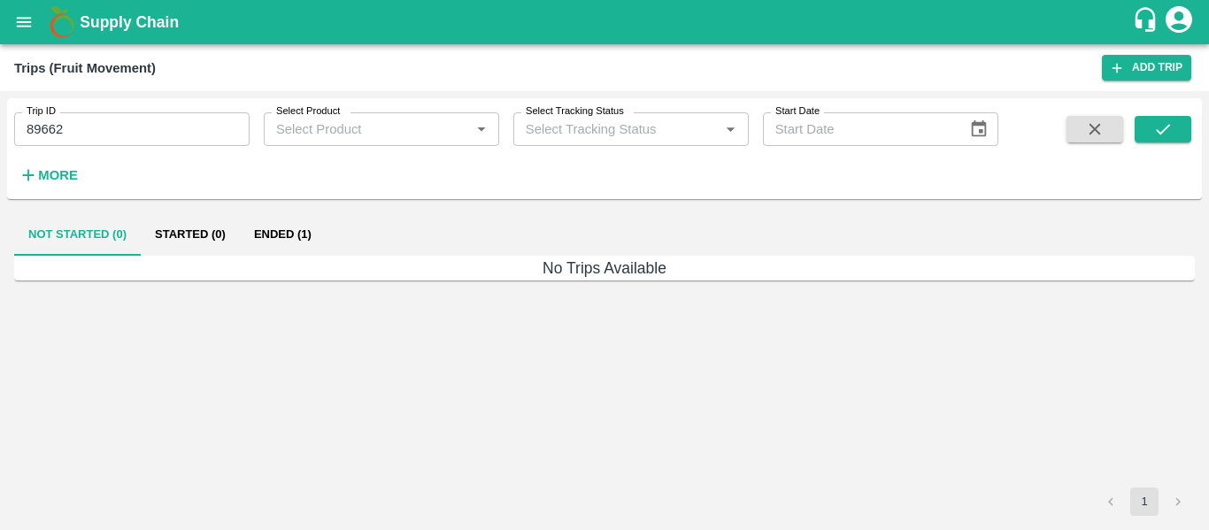
click at [286, 247] on button "Ended (1)" at bounding box center [283, 234] width 86 height 42
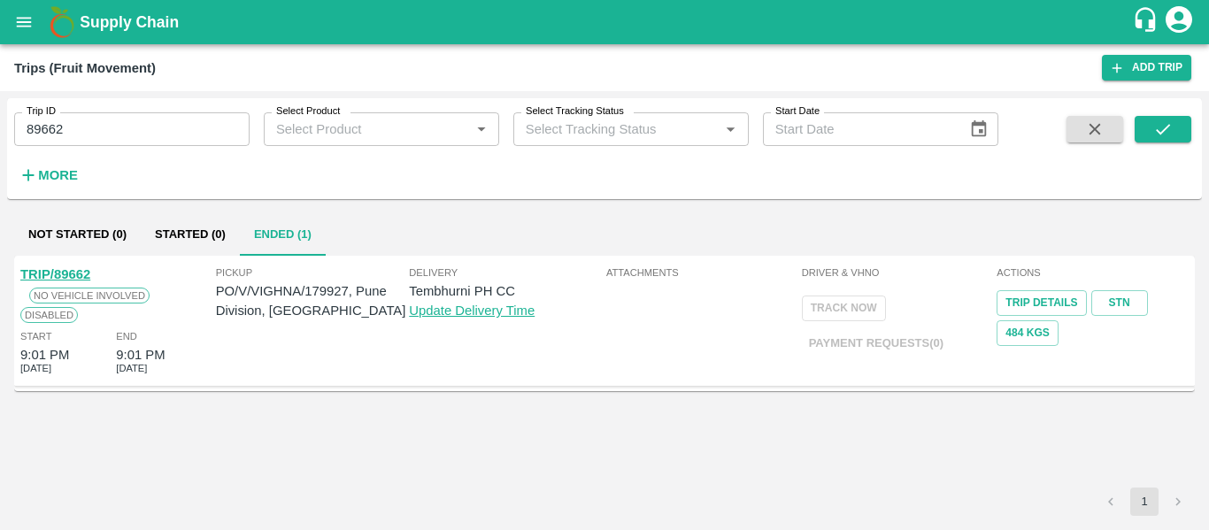
click at [63, 266] on div "TRIP/89662" at bounding box center [55, 274] width 70 height 19
click at [65, 273] on link "TRIP/89662" at bounding box center [55, 274] width 70 height 14
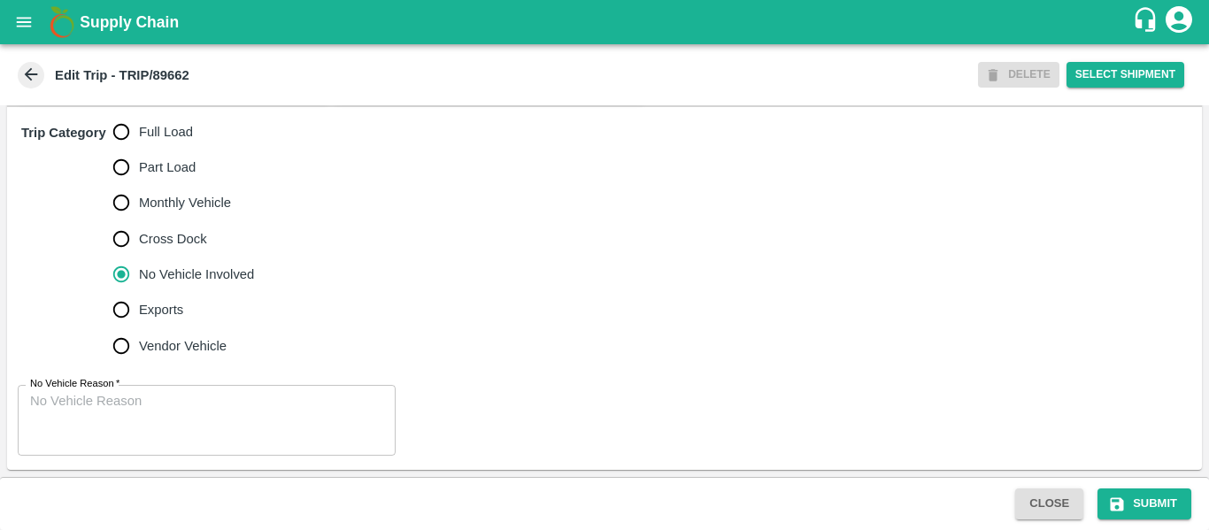
scroll to position [552, 0]
click at [152, 128] on span "Full Load" at bounding box center [166, 131] width 54 height 19
click at [139, 128] on input "Full Load" at bounding box center [121, 131] width 35 height 35
radio input "true"
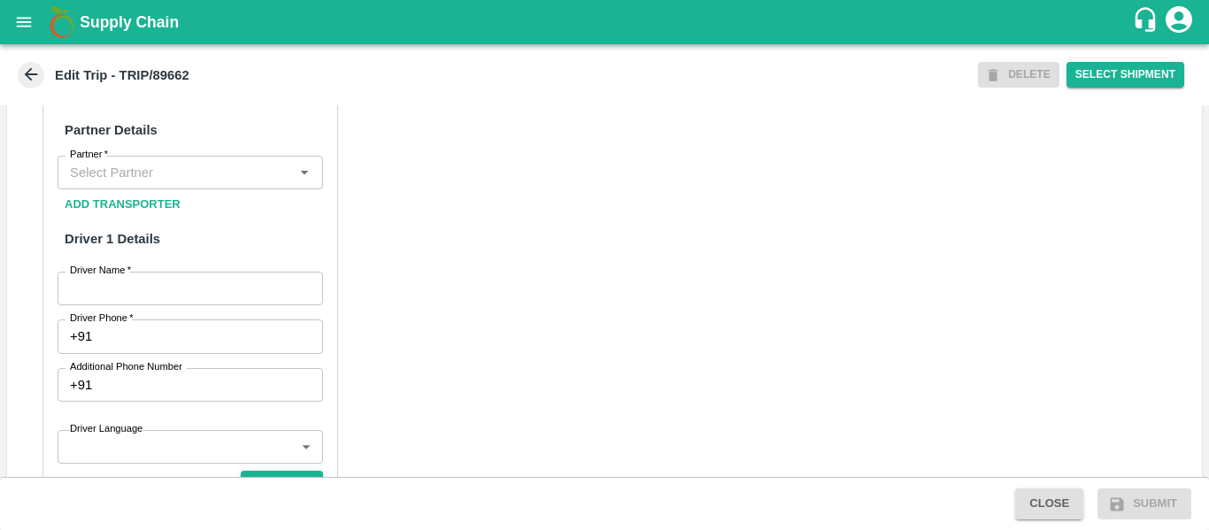
scroll to position [809, 0]
click at [138, 183] on input "Partner   *" at bounding box center [176, 171] width 226 height 23
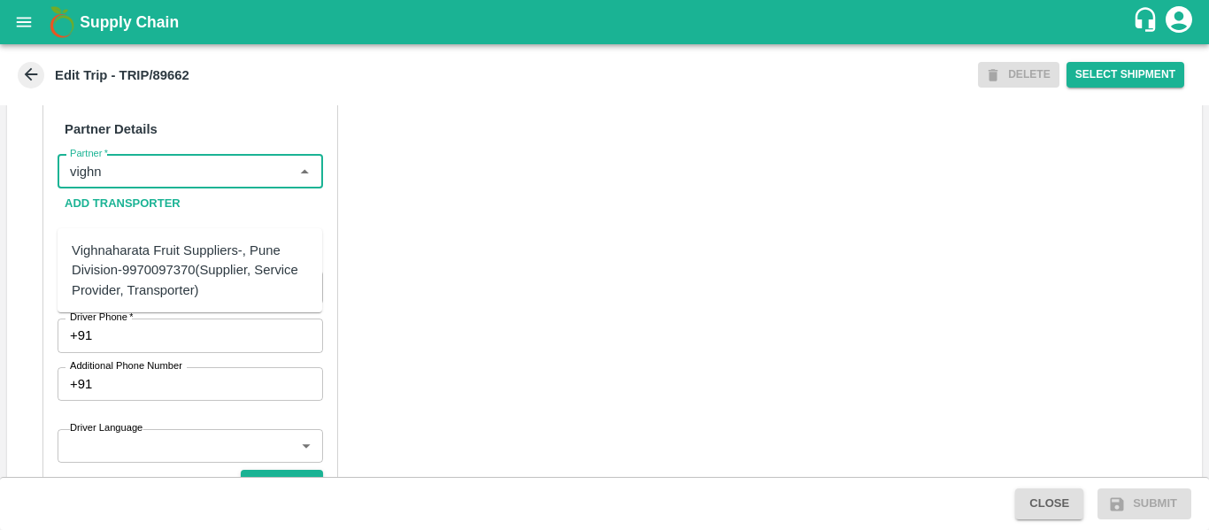
click at [168, 271] on div "Vighnaharata Fruit Suppliers-, Pune Division-9970097370(Supplier, Service Provi…" at bounding box center [190, 270] width 236 height 59
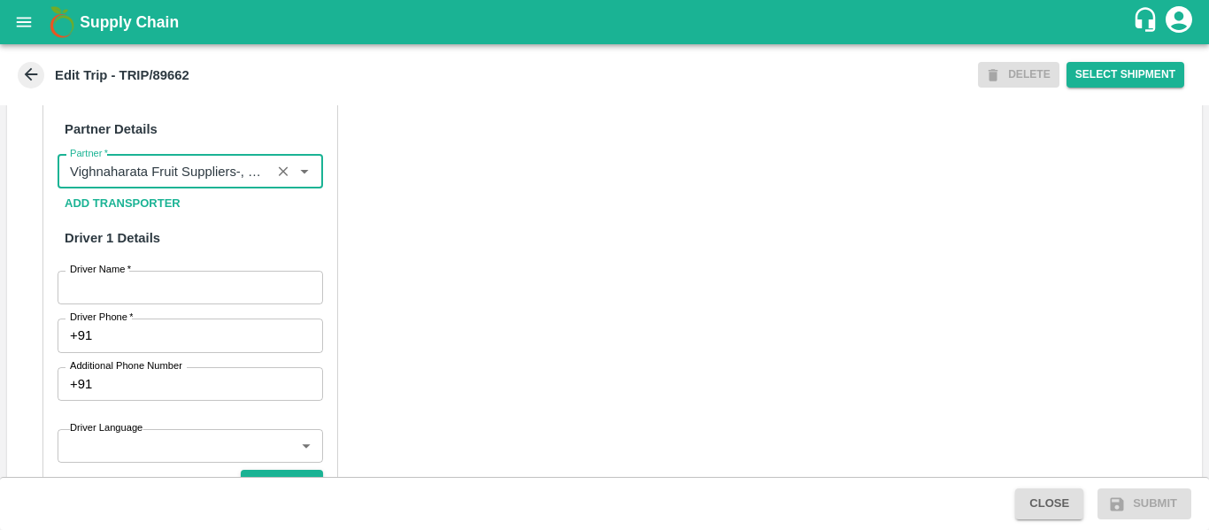
type input "Vighnaharata Fruit Suppliers-, Pune Division-9970097370(Supplier, Service Provi…"
click at [168, 300] on div "Partner Details Partner   * Partner Add Transporter Driver 1 Details Driver Nam…" at bounding box center [190, 498] width 296 height 804
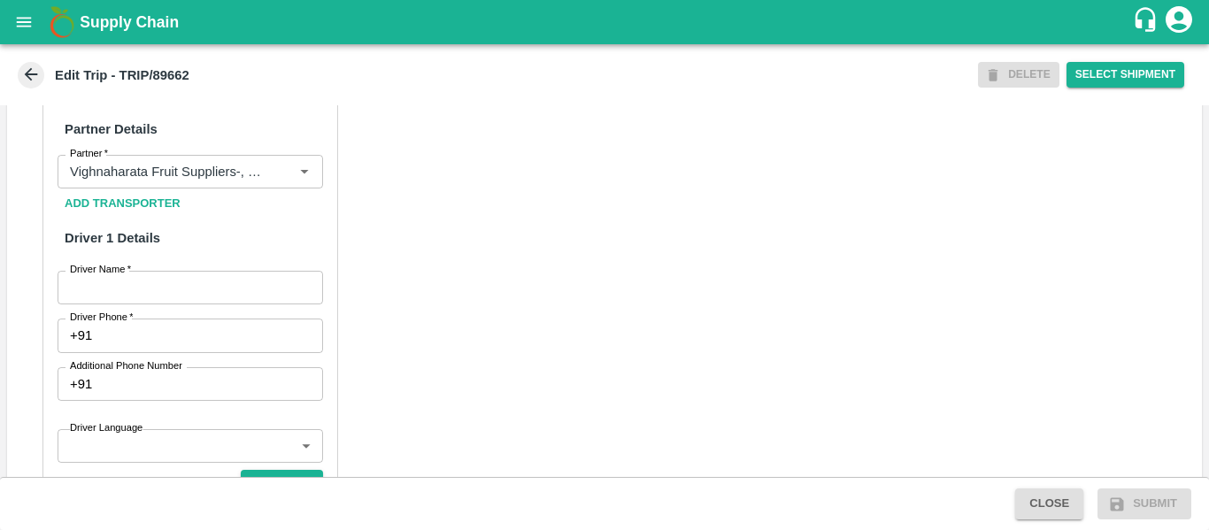
click at [173, 305] on input "Driver Name   *" at bounding box center [191, 288] width 266 height 34
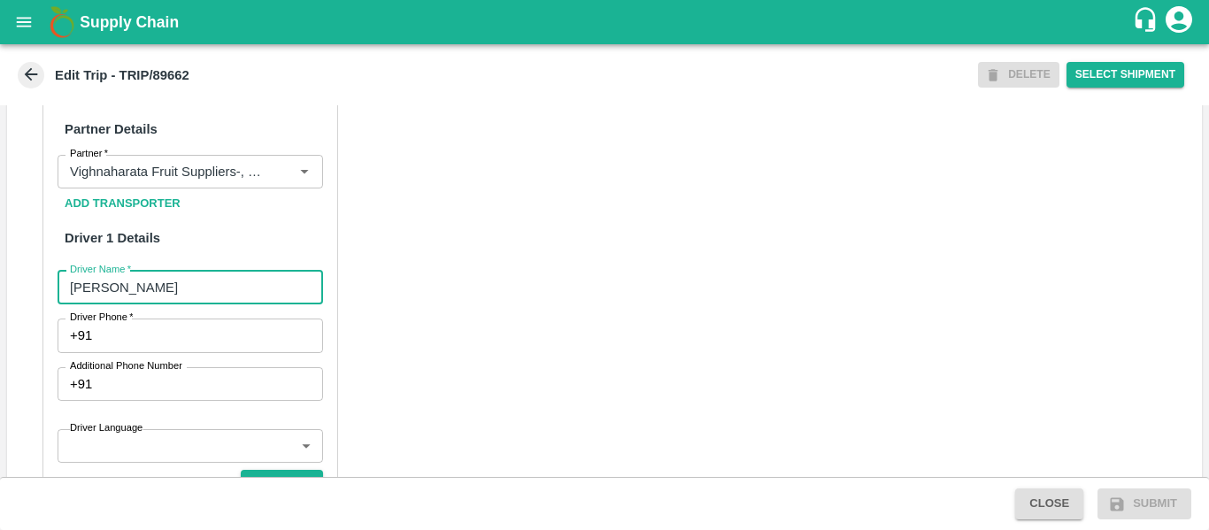
type input "Krushna"
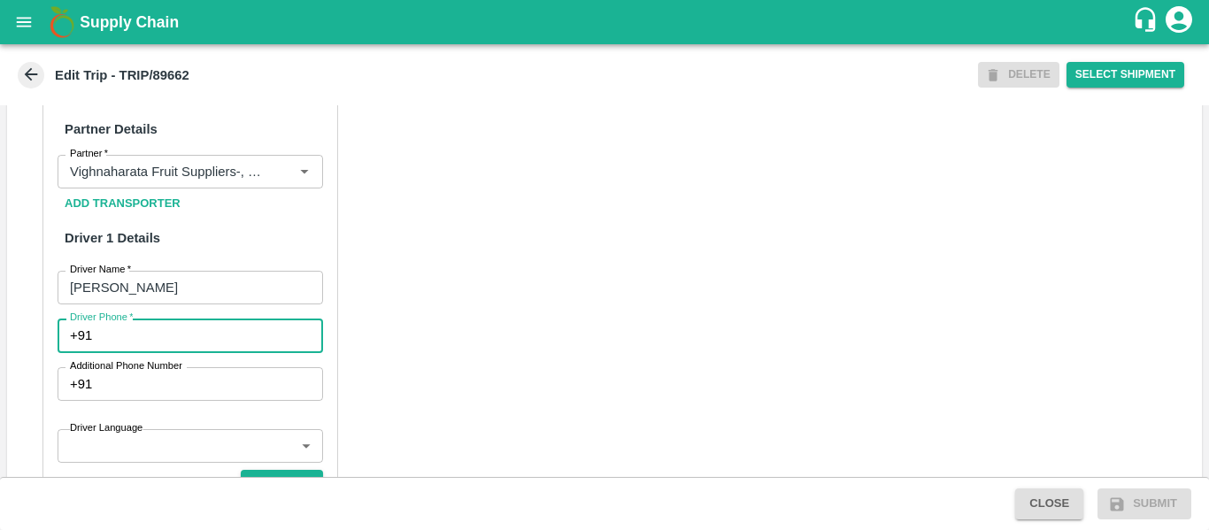
click at [181, 352] on input "Driver Phone   *" at bounding box center [210, 336] width 223 height 34
type input "8"
type input "7972313096"
click at [498, 359] on div "Partner Details Partner   * Partner Add Transporter Driver 1 Details Driver Nam…" at bounding box center [604, 518] width 1195 height 889
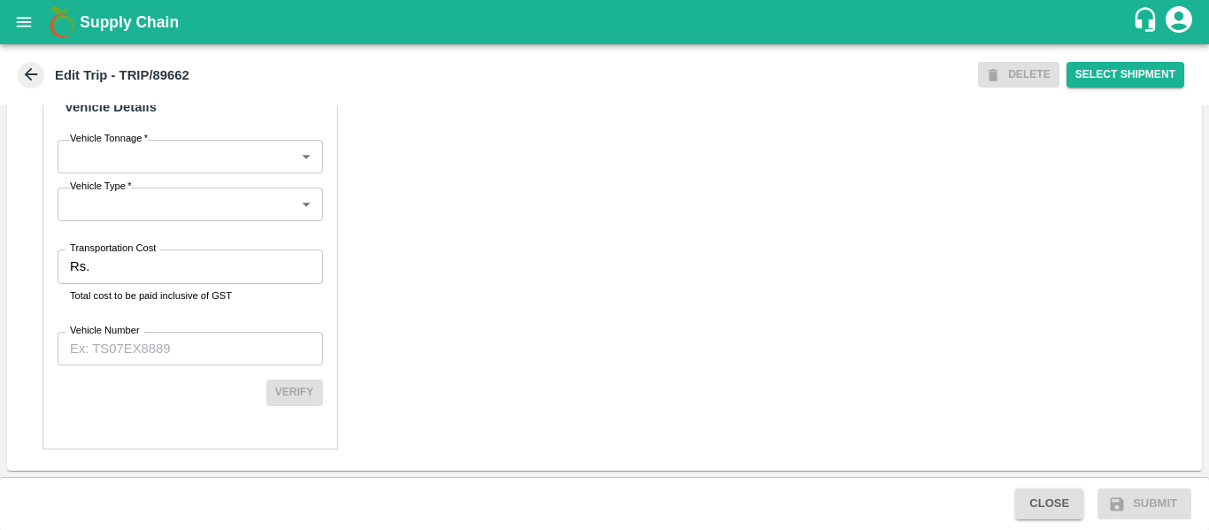
click at [114, 262] on input "Transportation Cost" at bounding box center [209, 267] width 226 height 34
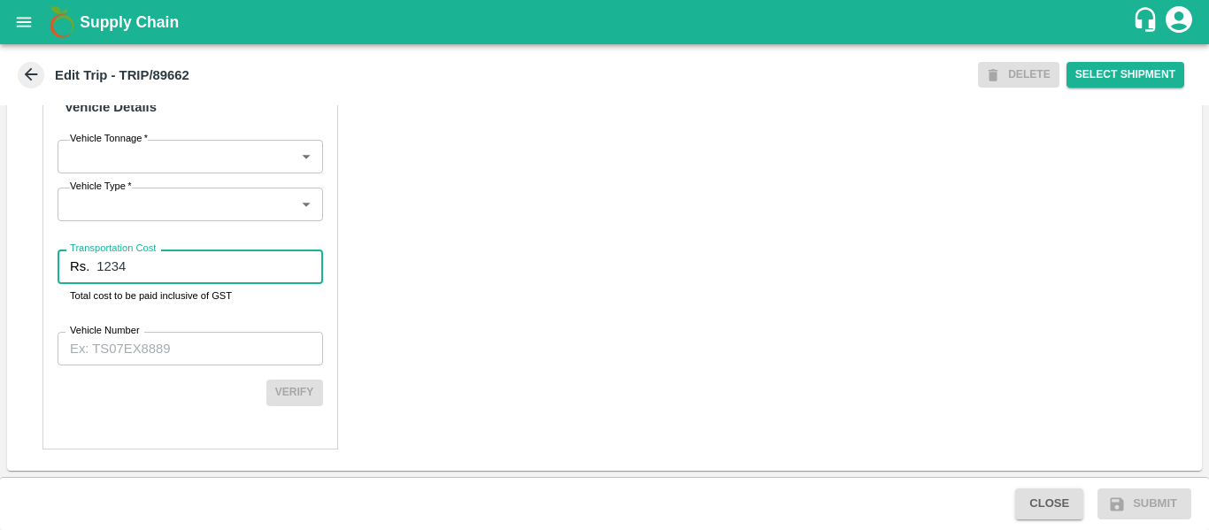
type input "1234"
click at [130, 345] on input "Vehicle Number" at bounding box center [191, 349] width 266 height 34
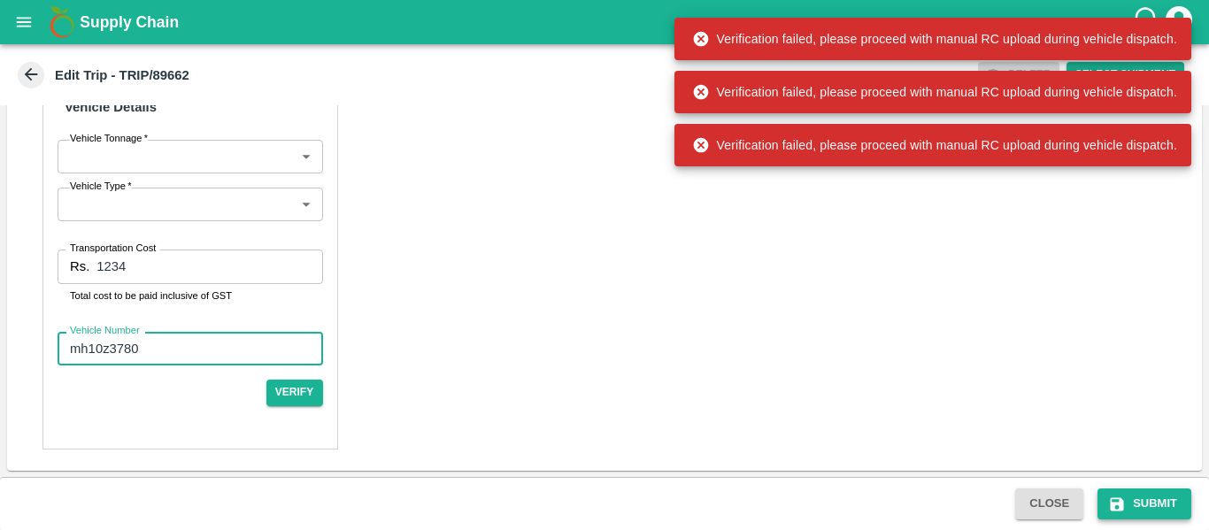
type input "mh10z3780"
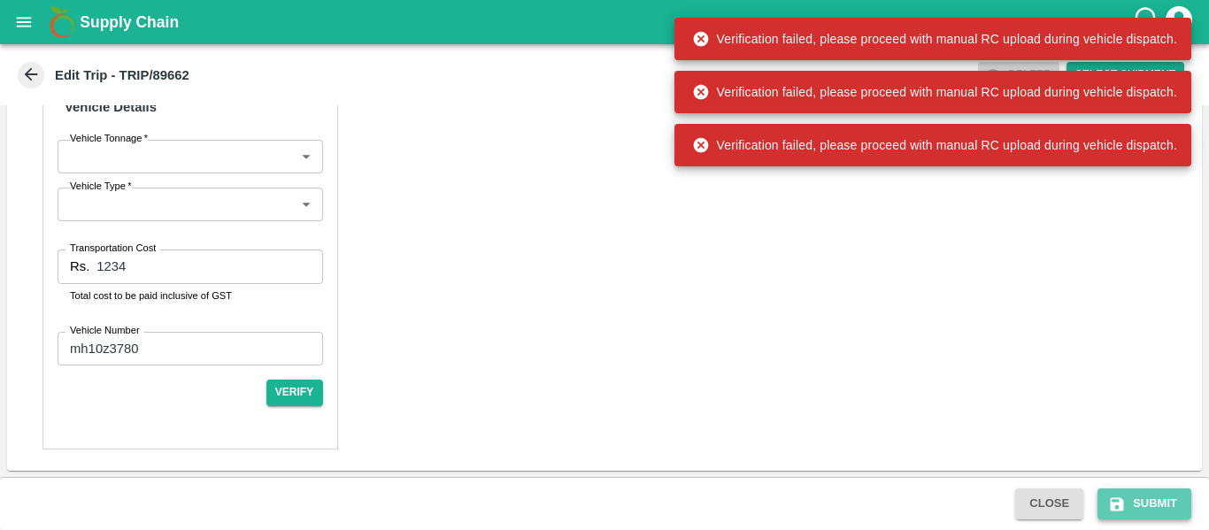
click at [1109, 505] on icon "submit" at bounding box center [1117, 505] width 18 height 18
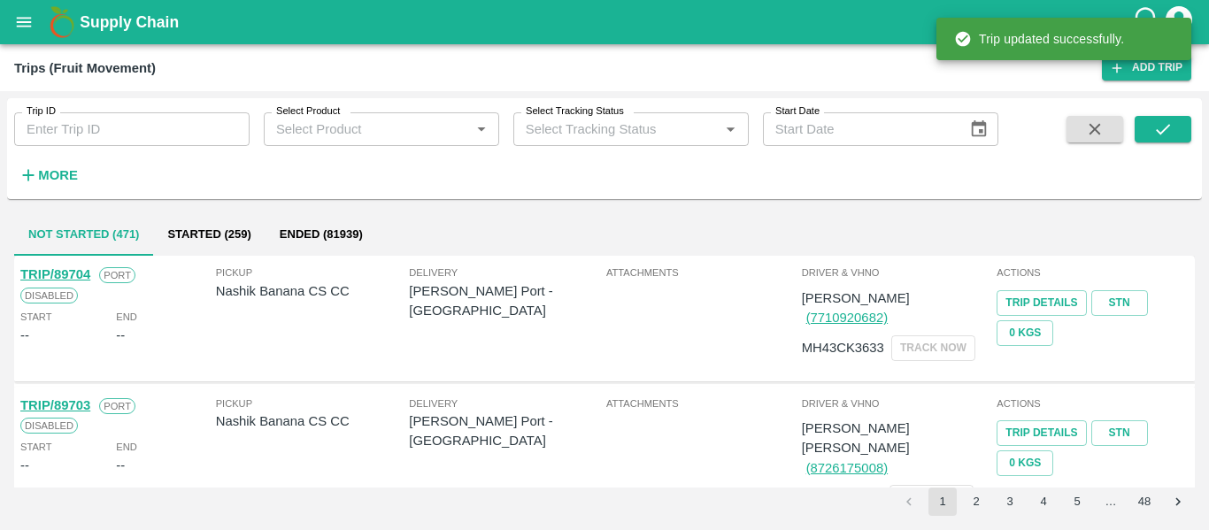
click at [170, 141] on input "Trip ID" at bounding box center [131, 129] width 235 height 34
paste input "89662"
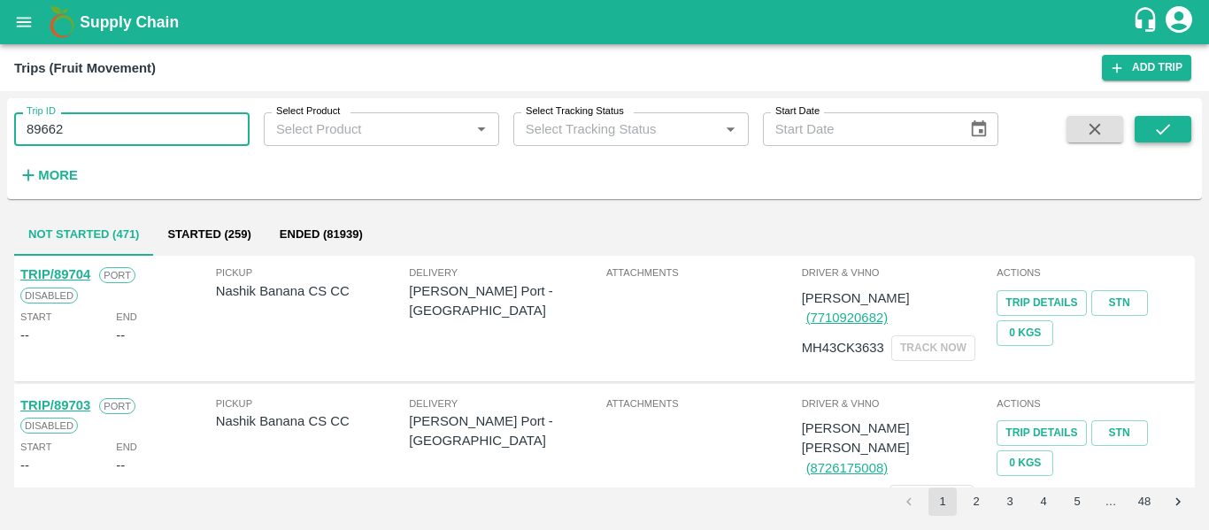
type input "89662"
click at [1143, 127] on button "submit" at bounding box center [1163, 129] width 57 height 27
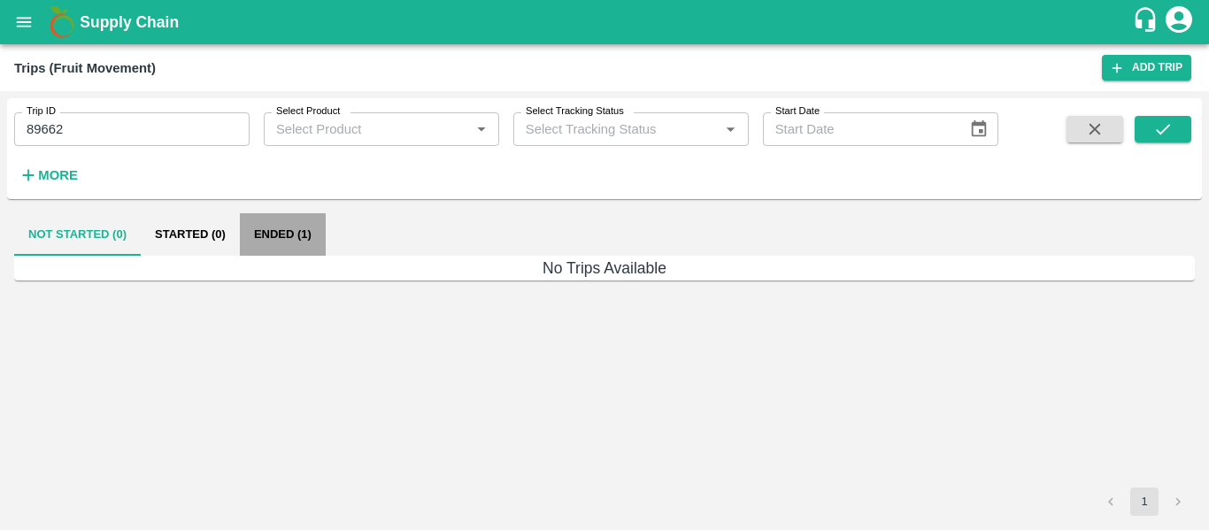
click at [276, 232] on button "Ended (1)" at bounding box center [283, 234] width 86 height 42
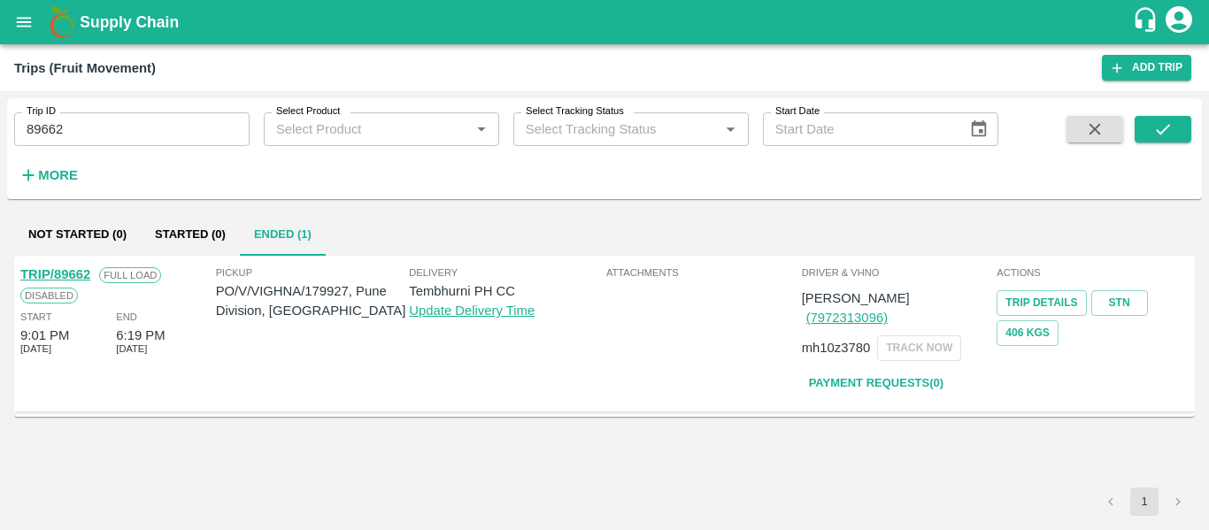
click at [50, 277] on link "TRIP/89662" at bounding box center [55, 274] width 70 height 14
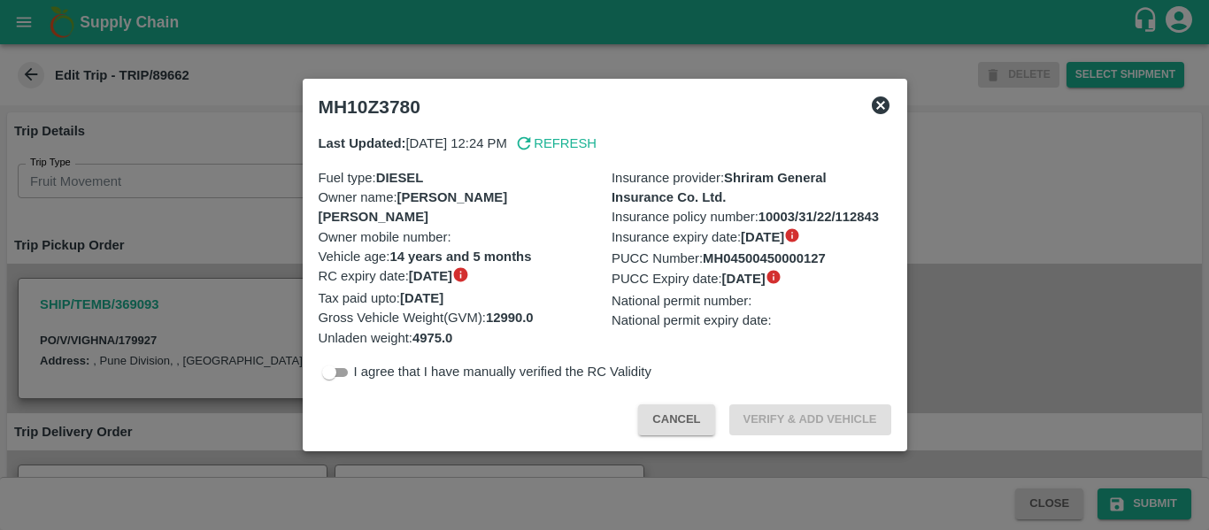
click at [146, 236] on div at bounding box center [604, 265] width 1209 height 530
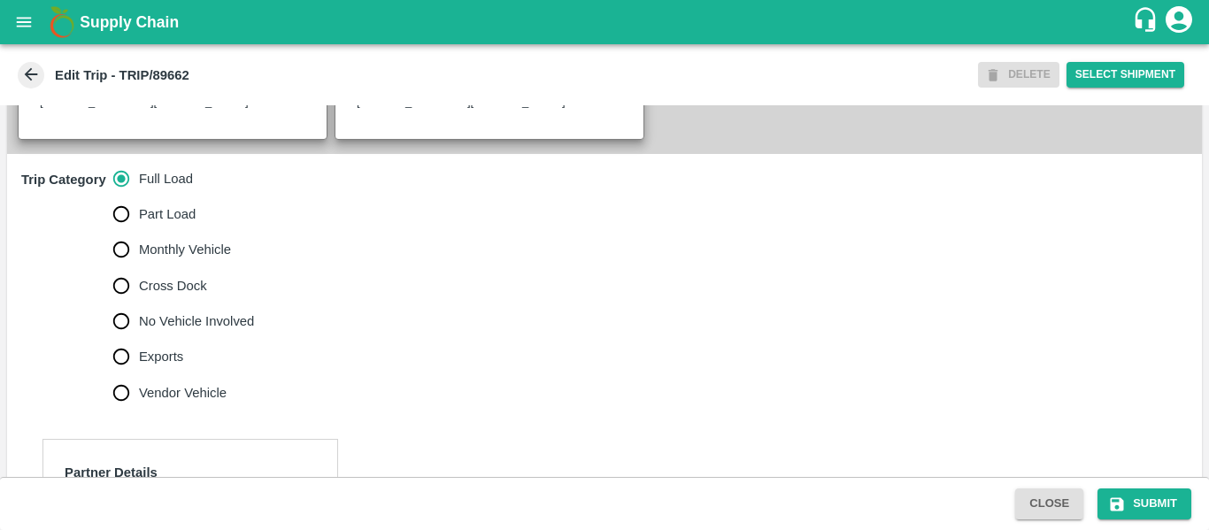
scroll to position [466, 0]
click at [196, 331] on span "No Vehicle Involved" at bounding box center [196, 321] width 115 height 19
click at [139, 339] on input "No Vehicle Involved" at bounding box center [121, 321] width 35 height 35
radio input "true"
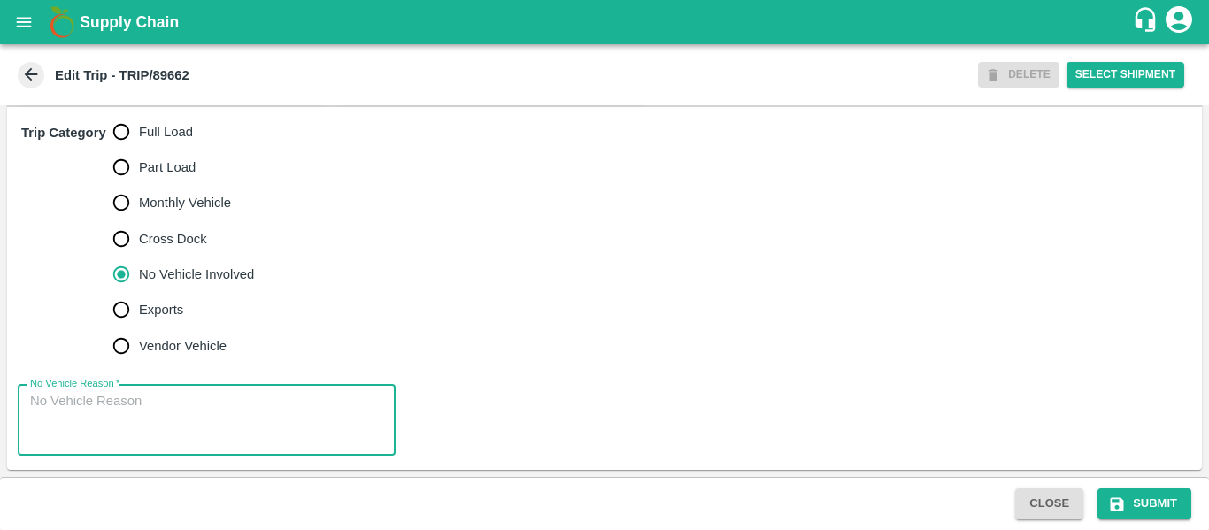
click at [154, 413] on textarea "No Vehicle Reason   *" at bounding box center [206, 420] width 353 height 56
type textarea "Field Dump"
click at [1122, 498] on icon "submit" at bounding box center [1117, 504] width 13 height 13
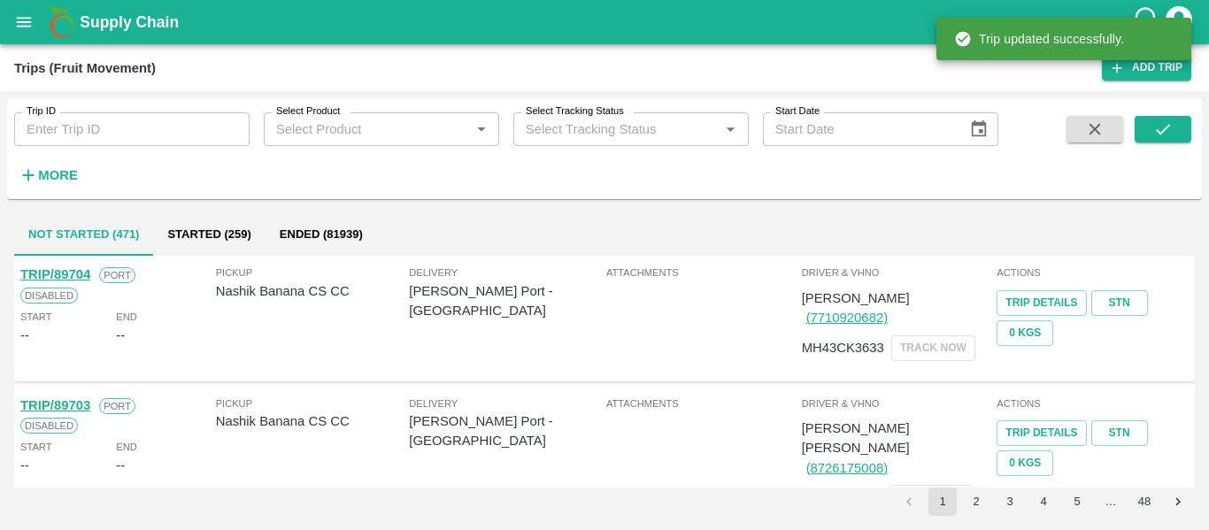
click at [107, 116] on input "Trip ID" at bounding box center [131, 129] width 235 height 34
paste input "89649"
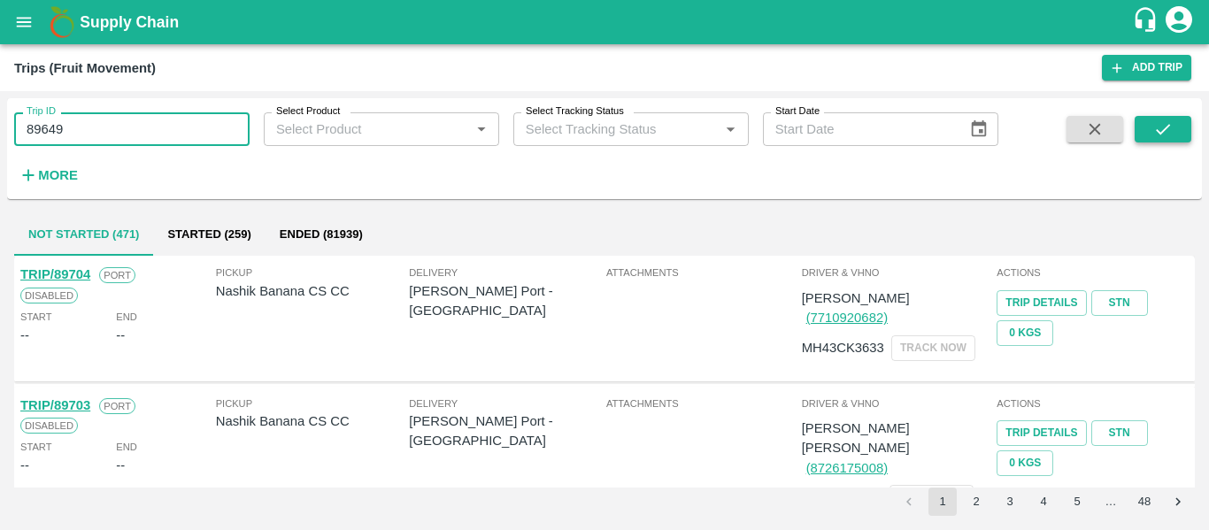
type input "89649"
click at [1146, 138] on button "submit" at bounding box center [1163, 129] width 57 height 27
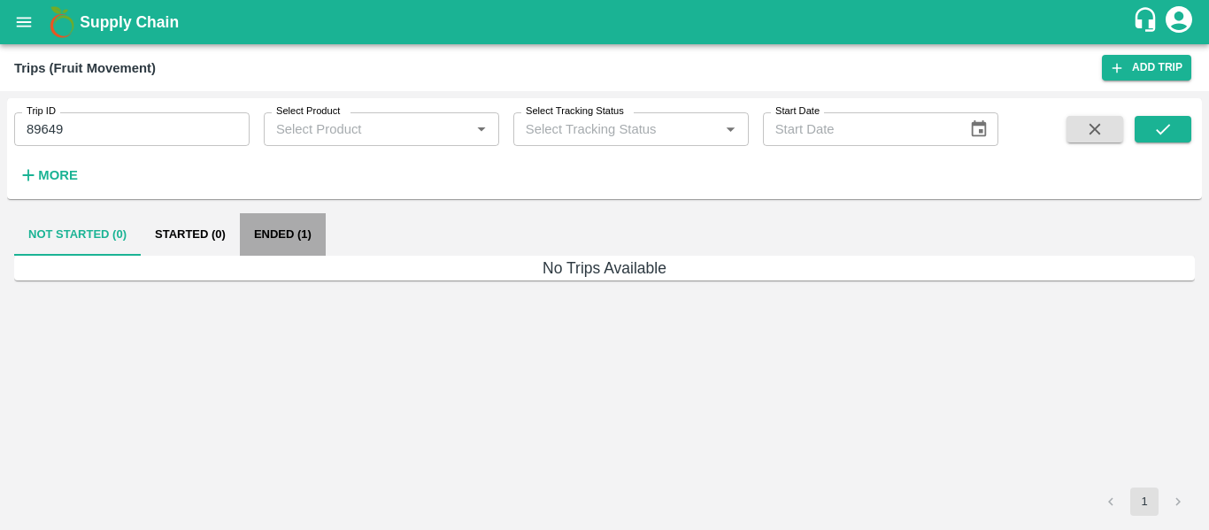
click at [277, 230] on button "Ended (1)" at bounding box center [283, 234] width 86 height 42
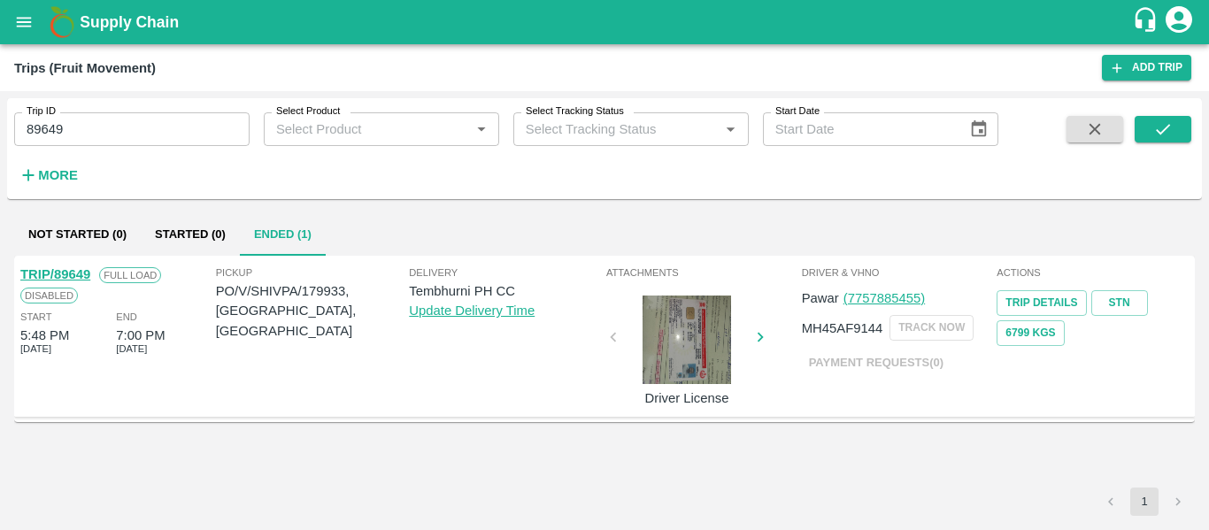
click at [74, 274] on link "TRIP/89649" at bounding box center [55, 274] width 70 height 14
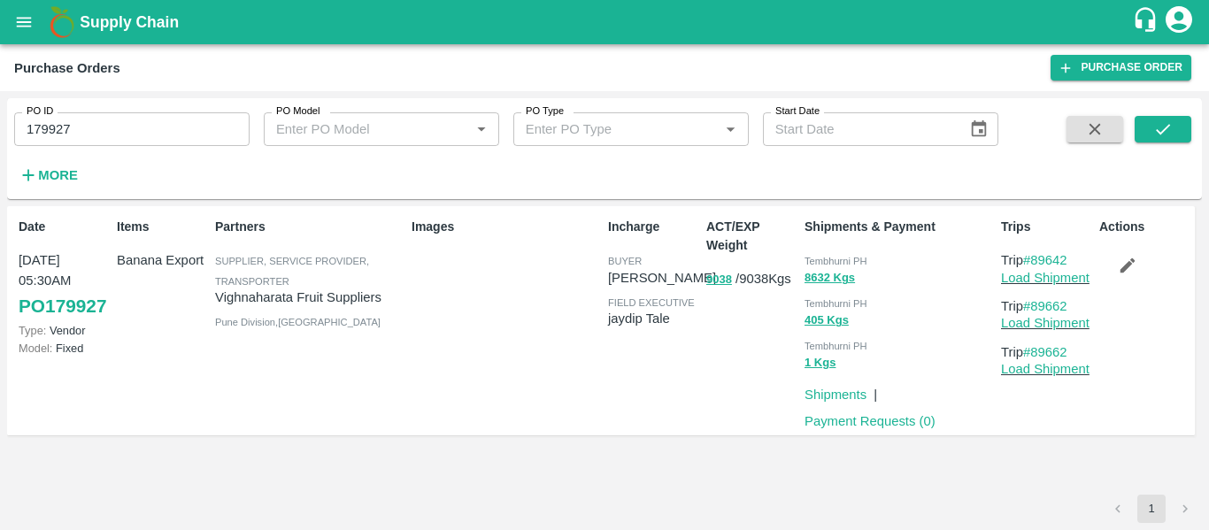
click at [104, 138] on input "179927" at bounding box center [131, 129] width 235 height 34
paste input "text"
type input "179933"
click at [1156, 135] on icon "submit" at bounding box center [1162, 129] width 19 height 19
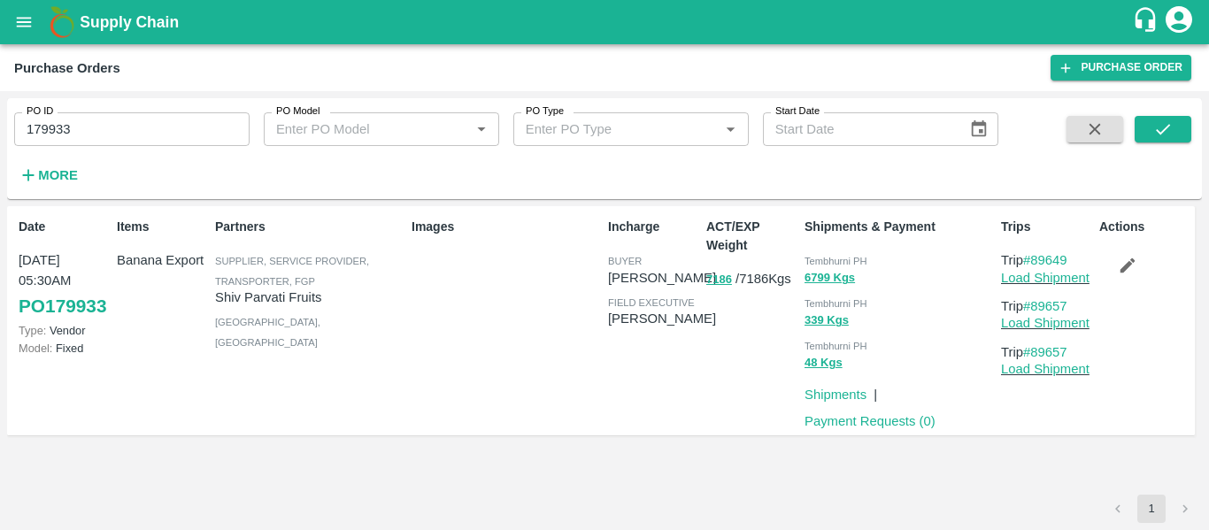
drag, startPoint x: 1129, startPoint y: 270, endPoint x: 401, endPoint y: 35, distance: 764.6
click at [1129, 270] on icon "button" at bounding box center [1127, 265] width 19 height 19
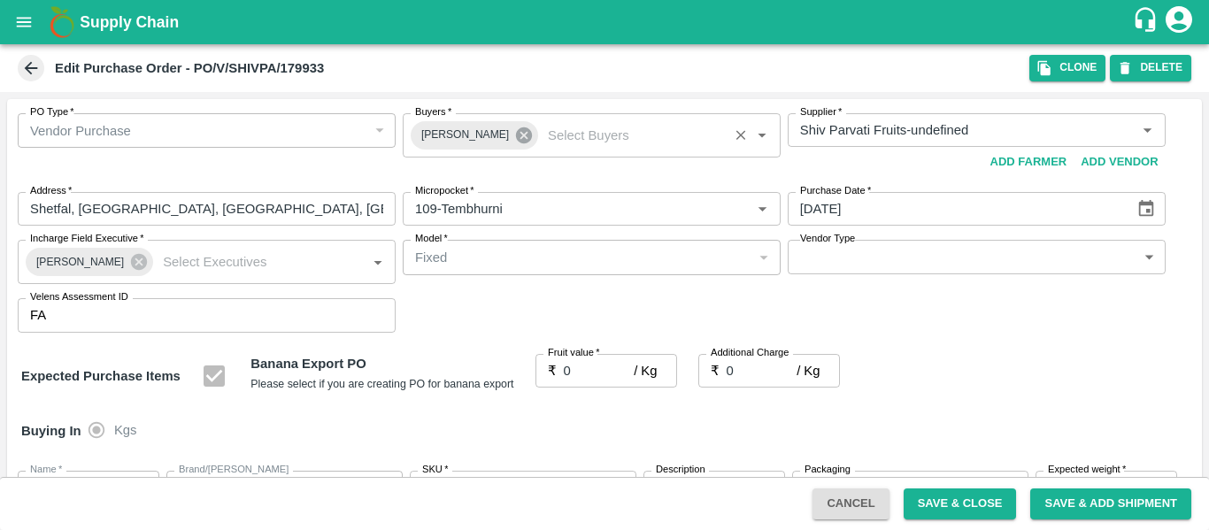
click at [516, 140] on icon at bounding box center [524, 135] width 16 height 16
click at [450, 133] on input "Buyers   *" at bounding box center [577, 130] width 338 height 23
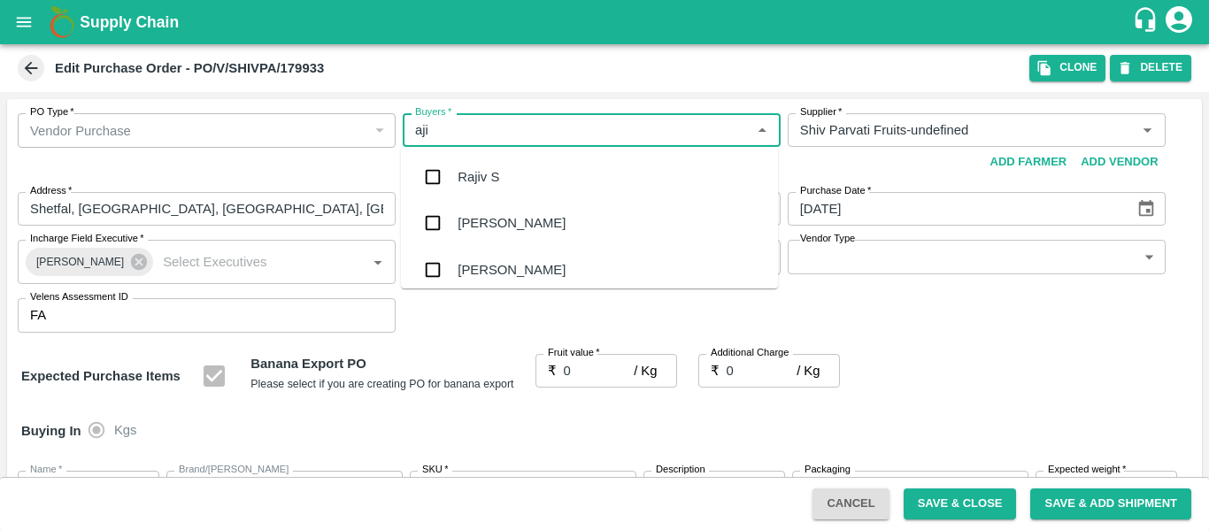
type input "ajit"
click at [459, 176] on div "Ajit Otari" at bounding box center [512, 176] width 108 height 19
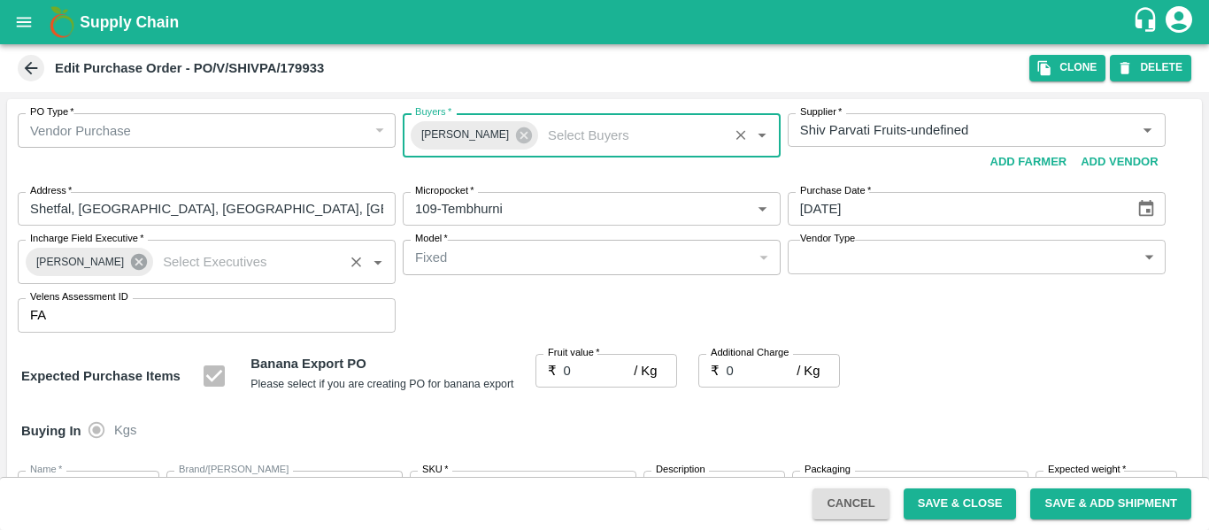
click at [131, 266] on icon at bounding box center [139, 262] width 16 height 16
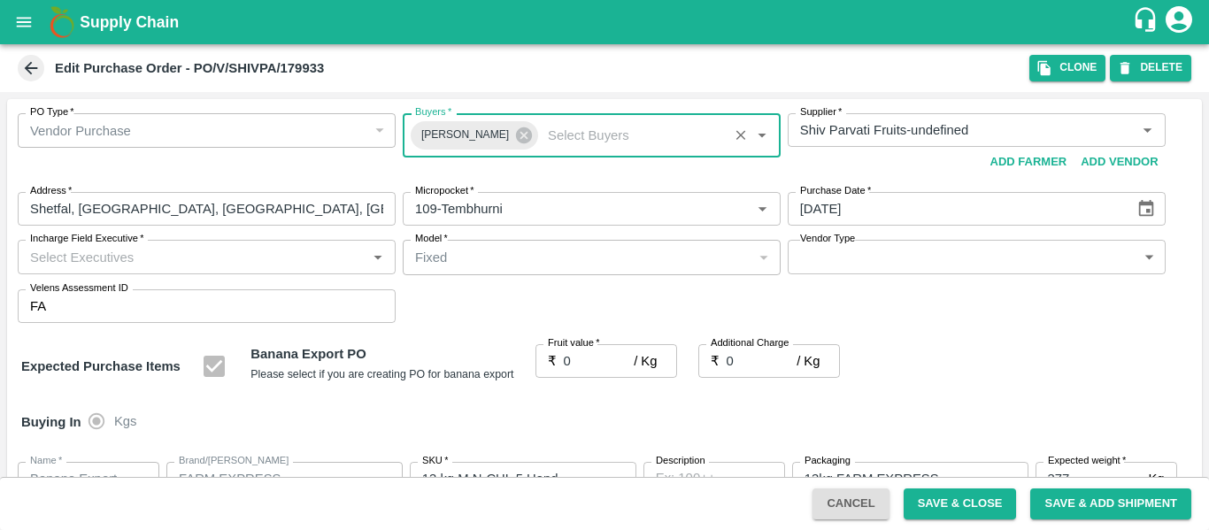
click at [81, 263] on input "Incharge Field Executive   *" at bounding box center [192, 256] width 338 height 23
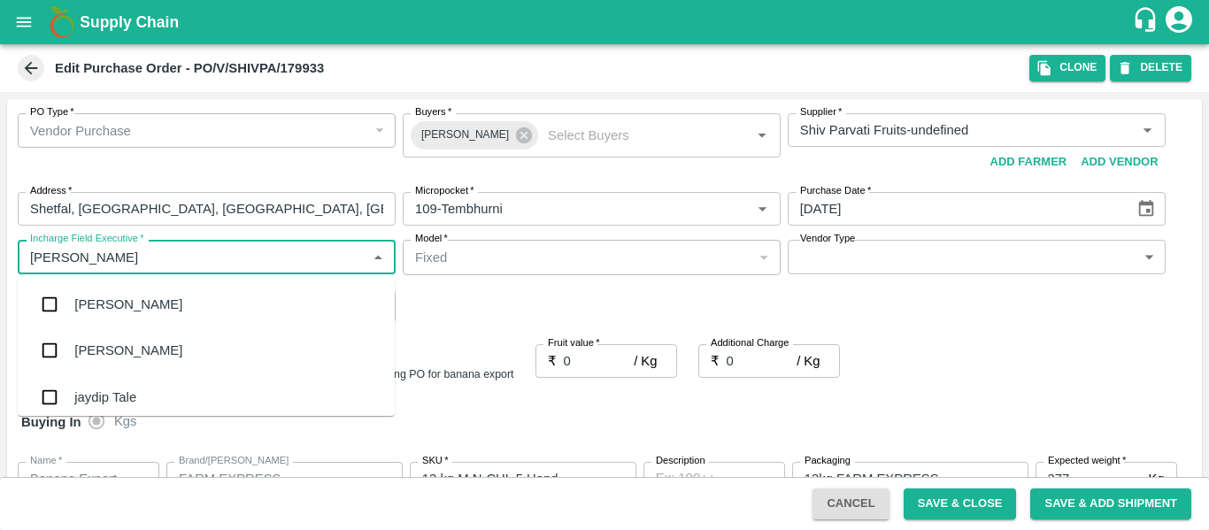
type input "jayd"
click at [92, 309] on div "jaydip Tale" at bounding box center [105, 304] width 62 height 19
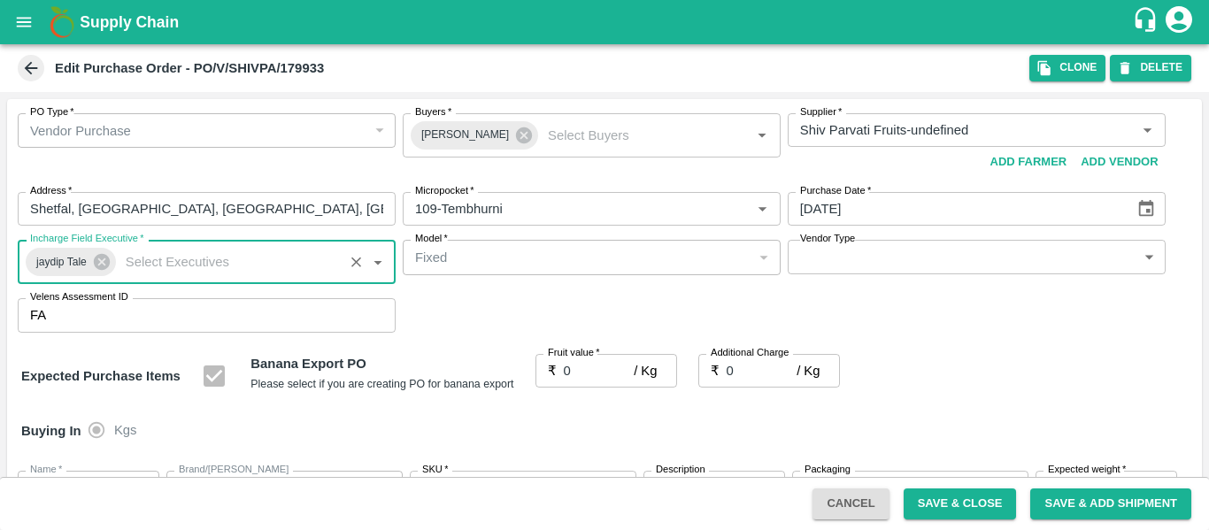
click at [590, 373] on input "0" at bounding box center [599, 371] width 71 height 34
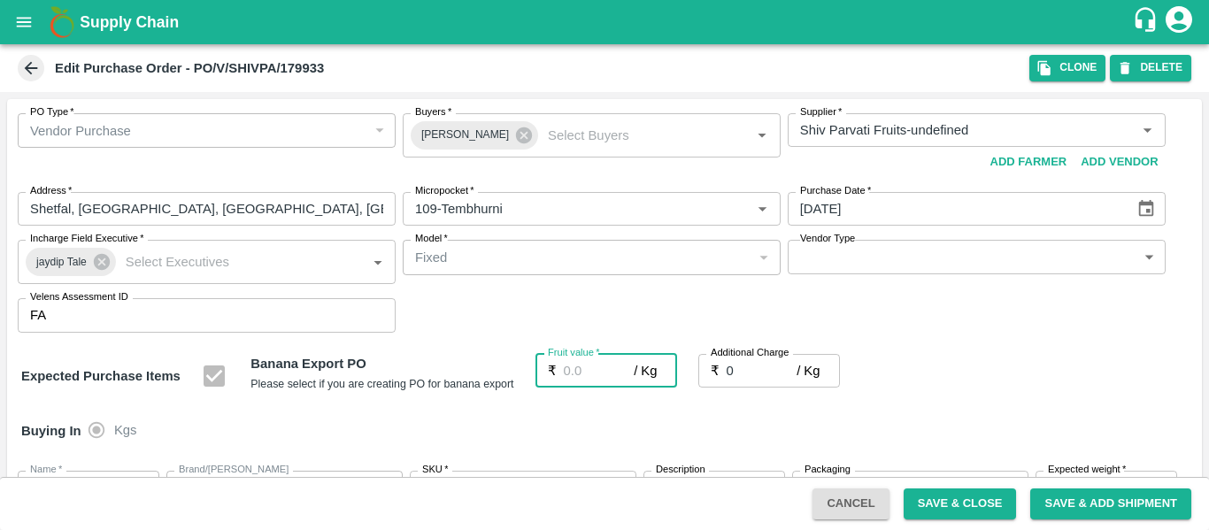
type input "2"
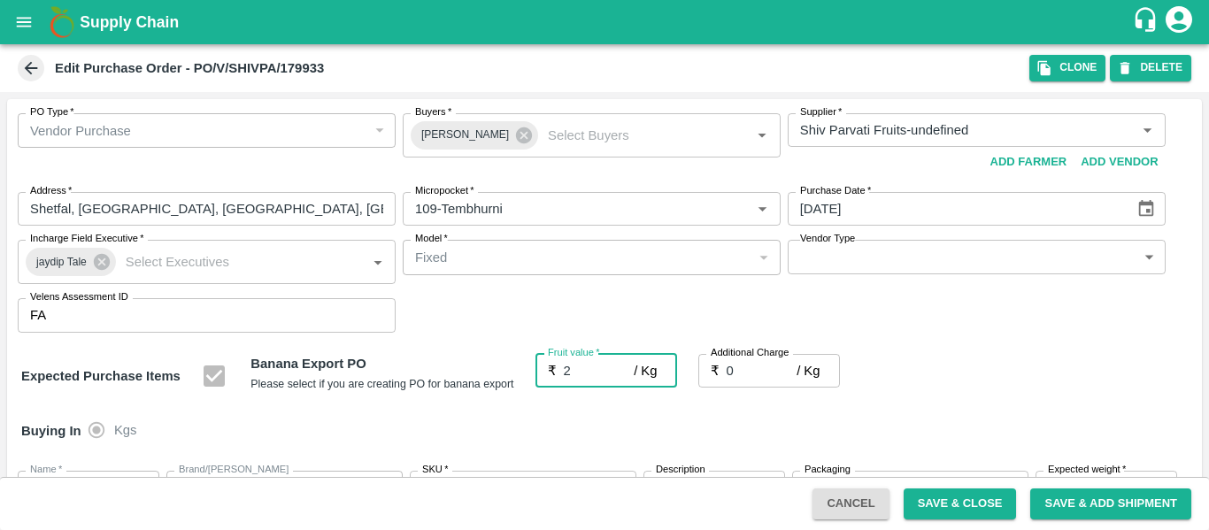
type input "2"
type input "22"
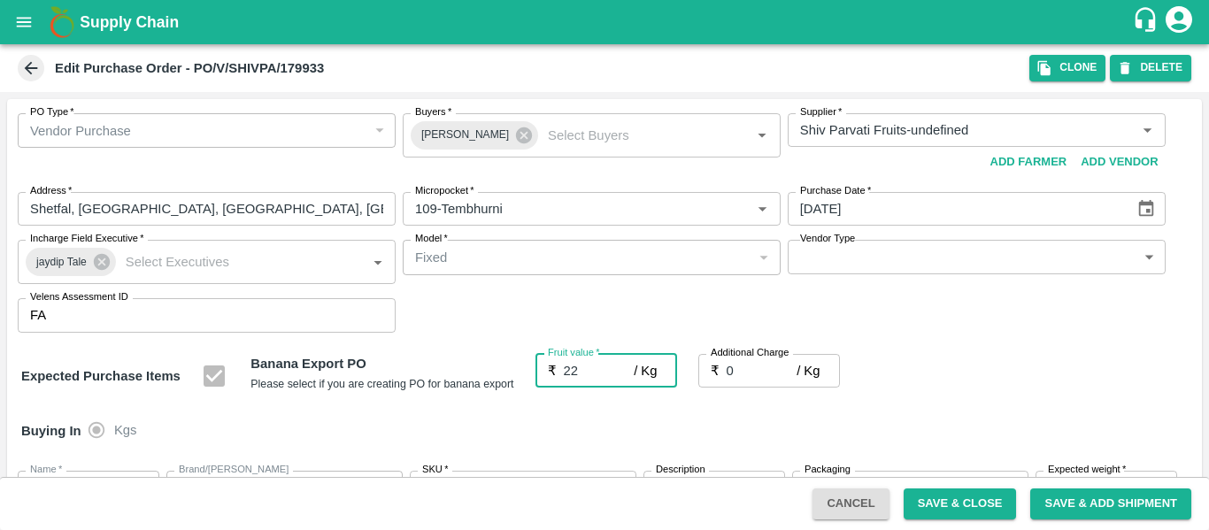
type input "22"
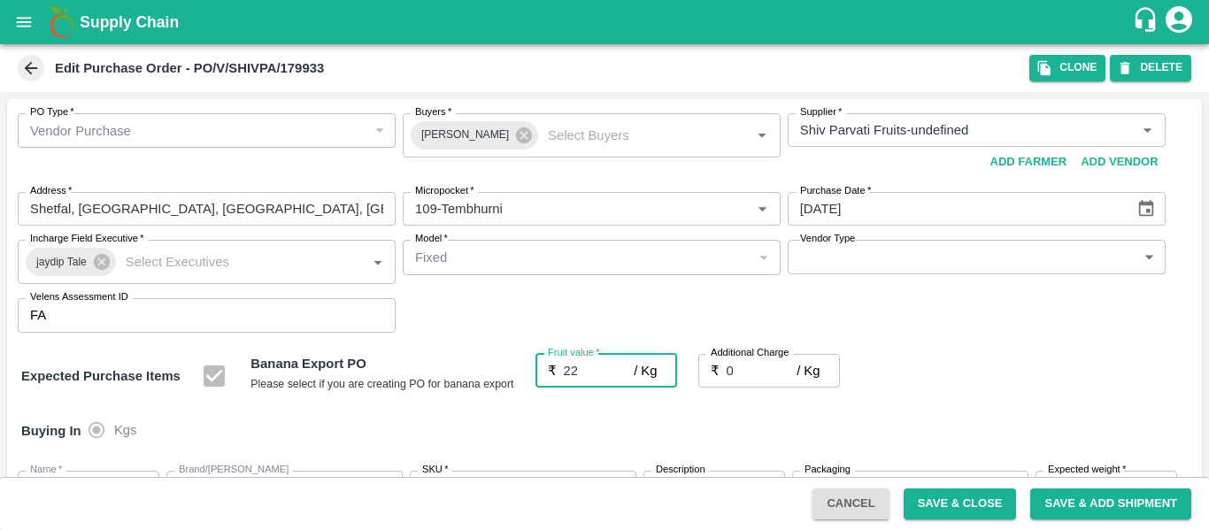
click at [754, 377] on input "0" at bounding box center [762, 371] width 71 height 34
type input "2"
type input "24"
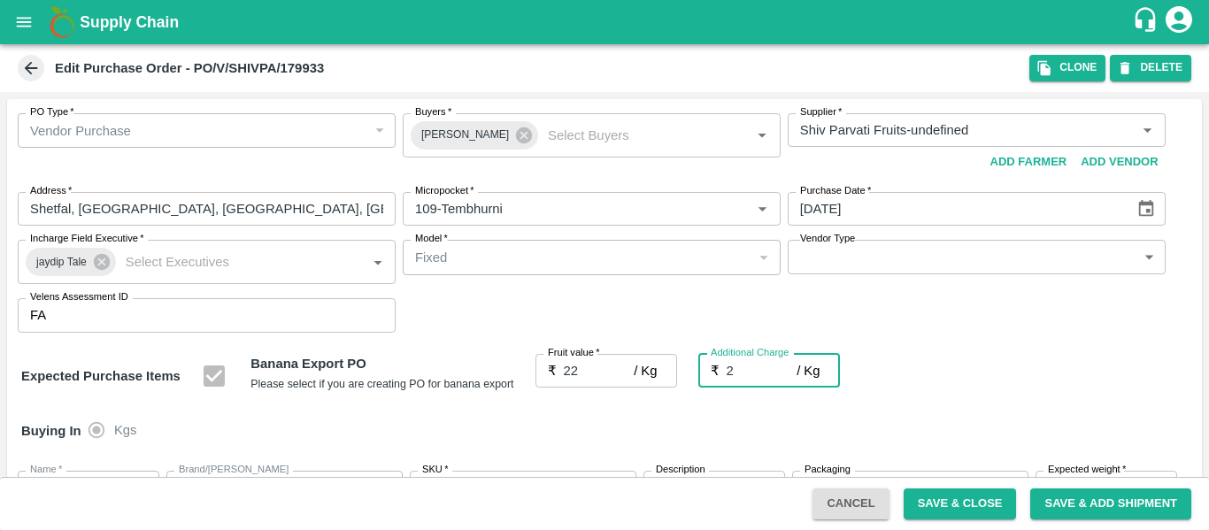
type input "24"
type input "2.7"
type input "24.7"
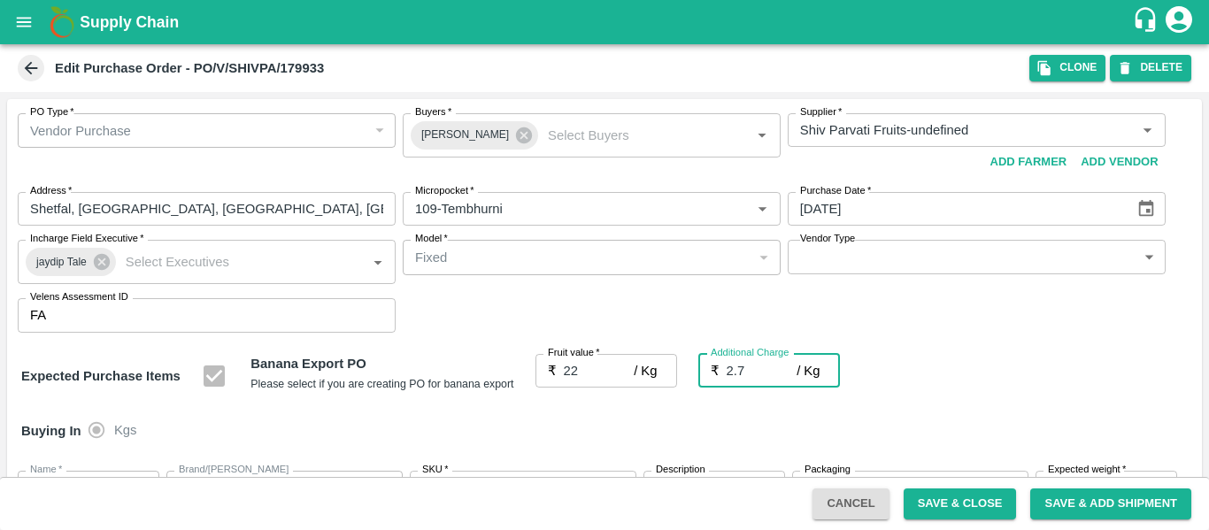
type input "24.7"
type input "2.75"
type input "24.75"
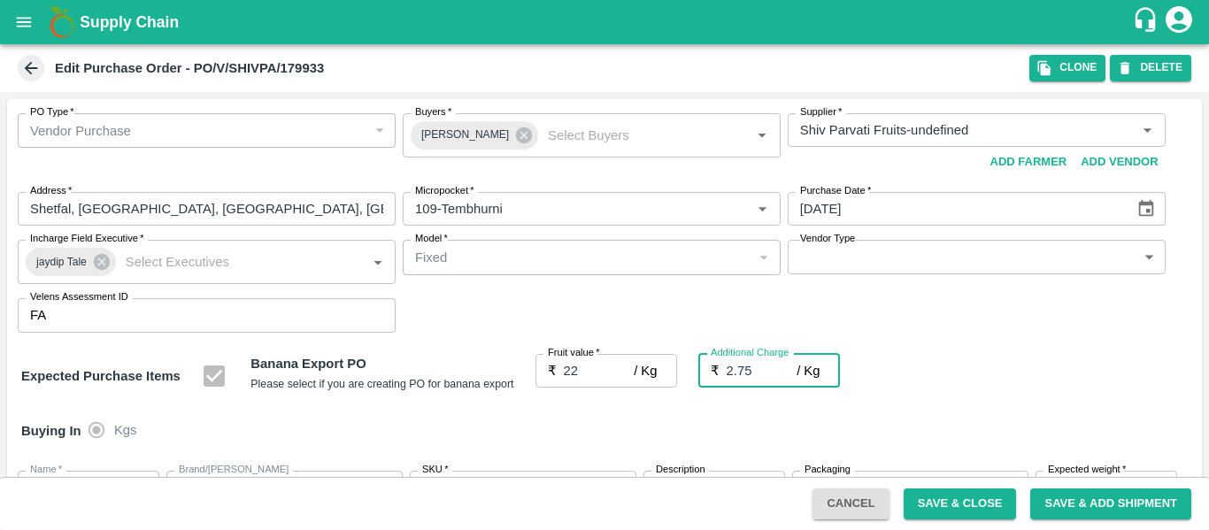
type input "24.75"
type input "2.75"
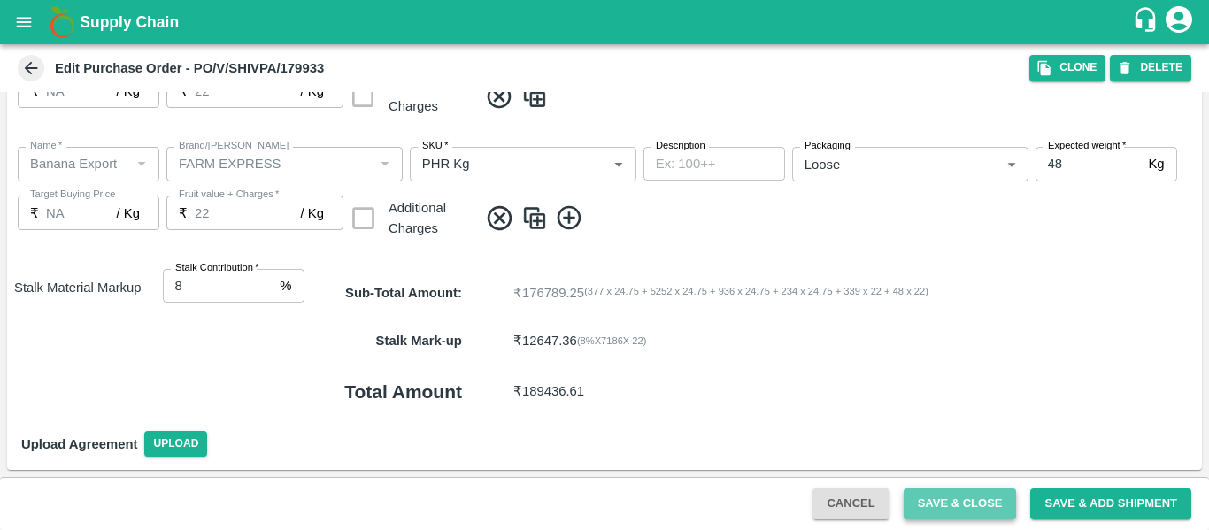
click at [944, 495] on button "Save & Close" at bounding box center [960, 504] width 113 height 31
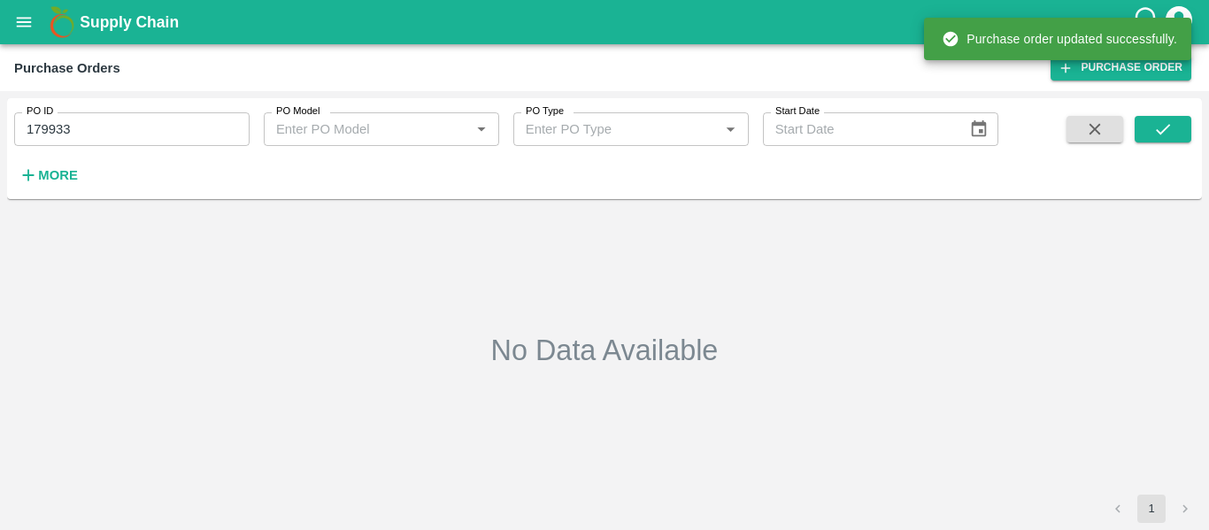
type input "179933"
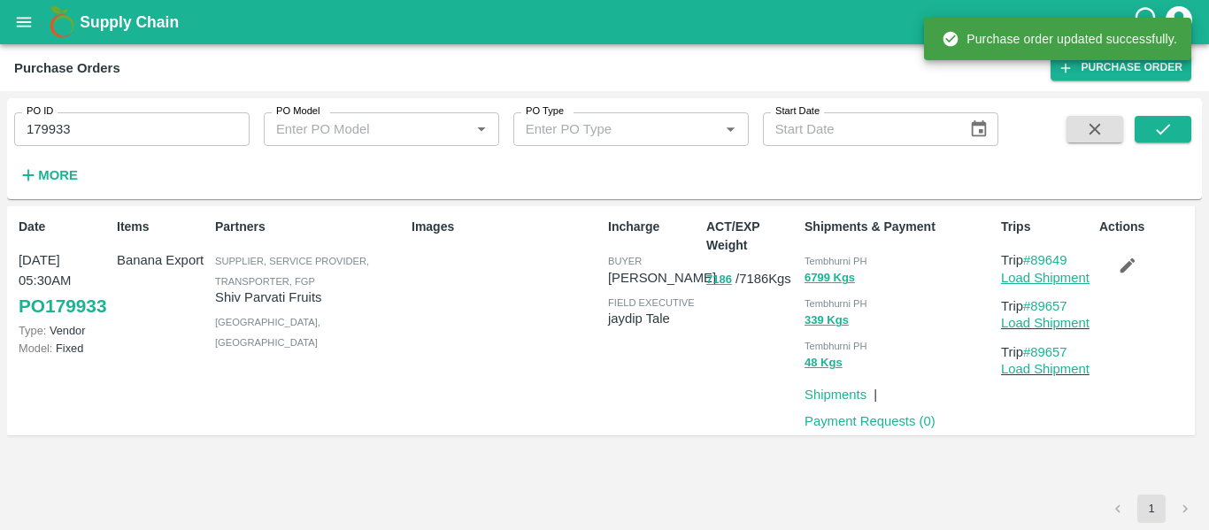
click at [1044, 281] on link "Load Shipment" at bounding box center [1045, 278] width 89 height 14
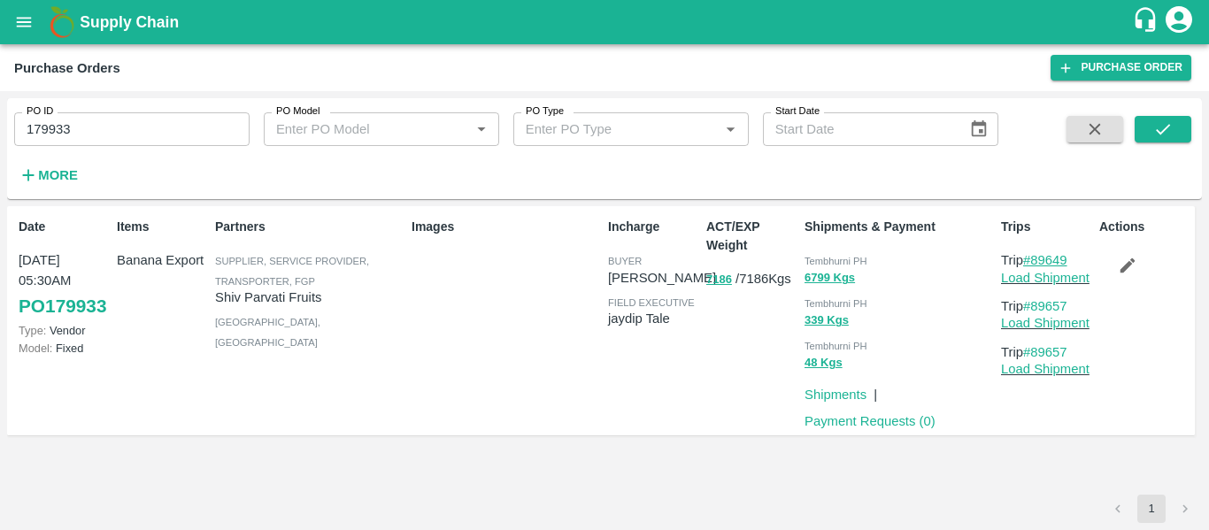
drag, startPoint x: 1085, startPoint y: 258, endPoint x: 1038, endPoint y: 258, distance: 47.8
click at [1038, 258] on p "Trip #89649" at bounding box center [1046, 260] width 91 height 19
copy link "89649"
drag, startPoint x: 1088, startPoint y: 305, endPoint x: 1038, endPoint y: 305, distance: 50.5
click at [1038, 305] on p "Trip #89657" at bounding box center [1046, 306] width 91 height 19
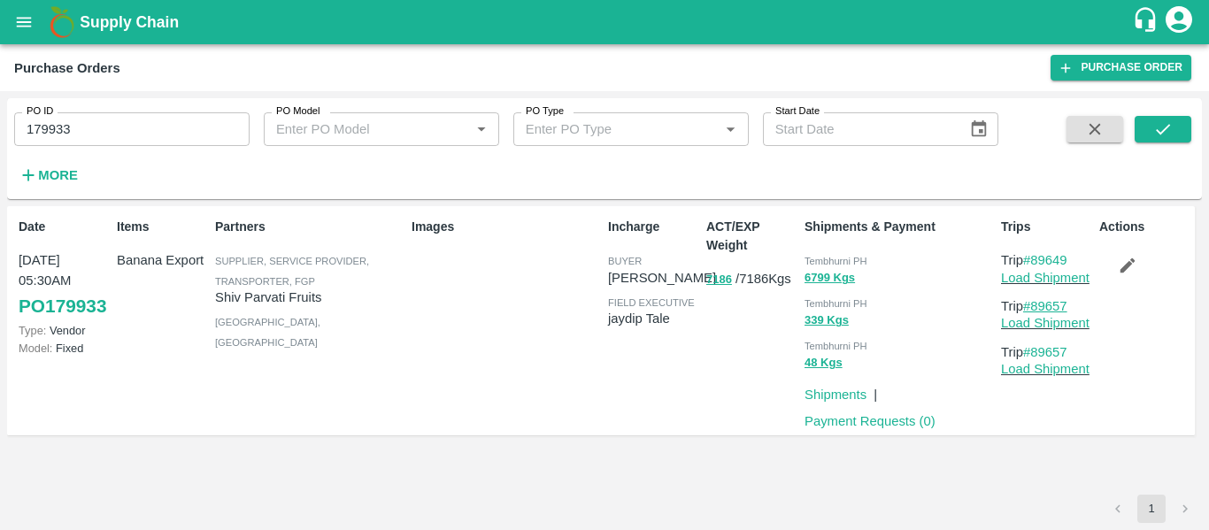
copy link "89657"
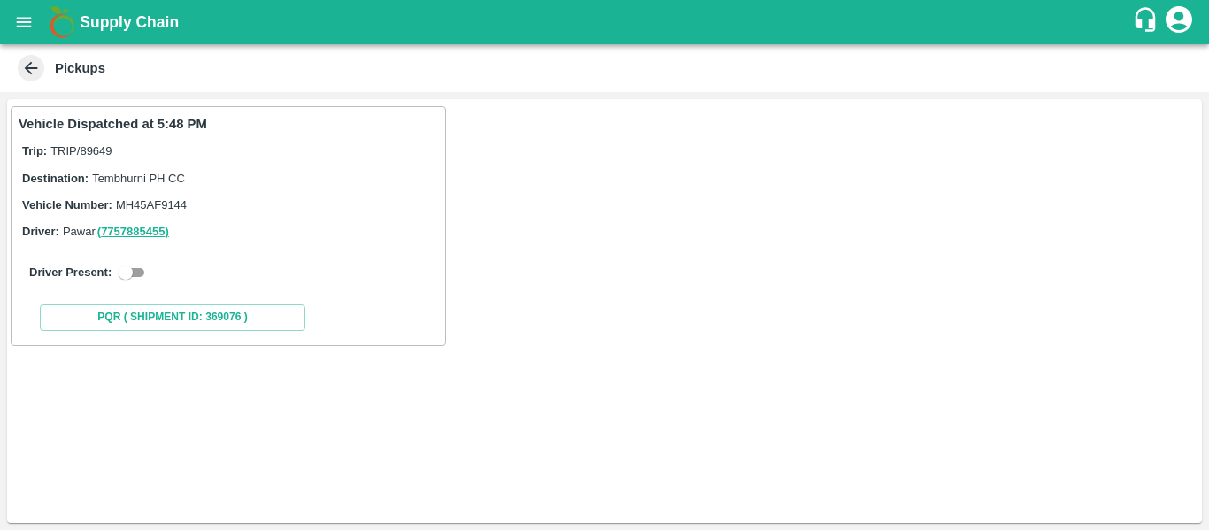
click at [136, 269] on input "checkbox" at bounding box center [126, 272] width 64 height 21
checkbox input "true"
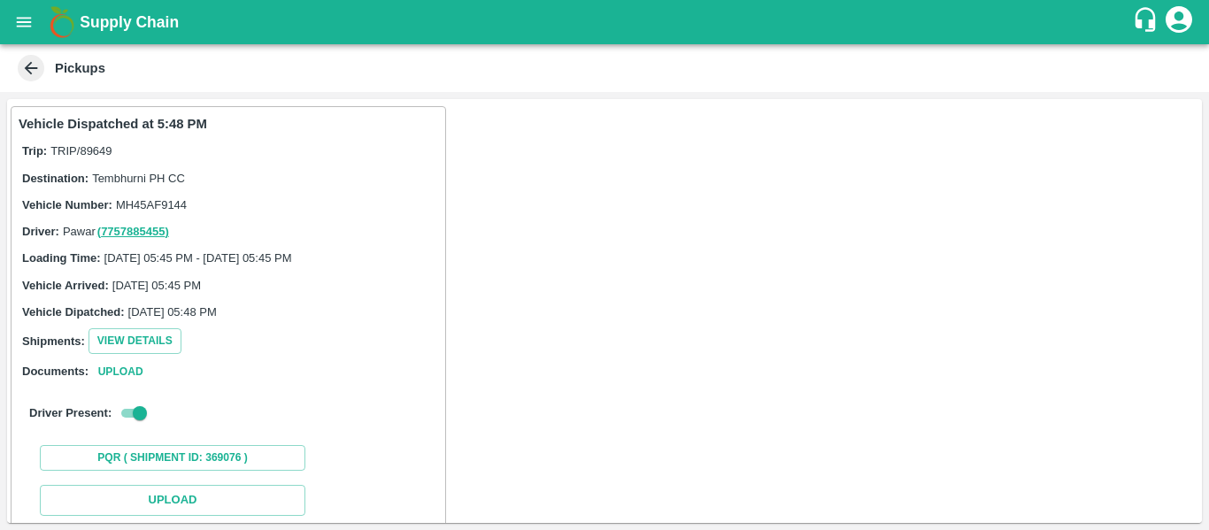
scroll to position [259, 0]
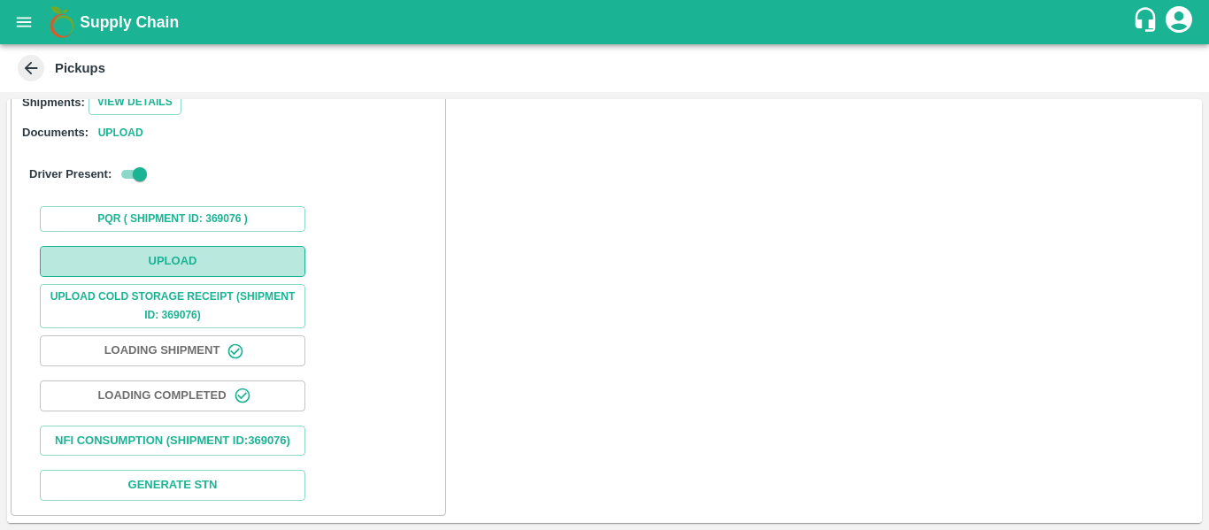
click at [198, 246] on button "Upload" at bounding box center [173, 261] width 266 height 31
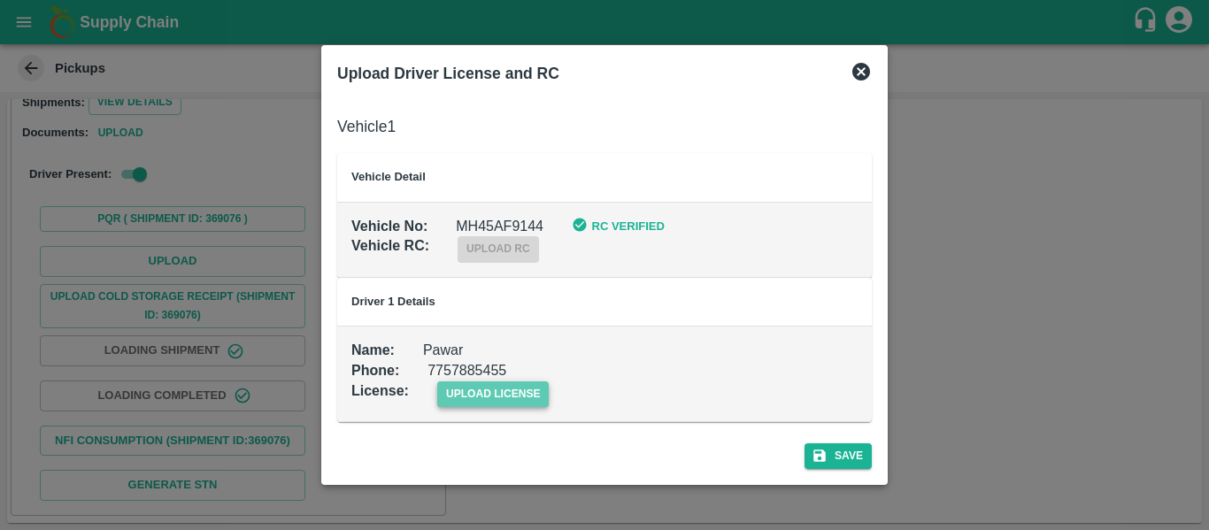
click at [508, 405] on span "upload license" at bounding box center [493, 395] width 112 height 26
click at [0, 0] on input "upload license" at bounding box center [0, 0] width 0 height 0
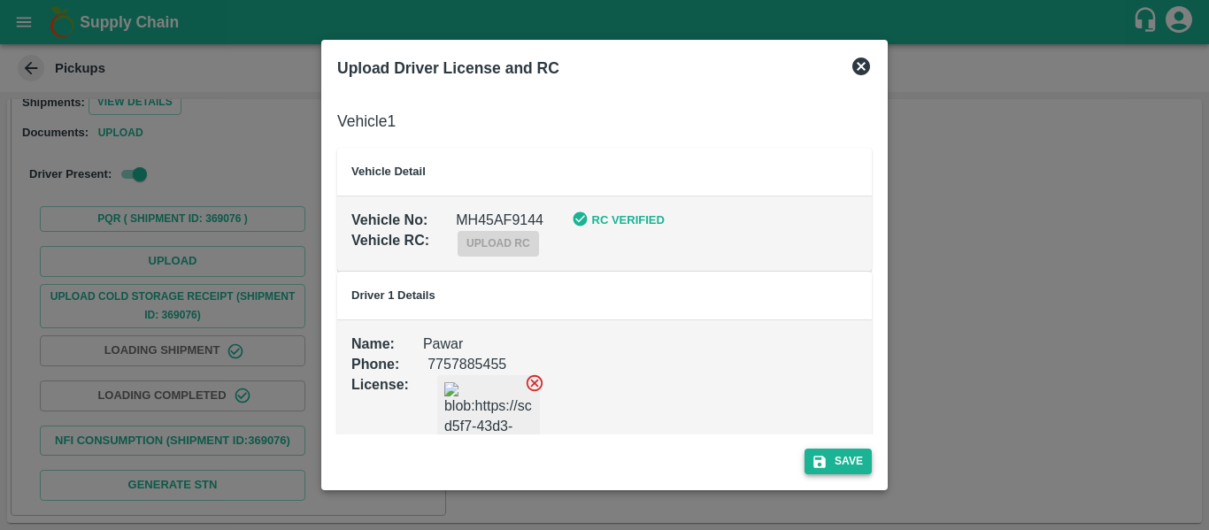
click at [842, 456] on button "Save" at bounding box center [838, 462] width 67 height 26
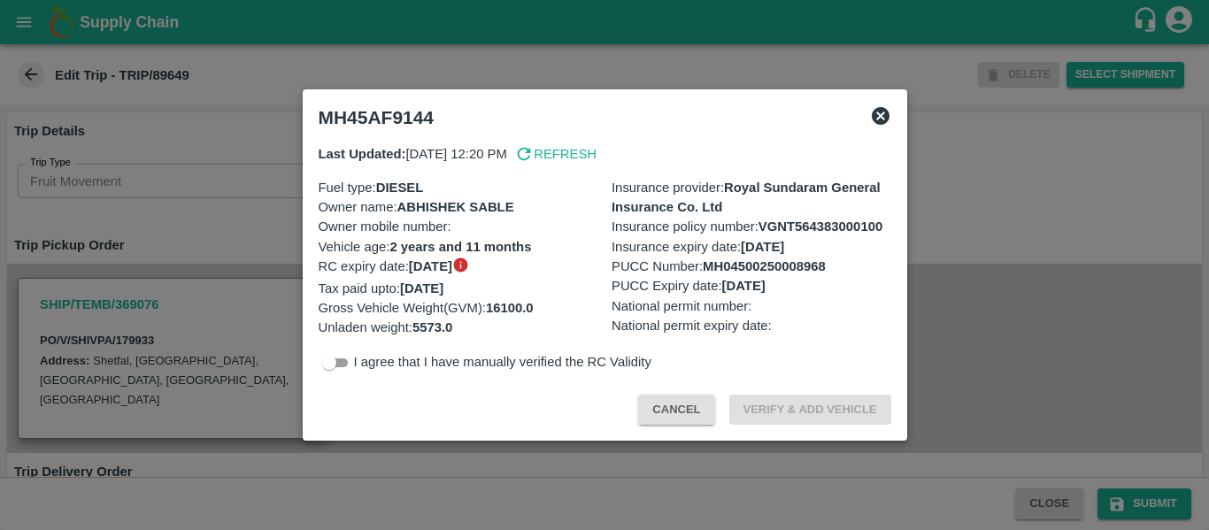
click at [191, 231] on div at bounding box center [604, 265] width 1209 height 530
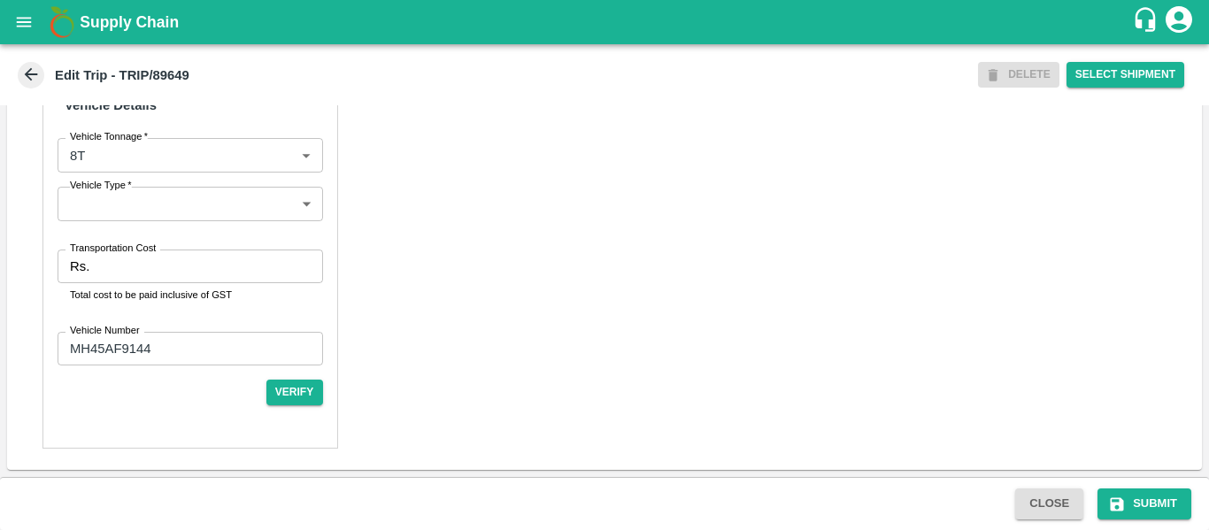
scroll to position [1362, 0]
click at [135, 267] on input "Transportation Cost" at bounding box center [209, 267] width 226 height 34
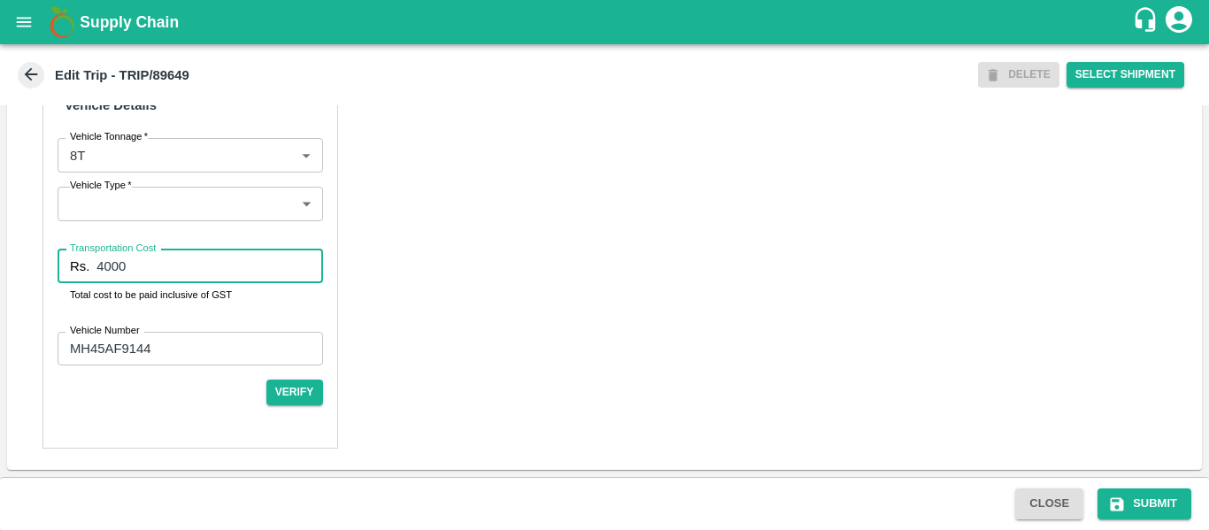
type input "4000"
click at [1096, 499] on span "Submit" at bounding box center [1145, 504] width 108 height 14
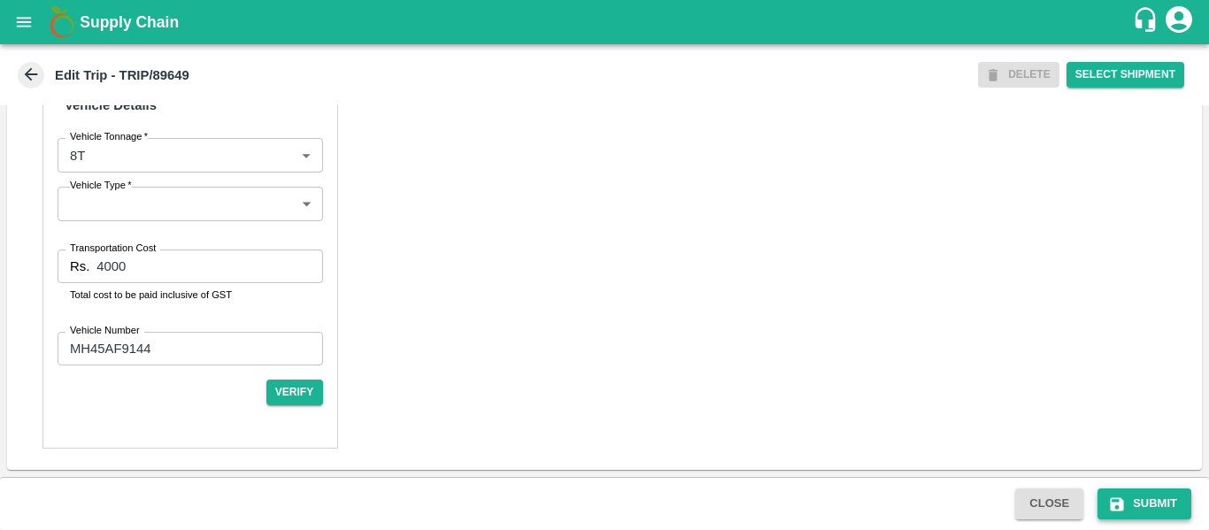
click at [1134, 506] on button "Submit" at bounding box center [1145, 504] width 94 height 31
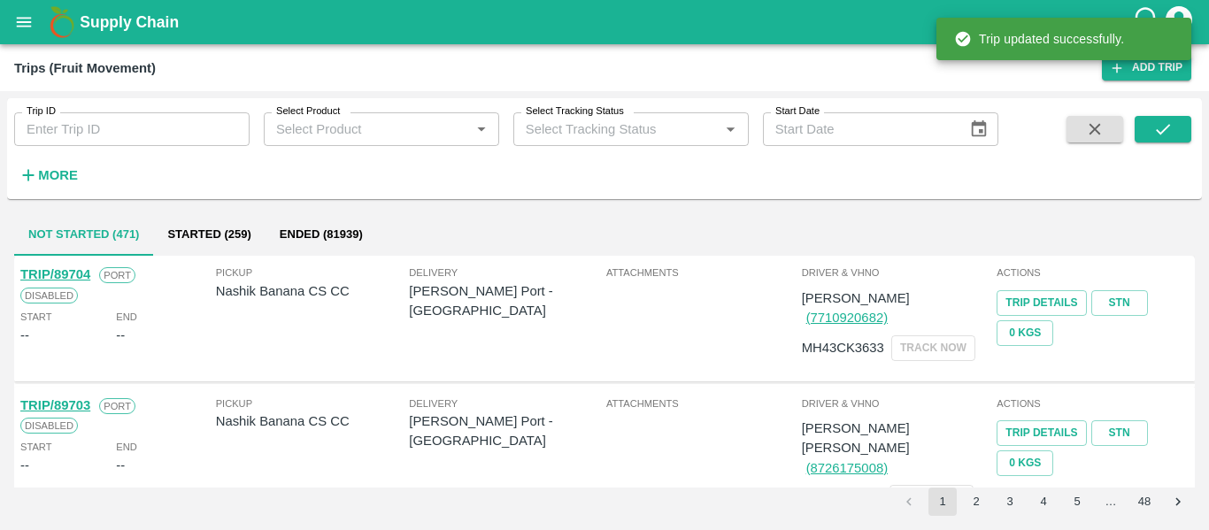
click at [86, 119] on input "Trip ID" at bounding box center [131, 129] width 235 height 34
paste input "89657"
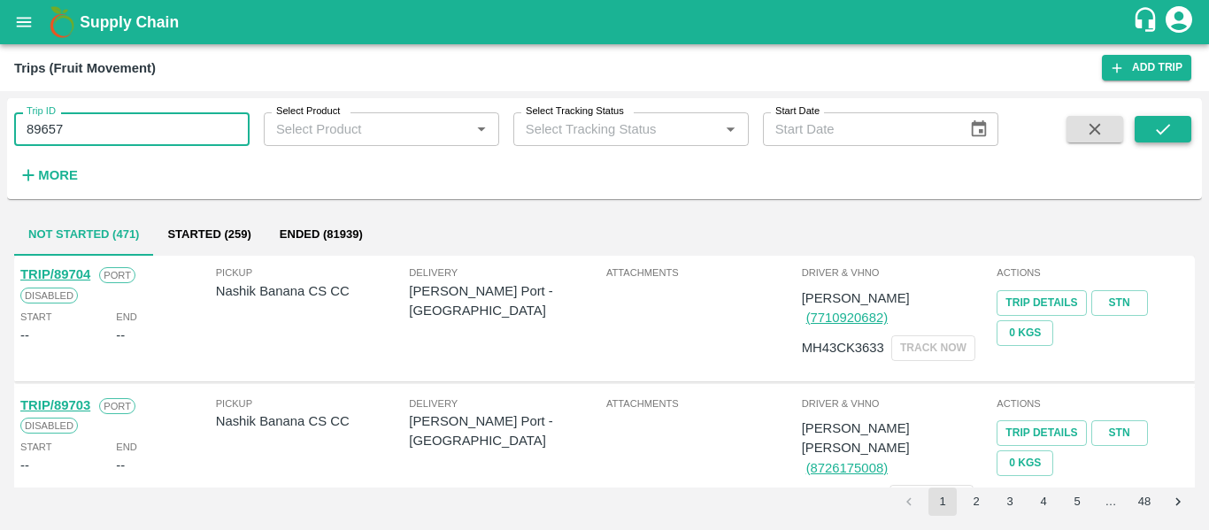
type input "89657"
click at [1136, 139] on button "submit" at bounding box center [1163, 129] width 57 height 27
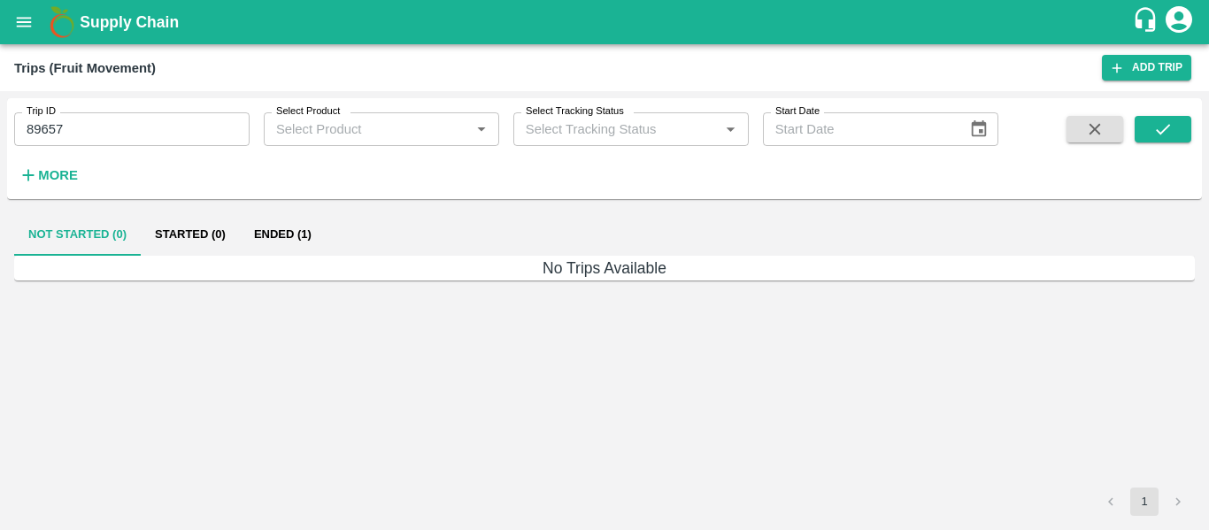
click at [265, 238] on button "Ended (1)" at bounding box center [283, 234] width 86 height 42
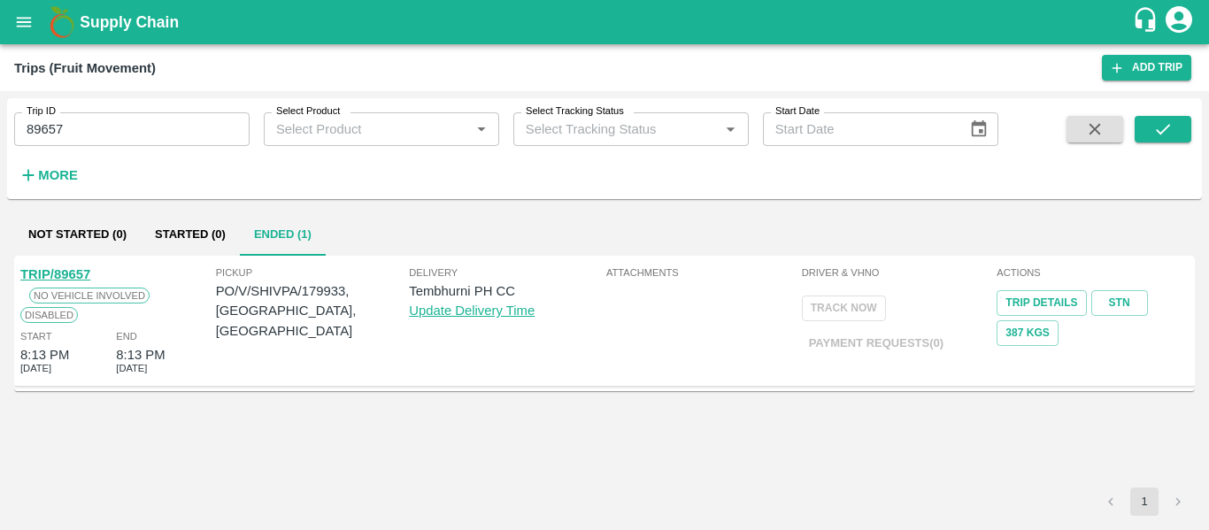
click at [60, 273] on link "TRIP/89657" at bounding box center [55, 274] width 70 height 14
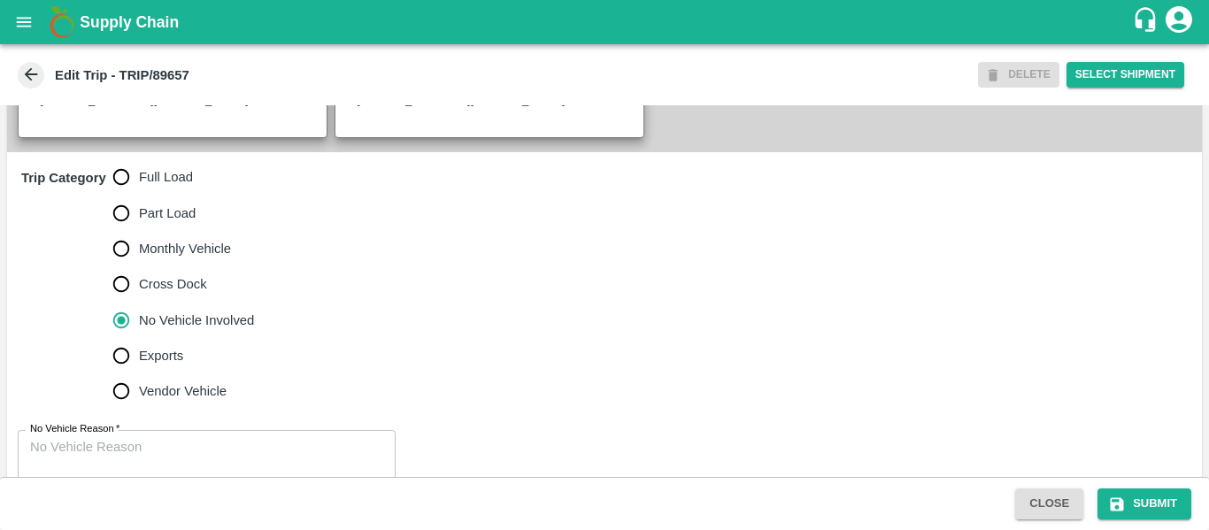
scroll to position [507, 0]
click at [154, 180] on label "Full Load" at bounding box center [179, 175] width 151 height 35
click at [139, 180] on input "Full Load" at bounding box center [121, 175] width 35 height 35
radio input "true"
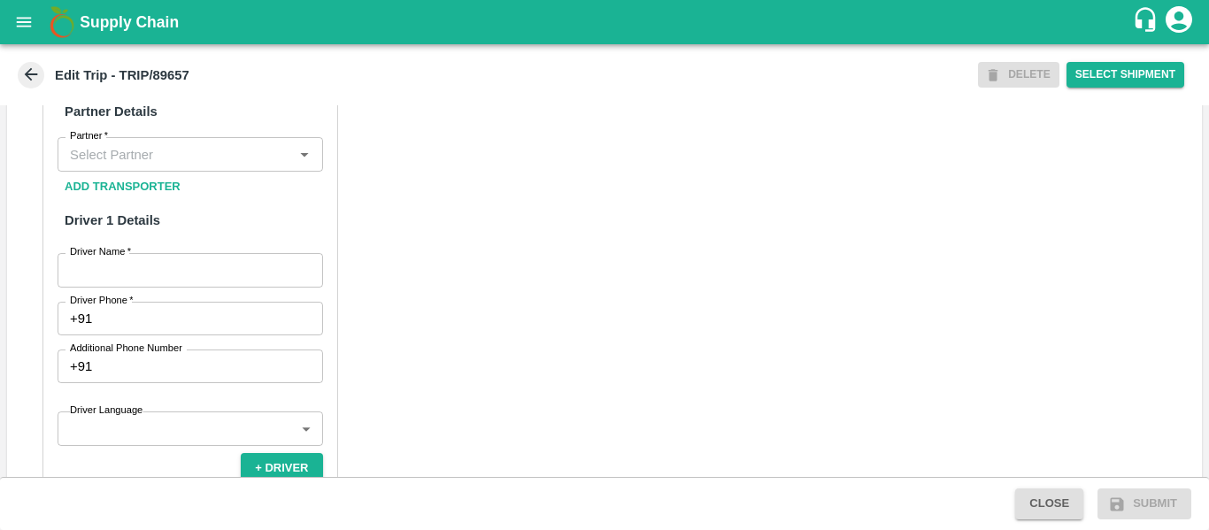
scroll to position [867, 0]
click at [209, 165] on input "Partner   *" at bounding box center [176, 153] width 226 height 23
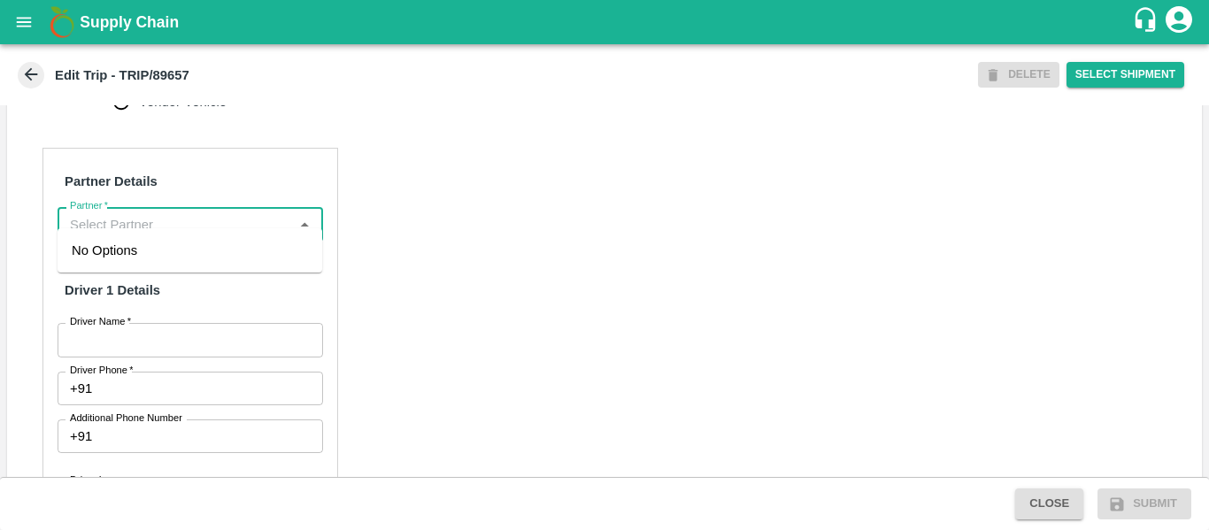
scroll to position [829, 0]
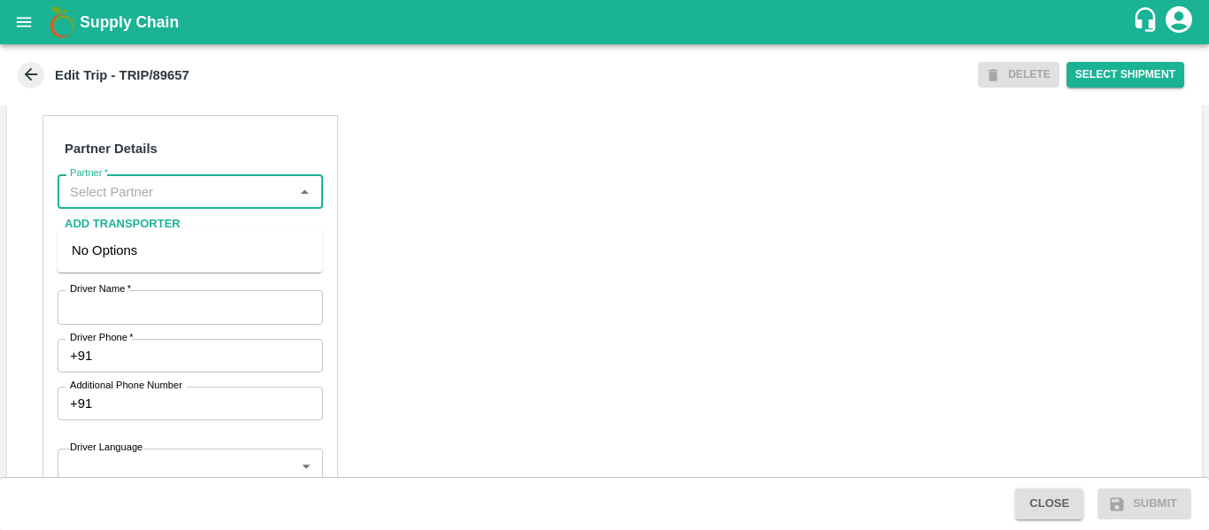
click at [135, 203] on input "Partner   *" at bounding box center [176, 191] width 226 height 23
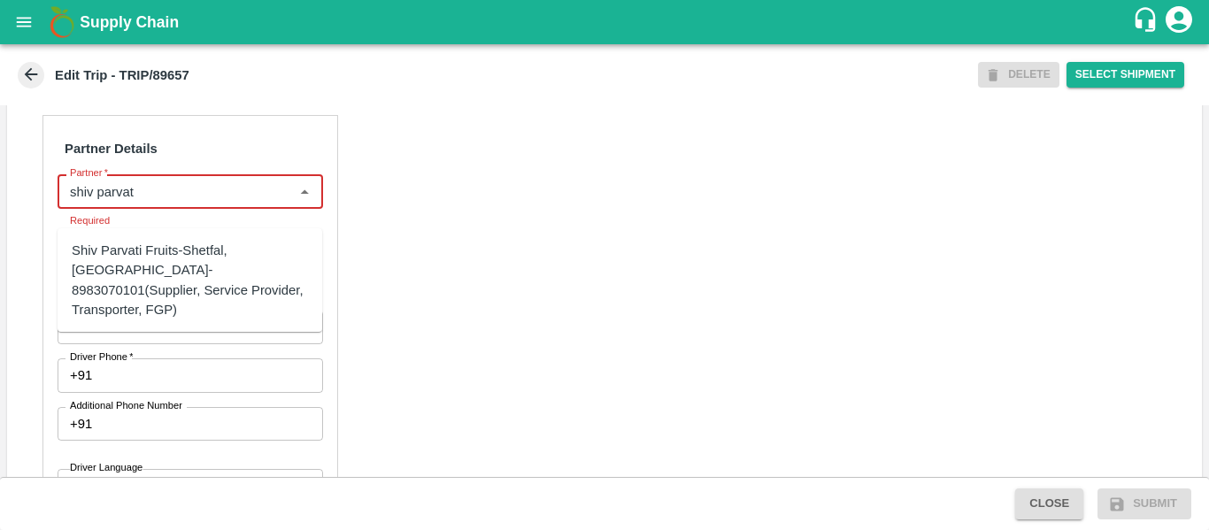
click at [186, 268] on div "Shiv Parvati Fruits-Shetfal, Solapur- 8983070101(Supplier, Service Provider, Tr…" at bounding box center [190, 280] width 236 height 79
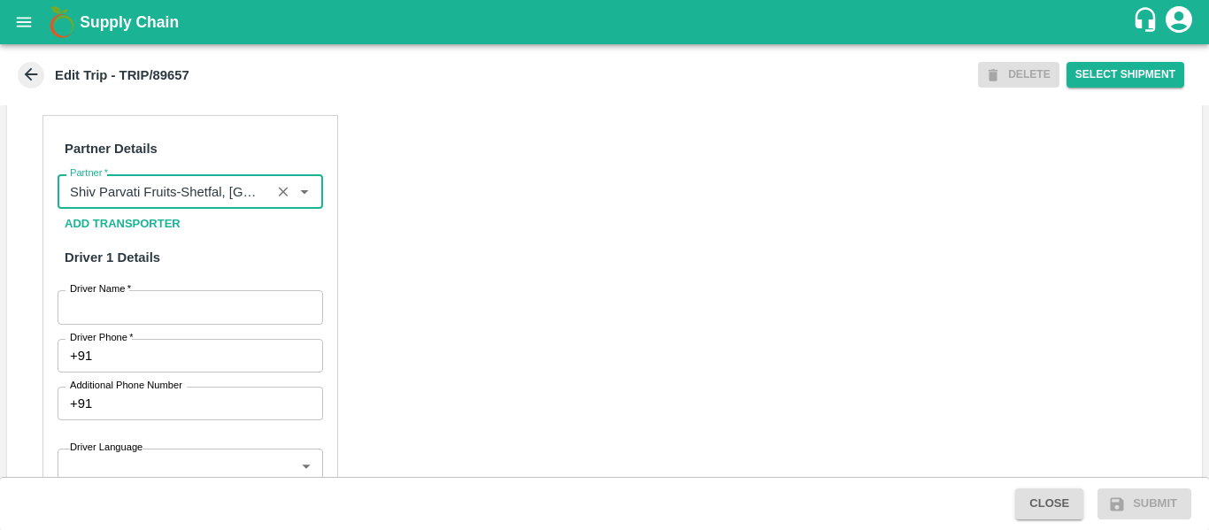
type input "Shiv Parvati Fruits-Shetfal, Solapur- 8983070101(Supplier, Service Provider, Tr…"
click at [193, 315] on input "Driver Name   *" at bounding box center [191, 307] width 266 height 34
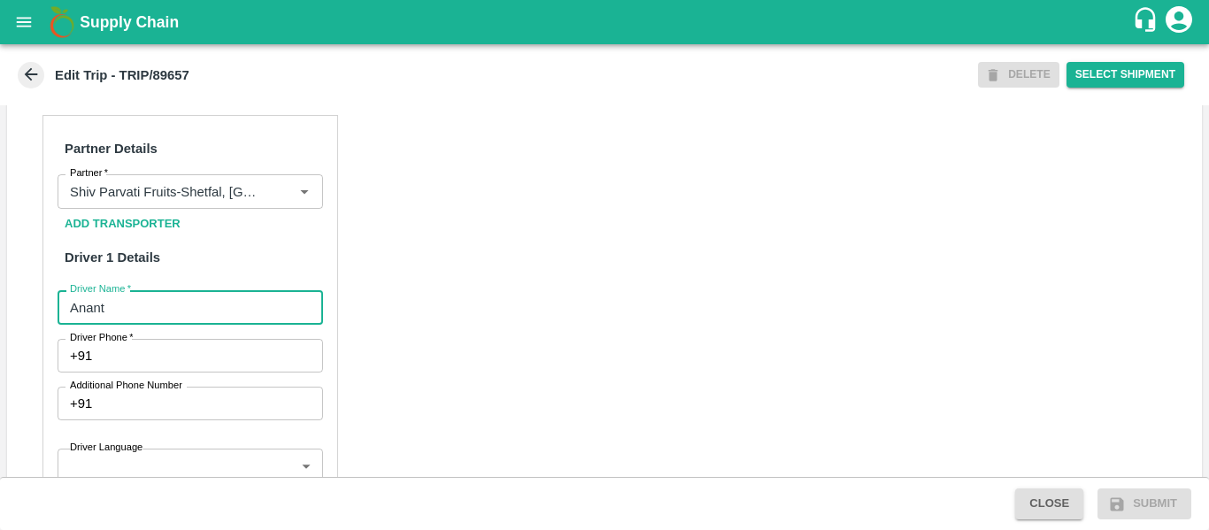
type input "Anant"
click at [188, 373] on input "Driver Phone   *" at bounding box center [210, 356] width 223 height 34
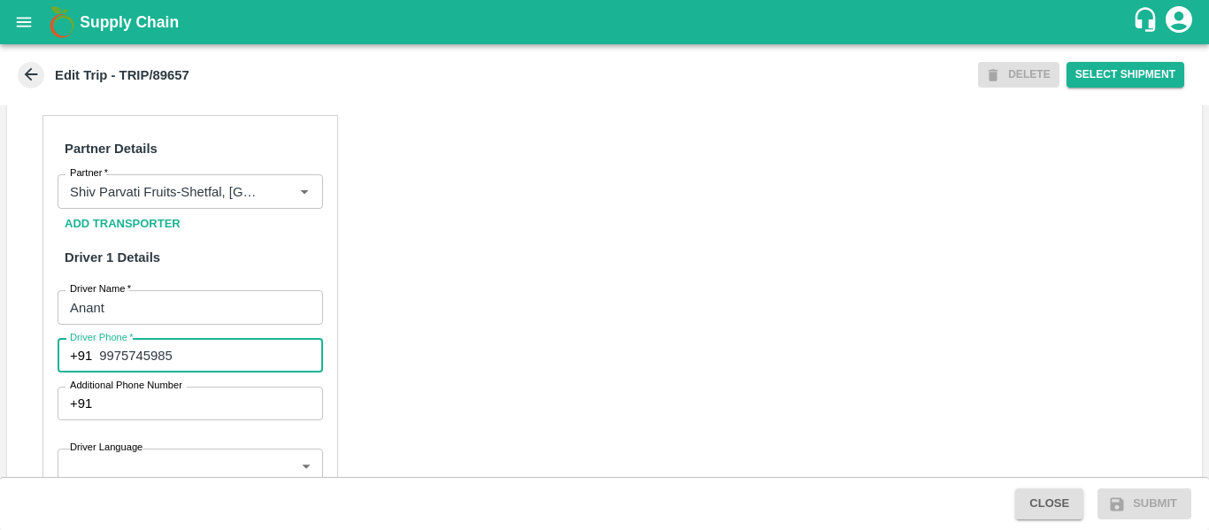
type input "9975745985"
click at [509, 374] on div "Partner Details Partner   * Partner Add Transporter Driver 1 Details Driver Nam…" at bounding box center [604, 538] width 1195 height 889
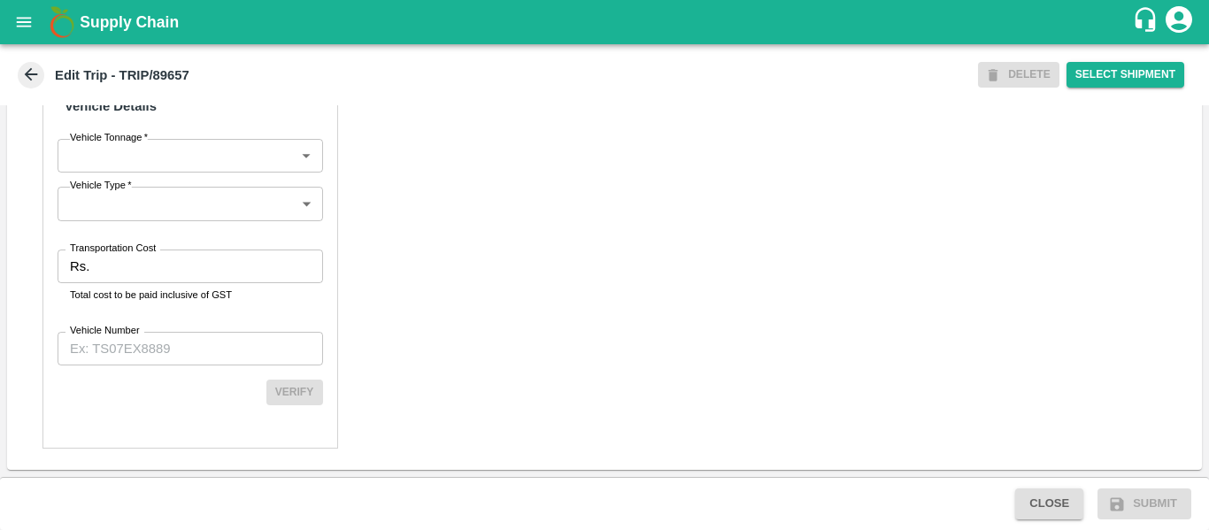
scroll to position [1361, 0]
click at [98, 253] on label "Transportation Cost" at bounding box center [113, 249] width 86 height 14
click at [98, 253] on input "Transportation Cost" at bounding box center [209, 267] width 226 height 34
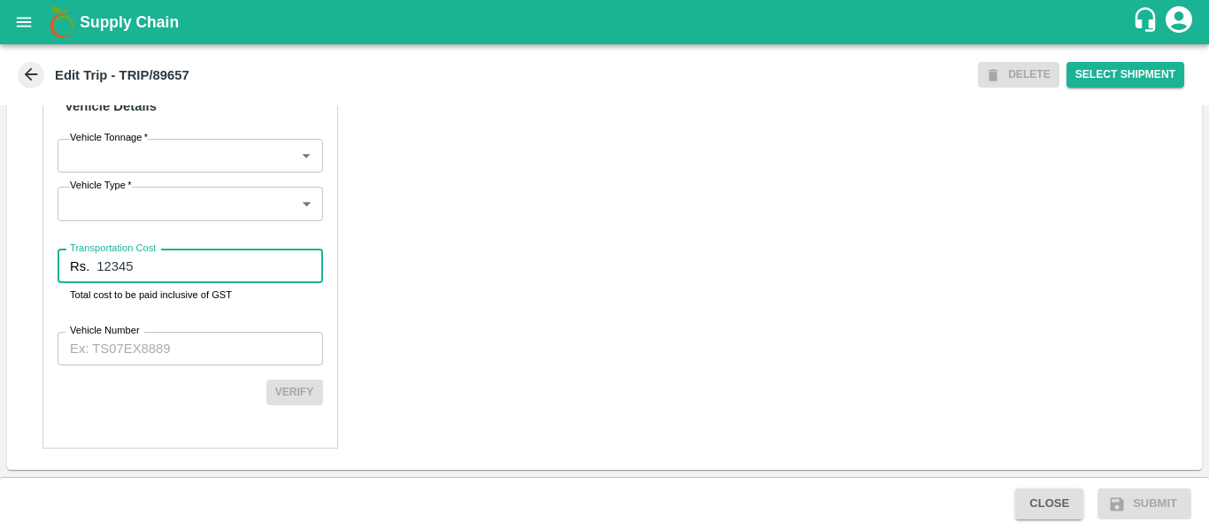
type input "12345"
click at [122, 361] on input "Vehicle Number" at bounding box center [191, 349] width 266 height 34
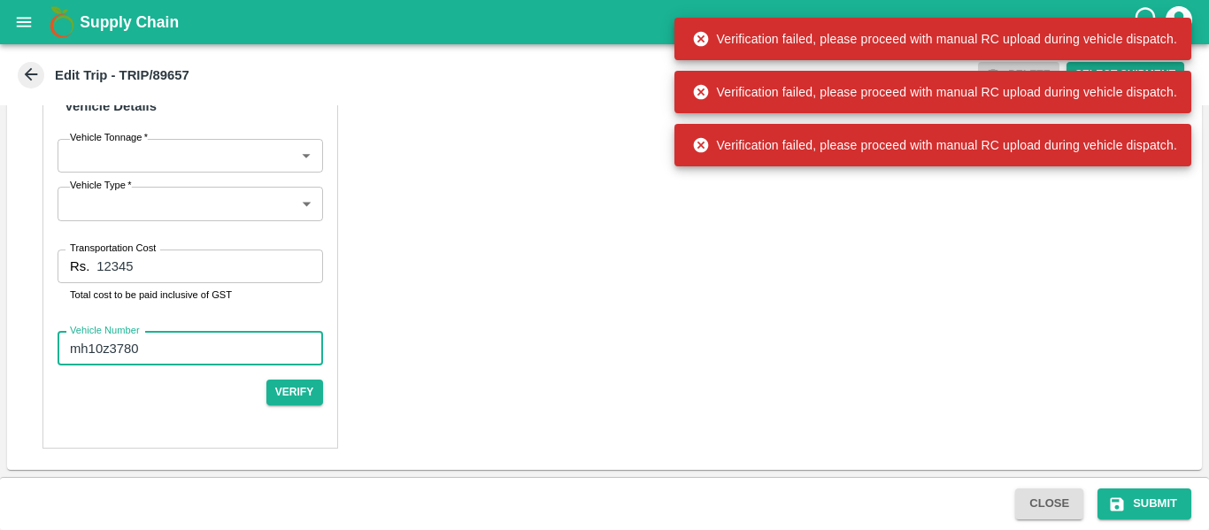
type input "mh10z3780"
click at [1145, 479] on div "Close Submit" at bounding box center [604, 503] width 1209 height 53
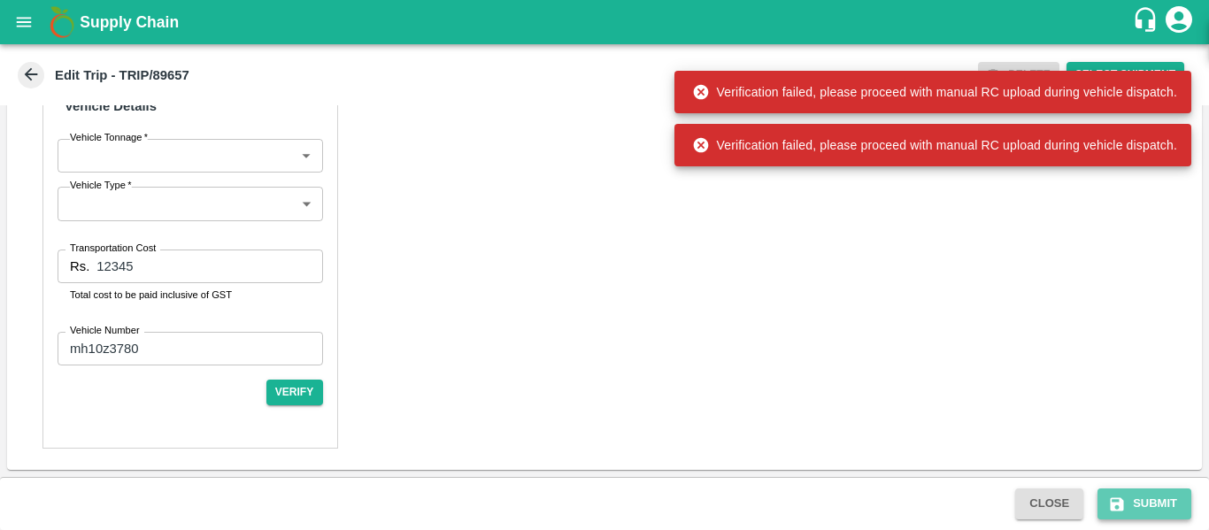
click at [1148, 505] on button "Submit" at bounding box center [1145, 504] width 94 height 31
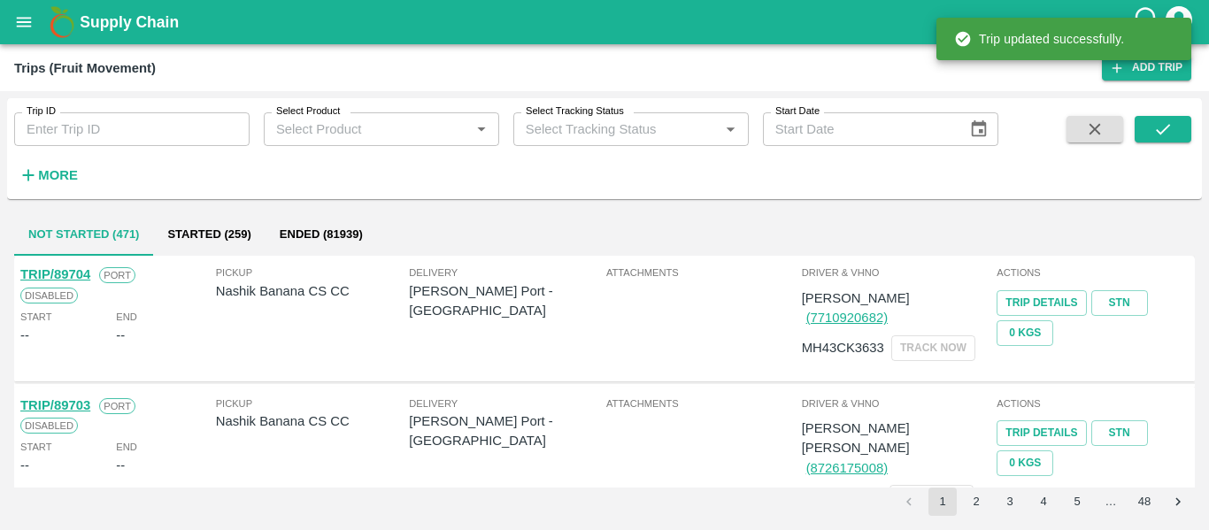
click at [149, 135] on input "Trip ID" at bounding box center [131, 129] width 235 height 34
paste input "89657"
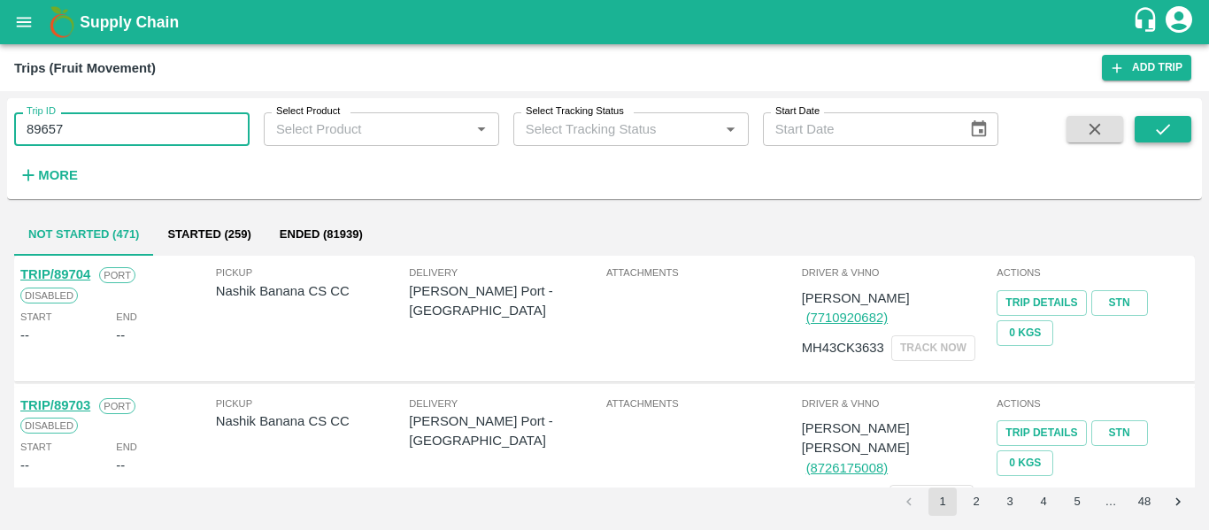
type input "89657"
click at [1159, 138] on icon "submit" at bounding box center [1162, 129] width 19 height 19
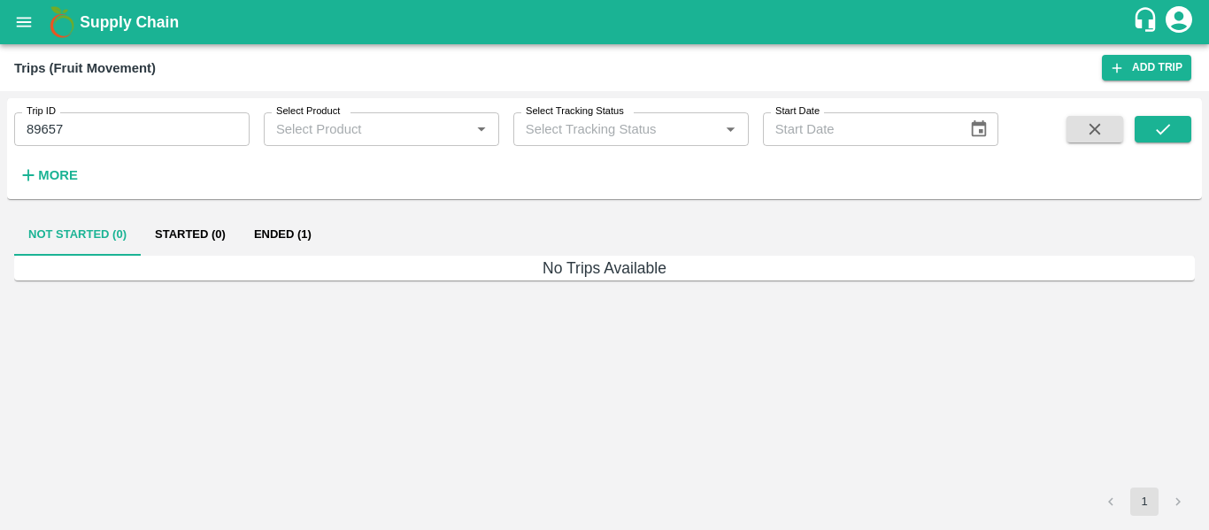
click at [278, 252] on button "Ended (1)" at bounding box center [283, 234] width 86 height 42
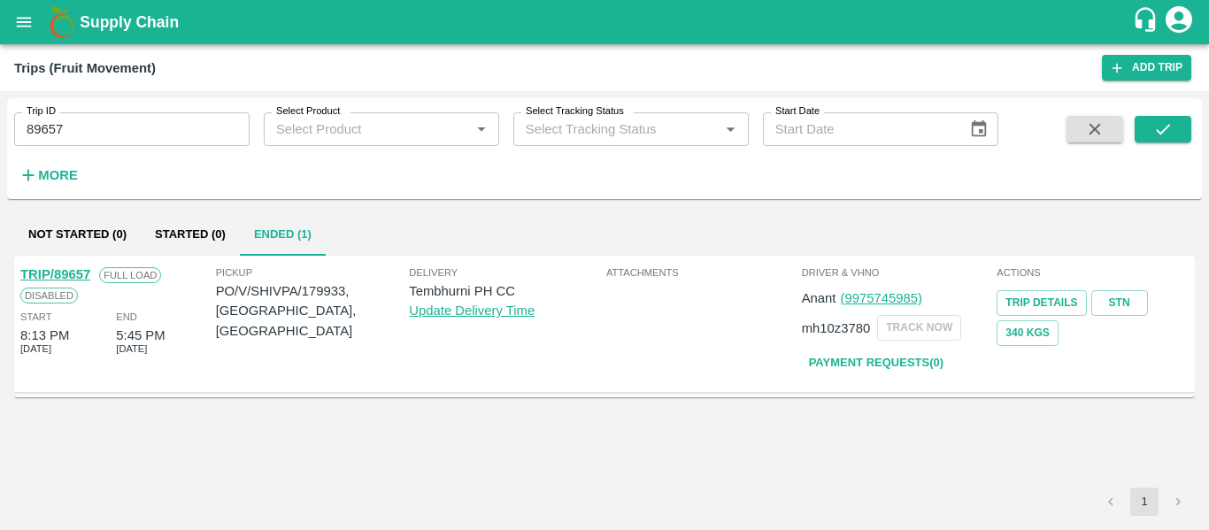
click at [64, 274] on link "TRIP/89657" at bounding box center [55, 274] width 70 height 14
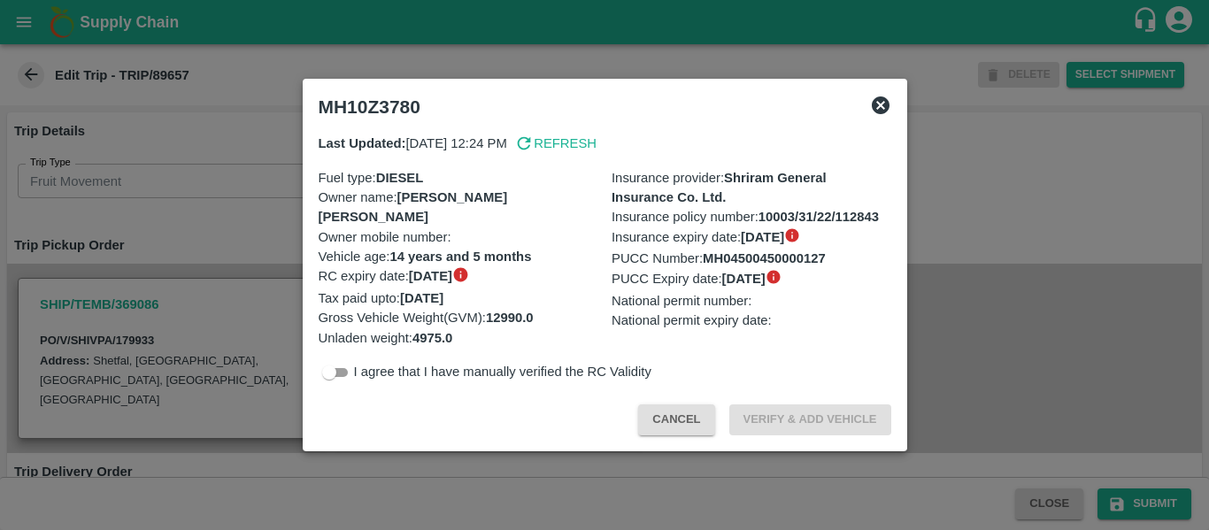
click at [226, 200] on div at bounding box center [604, 265] width 1209 height 530
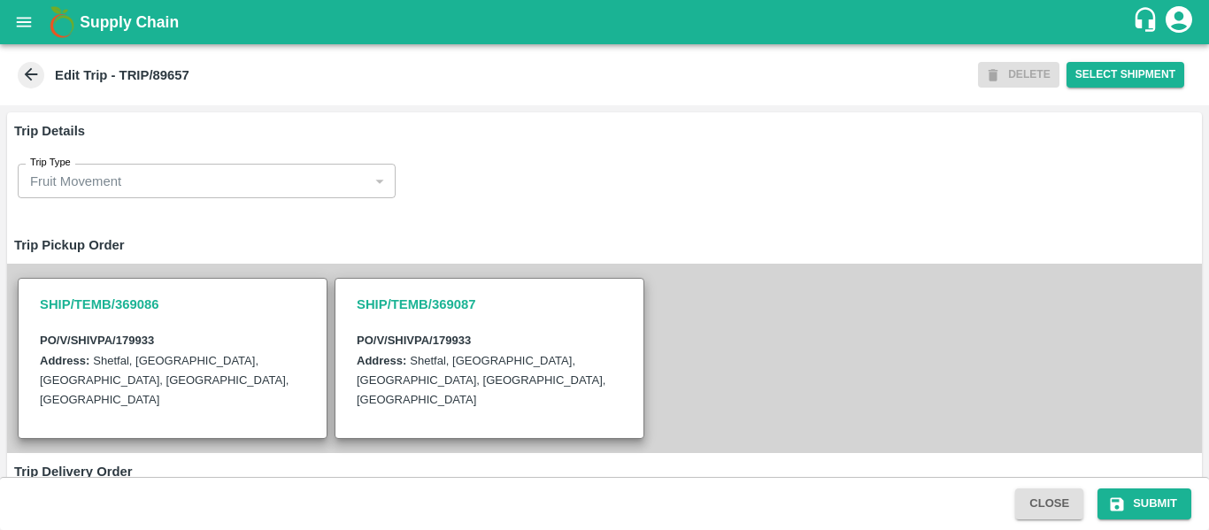
scroll to position [476, 0]
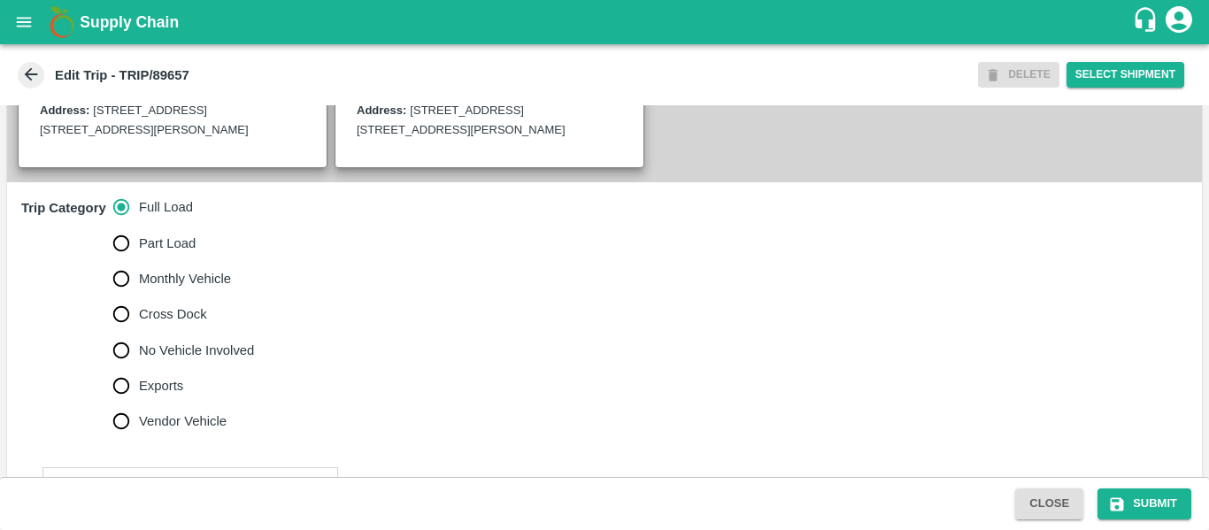
click at [177, 360] on span "No Vehicle Involved" at bounding box center [196, 350] width 115 height 19
click at [139, 368] on input "No Vehicle Involved" at bounding box center [121, 350] width 35 height 35
radio input "true"
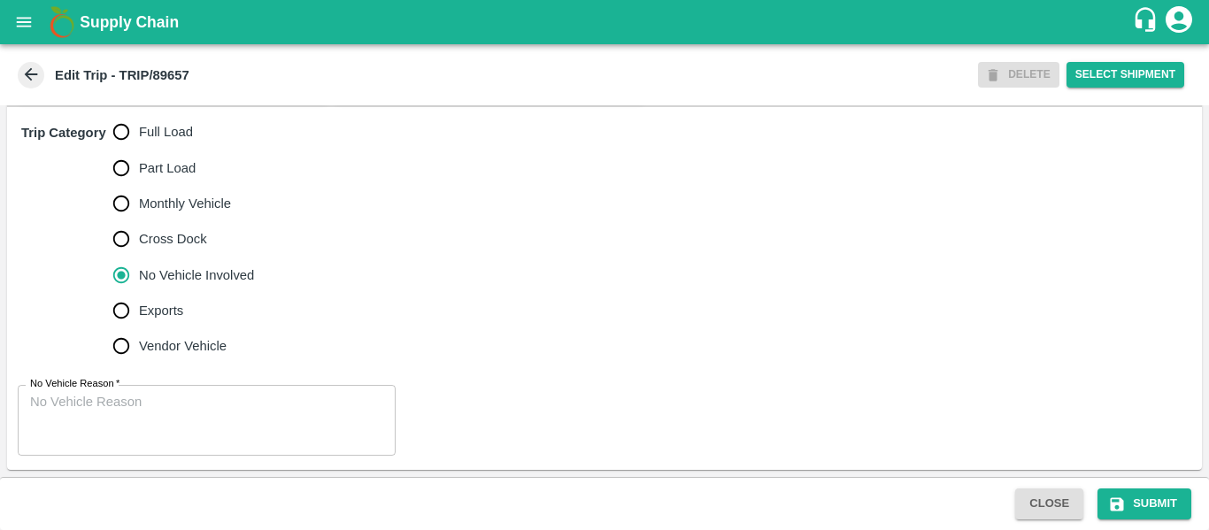
click at [190, 439] on textarea "No Vehicle Reason   *" at bounding box center [206, 421] width 353 height 56
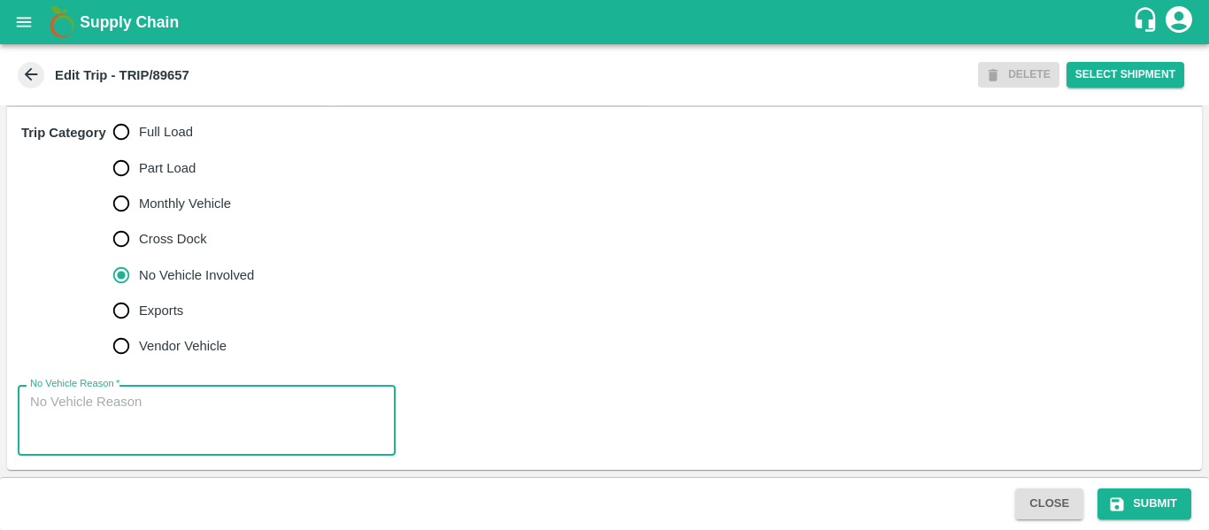
click at [178, 407] on textarea "No Vehicle Reason   *" at bounding box center [206, 421] width 353 height 56
type textarea "Field Dump"
click at [1146, 504] on button "Submit" at bounding box center [1145, 504] width 94 height 31
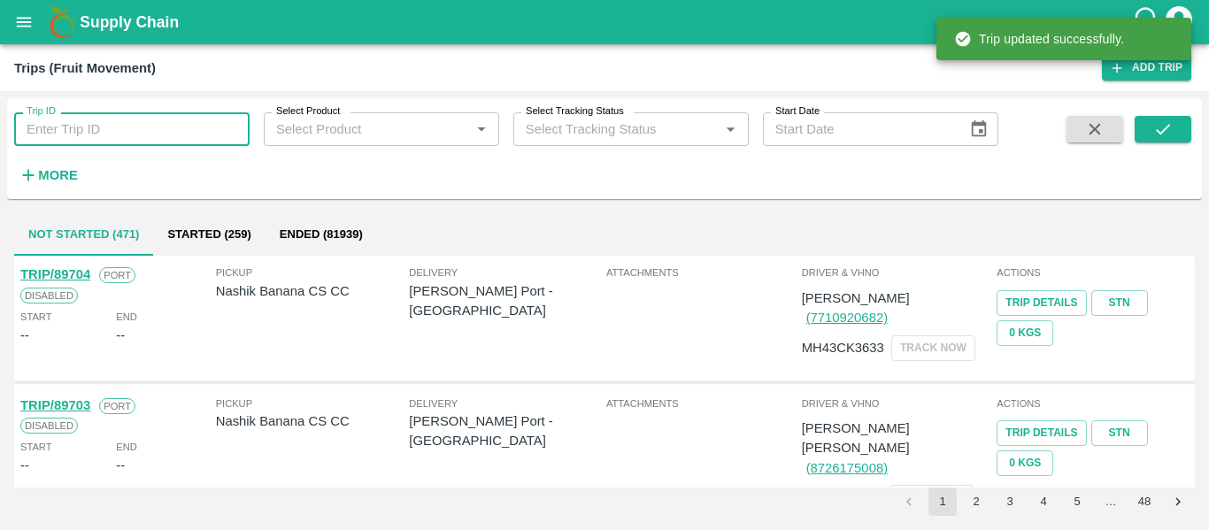
click at [96, 133] on input "Trip ID" at bounding box center [131, 129] width 235 height 34
paste input "89657"
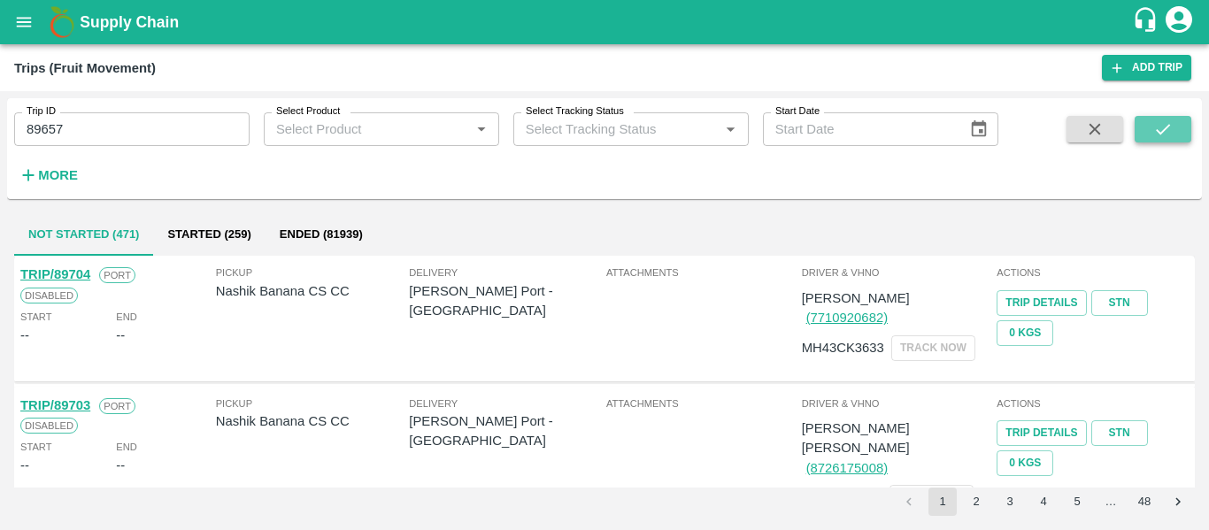
click at [1152, 127] on button "submit" at bounding box center [1163, 129] width 57 height 27
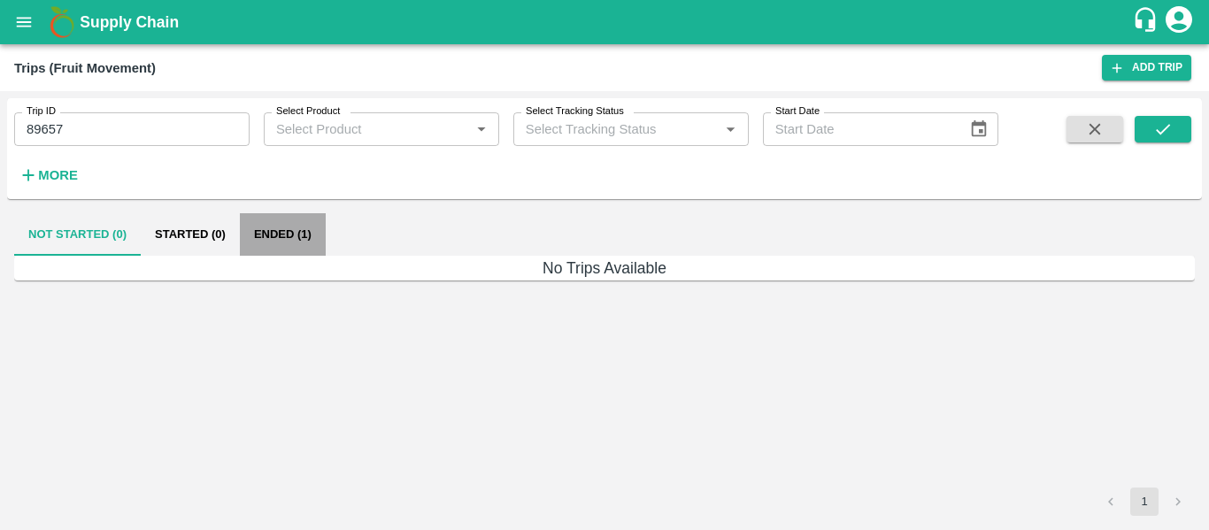
click at [273, 235] on button "Ended (1)" at bounding box center [283, 234] width 86 height 42
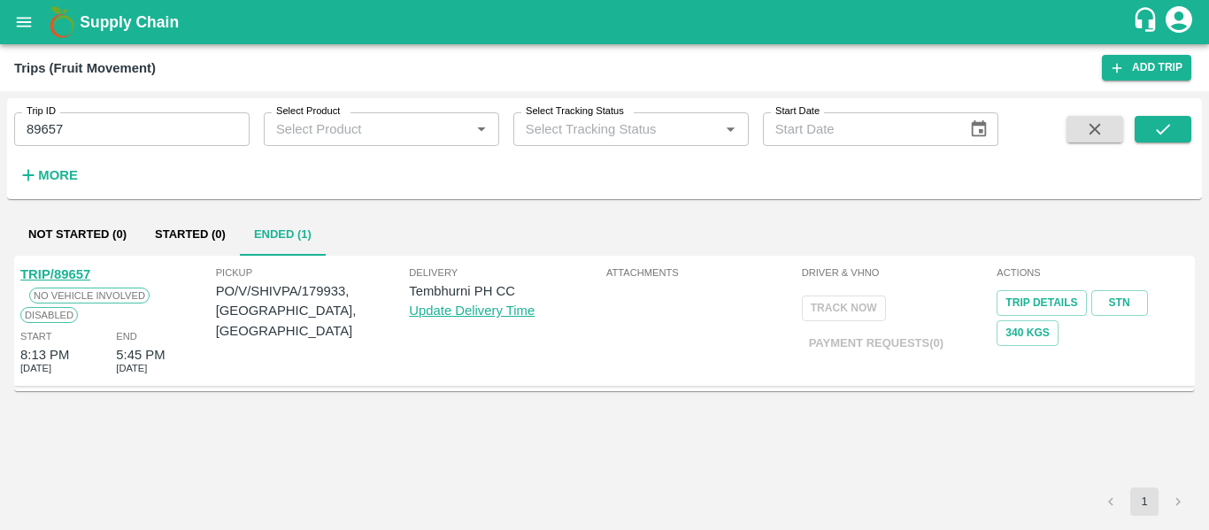
click at [65, 283] on div "TRIP/89657" at bounding box center [55, 274] width 70 height 19
click at [68, 135] on input "89657" at bounding box center [131, 129] width 235 height 34
paste input "text"
type input "89641"
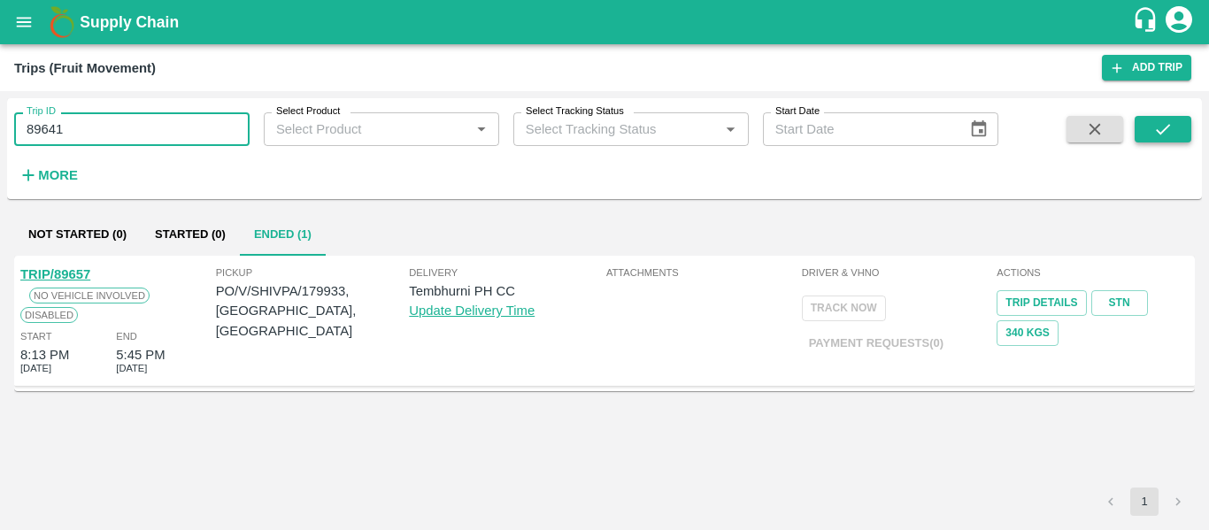
click at [1162, 134] on icon "submit" at bounding box center [1162, 129] width 19 height 19
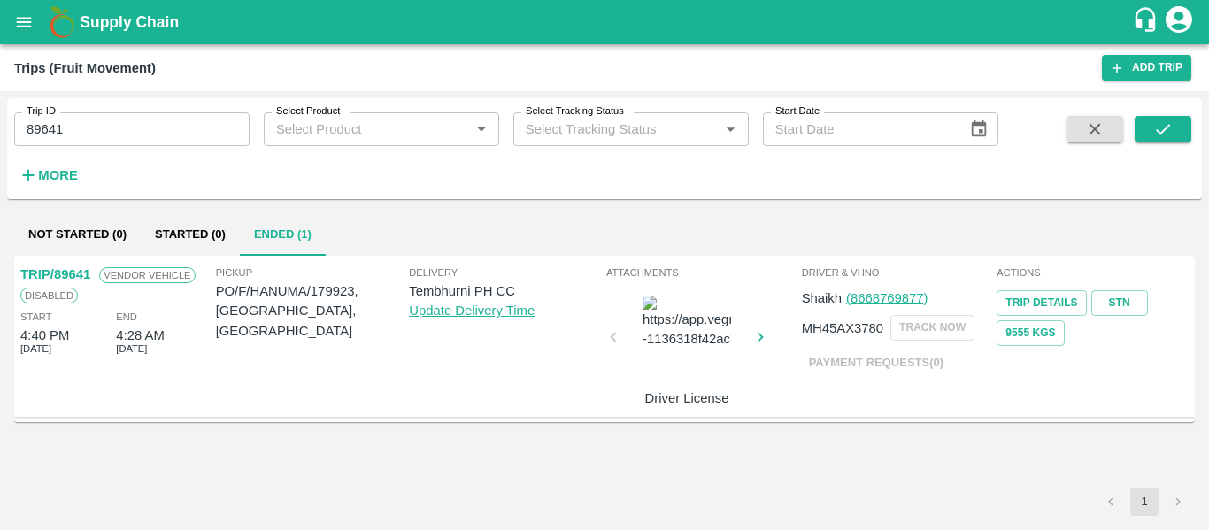
click at [63, 269] on link "TRIP/89641" at bounding box center [55, 274] width 70 height 14
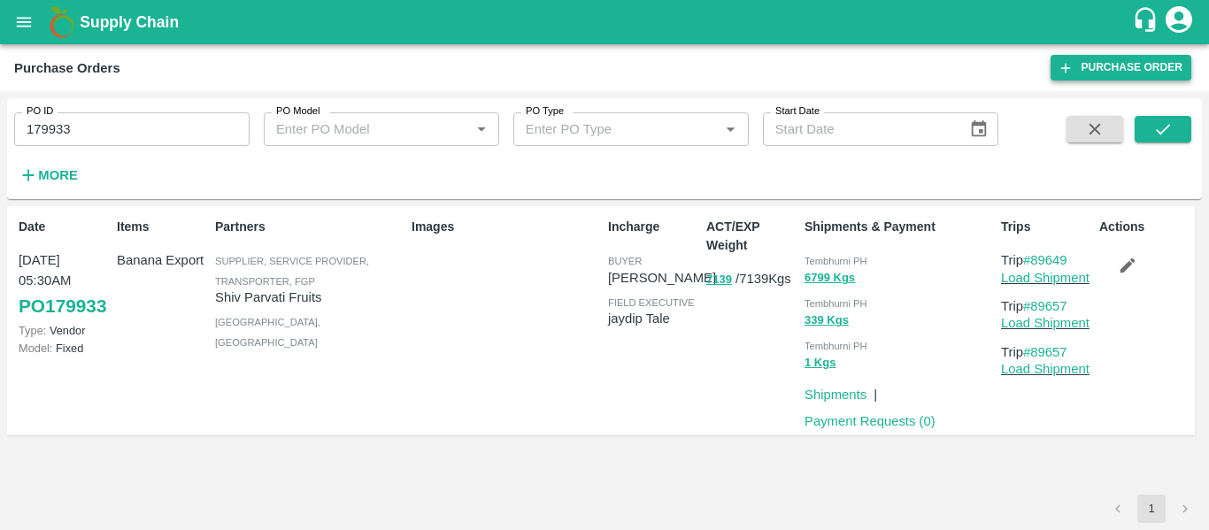
click at [1090, 68] on link "Purchase Order" at bounding box center [1121, 68] width 141 height 26
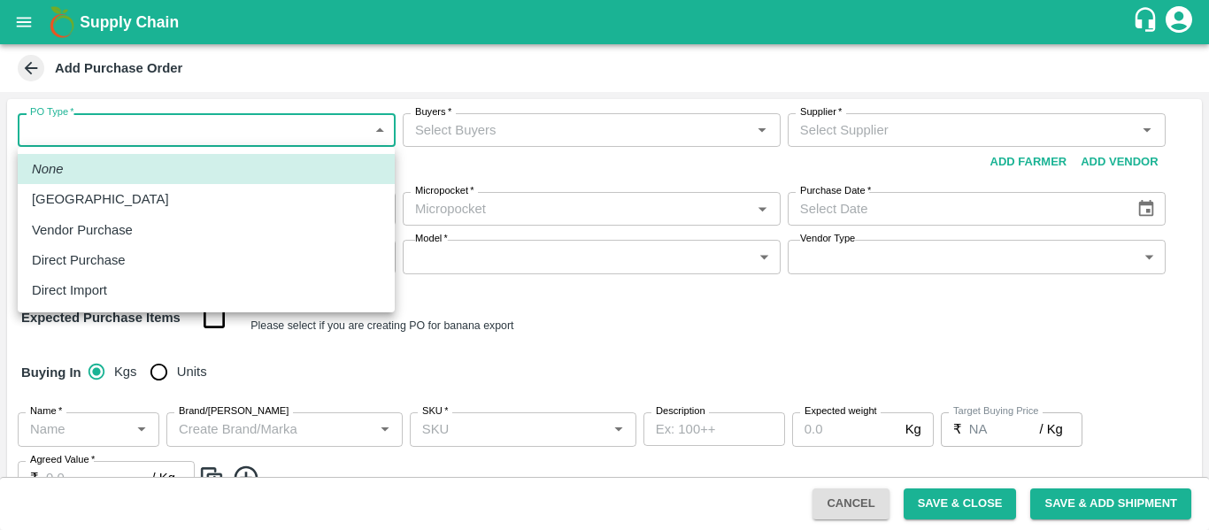
click at [131, 139] on body "Supply Chain Add Purchase Order PO Type   * ​ PO Type Buyers   * Buyers   * Sup…" at bounding box center [604, 265] width 1209 height 530
click at [68, 191] on p "[GEOGRAPHIC_DATA]" at bounding box center [100, 198] width 137 height 19
type input "1"
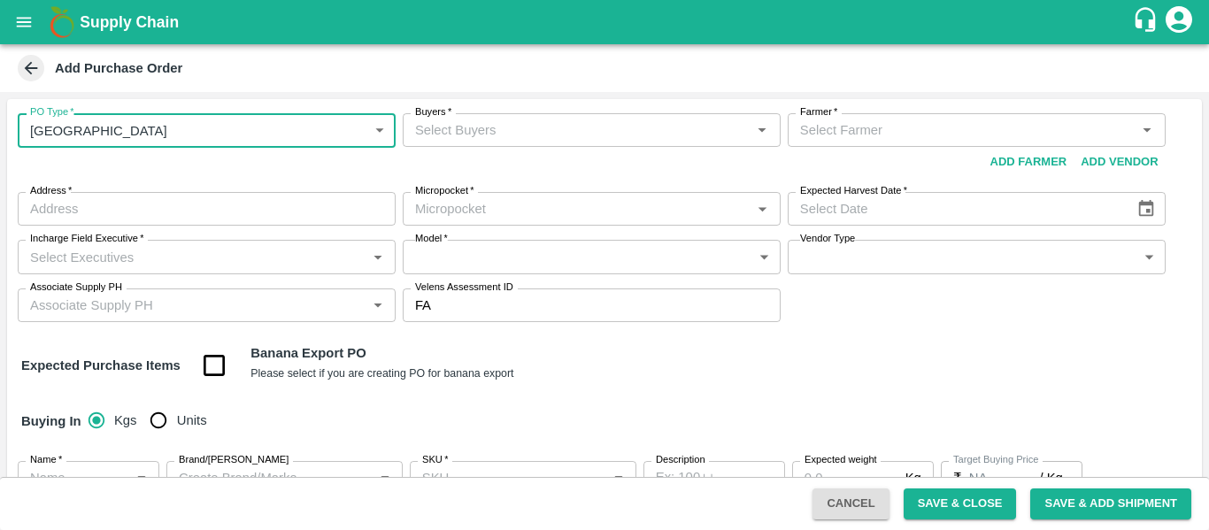
click at [851, 121] on input "Farmer   *" at bounding box center [962, 130] width 338 height 23
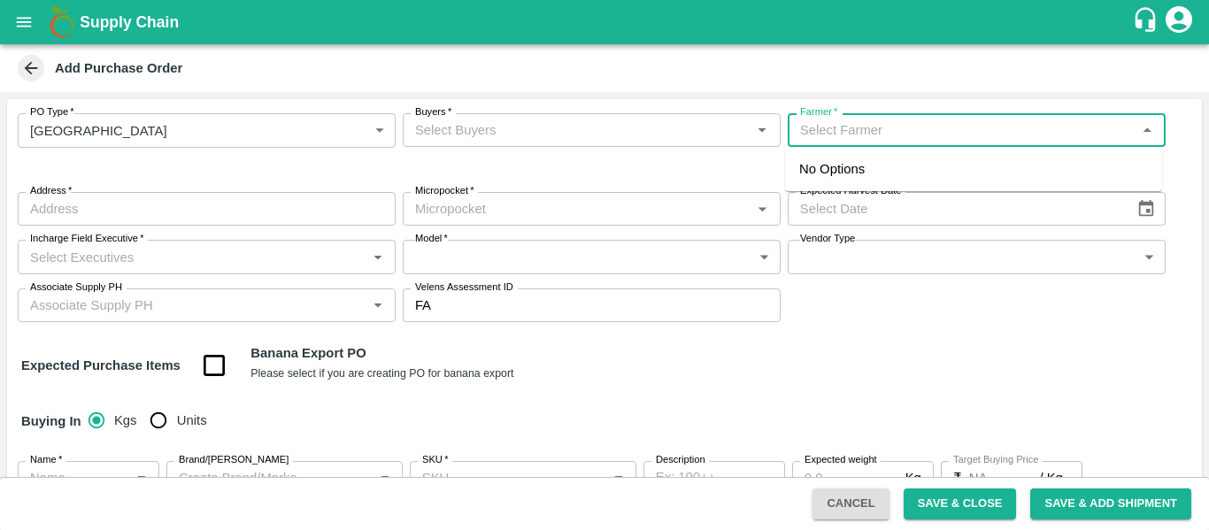
paste input "9130205355"
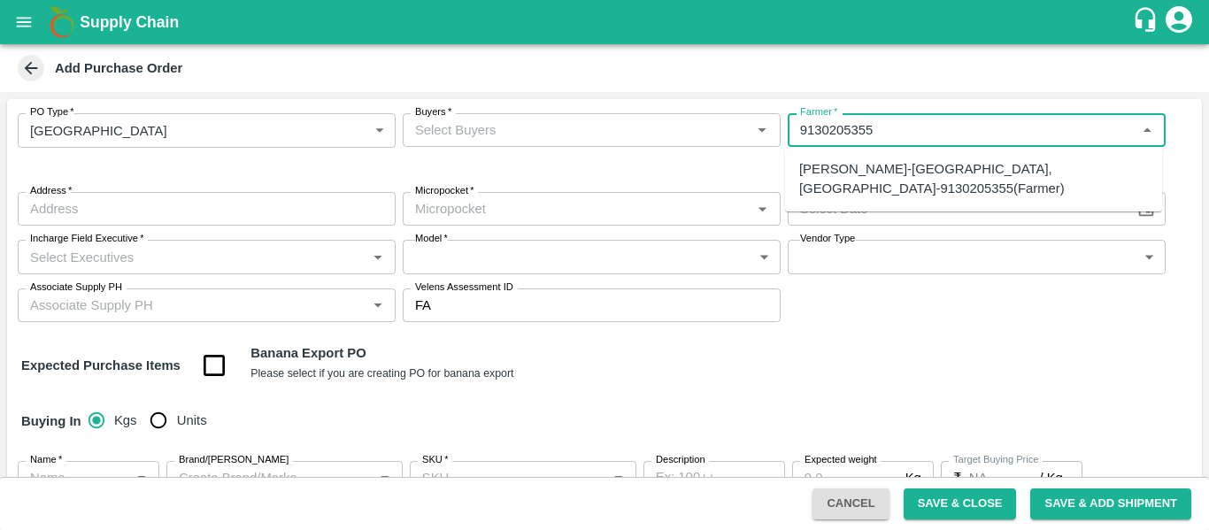
type input "9130205355"
click at [883, 382] on div "Expected Purchase Items Banana Export PO Please select if you are creating PO f…" at bounding box center [604, 365] width 1167 height 45
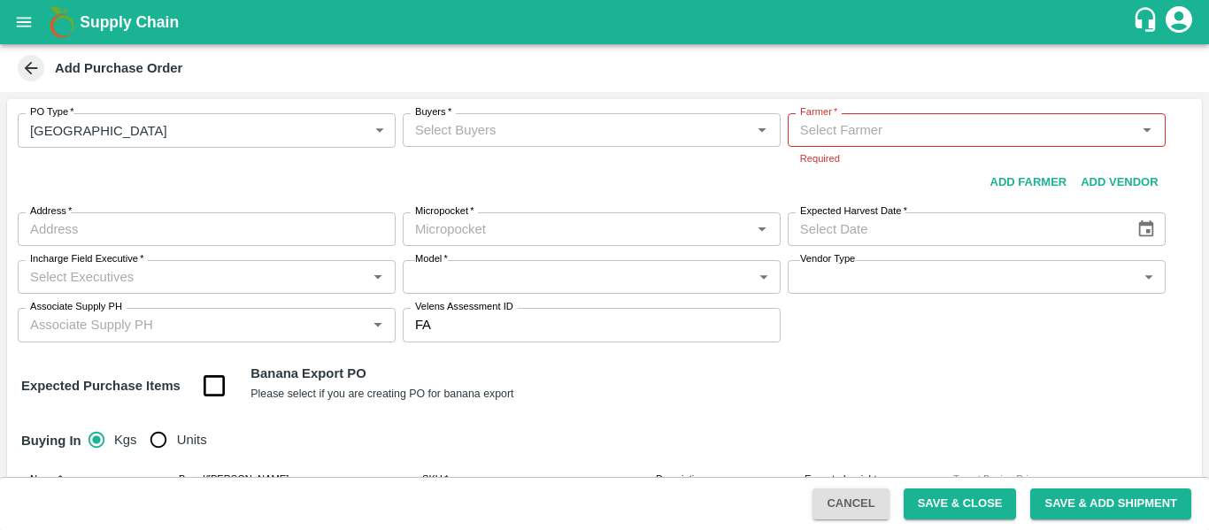
click at [827, 138] on input "Farmer   *" at bounding box center [962, 130] width 338 height 23
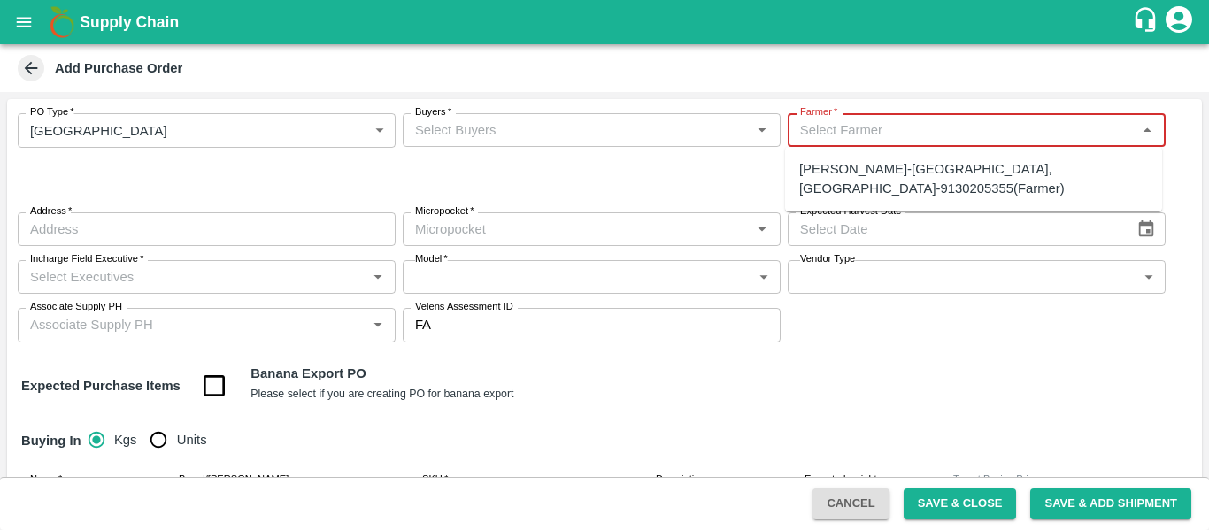
click at [27, 18] on icon "open drawer" at bounding box center [24, 22] width 15 height 10
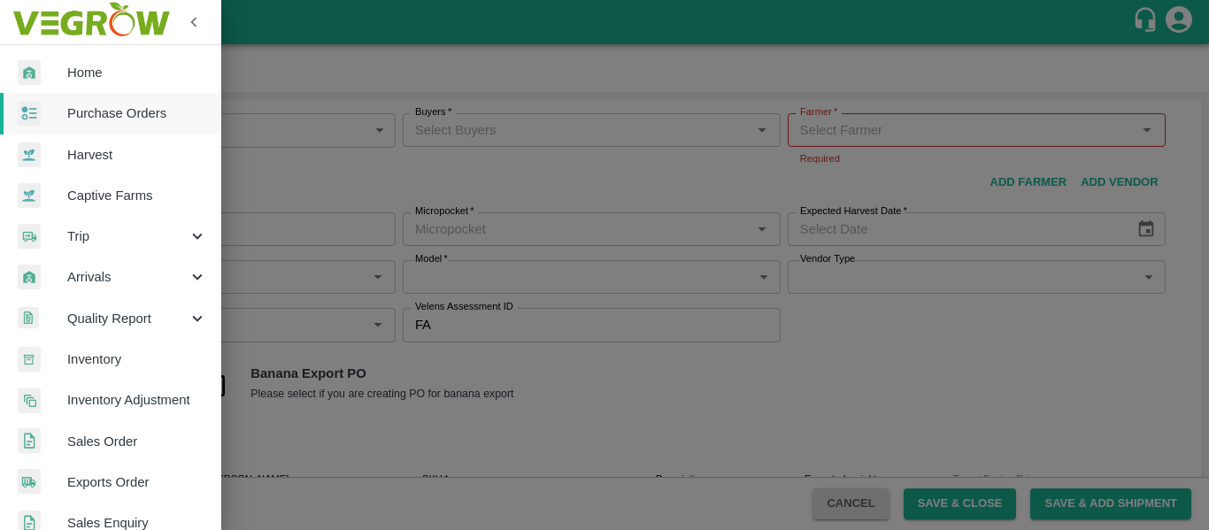
click at [115, 104] on span "Purchase Orders" at bounding box center [137, 113] width 140 height 19
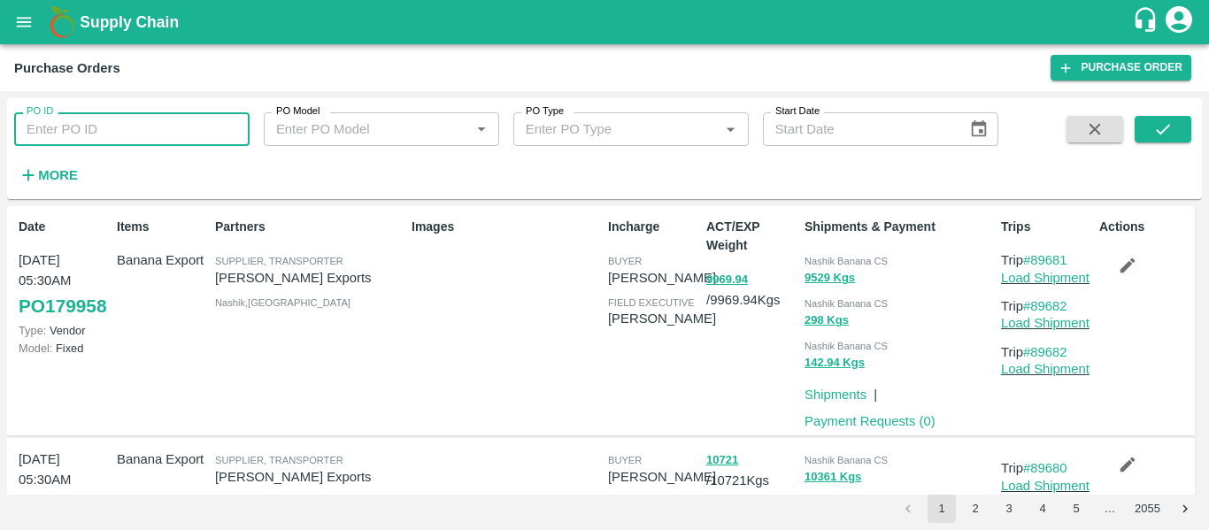
click at [106, 134] on input "PO ID" at bounding box center [131, 129] width 235 height 34
paste input "179923"
type input "179923"
click at [1153, 121] on icon "submit" at bounding box center [1162, 129] width 19 height 19
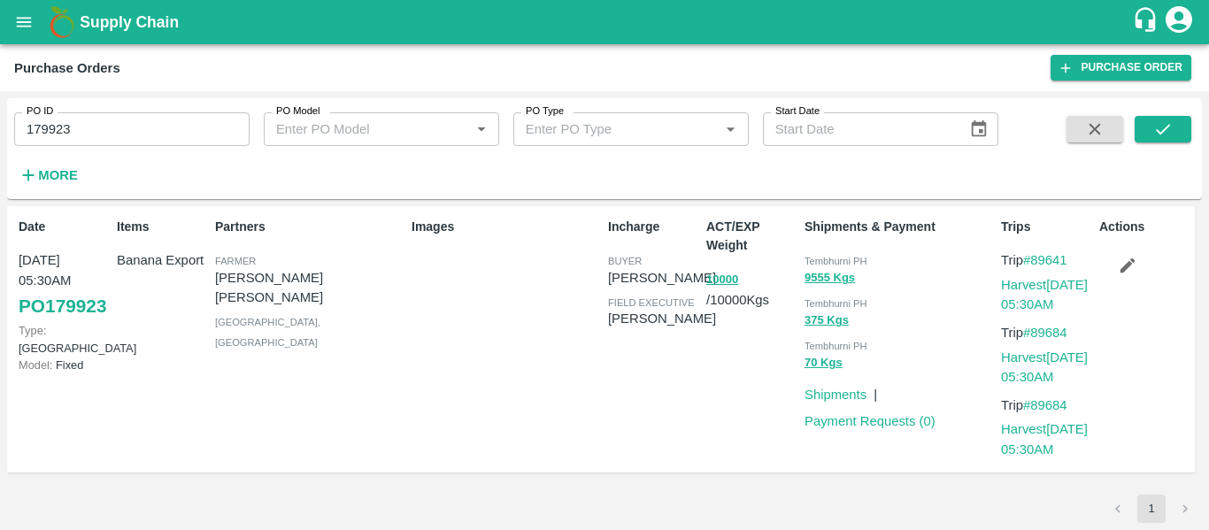
click at [1126, 273] on icon "button" at bounding box center [1127, 265] width 19 height 19
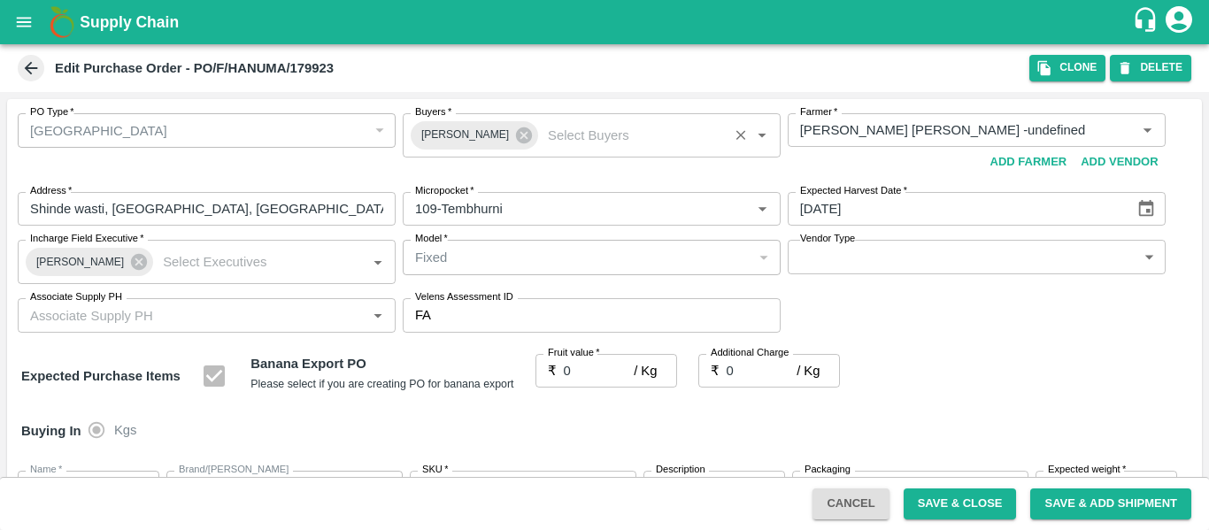
click at [510, 146] on div "[PERSON_NAME]" at bounding box center [474, 135] width 127 height 28
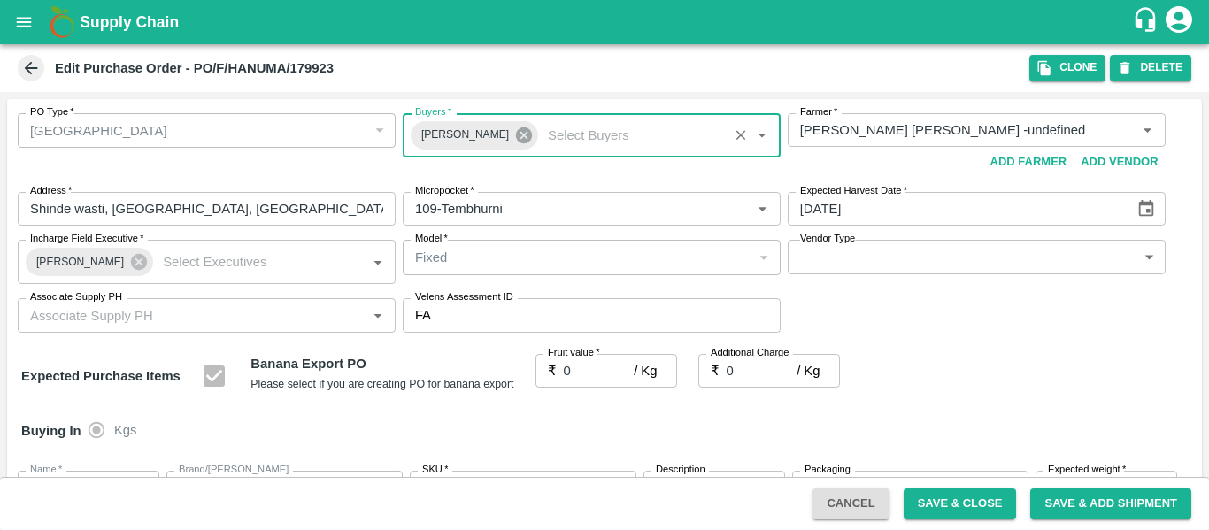
click at [515, 143] on icon at bounding box center [523, 135] width 19 height 19
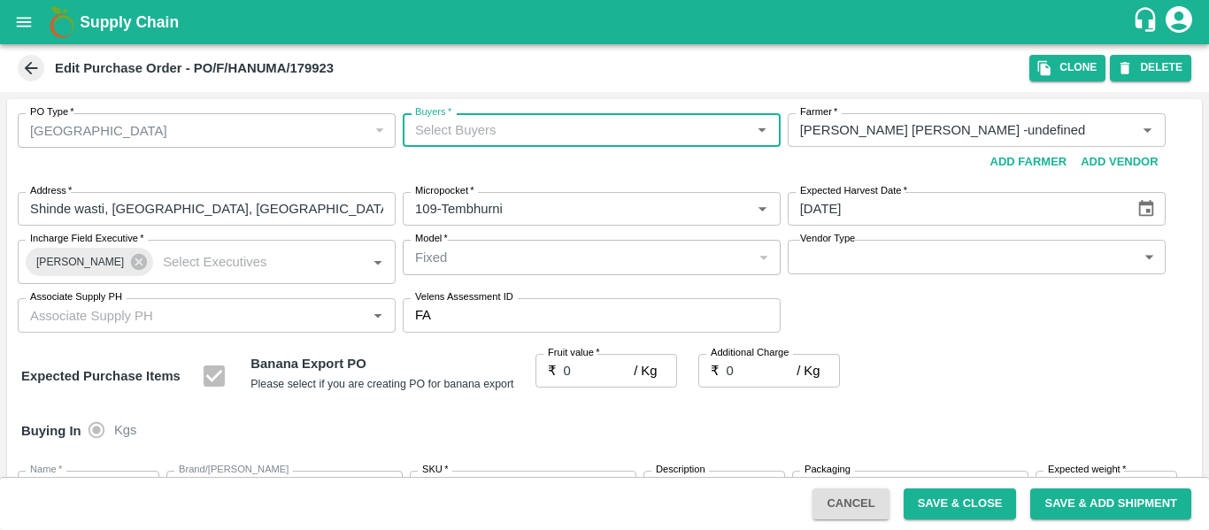
click at [478, 137] on input "Buyers   *" at bounding box center [577, 130] width 338 height 23
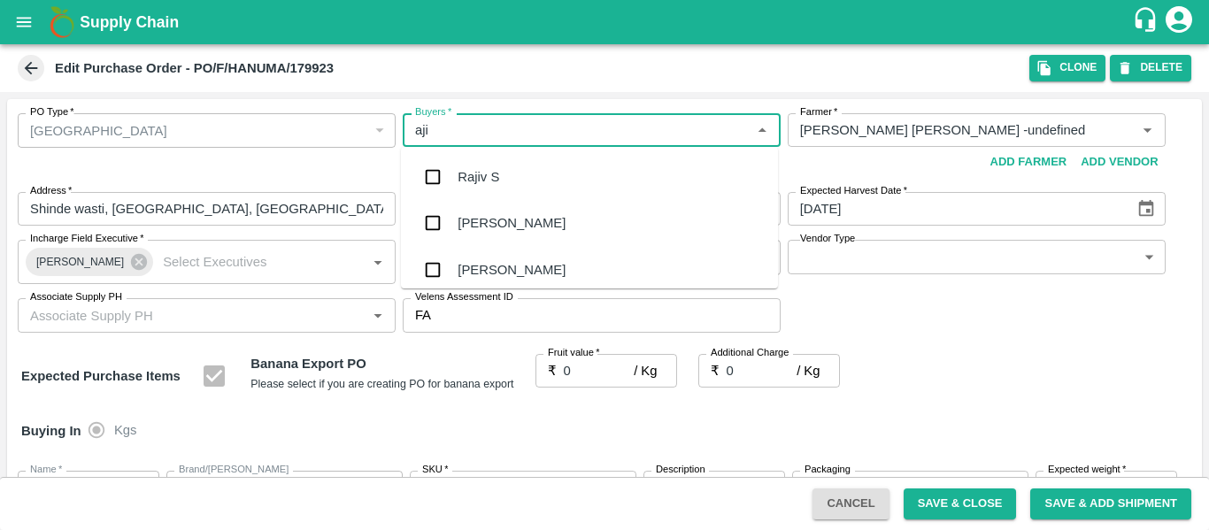
type input "ajit"
click at [485, 173] on div "Ajit Otari" at bounding box center [512, 176] width 108 height 19
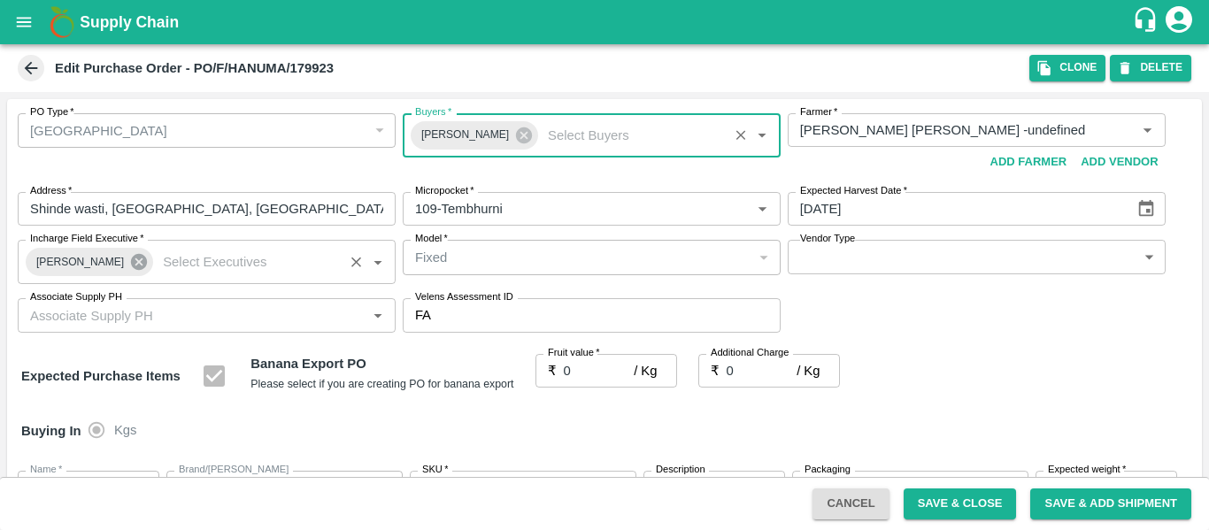
click at [131, 263] on icon at bounding box center [139, 262] width 16 height 16
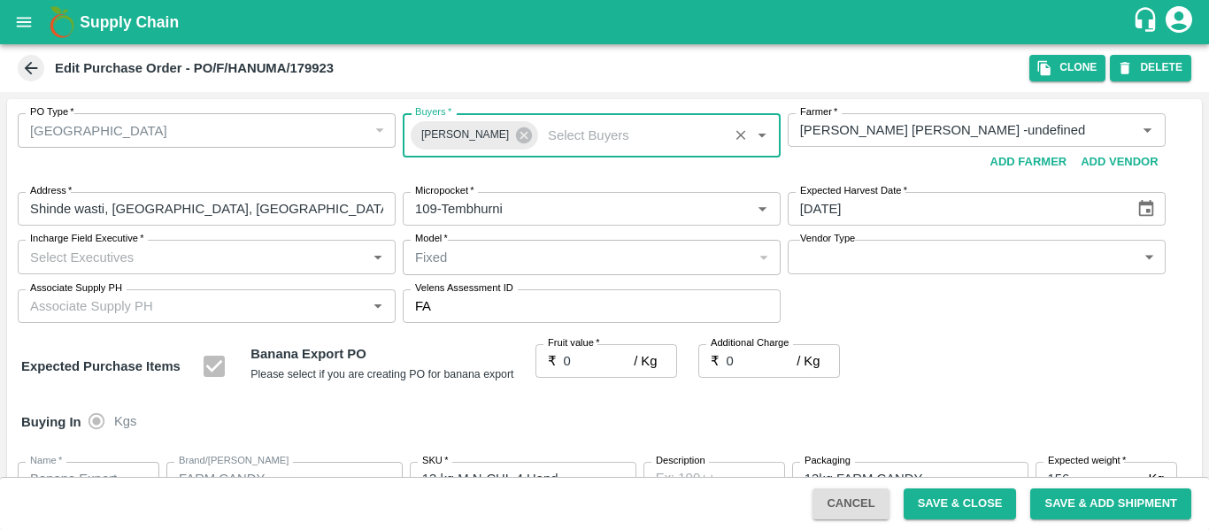
click at [94, 261] on input "Incharge Field Executive   *" at bounding box center [192, 256] width 338 height 23
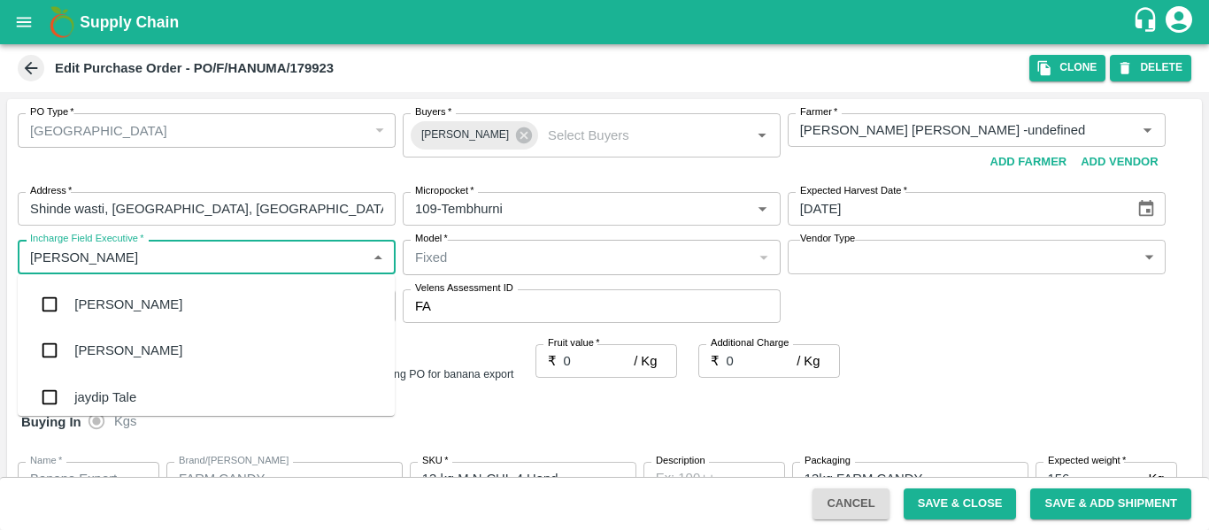
type input "jayd"
click at [108, 321] on div "jaydip Tale" at bounding box center [206, 305] width 377 height 46
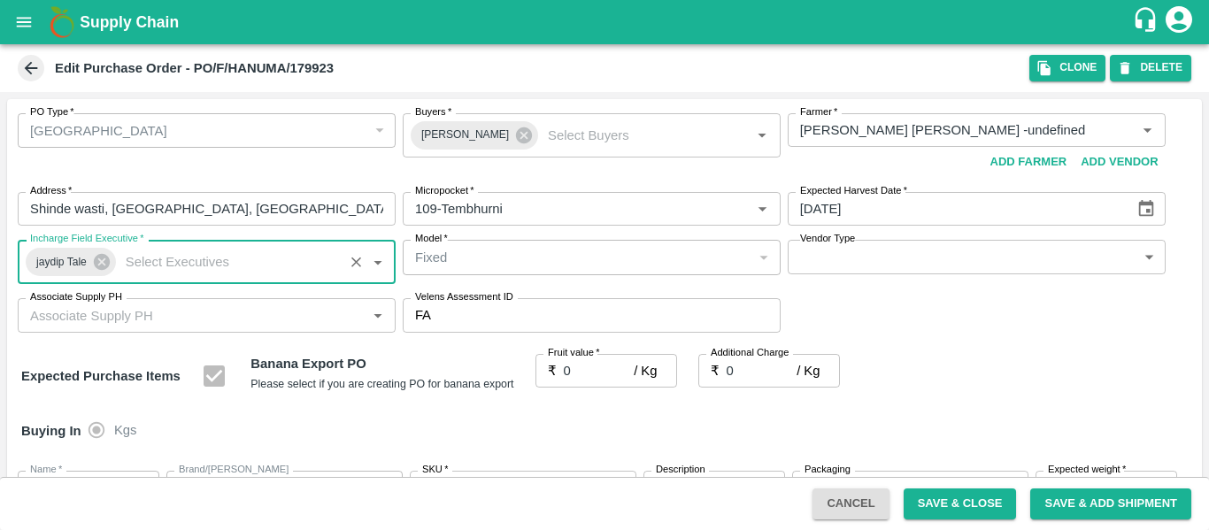
click at [576, 367] on input "0" at bounding box center [599, 371] width 71 height 34
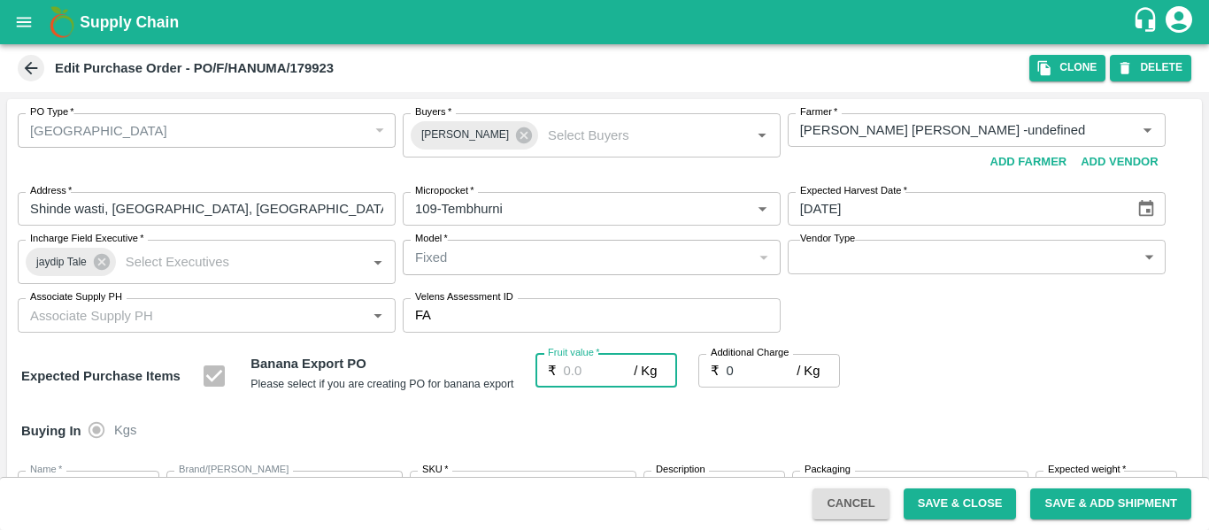
type input "2"
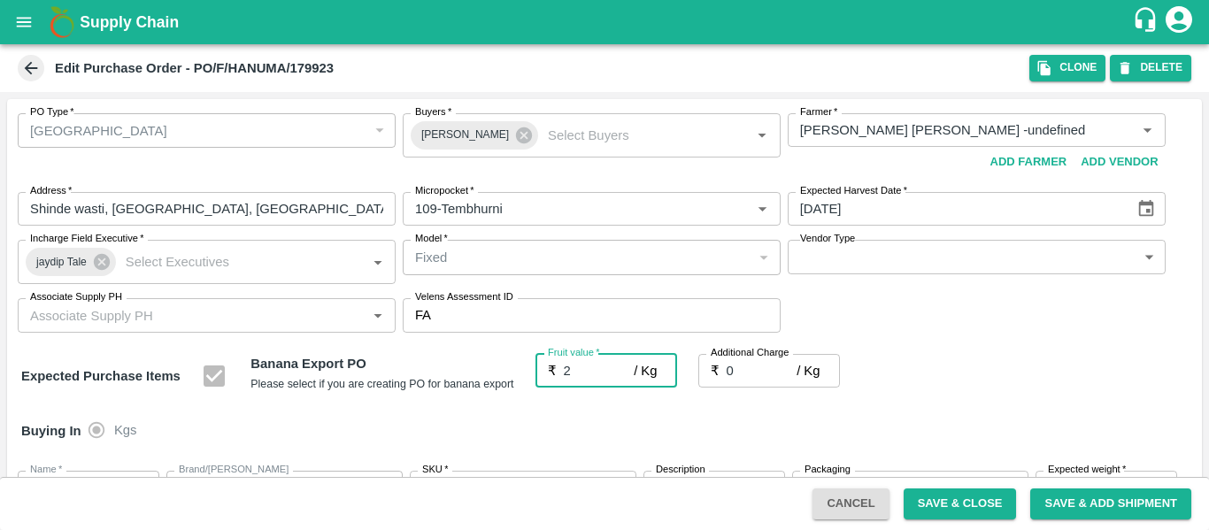
type input "2"
type input "25"
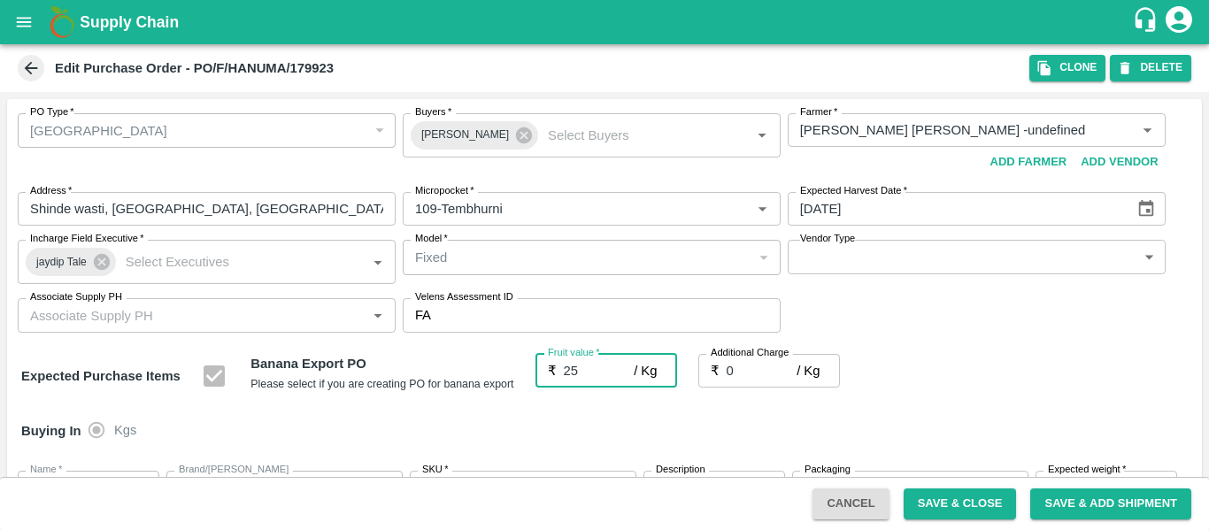
type input "25"
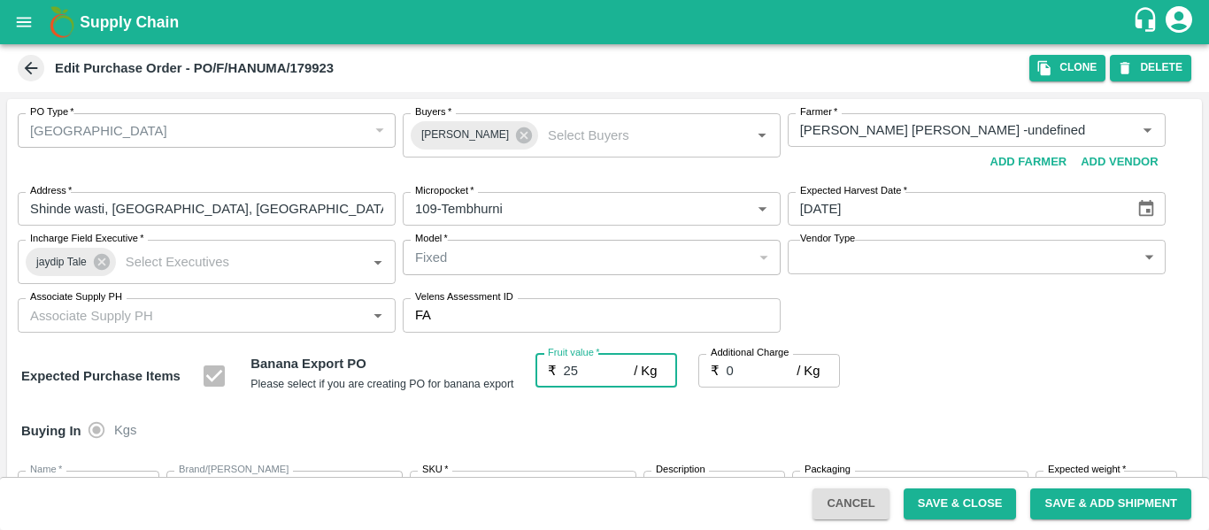
type input "25"
click at [739, 375] on input "0" at bounding box center [762, 371] width 71 height 34
type input "2"
type input "27"
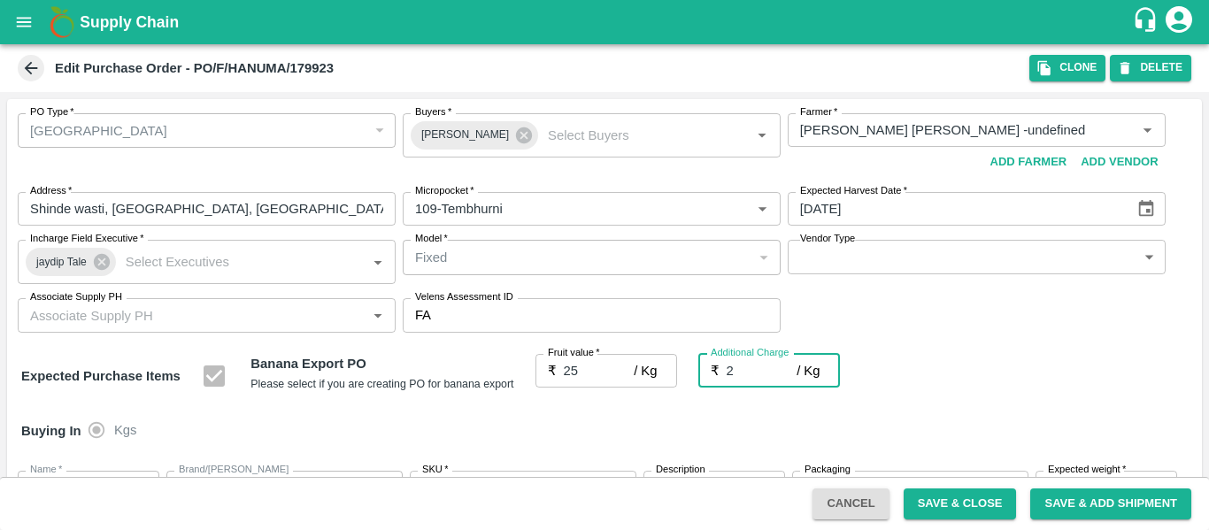
type input "27"
type input "2.7"
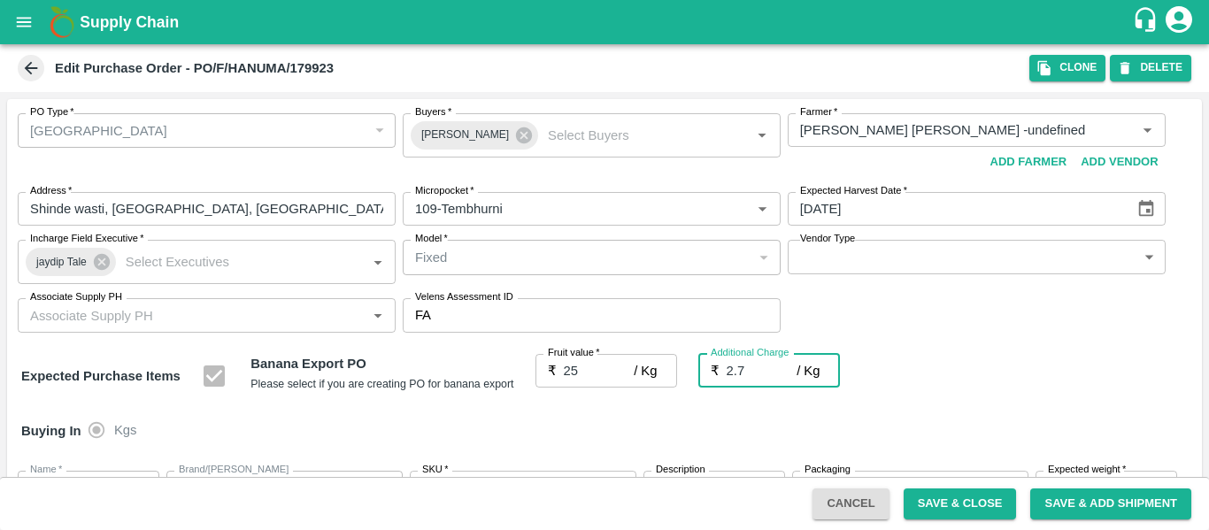
type input "27.7"
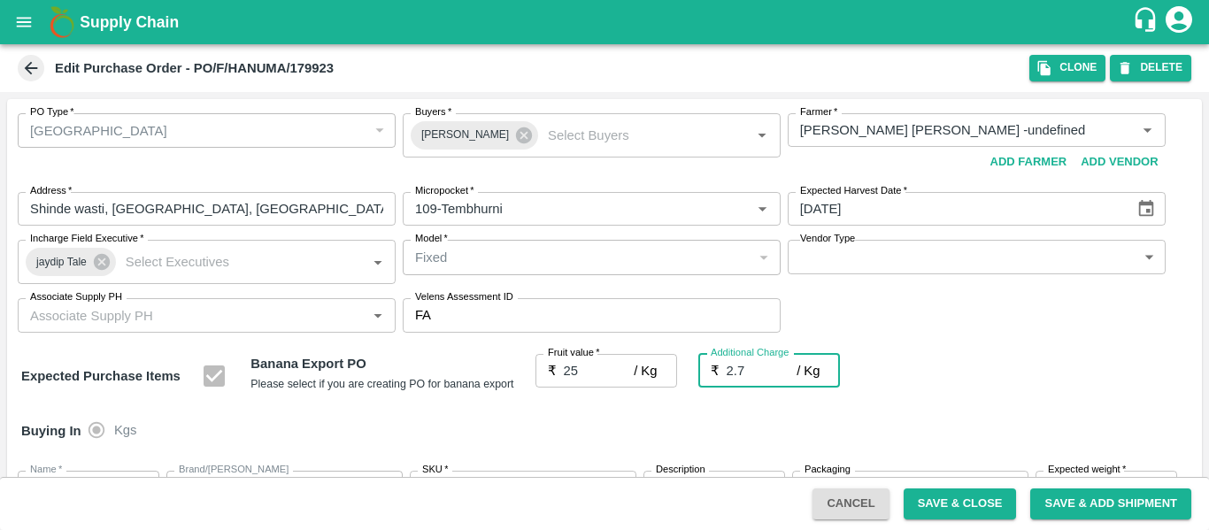
type input "2.75"
type input "27.75"
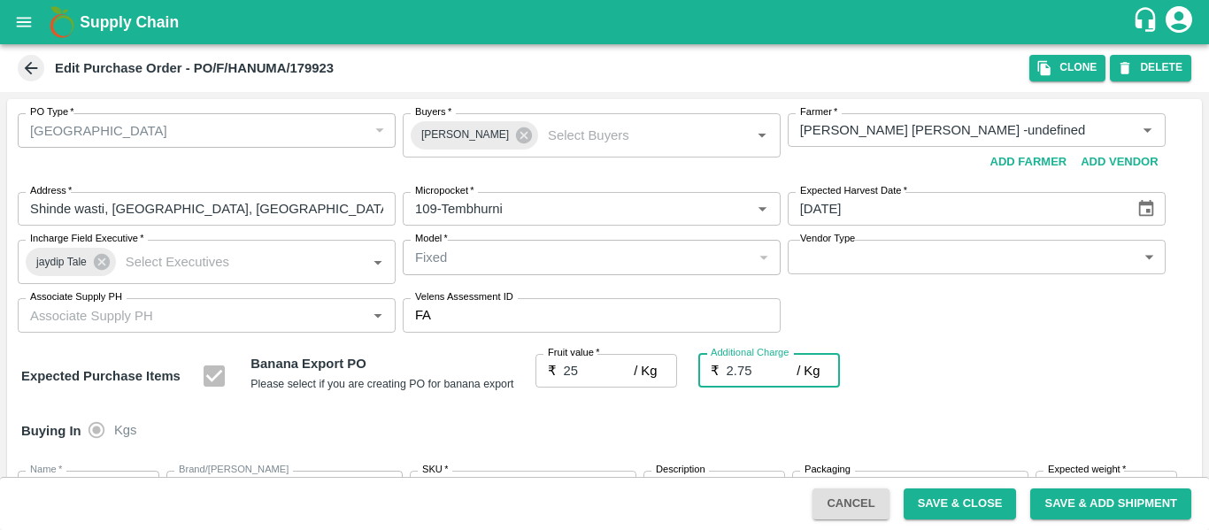
type input "27.75"
click at [961, 384] on div "Expected Purchase Items Banana Export PO Please select if you are creating PO f…" at bounding box center [604, 376] width 1167 height 45
click at [748, 365] on input "2.75" at bounding box center [762, 371] width 71 height 34
type input "2"
type input "27"
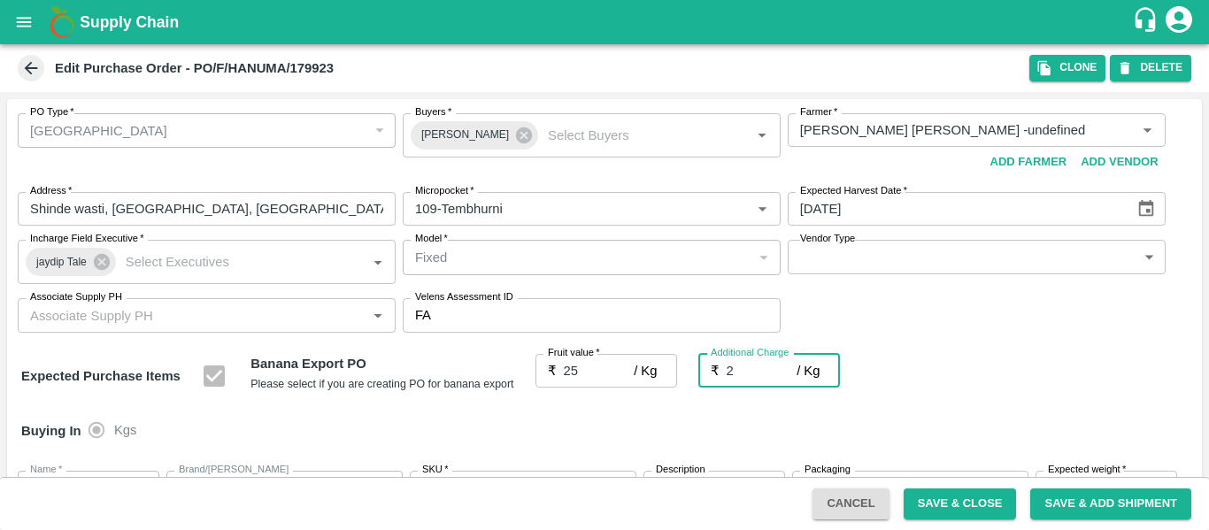
type input "27"
type input "25"
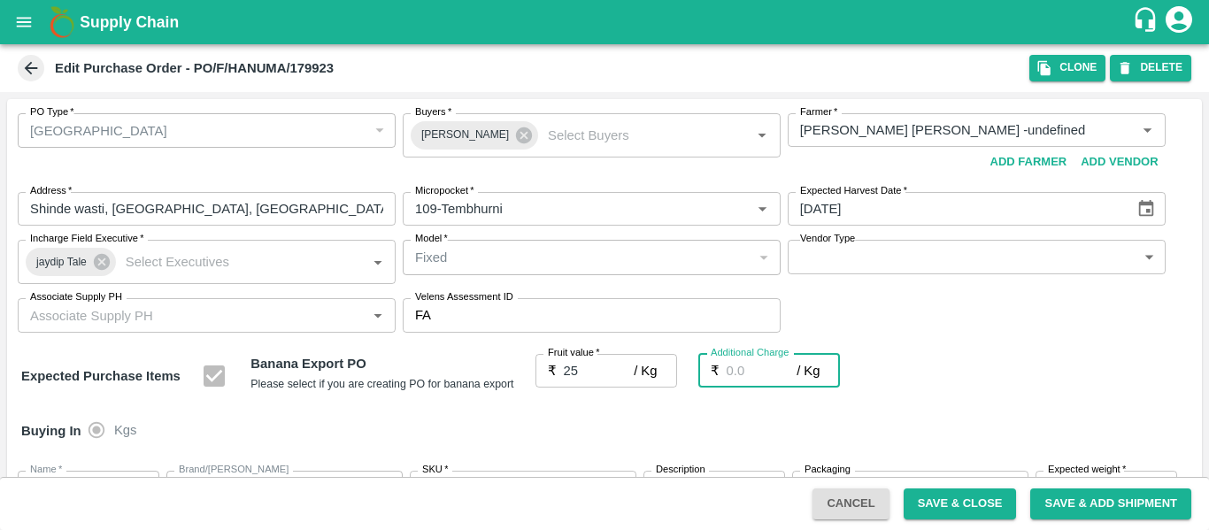
type input "25"
type input "0"
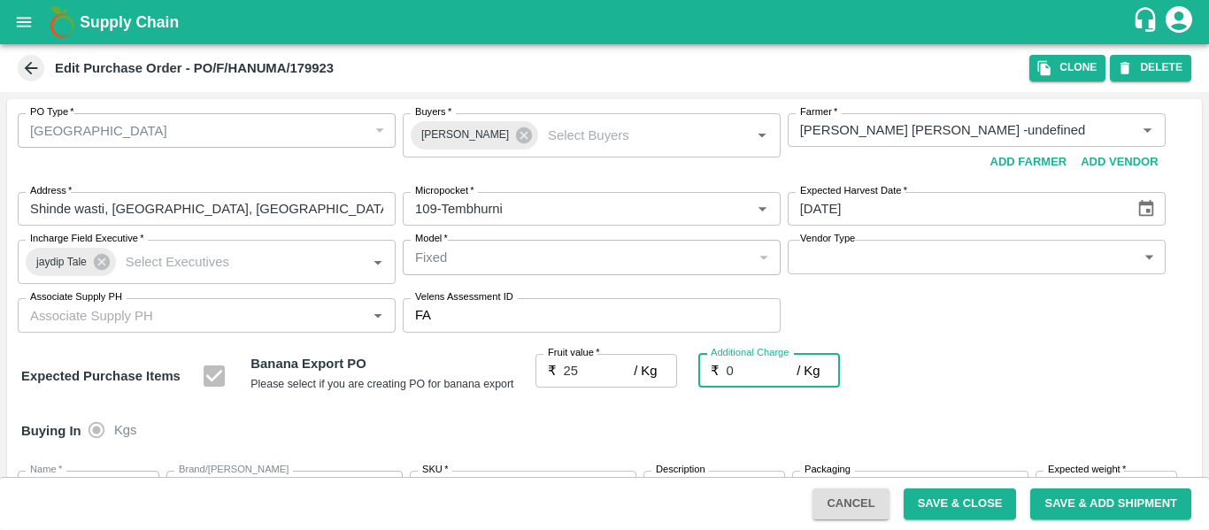
click at [934, 496] on button "Save & Close" at bounding box center [960, 504] width 113 height 31
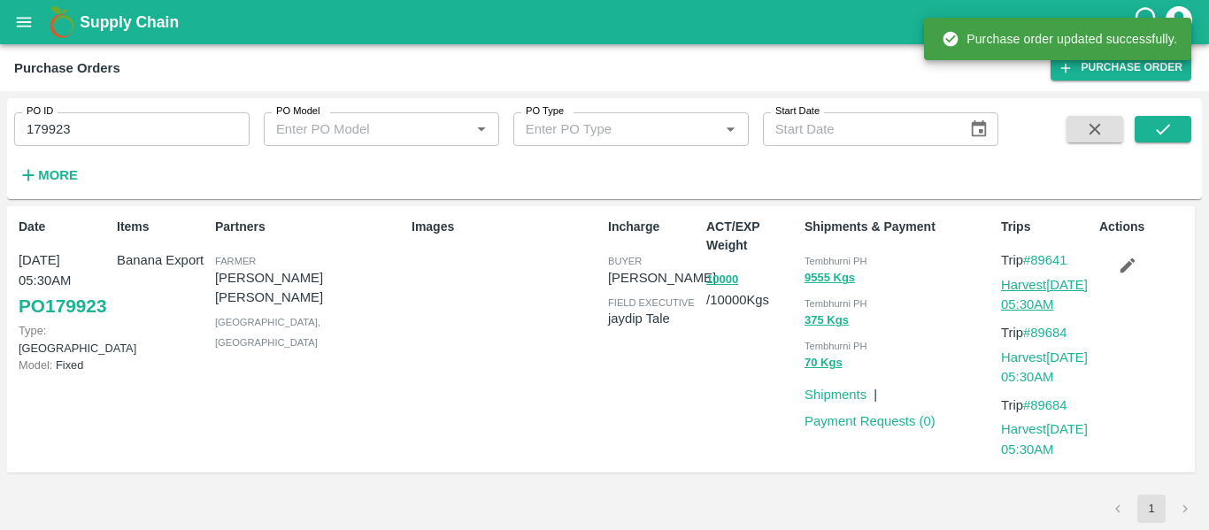
click at [1032, 290] on link "Harvest 08 Oct, 05:30AM" at bounding box center [1044, 295] width 87 height 34
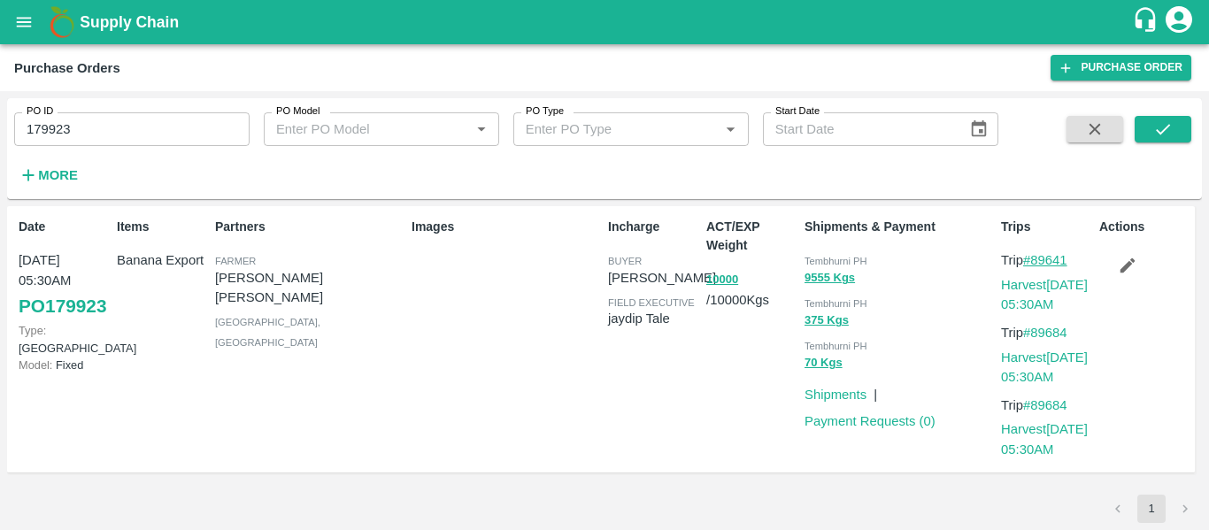
drag, startPoint x: 1082, startPoint y: 254, endPoint x: 1030, endPoint y: 257, distance: 51.4
click at [1030, 257] on p "Trip #89641" at bounding box center [1046, 260] width 91 height 19
click at [1096, 260] on div "Actions" at bounding box center [1141, 340] width 98 height 258
drag, startPoint x: 1084, startPoint y: 260, endPoint x: 1033, endPoint y: 260, distance: 50.5
click at [1033, 260] on p "Trip #89641" at bounding box center [1046, 260] width 91 height 19
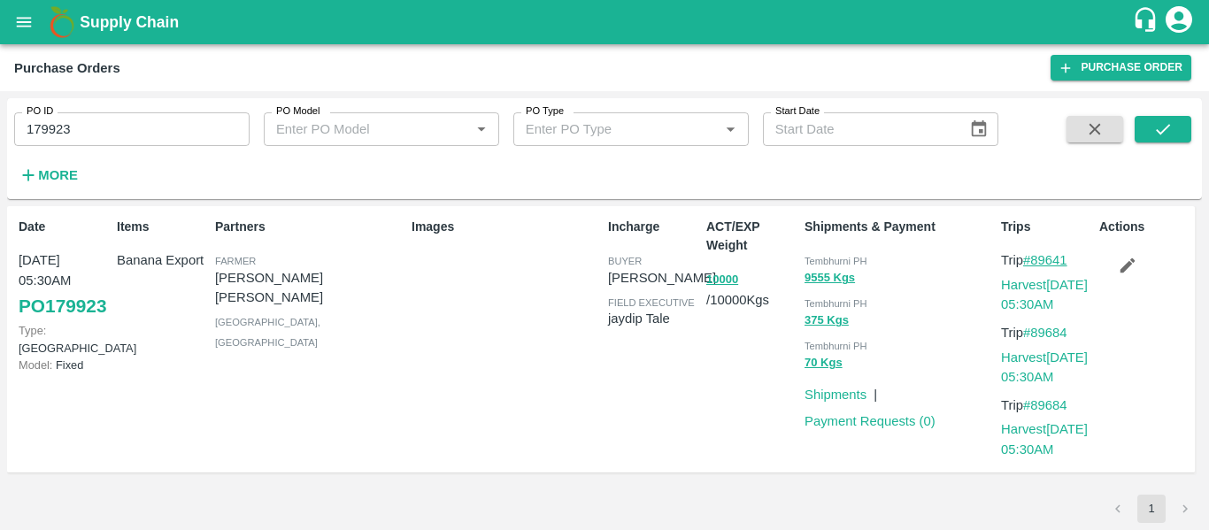
copy link "89641"
drag, startPoint x: 1079, startPoint y: 329, endPoint x: 1035, endPoint y: 337, distance: 45.0
click at [1035, 337] on p "Trip #89684" at bounding box center [1046, 332] width 91 height 19
copy link "89684"
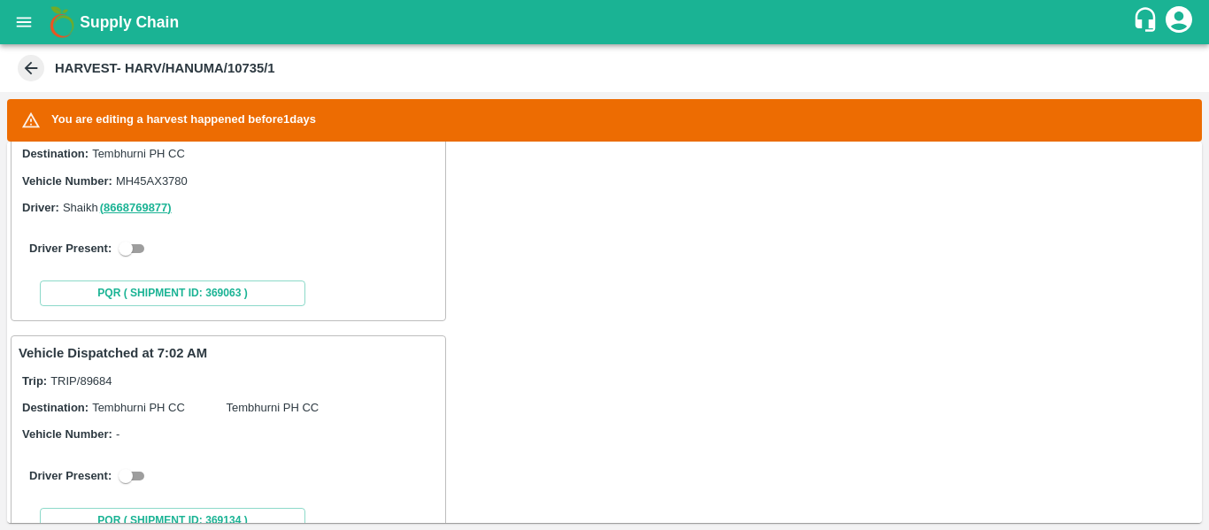
scroll to position [364, 0]
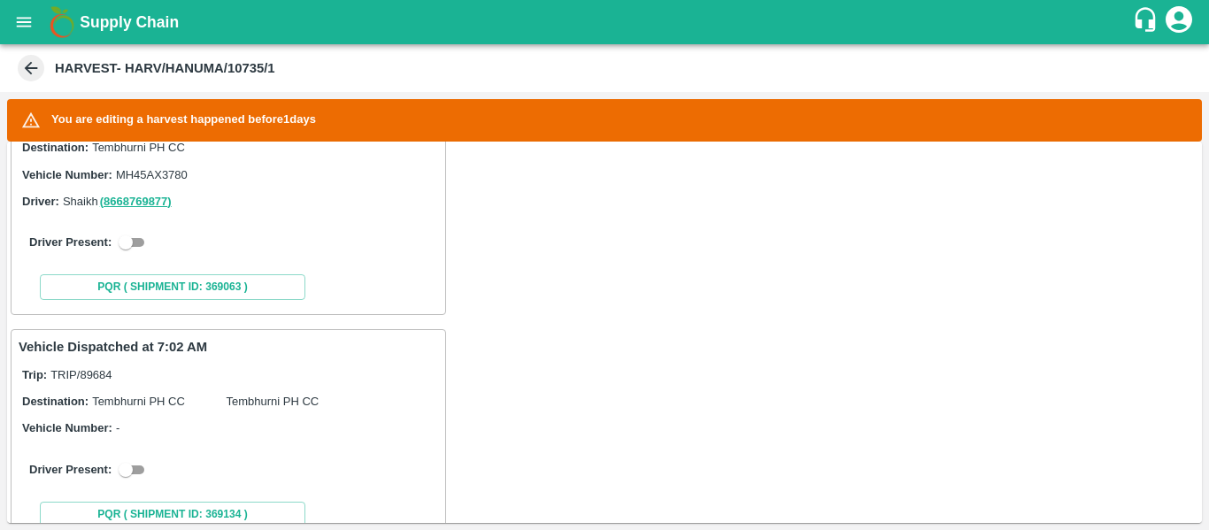
click at [129, 243] on input "checkbox" at bounding box center [126, 242] width 64 height 21
checkbox input "true"
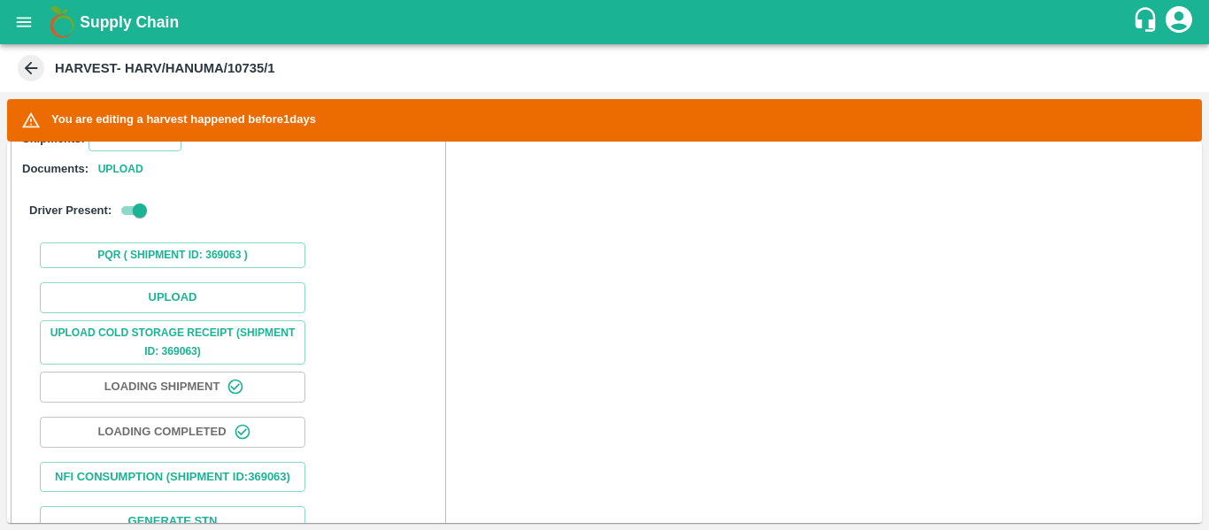
scroll to position [537, 0]
click at [187, 292] on button "Upload" at bounding box center [173, 297] width 266 height 31
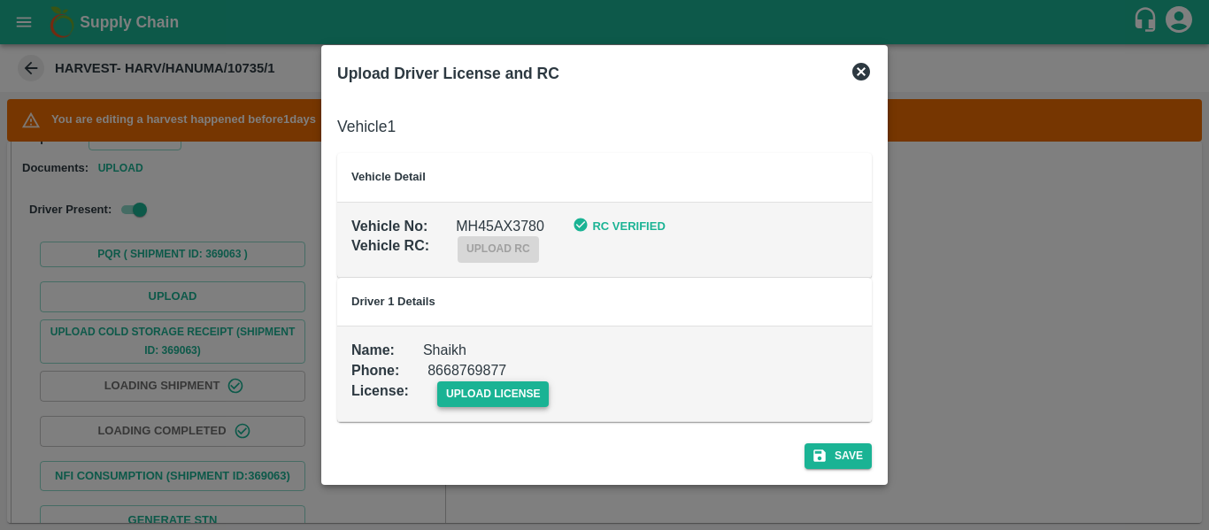
click at [514, 386] on span "upload license" at bounding box center [493, 395] width 112 height 26
click at [0, 0] on input "upload license" at bounding box center [0, 0] width 0 height 0
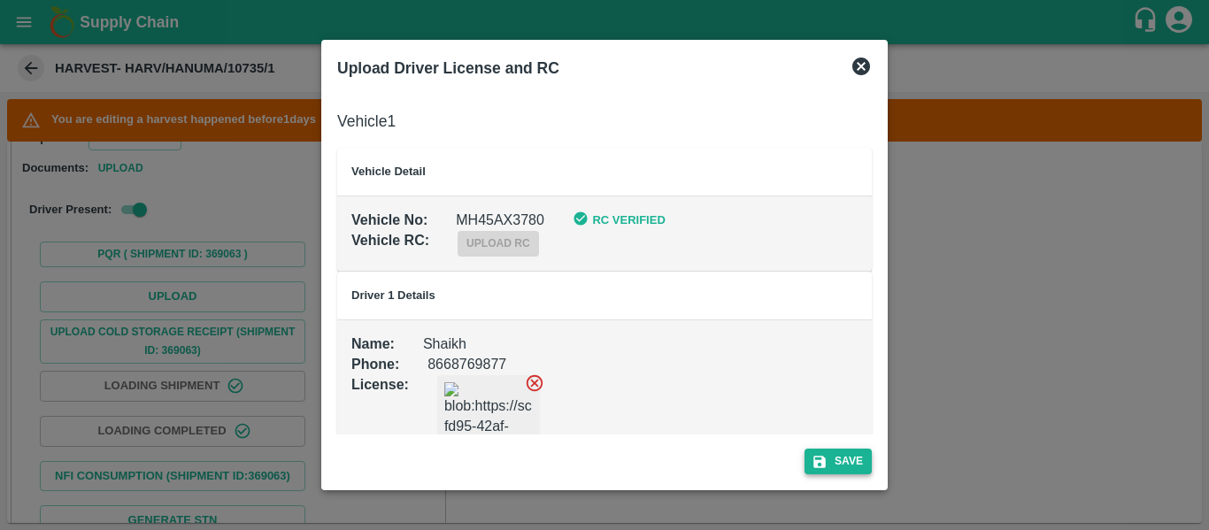
click at [805, 462] on button "Save" at bounding box center [838, 462] width 67 height 26
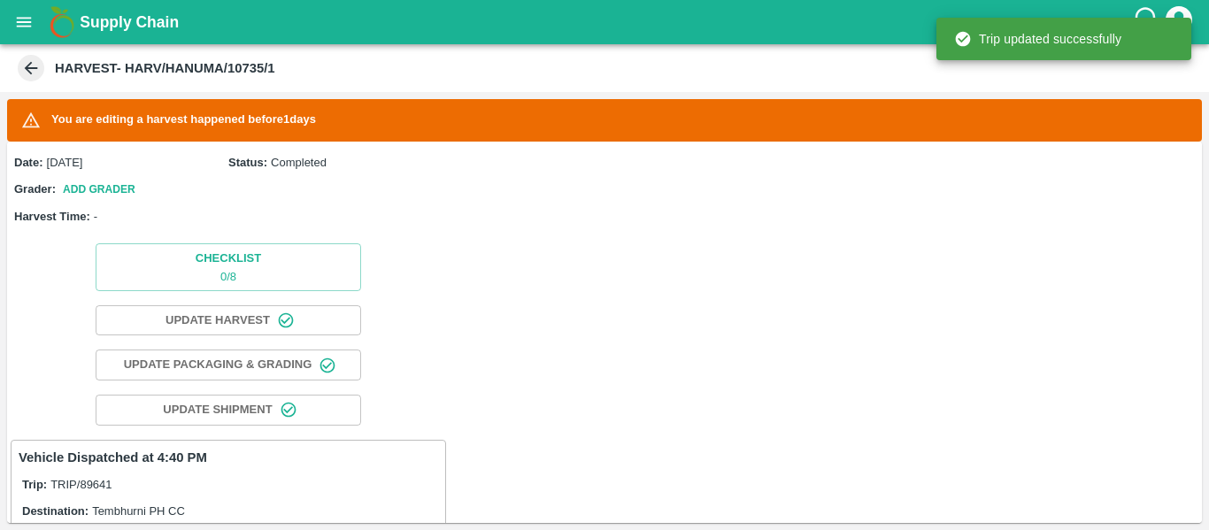
scroll to position [455, 0]
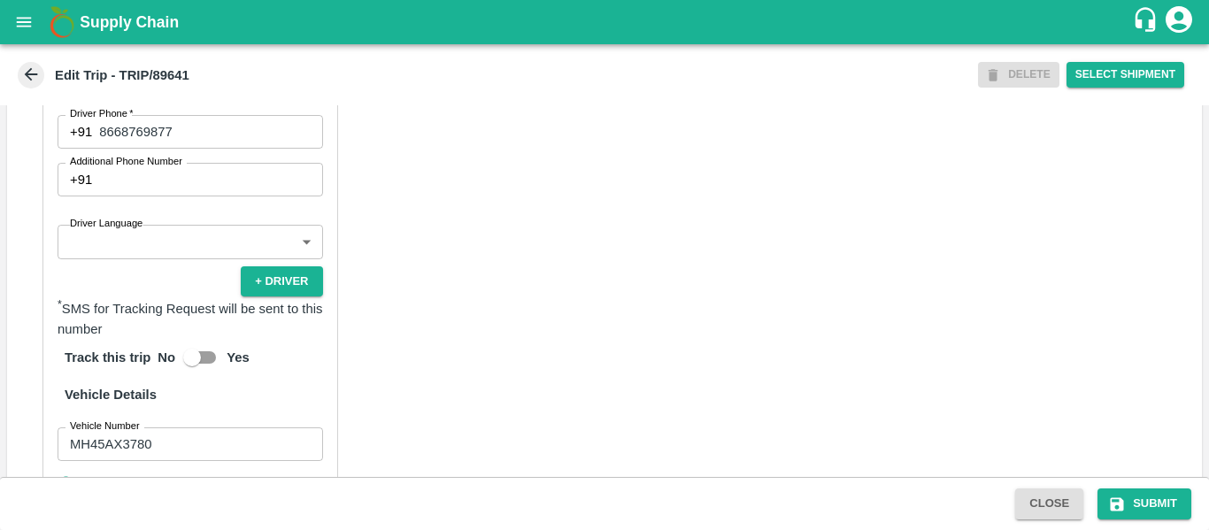
scroll to position [943, 0]
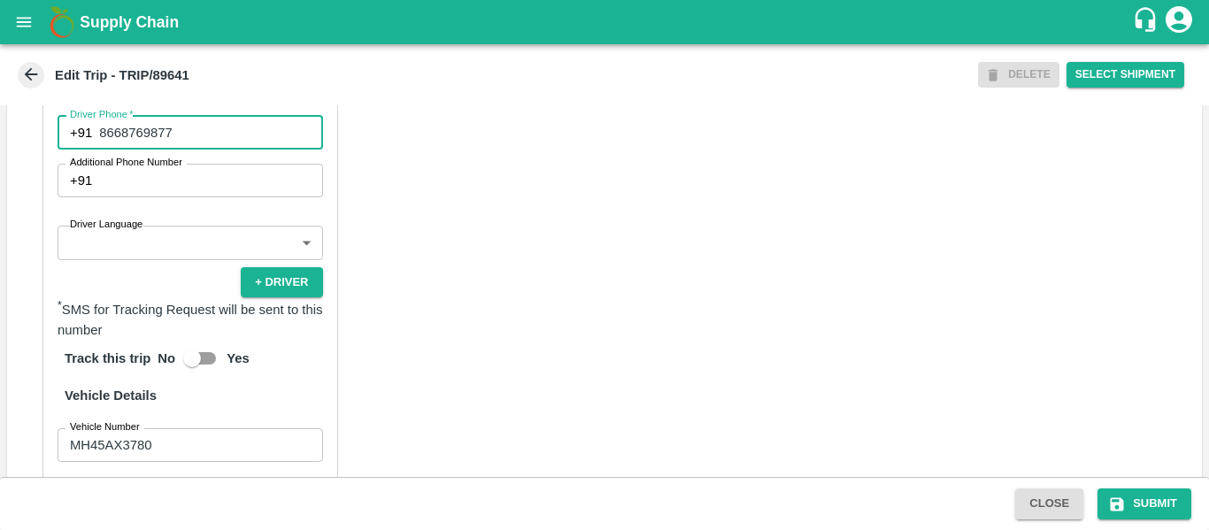
drag, startPoint x: 197, startPoint y: 149, endPoint x: 99, endPoint y: 149, distance: 97.4
click at [99, 149] on input "8668769877" at bounding box center [210, 133] width 223 height 34
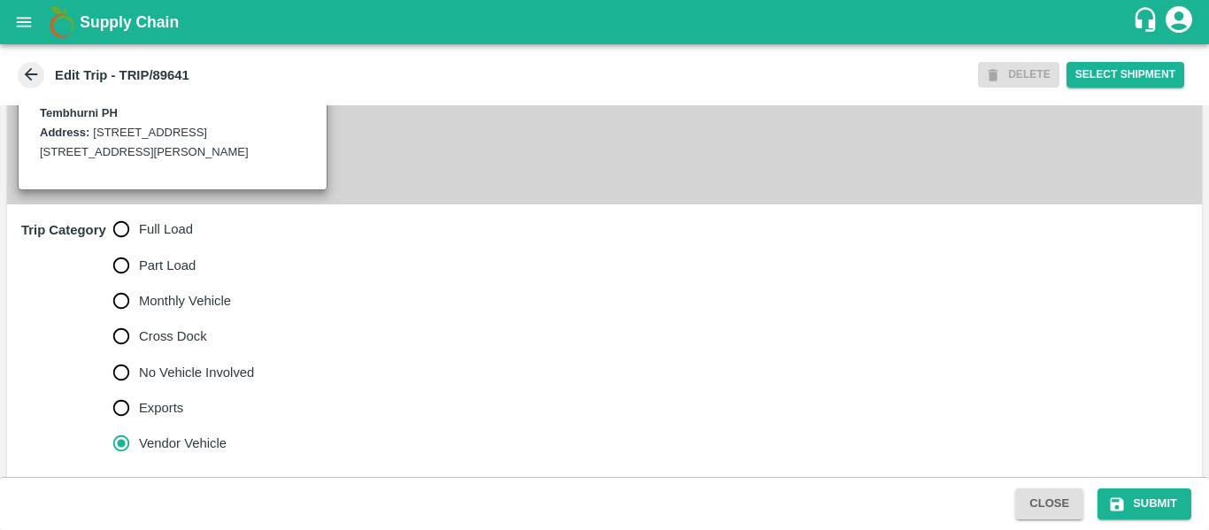
scroll to position [360, 0]
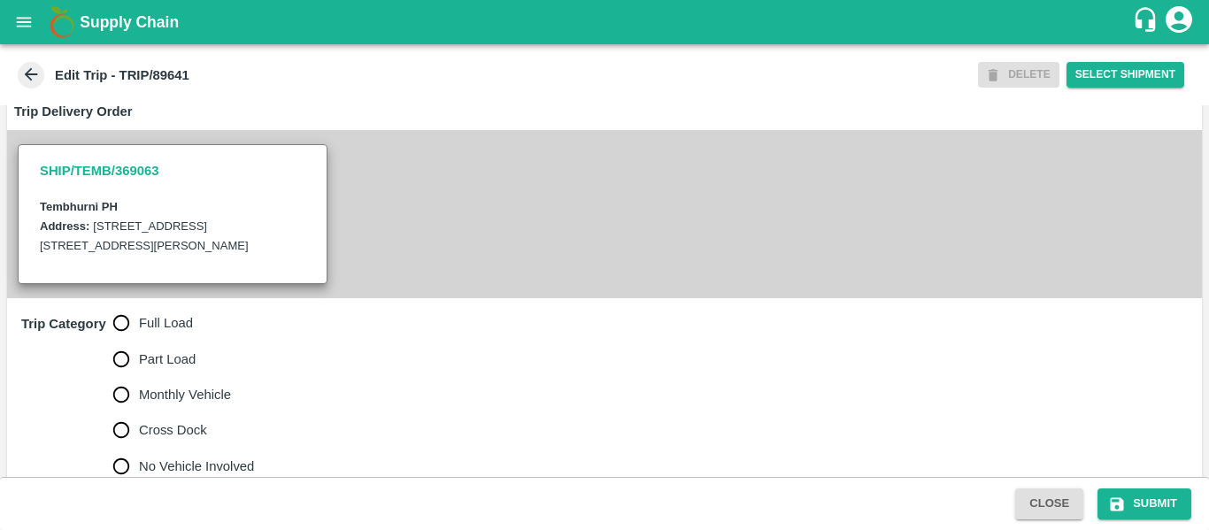
click at [166, 333] on span "Full Load" at bounding box center [166, 322] width 54 height 19
click at [139, 334] on input "Full Load" at bounding box center [121, 322] width 35 height 35
radio input "true"
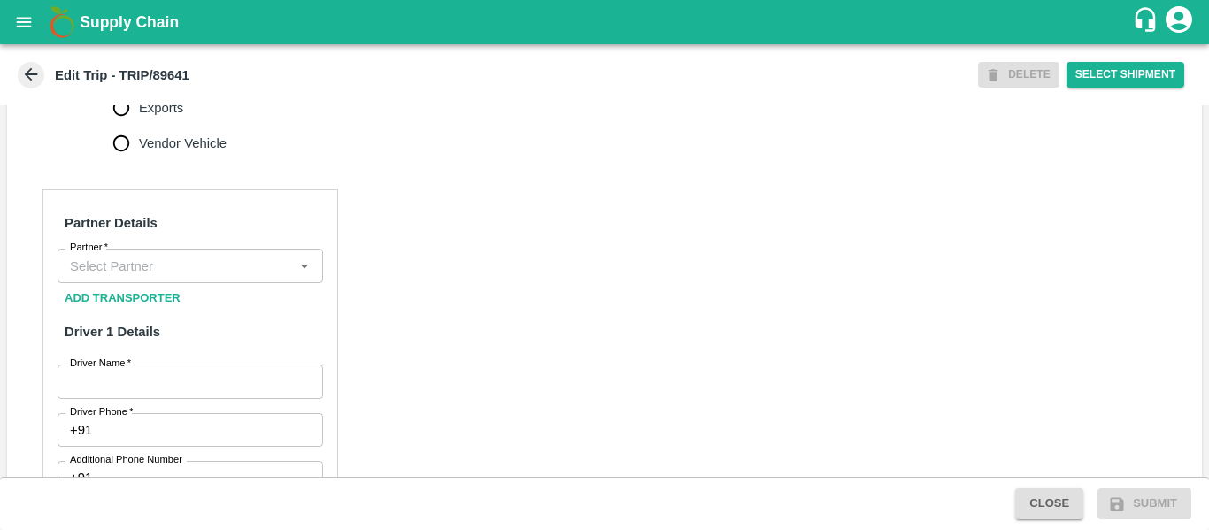
scroll to position [759, 0]
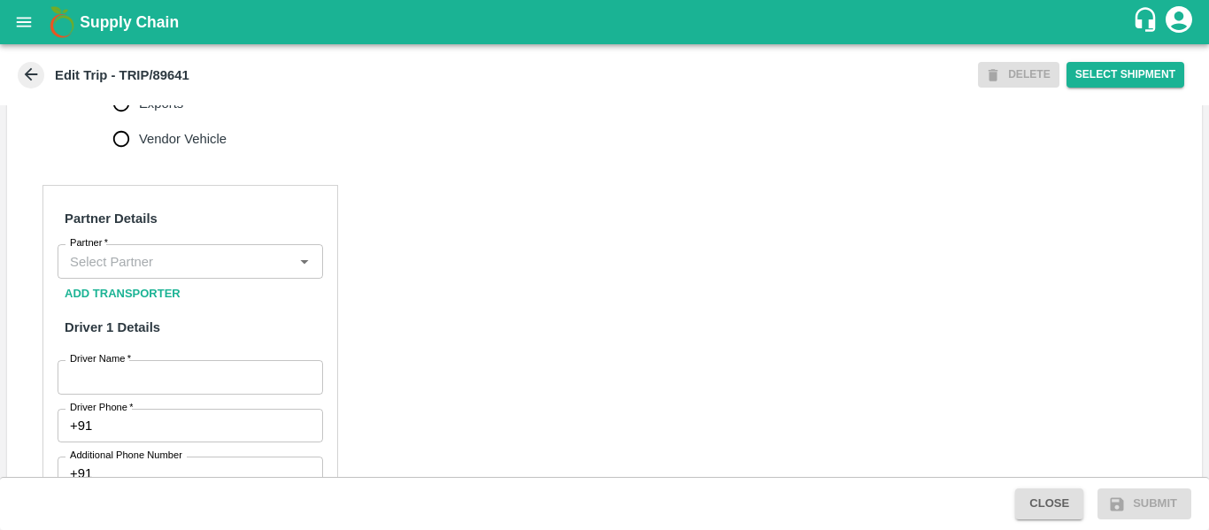
click at [166, 273] on input "Partner   *" at bounding box center [176, 261] width 226 height 23
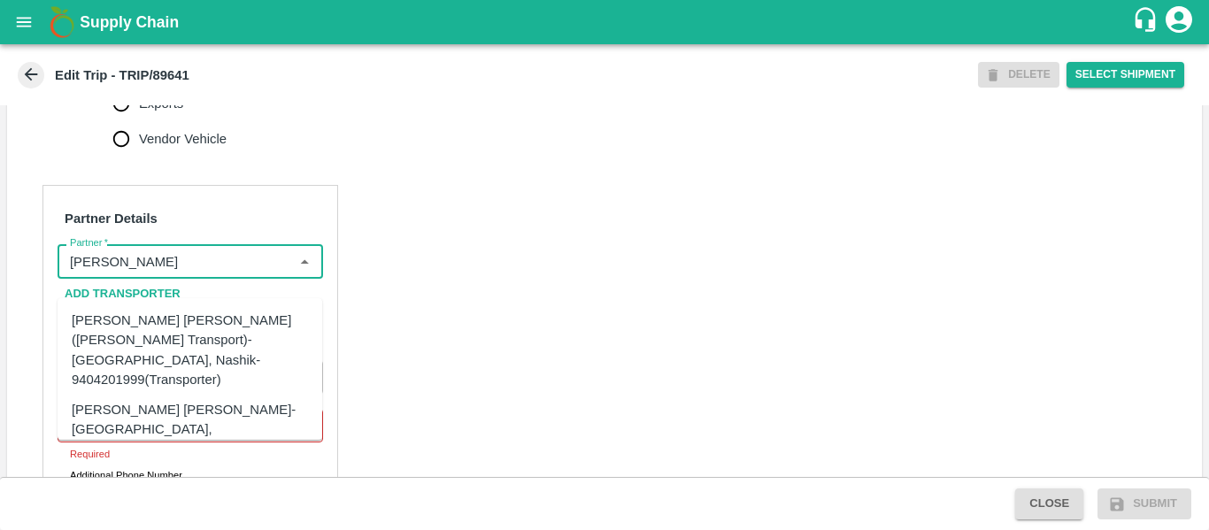
click at [190, 400] on div "[PERSON_NAME] [PERSON_NAME]-[GEOGRAPHIC_DATA], [GEOGRAPHIC_DATA]-9730316755(Tra…" at bounding box center [217, 429] width 290 height 59
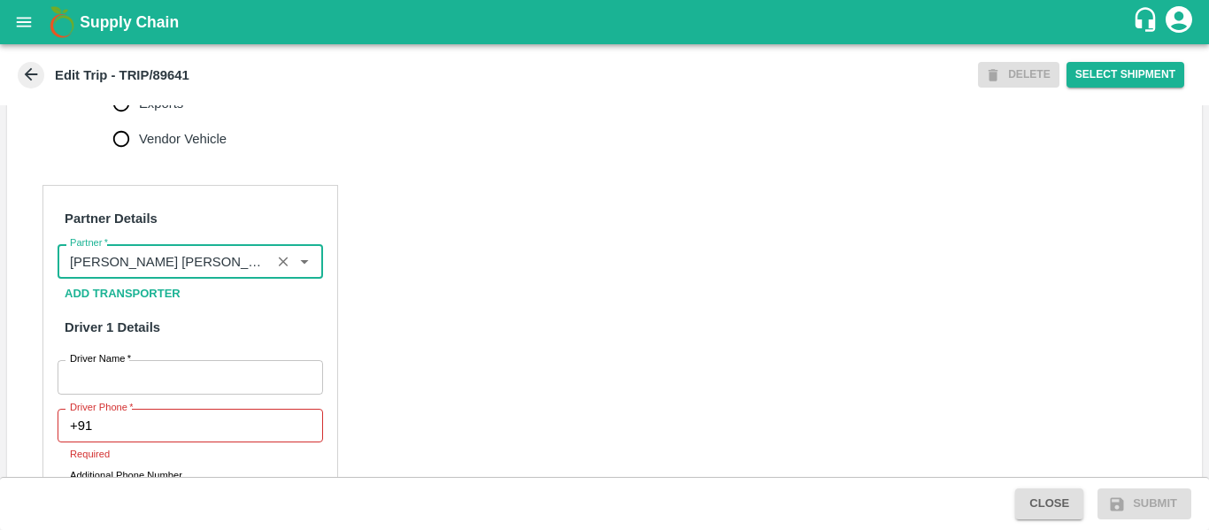
type input "[PERSON_NAME] [PERSON_NAME]-[GEOGRAPHIC_DATA], [GEOGRAPHIC_DATA]-9730316755(Tra…"
click at [212, 394] on input "Driver Name   *" at bounding box center [191, 377] width 266 height 34
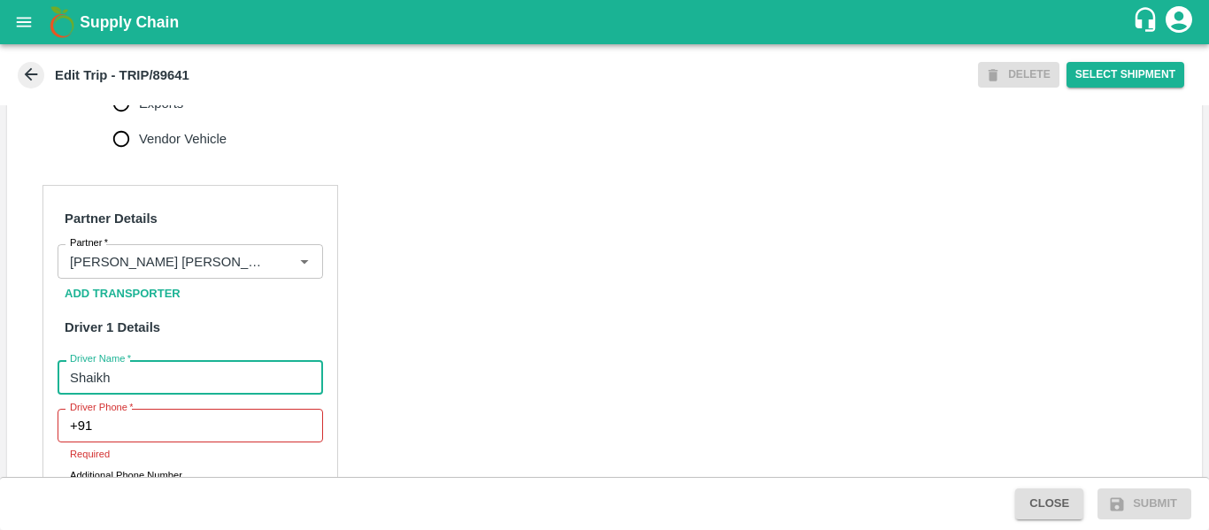
type input "Shaikh"
click at [192, 443] on input "Driver Phone   *" at bounding box center [210, 426] width 223 height 34
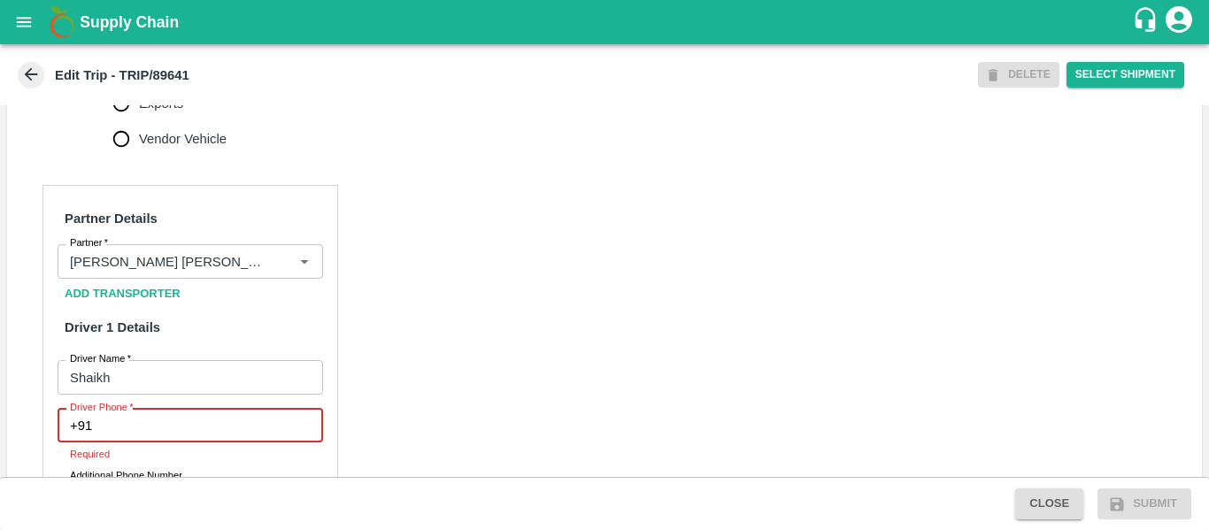
paste input "8668769877"
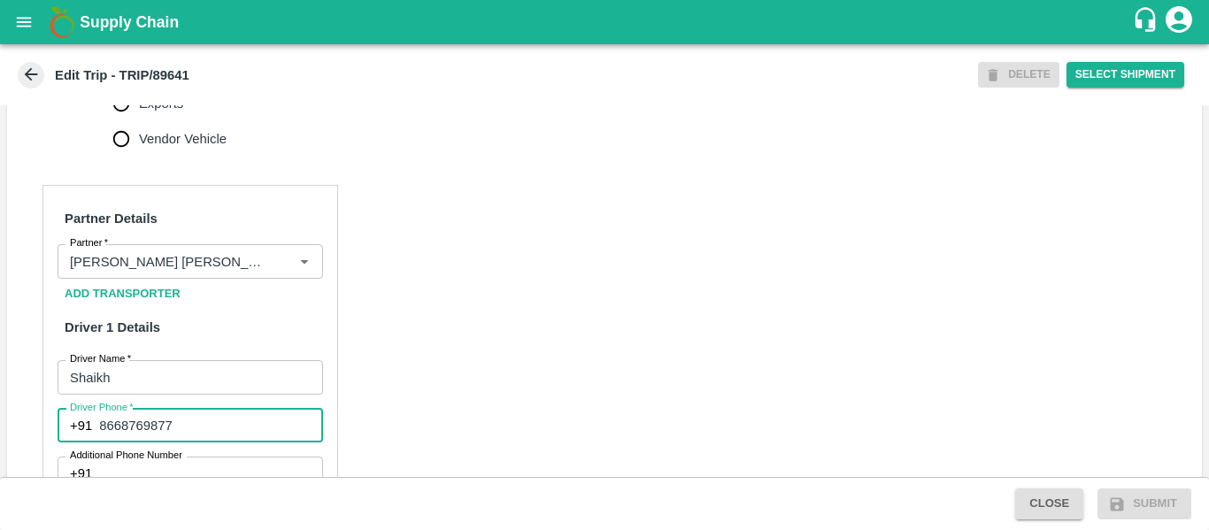
type input "8668769877"
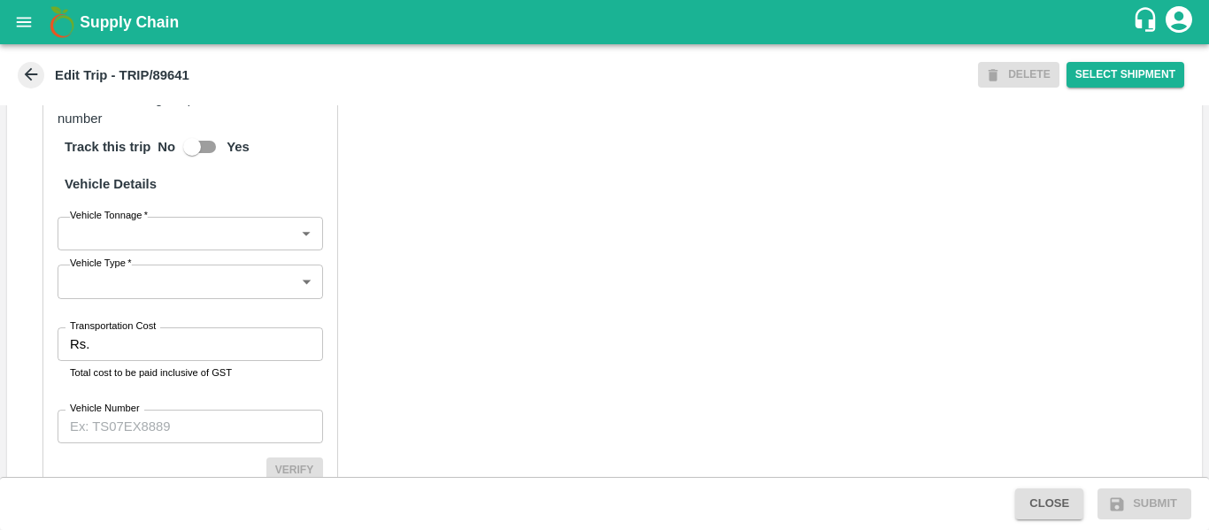
scroll to position [1264, 0]
click at [187, 348] on input "Transportation Cost" at bounding box center [209, 344] width 226 height 34
type input "4921"
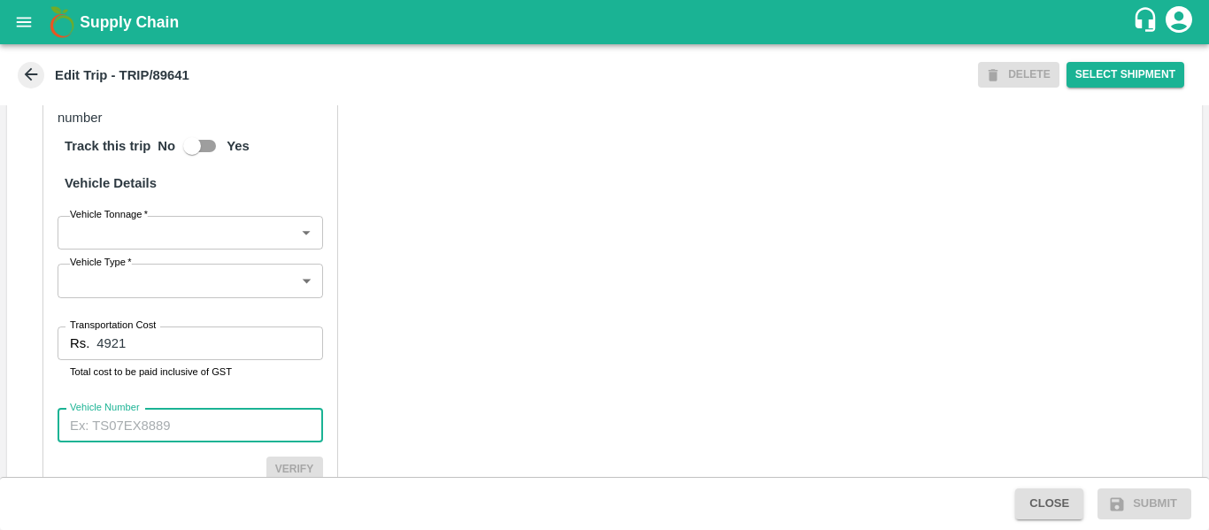
click at [149, 440] on input "Vehicle Number" at bounding box center [191, 426] width 266 height 34
paste input "MH45AX3780"
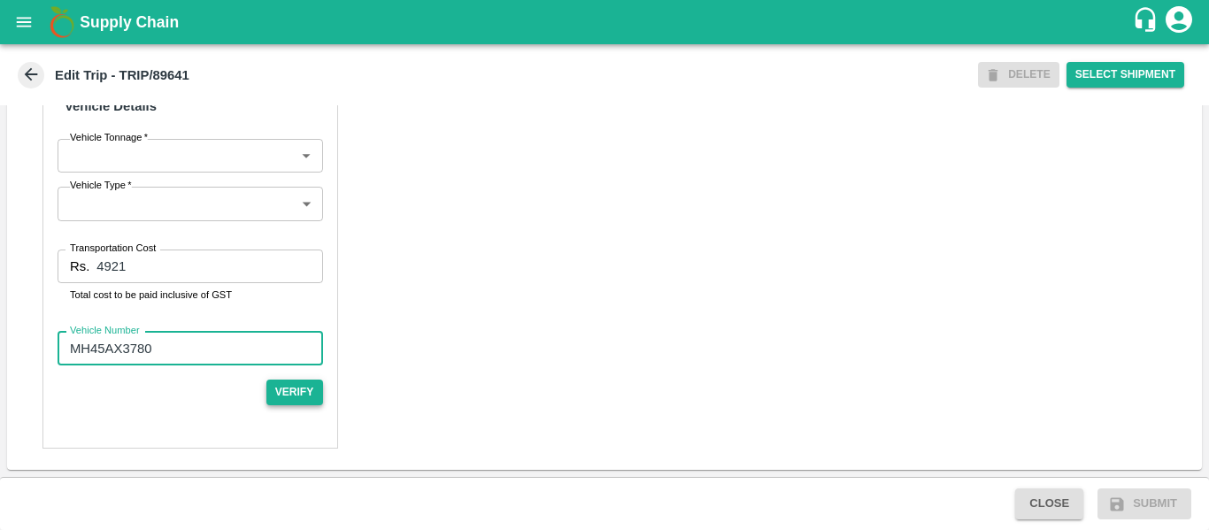
type input "MH45AX3780"
click at [294, 391] on button "Verify" at bounding box center [294, 393] width 57 height 26
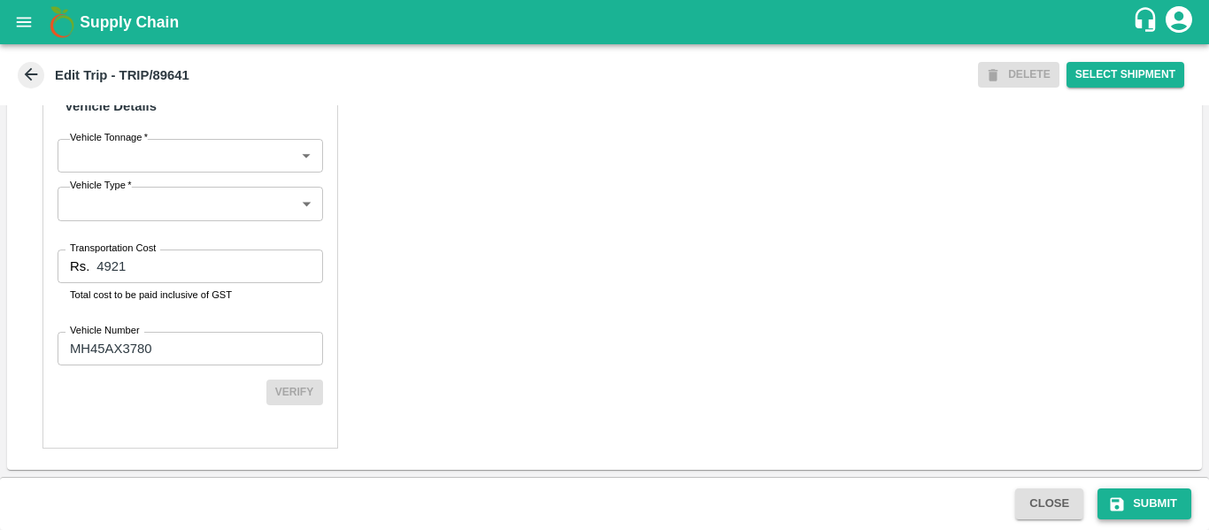
scroll to position [1356, 0]
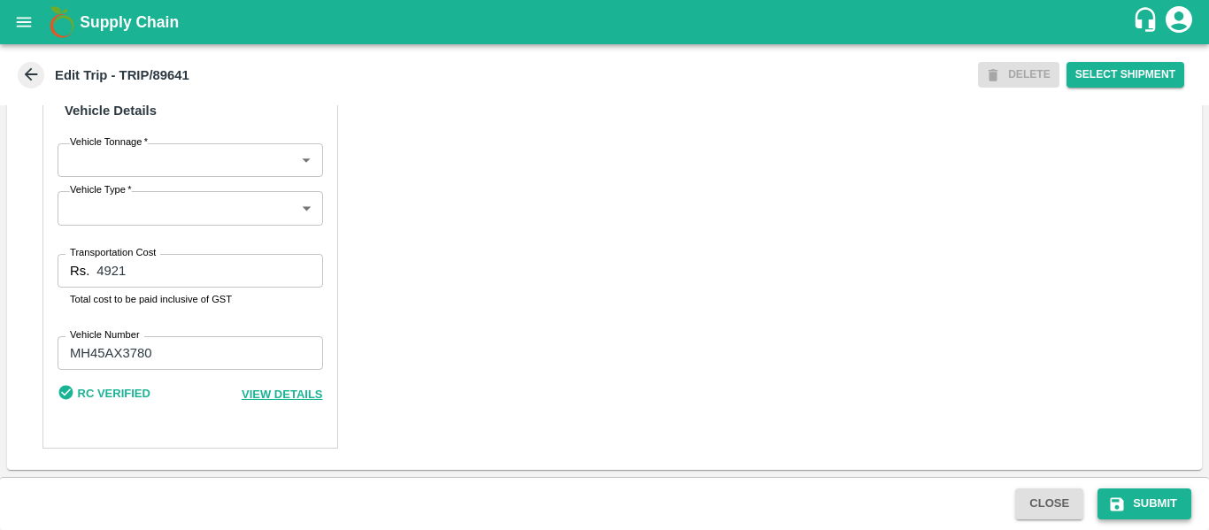
click at [1149, 492] on button "Submit" at bounding box center [1145, 504] width 94 height 31
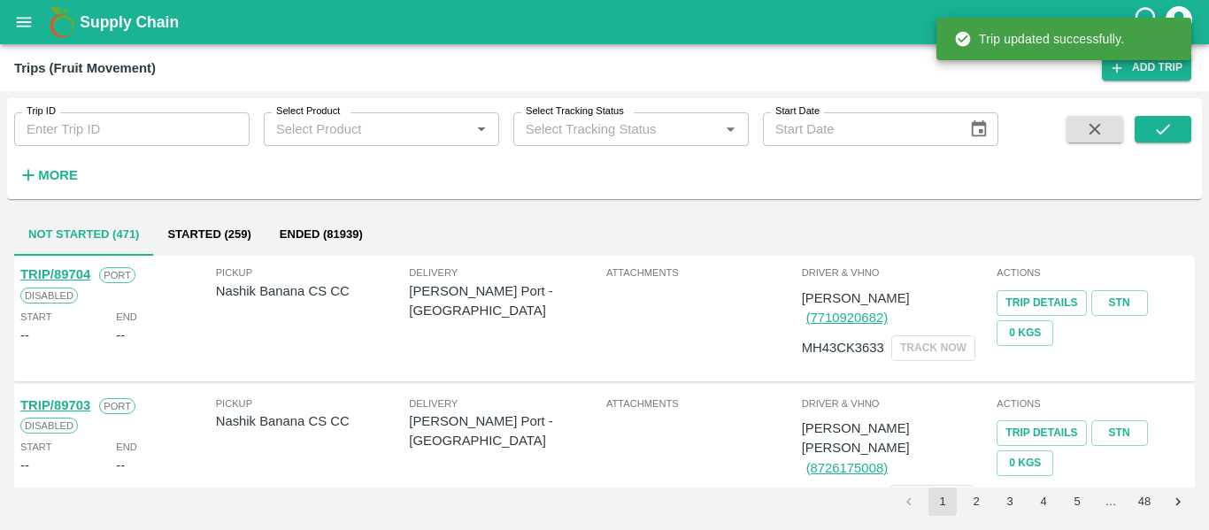
click at [59, 122] on input "Trip ID" at bounding box center [131, 129] width 235 height 34
paste input "89684"
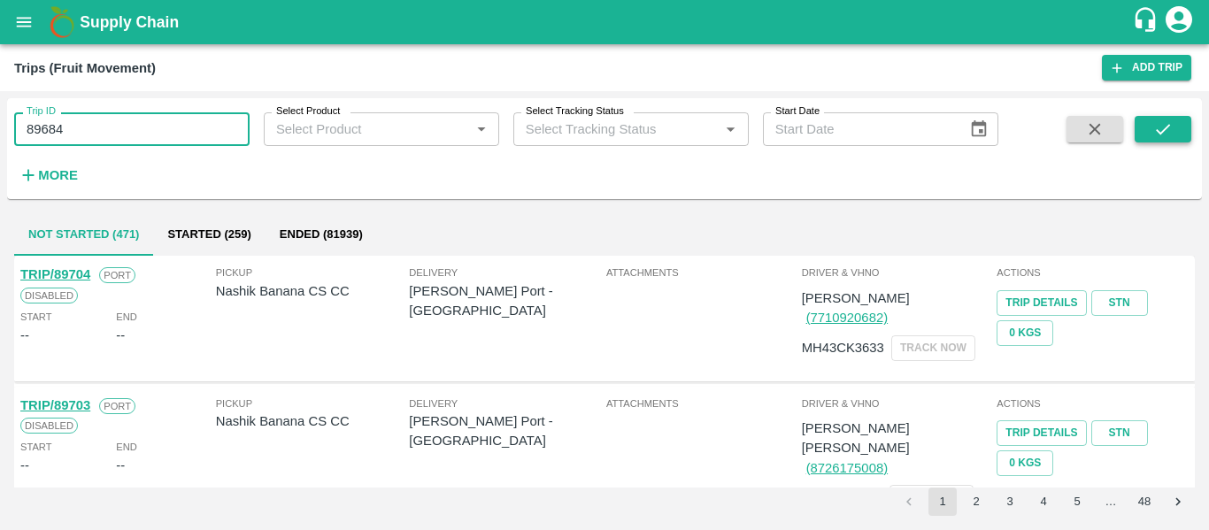
type input "89684"
click at [1153, 137] on icon "submit" at bounding box center [1162, 129] width 19 height 19
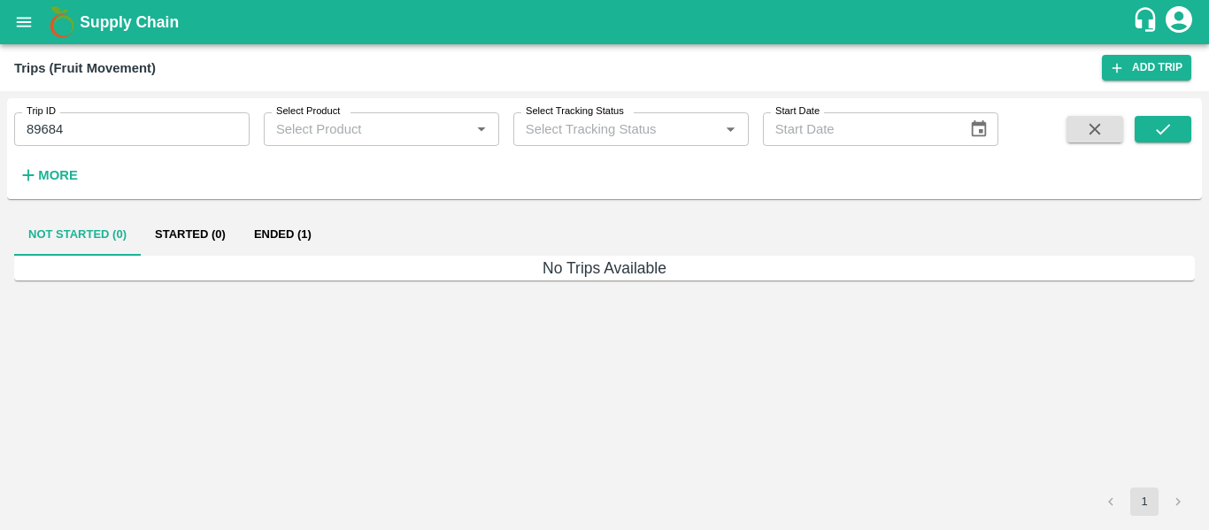
click at [281, 237] on button "Ended (1)" at bounding box center [283, 234] width 86 height 42
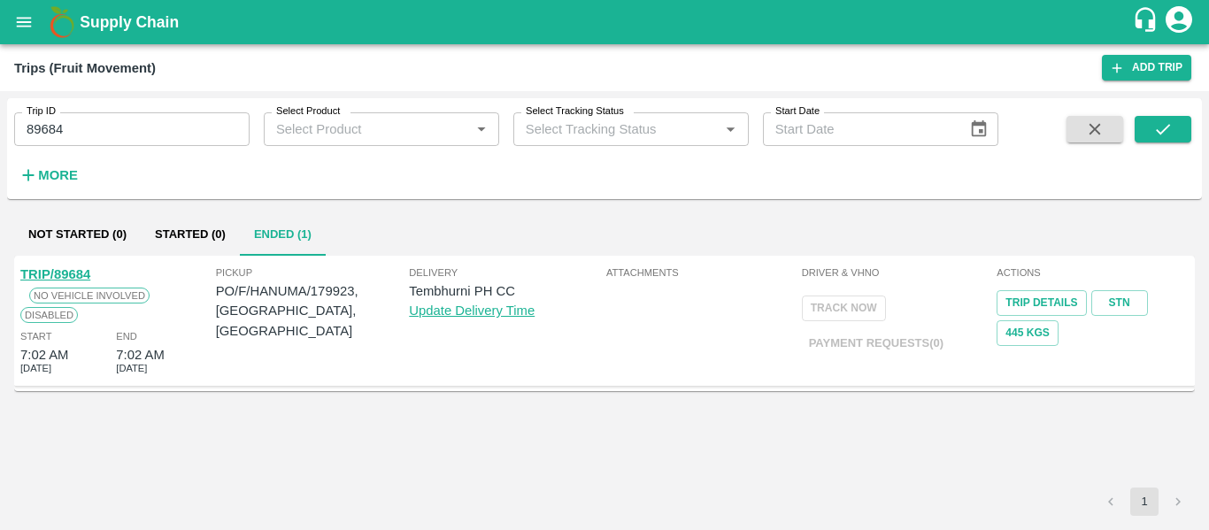
click at [49, 271] on link "TRIP/89684" at bounding box center [55, 274] width 70 height 14
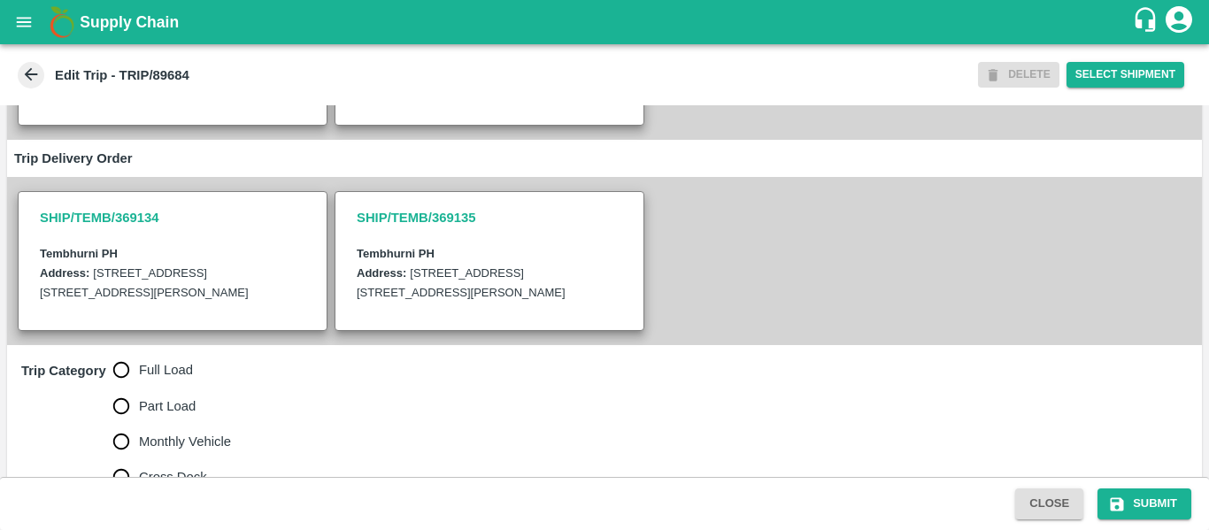
scroll to position [486, 0]
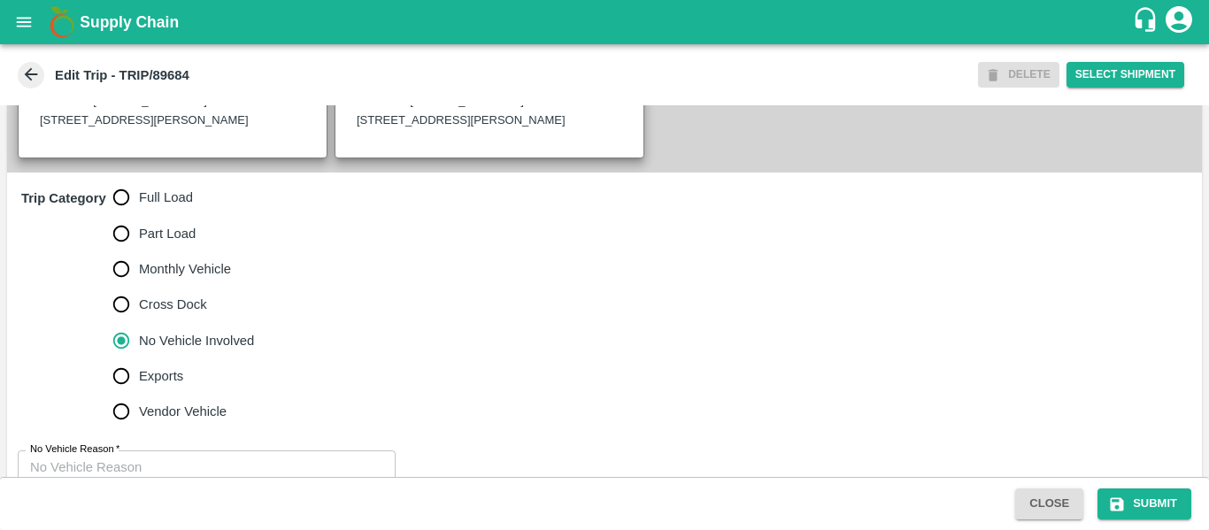
click at [124, 199] on input "Full Load" at bounding box center [121, 197] width 35 height 35
radio input "true"
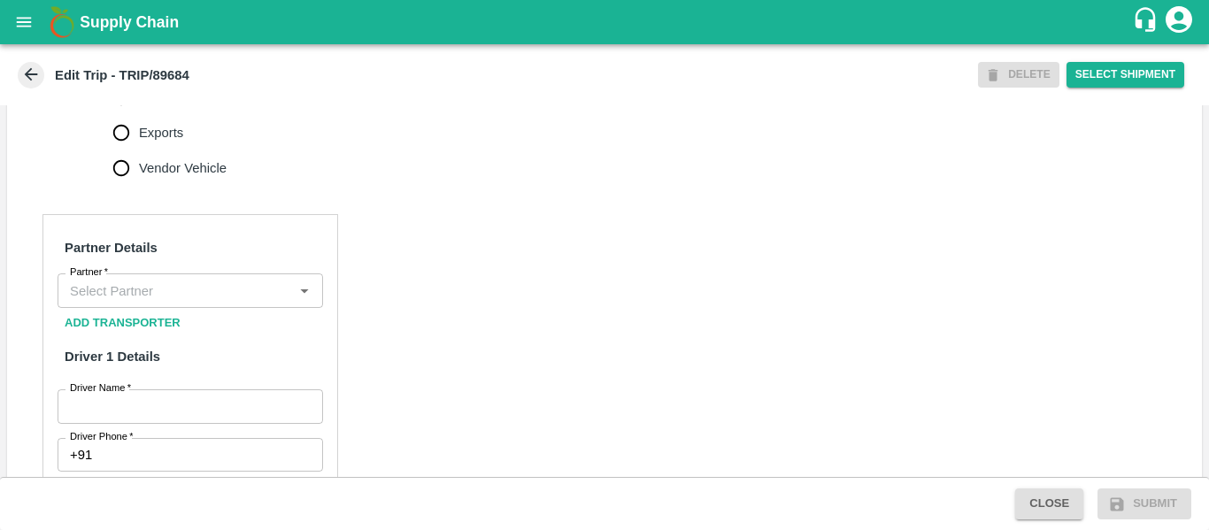
scroll to position [730, 0]
click at [104, 328] on button "Add Transporter" at bounding box center [123, 322] width 130 height 31
click at [120, 294] on div "Partner" at bounding box center [191, 290] width 266 height 34
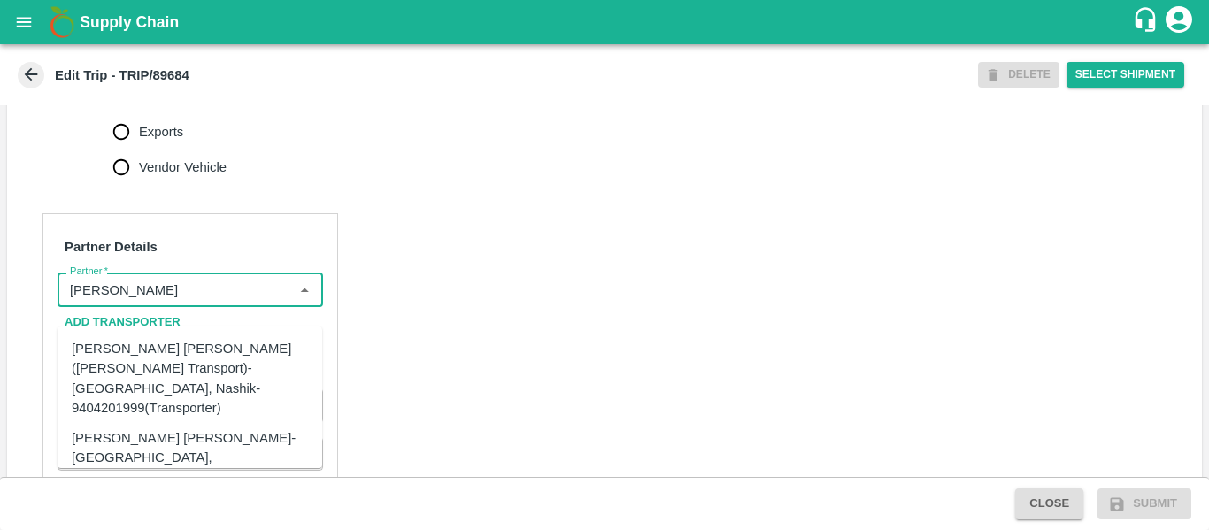
click at [174, 428] on div "[PERSON_NAME] [PERSON_NAME]-[GEOGRAPHIC_DATA], [GEOGRAPHIC_DATA]-9730316755(Tra…" at bounding box center [217, 457] width 290 height 59
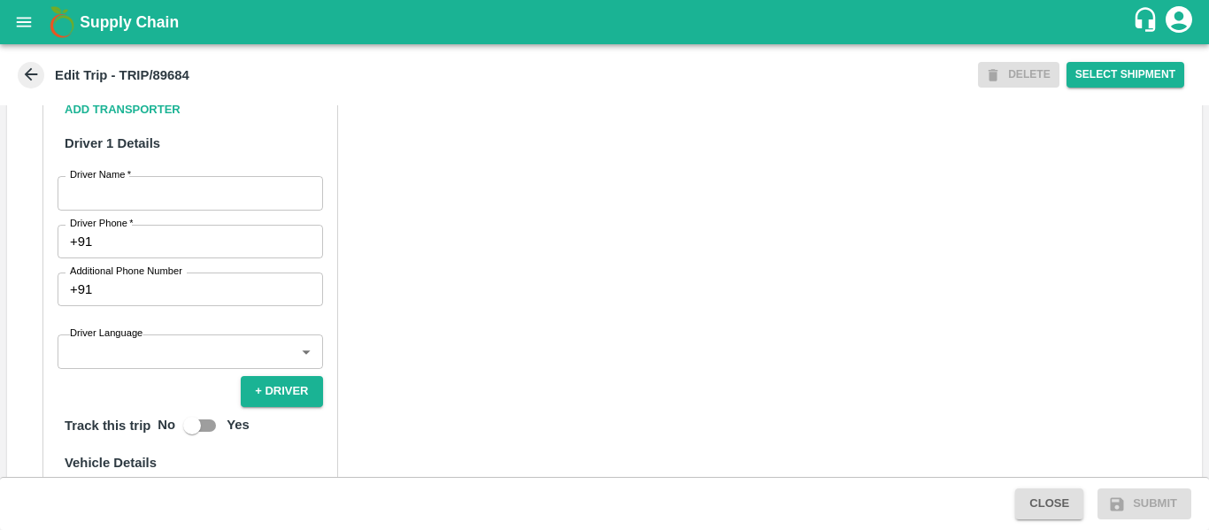
scroll to position [944, 0]
type input "[PERSON_NAME] [PERSON_NAME]-[GEOGRAPHIC_DATA], [GEOGRAPHIC_DATA]-9730316755(Tra…"
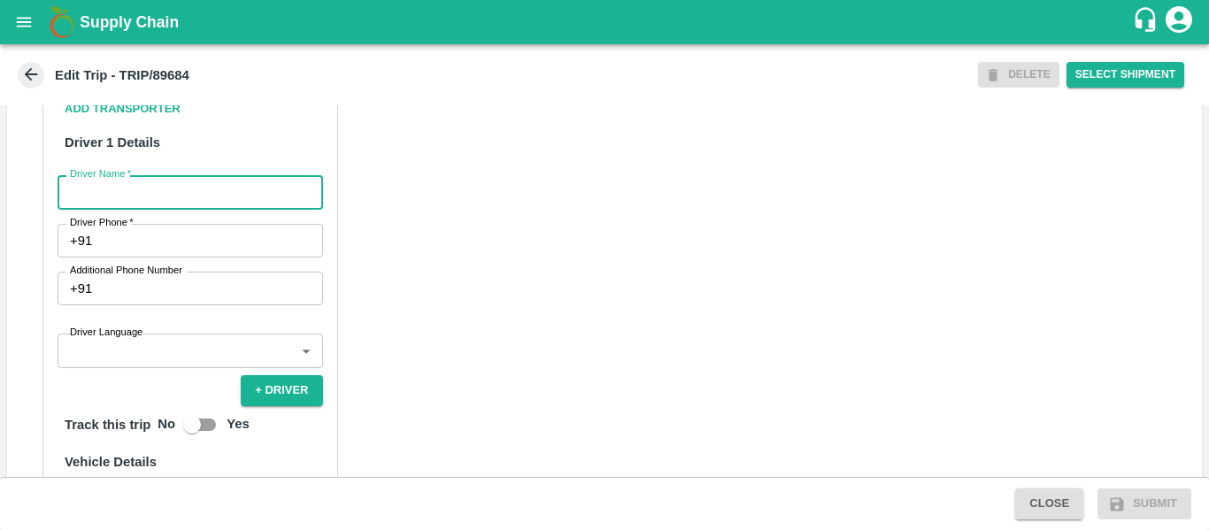
click at [145, 201] on input "Driver Name   *" at bounding box center [191, 192] width 266 height 34
type input "Sagar"
click at [135, 257] on input "Driver Phone   *" at bounding box center [210, 241] width 223 height 34
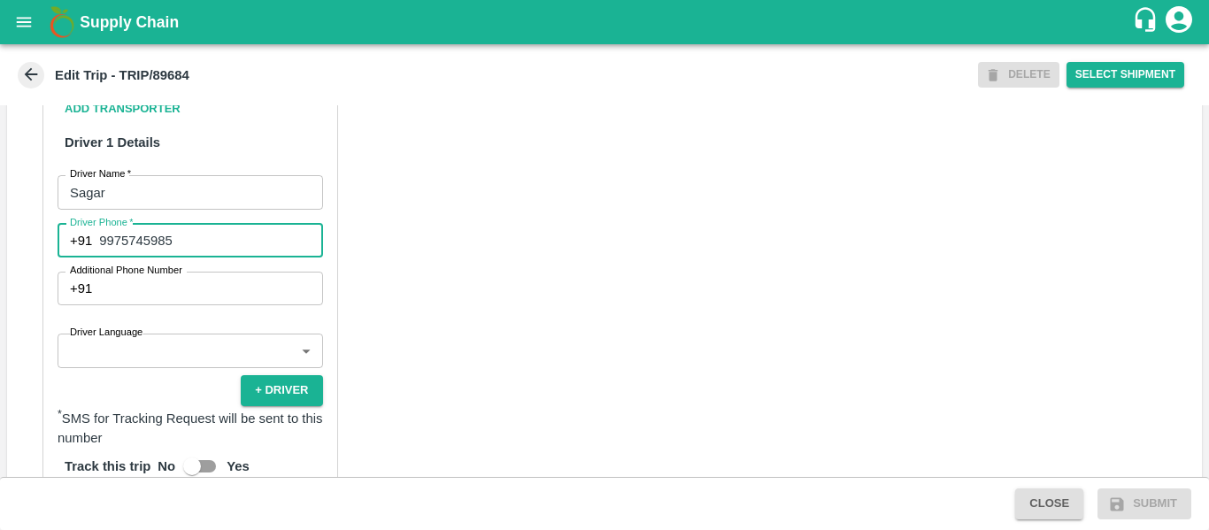
type input "9975745985"
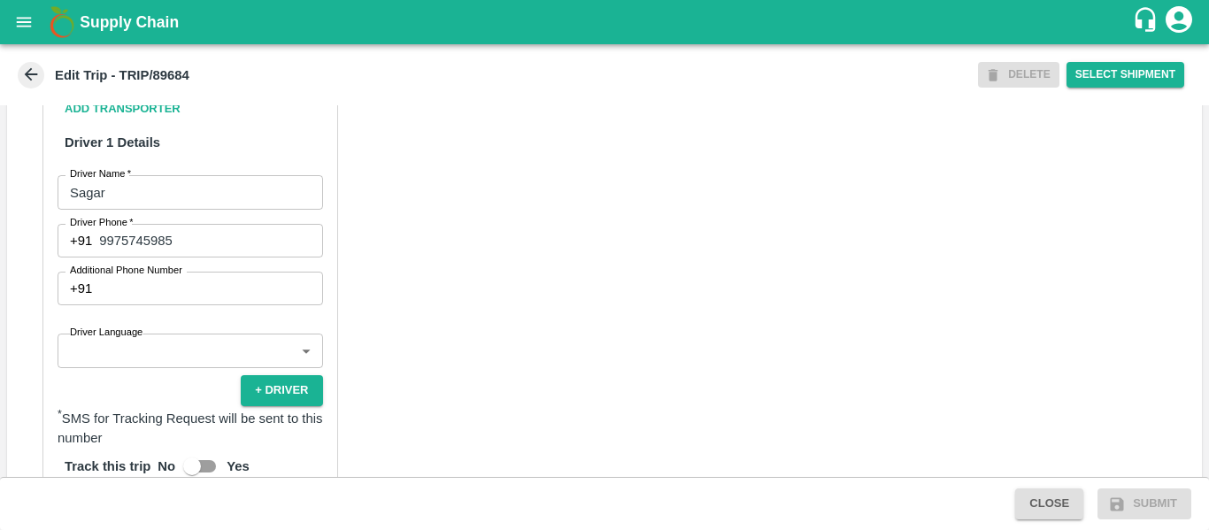
click at [543, 348] on div "Partner Details Partner   * Partner Add Transporter Driver 1 Details Driver Nam…" at bounding box center [604, 423] width 1195 height 889
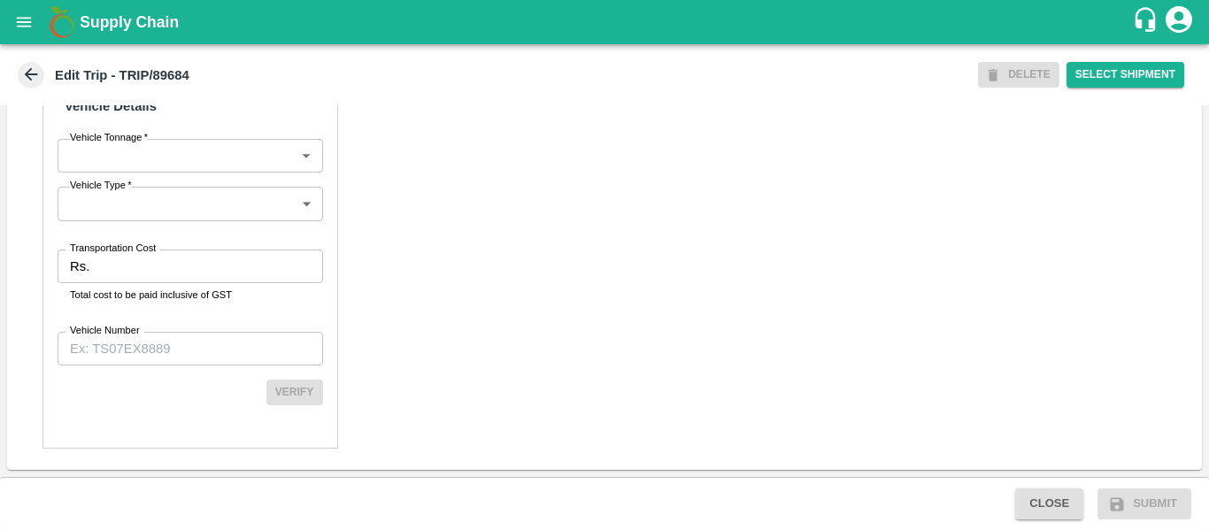
click at [146, 286] on div "Transportation Cost Rs. Transportation Cost Total cost to be paid inclusive of …" at bounding box center [191, 277] width 266 height 54
click at [103, 258] on input "Transportation Cost" at bounding box center [209, 267] width 226 height 34
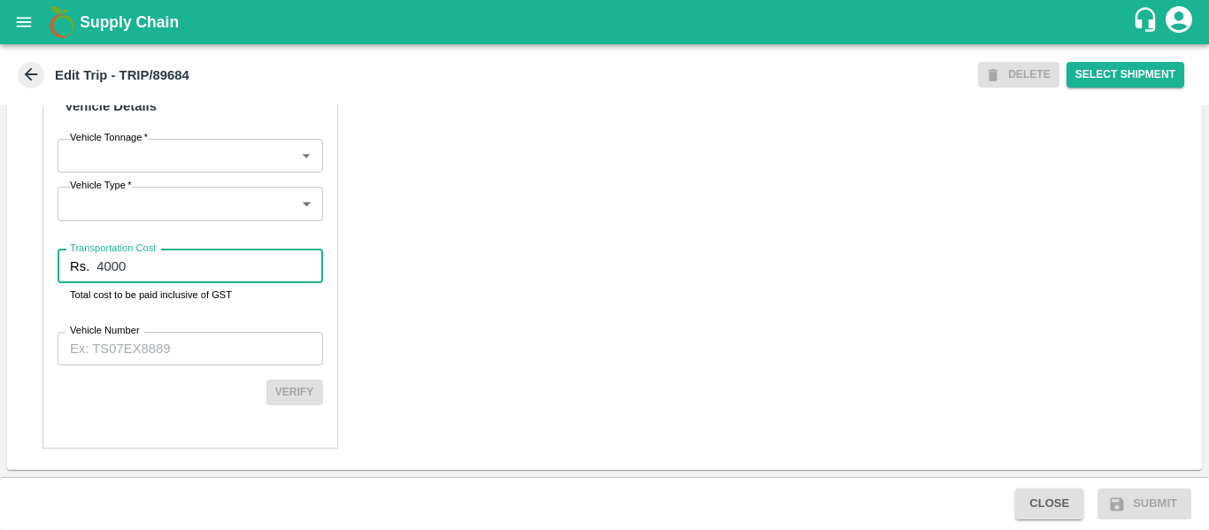
type input "4000"
click at [162, 349] on input "Vehicle Number" at bounding box center [191, 349] width 266 height 34
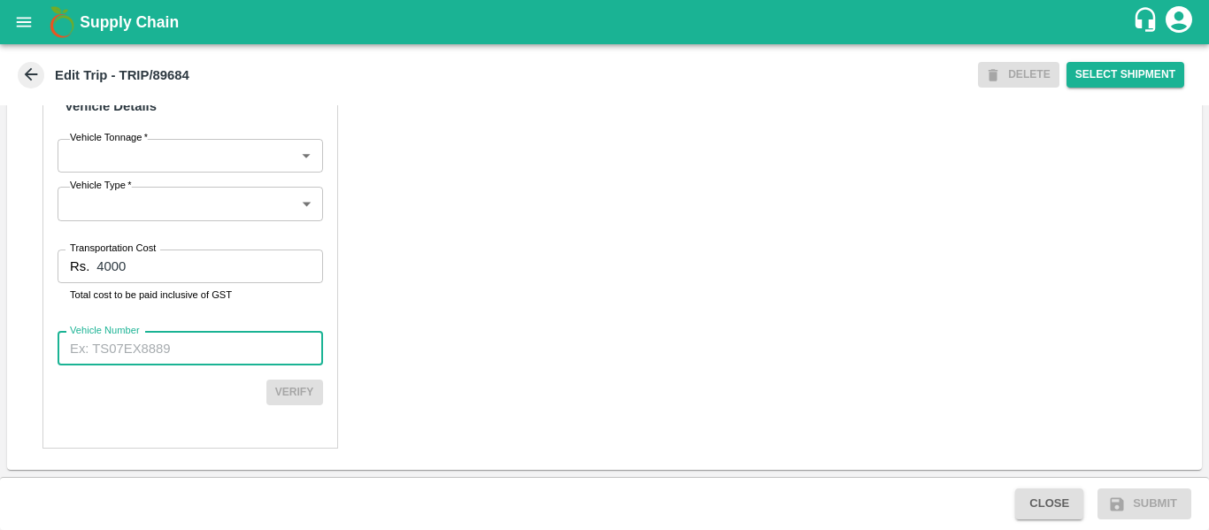
paste input "MH45AX3780"
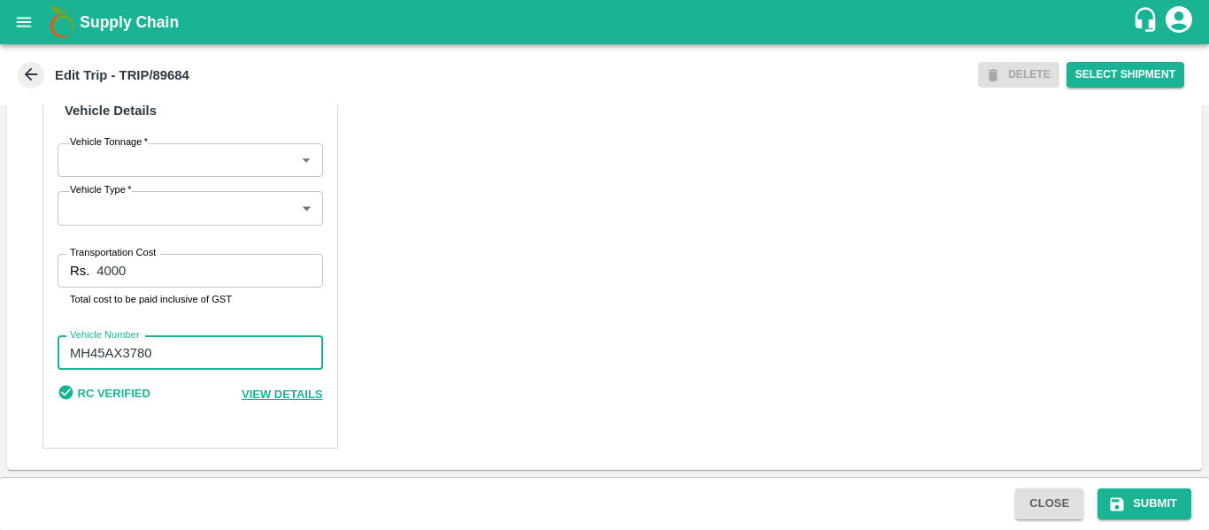
scroll to position [1356, 0]
type input "MH45AX3780"
click at [1132, 503] on button "Submit" at bounding box center [1145, 504] width 94 height 31
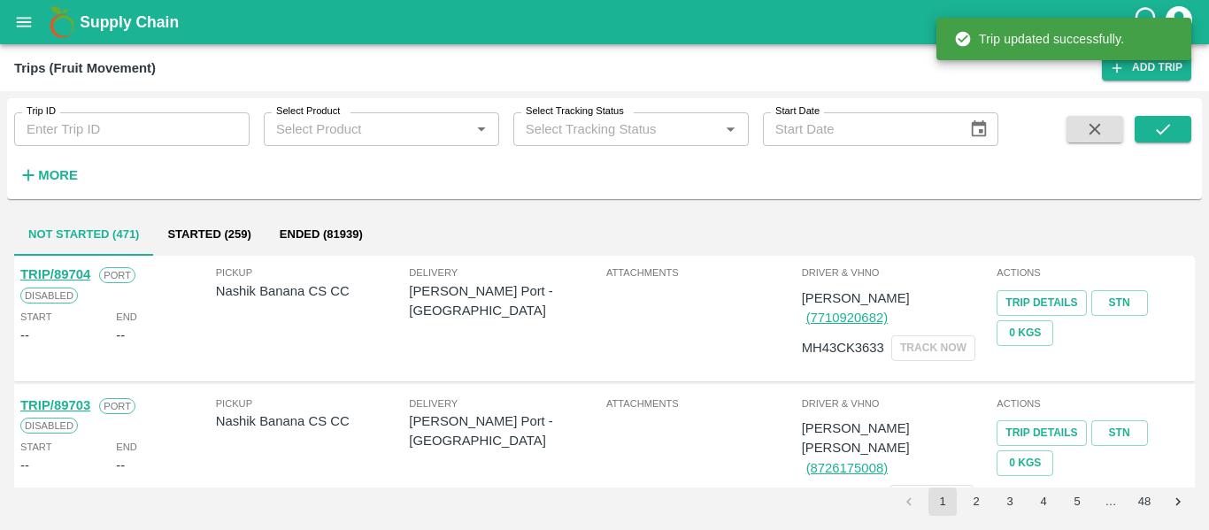
click at [155, 127] on input "Trip ID" at bounding box center [131, 129] width 235 height 34
paste input "89684"
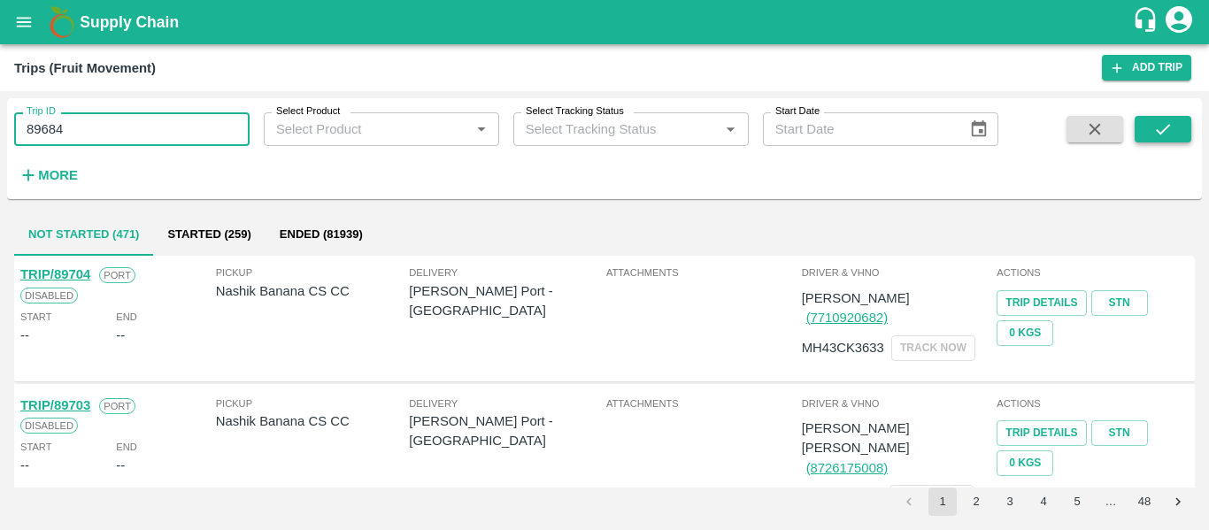
type input "89684"
click at [1166, 135] on icon "submit" at bounding box center [1162, 129] width 19 height 19
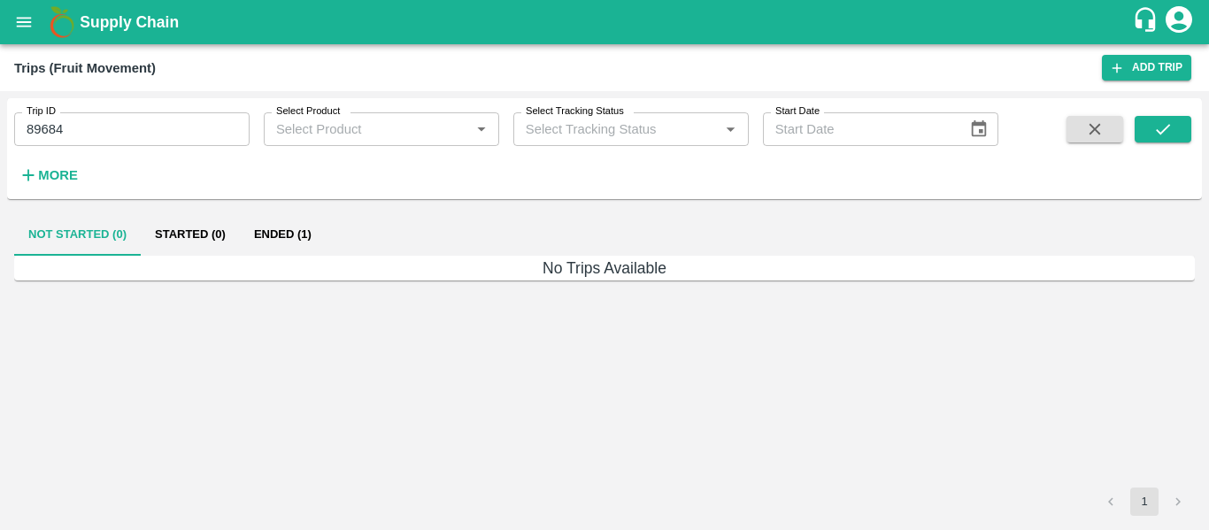
click at [287, 230] on button "Ended (1)" at bounding box center [283, 234] width 86 height 42
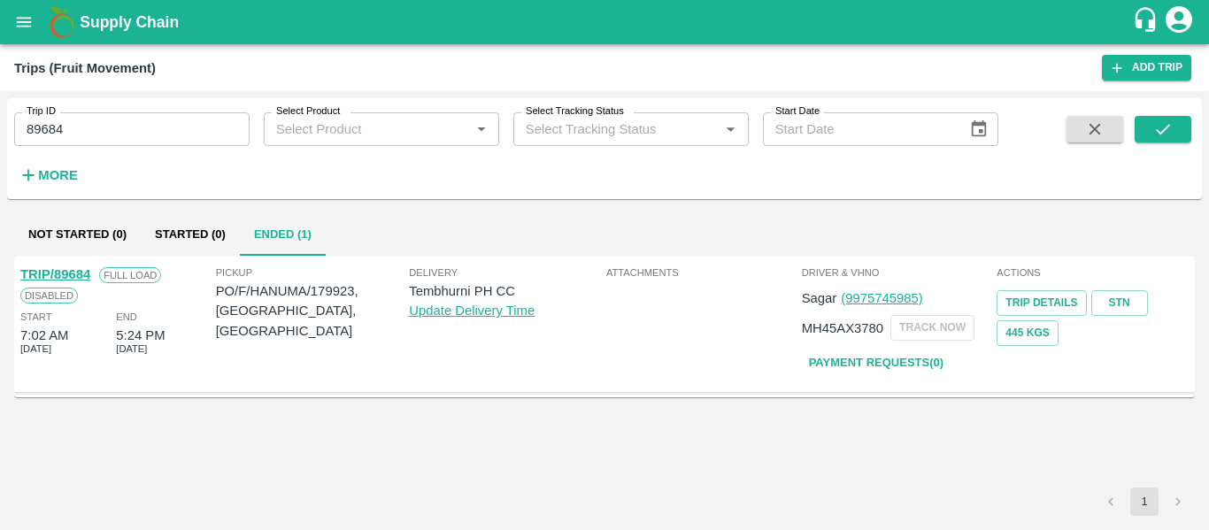
click at [73, 275] on link "TRIP/89684" at bounding box center [55, 274] width 70 height 14
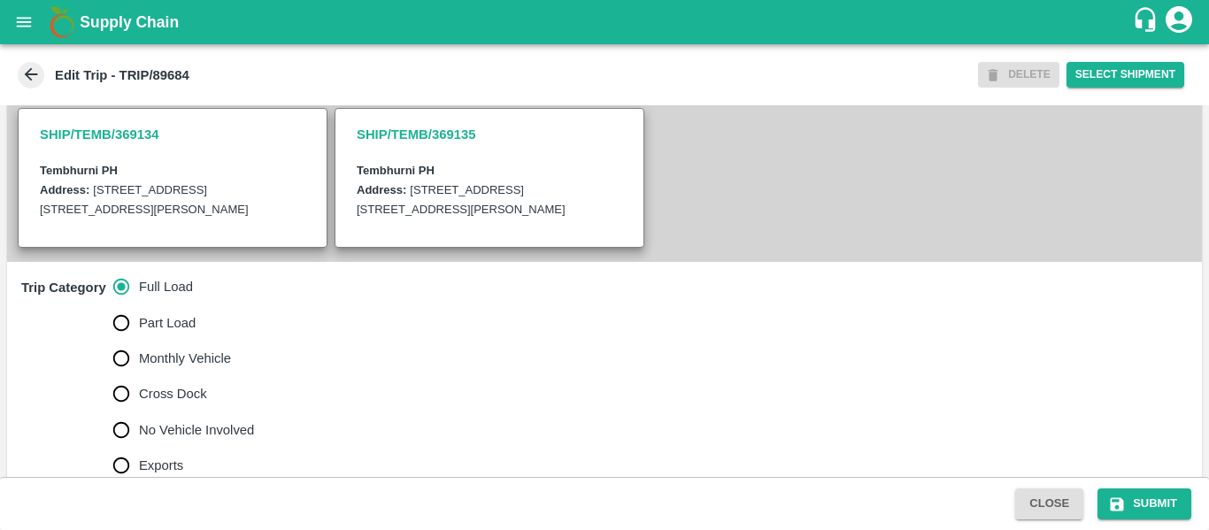
scroll to position [407, 0]
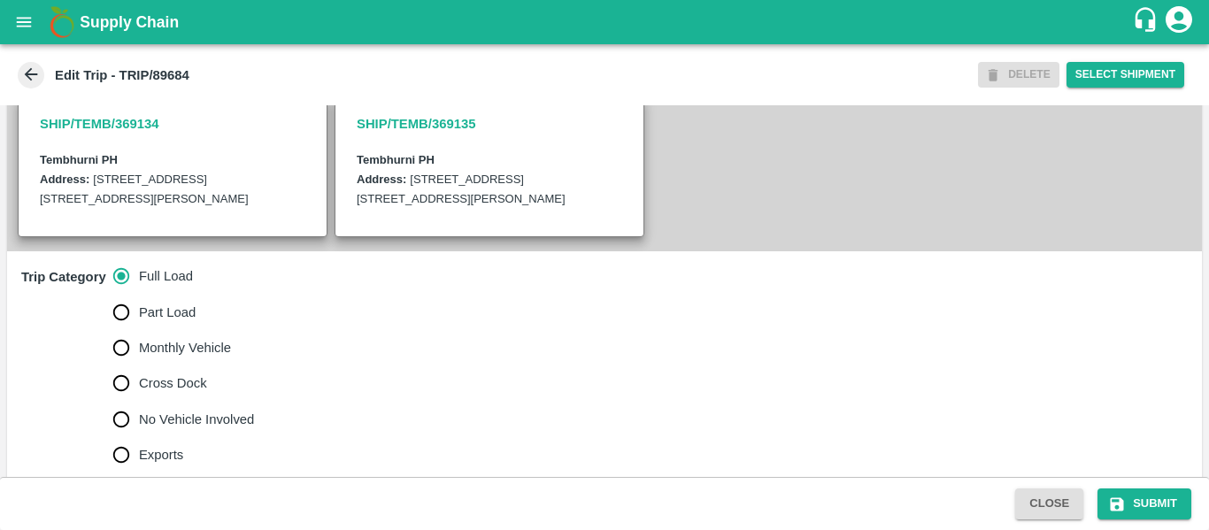
click at [166, 429] on span "No Vehicle Involved" at bounding box center [196, 419] width 115 height 19
click at [139, 437] on input "No Vehicle Involved" at bounding box center [121, 419] width 35 height 35
radio input "true"
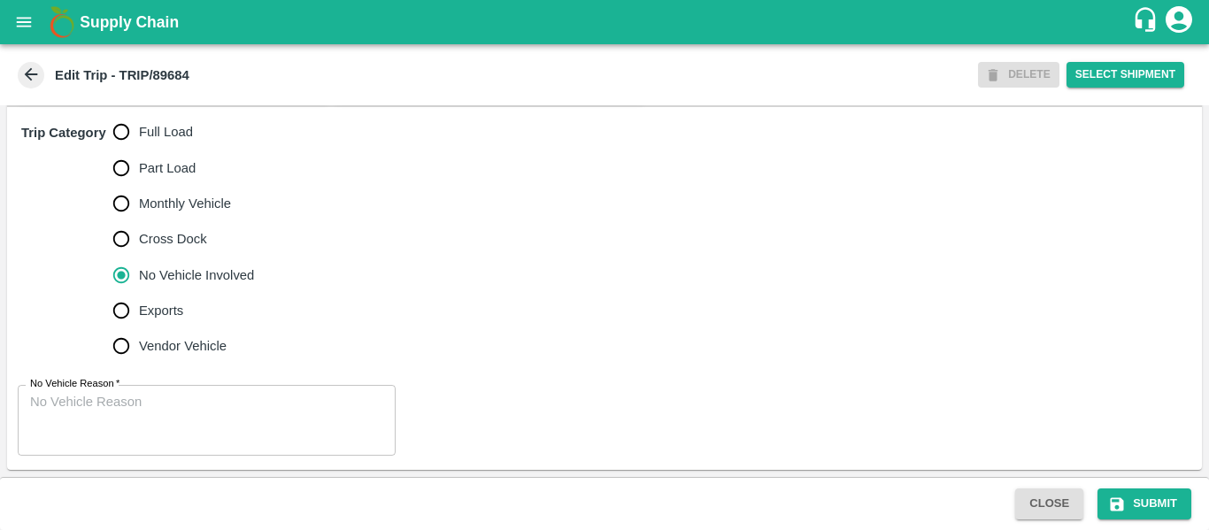
click at [199, 413] on textarea "No Vehicle Reason   *" at bounding box center [206, 421] width 353 height 56
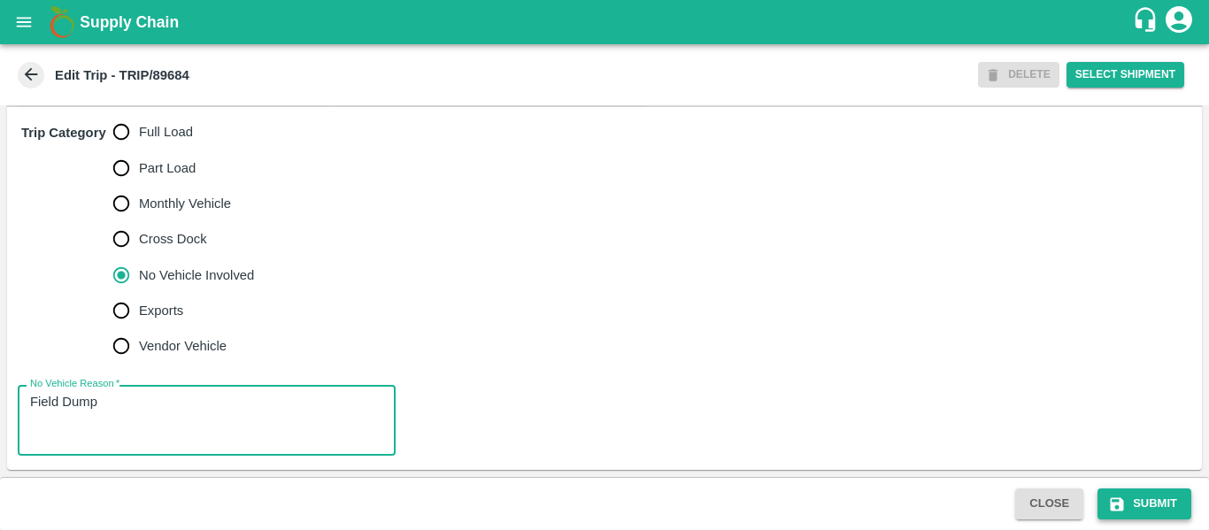
type textarea "Field Dump"
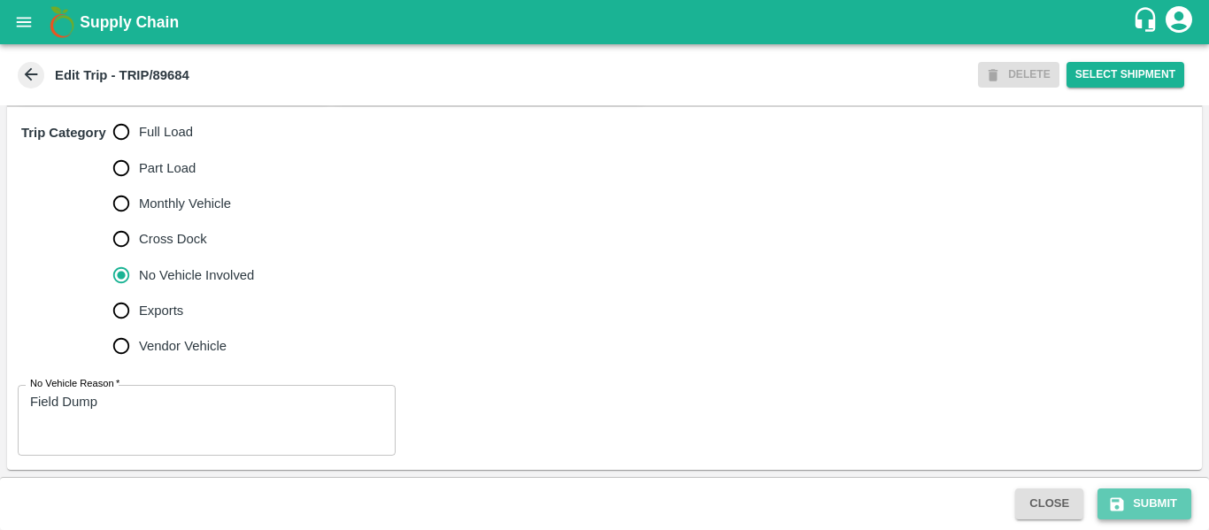
click at [1148, 501] on button "Submit" at bounding box center [1145, 504] width 94 height 31
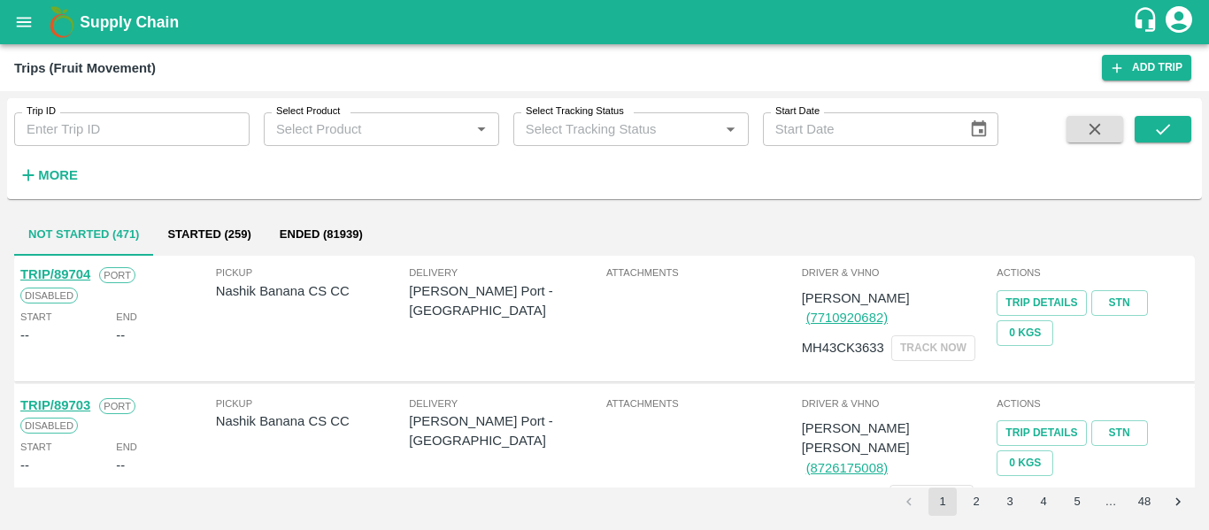
click at [97, 127] on input "Trip ID" at bounding box center [131, 129] width 235 height 34
paste input "89670"
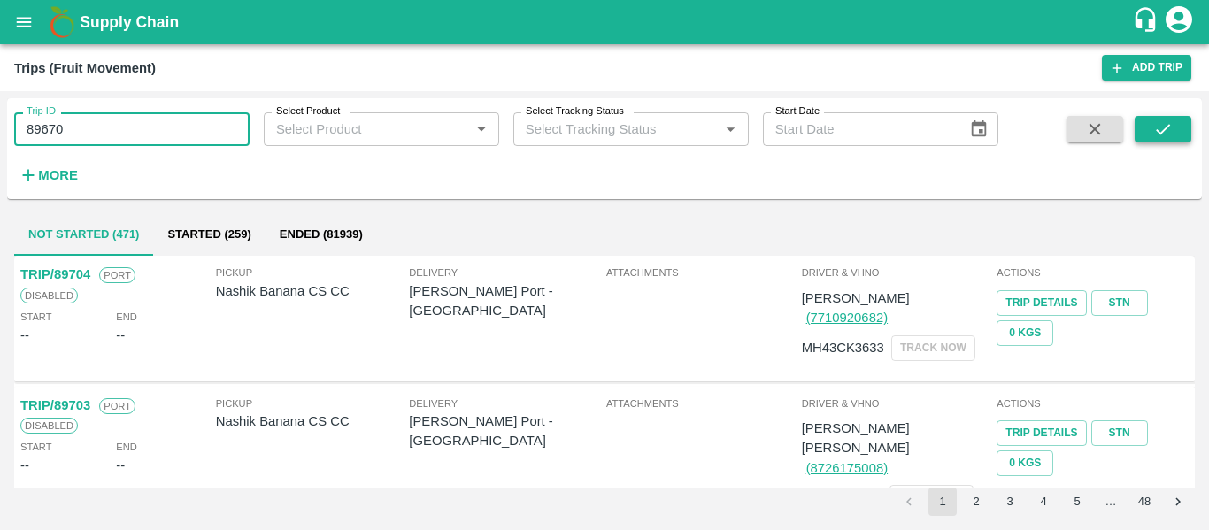
type input "89670"
click at [1139, 135] on button "submit" at bounding box center [1163, 129] width 57 height 27
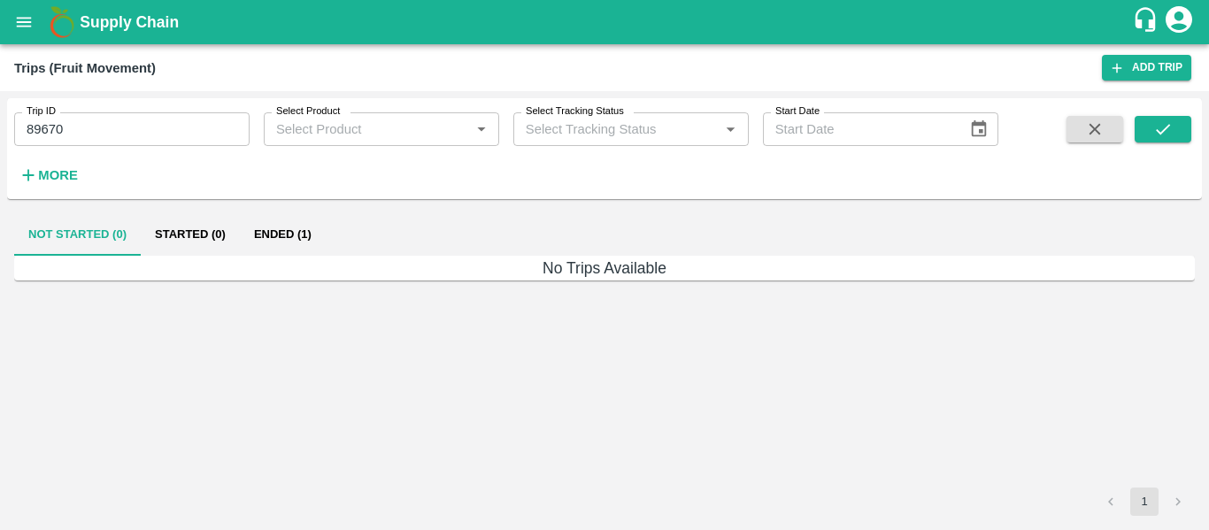
click at [312, 227] on button "Ended (1)" at bounding box center [283, 234] width 86 height 42
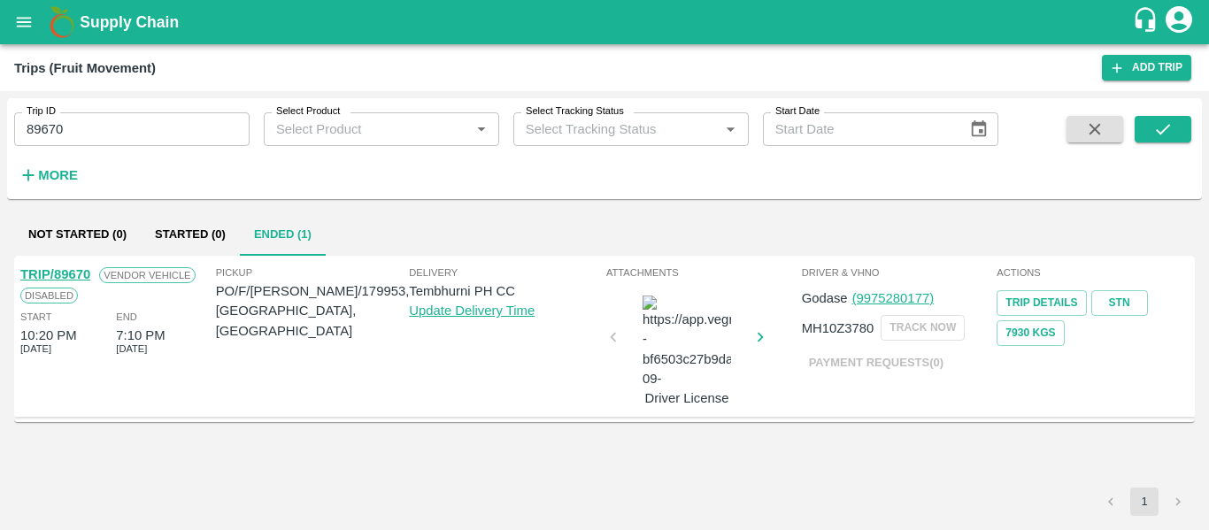
click at [71, 281] on link "TRIP/89670" at bounding box center [55, 274] width 70 height 14
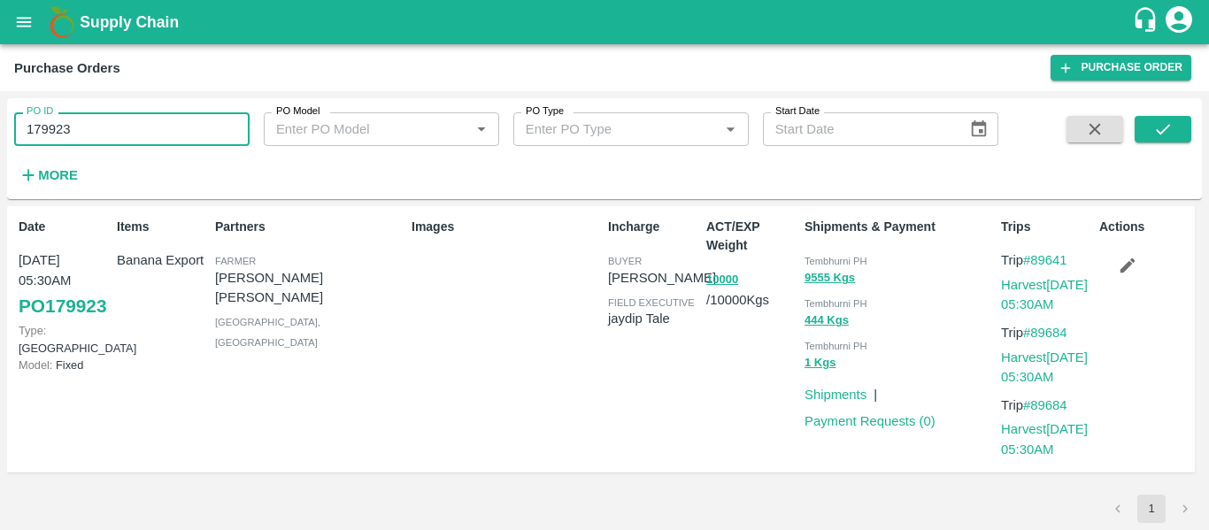
click at [115, 132] on input "179923" at bounding box center [131, 129] width 235 height 34
paste input "text"
type input "179953"
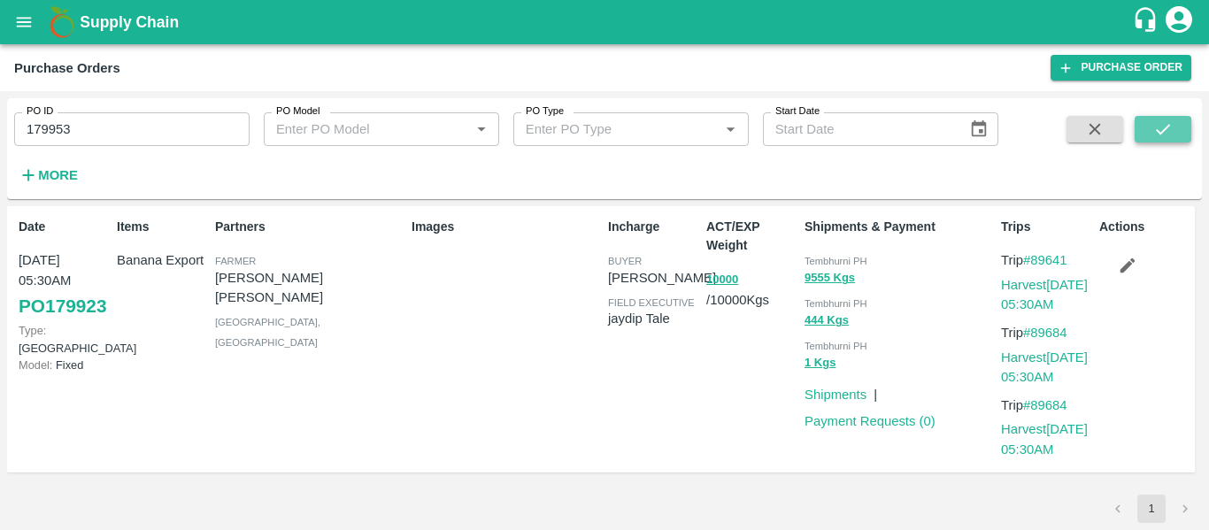
click at [1177, 135] on button "submit" at bounding box center [1163, 129] width 57 height 27
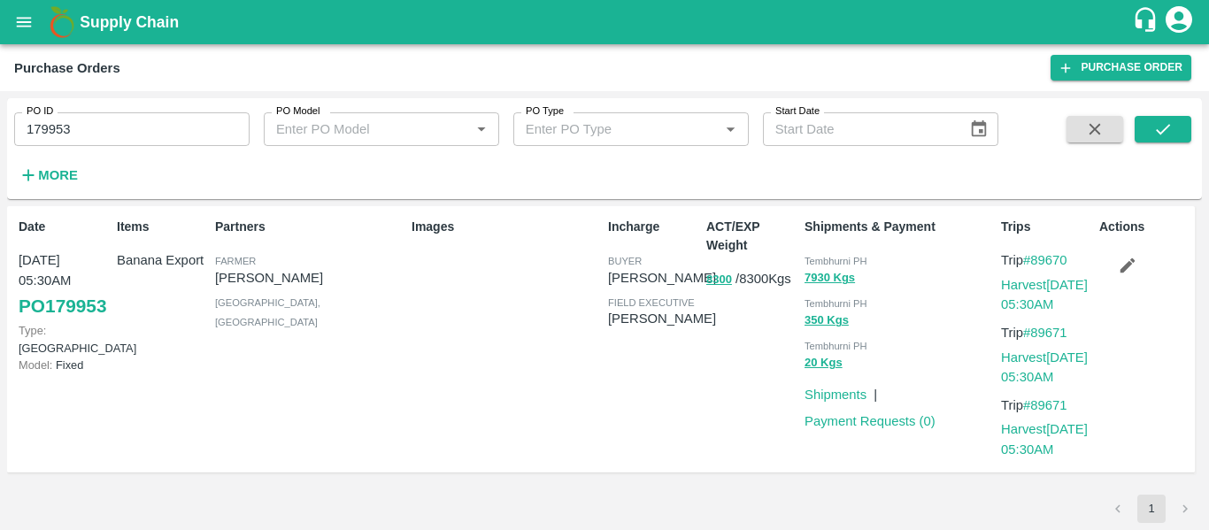
click at [1114, 259] on button "button" at bounding box center [1127, 266] width 57 height 30
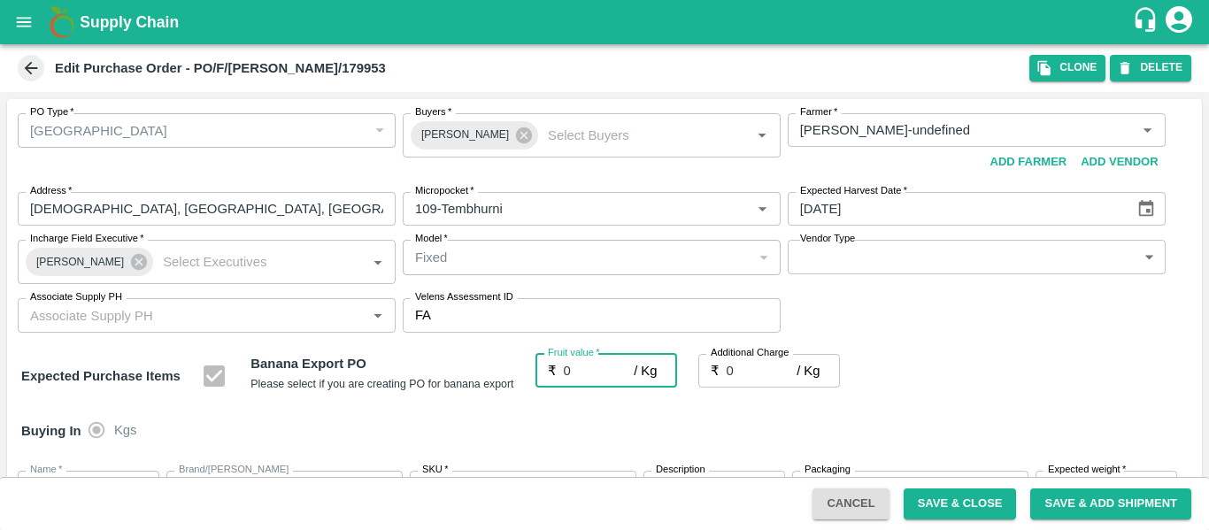
click at [584, 374] on input "0" at bounding box center [599, 371] width 71 height 34
type input "25"
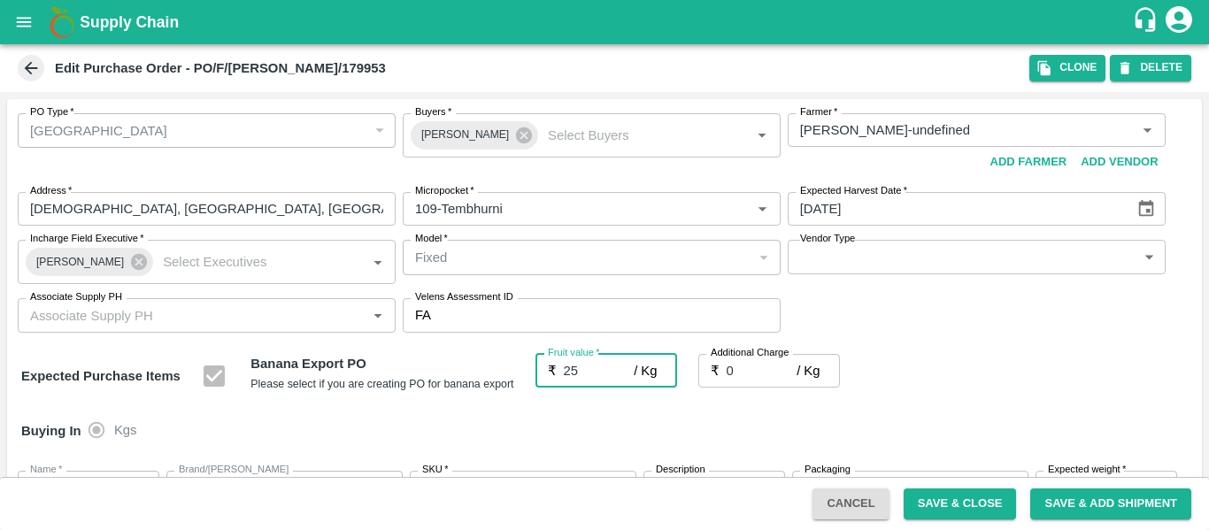
type input "25"
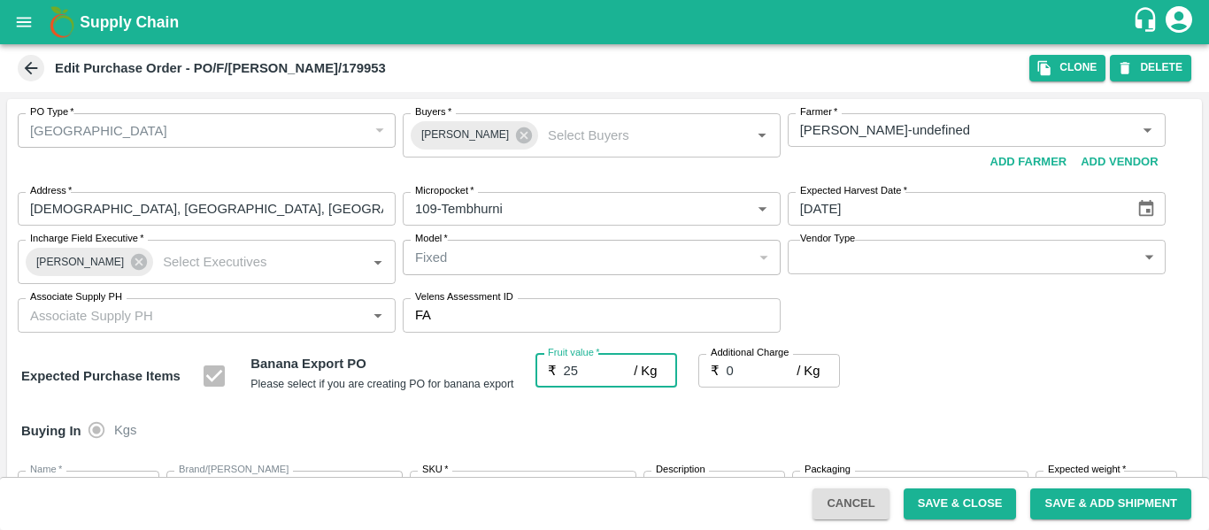
click at [1031, 448] on div "Buying In Kgs" at bounding box center [604, 430] width 1195 height 51
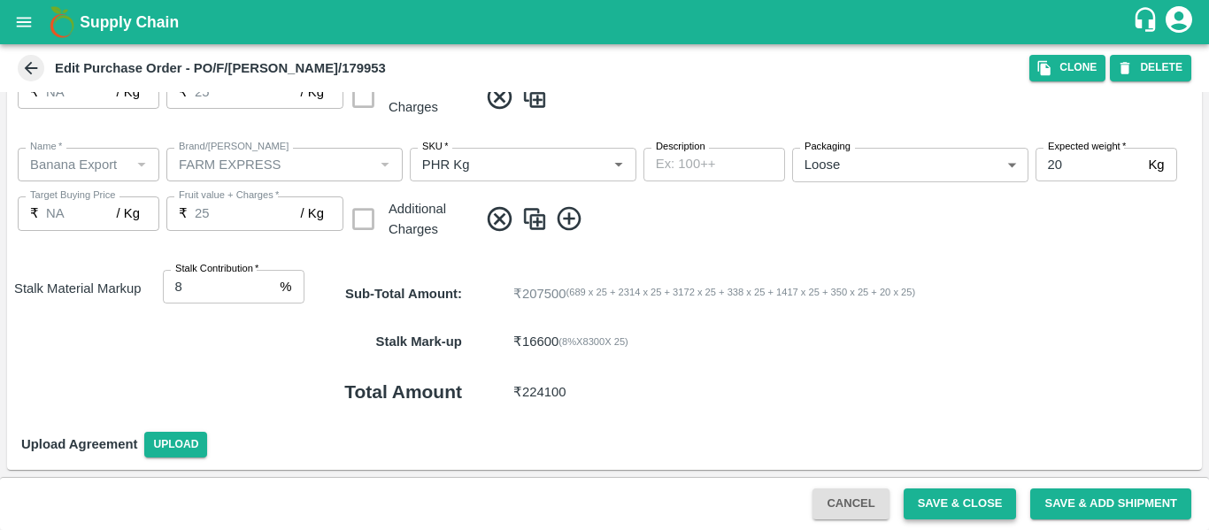
click at [941, 512] on button "Save & Close" at bounding box center [960, 504] width 113 height 31
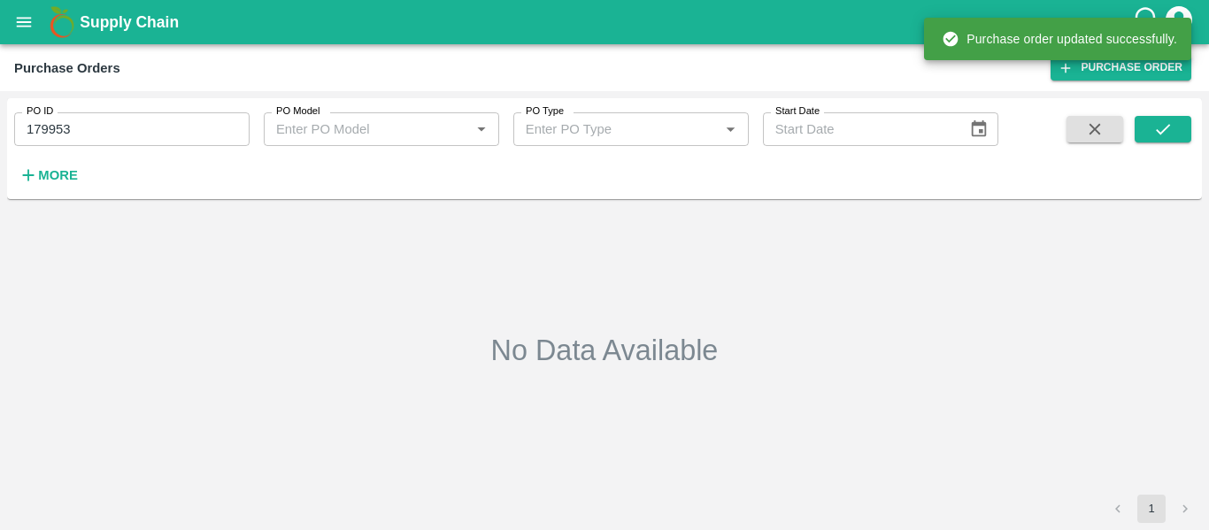
type input "179953"
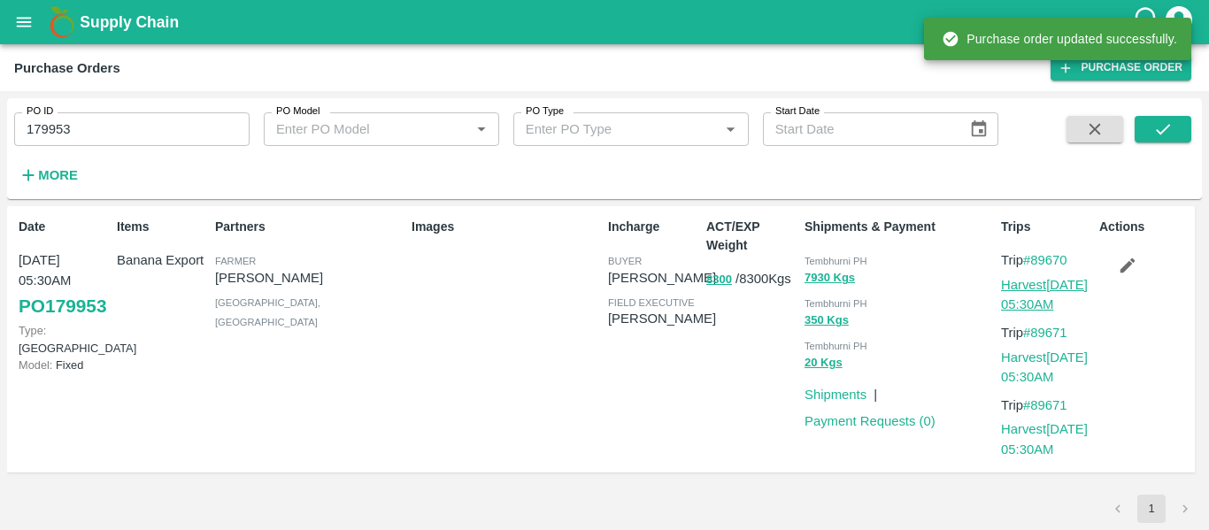
click at [1049, 282] on link "Harvest [DATE] 05:30AM" at bounding box center [1044, 295] width 87 height 34
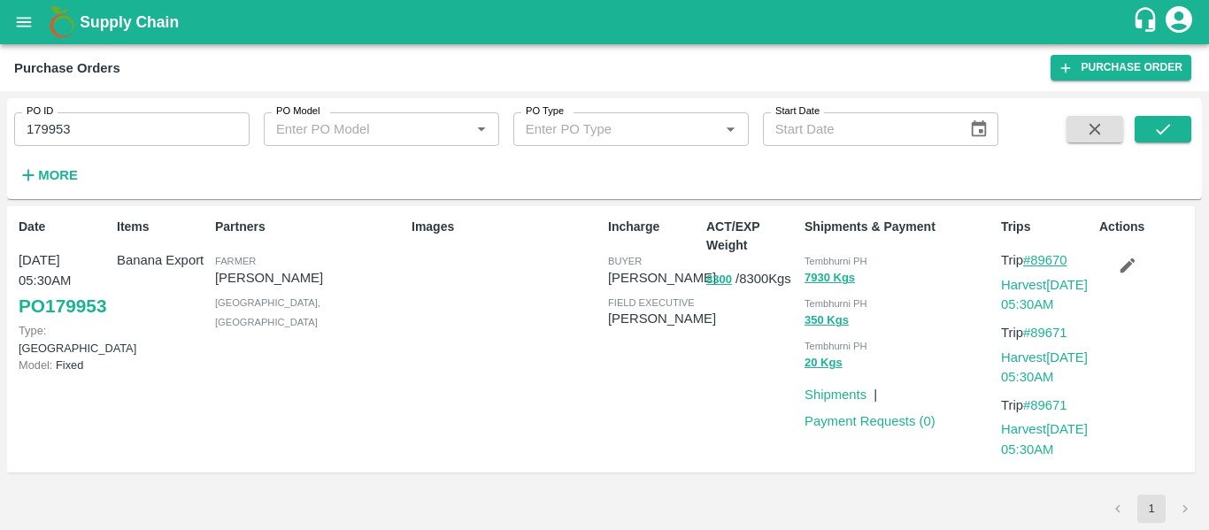
drag, startPoint x: 1077, startPoint y: 258, endPoint x: 1035, endPoint y: 260, distance: 42.5
click at [1035, 260] on p "Trip #89670" at bounding box center [1046, 260] width 91 height 19
copy link "89670"
drag, startPoint x: 1073, startPoint y: 333, endPoint x: 1038, endPoint y: 336, distance: 35.5
click at [1038, 336] on p "Trip #89671" at bounding box center [1046, 332] width 91 height 19
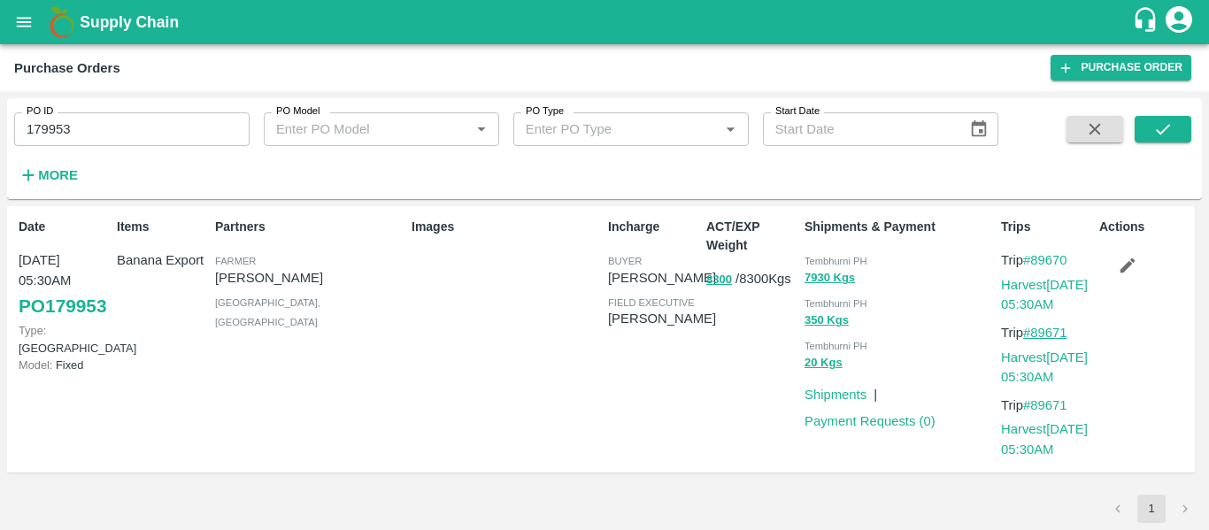
copy link "89671"
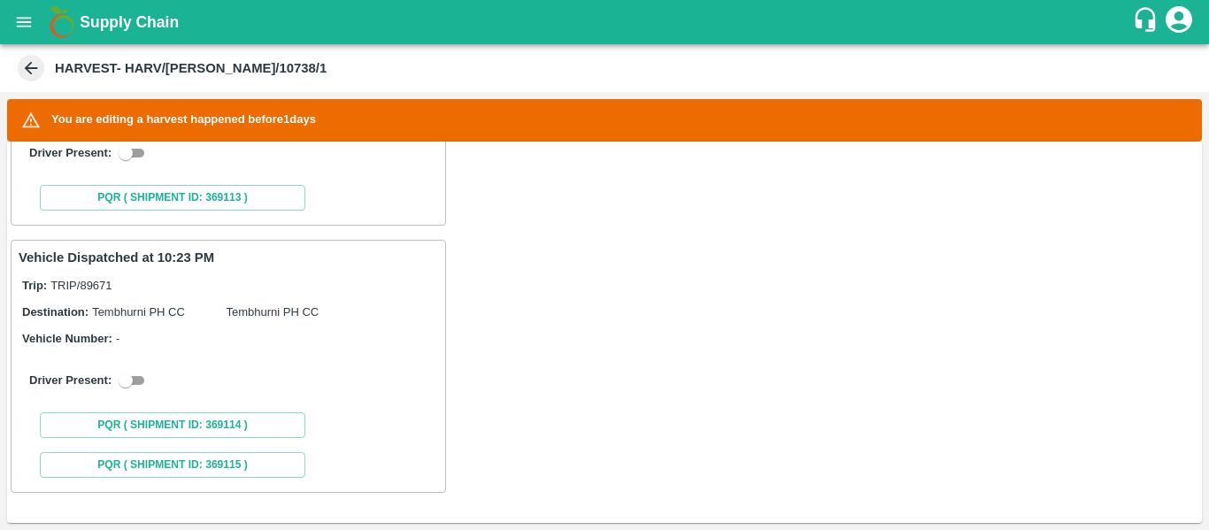
click at [137, 145] on input "checkbox" at bounding box center [126, 153] width 64 height 21
checkbox input "true"
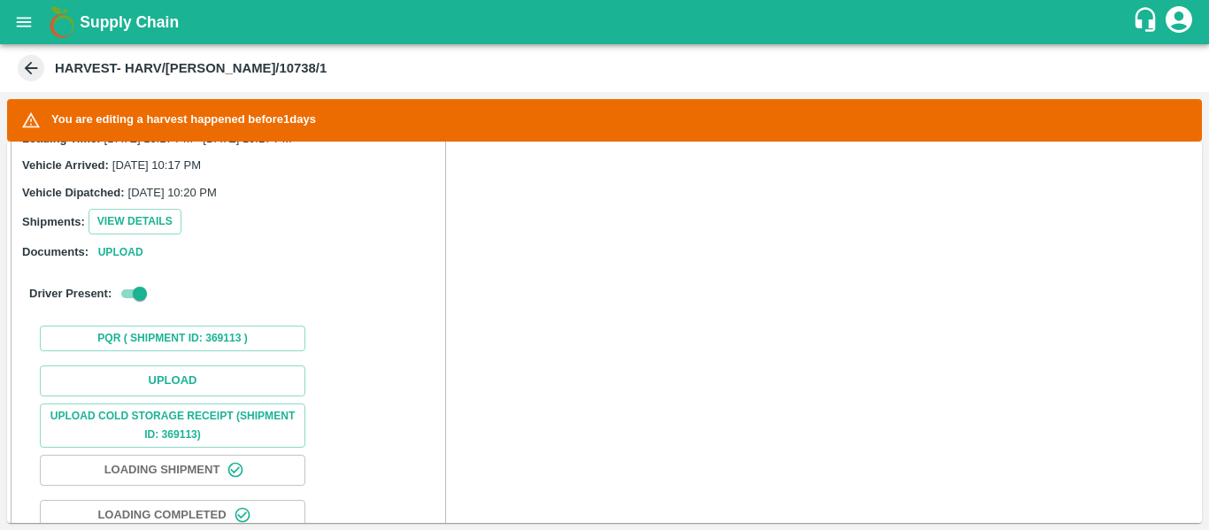
scroll to position [594, 0]
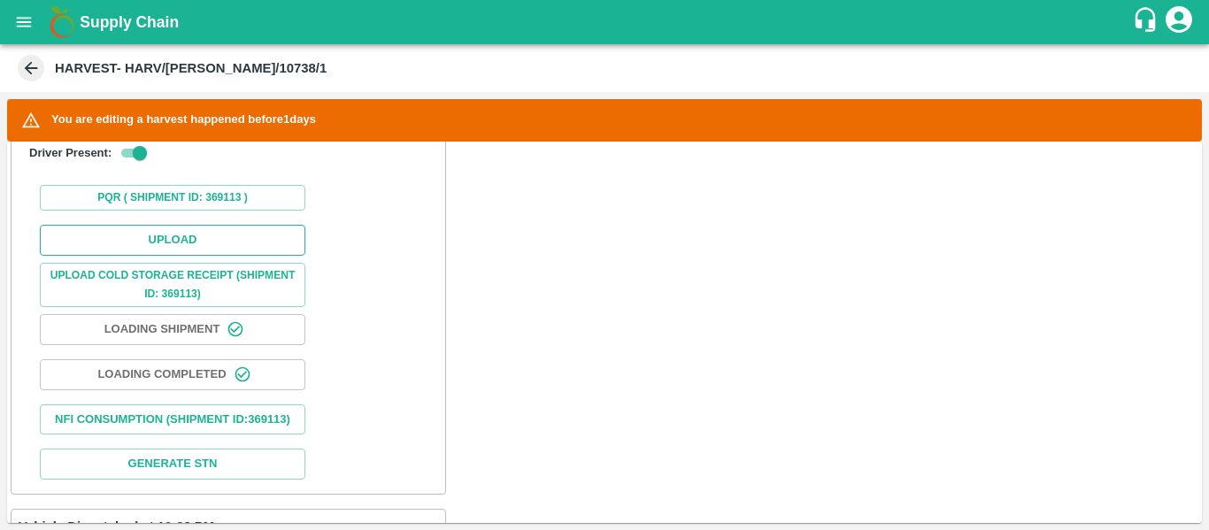
click at [164, 228] on button "Upload" at bounding box center [173, 240] width 266 height 31
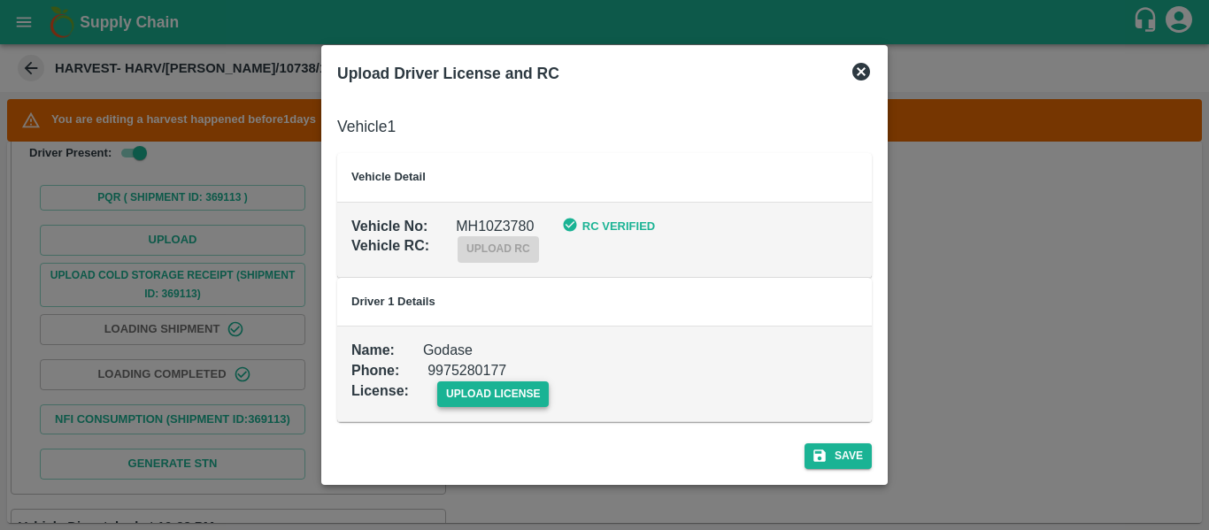
click at [476, 385] on span "upload license" at bounding box center [493, 395] width 112 height 26
click at [0, 0] on input "upload license" at bounding box center [0, 0] width 0 height 0
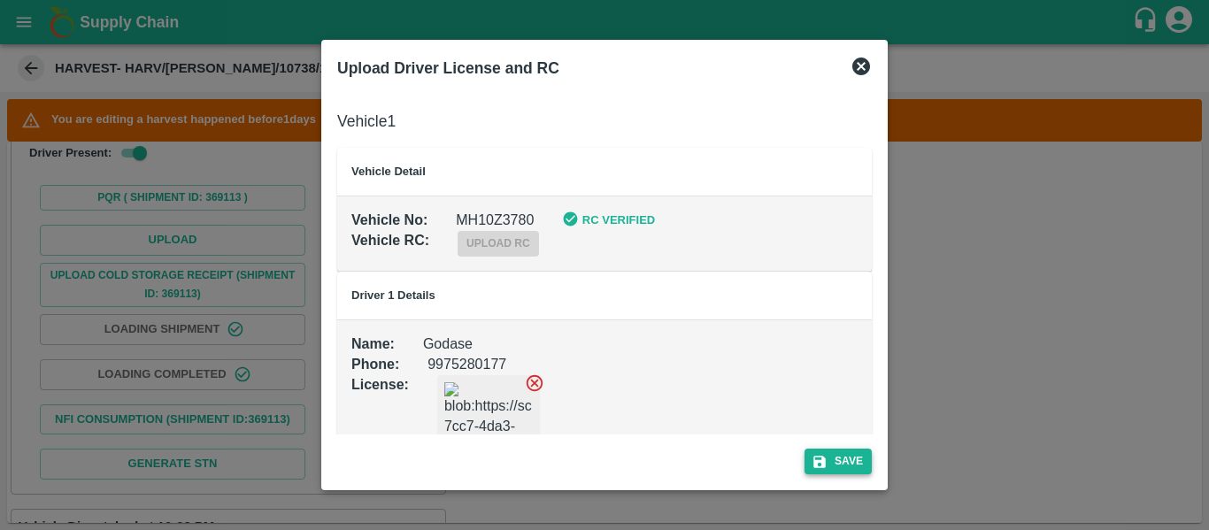
click at [825, 451] on button "Save" at bounding box center [838, 462] width 67 height 26
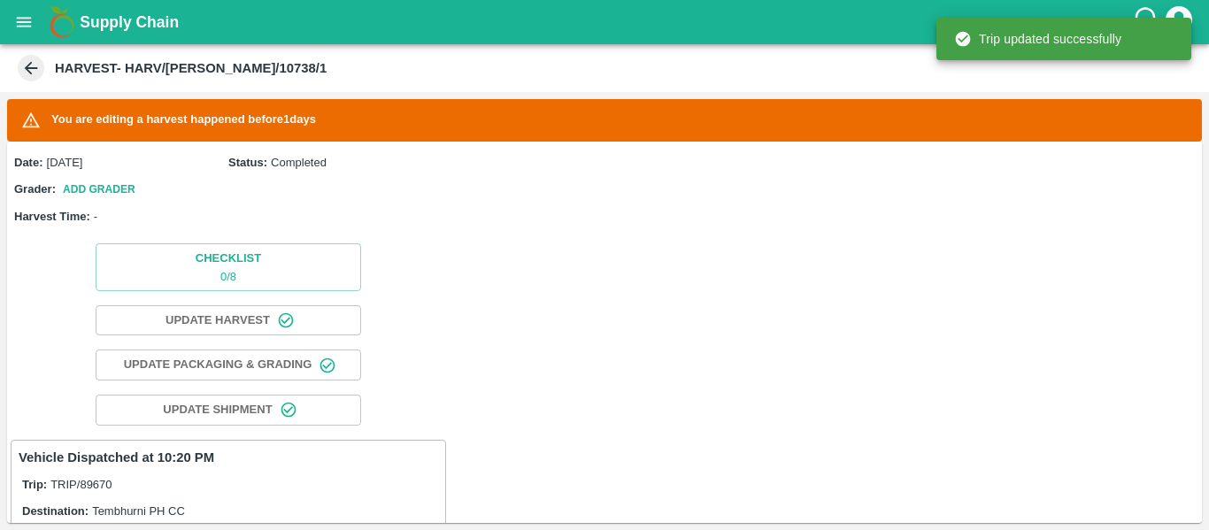
scroll to position [455, 0]
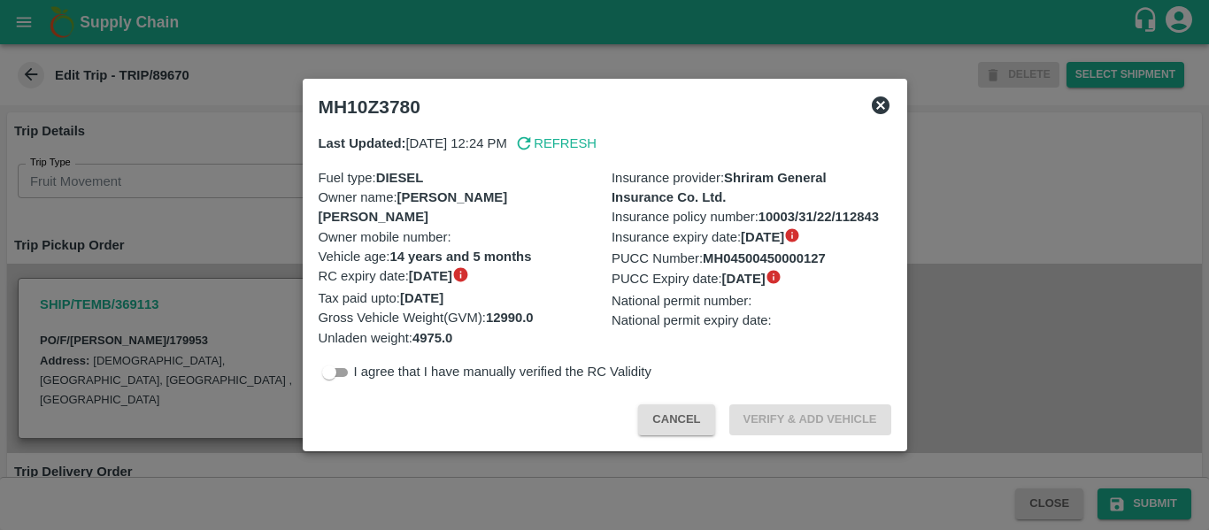
click at [297, 293] on div at bounding box center [604, 265] width 1209 height 530
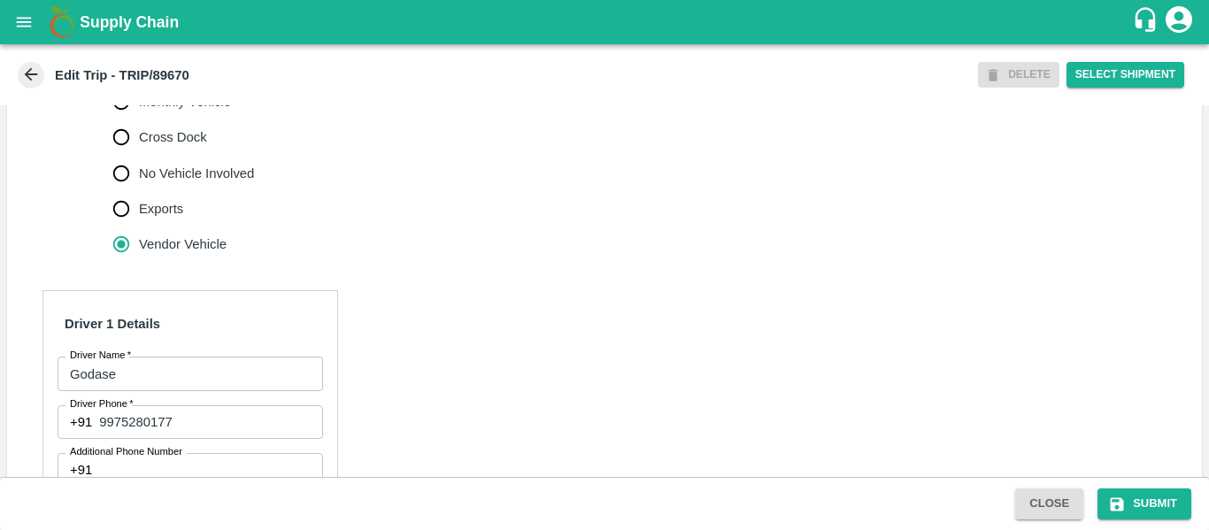
scroll to position [723, 0]
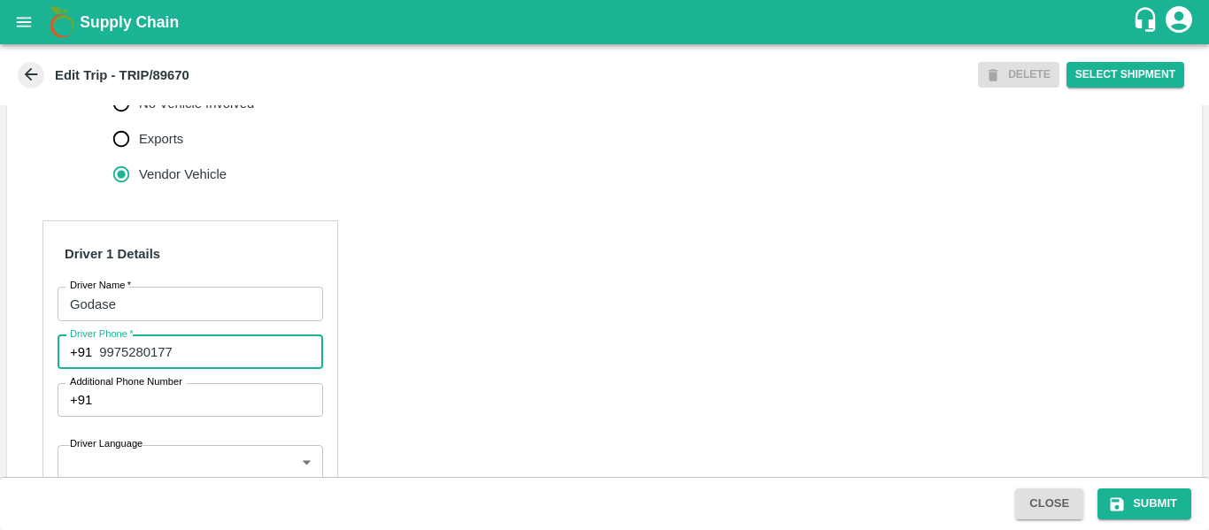
drag, startPoint x: 192, startPoint y: 359, endPoint x: 103, endPoint y: 351, distance: 89.8
click at [103, 351] on input "9975280177" at bounding box center [210, 353] width 223 height 34
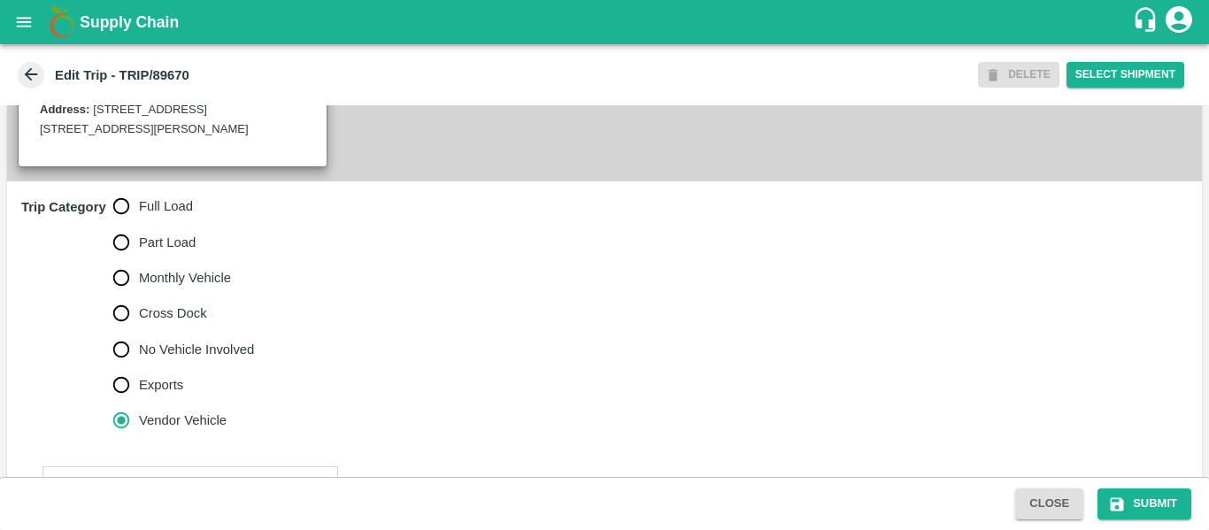
scroll to position [476, 0]
click at [152, 204] on span "Full Load" at bounding box center [166, 206] width 54 height 19
click at [139, 204] on input "Full Load" at bounding box center [121, 206] width 35 height 35
radio input "true"
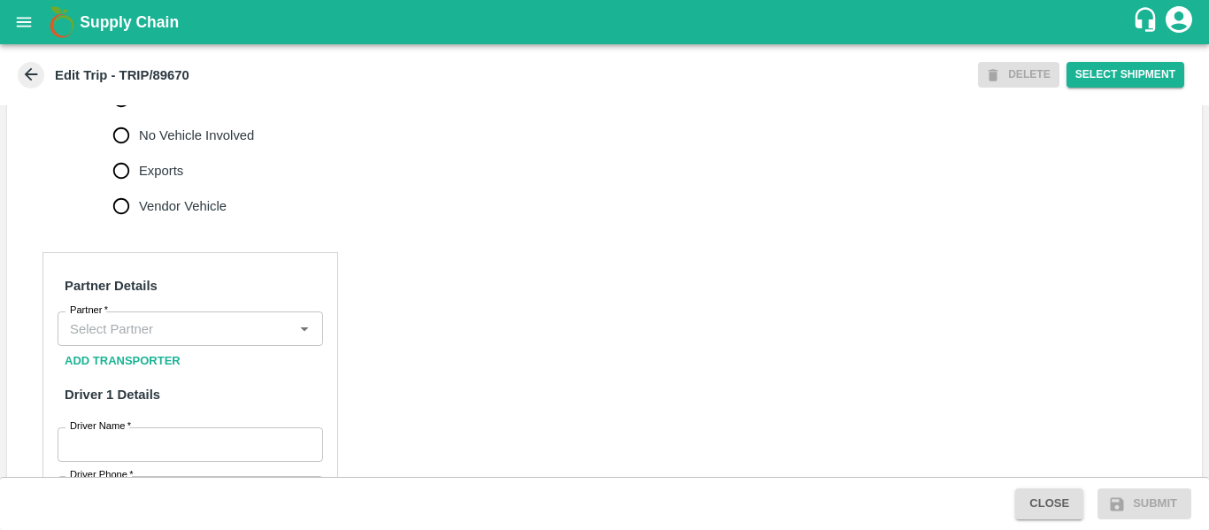
scroll to position [692, 0]
click at [185, 314] on div "Partner" at bounding box center [191, 328] width 266 height 34
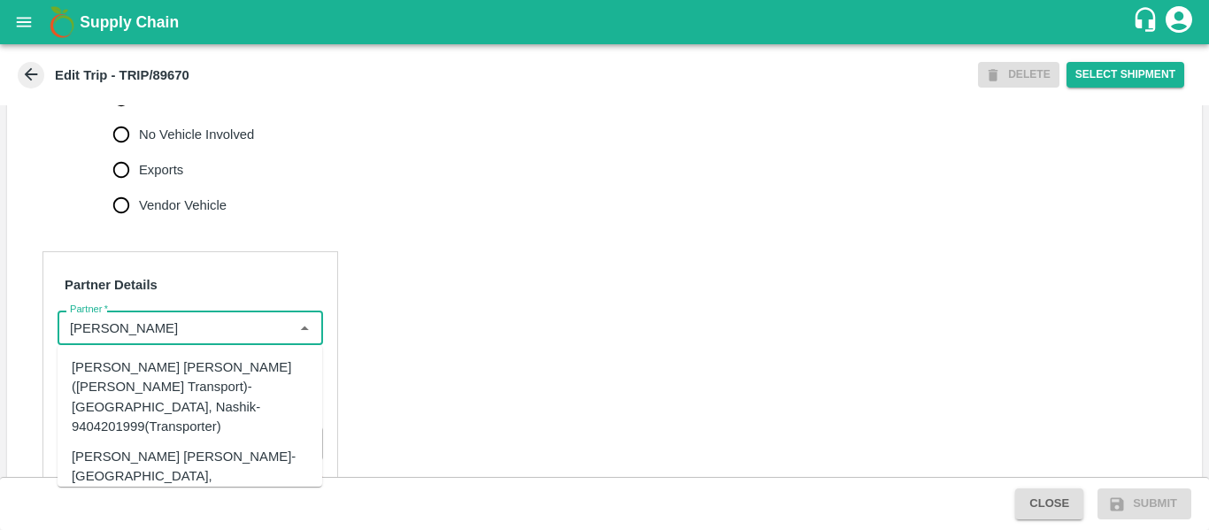
click at [168, 458] on div "Dnyaneshwar Vitthal Godse-Kandar, Solapur-9730316755(Transporter)" at bounding box center [217, 476] width 290 height 59
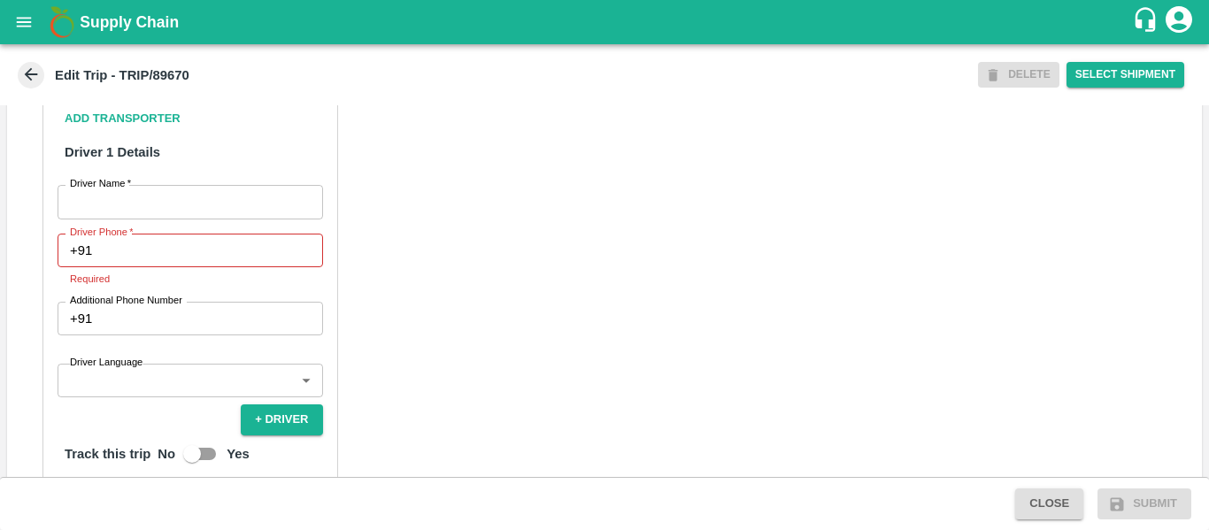
scroll to position [935, 0]
type input "Dnyaneshwar Vitthal Godse-Kandar, Solapur-9730316755(Transporter)"
click at [125, 199] on input "Driver Name   *" at bounding box center [191, 201] width 266 height 34
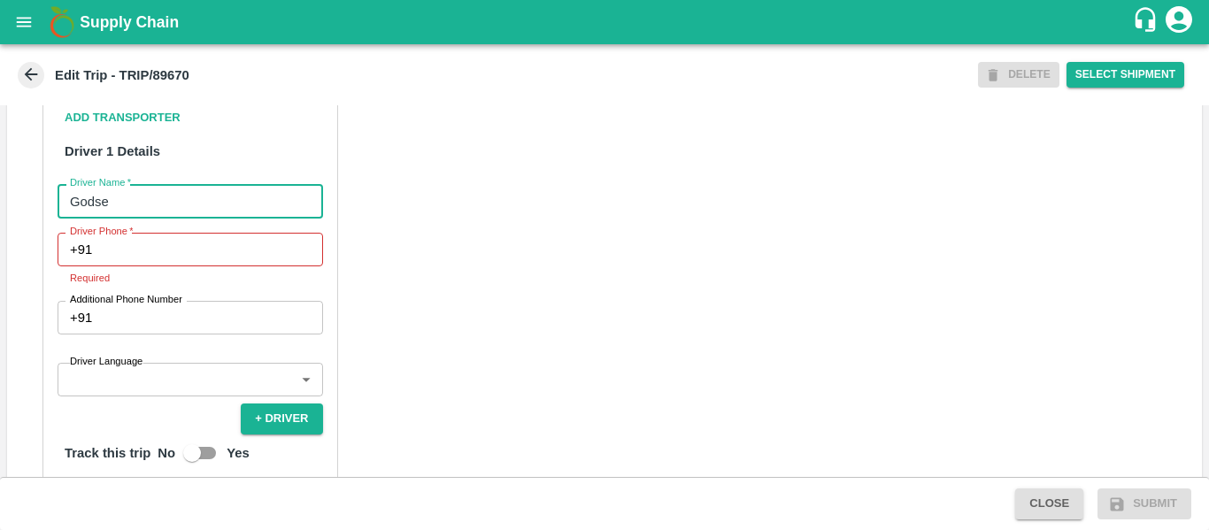
type input "Godse"
click at [129, 241] on input "Driver Phone   *" at bounding box center [210, 250] width 223 height 34
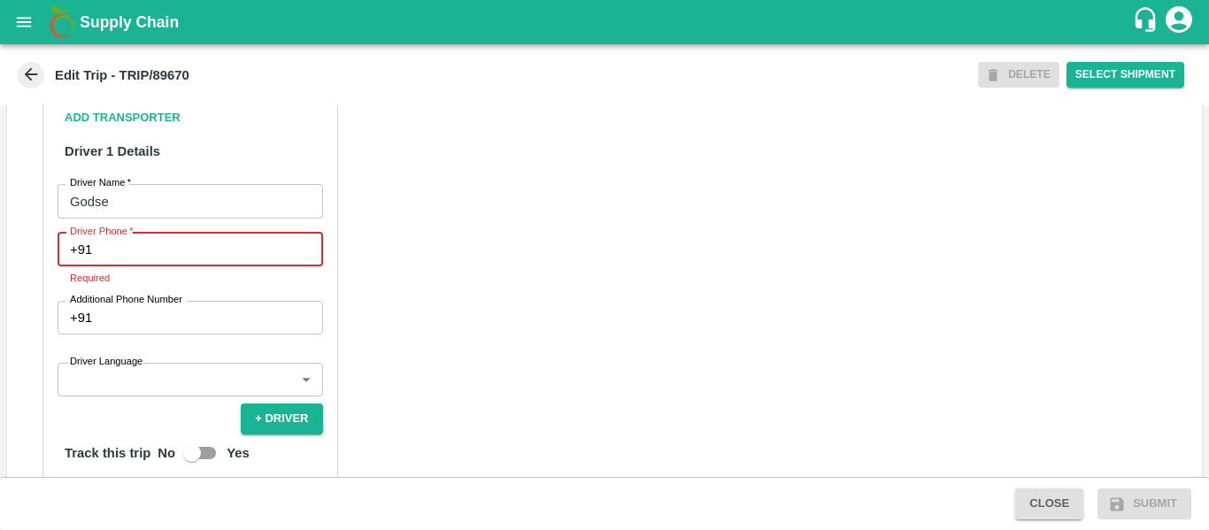
paste input "9975280177"
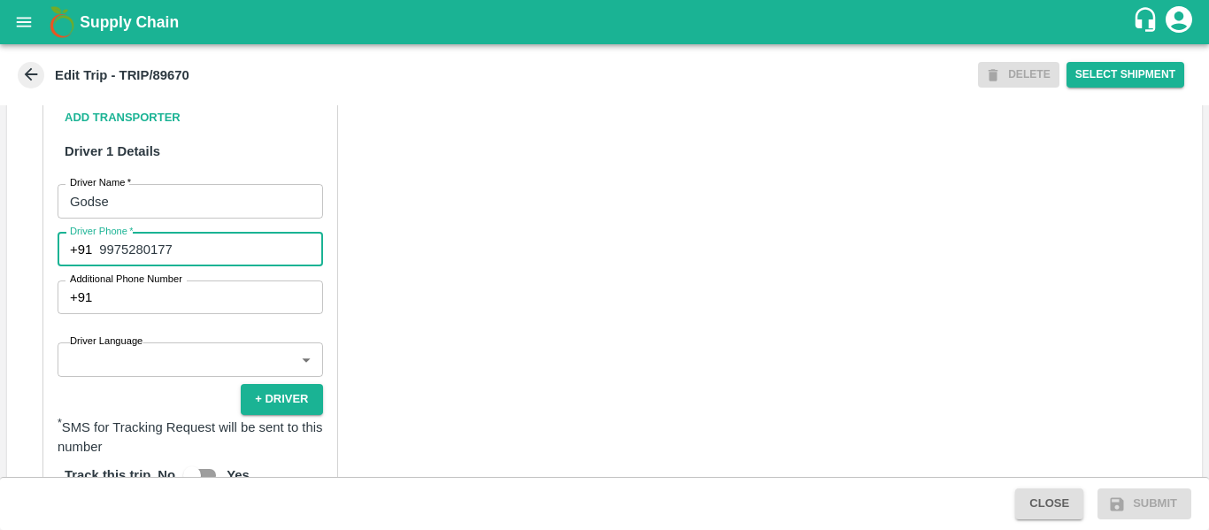
type input "9975280177"
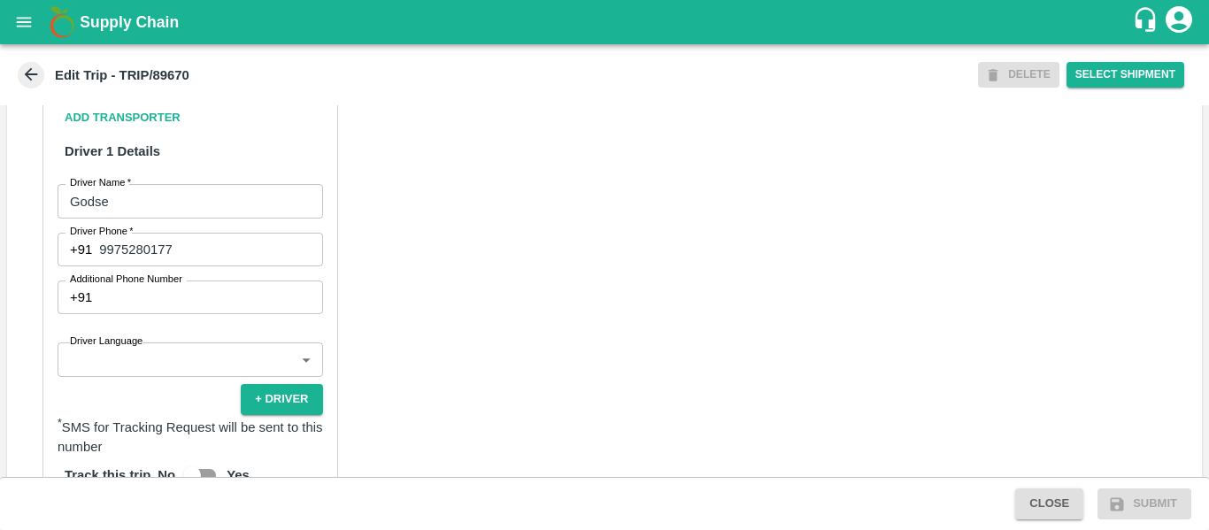
click at [462, 407] on div "Partner Details Partner   * Partner Add Transporter Driver 1 Details Driver Nam…" at bounding box center [604, 432] width 1195 height 889
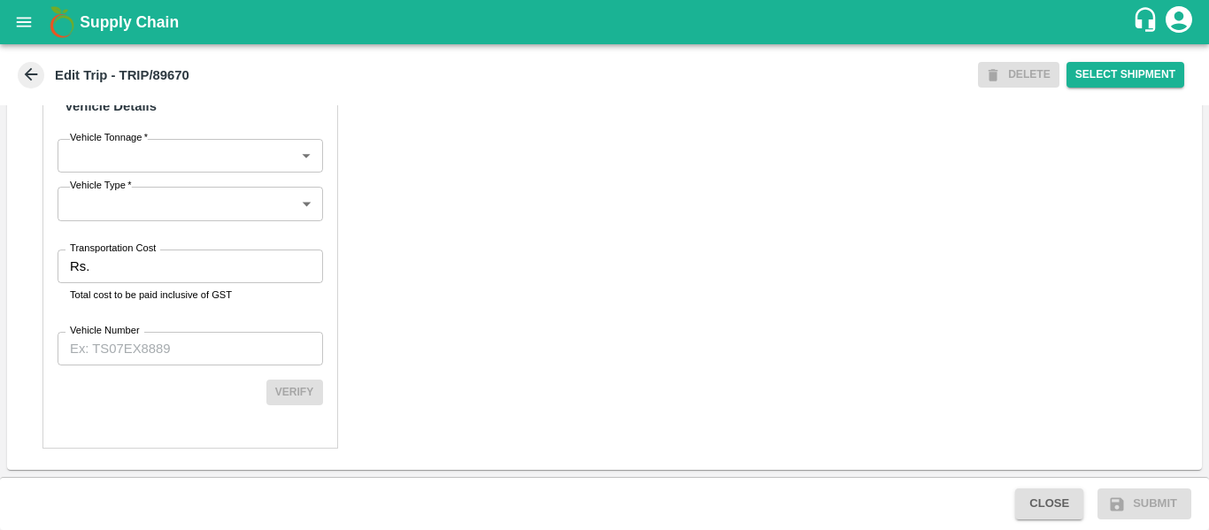
click at [67, 269] on div "Rs. Transportation Cost" at bounding box center [191, 267] width 266 height 34
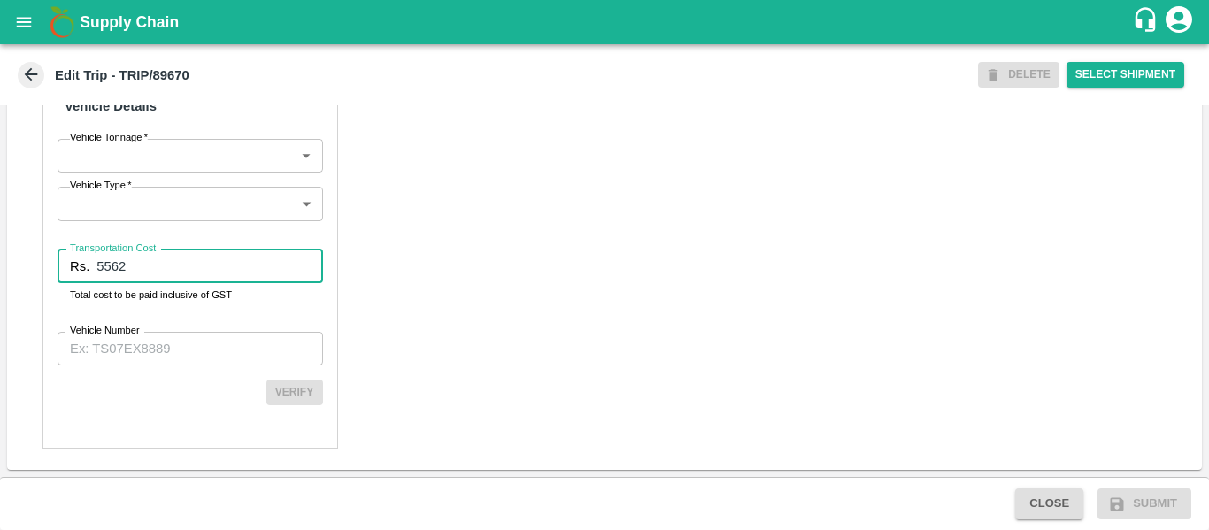
type input "5562"
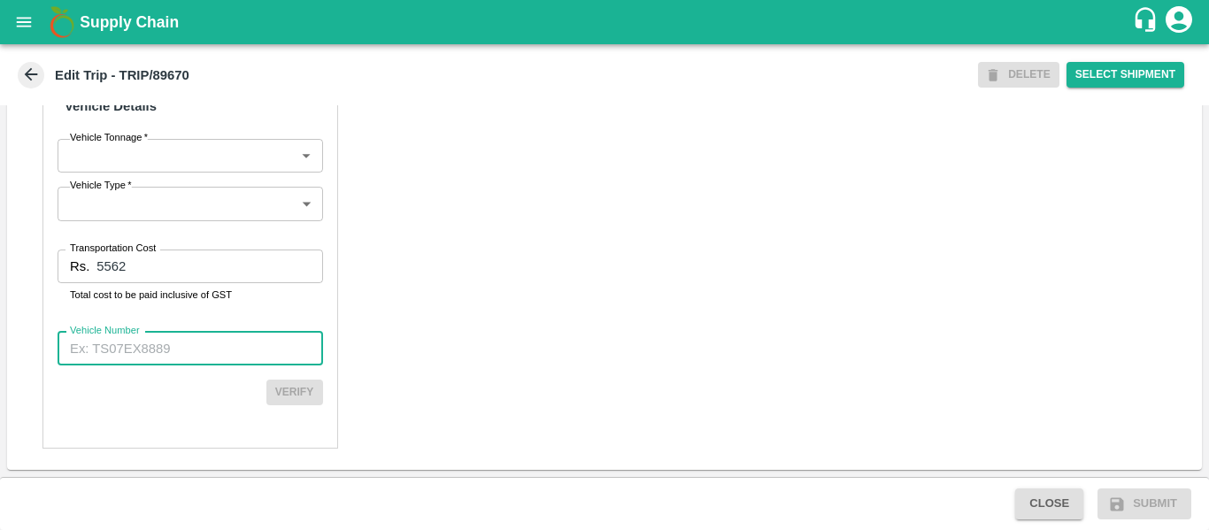
click at [159, 336] on input "Vehicle Number" at bounding box center [191, 349] width 266 height 34
paste input "MH10Z3780"
type input "MH10Z3780"
click at [289, 392] on button "Verify" at bounding box center [294, 393] width 57 height 26
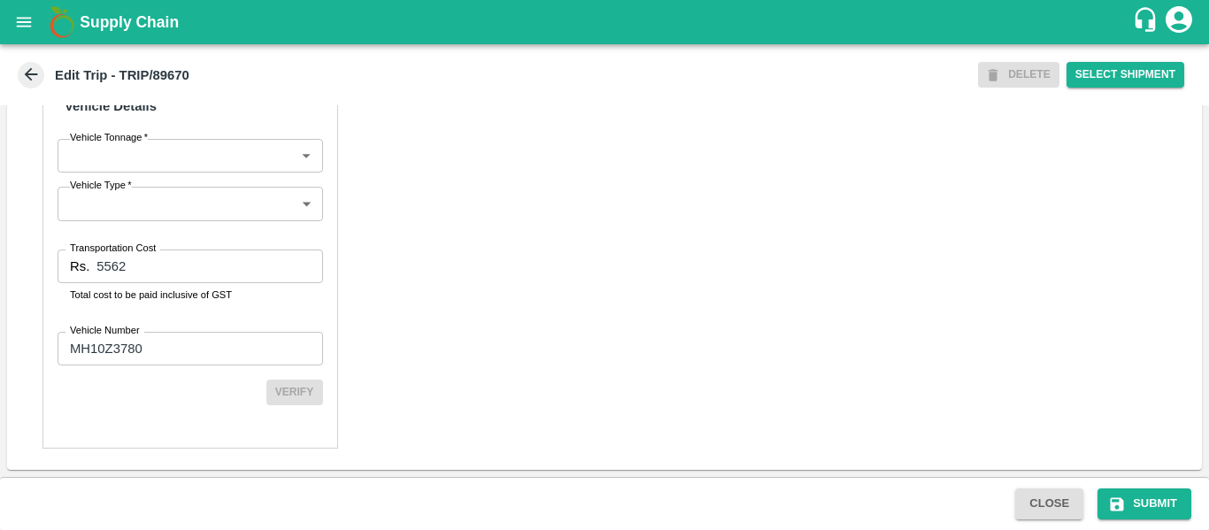
scroll to position [1336, 0]
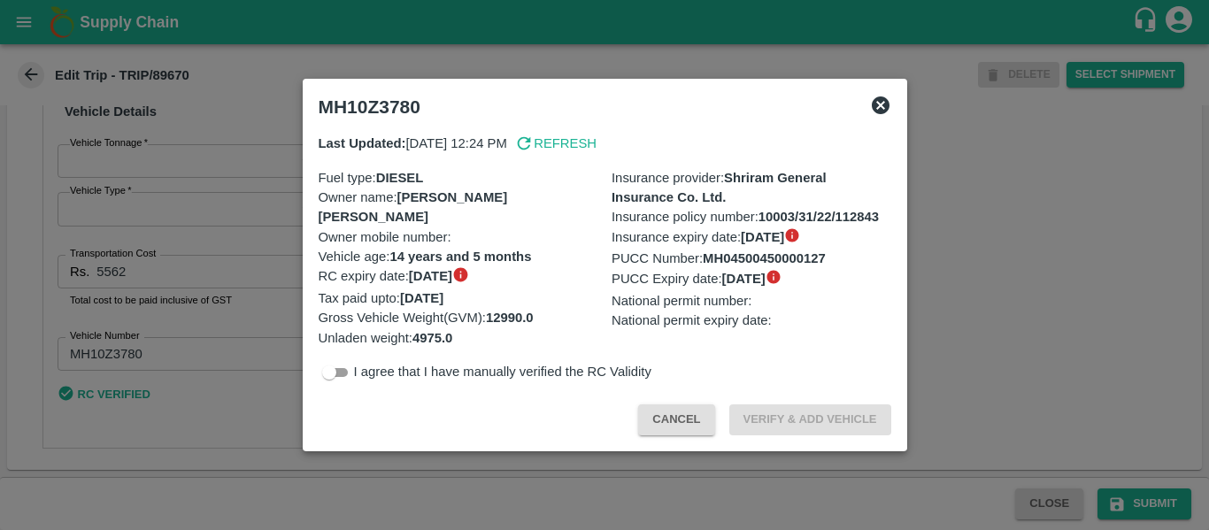
click at [343, 378] on input "checkbox" at bounding box center [329, 372] width 64 height 21
checkbox input "true"
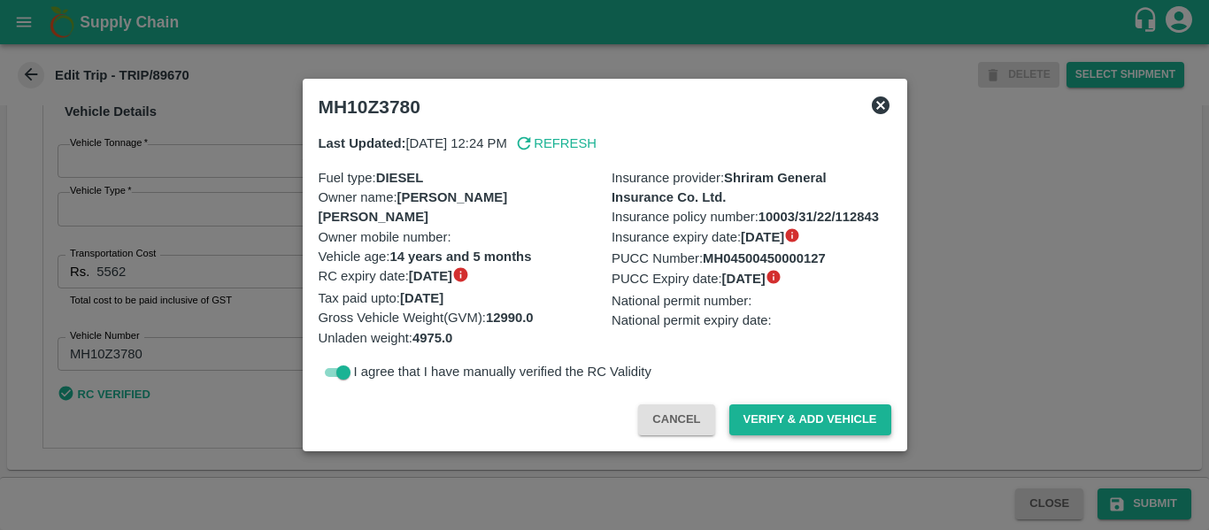
click at [866, 416] on button "Verify & Add Vehicle" at bounding box center [810, 420] width 162 height 31
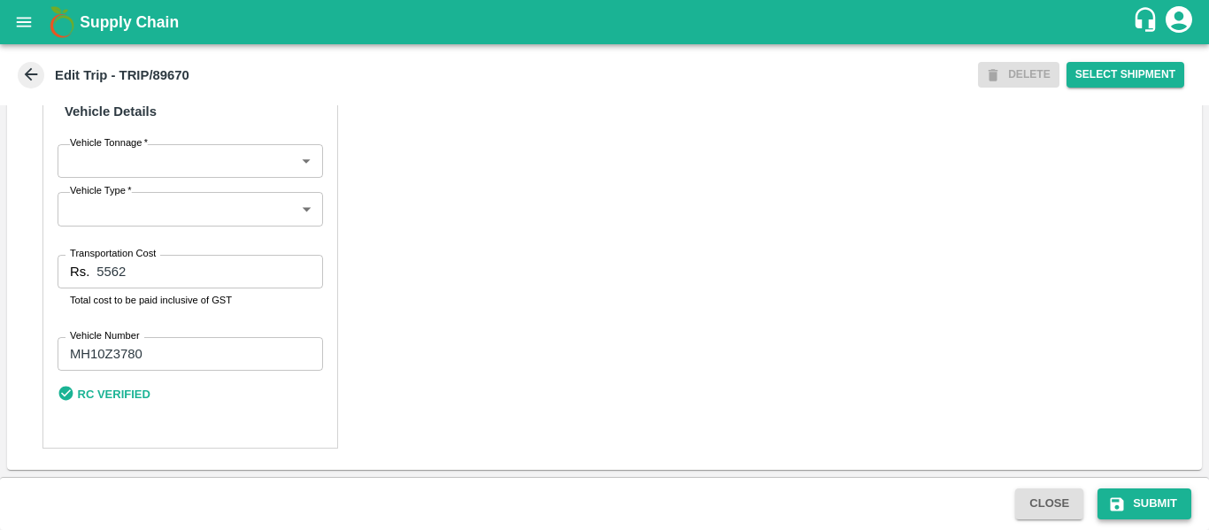
click at [1143, 499] on button "Submit" at bounding box center [1145, 504] width 94 height 31
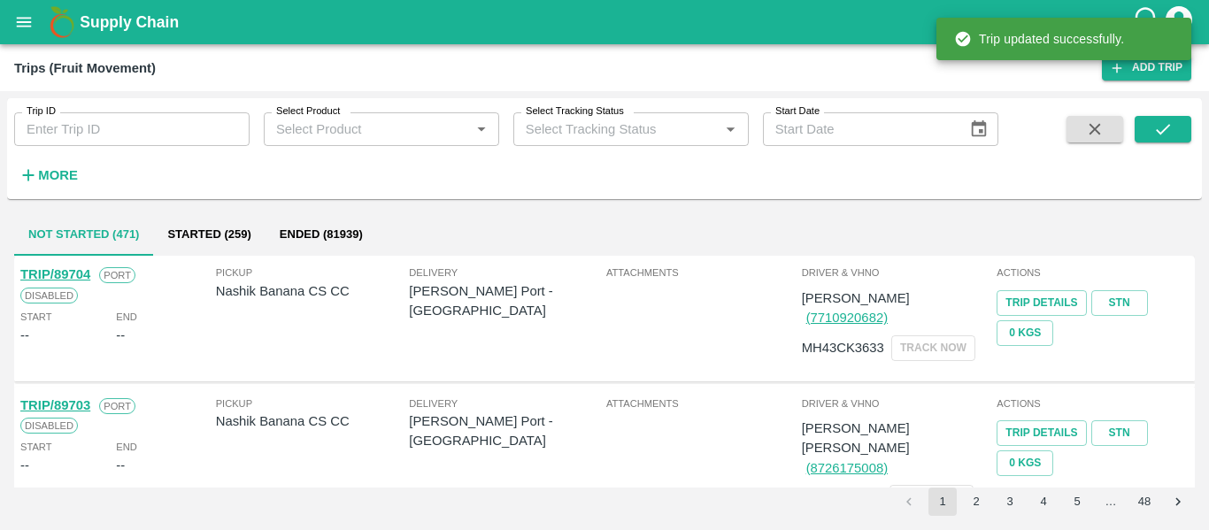
click at [120, 126] on input "Trip ID" at bounding box center [131, 129] width 235 height 34
paste input "89671"
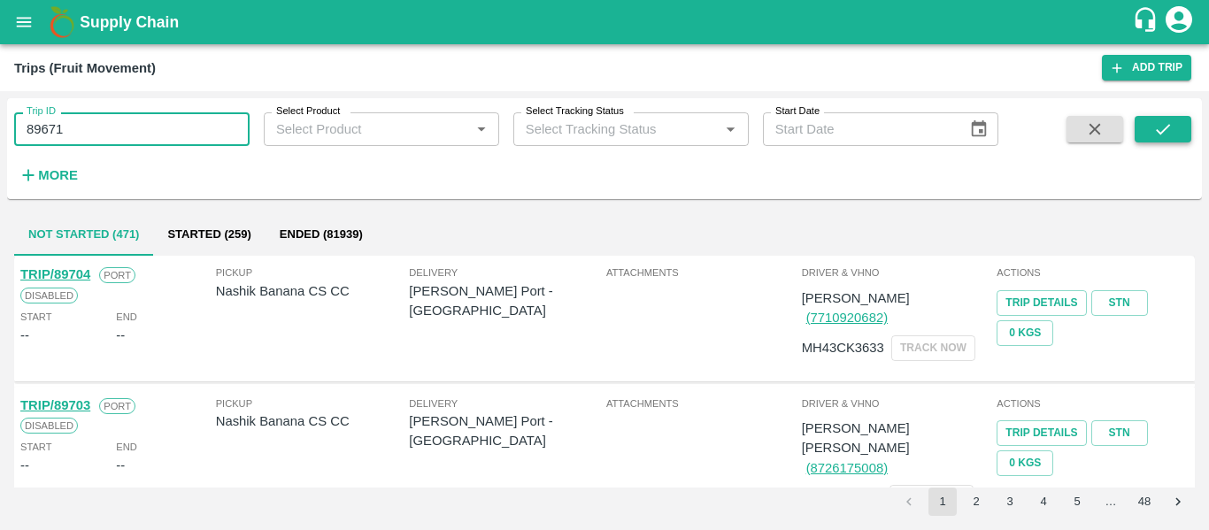
type input "89671"
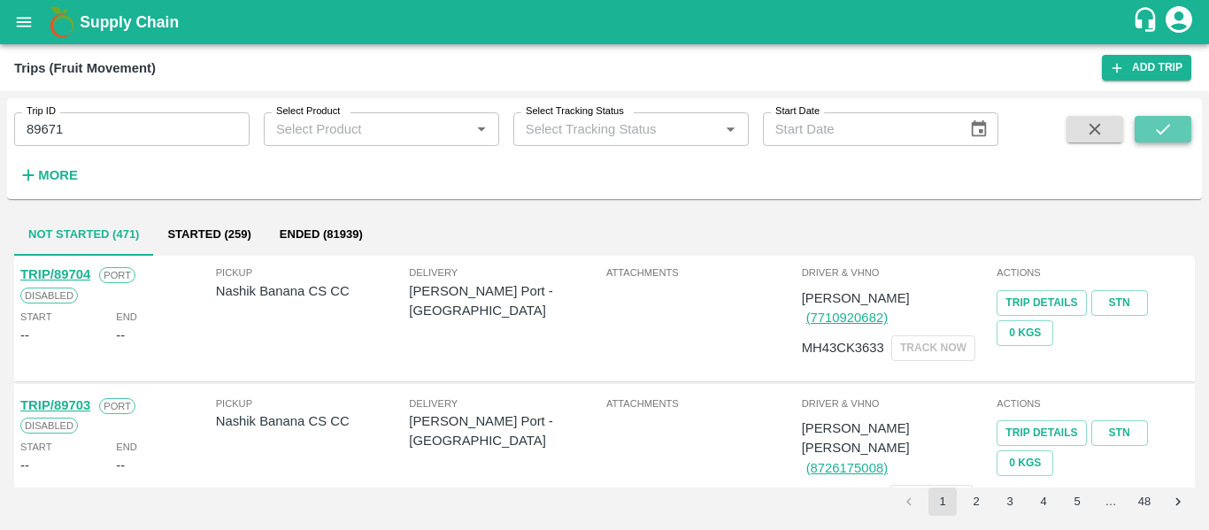
click at [1152, 131] on button "submit" at bounding box center [1163, 129] width 57 height 27
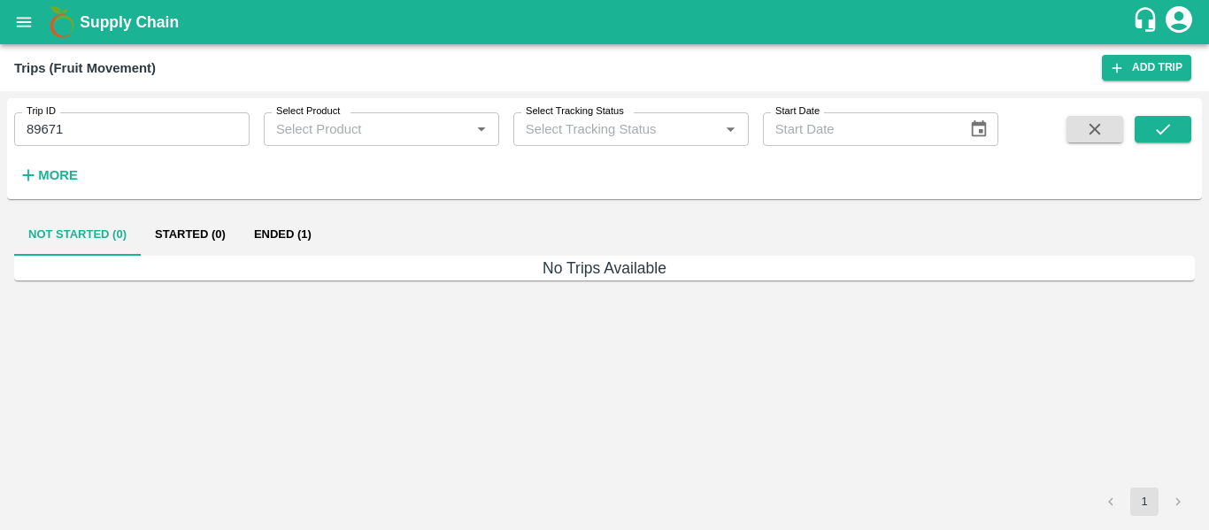
click at [267, 235] on button "Ended (1)" at bounding box center [283, 234] width 86 height 42
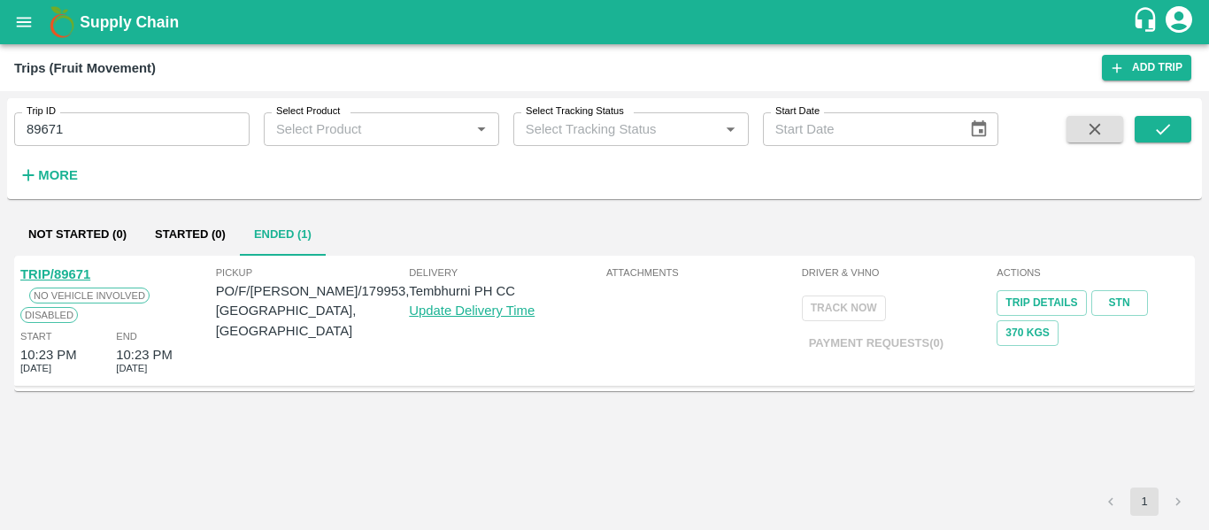
click at [67, 266] on div "TRIP/89671" at bounding box center [55, 274] width 70 height 19
click at [75, 268] on link "TRIP/89671" at bounding box center [55, 274] width 70 height 14
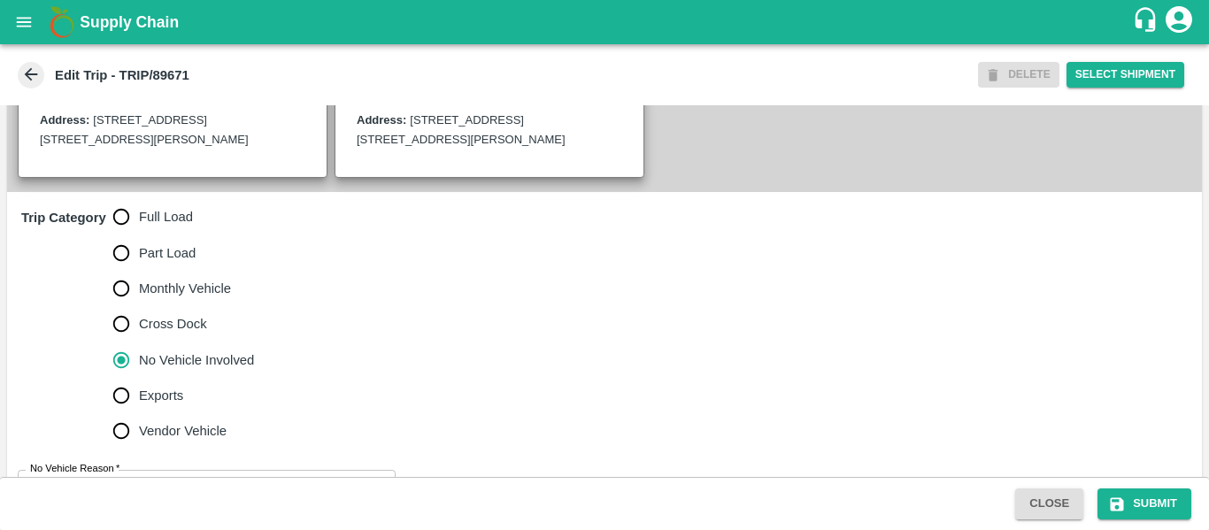
scroll to position [479, 0]
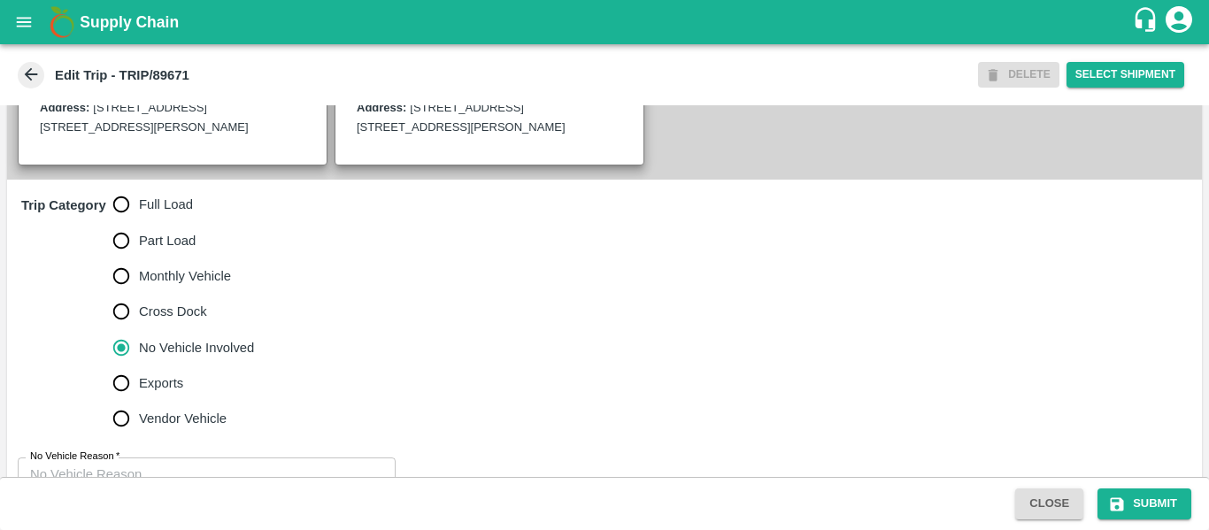
click at [140, 201] on span "Full Load" at bounding box center [166, 204] width 54 height 19
click at [139, 201] on input "Full Load" at bounding box center [121, 204] width 35 height 35
radio input "true"
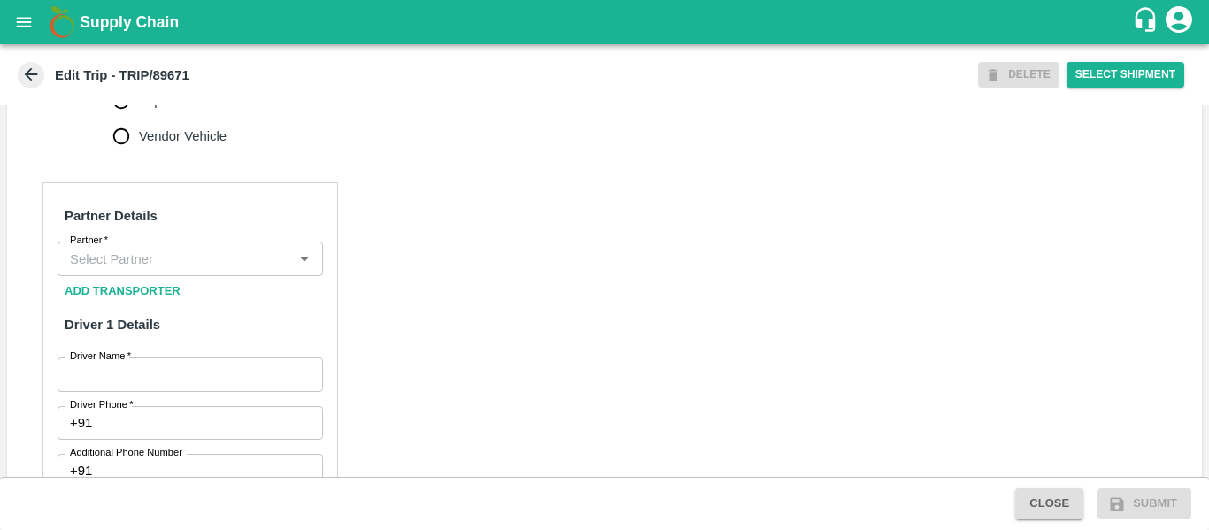
scroll to position [763, 0]
click at [142, 259] on input "Partner   *" at bounding box center [176, 256] width 226 height 23
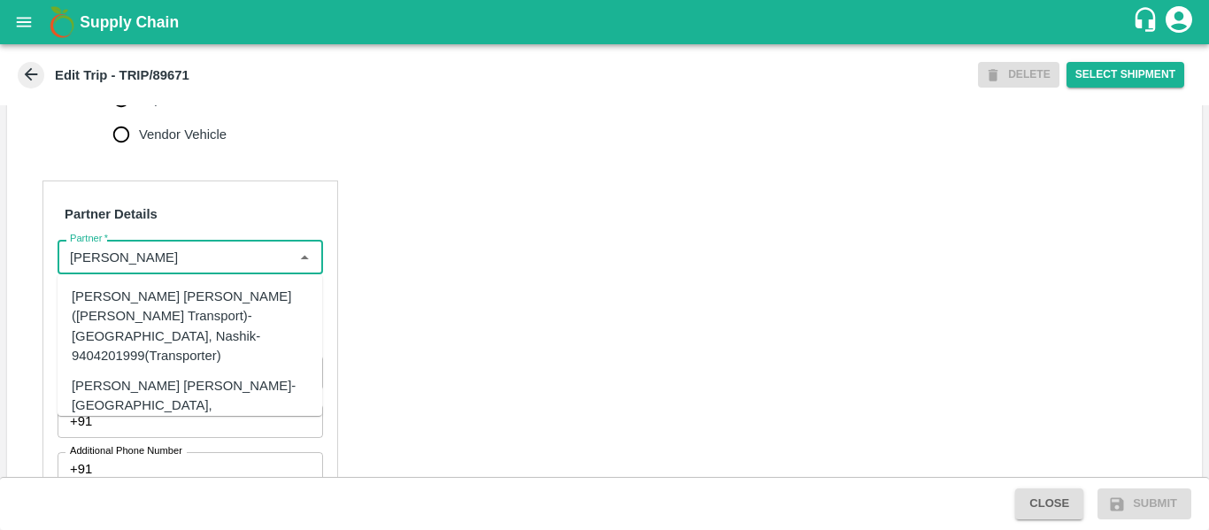
click at [150, 376] on div "Dnyaneshwar Vitthal Godse-Kandar, Solapur-9730316755(Transporter)" at bounding box center [217, 405] width 290 height 59
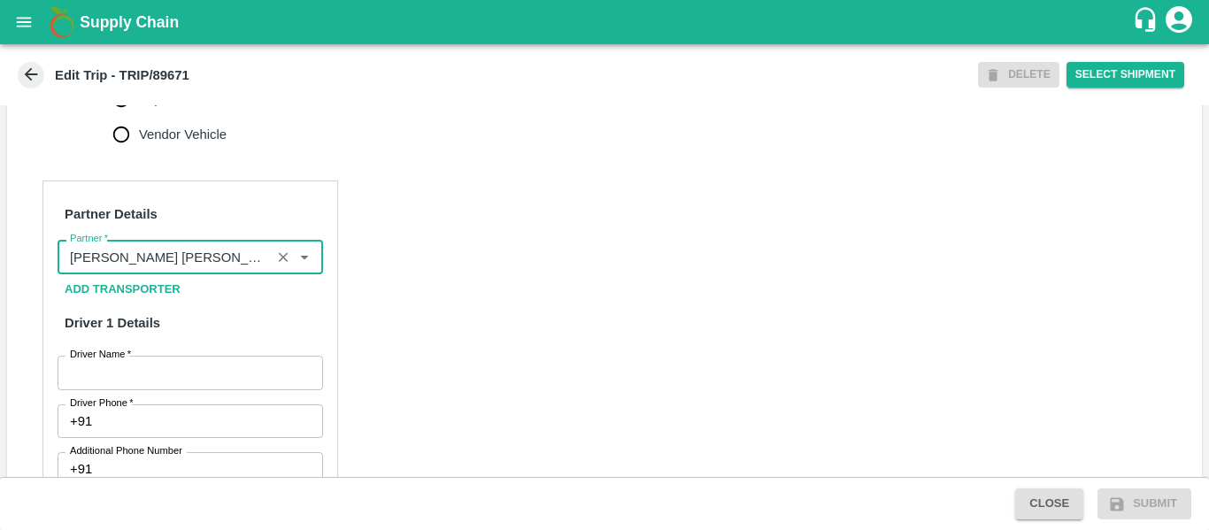
type input "Dnyaneshwar Vitthal Godse-Kandar, Solapur-9730316755(Transporter)"
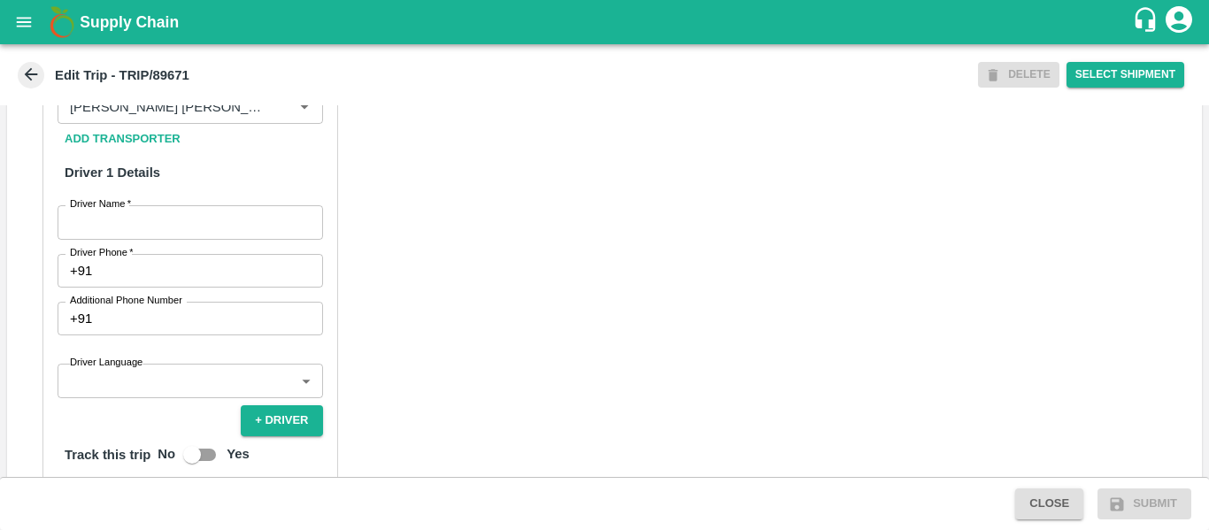
scroll to position [915, 0]
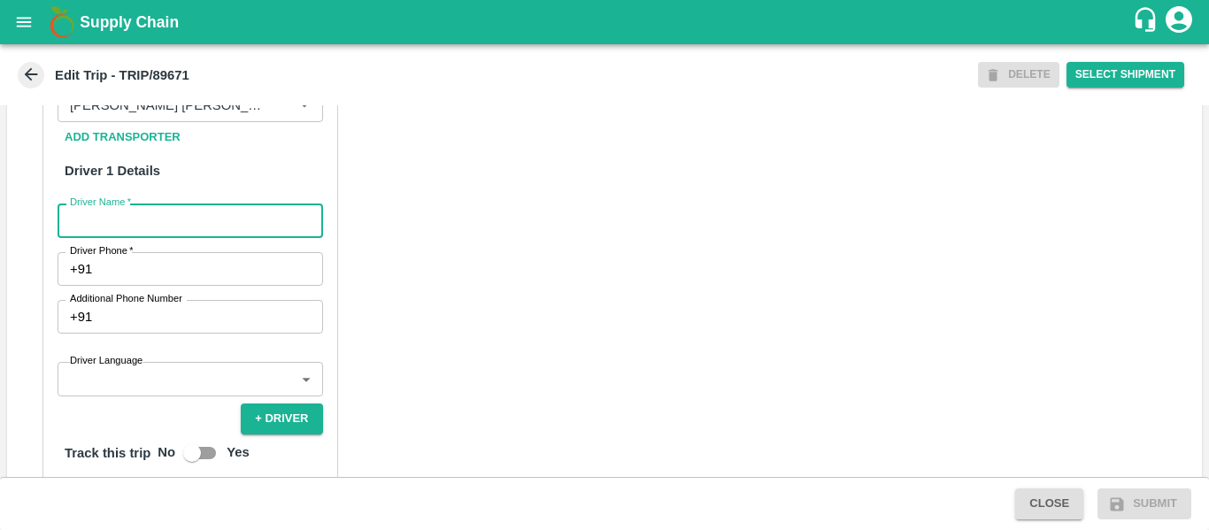
click at [175, 233] on input "Driver Name   *" at bounding box center [191, 221] width 266 height 34
type input "Sagar"
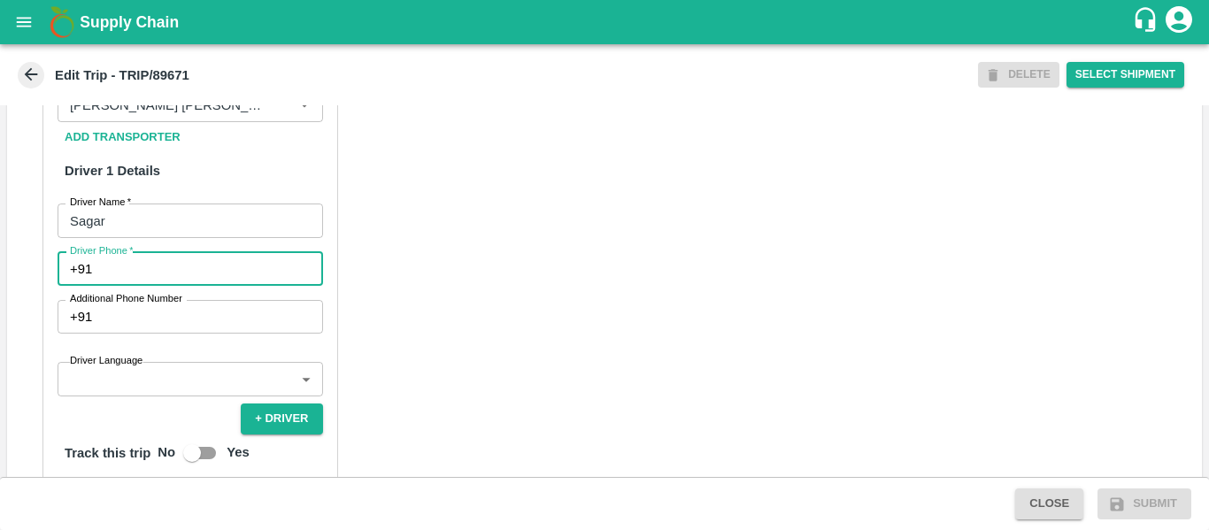
click at [176, 260] on input "Driver Phone   *" at bounding box center [210, 269] width 223 height 34
type input "9975745985"
click at [478, 282] on div "Partner Details Partner   * Partner Add Transporter Driver 1 Details Driver Nam…" at bounding box center [604, 451] width 1195 height 889
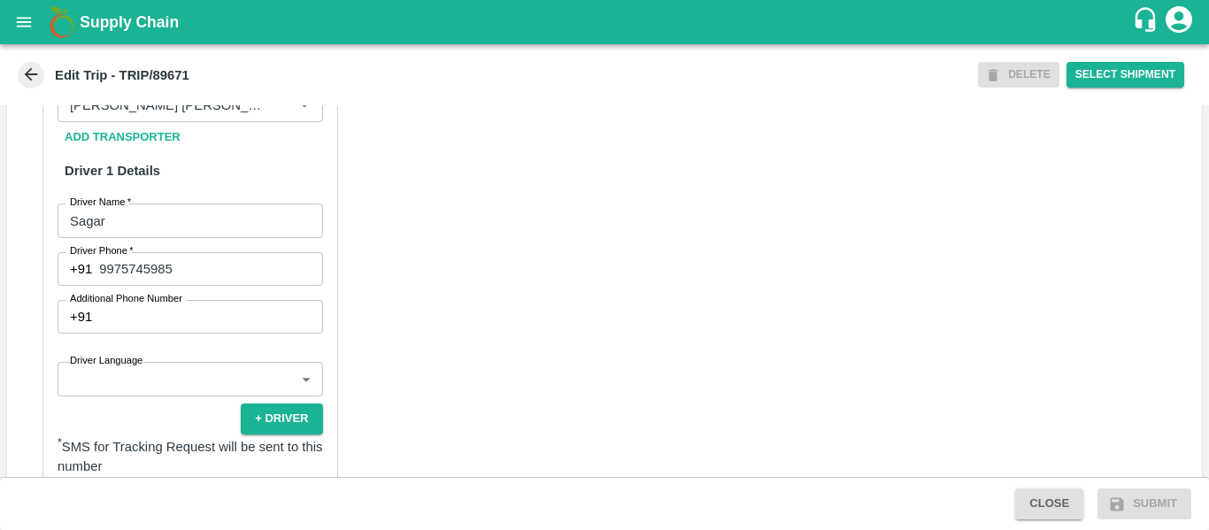
click at [474, 376] on div "Partner Details Partner   * Partner Add Transporter Driver 1 Details Driver Nam…" at bounding box center [604, 451] width 1195 height 889
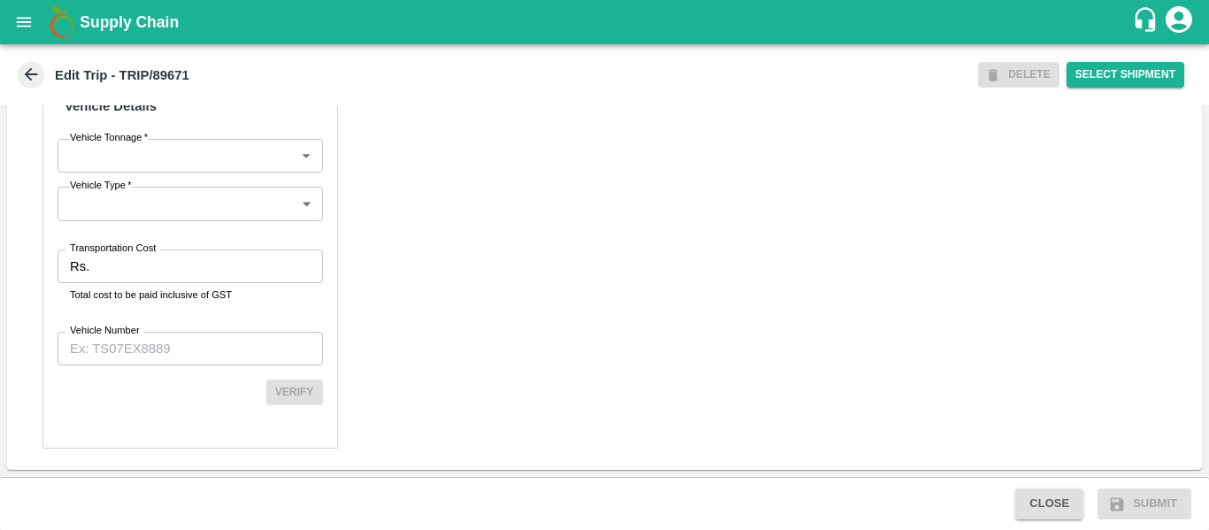
click at [102, 248] on label "Transportation Cost" at bounding box center [113, 249] width 86 height 14
click at [102, 250] on input "Transportation Cost" at bounding box center [209, 267] width 226 height 34
click at [108, 271] on input "Transportation Cost" at bounding box center [209, 267] width 226 height 34
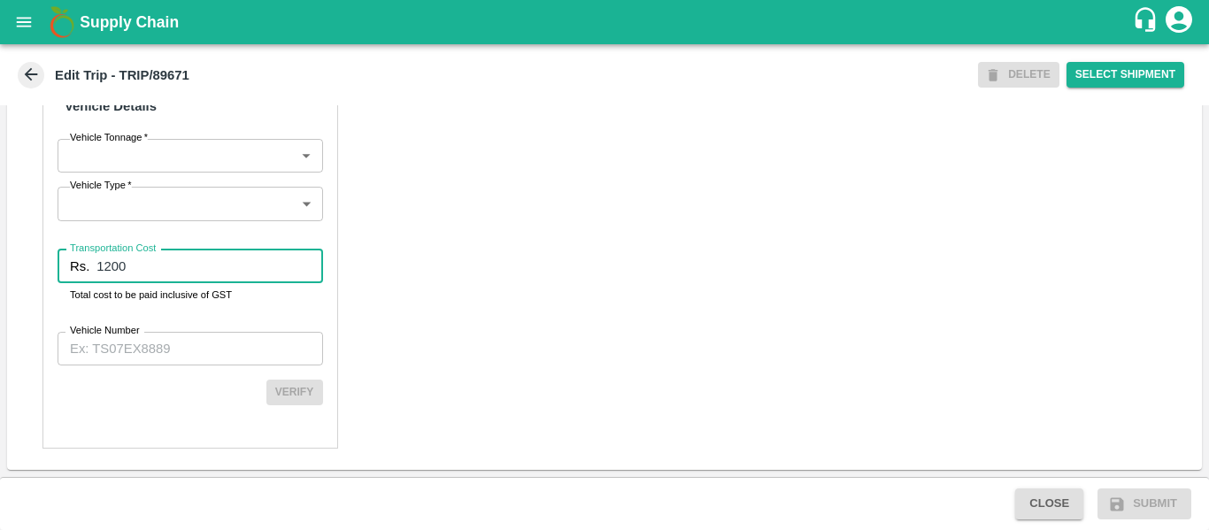
type input "1200"
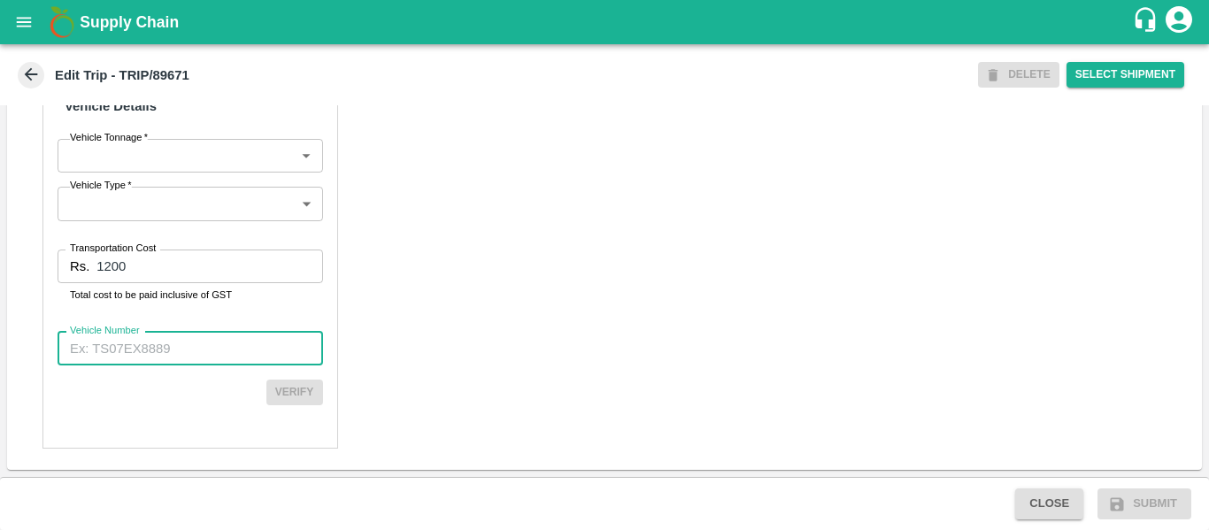
click at [120, 340] on input "Vehicle Number" at bounding box center [191, 349] width 266 height 34
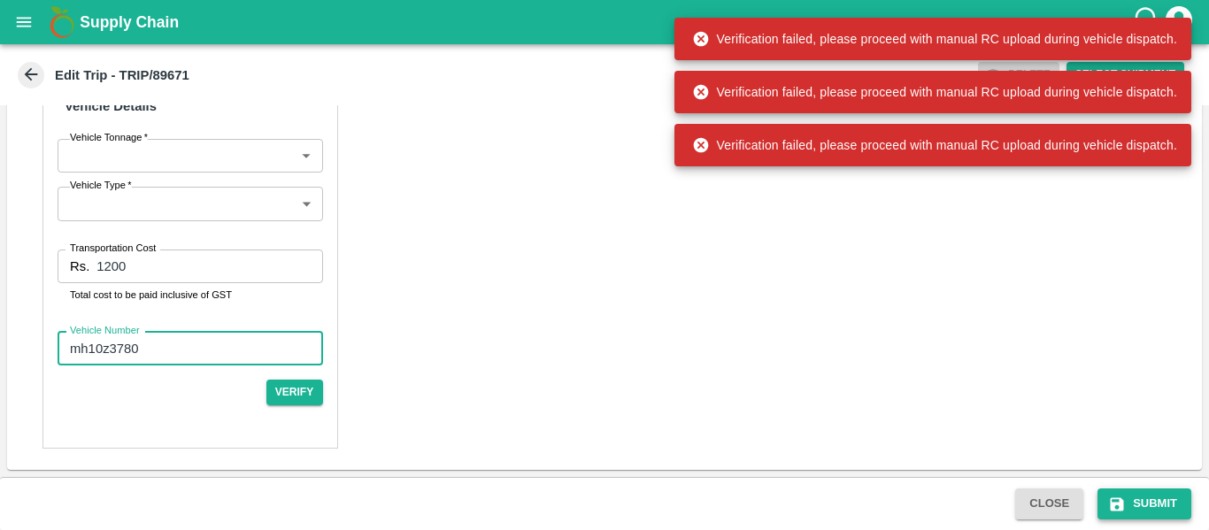
type input "mh10z3780"
click at [1123, 498] on icon "submit" at bounding box center [1117, 505] width 18 height 18
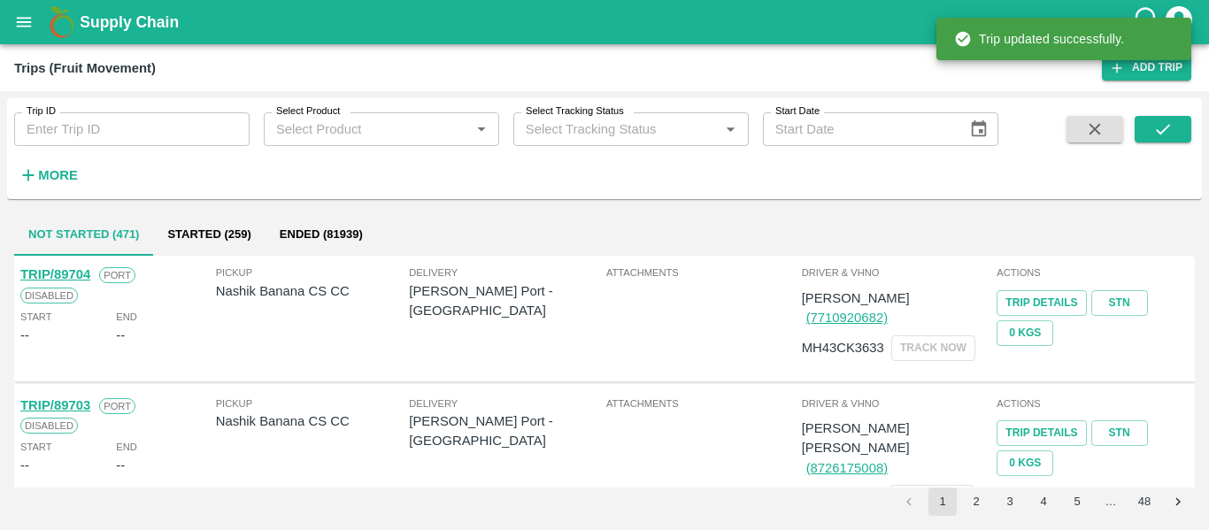
click at [267, 130] on div "Select Product   *" at bounding box center [381, 129] width 235 height 34
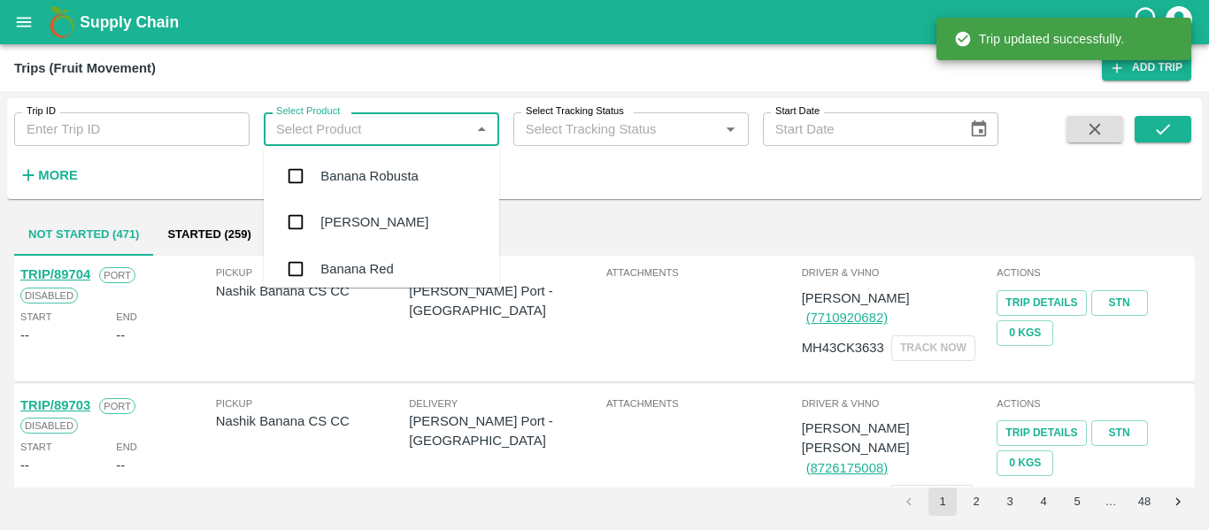
click at [122, 108] on div "Trip ID Trip ID" at bounding box center [125, 122] width 250 height 48
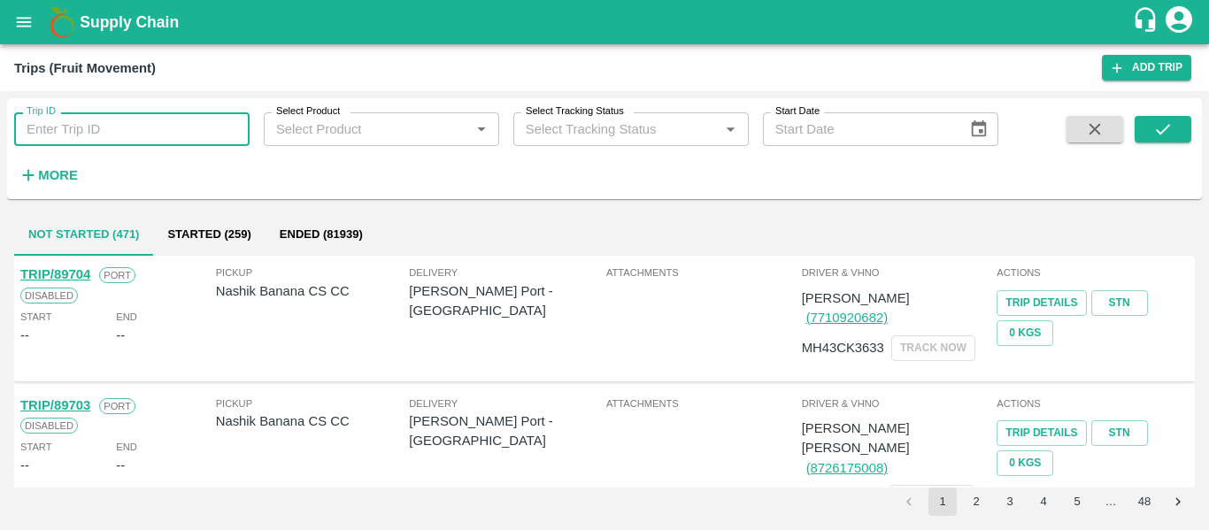
click at [123, 122] on input "Trip ID" at bounding box center [131, 129] width 235 height 34
paste input "89671"
type input "89671"
click at [1156, 130] on icon "submit" at bounding box center [1162, 129] width 19 height 19
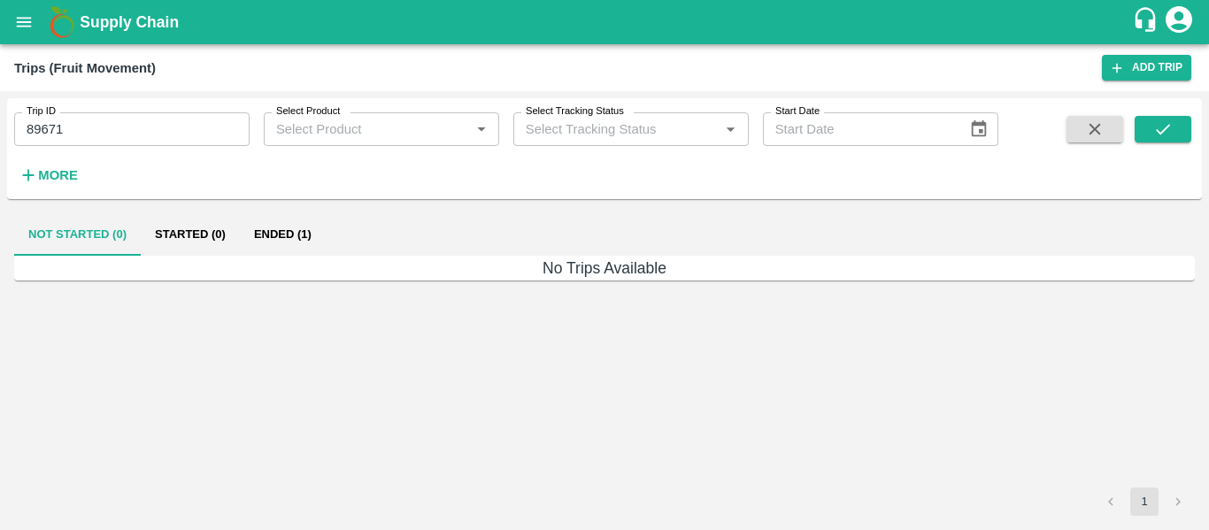
click at [304, 229] on button "Ended (1)" at bounding box center [283, 234] width 86 height 42
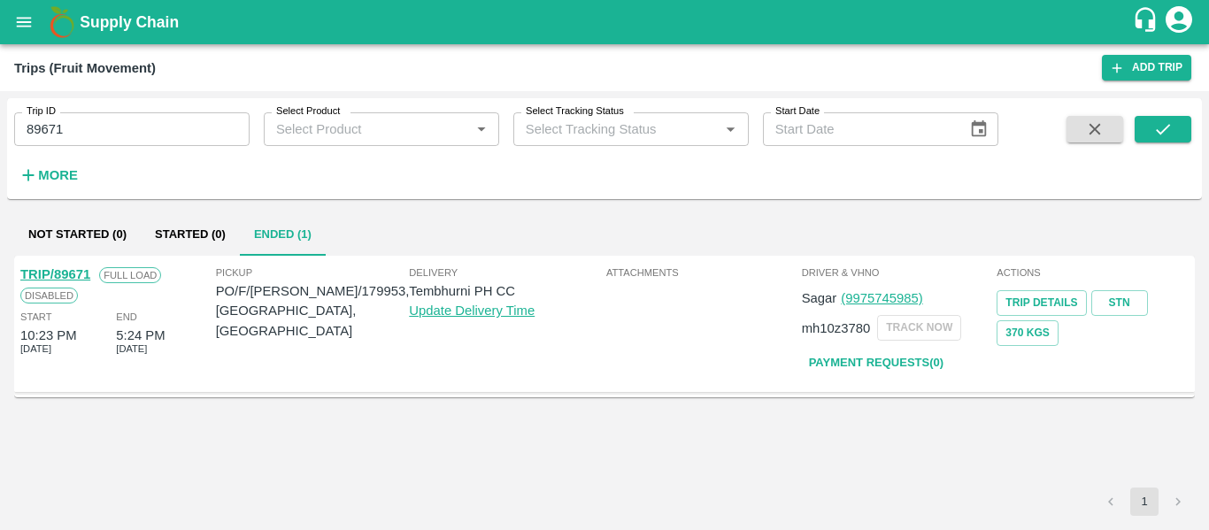
click at [57, 275] on link "TRIP/89671" at bounding box center [55, 274] width 70 height 14
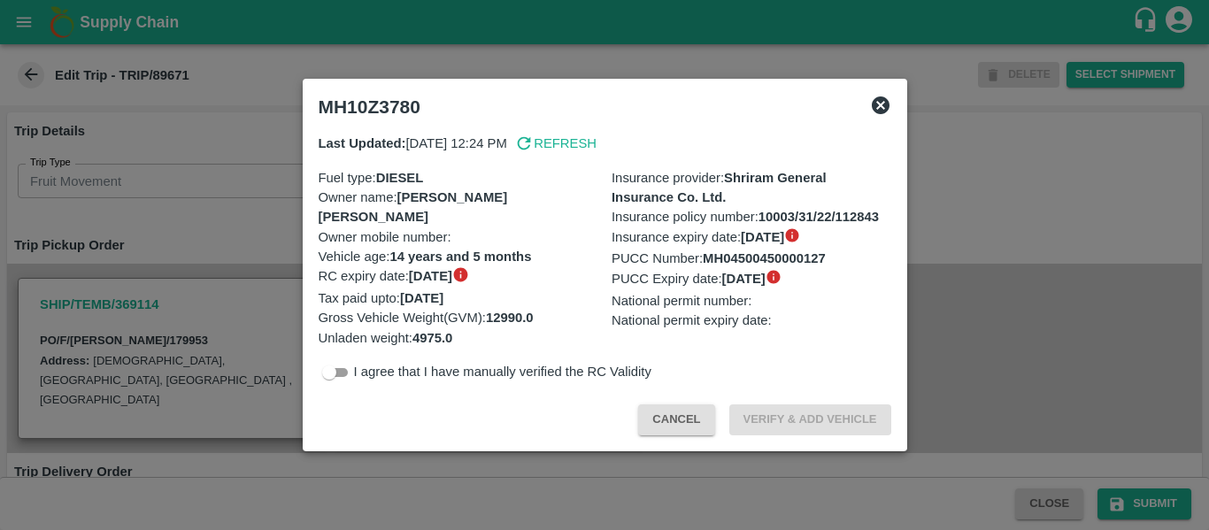
click at [198, 248] on div at bounding box center [604, 265] width 1209 height 530
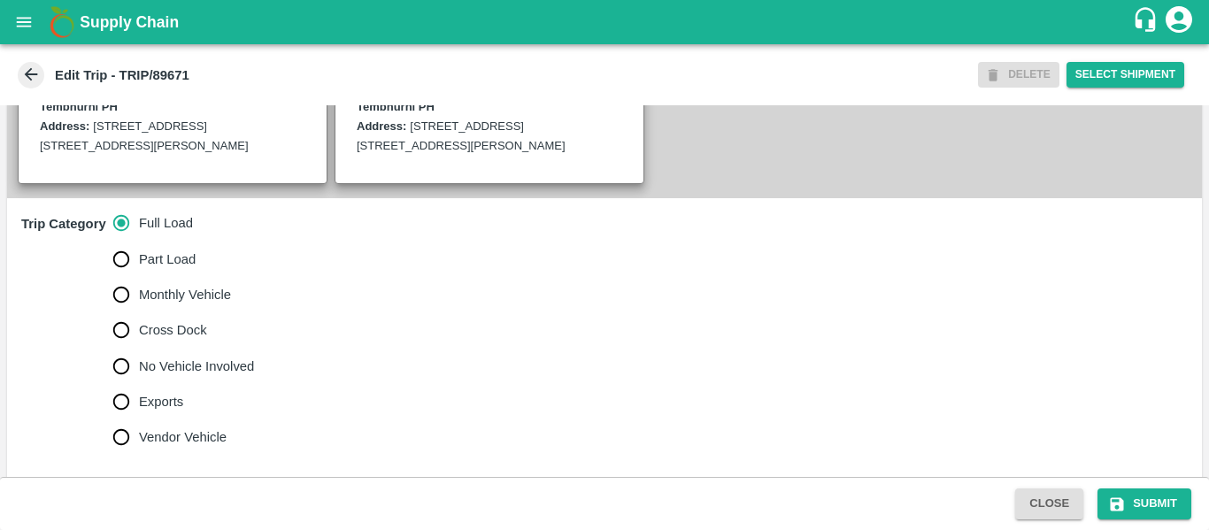
scroll to position [461, 0]
click at [155, 351] on label "No Vehicle Involved" at bounding box center [179, 365] width 151 height 35
click at [139, 351] on input "No Vehicle Involved" at bounding box center [121, 365] width 35 height 35
radio input "true"
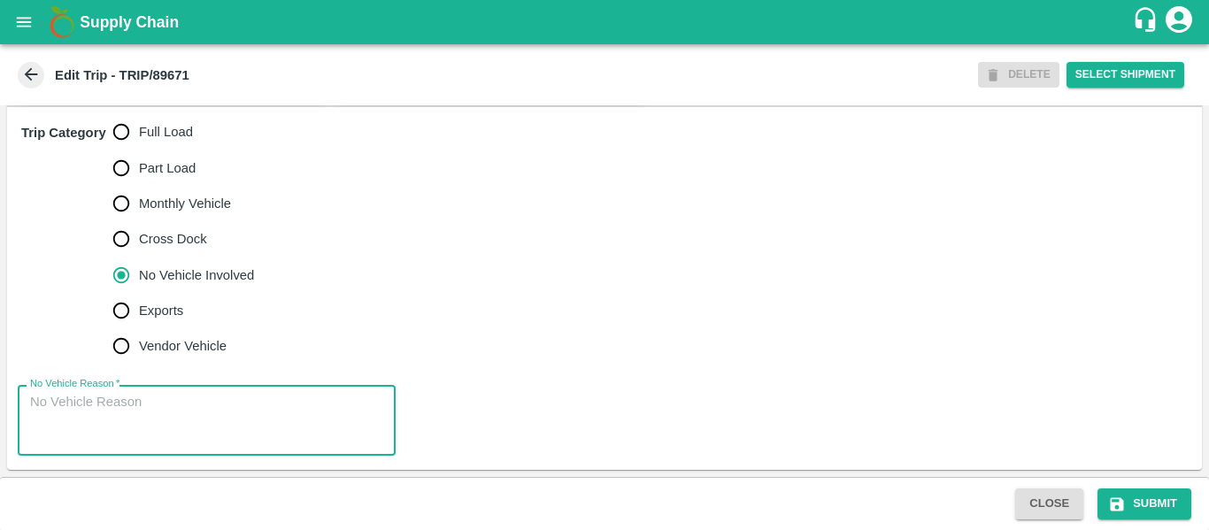
click at [120, 423] on textarea "No Vehicle Reason   *" at bounding box center [206, 421] width 353 height 56
type textarea "Field Dump"
click at [1127, 505] on button "Submit" at bounding box center [1145, 504] width 94 height 31
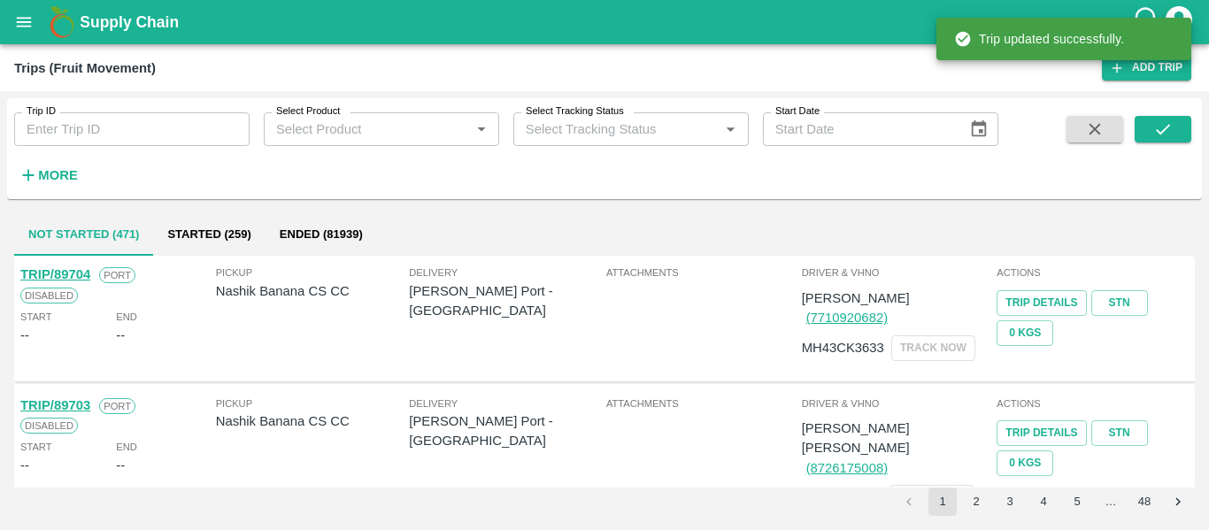
click at [12, 105] on div "Trip ID Trip ID" at bounding box center [125, 122] width 250 height 48
click at [38, 118] on label "Trip ID" at bounding box center [41, 111] width 29 height 14
click at [38, 118] on input "Trip ID" at bounding box center [131, 129] width 235 height 34
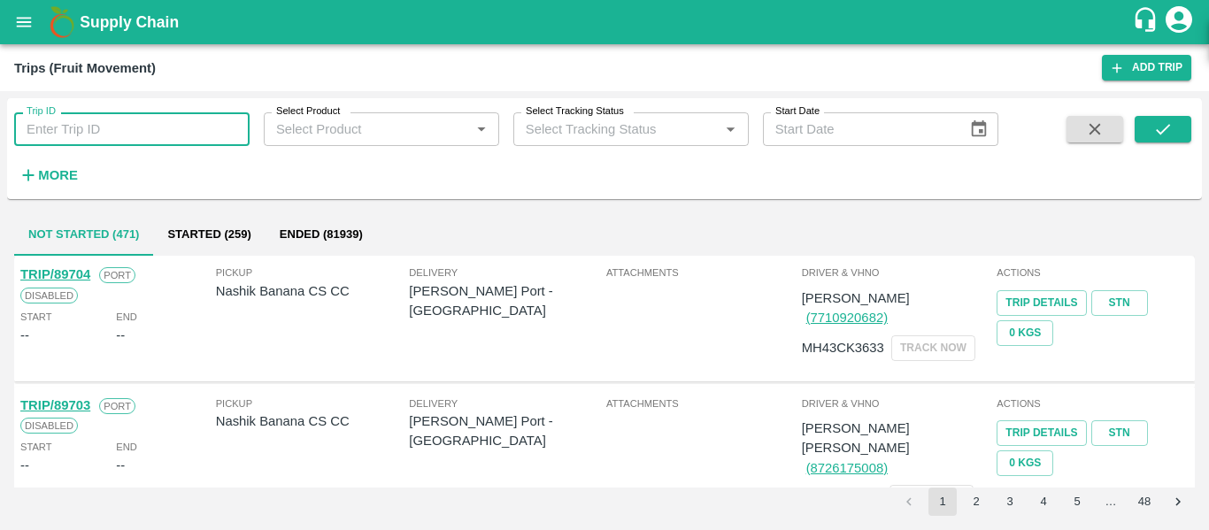
paste input "89654"
type input "89654"
click at [1173, 129] on icon "submit" at bounding box center [1162, 129] width 19 height 19
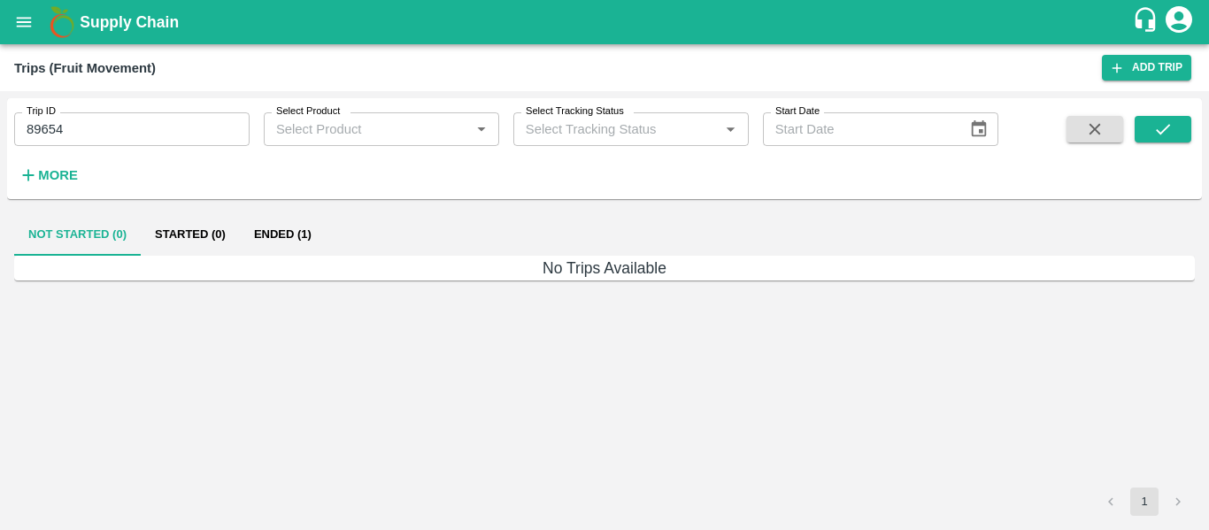
click at [286, 237] on button "Ended (1)" at bounding box center [283, 234] width 86 height 42
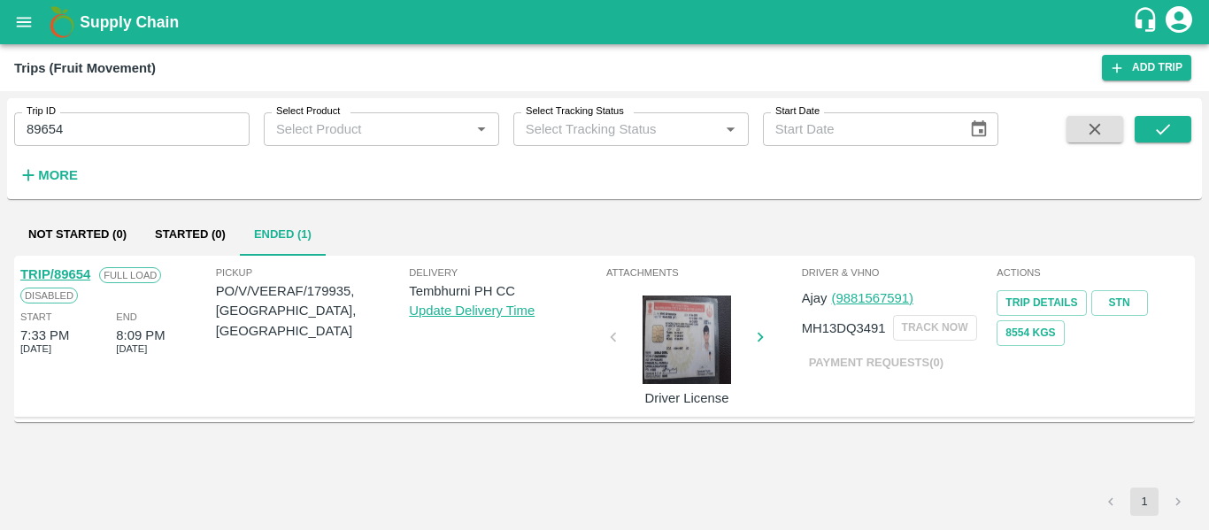
click at [66, 275] on link "TRIP/89654" at bounding box center [55, 274] width 70 height 14
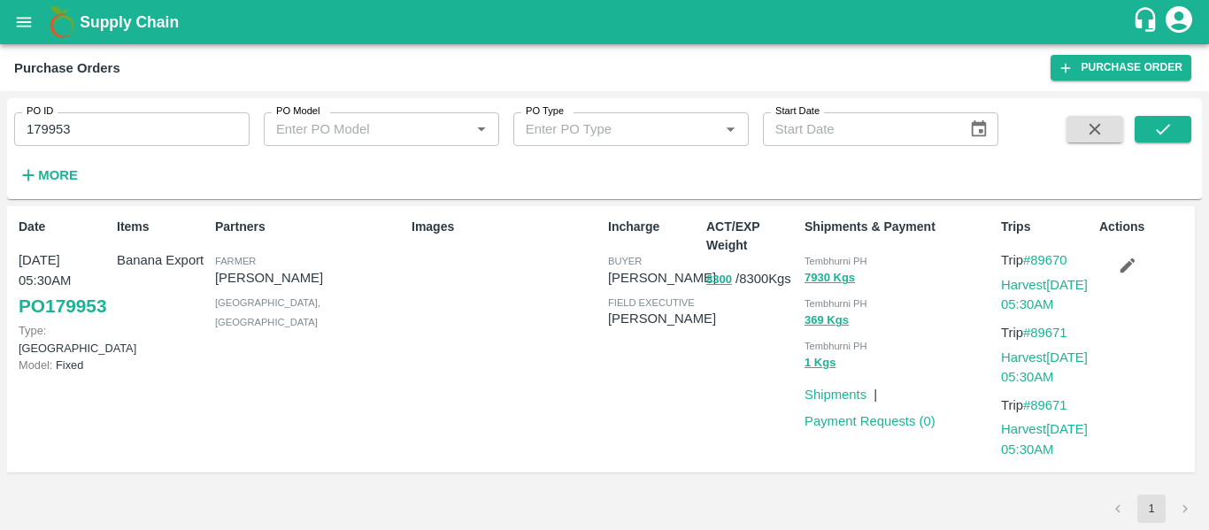
click at [147, 121] on input "179953" at bounding box center [131, 129] width 235 height 34
paste input "text"
type input "179935"
click at [1180, 134] on button "submit" at bounding box center [1163, 129] width 57 height 27
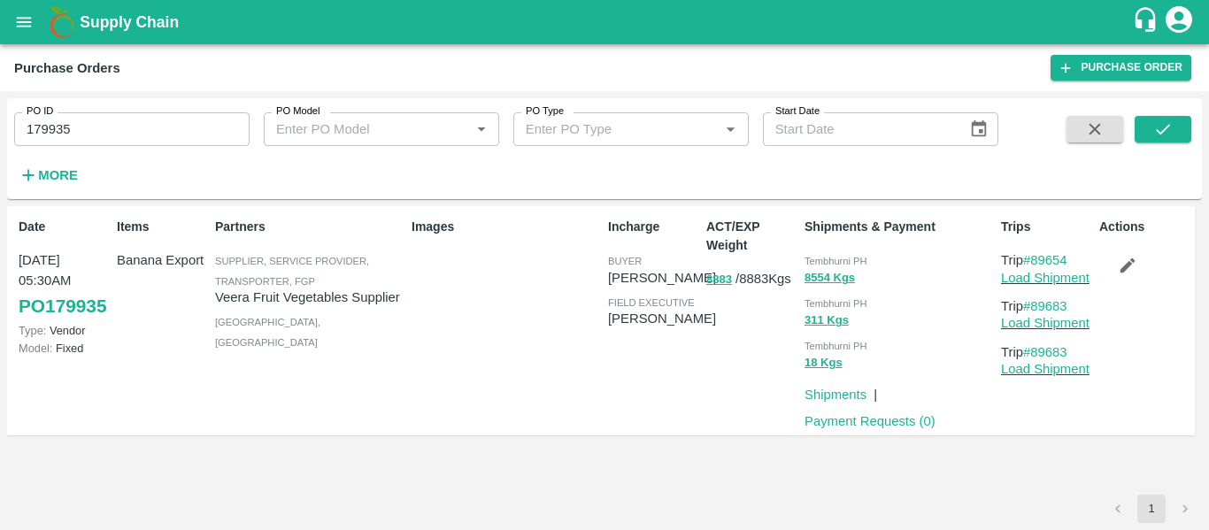
click at [1135, 274] on icon "button" at bounding box center [1127, 265] width 19 height 19
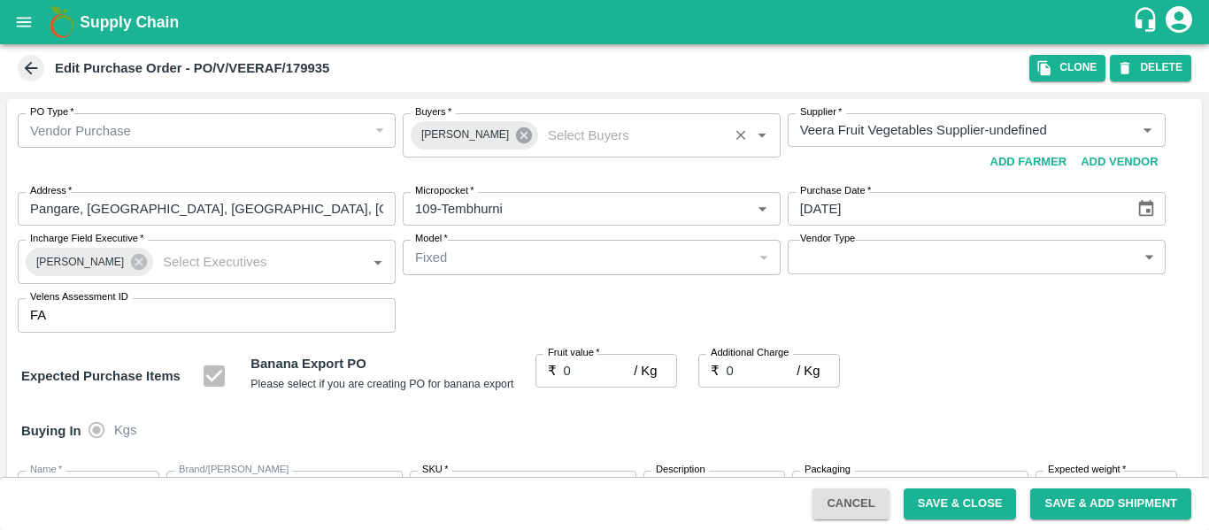
click at [522, 137] on icon at bounding box center [523, 135] width 19 height 19
click at [444, 120] on input "Buyers   *" at bounding box center [577, 130] width 338 height 23
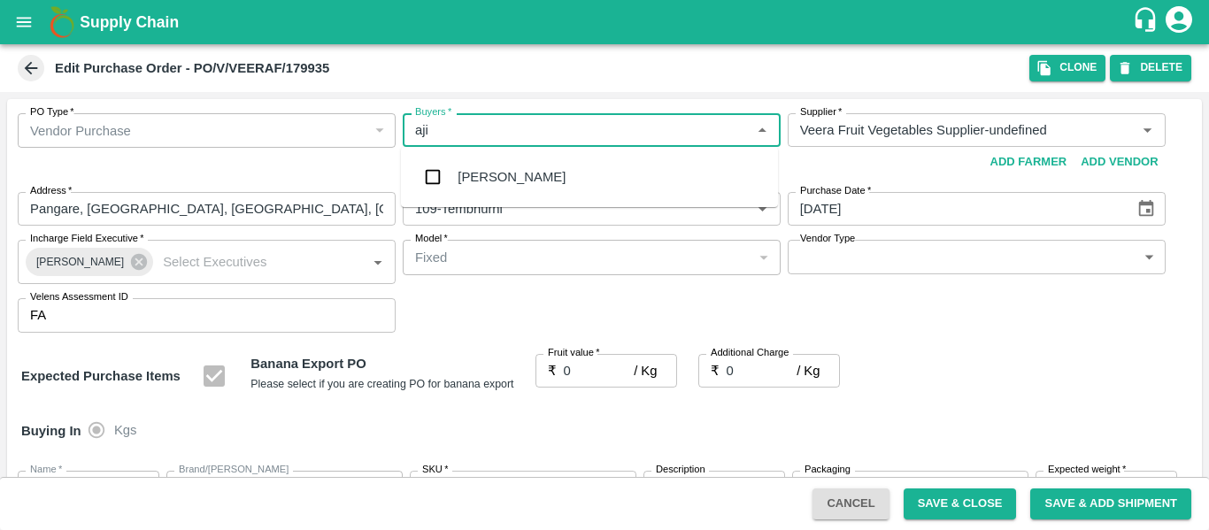
type input "ajit"
click at [465, 182] on div "[PERSON_NAME]" at bounding box center [512, 176] width 108 height 19
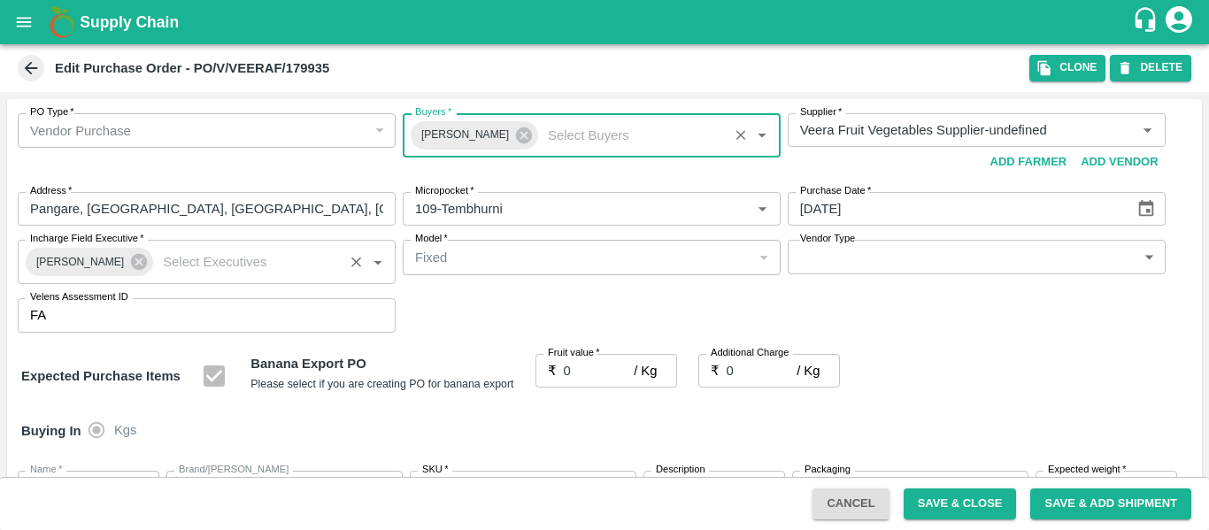
click at [141, 263] on div "[PERSON_NAME]" at bounding box center [89, 262] width 127 height 28
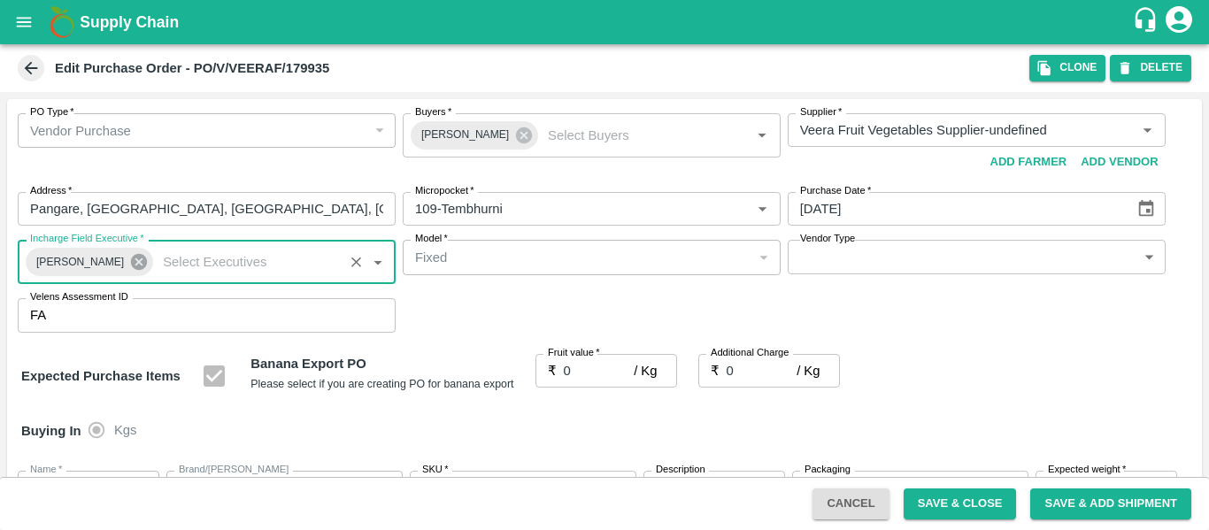
click at [133, 263] on icon at bounding box center [139, 262] width 16 height 16
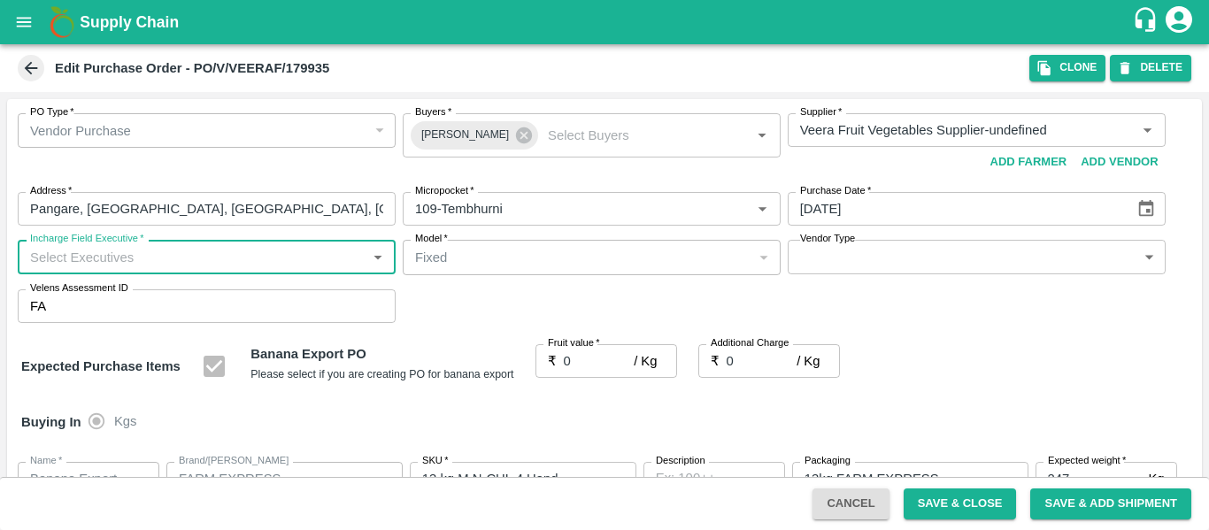
click at [78, 262] on input "Incharge Field Executive   *" at bounding box center [192, 256] width 338 height 23
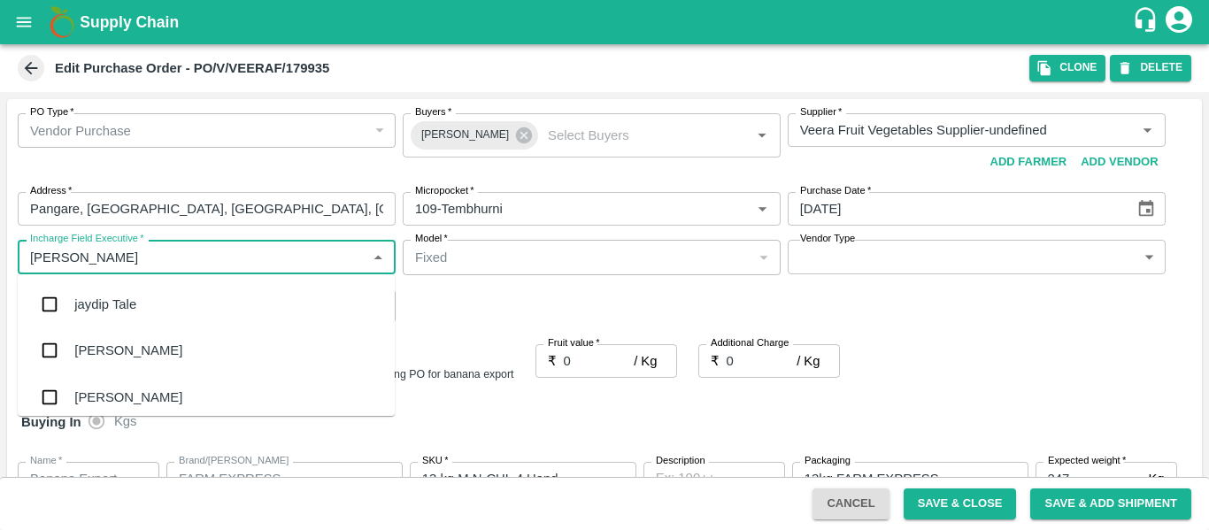
type input "jayd"
click at [90, 303] on div "jaydip Tale" at bounding box center [105, 304] width 62 height 19
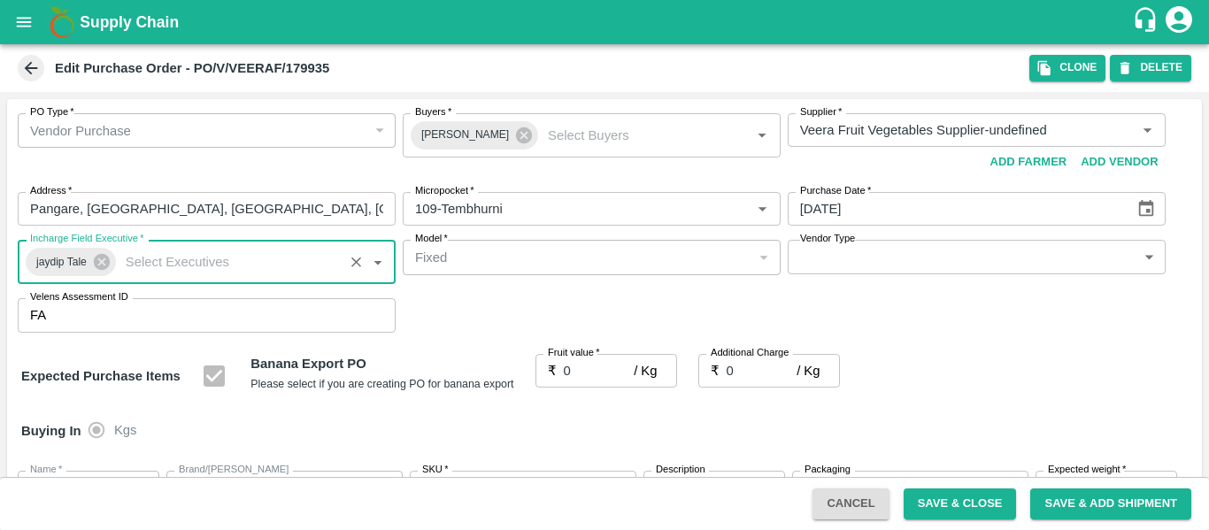
click at [609, 398] on div "Fruit value   * ₹ 0 / Kg Fruit value" at bounding box center [607, 376] width 142 height 45
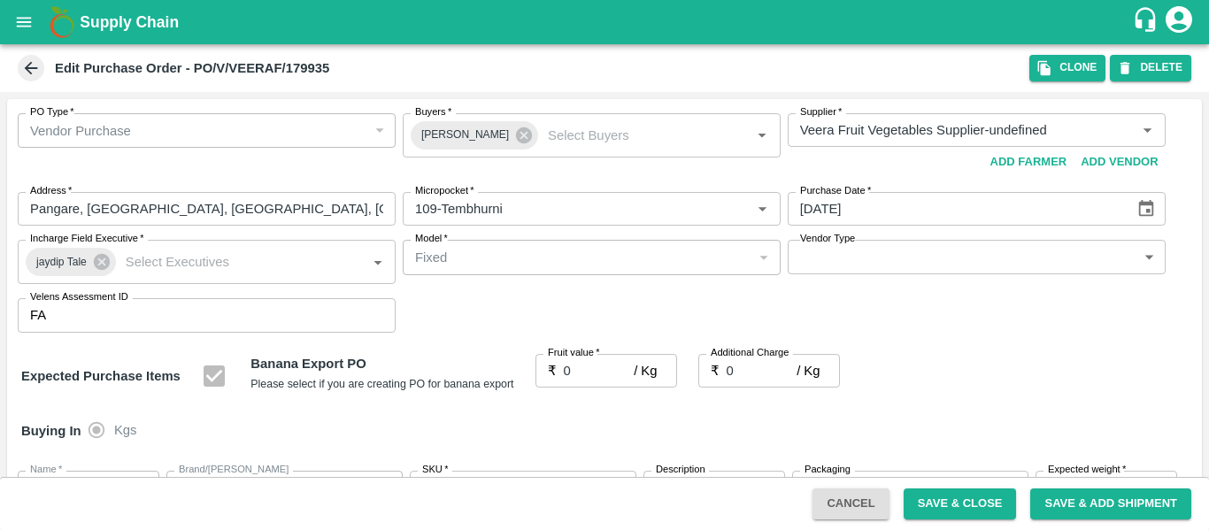
click at [586, 378] on input "0" at bounding box center [599, 371] width 71 height 34
type input "2"
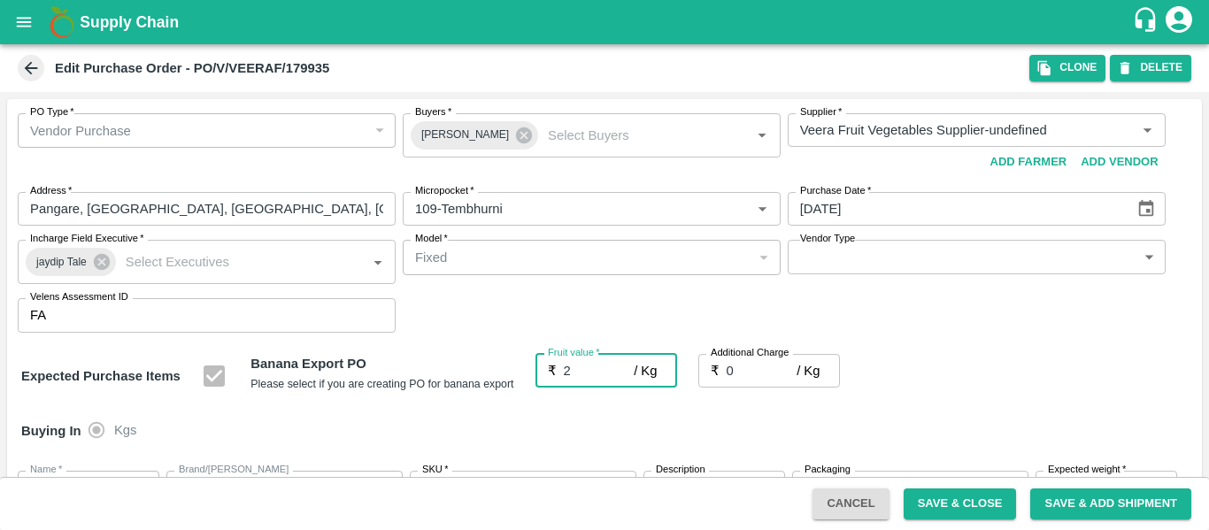
type input "2"
type input "22"
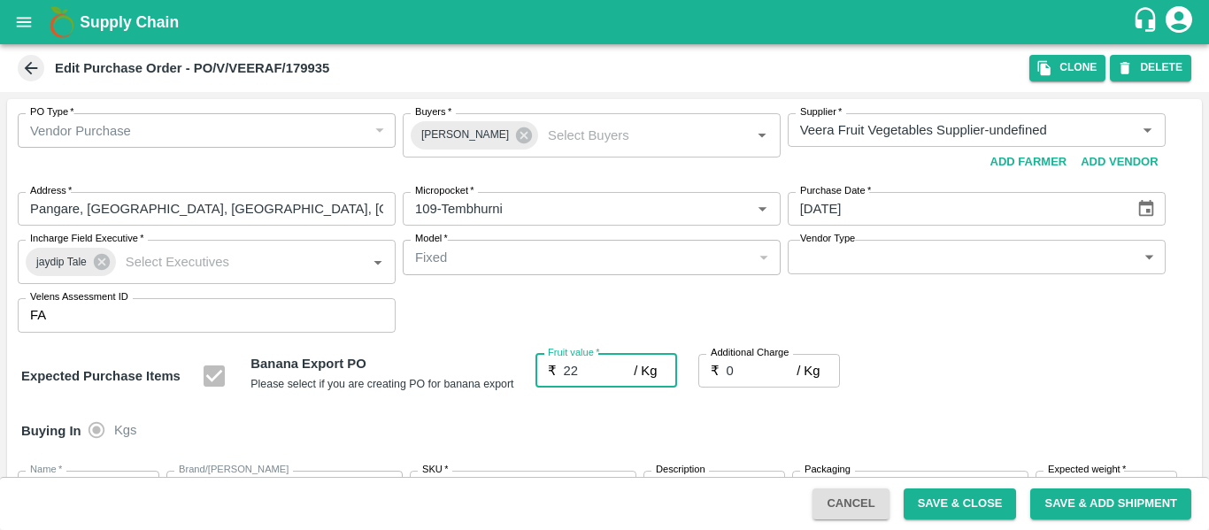
type input "22"
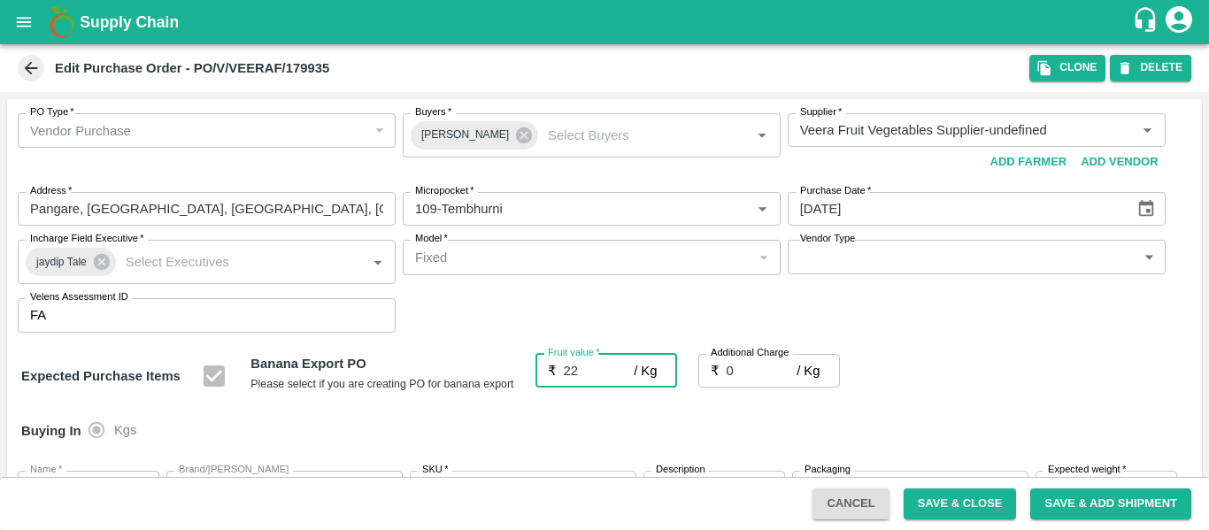
type input "22"
click at [755, 357] on label "Additional Charge" at bounding box center [750, 353] width 79 height 14
click at [755, 357] on input "0" at bounding box center [762, 371] width 71 height 34
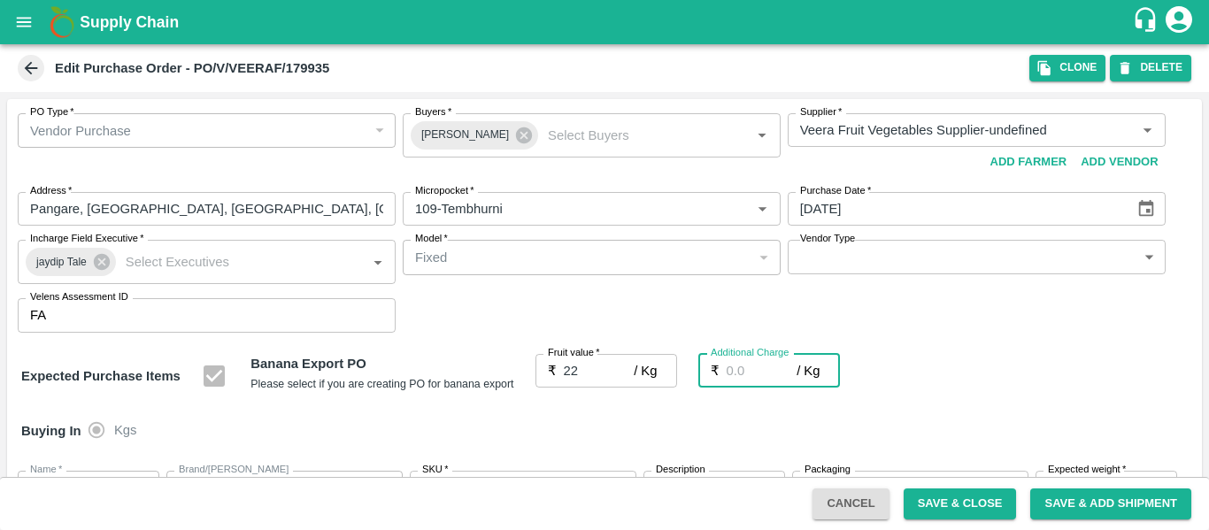
type input "2"
type input "24"
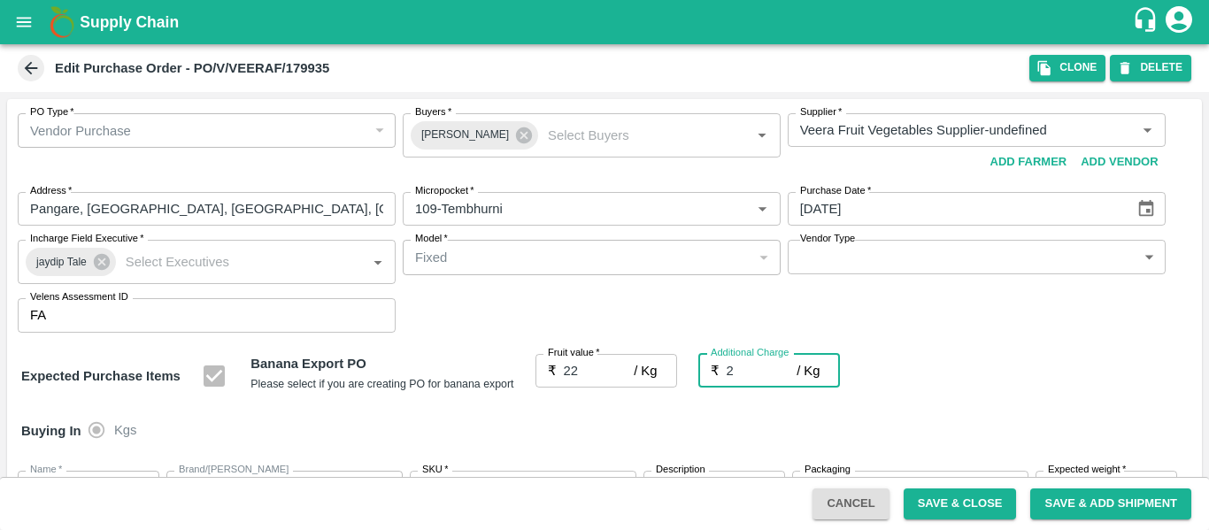
type input "24"
type input "2.7"
type input "24.7"
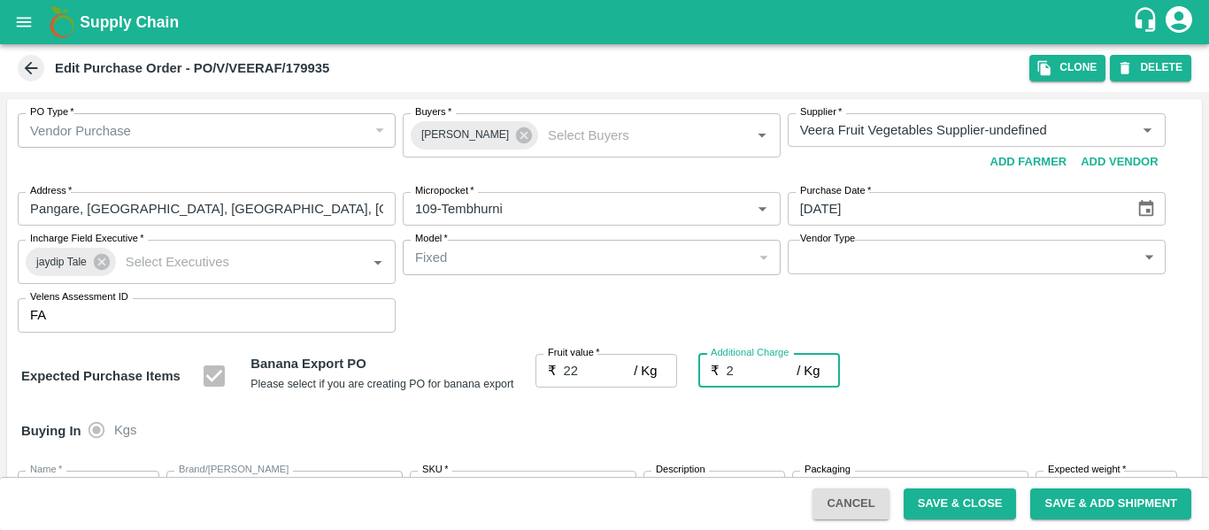
type input "24.7"
type input "2.75"
type input "24.75"
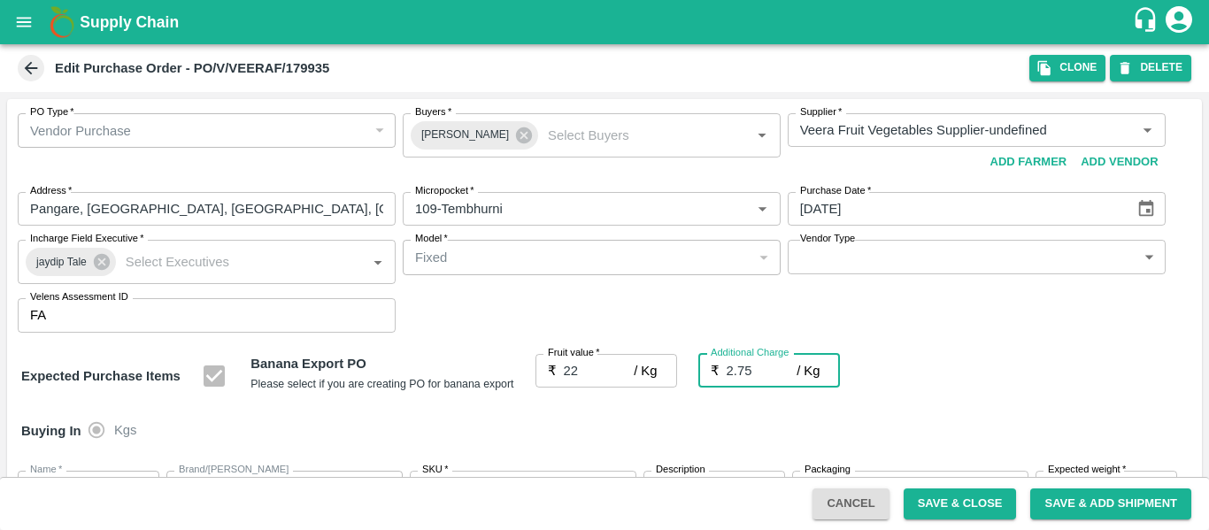
type input "24.75"
type input "2.75"
click at [1053, 371] on div "Expected Purchase Items Banana Export PO Please select if you are creating PO f…" at bounding box center [604, 376] width 1167 height 45
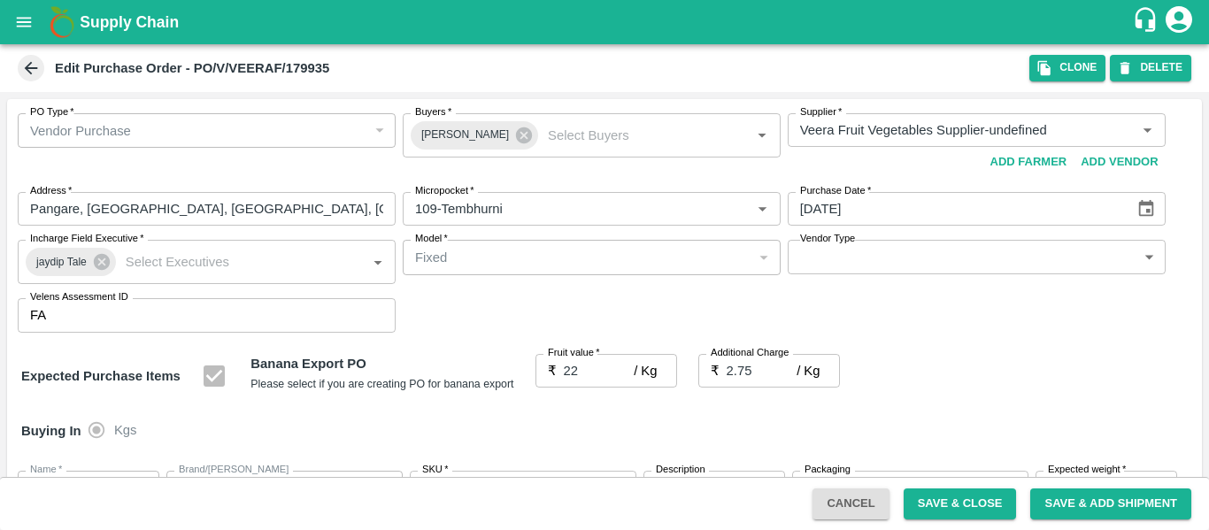
scroll to position [1055, 0]
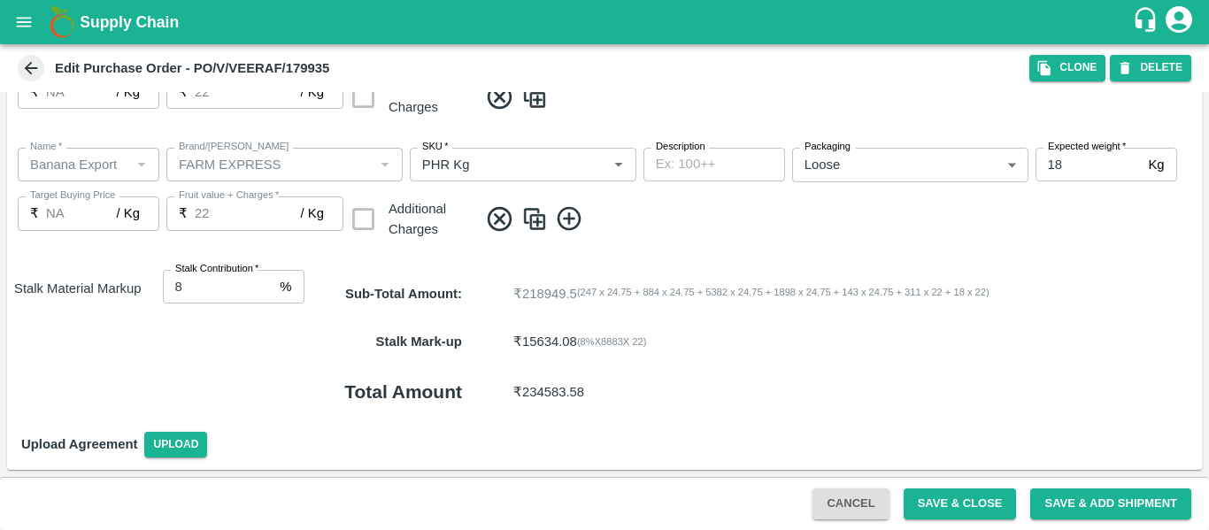
click at [993, 509] on button "Save & Close" at bounding box center [960, 504] width 113 height 31
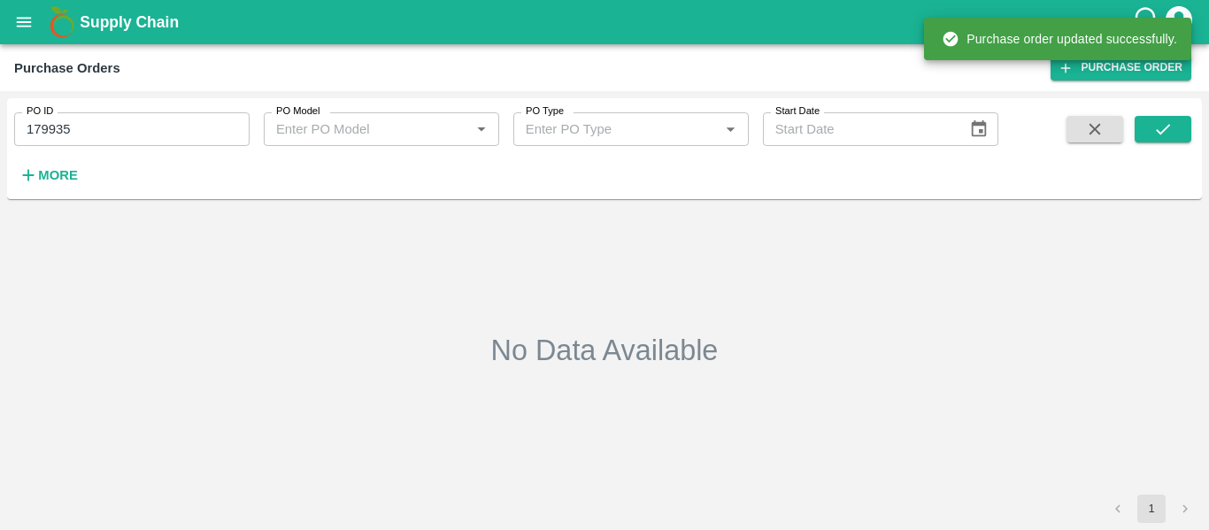
type input "179935"
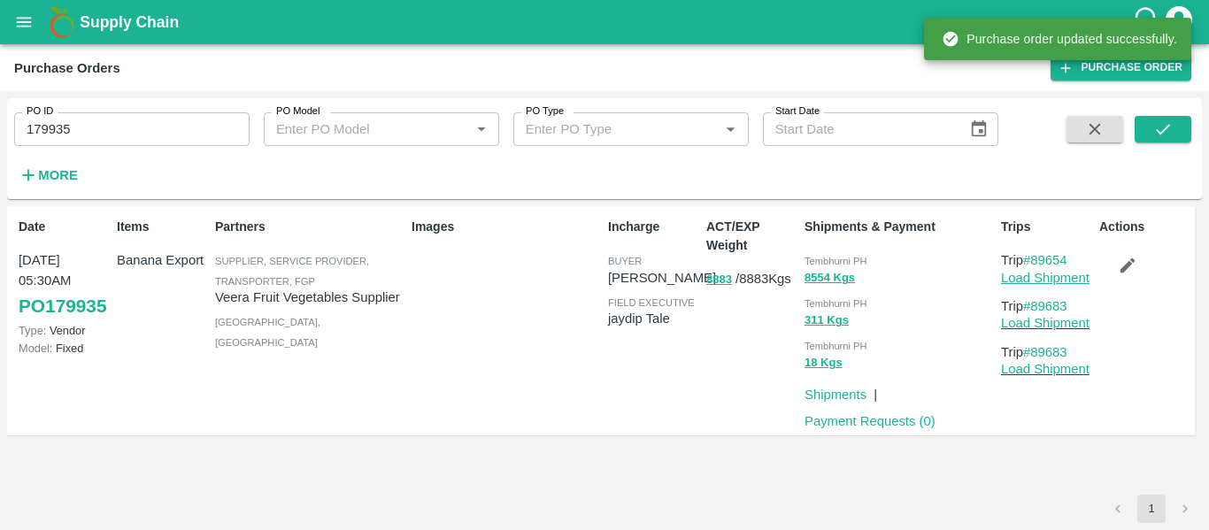
click at [1051, 277] on link "Load Shipment" at bounding box center [1045, 278] width 89 height 14
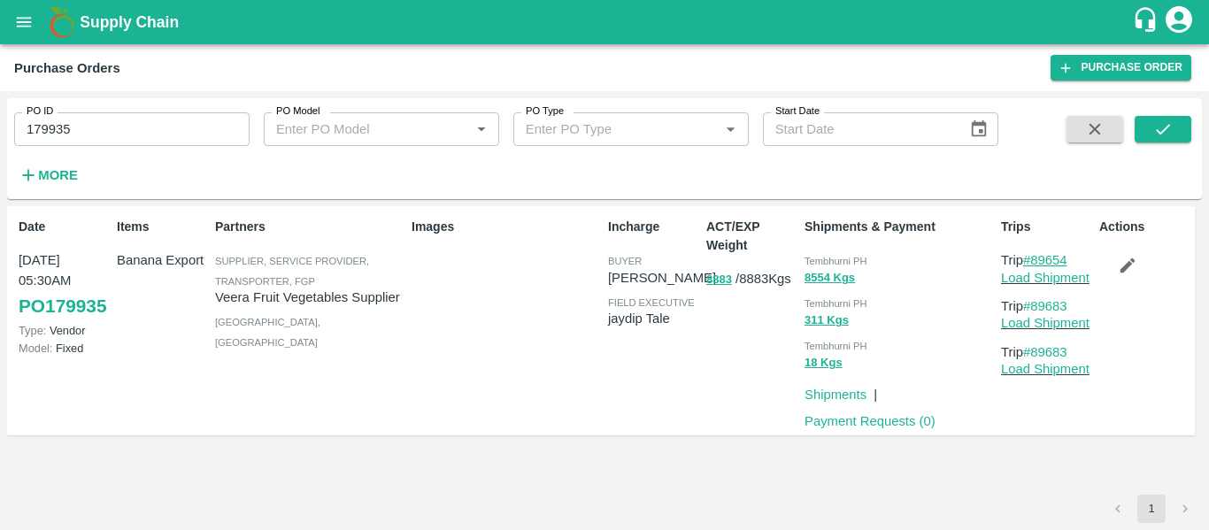
drag, startPoint x: 1078, startPoint y: 258, endPoint x: 1034, endPoint y: 260, distance: 44.3
click at [1034, 260] on p "Trip #89654" at bounding box center [1046, 260] width 91 height 19
copy link "89654"
drag, startPoint x: 1075, startPoint y: 301, endPoint x: 1038, endPoint y: 308, distance: 37.8
click at [1038, 308] on p "Trip #89683" at bounding box center [1046, 306] width 91 height 19
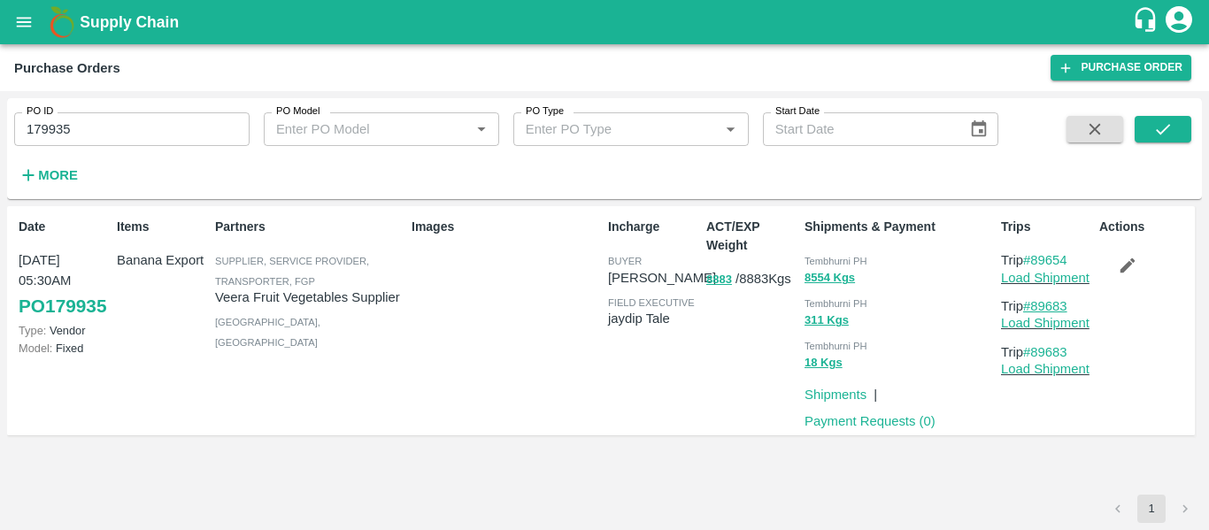
copy link "89683"
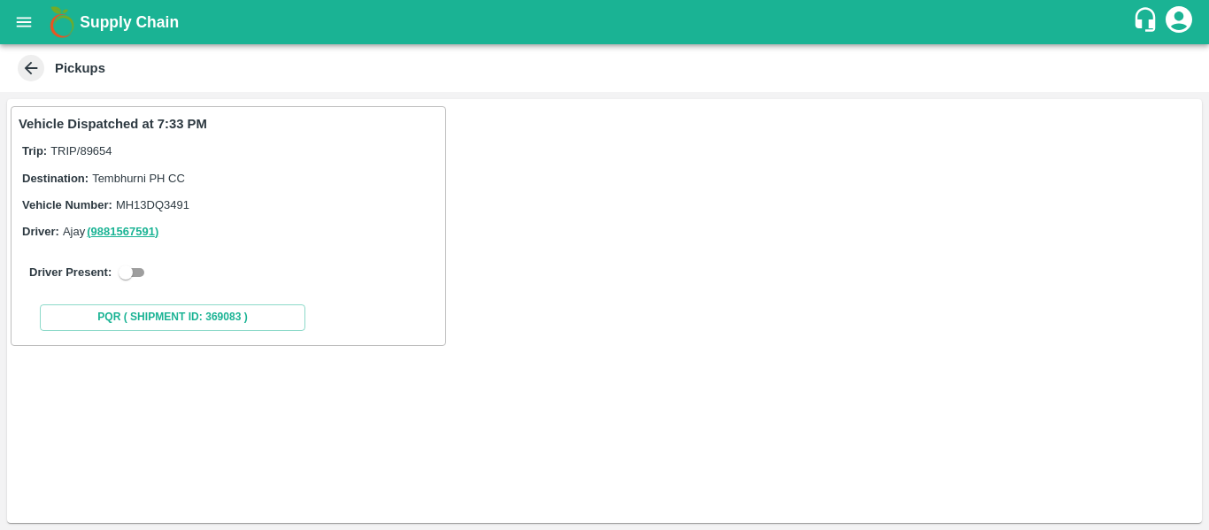
click at [150, 280] on input "checkbox" at bounding box center [126, 272] width 64 height 21
checkbox input "true"
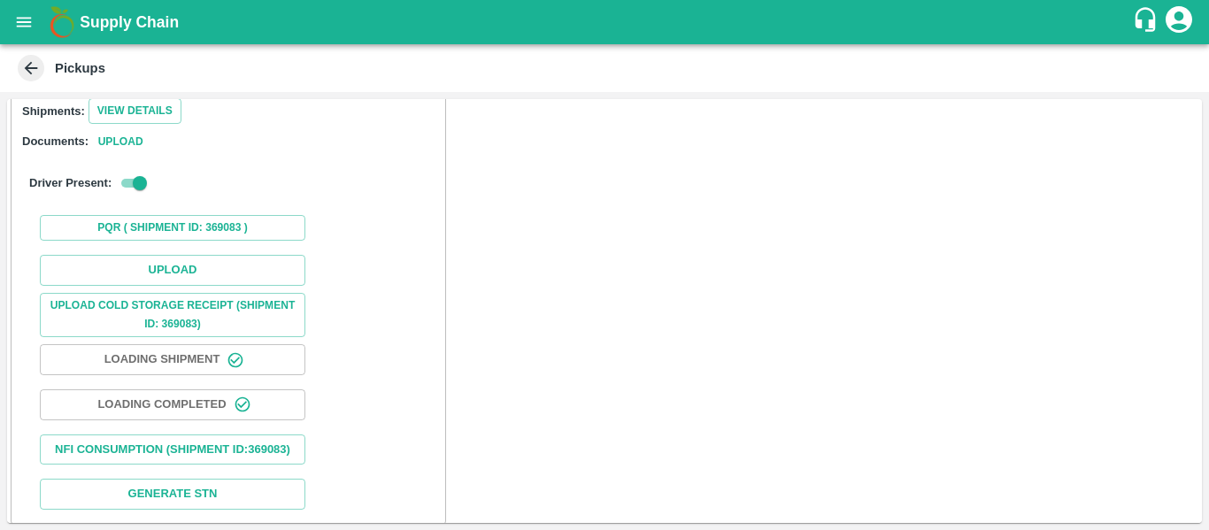
scroll to position [231, 0]
click at [179, 273] on button "Upload" at bounding box center [173, 269] width 266 height 31
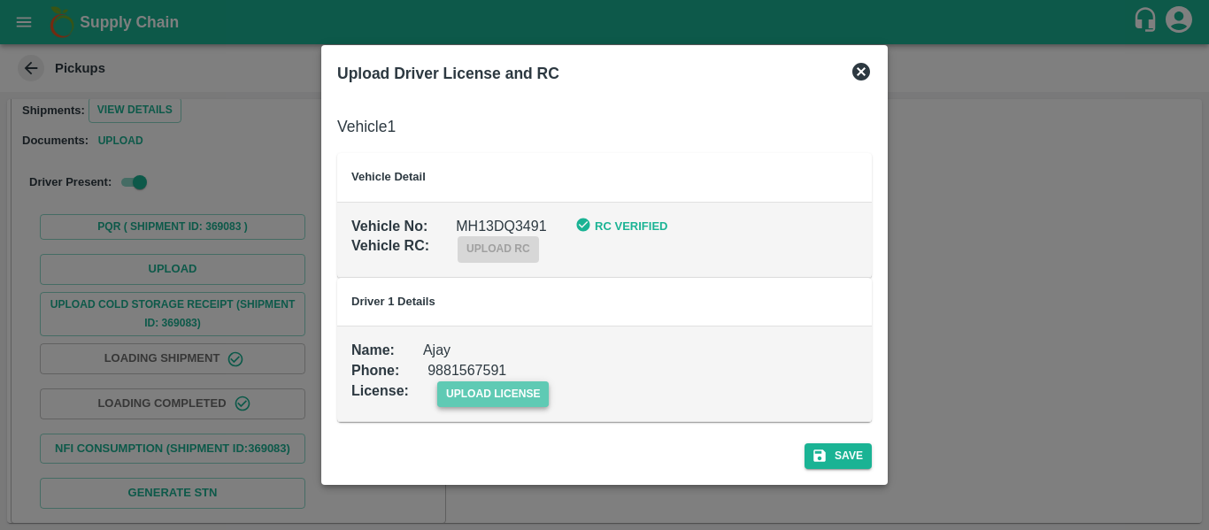
click at [480, 382] on span "upload license" at bounding box center [493, 395] width 112 height 26
click at [0, 0] on input "upload license" at bounding box center [0, 0] width 0 height 0
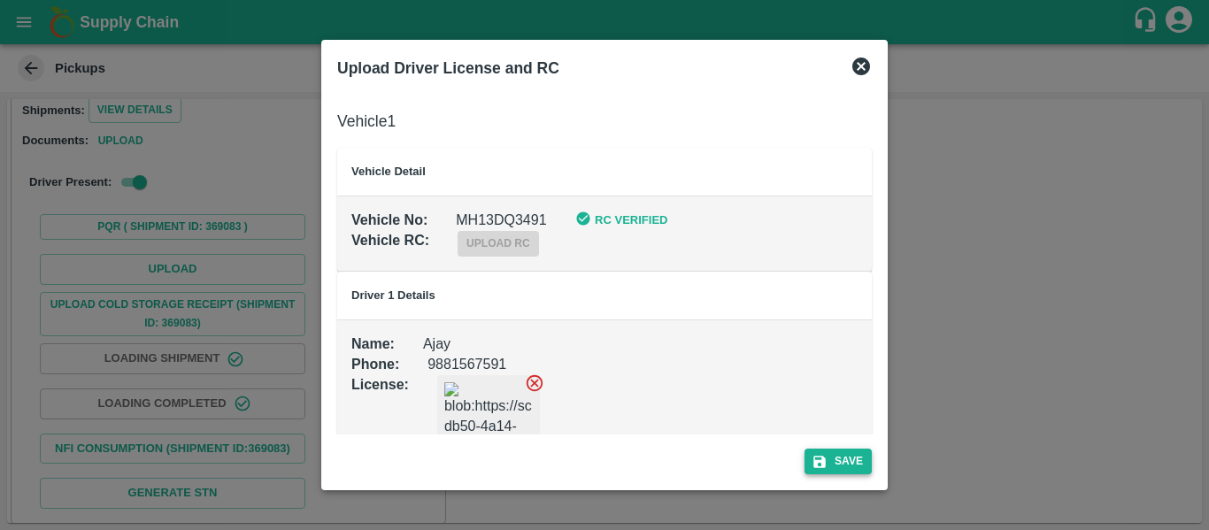
click at [864, 464] on button "Save" at bounding box center [838, 462] width 67 height 26
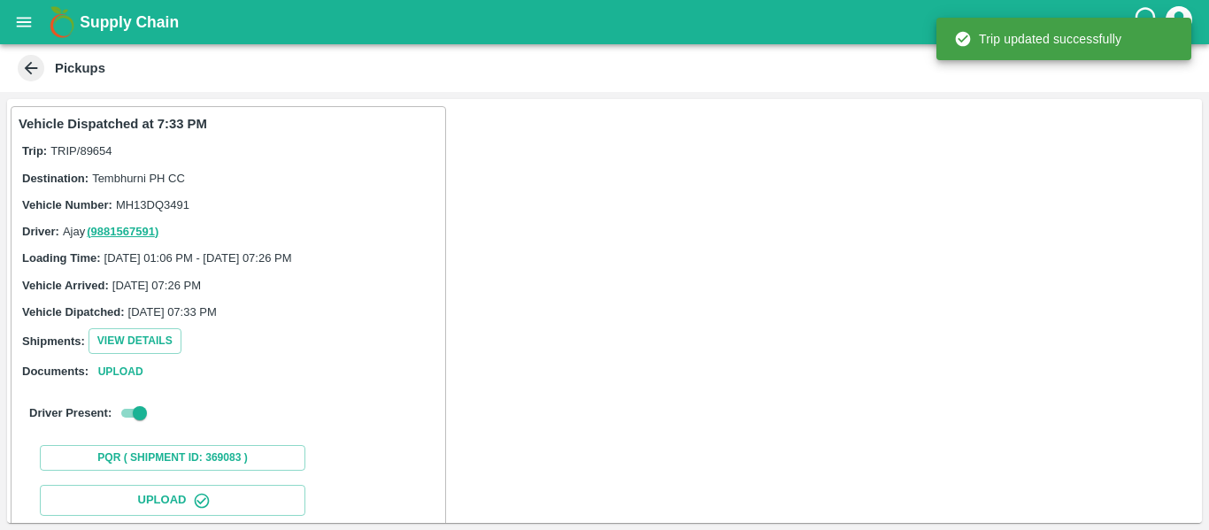
scroll to position [305, 0]
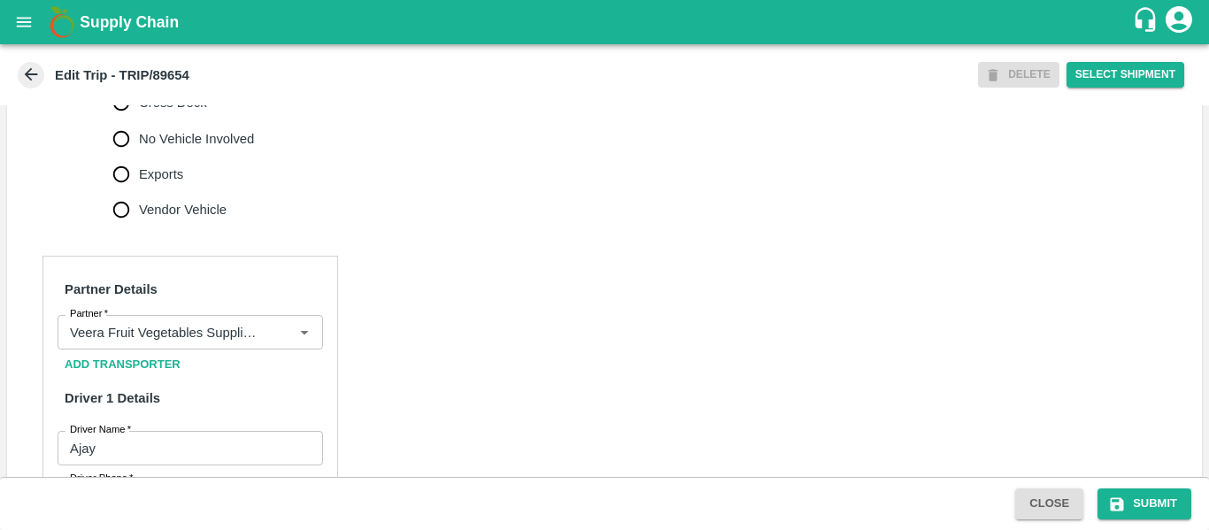
scroll to position [1357, 0]
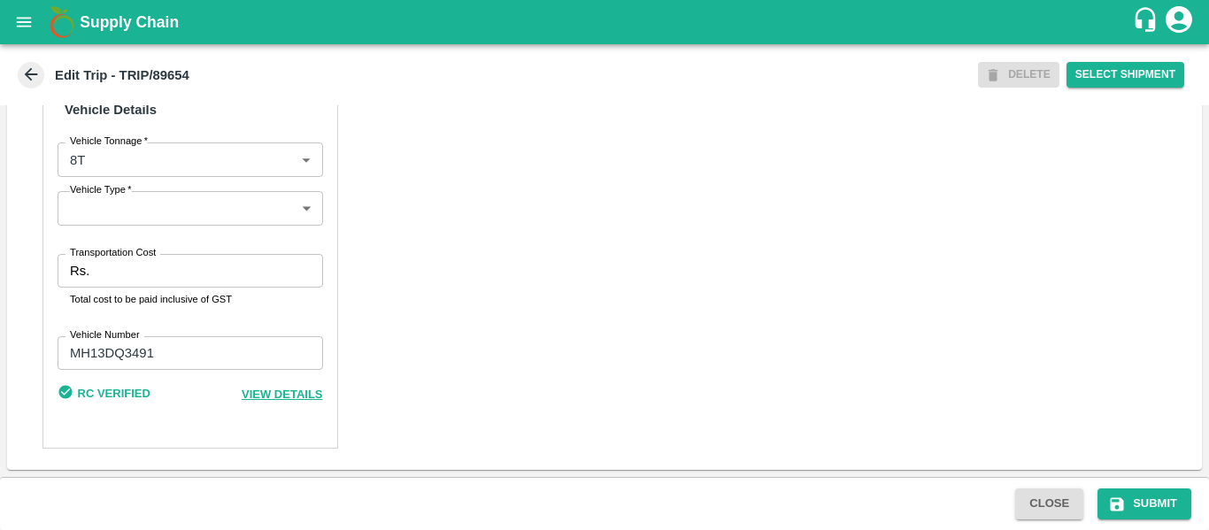
click at [158, 274] on input "Transportation Cost" at bounding box center [209, 271] width 226 height 34
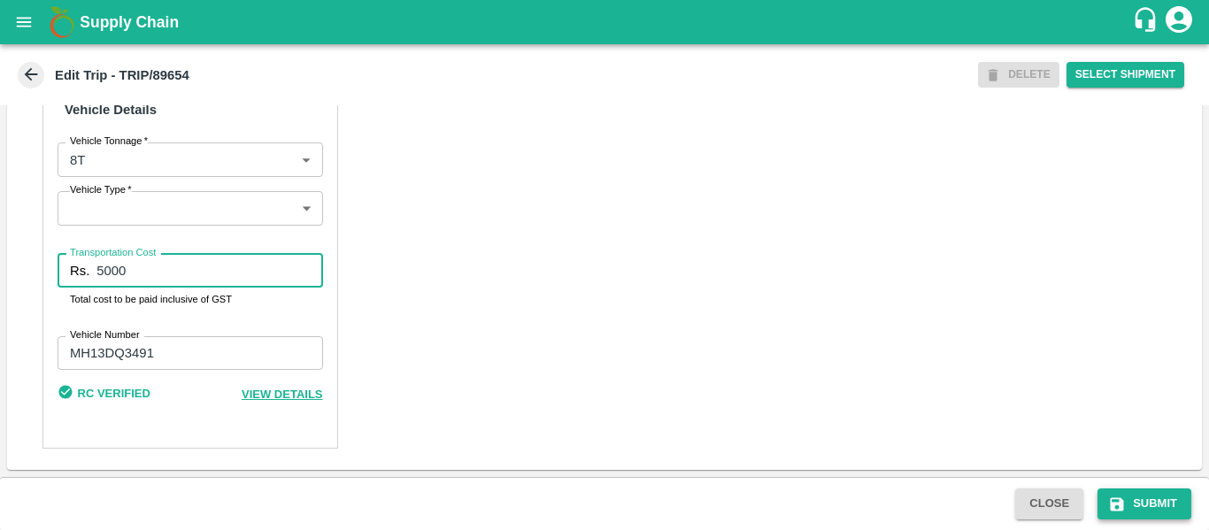
type input "5000"
click at [1140, 495] on button "Submit" at bounding box center [1145, 504] width 94 height 31
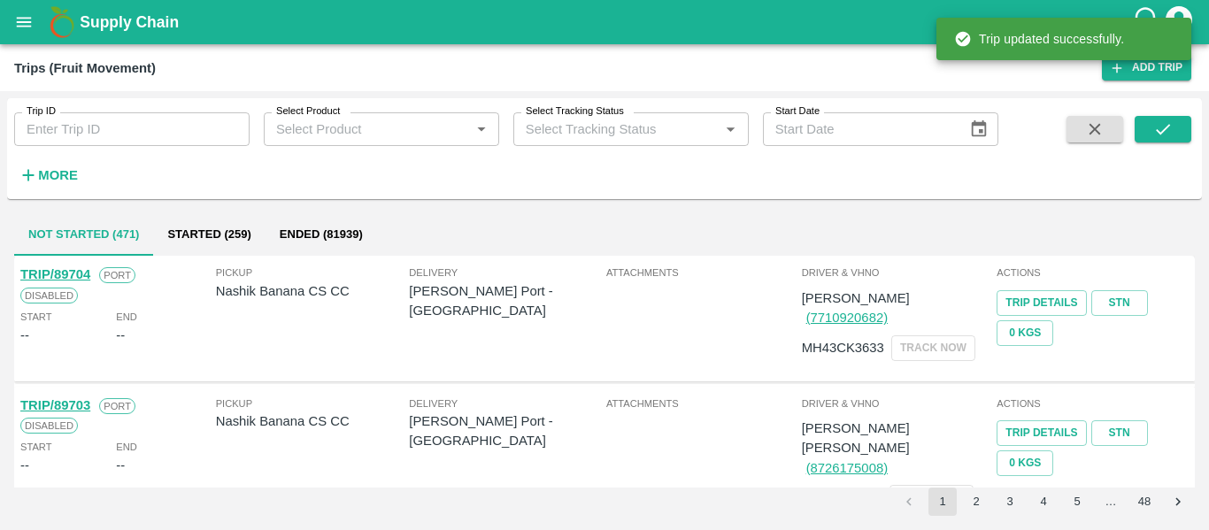
click at [115, 144] on input "Trip ID" at bounding box center [131, 129] width 235 height 34
paste input "89683"
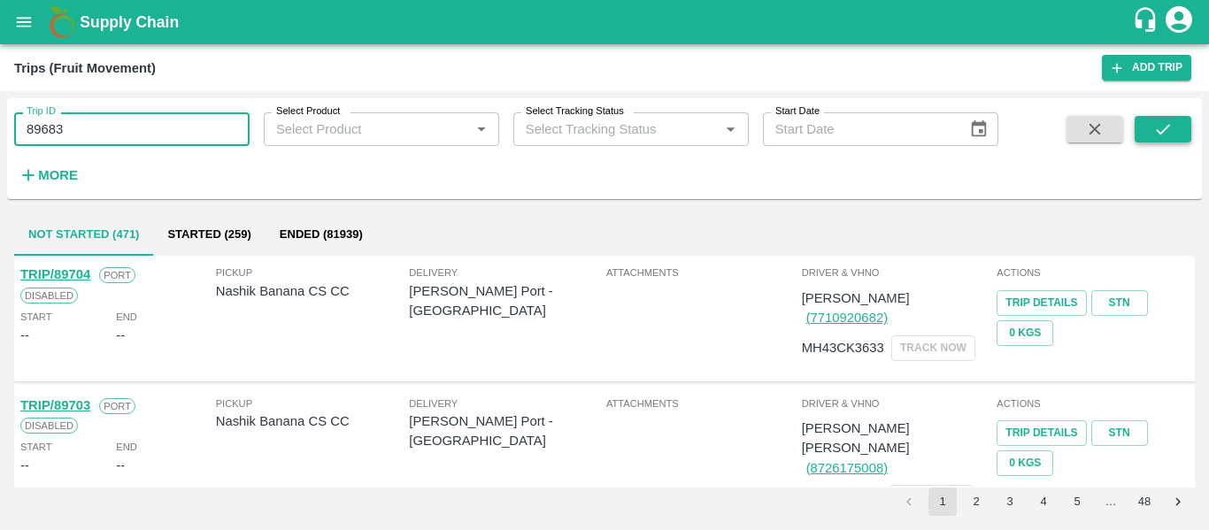
type input "89683"
click at [1172, 126] on icon "submit" at bounding box center [1162, 129] width 19 height 19
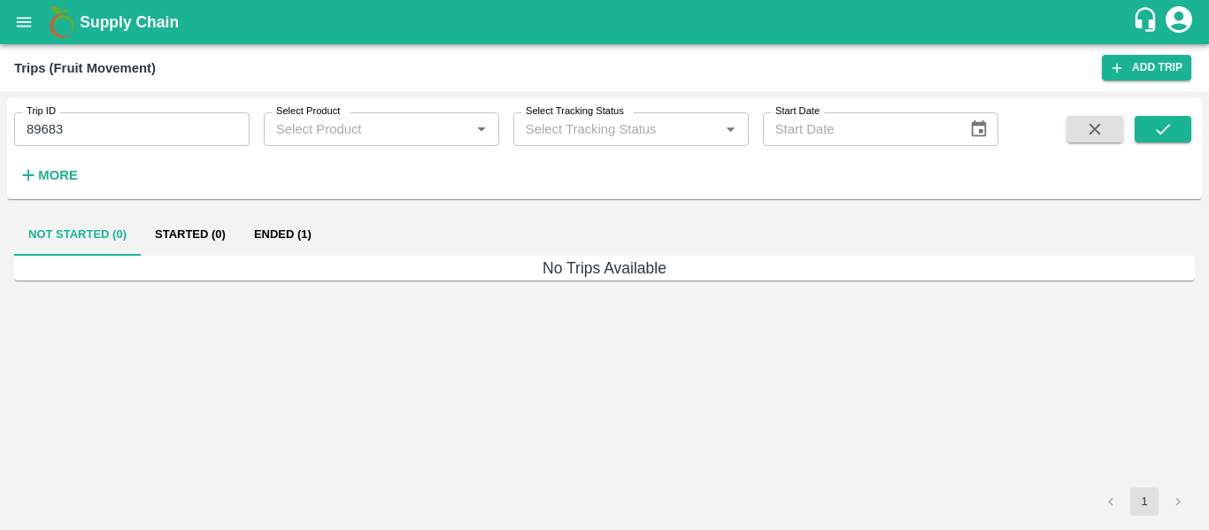
click at [282, 231] on button "Ended (1)" at bounding box center [283, 234] width 86 height 42
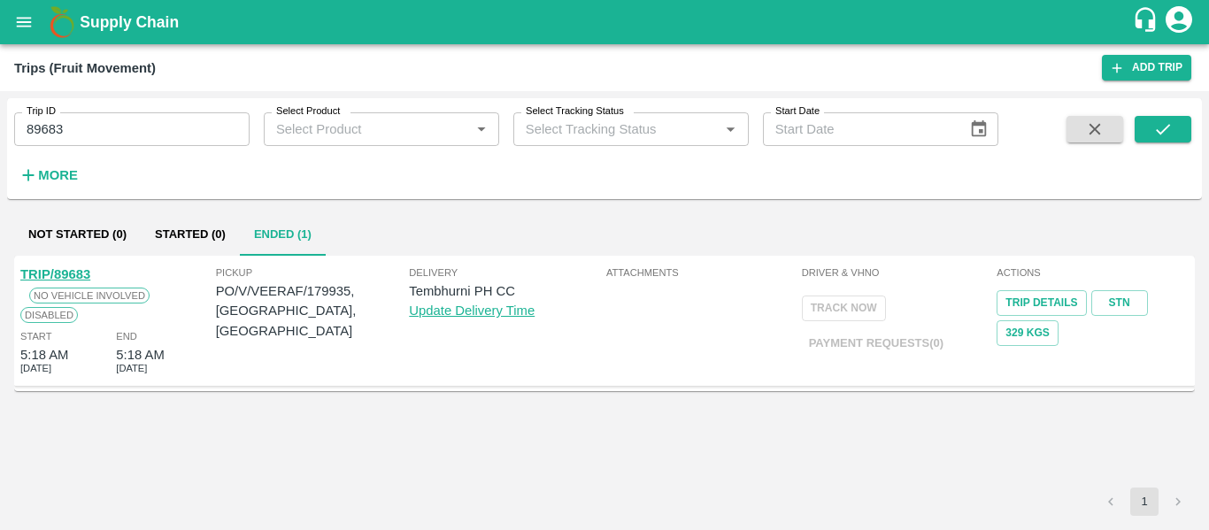
click at [51, 281] on link "TRIP/89683" at bounding box center [55, 274] width 70 height 14
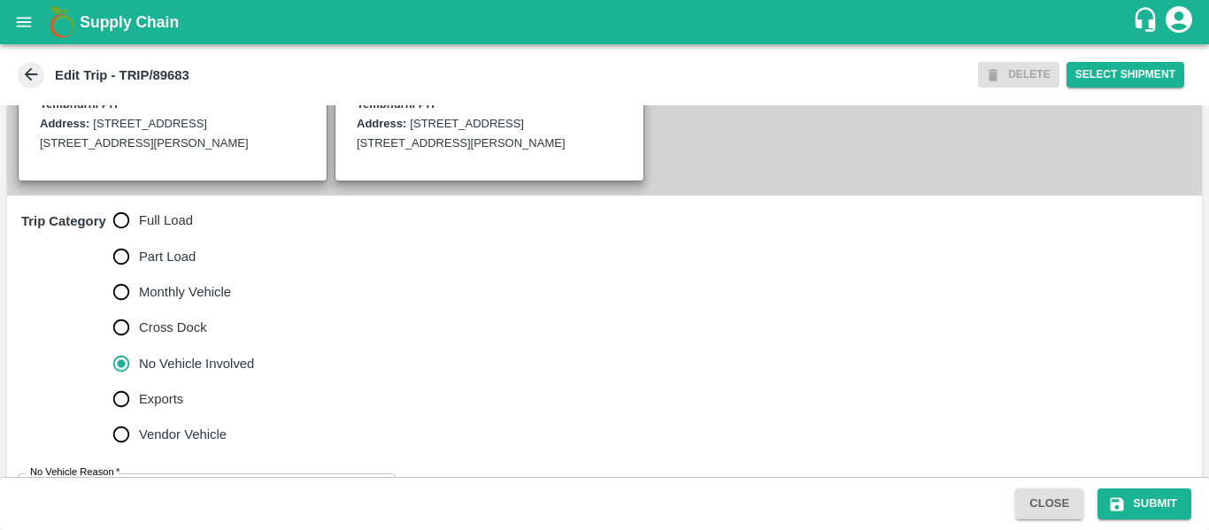
scroll to position [464, 0]
click at [126, 227] on input "Full Load" at bounding box center [121, 219] width 35 height 35
radio input "true"
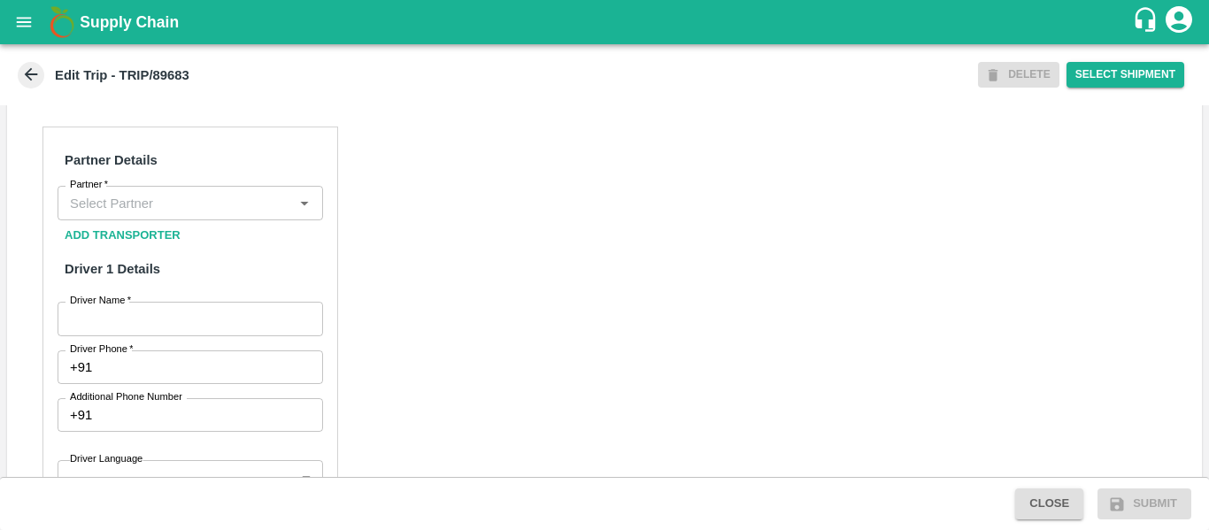
click at [124, 208] on div "Partner" at bounding box center [191, 203] width 266 height 34
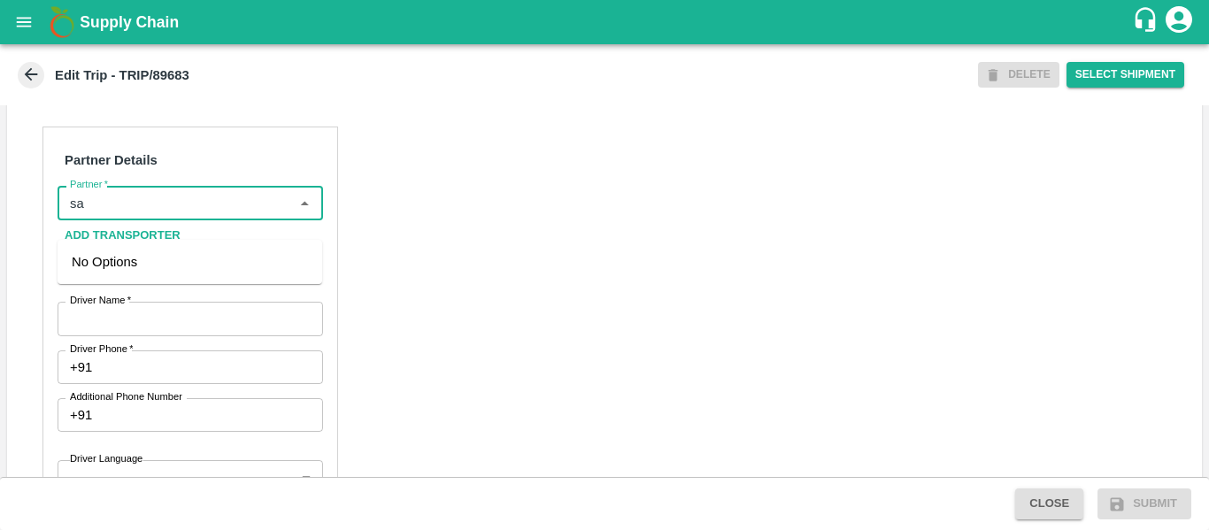
type input "s"
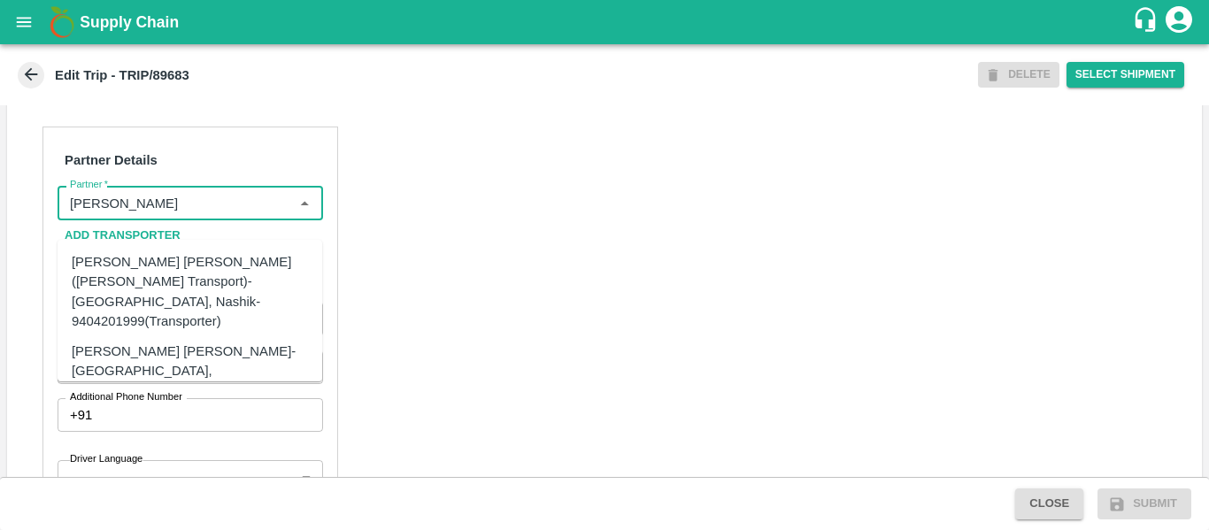
click at [156, 342] on div "[PERSON_NAME] [PERSON_NAME]-[GEOGRAPHIC_DATA], [GEOGRAPHIC_DATA]-9730316755(Tra…" at bounding box center [217, 371] width 290 height 59
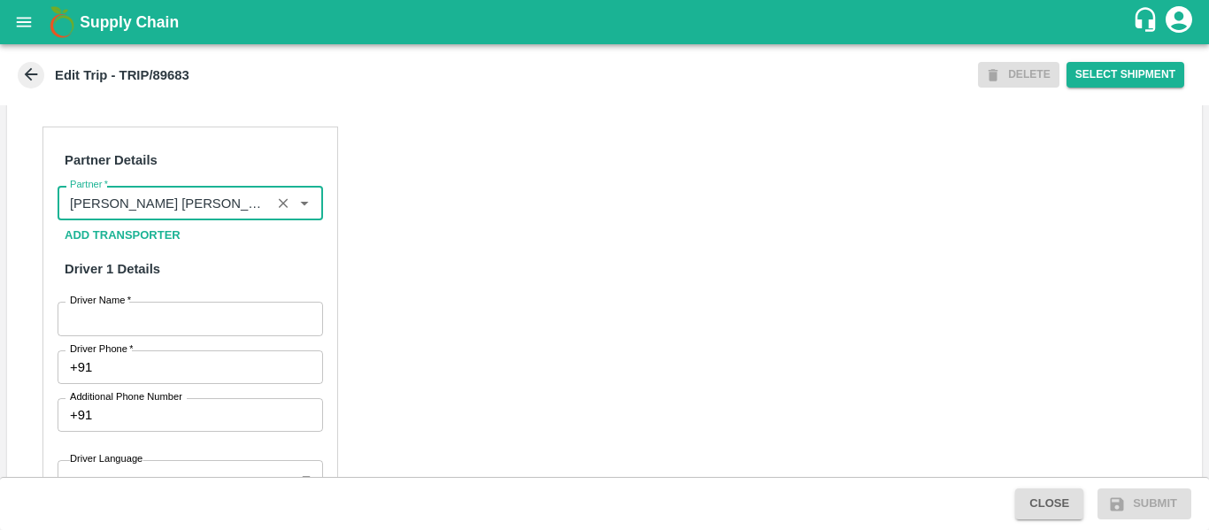
type input "[PERSON_NAME] [PERSON_NAME]-[GEOGRAPHIC_DATA], [GEOGRAPHIC_DATA]-9730316755(Tra…"
click at [199, 336] on input "Driver Name   *" at bounding box center [191, 319] width 266 height 34
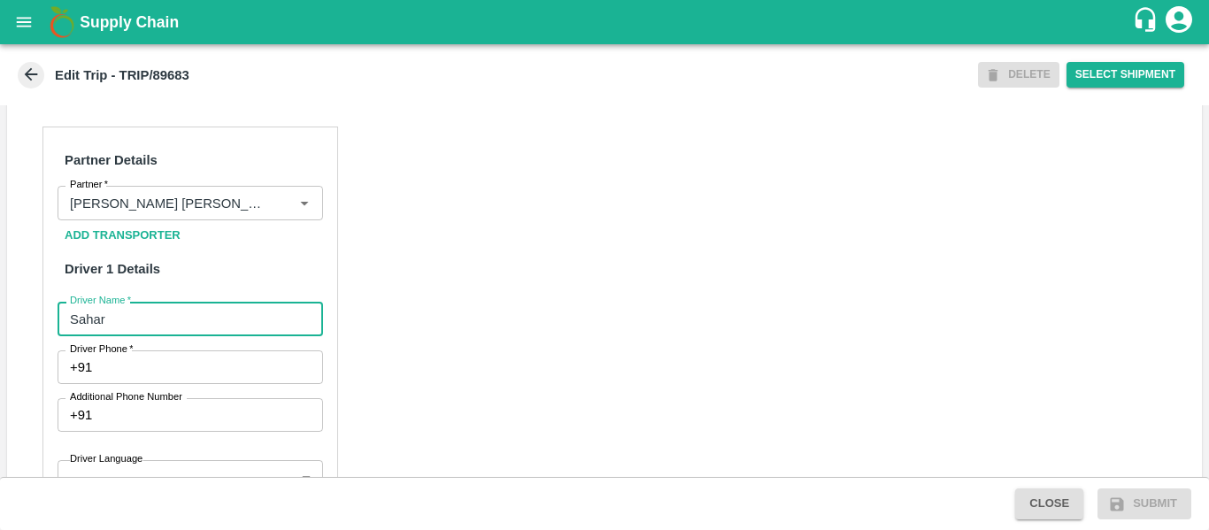
type input "Sahar"
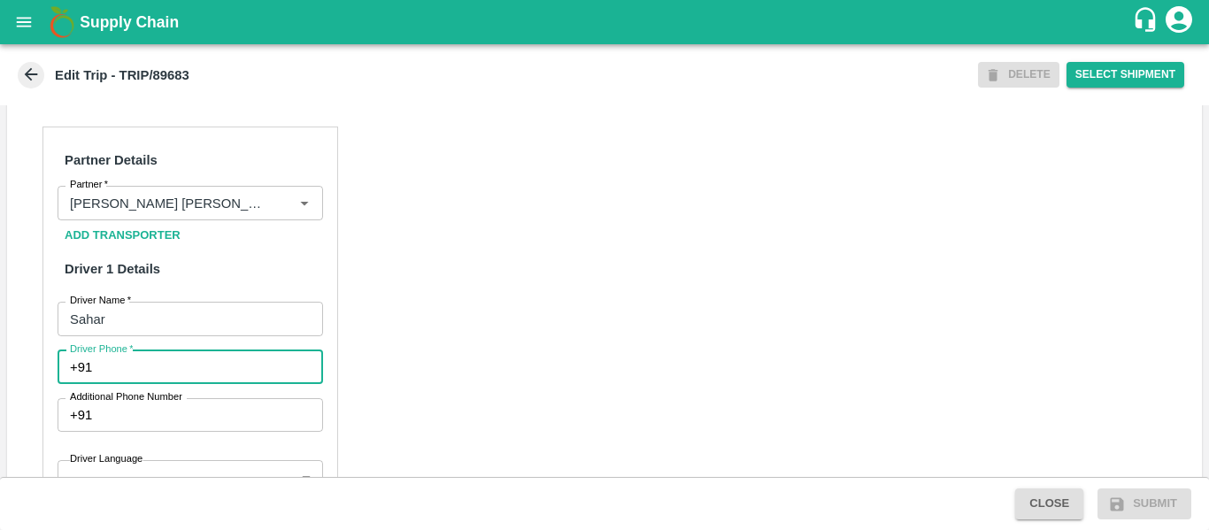
click at [203, 384] on input "Driver Phone   *" at bounding box center [210, 368] width 223 height 34
type input "9975745985"
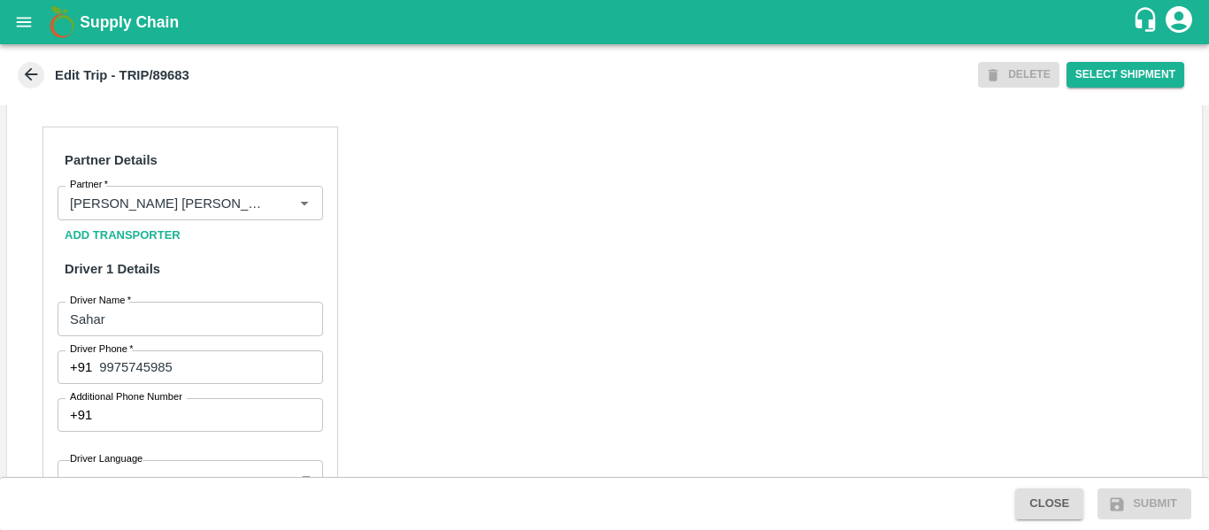
scroll to position [1361, 0]
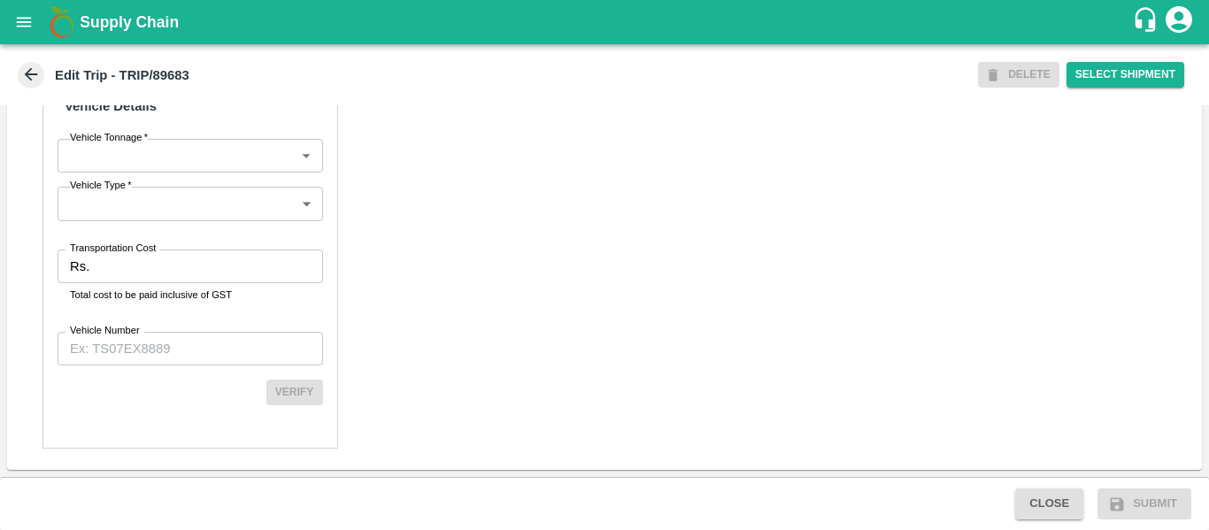
click at [111, 272] on input "Transportation Cost" at bounding box center [209, 267] width 226 height 34
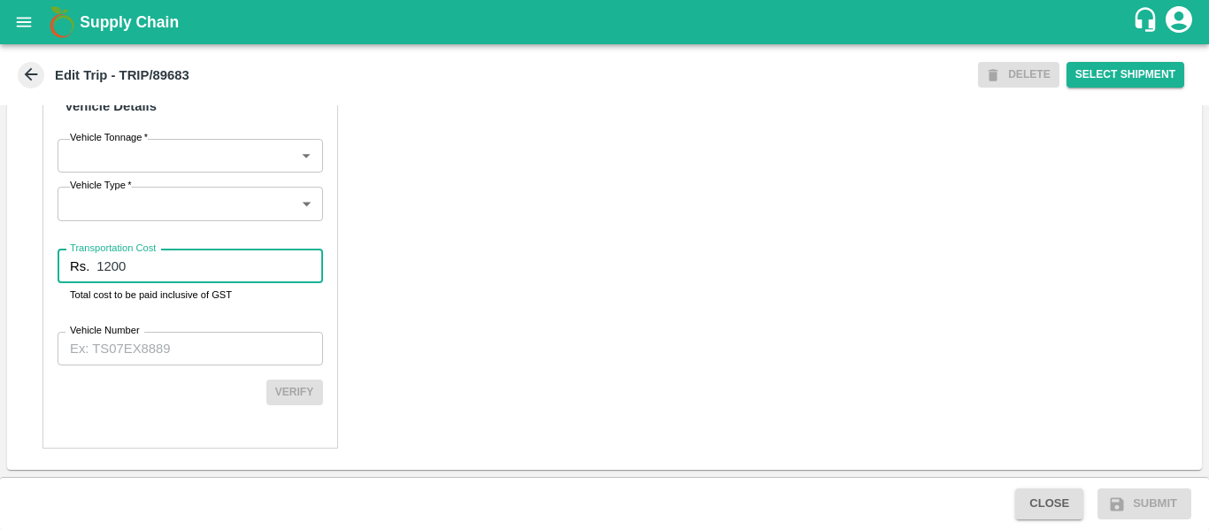
type input "1200"
click at [120, 325] on label "Vehicle Number" at bounding box center [105, 331] width 70 height 14
click at [120, 332] on input "Vehicle Number" at bounding box center [191, 349] width 266 height 34
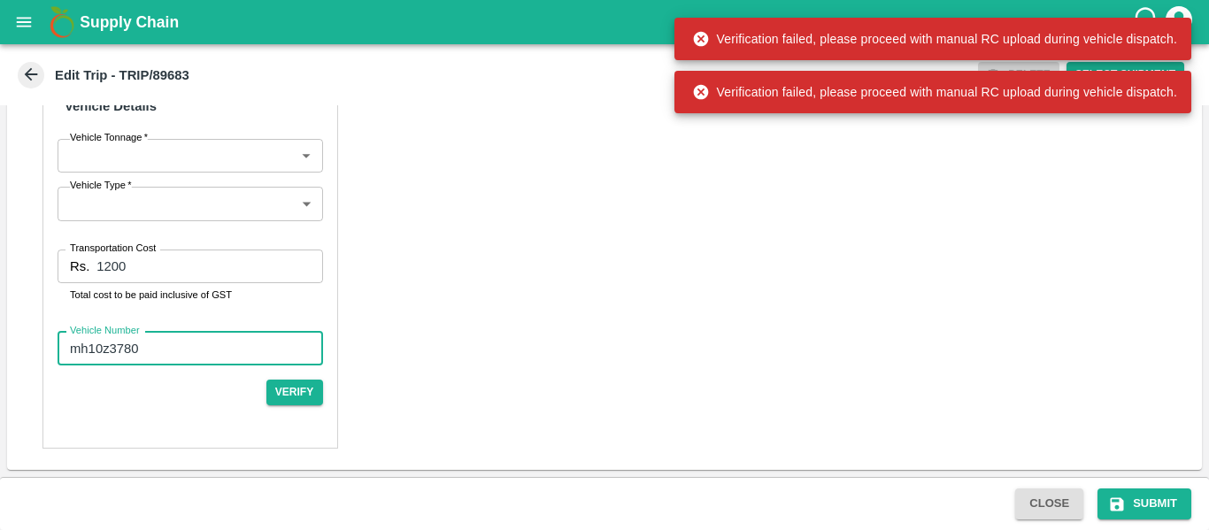
type input "mh10z3780"
click at [1149, 483] on div "Close Submit" at bounding box center [604, 503] width 1209 height 53
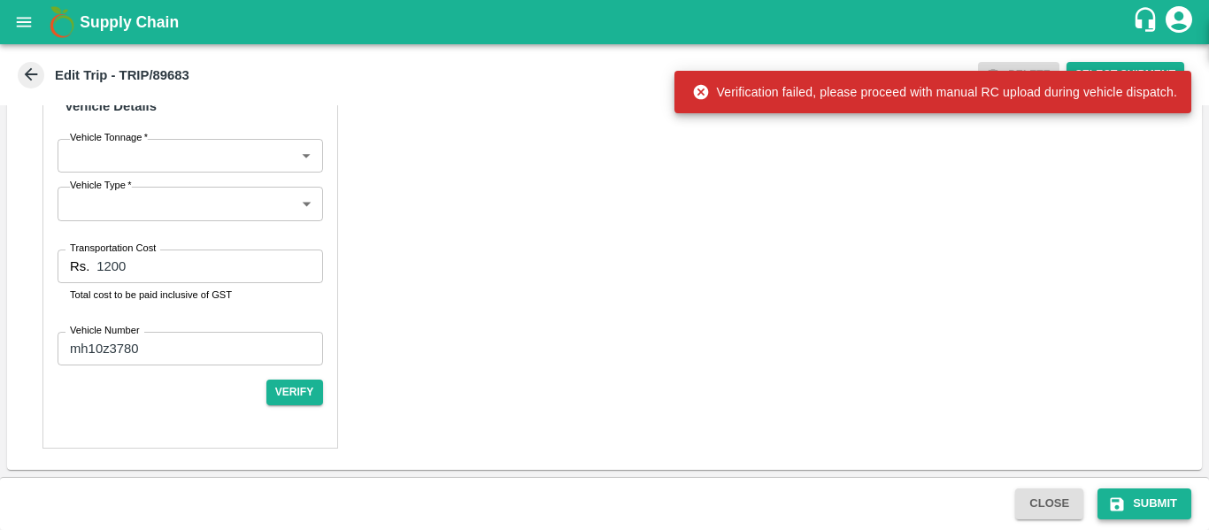
click at [1149, 495] on button "Submit" at bounding box center [1145, 504] width 94 height 31
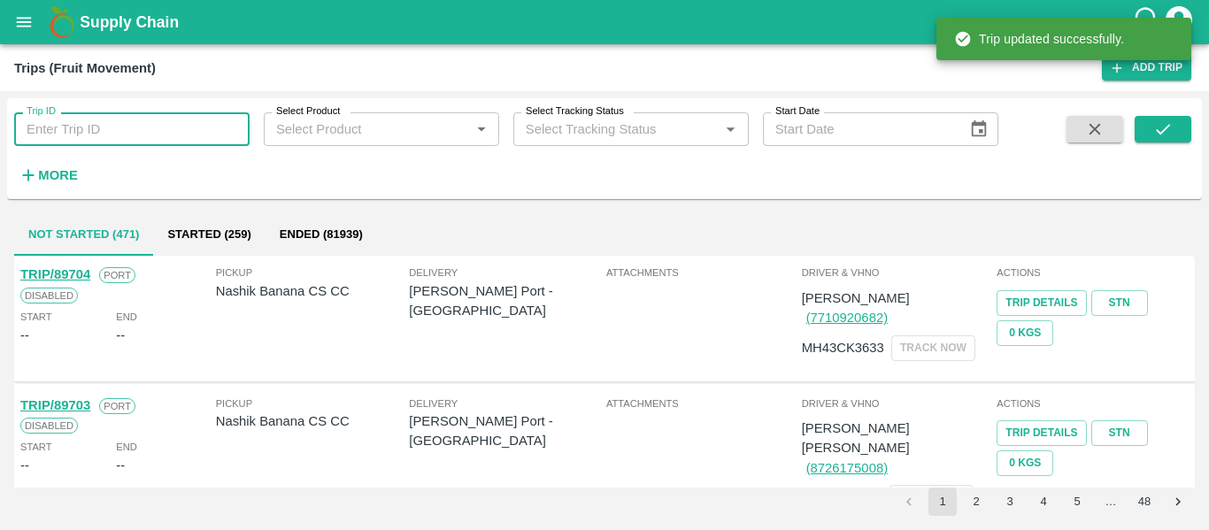
click at [129, 129] on input "Trip ID" at bounding box center [131, 129] width 235 height 34
paste input "89683"
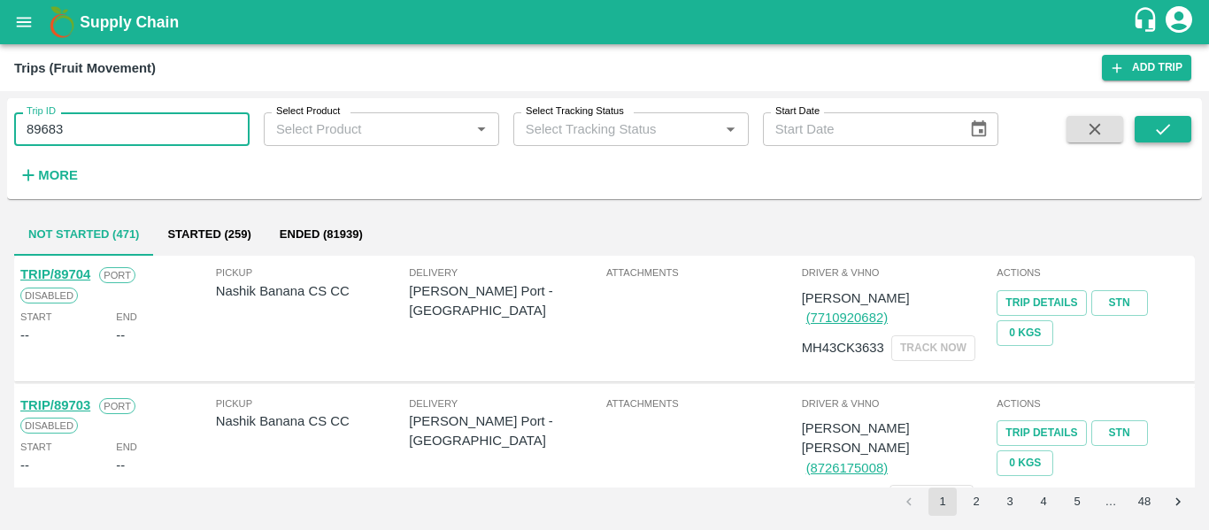
type input "89683"
click at [1167, 127] on icon "submit" at bounding box center [1162, 129] width 19 height 19
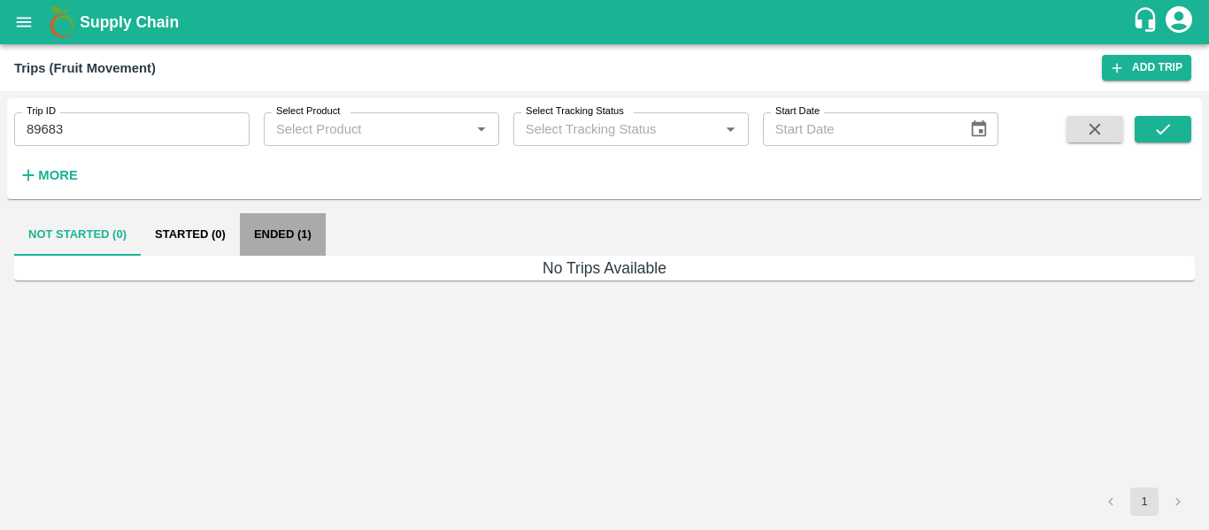
click at [287, 234] on button "Ended (1)" at bounding box center [283, 234] width 86 height 42
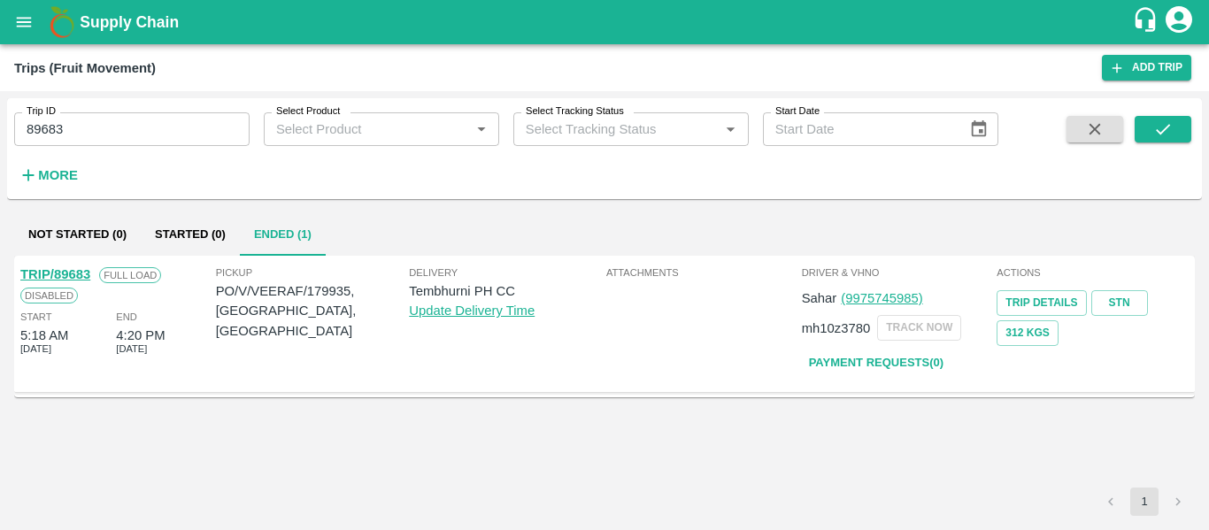
click at [72, 276] on link "TRIP/89683" at bounding box center [55, 274] width 70 height 14
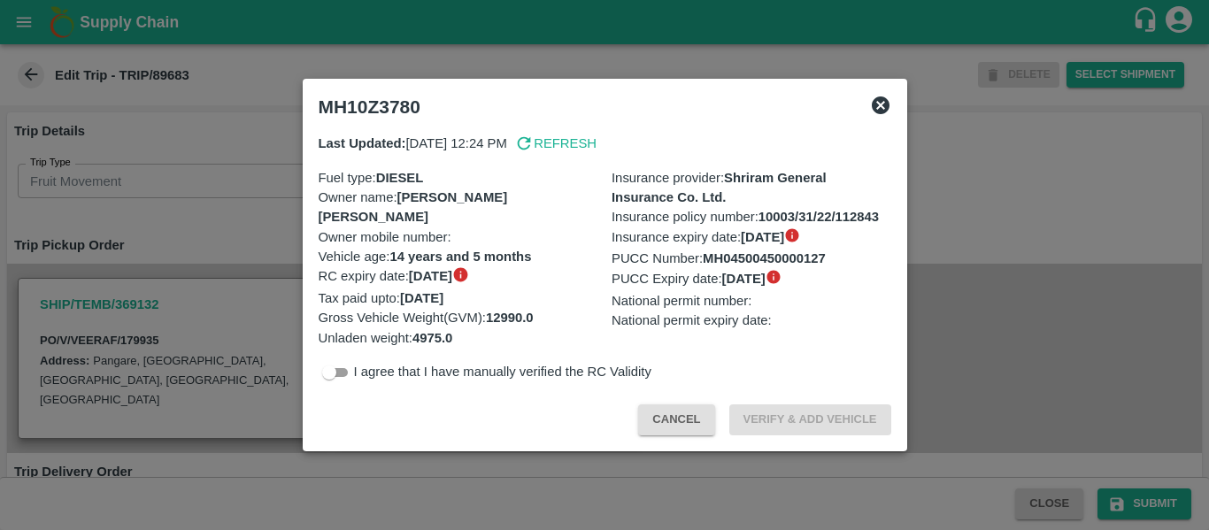
click at [140, 237] on div at bounding box center [604, 265] width 1209 height 530
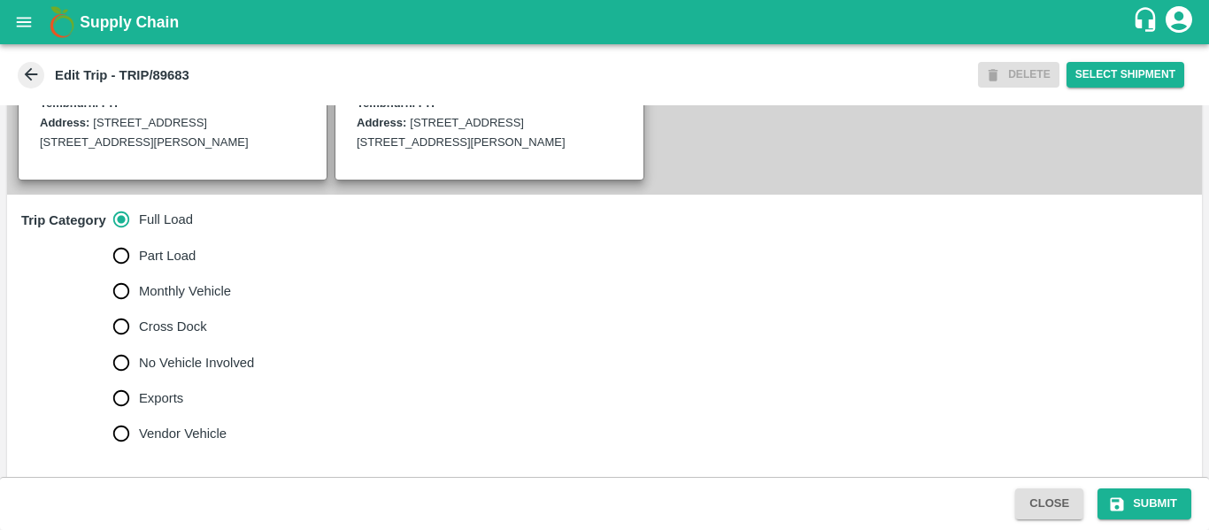
scroll to position [471, 0]
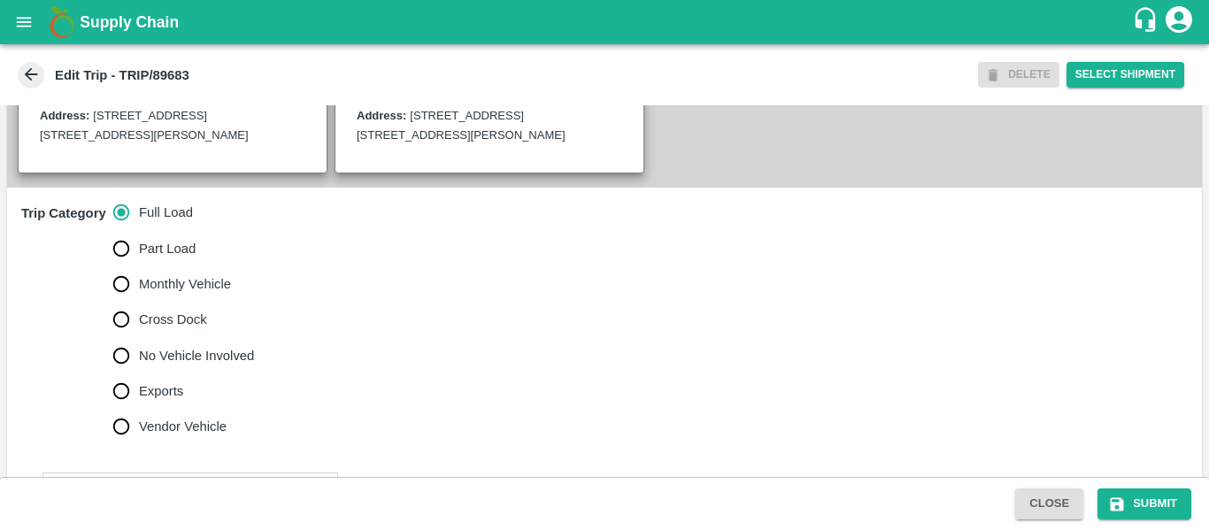
click at [198, 363] on label "No Vehicle Involved" at bounding box center [179, 355] width 151 height 35
click at [139, 363] on input "No Vehicle Involved" at bounding box center [121, 355] width 35 height 35
radio input "true"
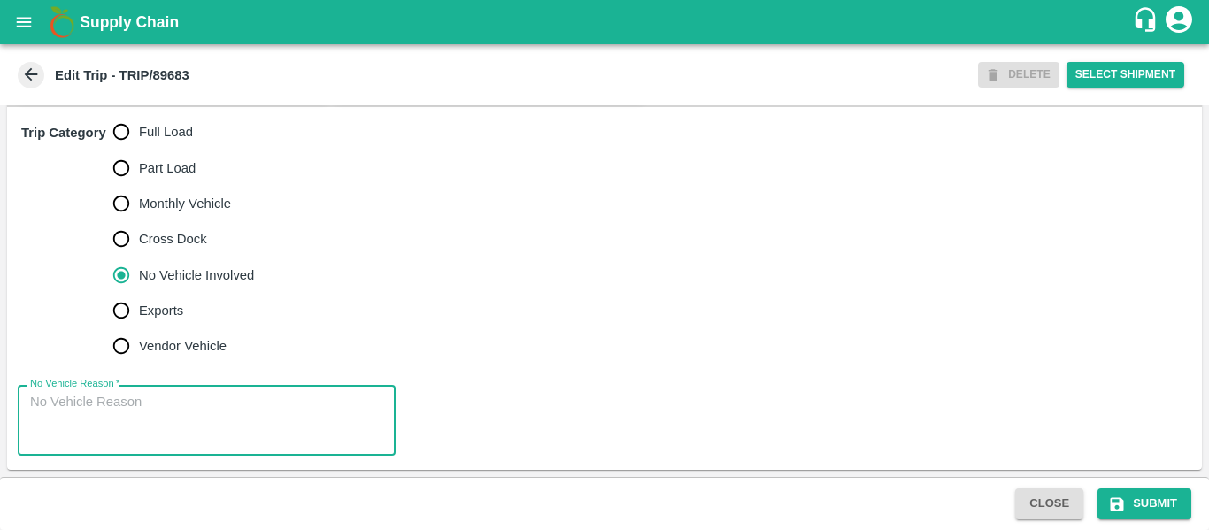
click at [146, 407] on textarea "No Vehicle Reason   *" at bounding box center [206, 421] width 353 height 56
type textarea "Field Dump"
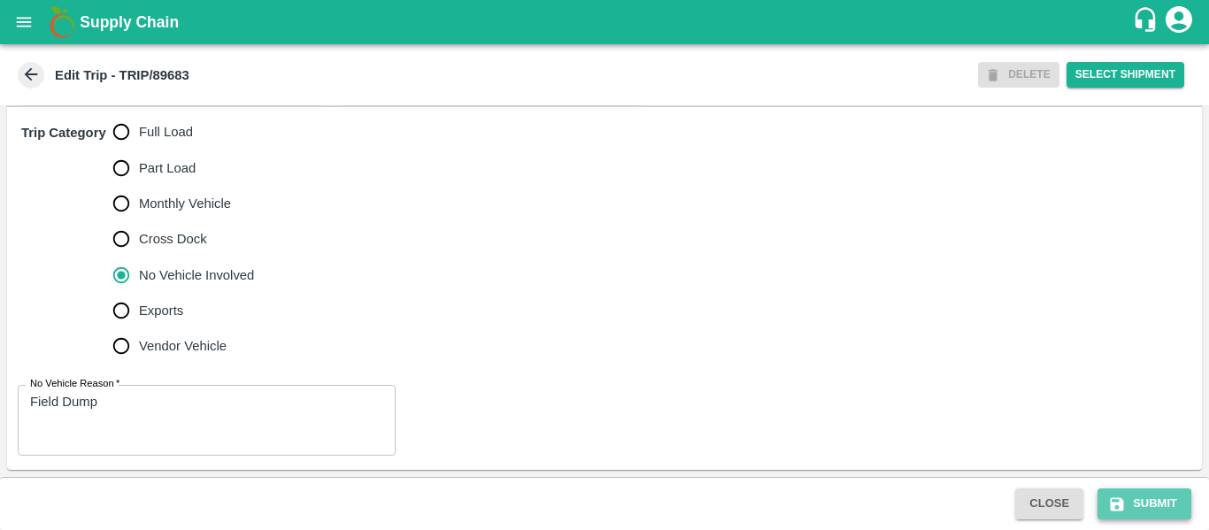
click at [1130, 517] on button "Submit" at bounding box center [1145, 504] width 94 height 31
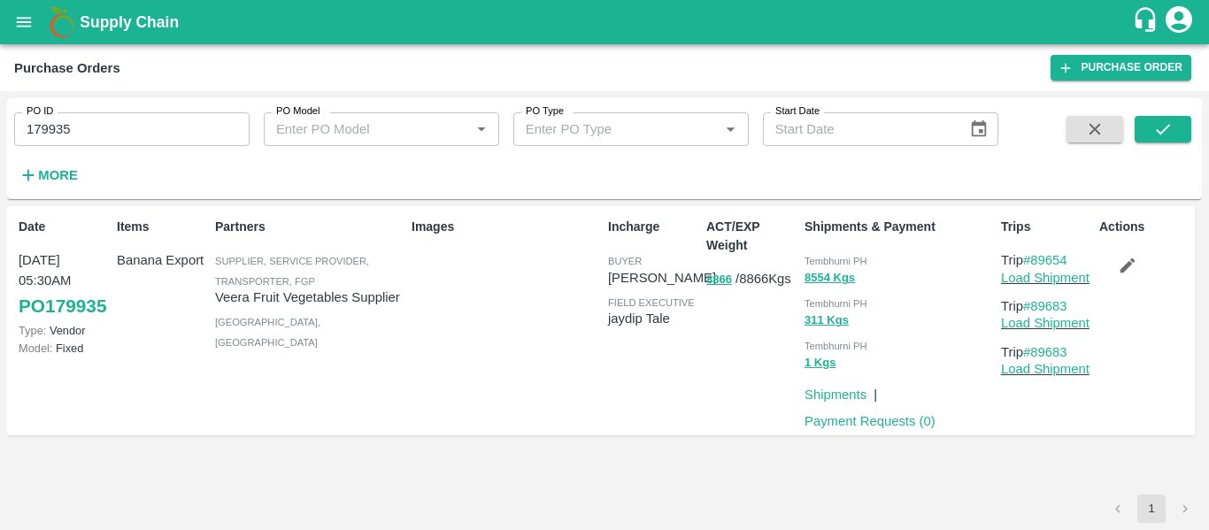
click at [375, 292] on p "Veera Fruit Vegetables Supplier" at bounding box center [309, 297] width 189 height 19
